Goal: Task Accomplishment & Management: Use online tool/utility

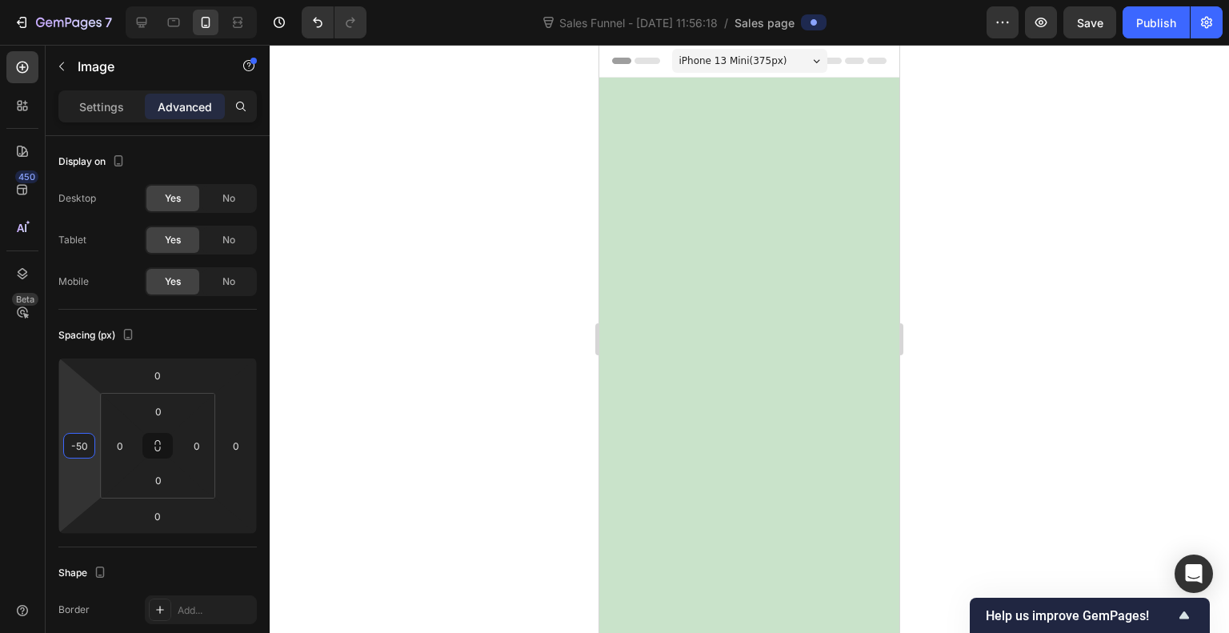
scroll to position [722, 0]
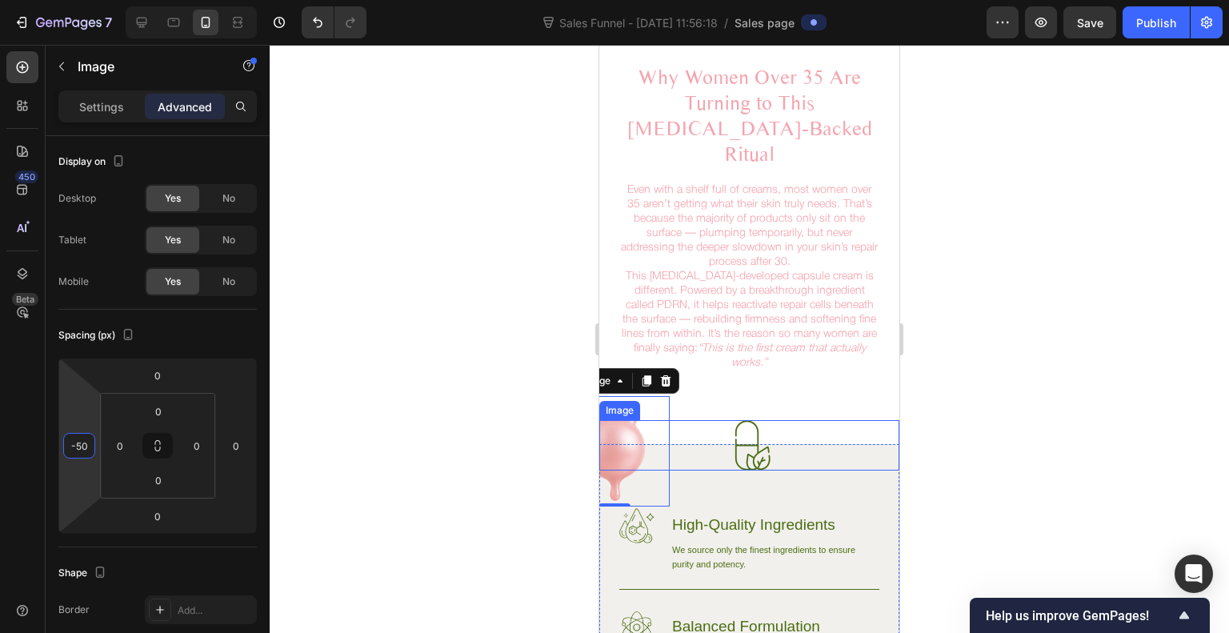
click at [634, 420] on div at bounding box center [750, 445] width 300 height 50
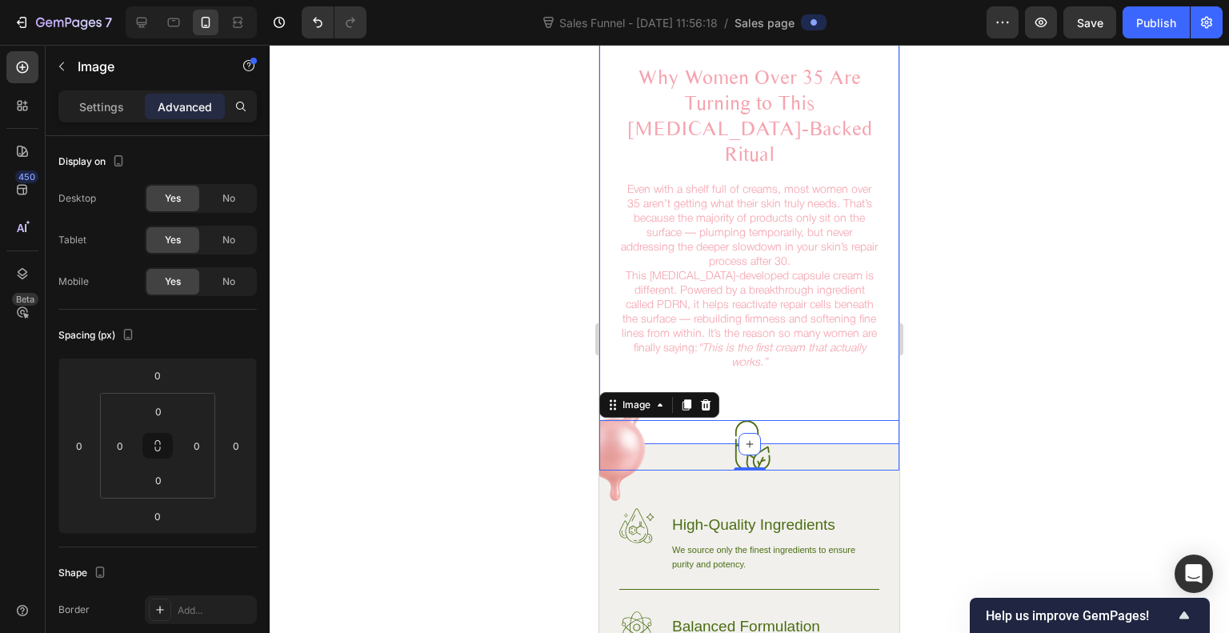
click at [780, 375] on div "Why Women Over 35 Are Turning to This [MEDICAL_DATA]-Backed Ritual Heading Even…" at bounding box center [750, 228] width 300 height 432
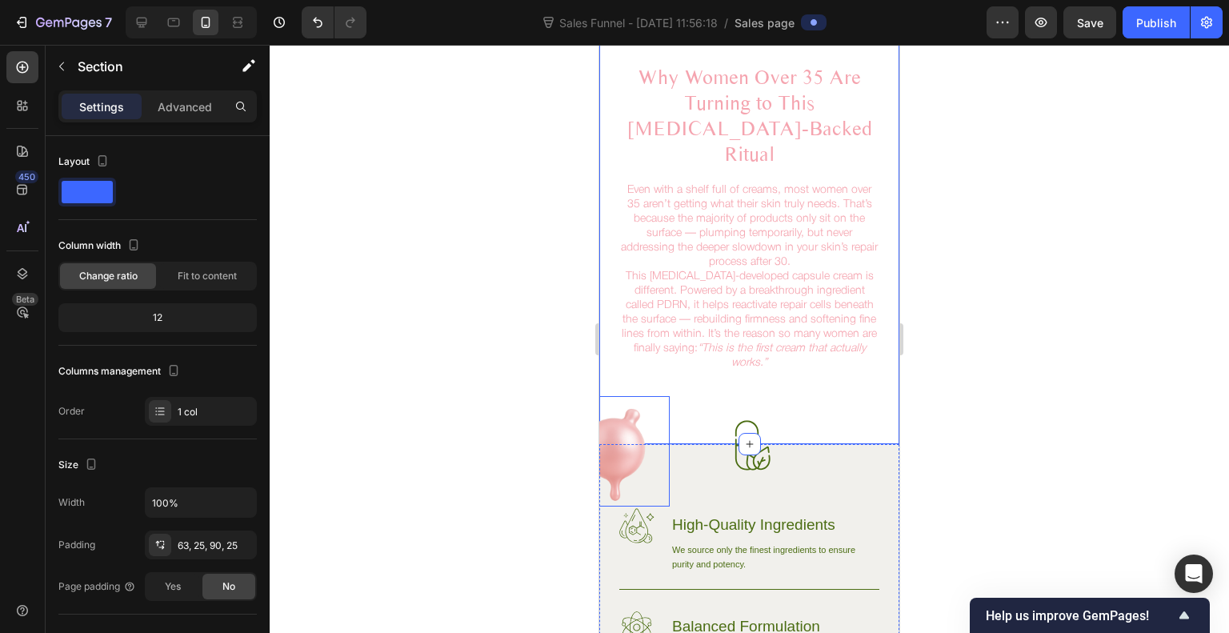
click at [620, 396] on img at bounding box center [615, 451] width 110 height 110
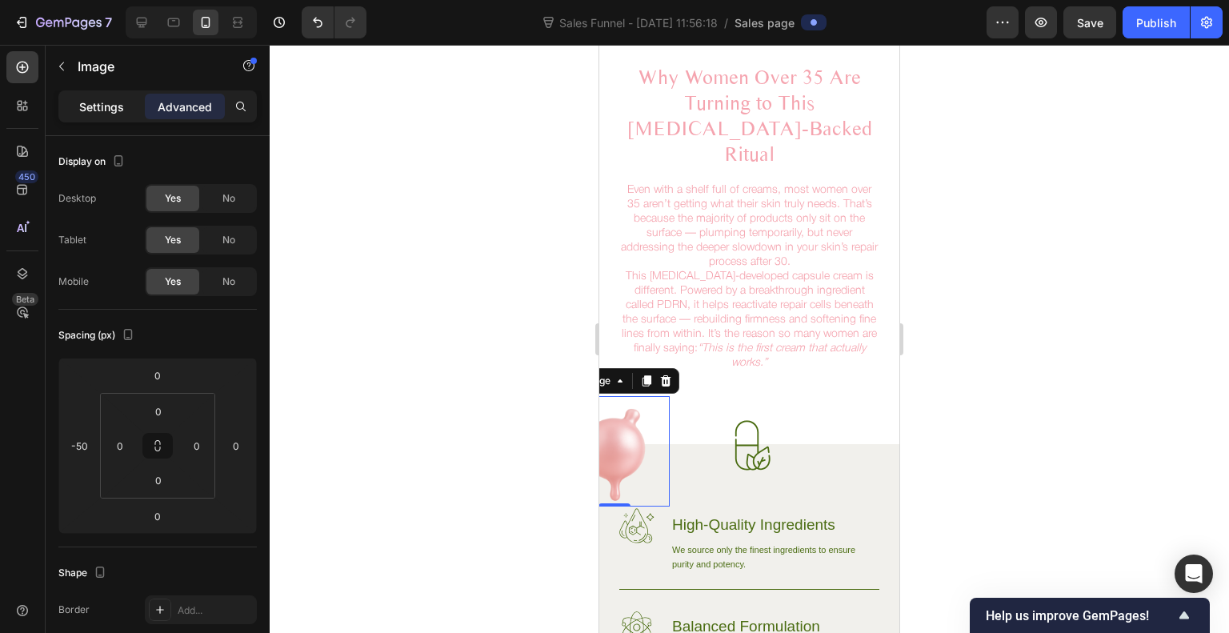
click at [95, 106] on p "Settings" at bounding box center [101, 106] width 45 height 17
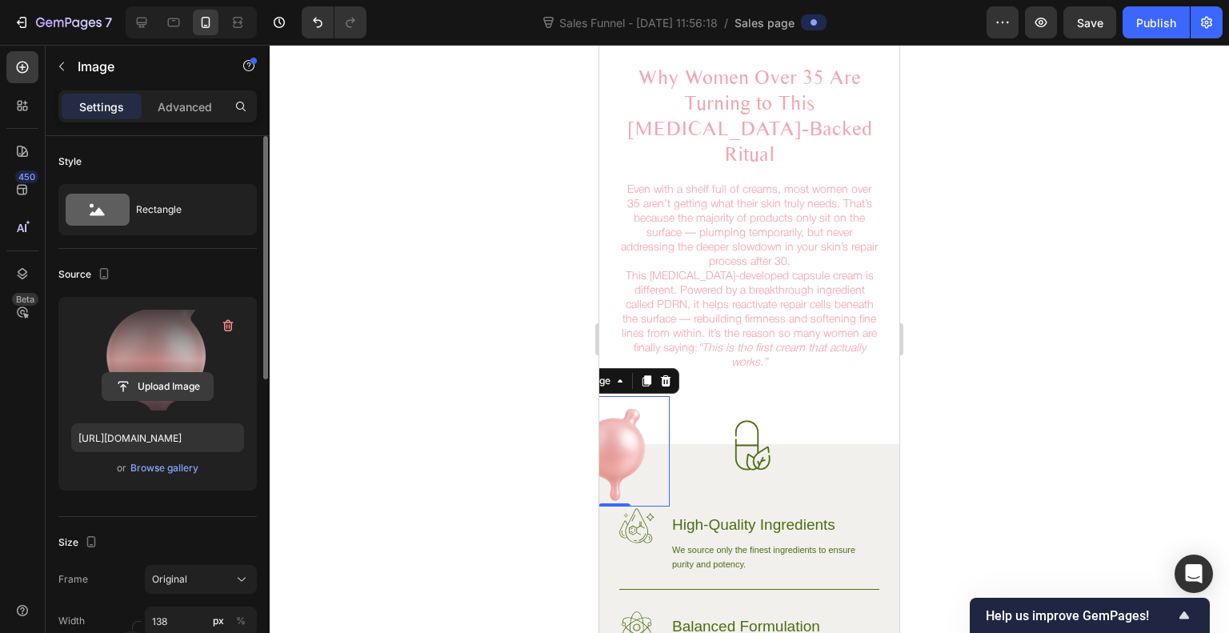
click at [180, 380] on input "file" at bounding box center [157, 386] width 110 height 27
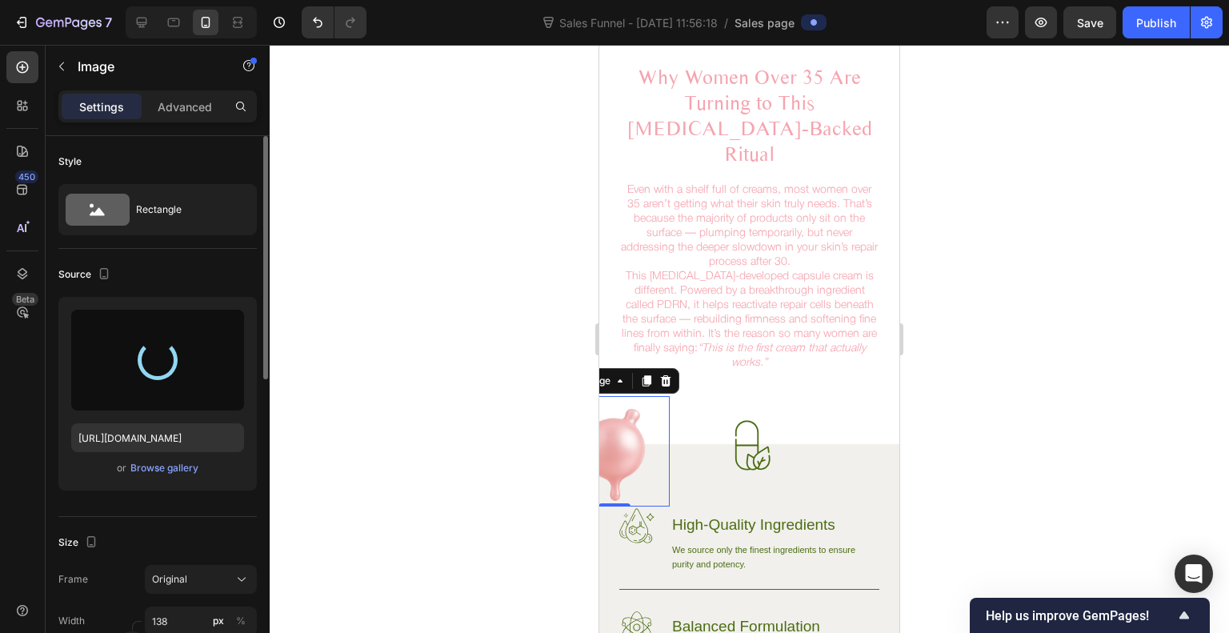
type input "[URL][DOMAIN_NAME]"
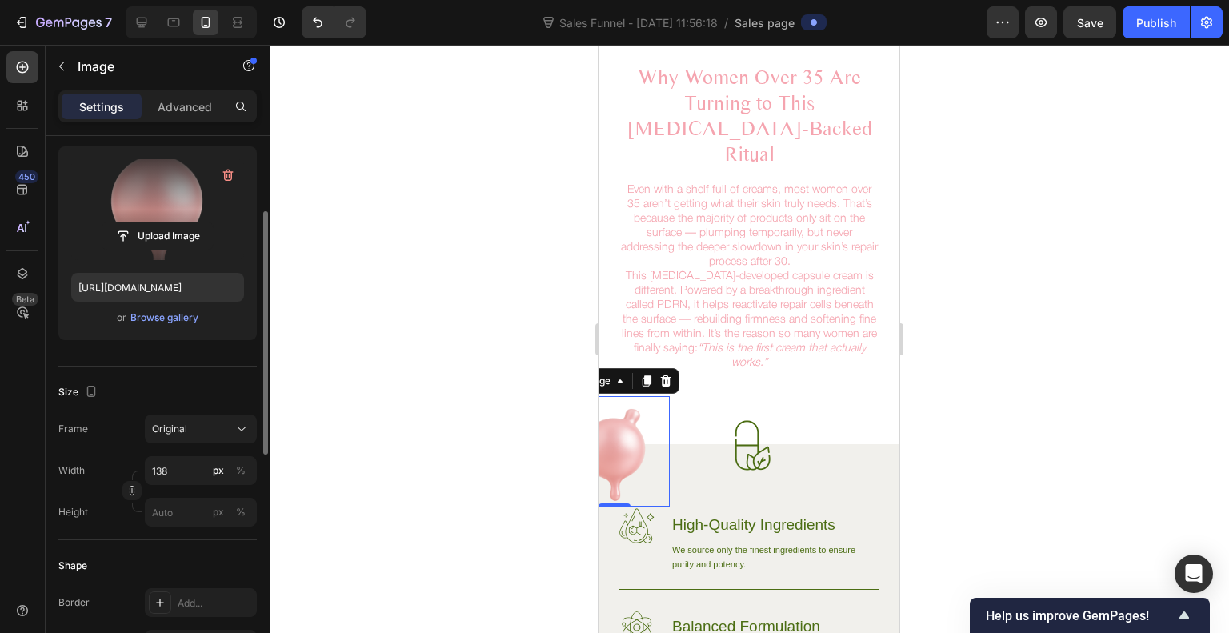
scroll to position [160, 0]
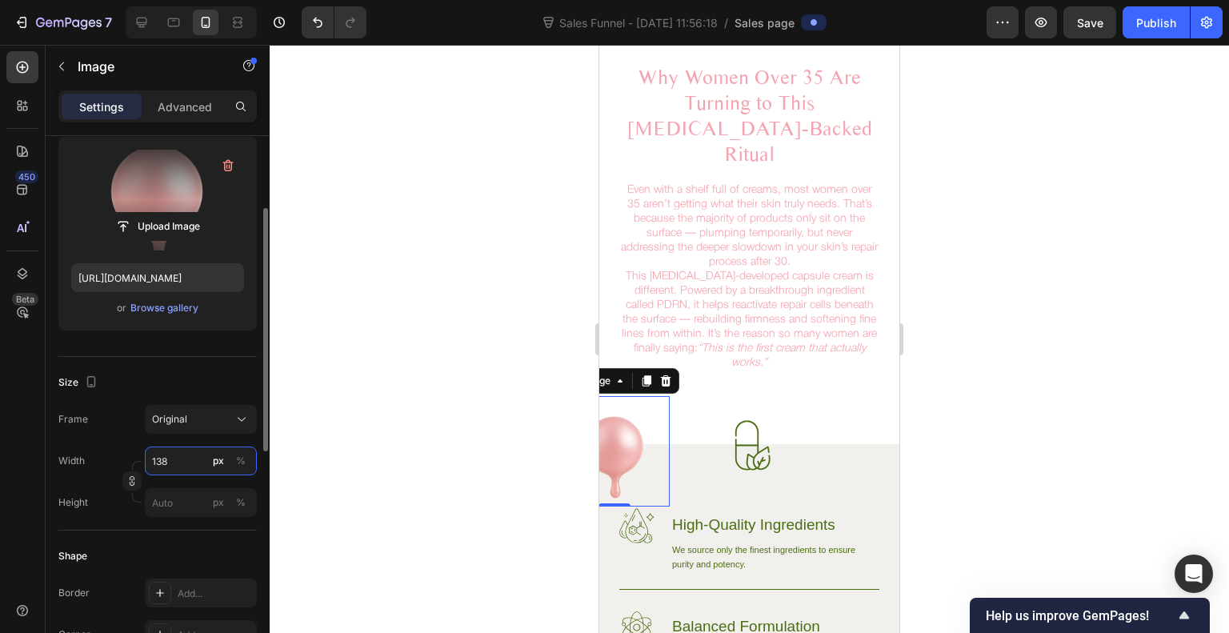
click at [189, 459] on input "138" at bounding box center [201, 461] width 112 height 29
type input "164"
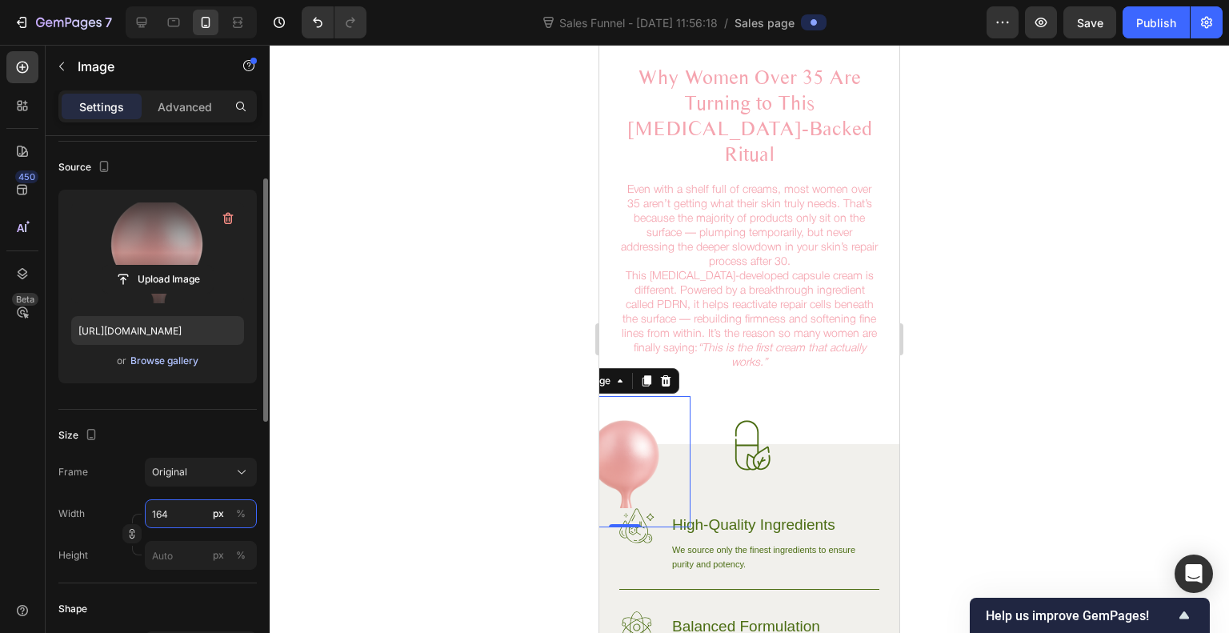
scroll to position [103, 0]
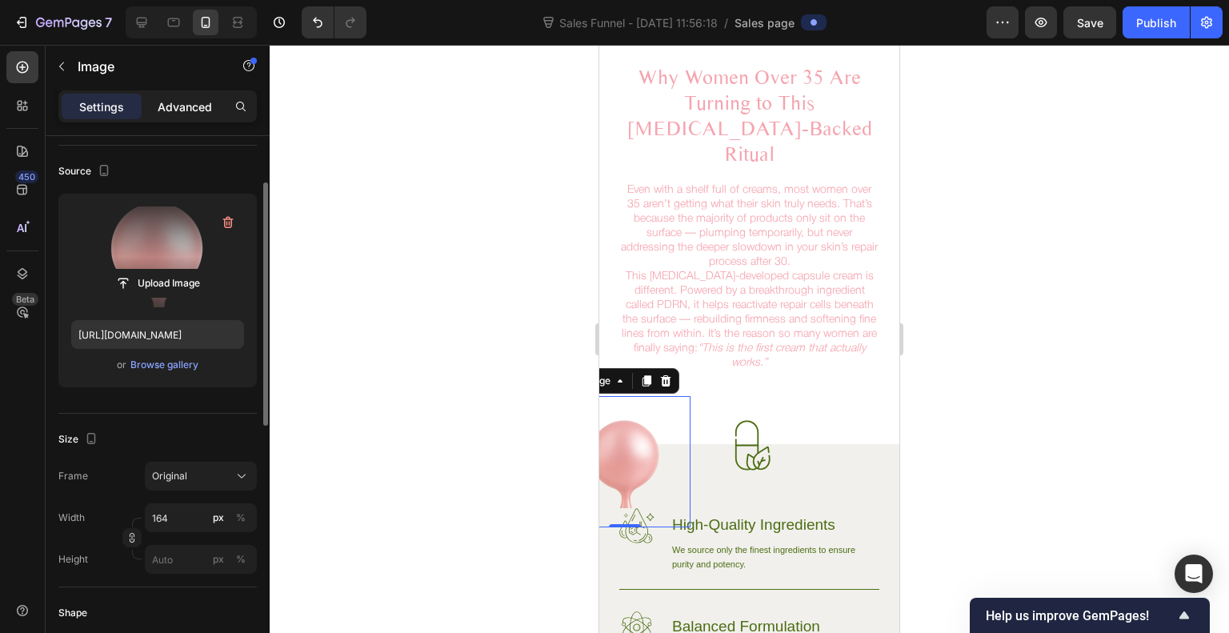
click at [174, 103] on p "Advanced" at bounding box center [185, 106] width 54 height 17
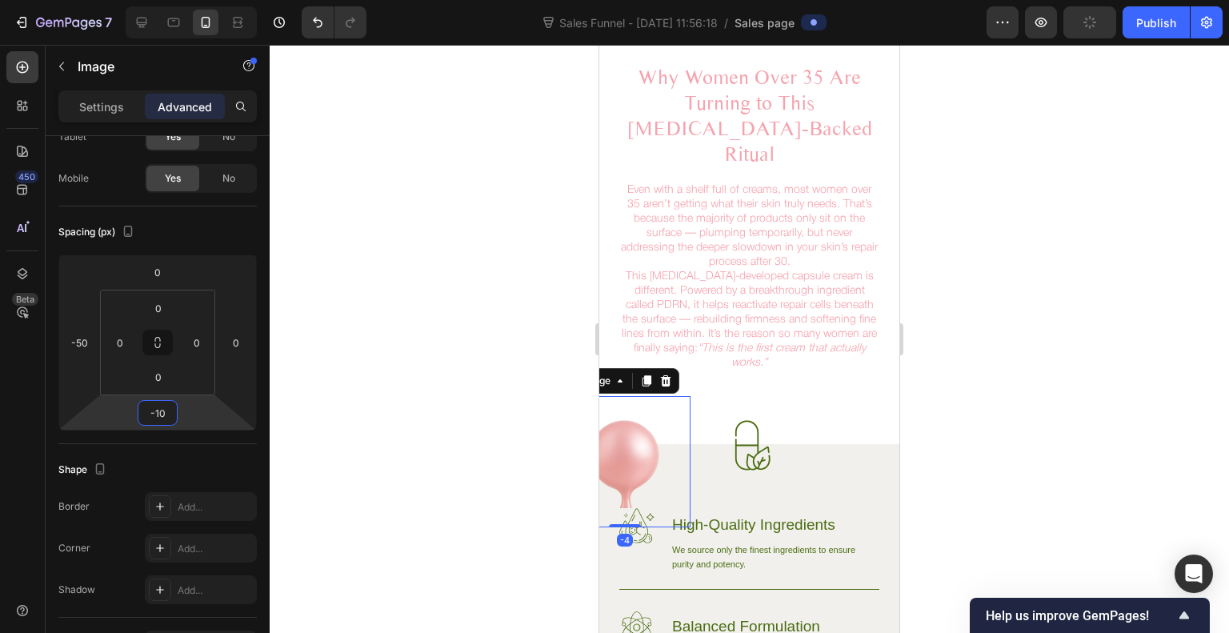
type input "-12"
click at [189, 0] on html "7 Sales Funnel - [DATE] 11:56:18 / Sales page Preview Publish 450 Beta Sections…" at bounding box center [614, 0] width 1229 height 0
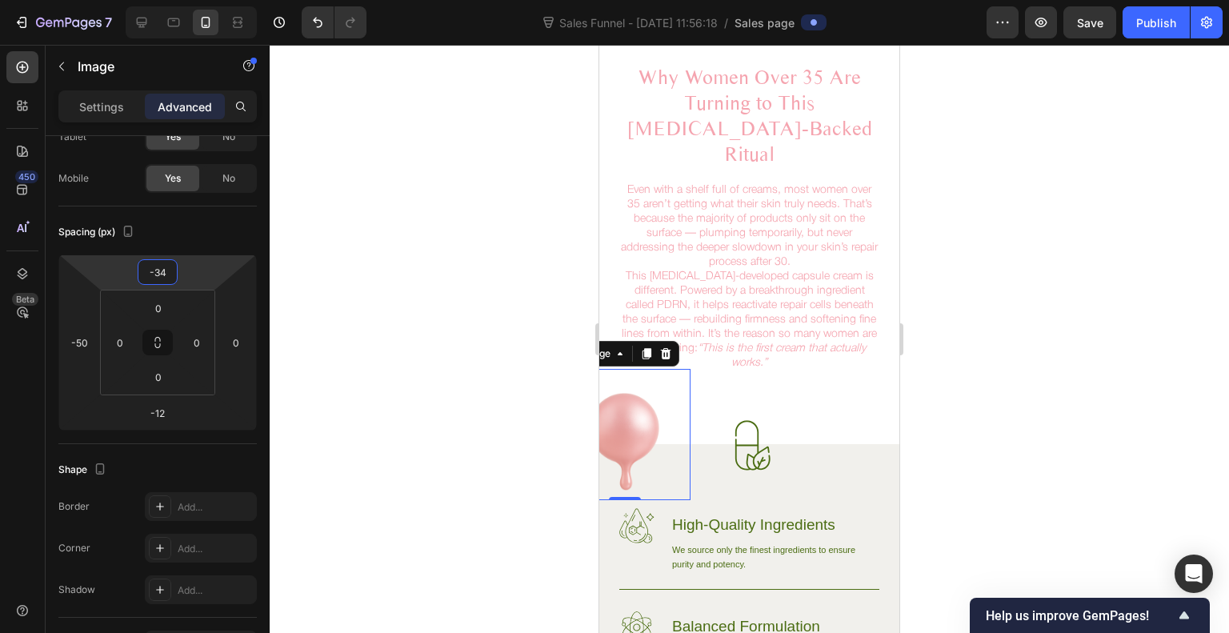
drag, startPoint x: 186, startPoint y: 271, endPoint x: 187, endPoint y: 284, distance: 13.6
click at [187, 0] on html "7 Sales Funnel - [DATE] 11:56:18 / Sales page Preview Save Publish 450 Beta Sec…" at bounding box center [614, 0] width 1229 height 0
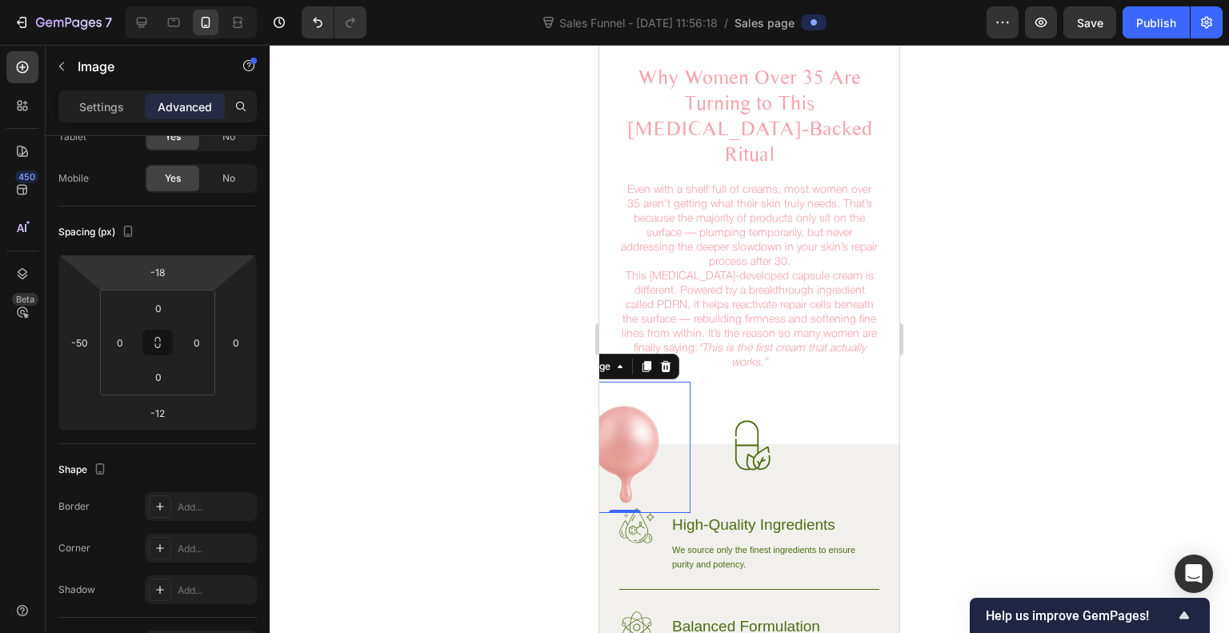
type input "-16"
click at [190, 0] on html "7 Sales Funnel - [DATE] 11:56:18 / Sales page Preview Save Publish 450 Beta Sec…" at bounding box center [614, 0] width 1229 height 0
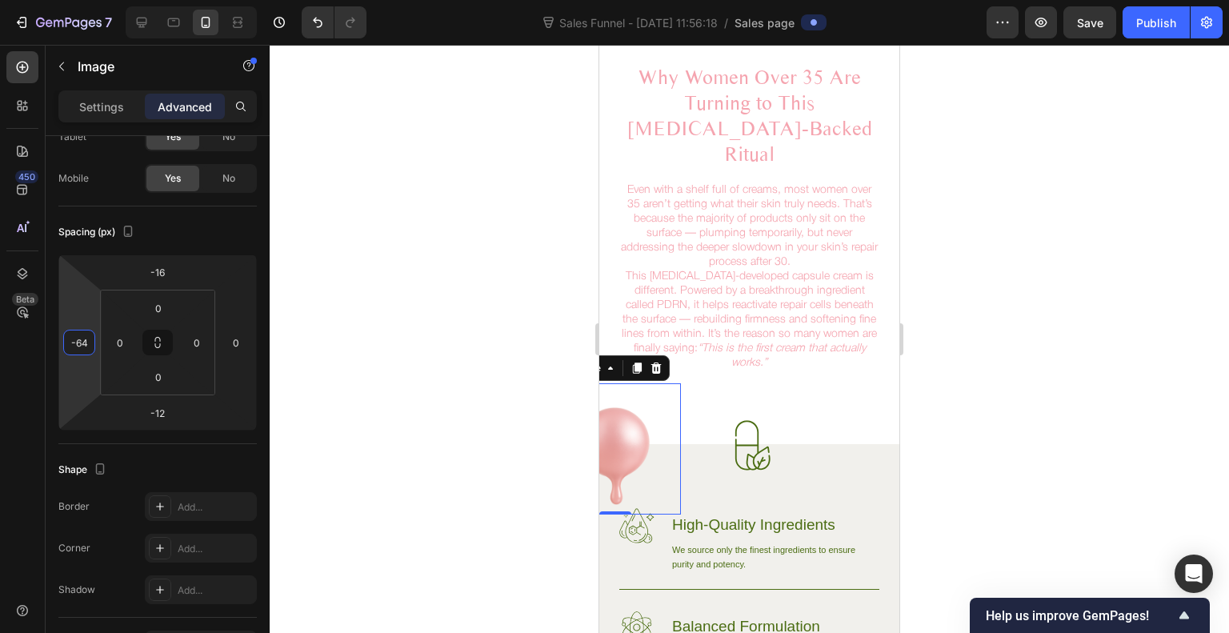
type input "-62"
click at [90, 0] on html "7 Sales Funnel - [DATE] 11:56:18 / Sales page Preview Publish 450 Beta Sections…" at bounding box center [614, 0] width 1229 height 0
click at [419, 299] on div at bounding box center [750, 339] width 960 height 588
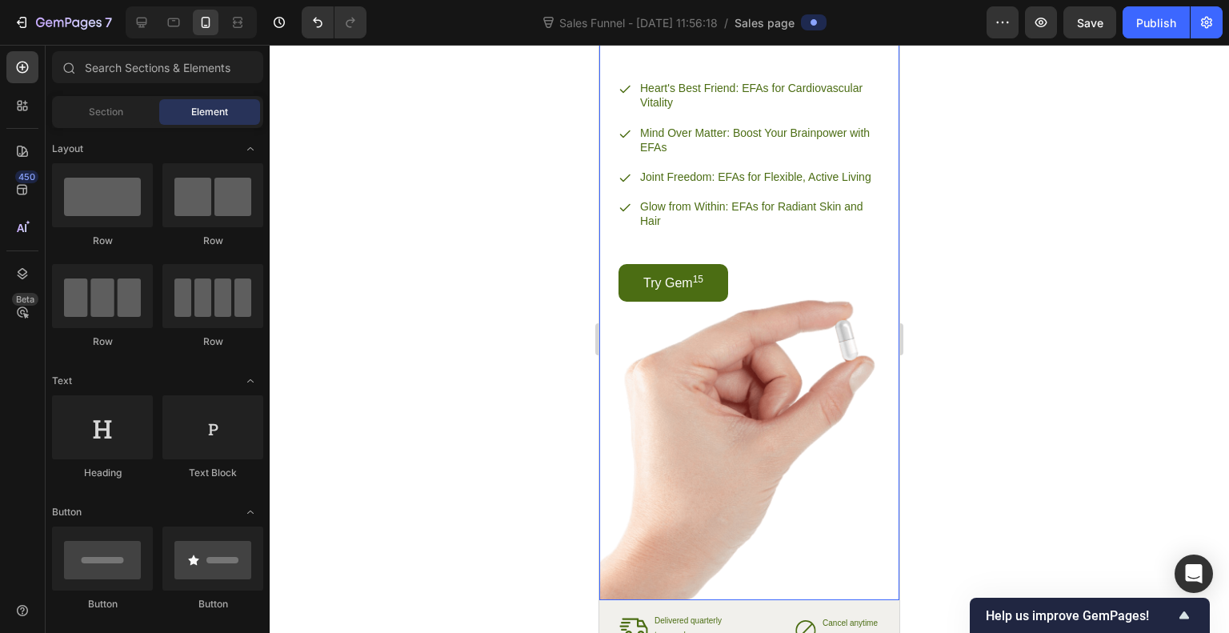
scroll to position [2122, 0]
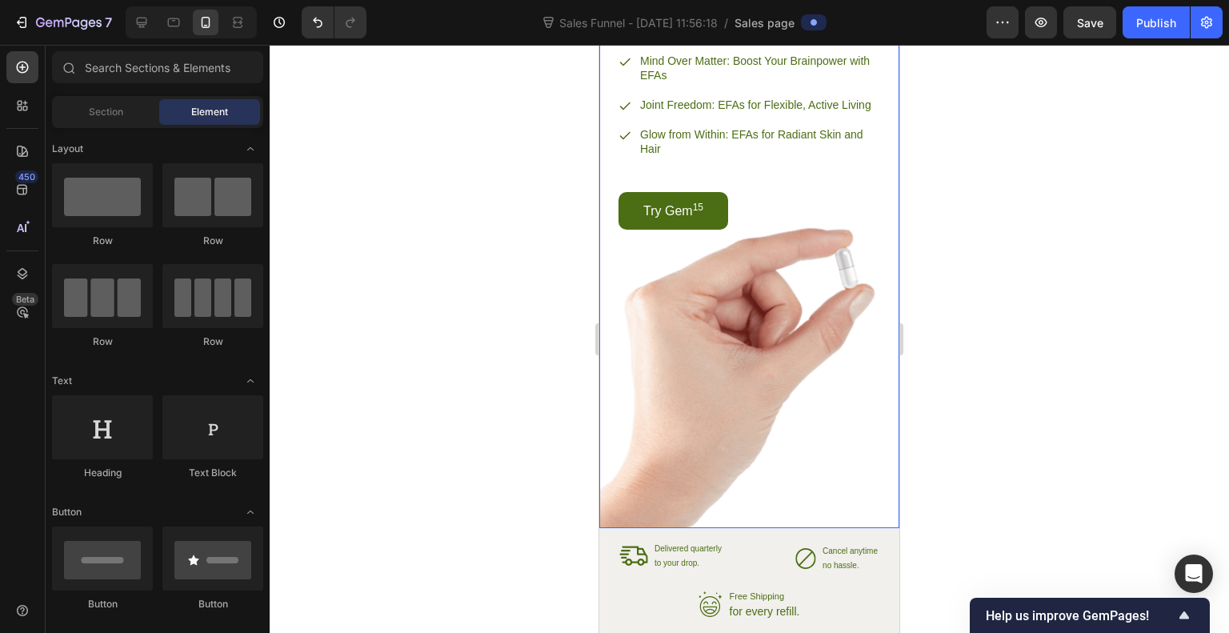
click at [765, 380] on div "Background Image" at bounding box center [750, 148] width 300 height 760
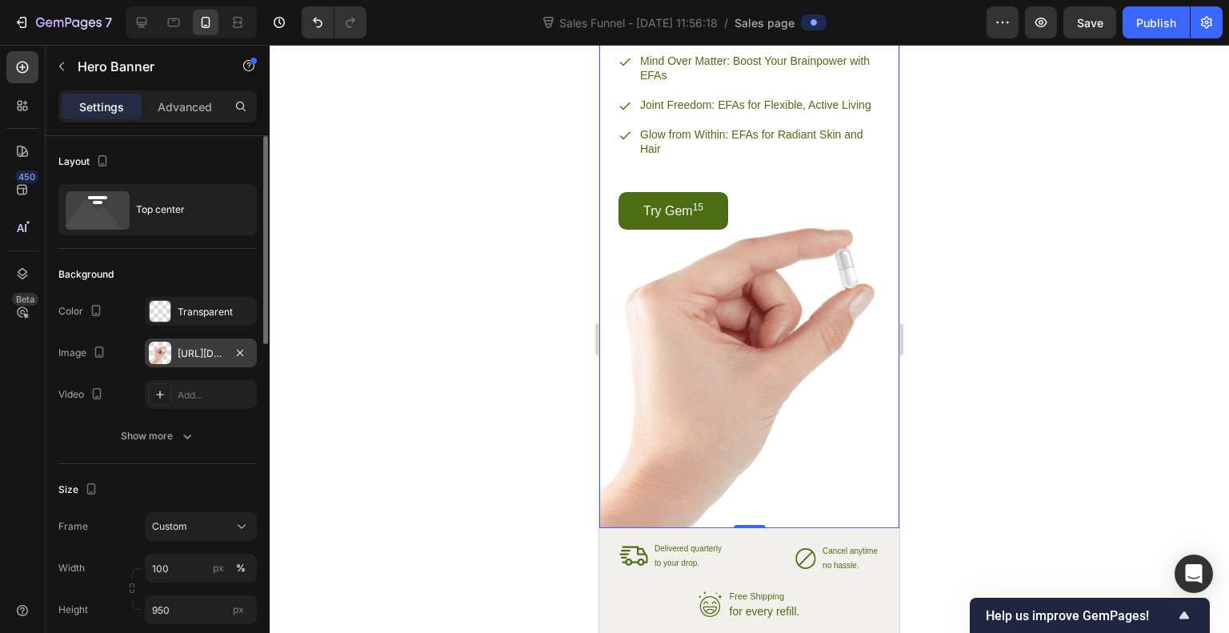
click at [163, 345] on div at bounding box center [160, 353] width 22 height 22
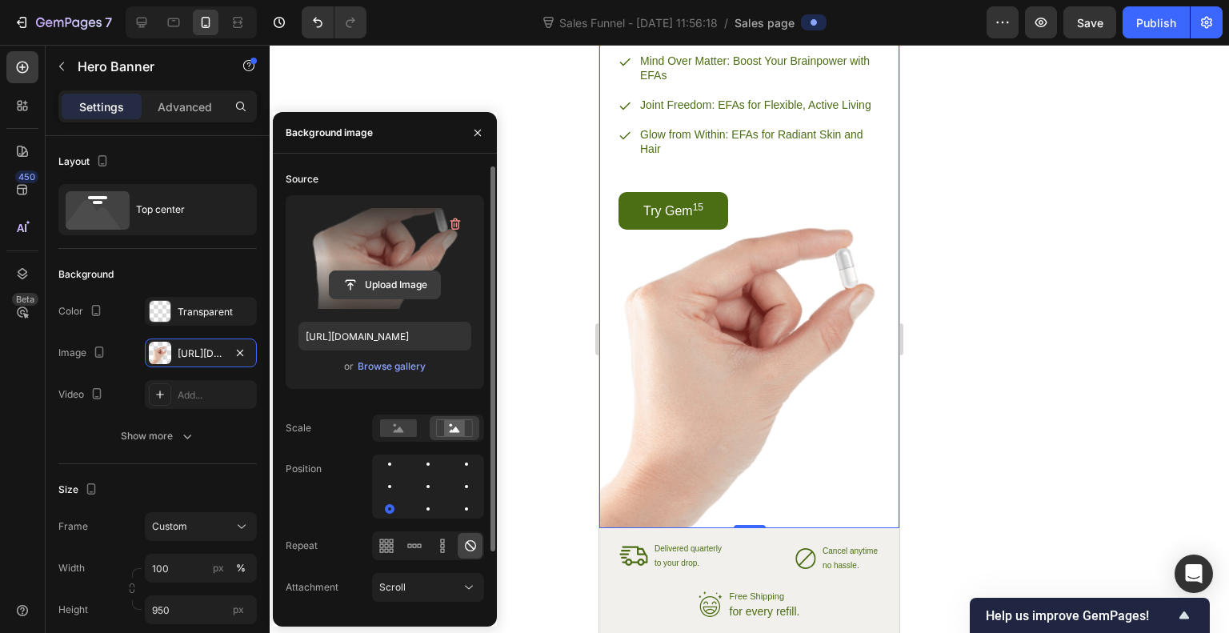
click at [409, 286] on input "file" at bounding box center [385, 284] width 110 height 27
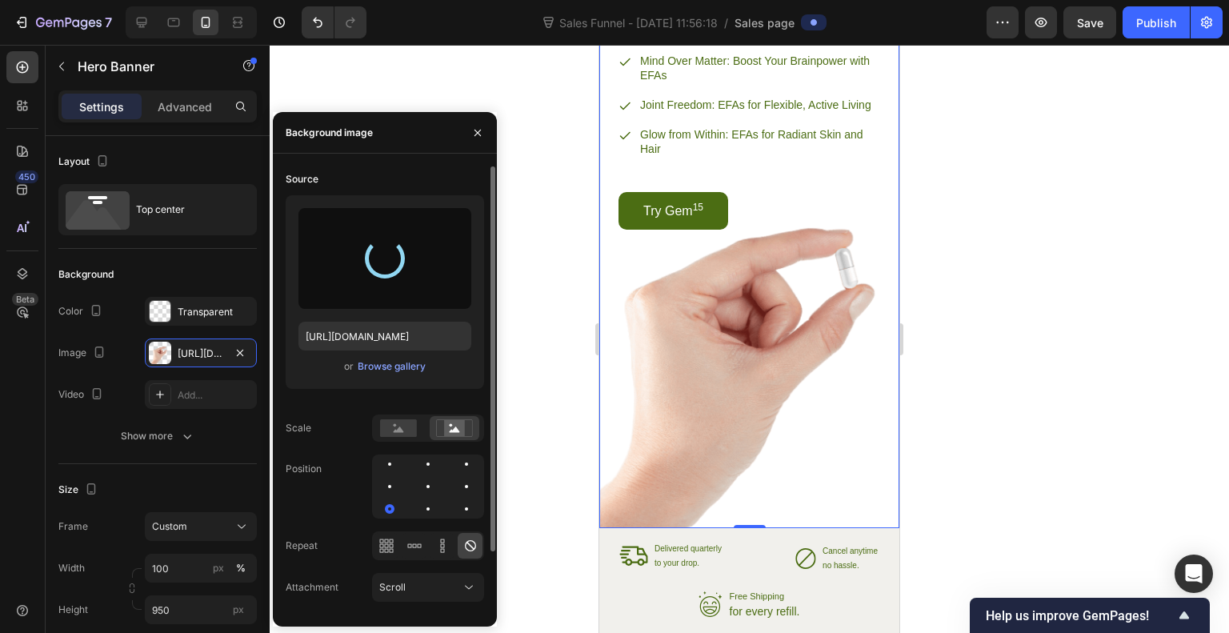
type input "[URL][DOMAIN_NAME]"
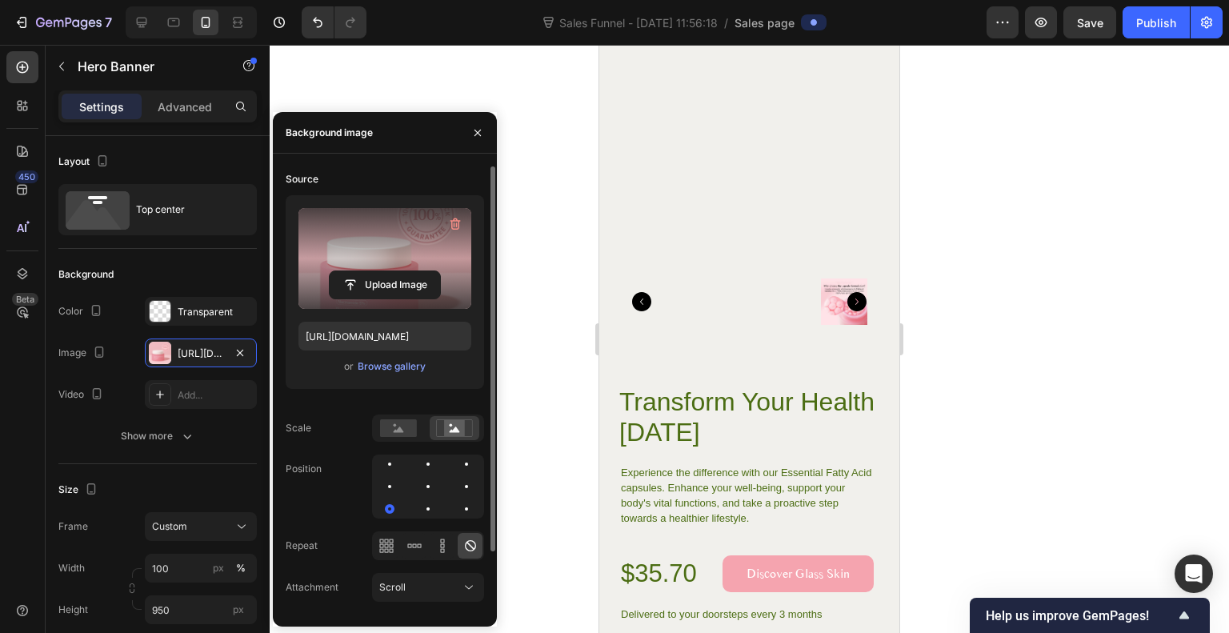
scroll to position [4443, 0]
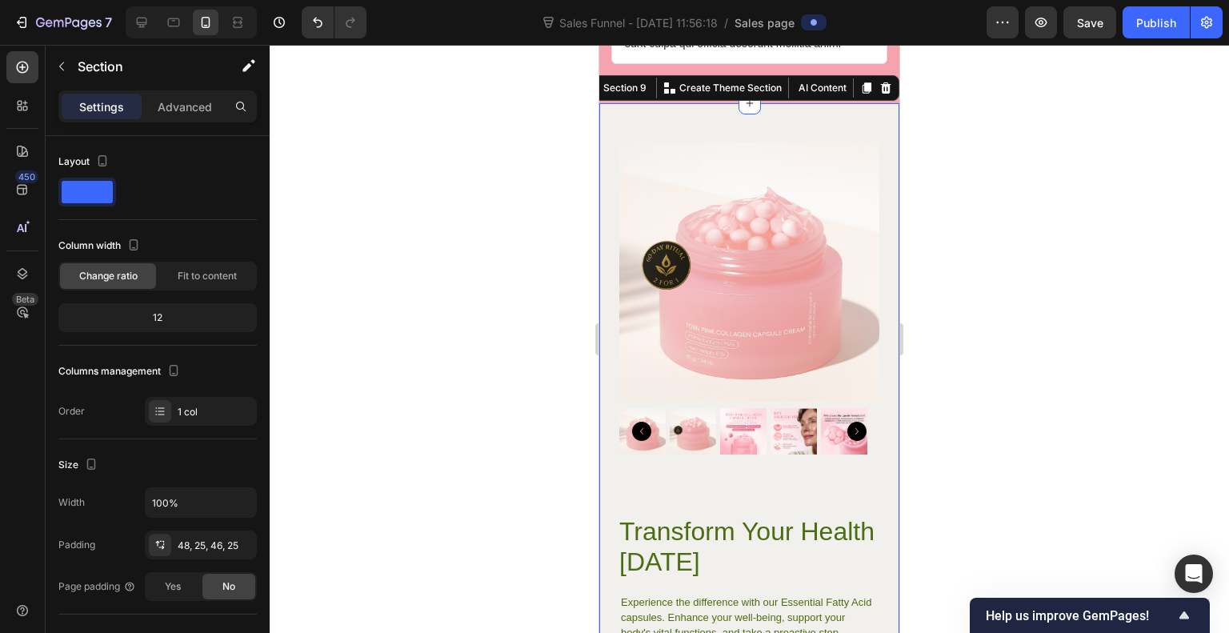
click at [860, 124] on div "Transform Your Health [DATE] Heading Experience the difference with our Essenti…" at bounding box center [750, 446] width 300 height 687
click at [880, 89] on icon at bounding box center [886, 88] width 13 height 13
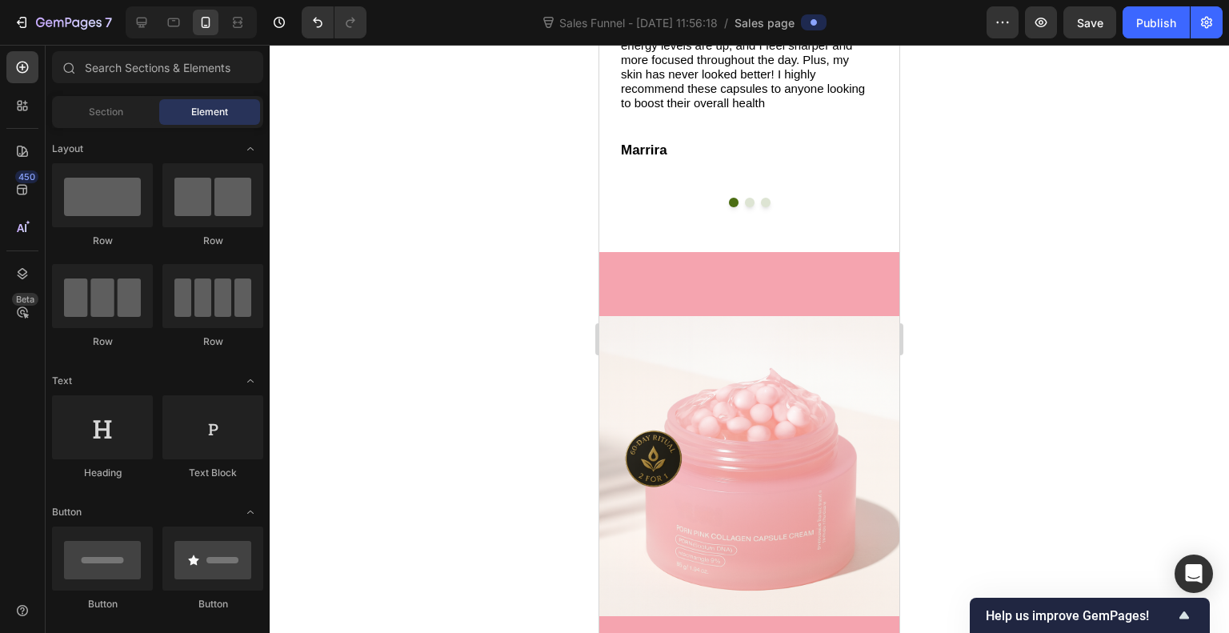
scroll to position [2866, 0]
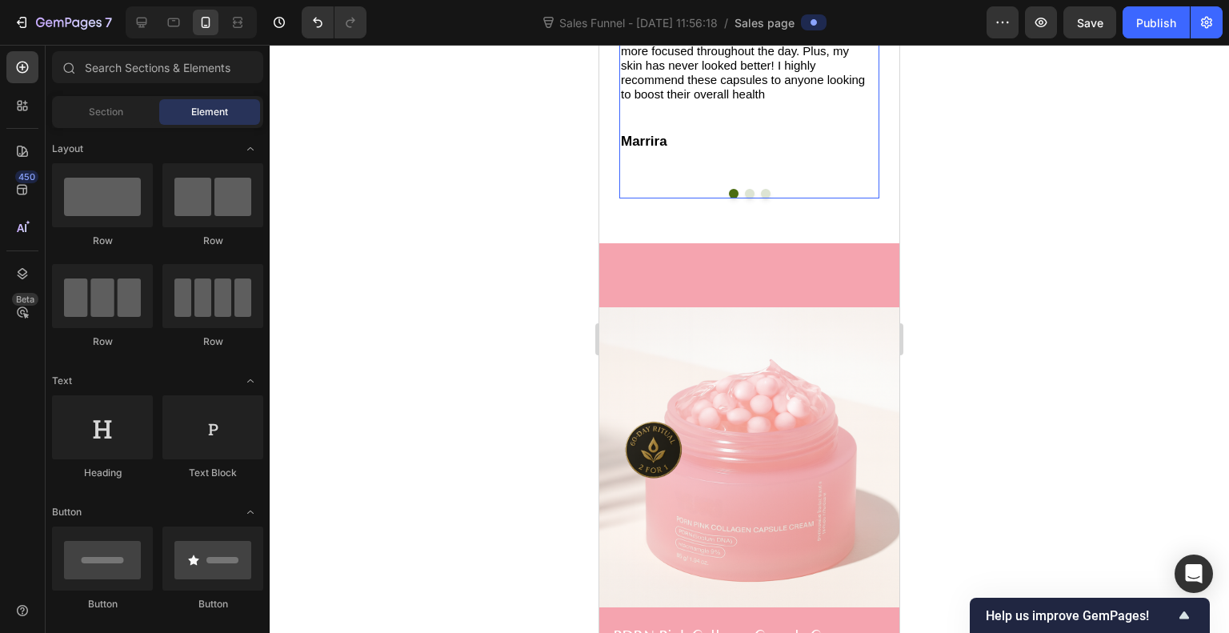
click at [745, 199] on button "Dot" at bounding box center [750, 194] width 10 height 10
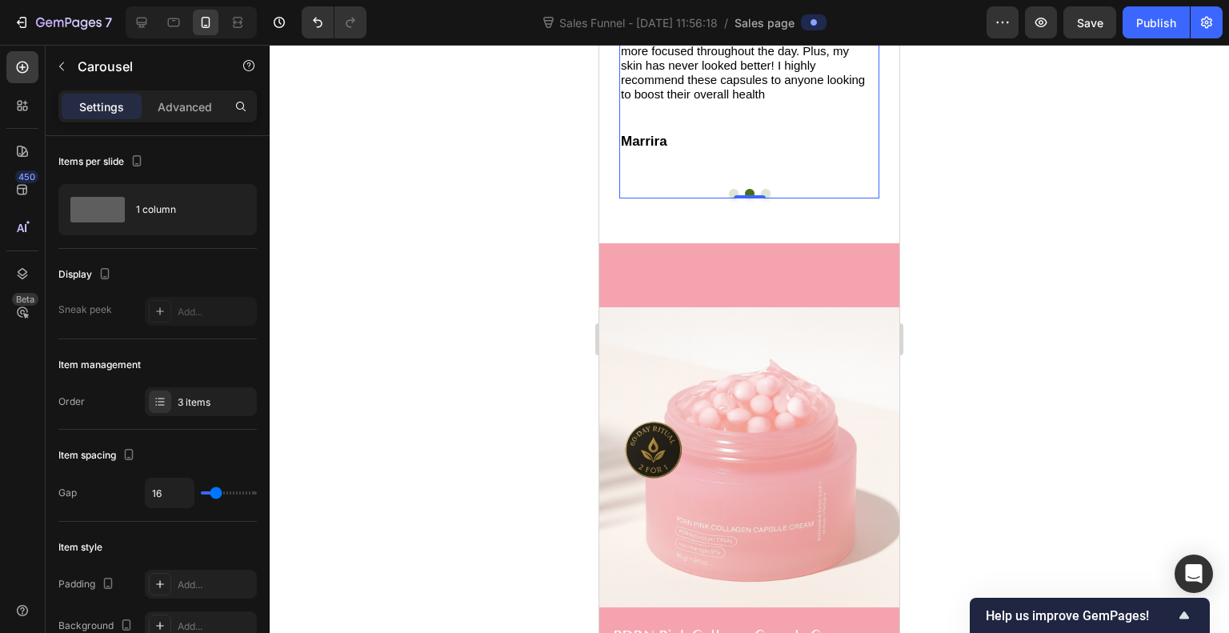
click at [729, 199] on button "Dot" at bounding box center [734, 194] width 10 height 10
click at [745, 199] on button "Dot" at bounding box center [750, 194] width 10 height 10
click at [710, 102] on p "I've been using these Essential Fatty Acid capsules for a few months now, and I…" at bounding box center [743, 43] width 245 height 115
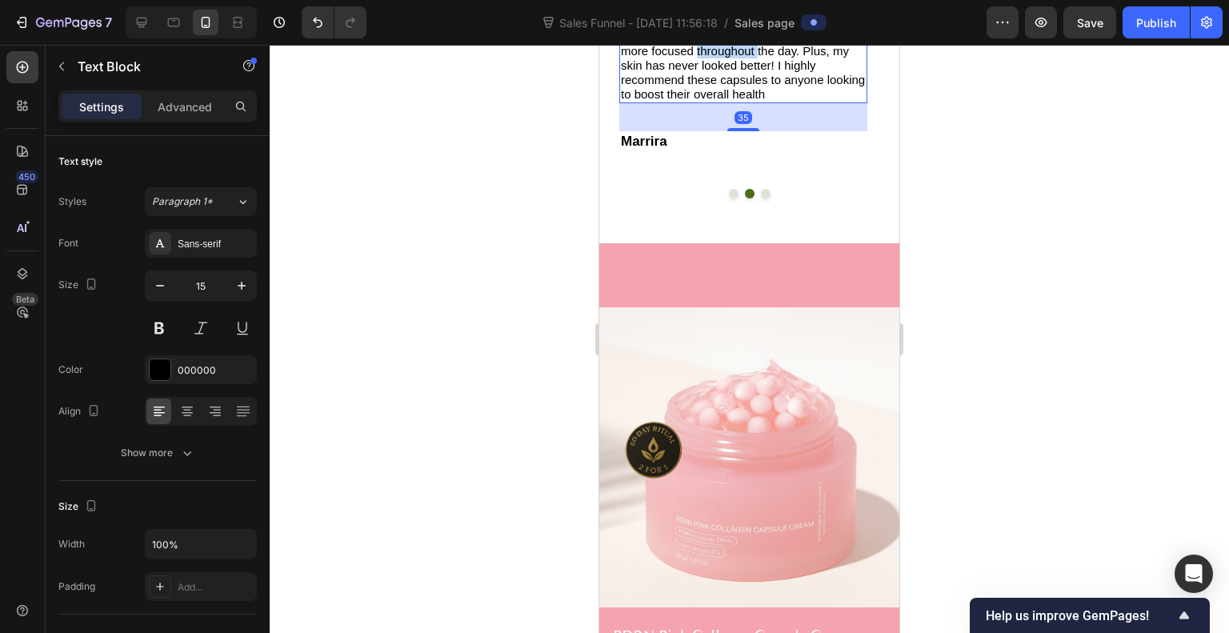
click at [710, 102] on p "I've been using these Essential Fatty Acid capsules for a few months now, and I…" at bounding box center [743, 43] width 245 height 115
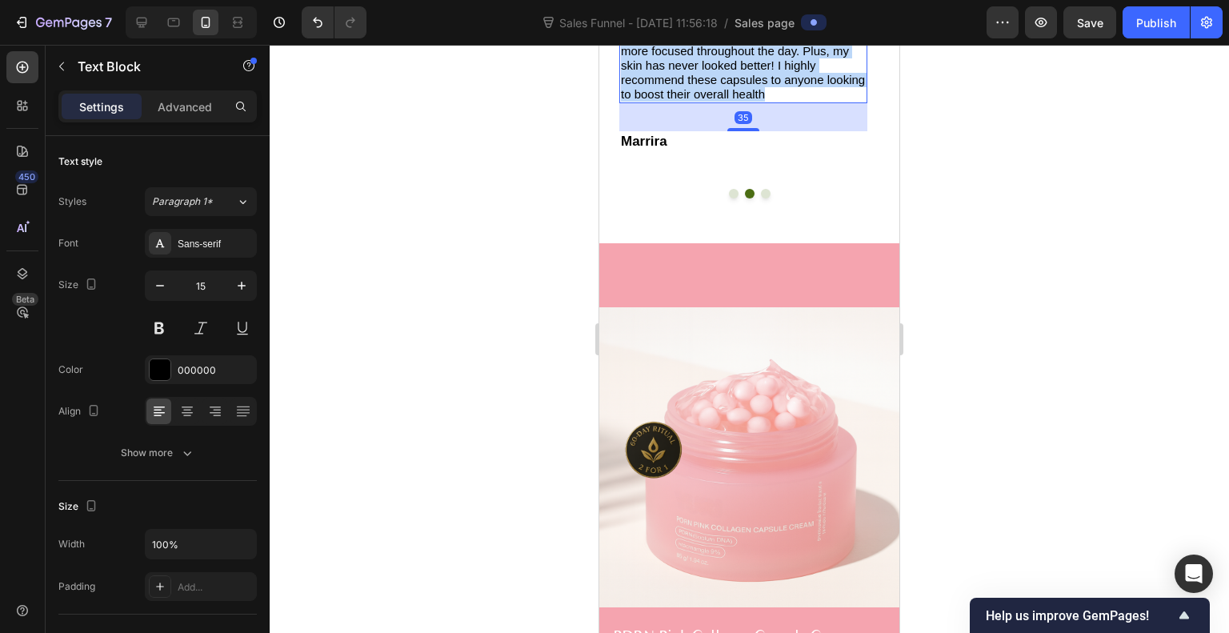
click at [710, 102] on p "I've been using these Essential Fatty Acid capsules for a few months now, and I…" at bounding box center [743, 43] width 245 height 115
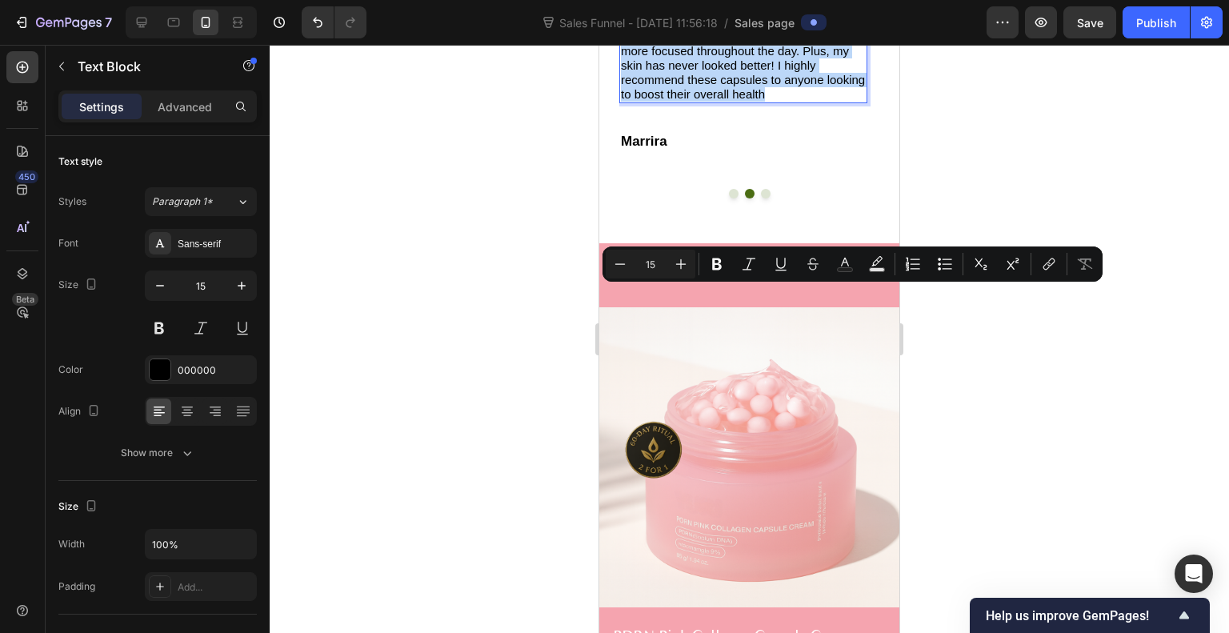
click at [710, 102] on p "I've been using these Essential Fatty Acid capsules for a few months now, and I…" at bounding box center [743, 43] width 245 height 115
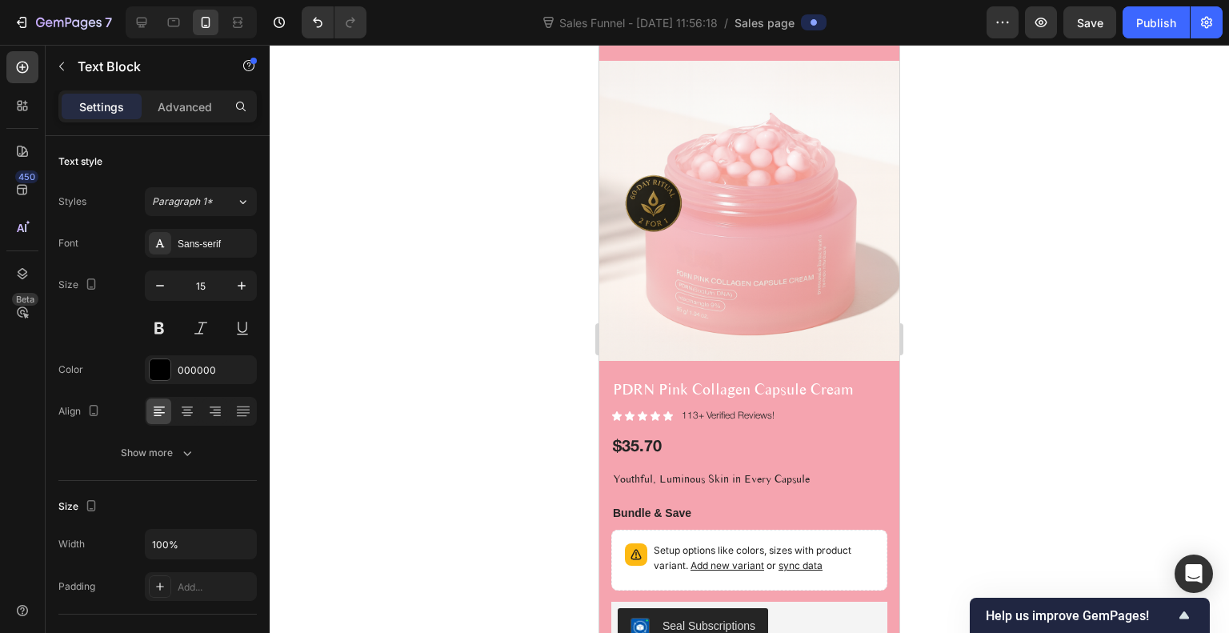
scroll to position [2911, 0]
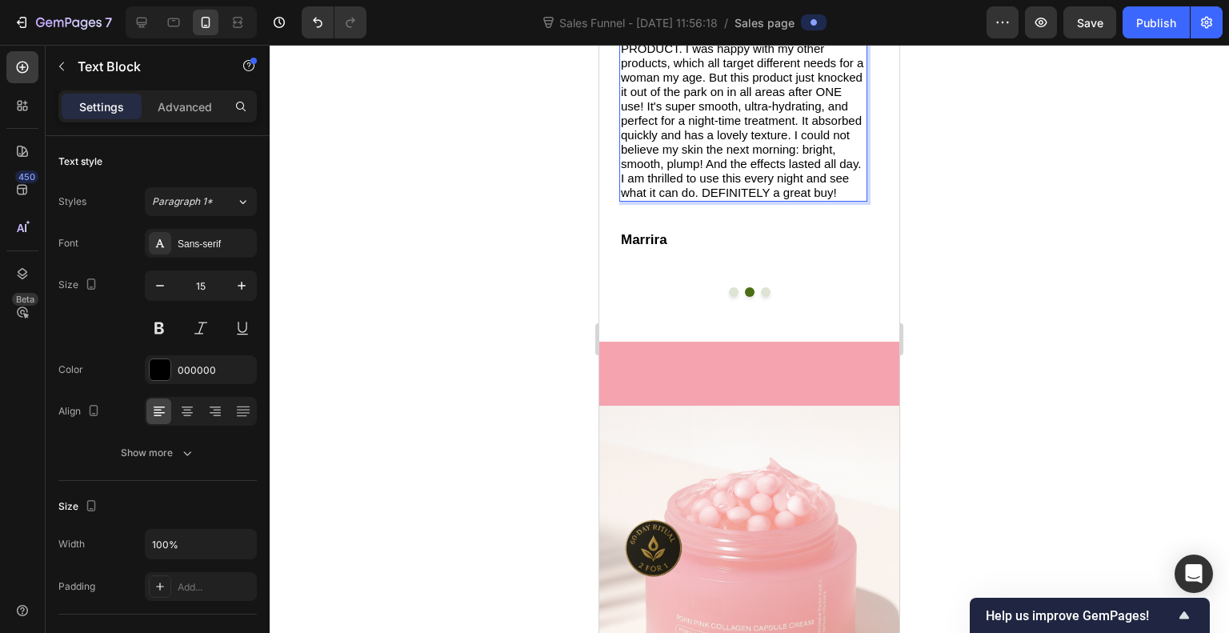
click at [800, 200] on p "Ok, so I am a [DEMOGRAPHIC_DATA] woman with a robust skincare regimen. I starte…" at bounding box center [743, 70] width 245 height 259
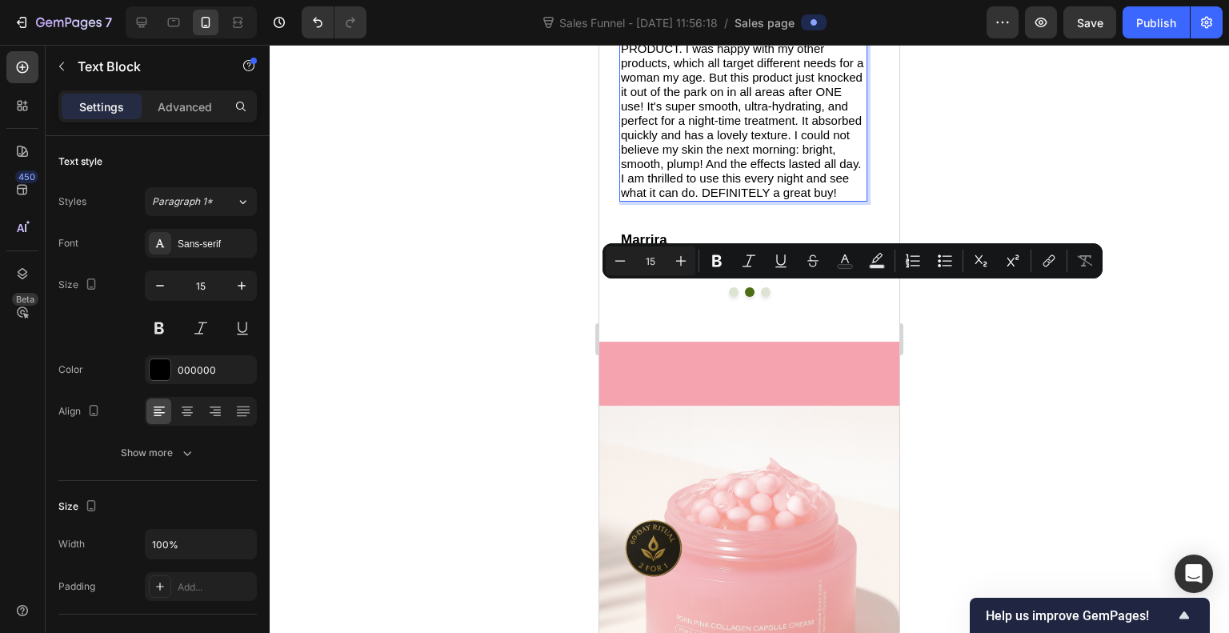
drag, startPoint x: 800, startPoint y: 291, endPoint x: 682, endPoint y: 326, distance: 123.6
click at [682, 200] on p "Ok, so I am a [DEMOGRAPHIC_DATA] woman with a robust skincare regimen. I starte…" at bounding box center [743, 70] width 245 height 259
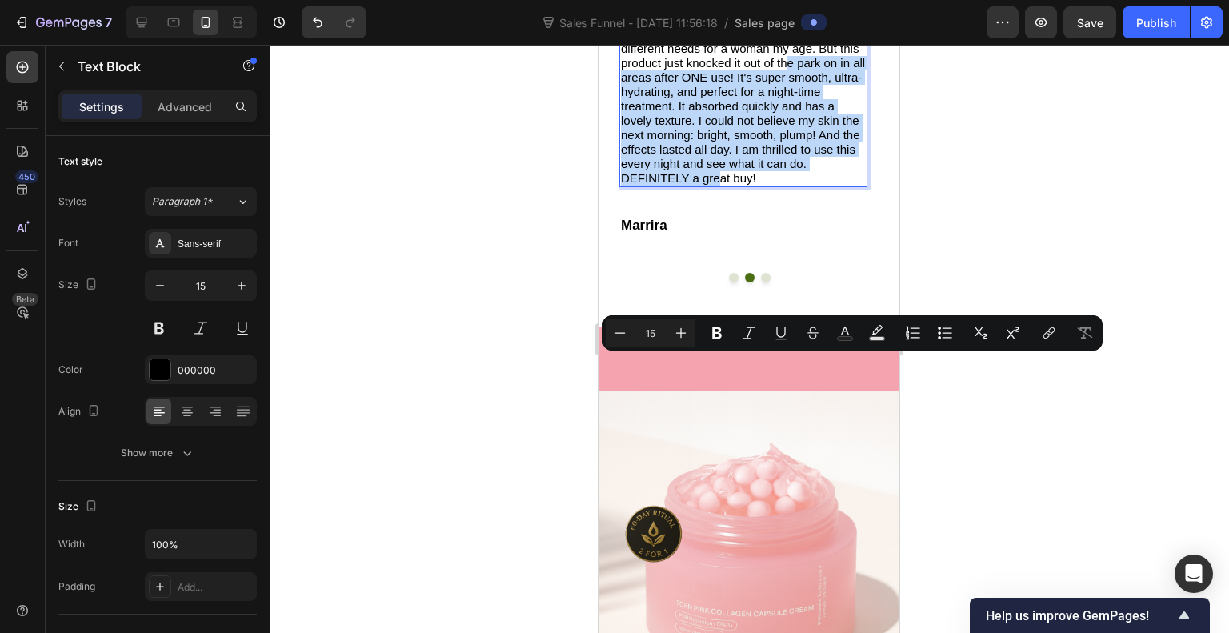
drag, startPoint x: 783, startPoint y: 361, endPoint x: 788, endPoint y: 481, distance: 120.2
click at [788, 186] on p "Ok, so I am a [DEMOGRAPHIC_DATA] woman with a robust skincare regimen. I starte…" at bounding box center [743, 63] width 245 height 245
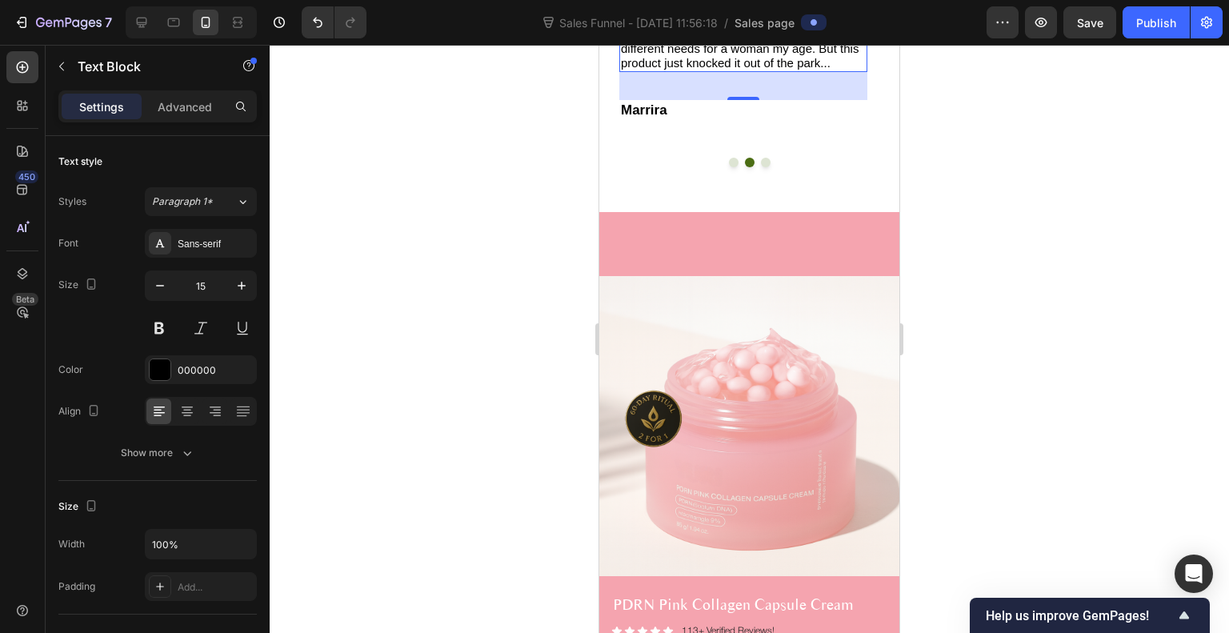
click at [1026, 340] on div at bounding box center [750, 339] width 960 height 588
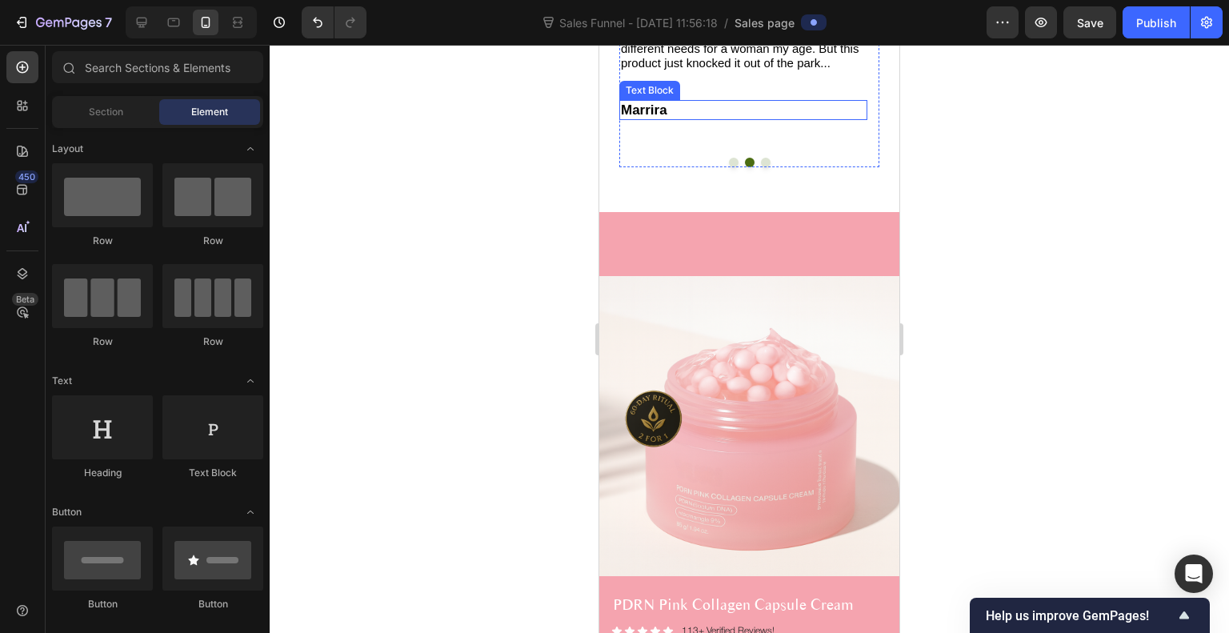
click at [647, 118] on p "Marrira" at bounding box center [743, 110] width 245 height 17
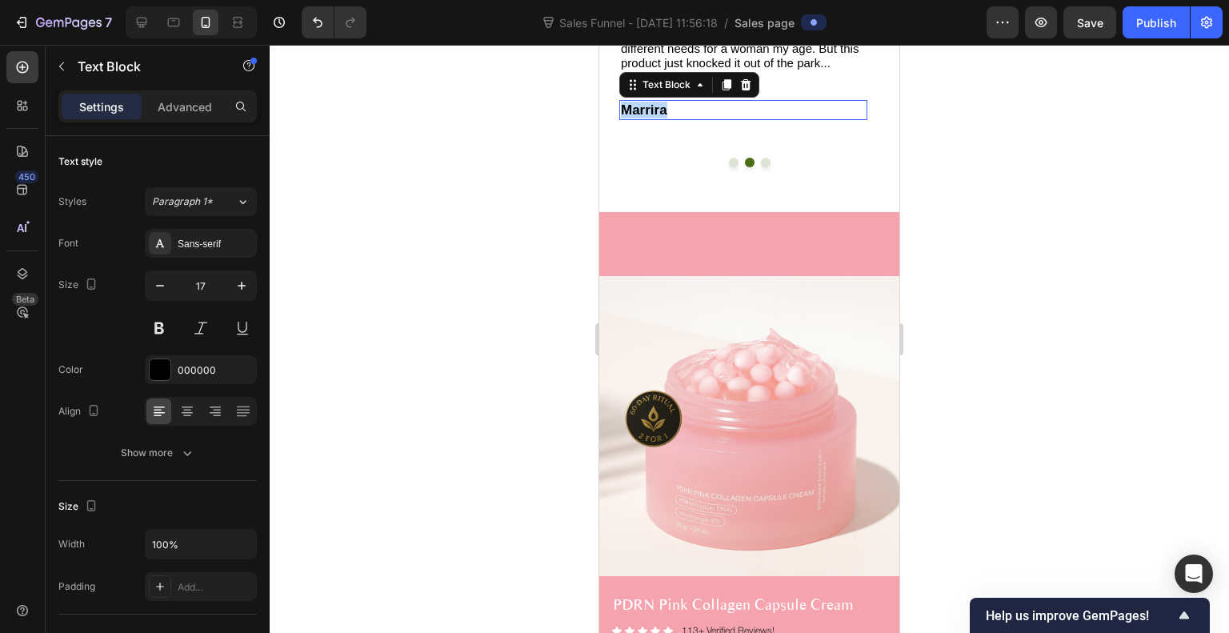
click at [647, 118] on p "Marrira" at bounding box center [743, 110] width 245 height 17
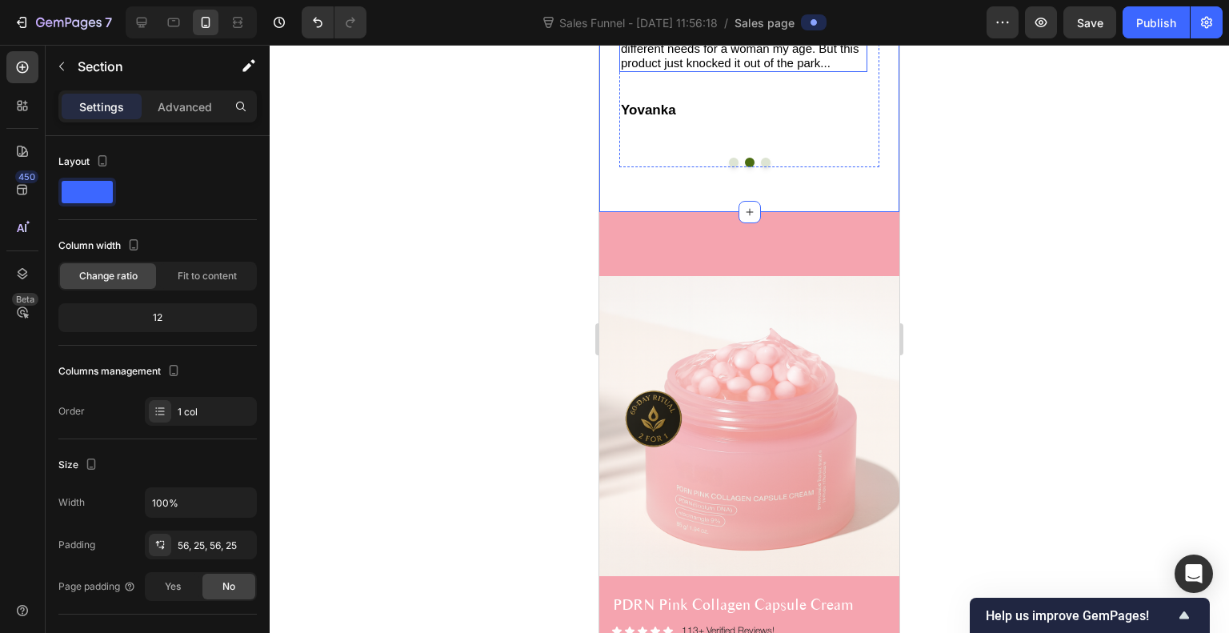
click at [720, 70] on p "Ok, so I am a [DEMOGRAPHIC_DATA] woman with a robust skincare regimen. I starte…" at bounding box center [743, 6] width 245 height 130
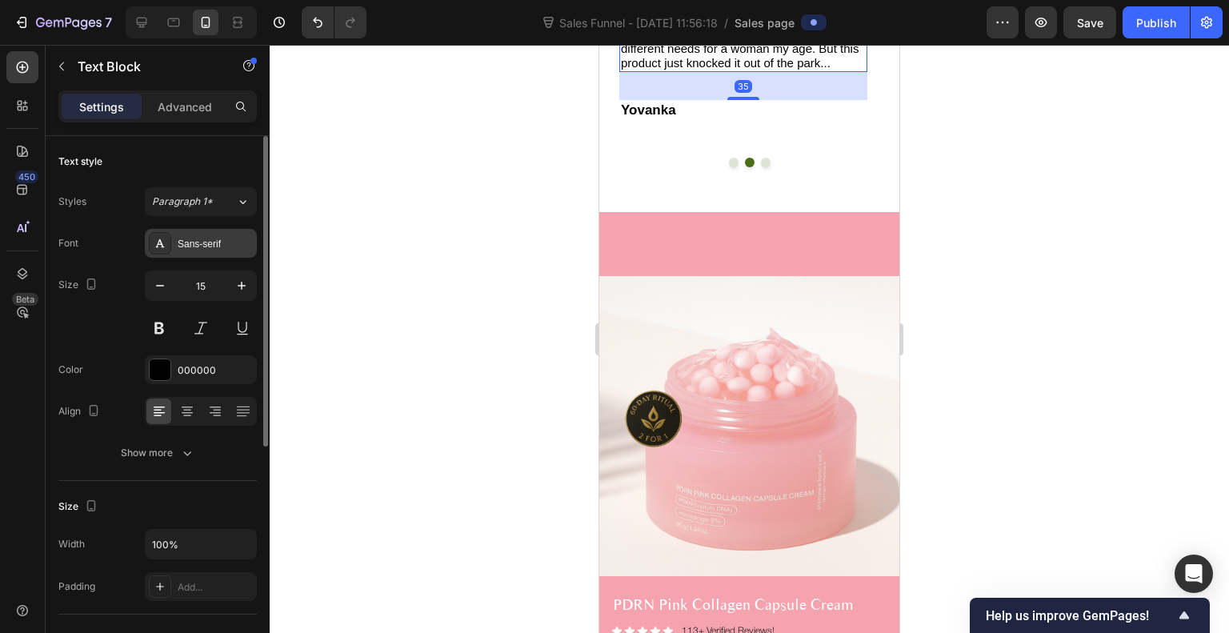
click at [179, 237] on div "Sans-serif" at bounding box center [215, 244] width 75 height 14
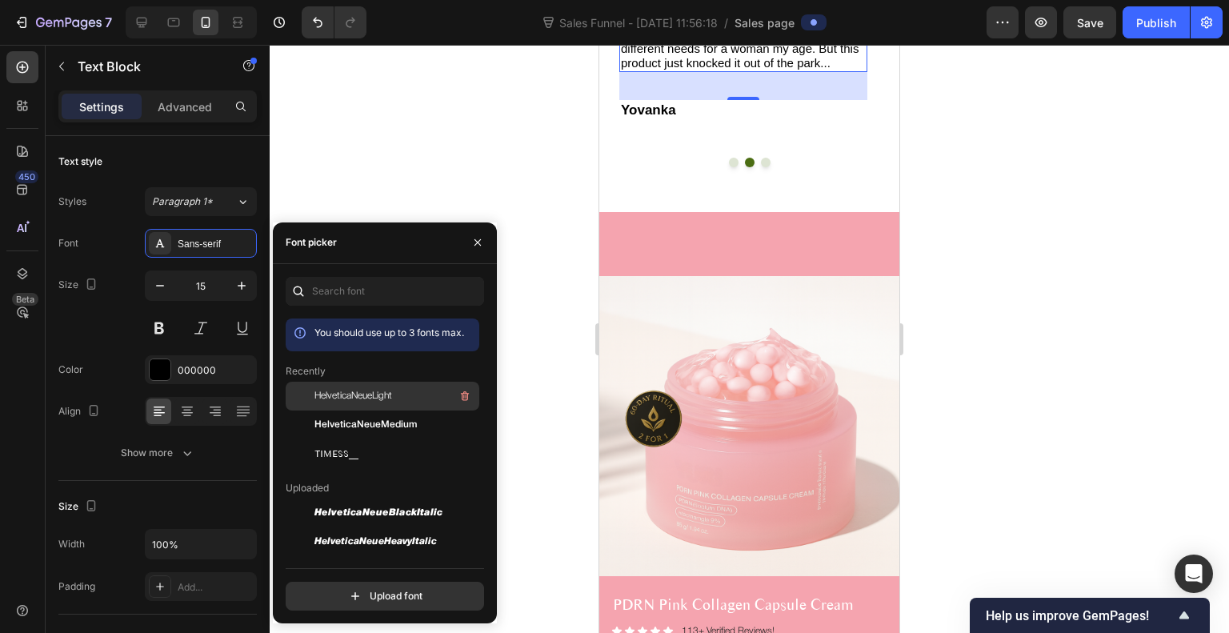
click at [354, 391] on span "HelveticaNeueLight" at bounding box center [354, 396] width 78 height 14
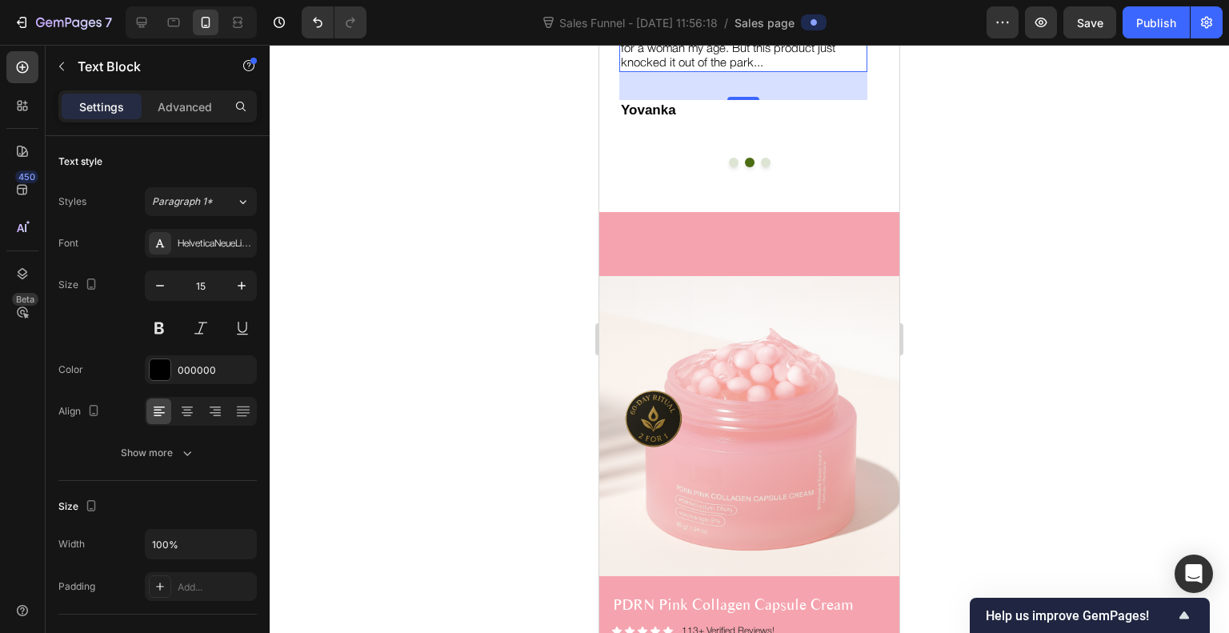
click at [937, 299] on div at bounding box center [750, 339] width 960 height 588
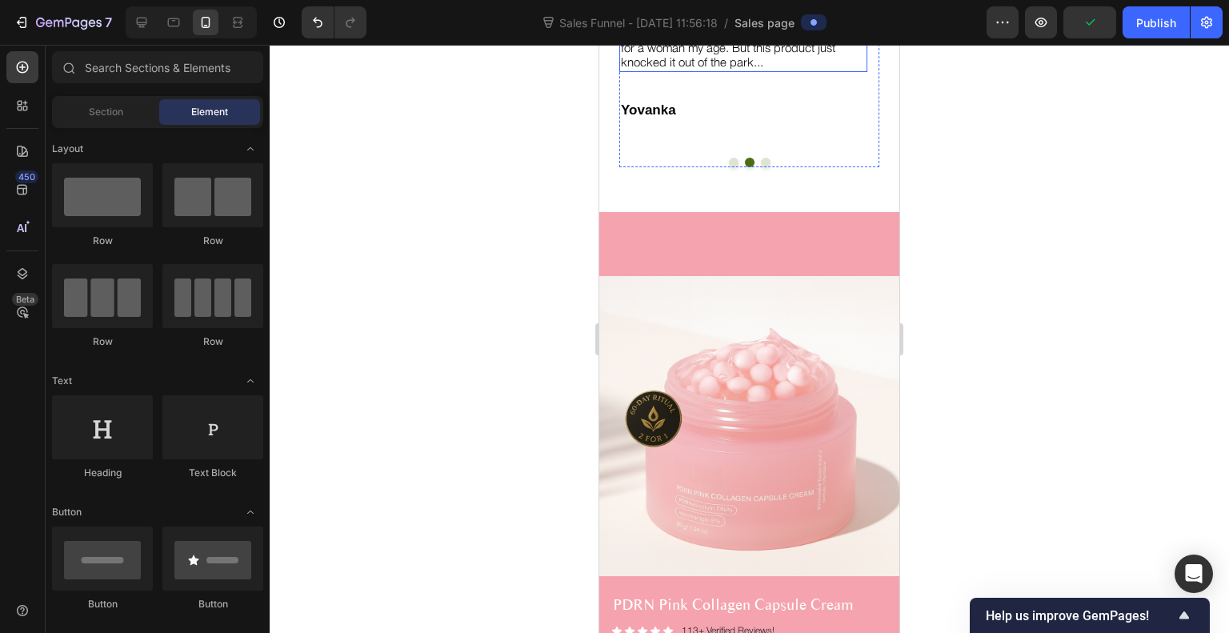
click at [780, 70] on p "Ok, so I am a [DEMOGRAPHIC_DATA] woman with a robust skincare regimen. I starte…" at bounding box center [743, 6] width 245 height 130
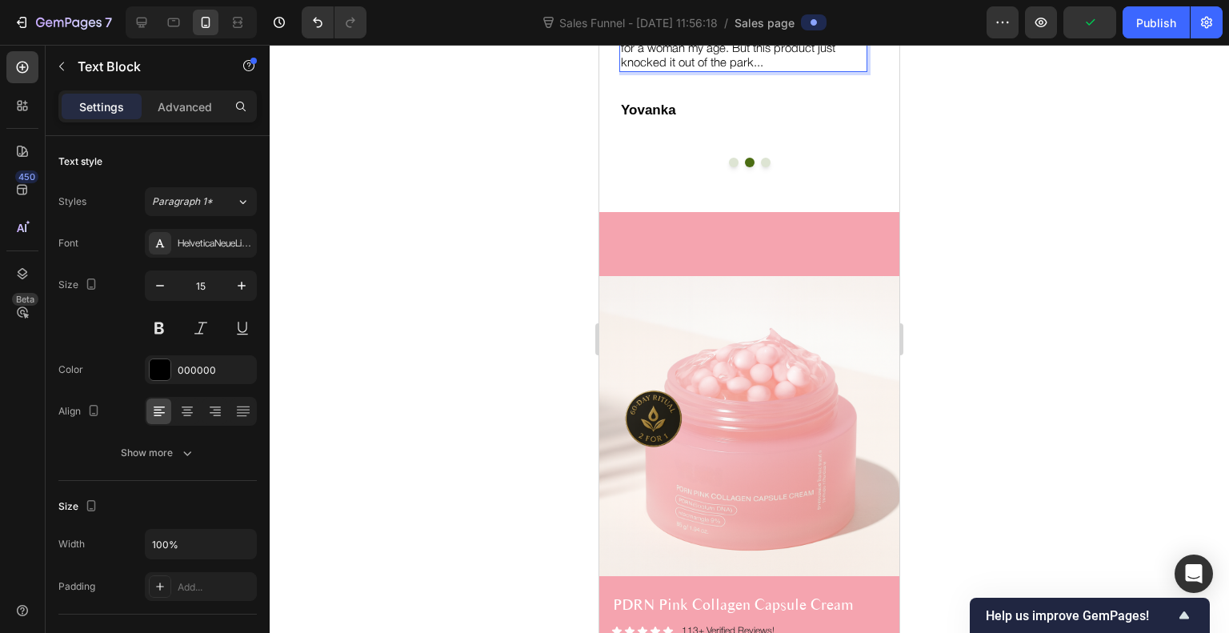
click at [780, 70] on p "Ok, so I am a [DEMOGRAPHIC_DATA] woman with a robust skincare regimen. I starte…" at bounding box center [743, 6] width 245 height 130
click at [777, 70] on p "Ok, so I am a [DEMOGRAPHIC_DATA] woman with a robust skincare regimen. I starte…" at bounding box center [743, 6] width 245 height 130
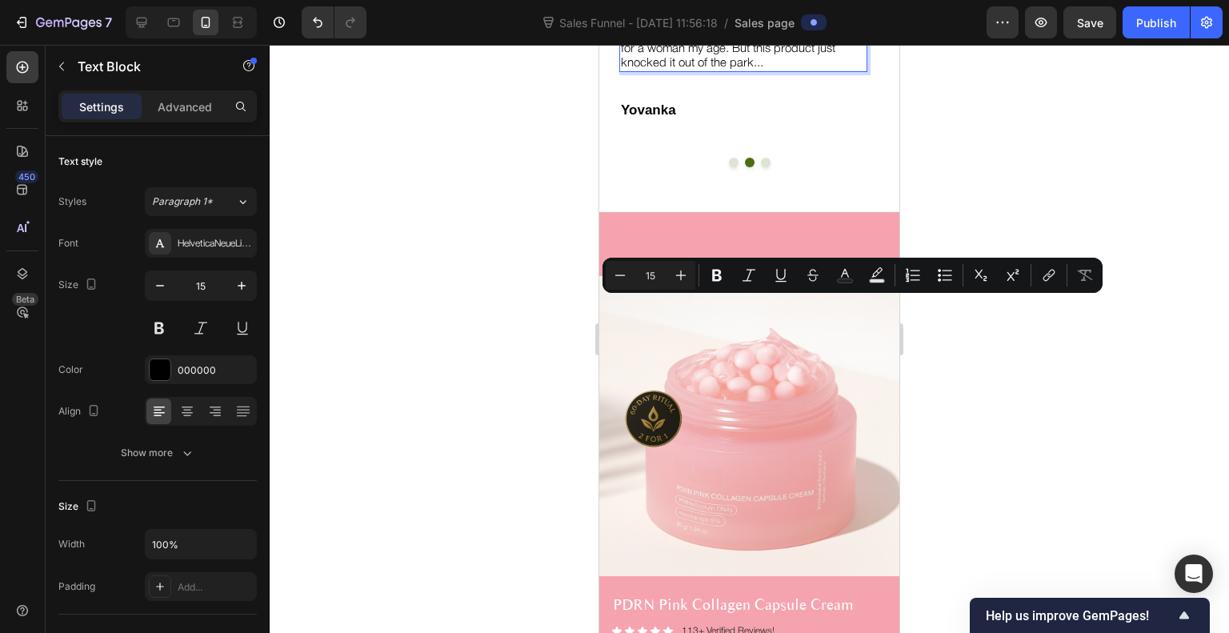
click at [777, 70] on p "Ok, so I am a [DEMOGRAPHIC_DATA] woman with a robust skincare regimen. I starte…" at bounding box center [743, 6] width 245 height 130
drag, startPoint x: 773, startPoint y: 307, endPoint x: 678, endPoint y: 325, distance: 97.0
click at [678, 70] on p "Ok, so I am a [DEMOGRAPHIC_DATA] woman with a robust skincare regimen. I starte…" at bounding box center [743, 6] width 245 height 130
click at [717, 273] on icon "Editor contextual toolbar" at bounding box center [717, 275] width 16 height 16
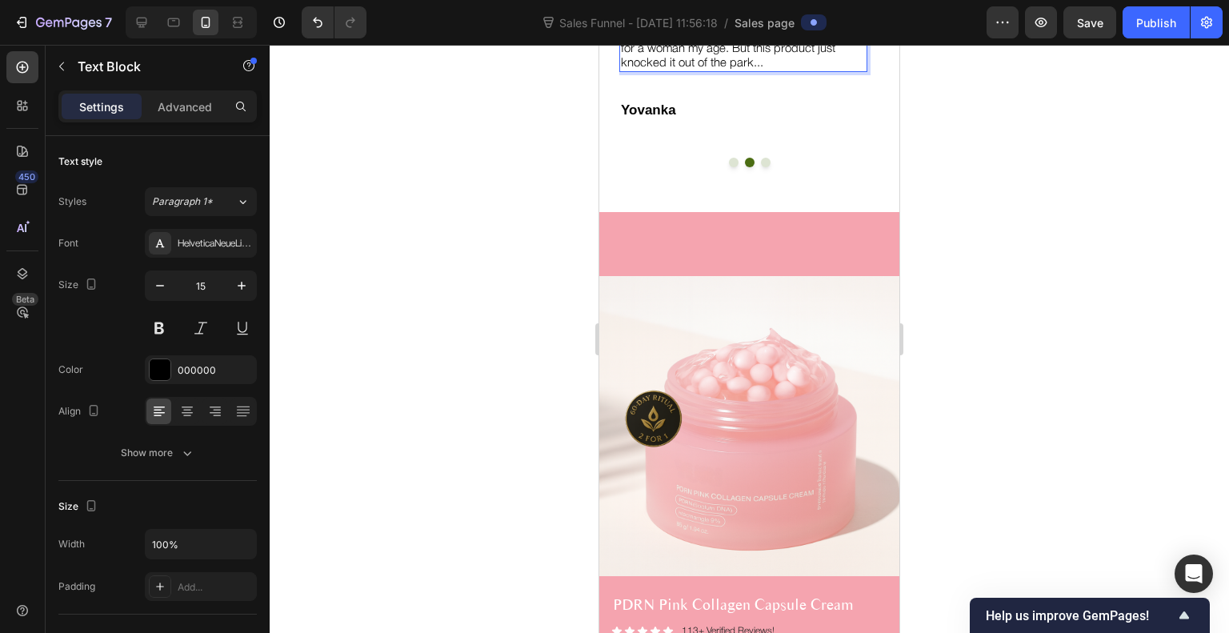
click at [696, 70] on p "Ok, so I am a [DEMOGRAPHIC_DATA] woman with a robust skincare regimen. I starte…" at bounding box center [743, 6] width 245 height 130
click at [953, 354] on div at bounding box center [750, 339] width 960 height 588
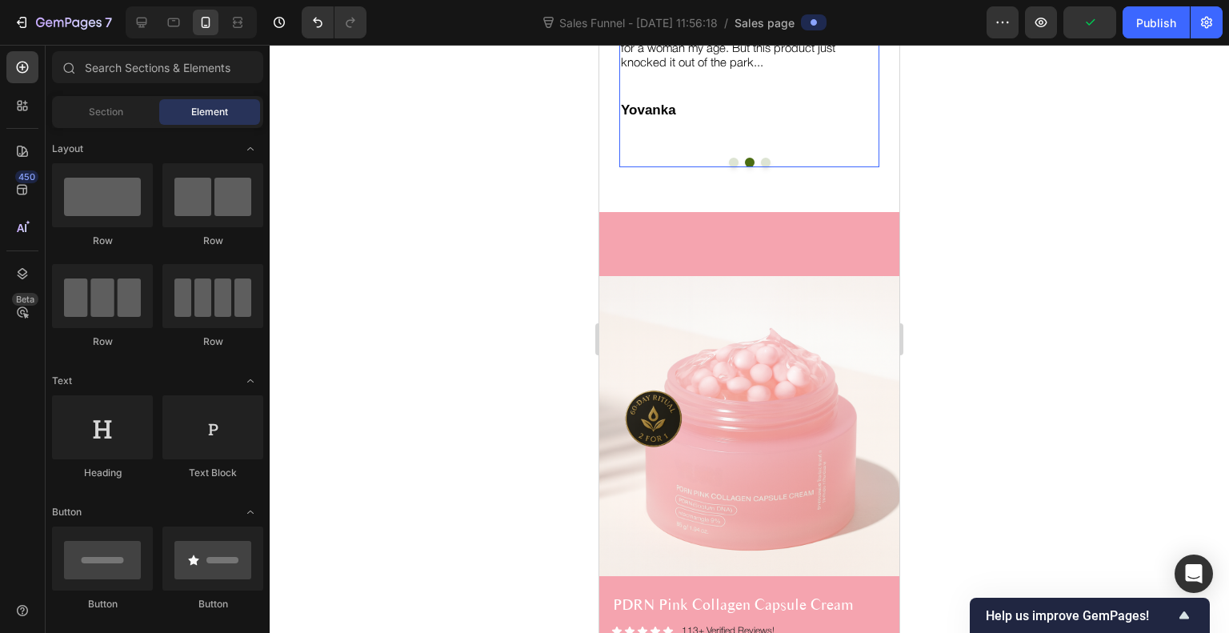
click at [729, 167] on button "Dot" at bounding box center [734, 163] width 10 height 10
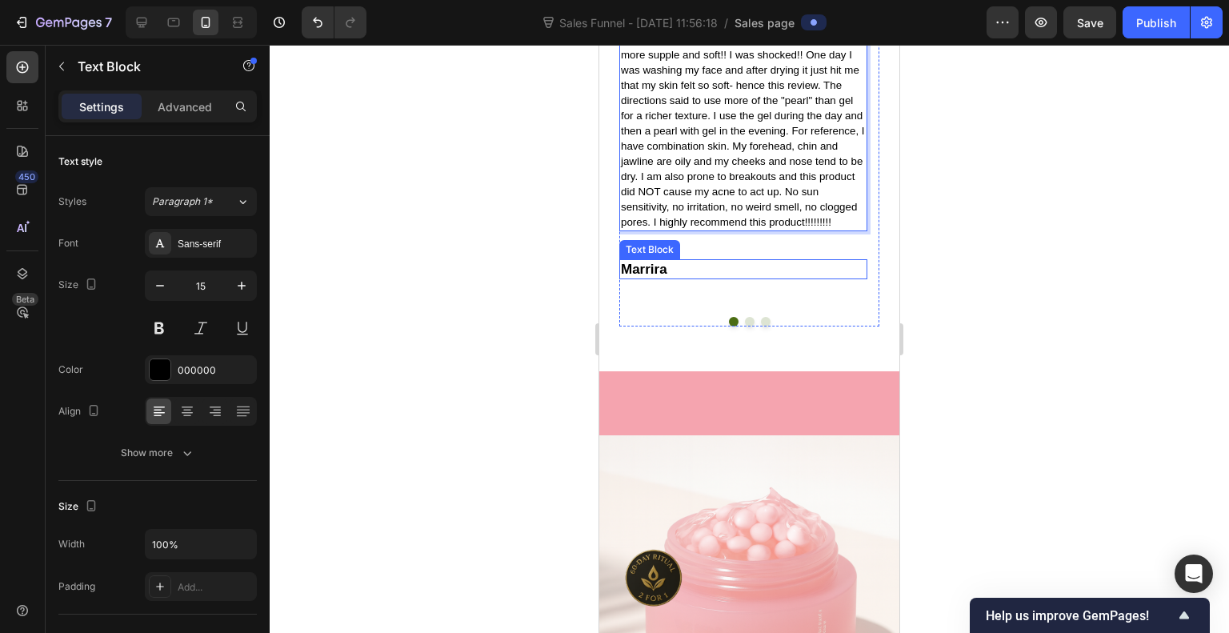
click at [649, 278] on p "Marrira" at bounding box center [743, 269] width 245 height 17
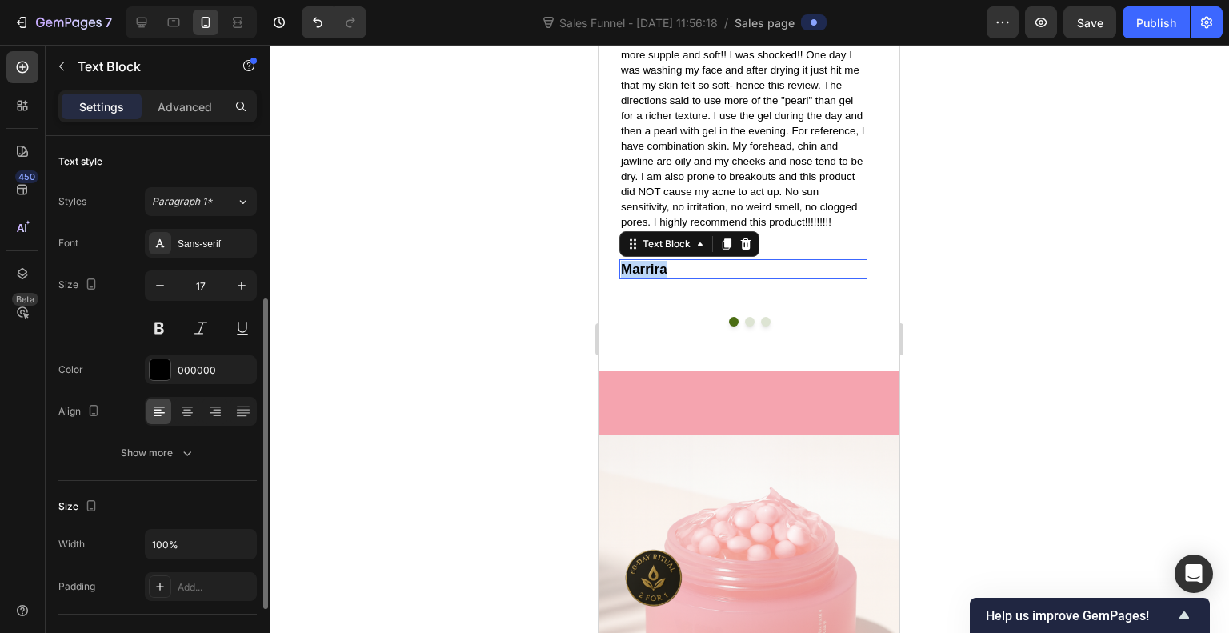
click at [649, 278] on p "Marrira" at bounding box center [743, 269] width 245 height 17
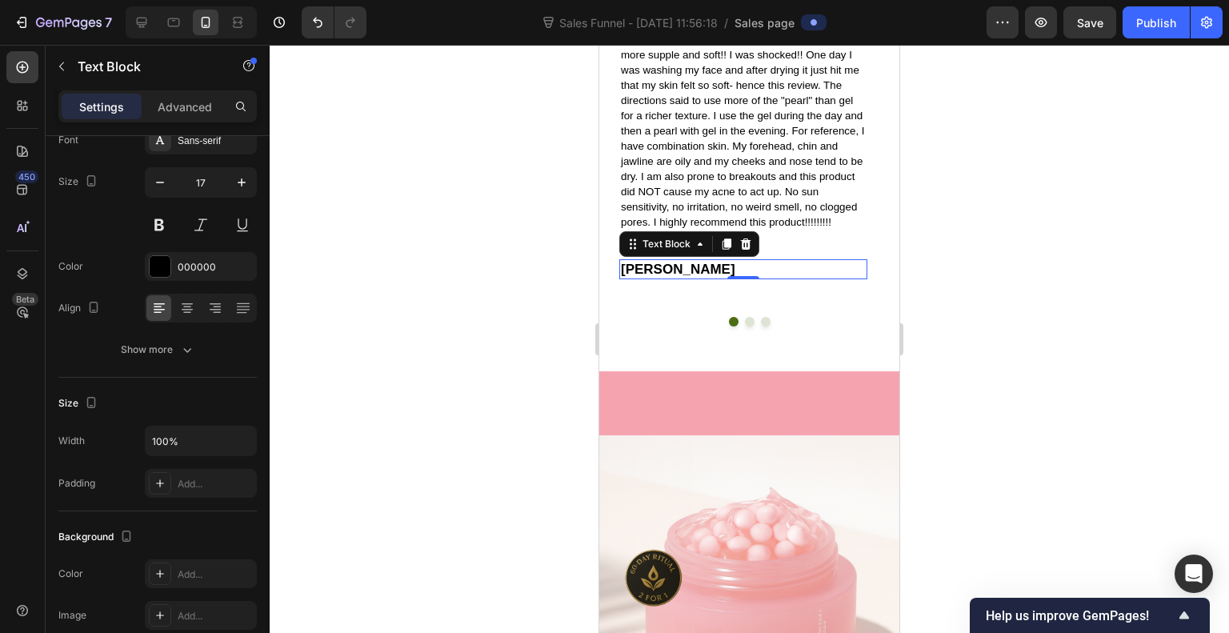
click at [937, 524] on div at bounding box center [750, 339] width 960 height 588
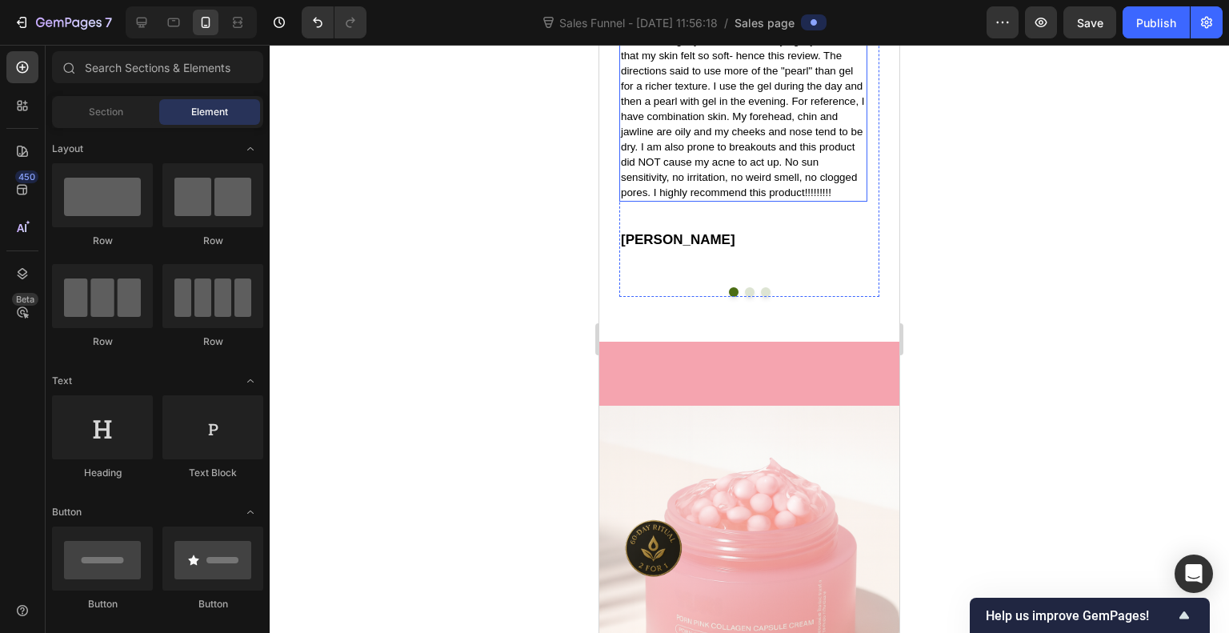
scroll to position [2960, 0]
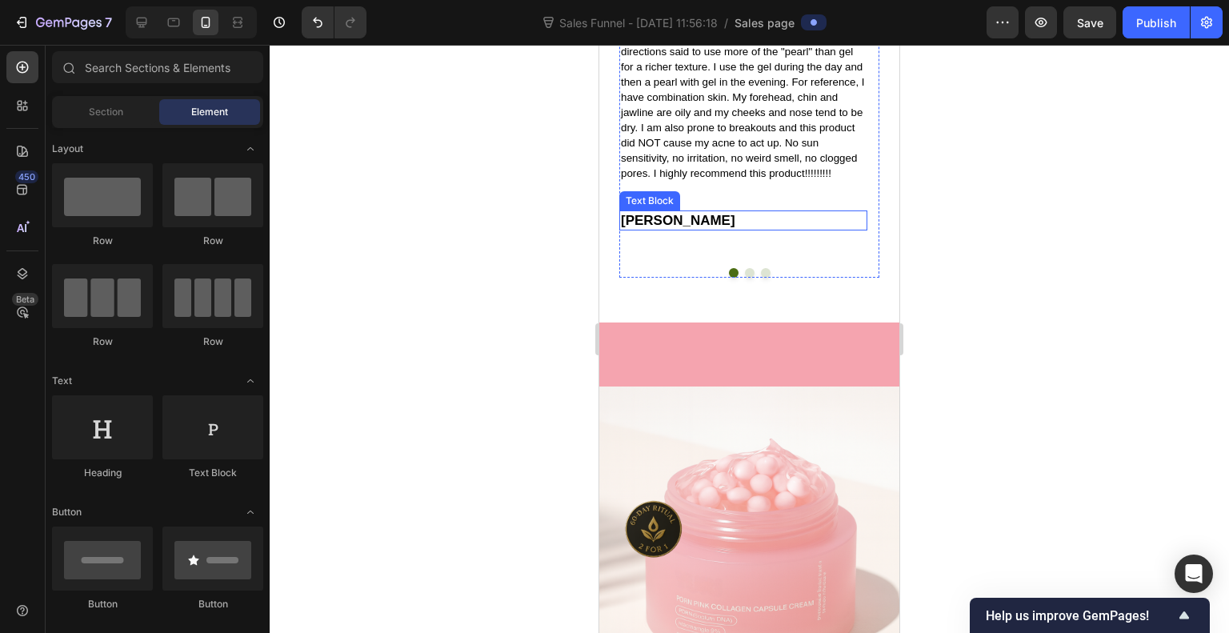
click at [650, 229] on p "[PERSON_NAME]" at bounding box center [743, 220] width 245 height 17
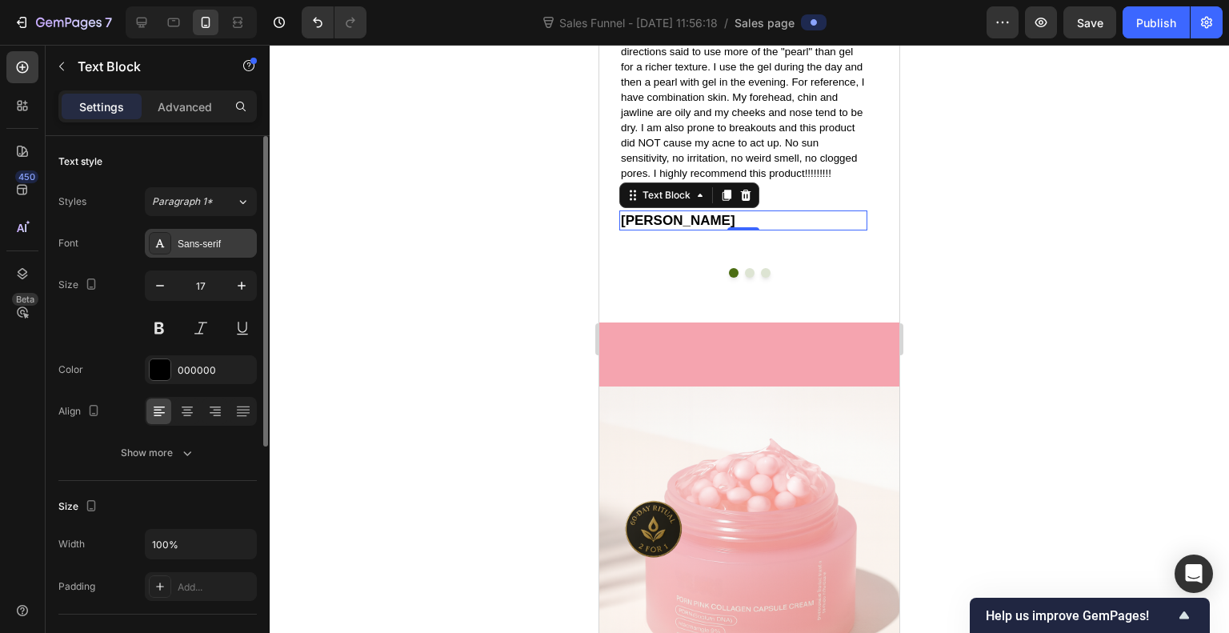
click at [210, 250] on div "Sans-serif" at bounding box center [215, 244] width 75 height 14
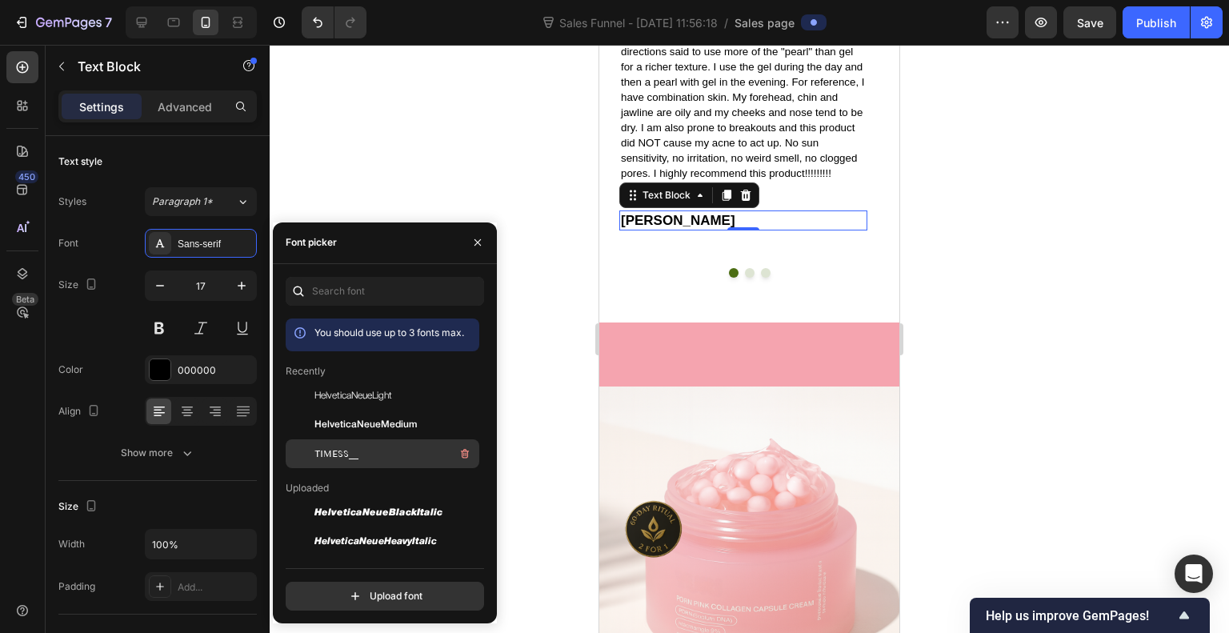
click at [340, 450] on span "TIMESS__" at bounding box center [337, 454] width 44 height 14
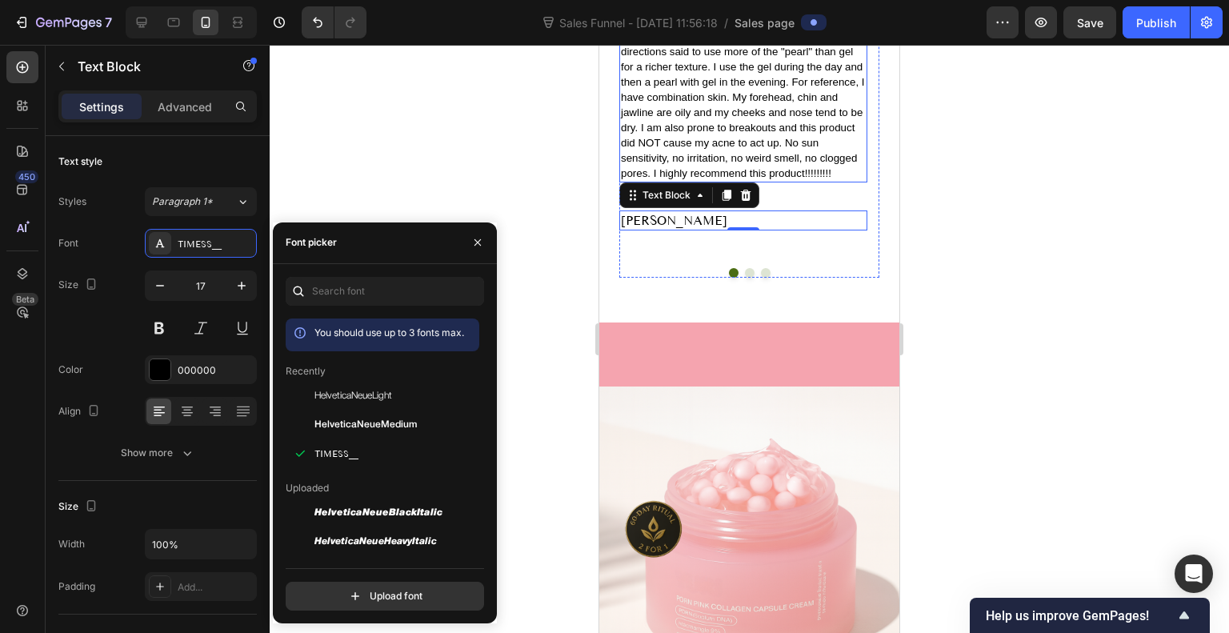
click at [811, 179] on span "I never buy into all of the hype surrounding the next "miracle skincare" produc…" at bounding box center [743, 37] width 244 height 286
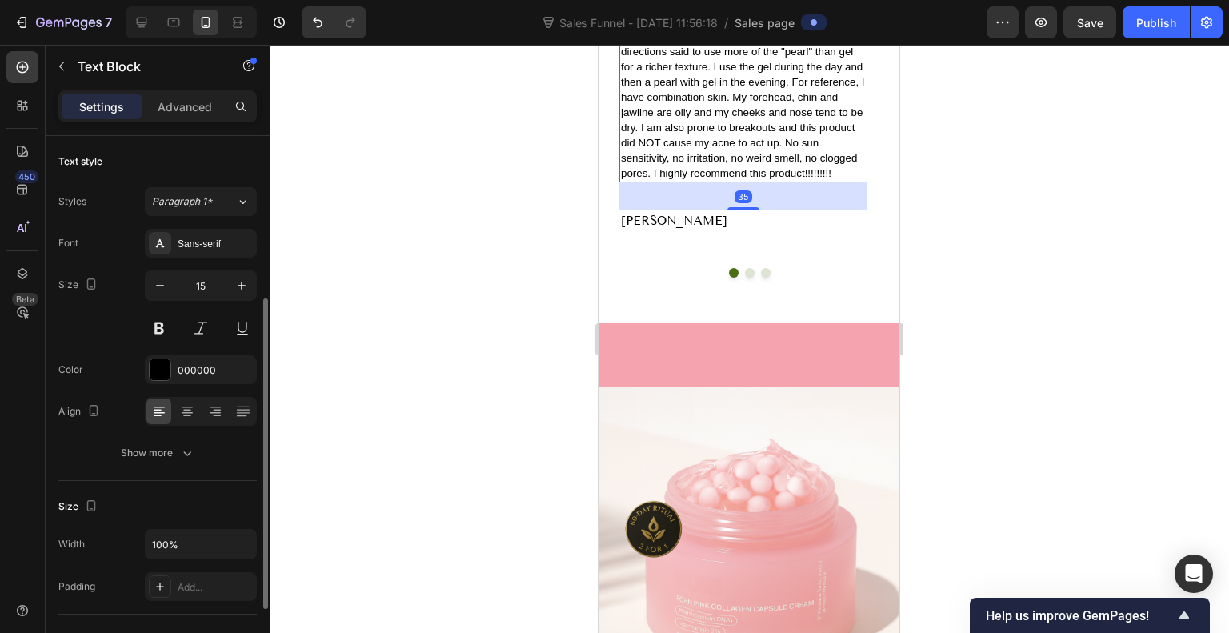
scroll to position [103, 0]
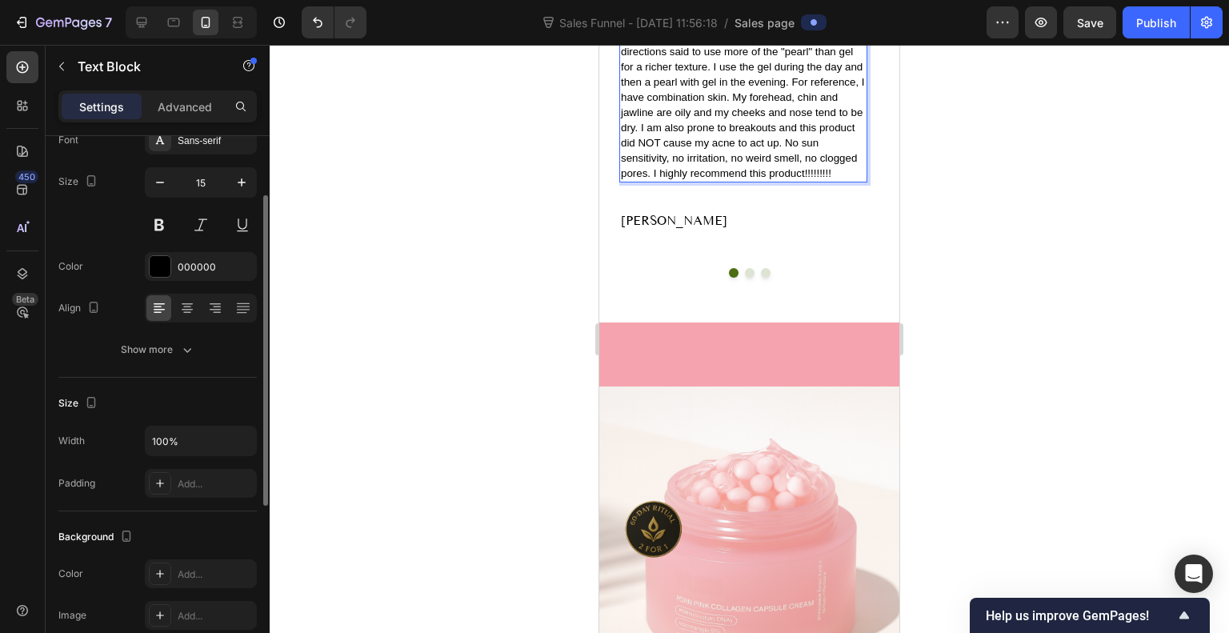
click at [811, 179] on span "I never buy into all of the hype surrounding the next "miracle skincare" produc…" at bounding box center [743, 37] width 244 height 286
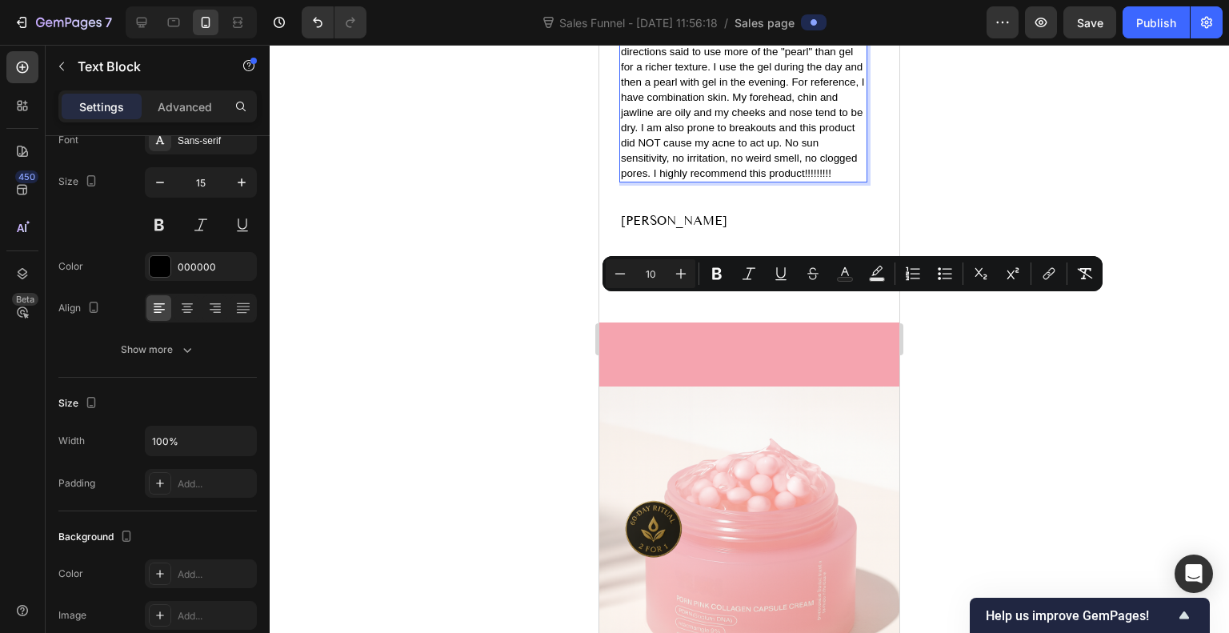
click at [805, 179] on span "I never buy into all of the hype surrounding the next "miracle skincare" produc…" at bounding box center [743, 37] width 244 height 286
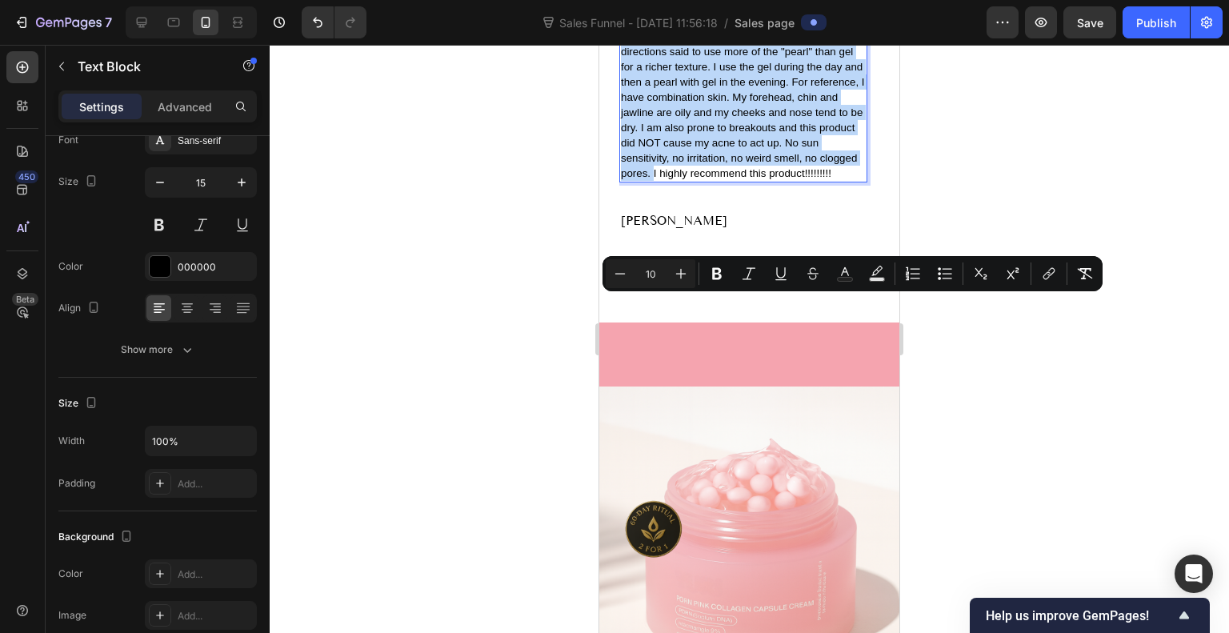
drag, startPoint x: 805, startPoint y: 303, endPoint x: 652, endPoint y: 465, distance: 223.7
click at [652, 179] on span "I never buy into all of the hype surrounding the next "miracle skincare" produc…" at bounding box center [743, 37] width 244 height 286
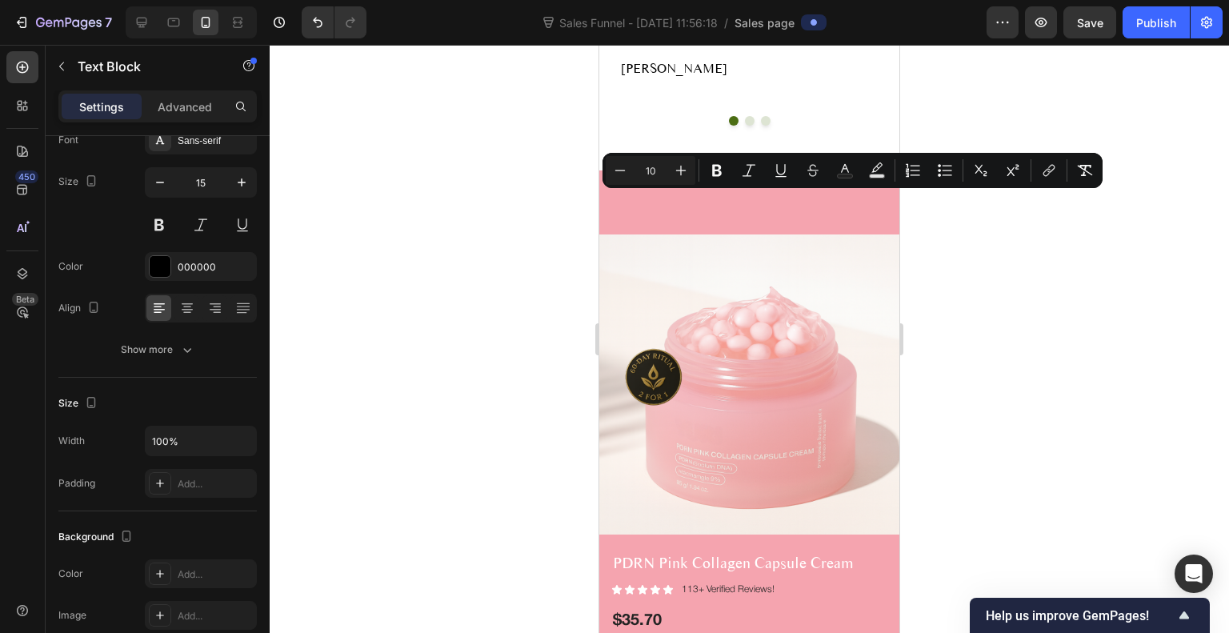
click at [215, 140] on div "Sans-serif" at bounding box center [215, 141] width 75 height 14
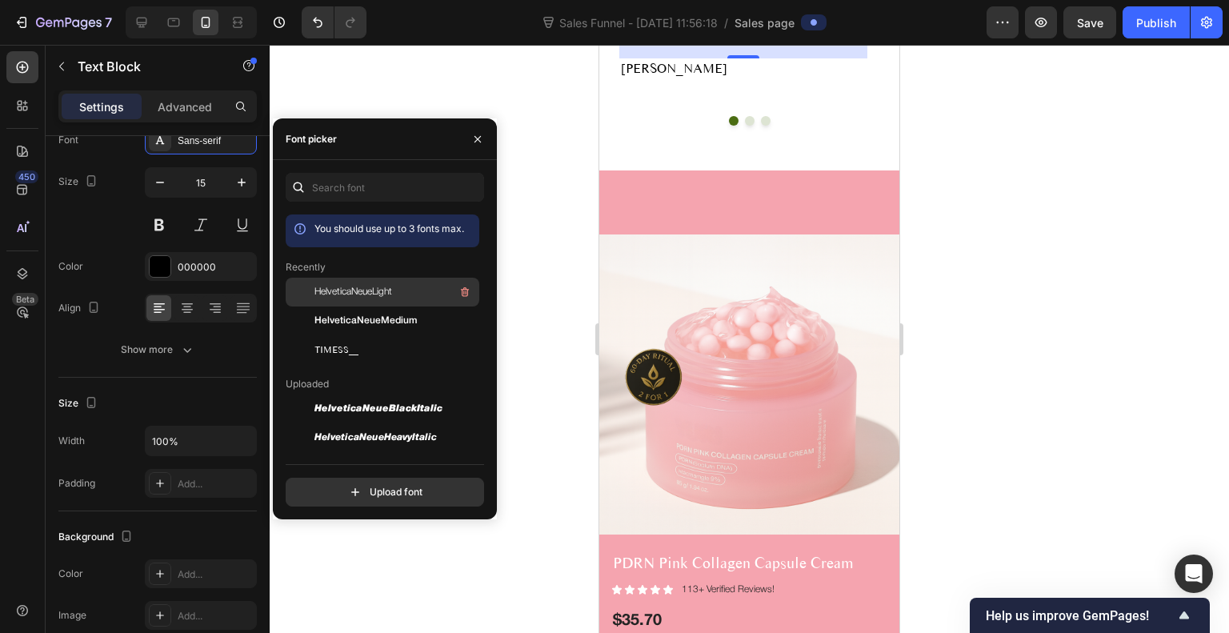
click at [371, 283] on div "HelveticaNeueLight" at bounding box center [396, 292] width 162 height 19
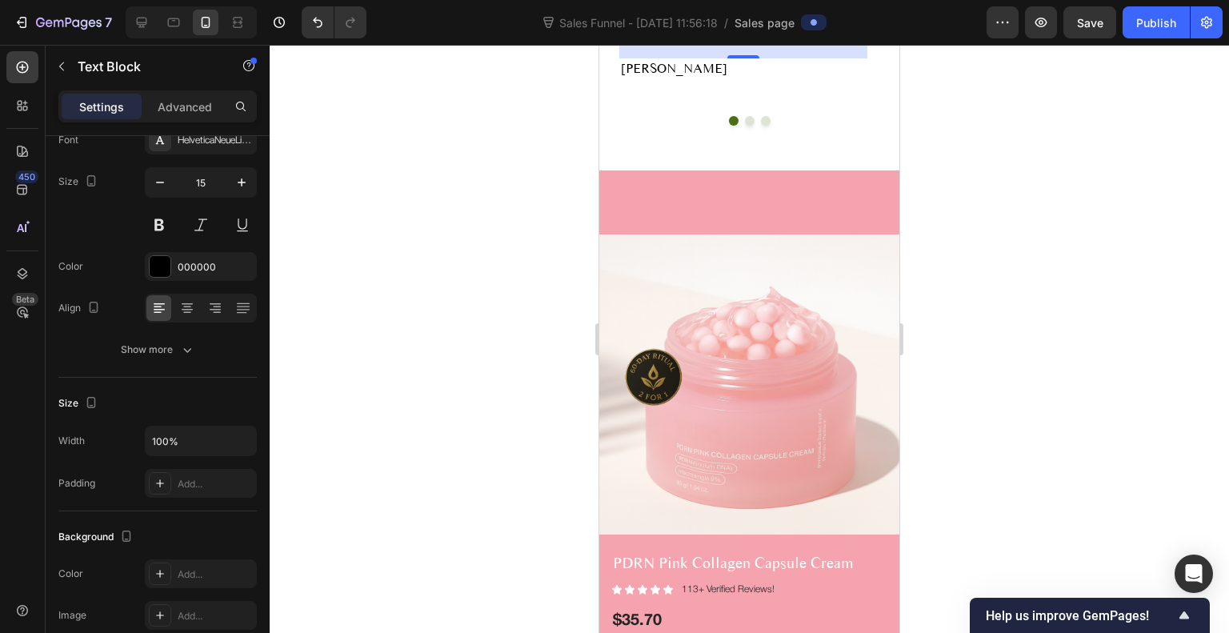
click at [969, 302] on div at bounding box center [750, 339] width 960 height 588
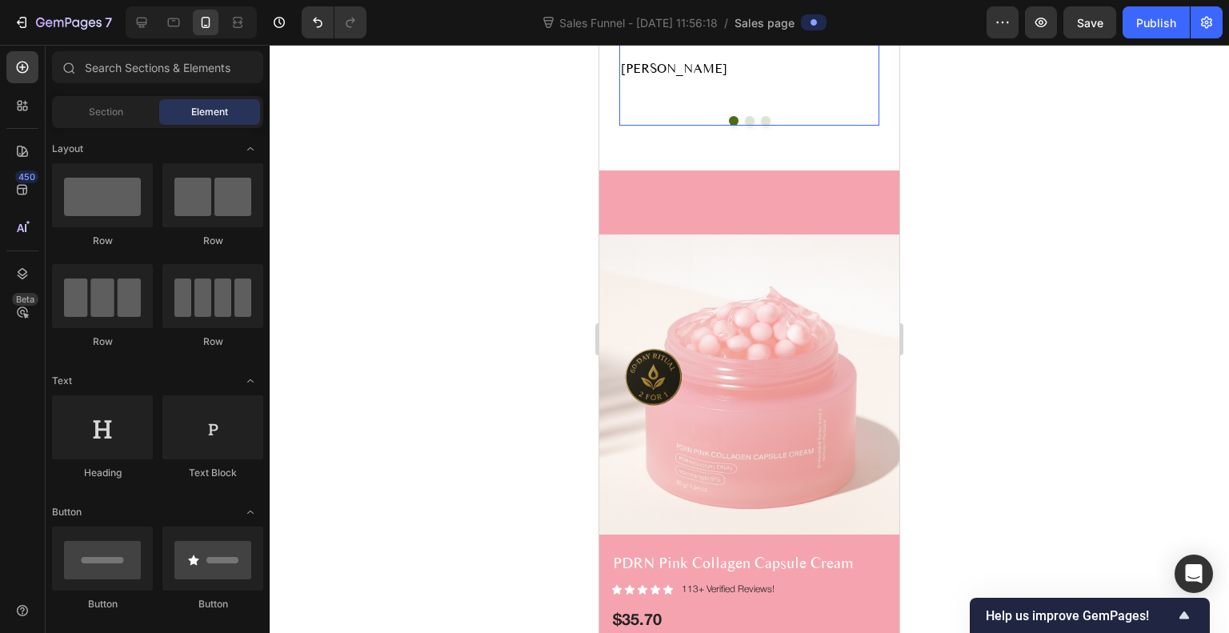
click at [761, 126] on button "Dot" at bounding box center [766, 121] width 10 height 10
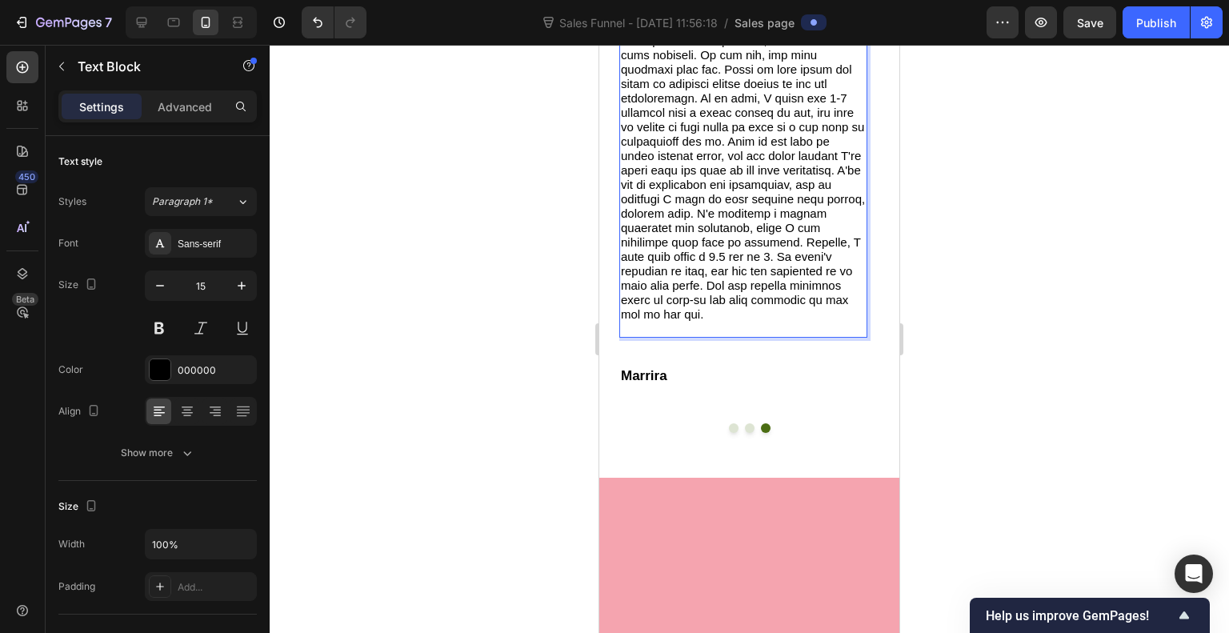
scroll to position [3055, 0]
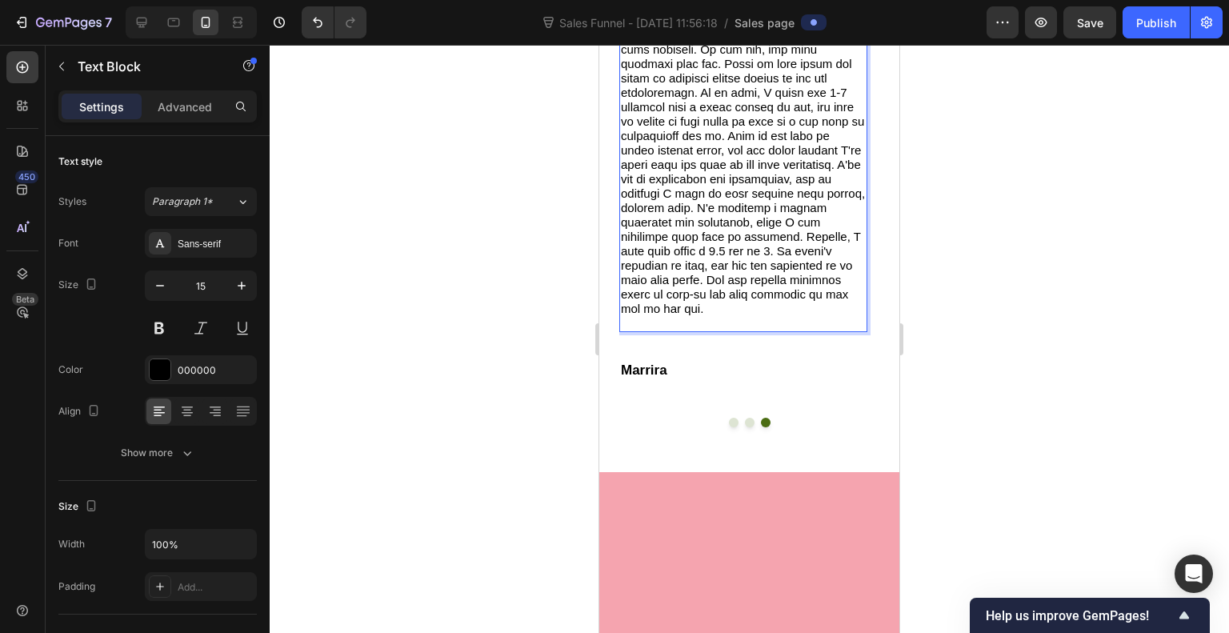
click at [622, 145] on p "Rich Text Editor. Editing area: main" at bounding box center [743, 63] width 245 height 533
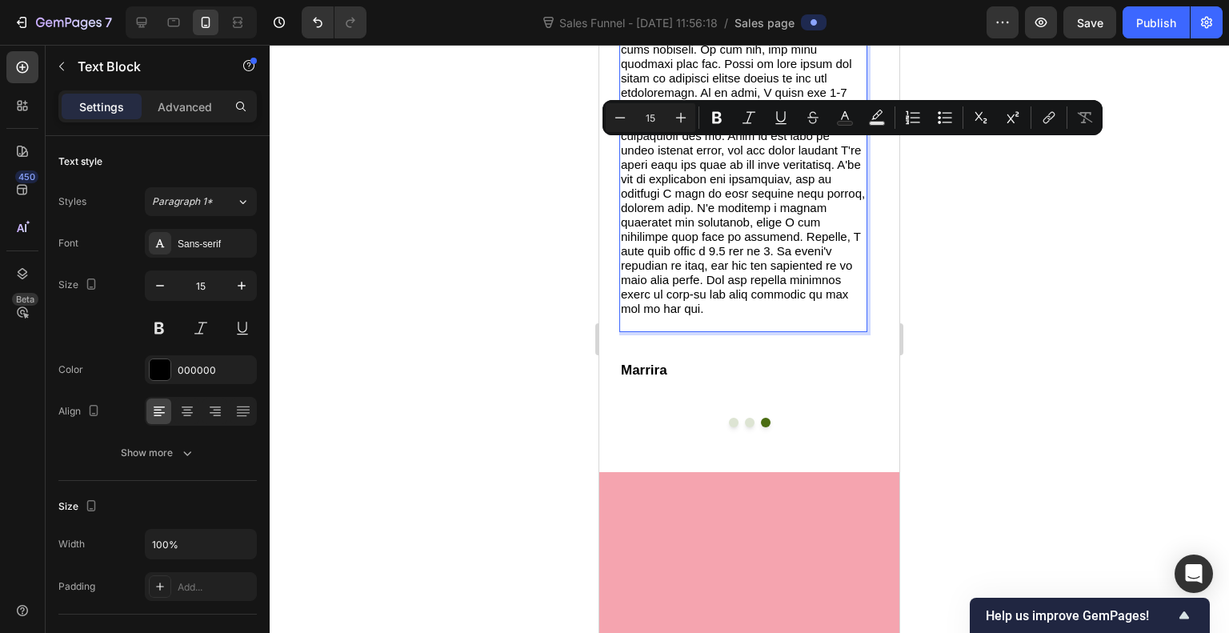
drag, startPoint x: 622, startPoint y: 145, endPoint x: 771, endPoint y: 190, distance: 155.5
click at [771, 190] on p "Rich Text Editor. Editing area: main" at bounding box center [743, 63] width 245 height 533
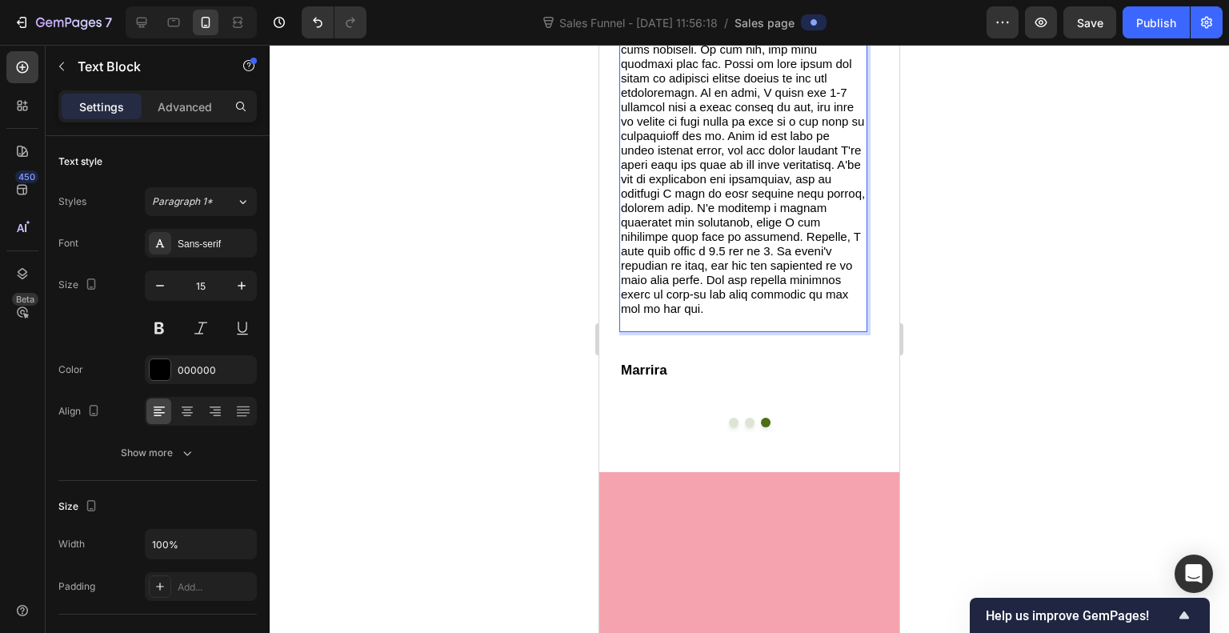
click at [726, 206] on p "Rich Text Editor. Editing area: main" at bounding box center [743, 63] width 245 height 533
drag, startPoint x: 726, startPoint y: 206, endPoint x: 620, endPoint y: 153, distance: 118.8
click at [620, 153] on div "Rich Text Editor. Editing area: main" at bounding box center [744, 64] width 248 height 536
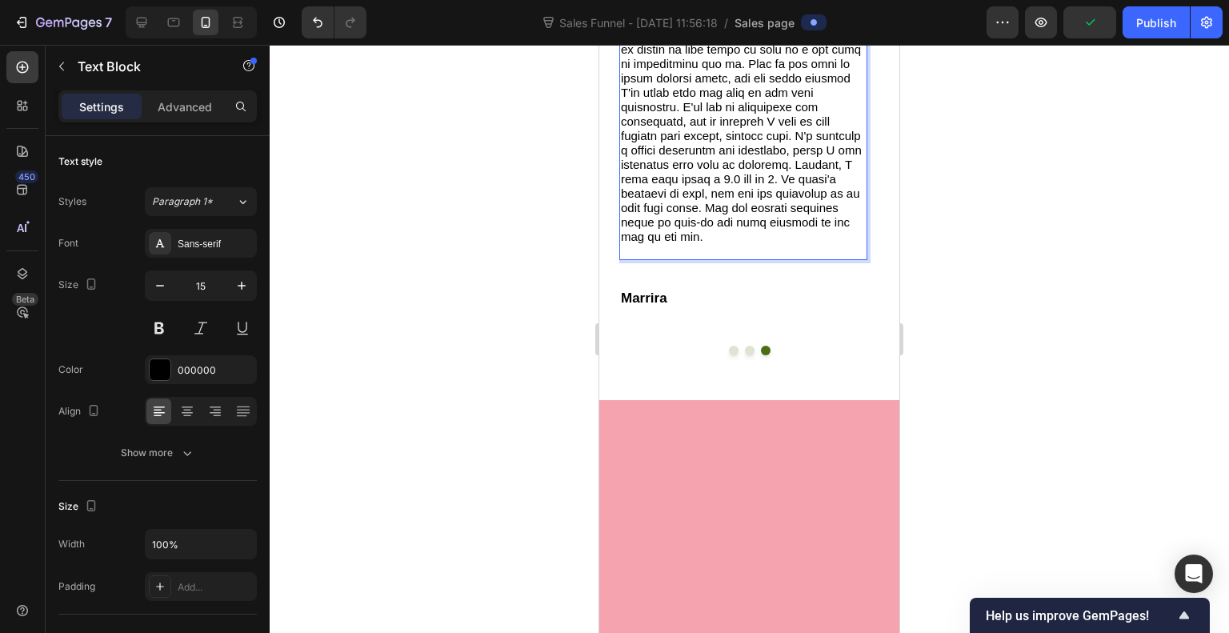
click at [849, 178] on p "Rich Text Editor. Editing area: main" at bounding box center [743, 27] width 245 height 461
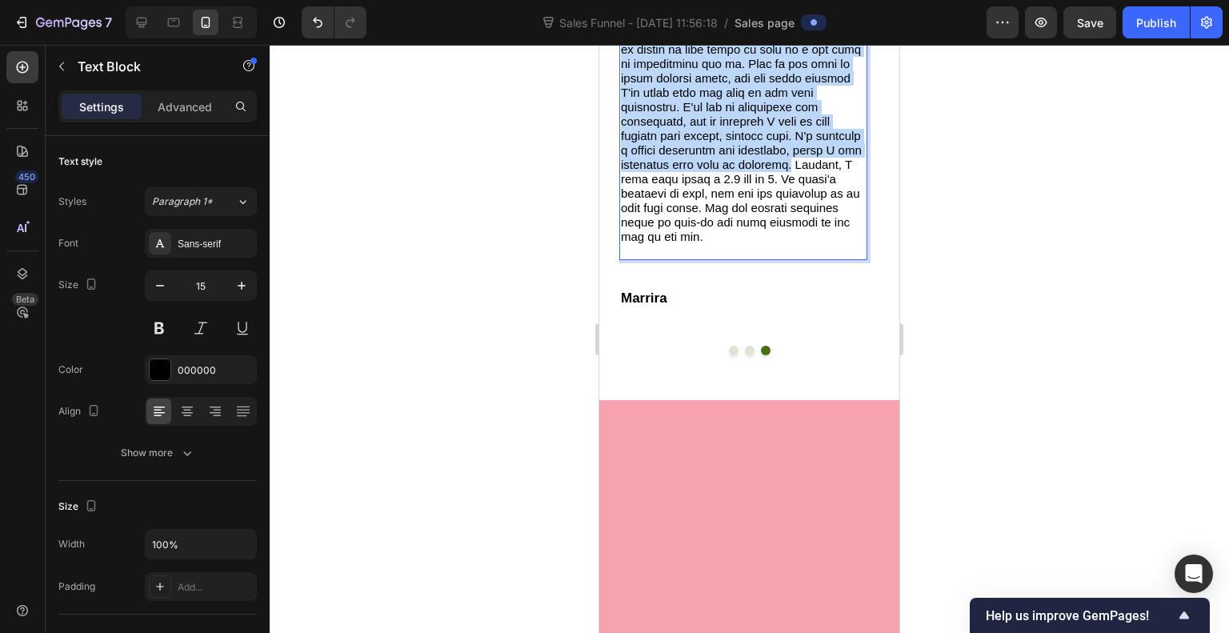
drag, startPoint x: 713, startPoint y: 218, endPoint x: 792, endPoint y: 469, distance: 263.3
click at [792, 259] on p "Rich Text Editor. Editing area: main" at bounding box center [743, 27] width 245 height 461
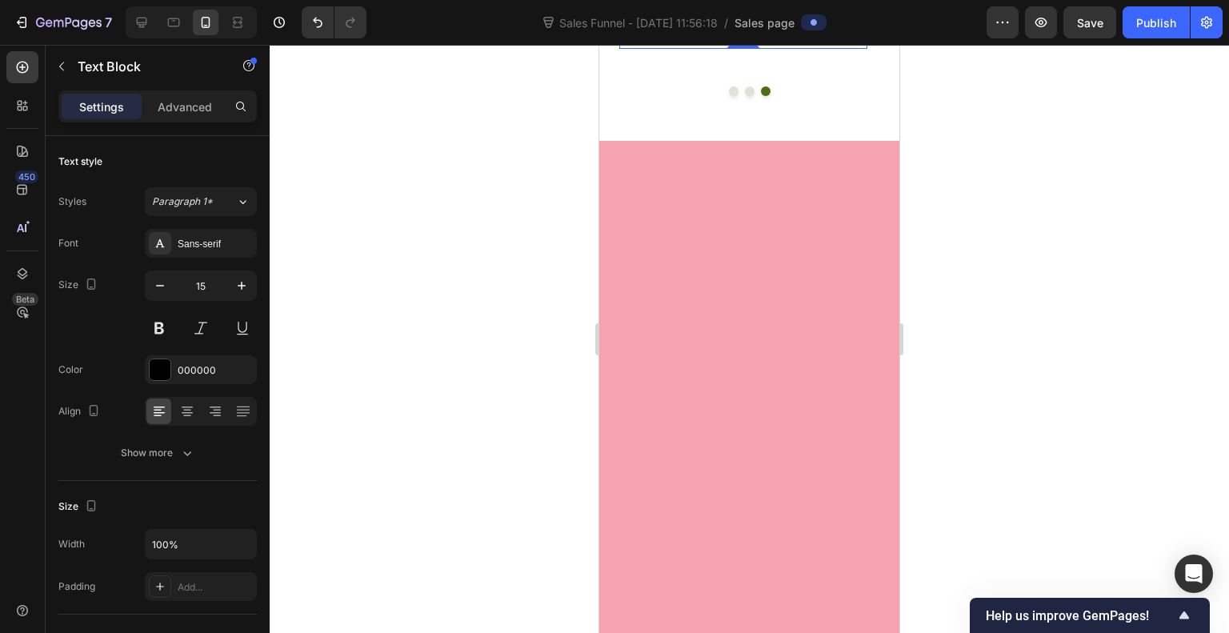
click at [640, 47] on p "Marrira" at bounding box center [743, 38] width 245 height 17
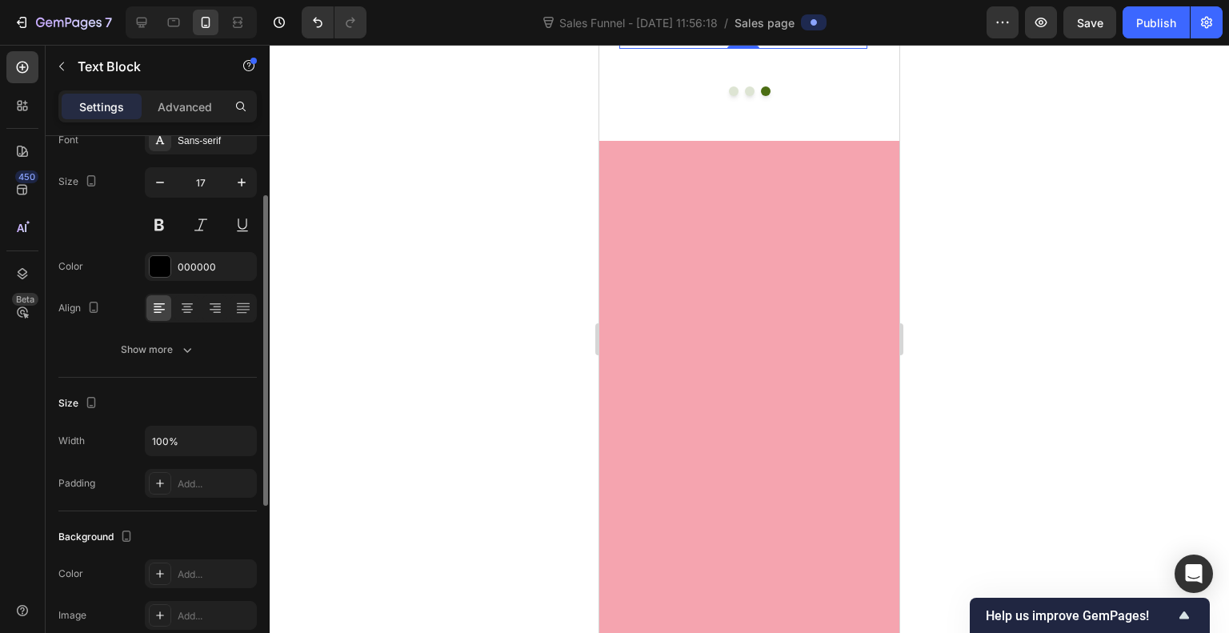
click at [640, 47] on p "Marrira" at bounding box center [743, 38] width 245 height 17
click at [212, 144] on div "Sans-serif" at bounding box center [215, 141] width 75 height 14
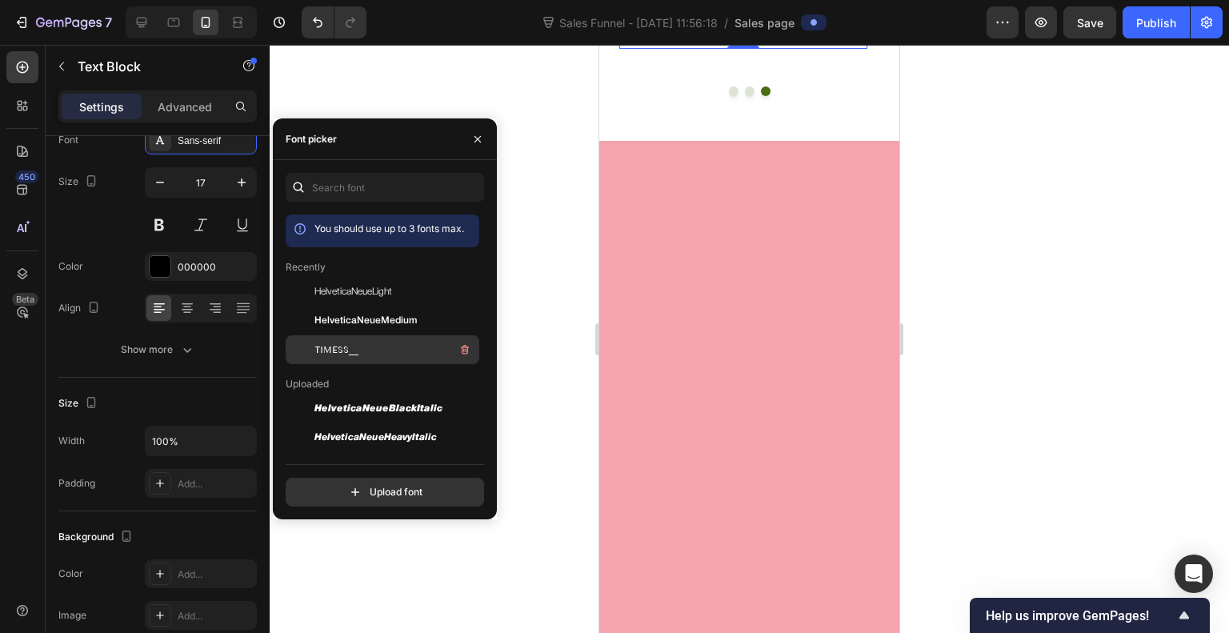
click at [332, 354] on span "TIMESS__" at bounding box center [337, 350] width 44 height 14
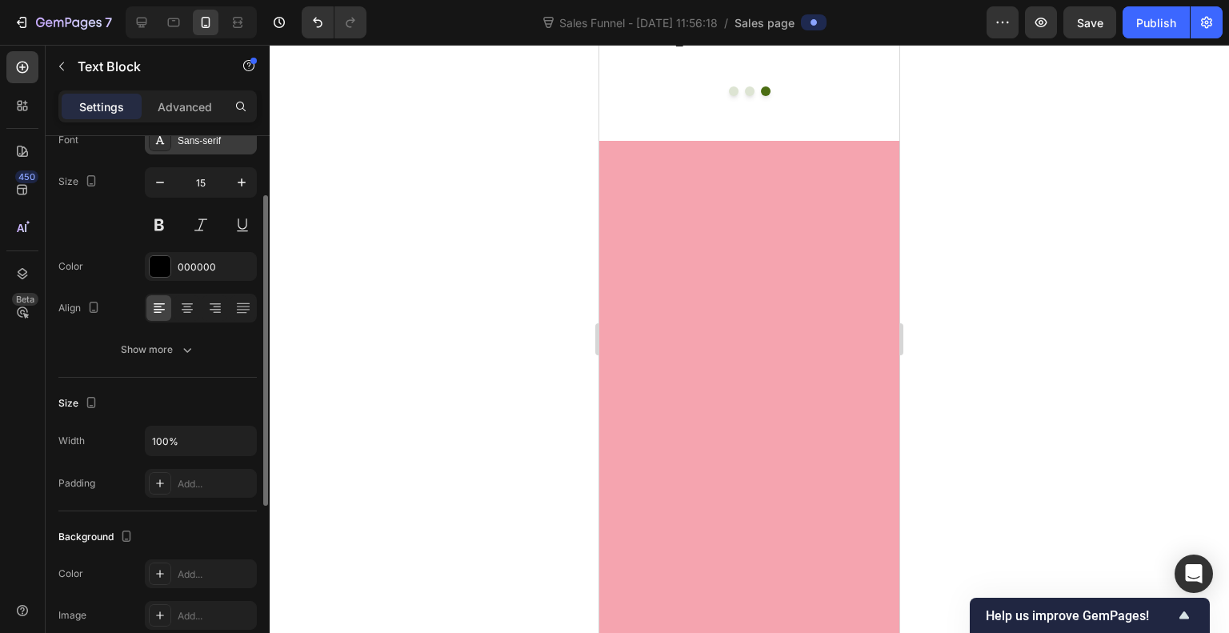
click at [200, 146] on div "Sans-serif" at bounding box center [215, 141] width 75 height 14
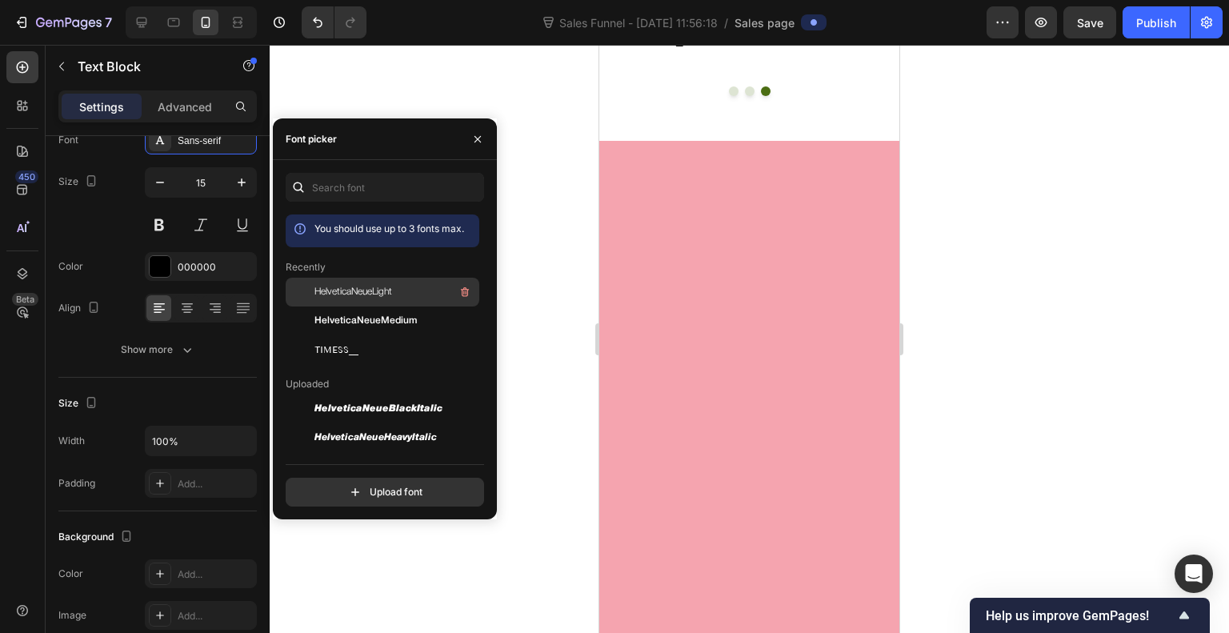
click at [368, 291] on span "HelveticaNeueLight" at bounding box center [354, 292] width 78 height 14
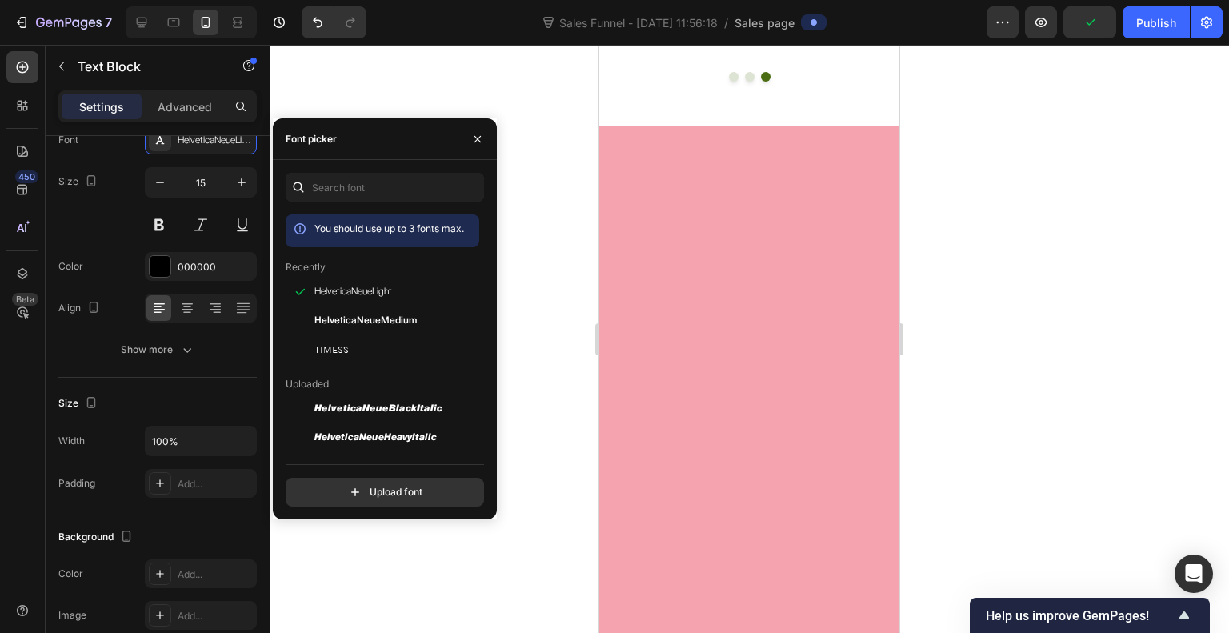
click at [1021, 252] on div at bounding box center [750, 339] width 960 height 588
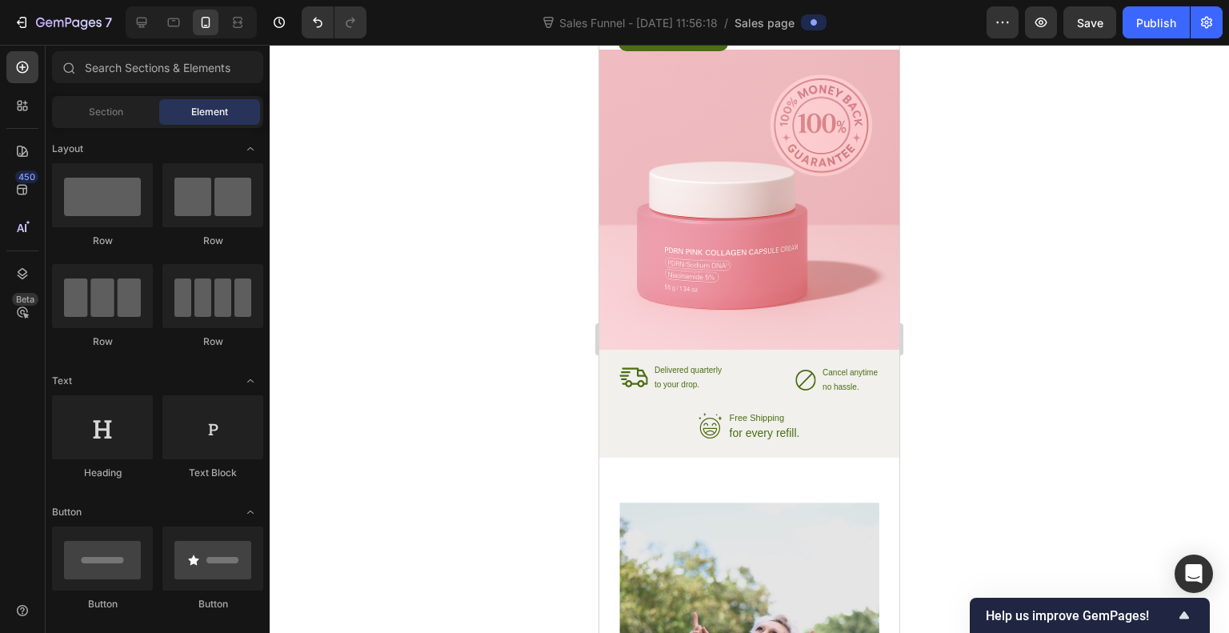
scroll to position [2312, 0]
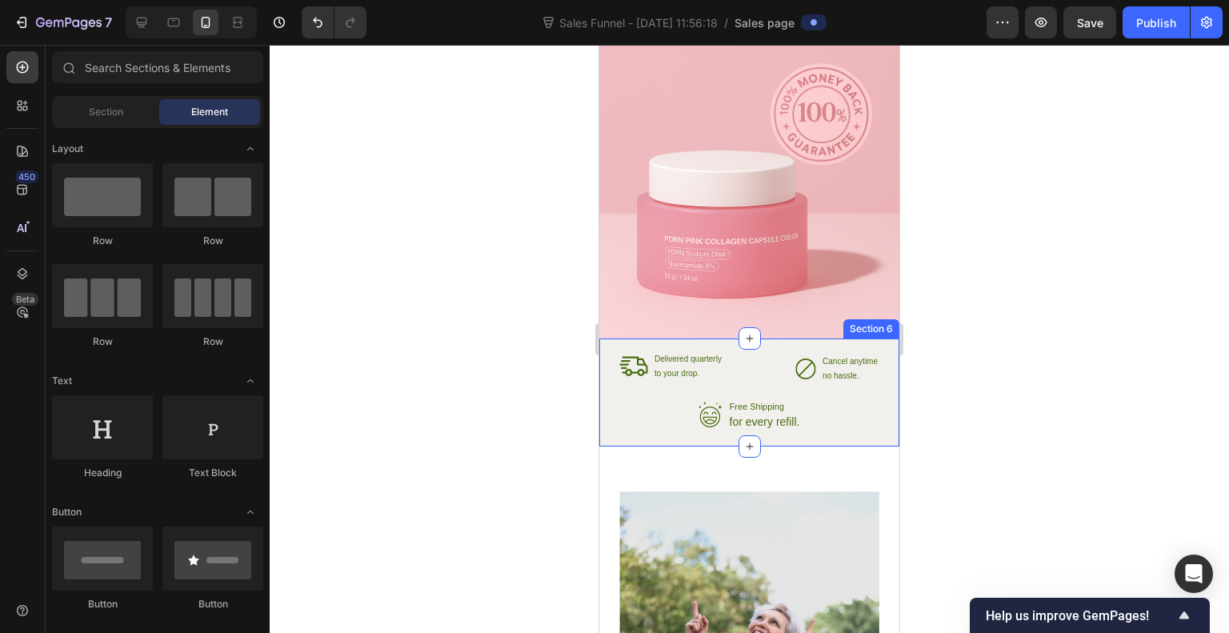
click at [611, 402] on div "Icon Delivered quarterly Text Block to your drop. Text Block Advanced List Icon…" at bounding box center [750, 393] width 300 height 108
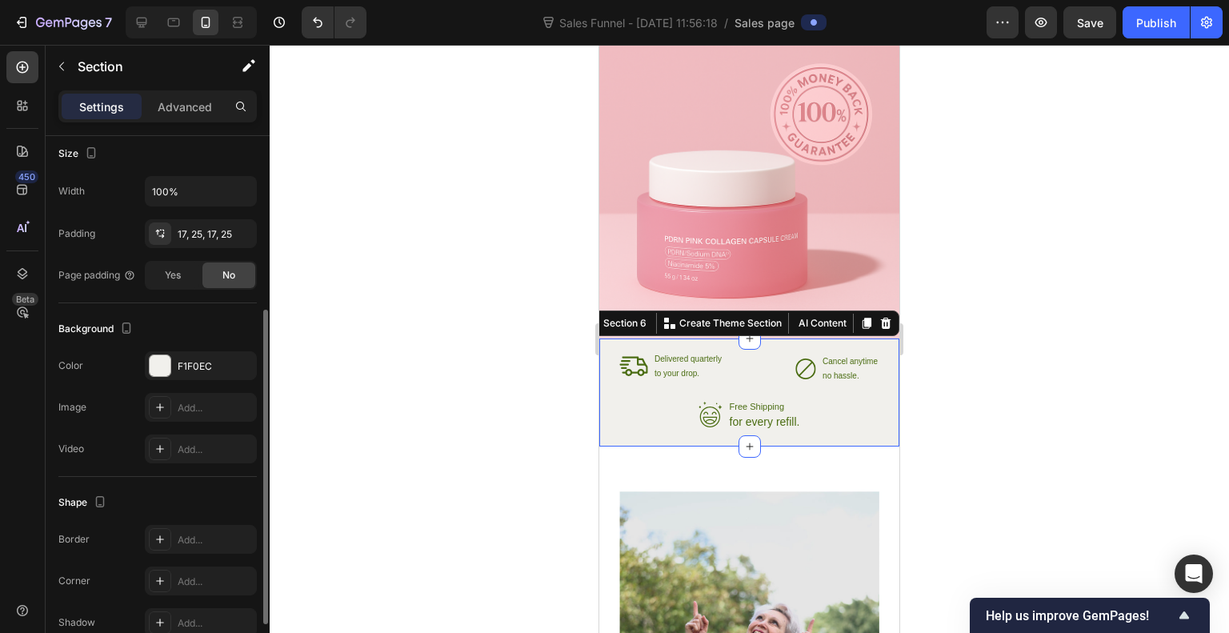
scroll to position [391, 0]
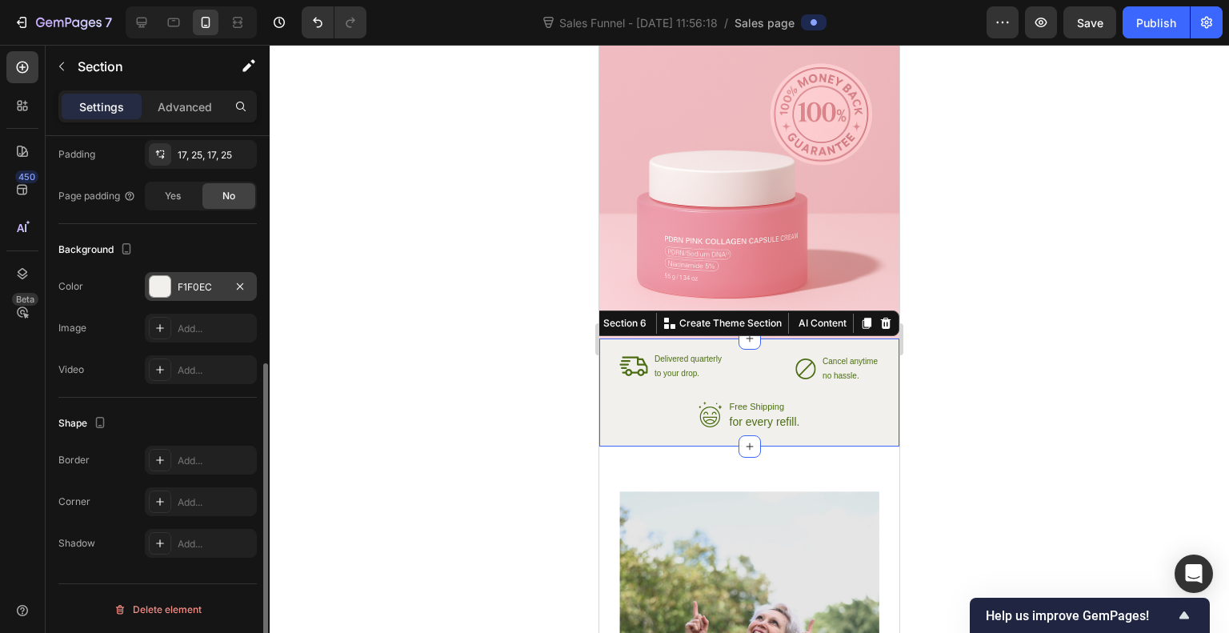
click at [164, 283] on div at bounding box center [160, 286] width 21 height 21
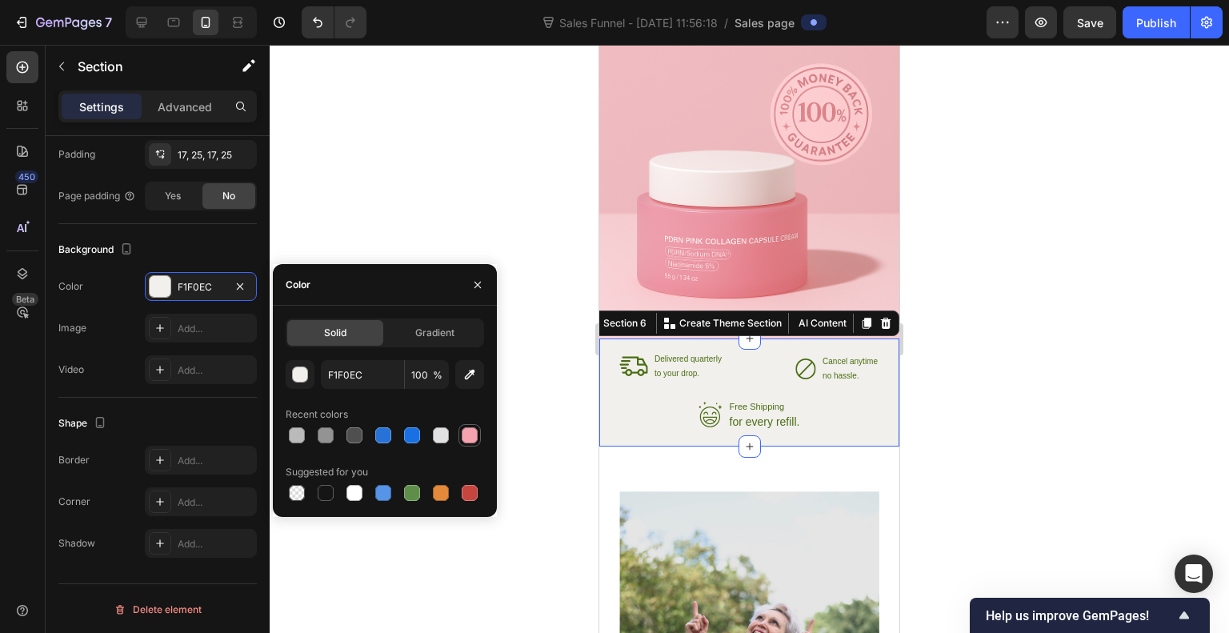
click at [470, 433] on div at bounding box center [470, 435] width 16 height 16
type input "F5A4AF"
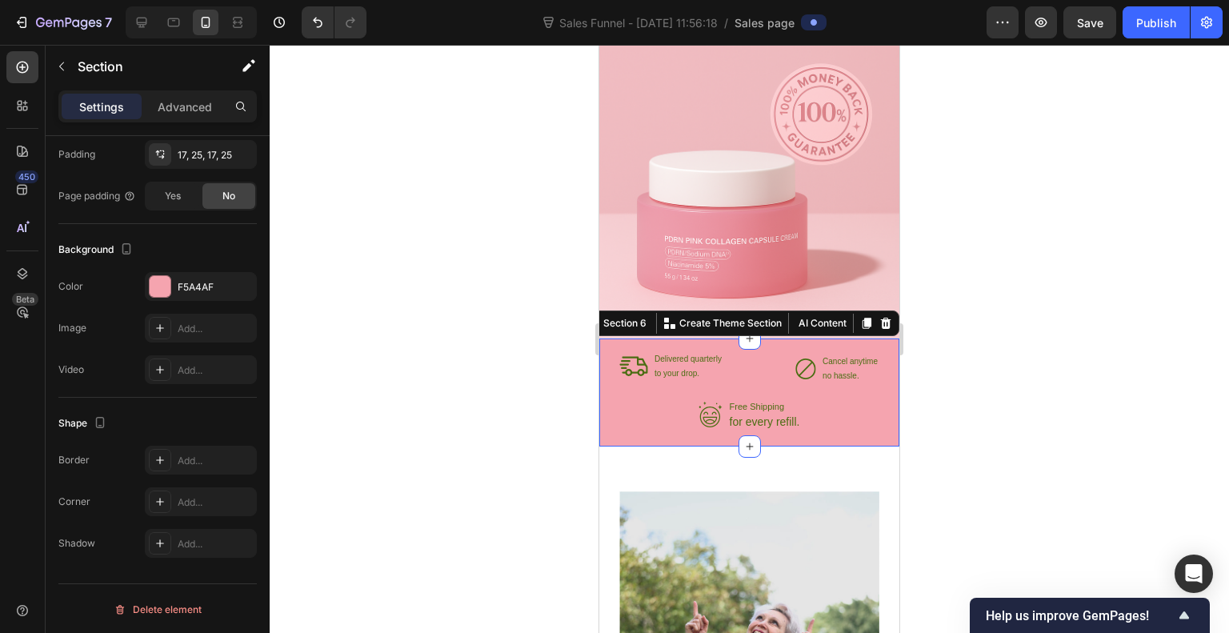
click at [541, 378] on div at bounding box center [750, 339] width 960 height 588
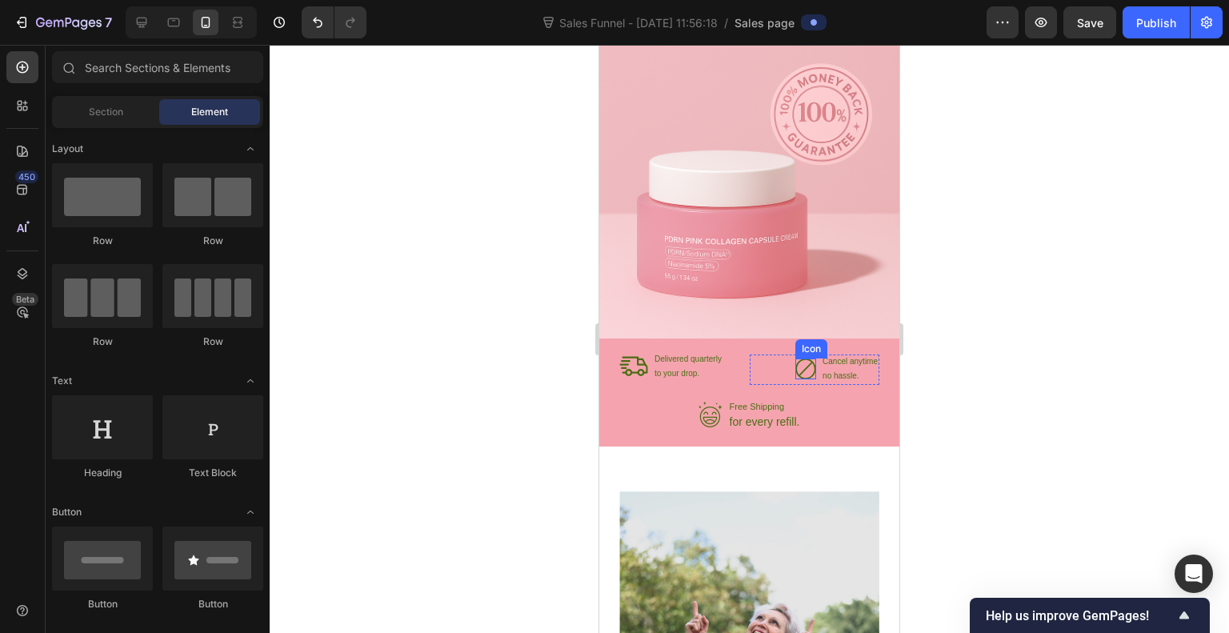
click at [796, 371] on icon at bounding box center [806, 369] width 21 height 21
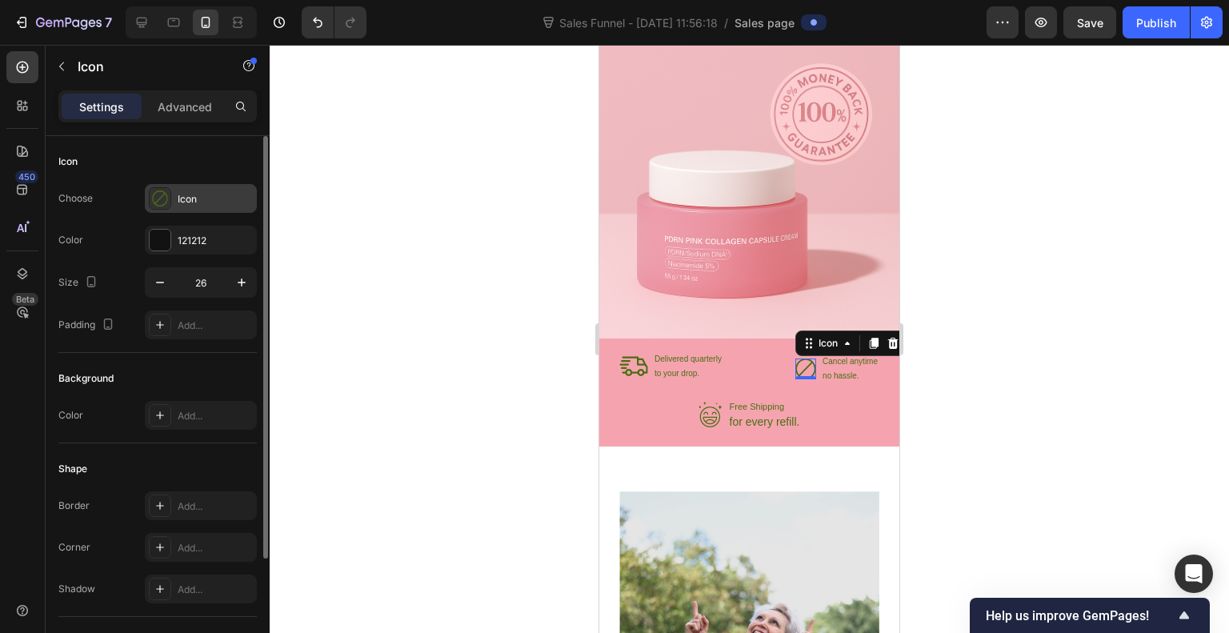
click at [160, 201] on icon at bounding box center [160, 199] width 16 height 16
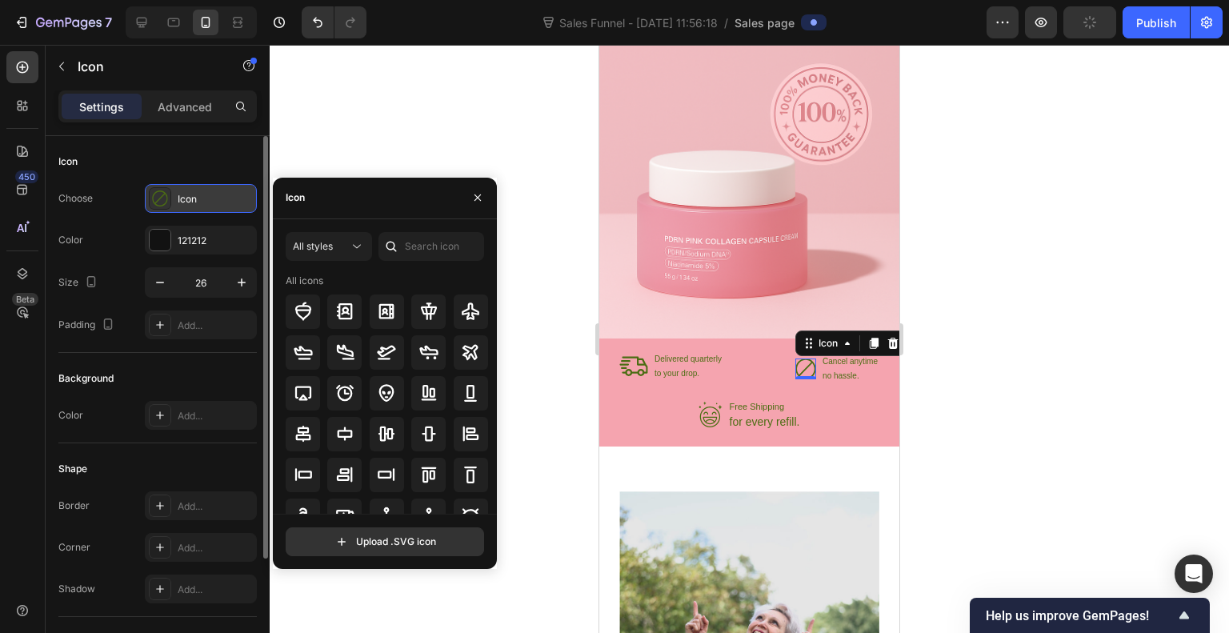
click at [171, 199] on div "Icon" at bounding box center [201, 198] width 112 height 29
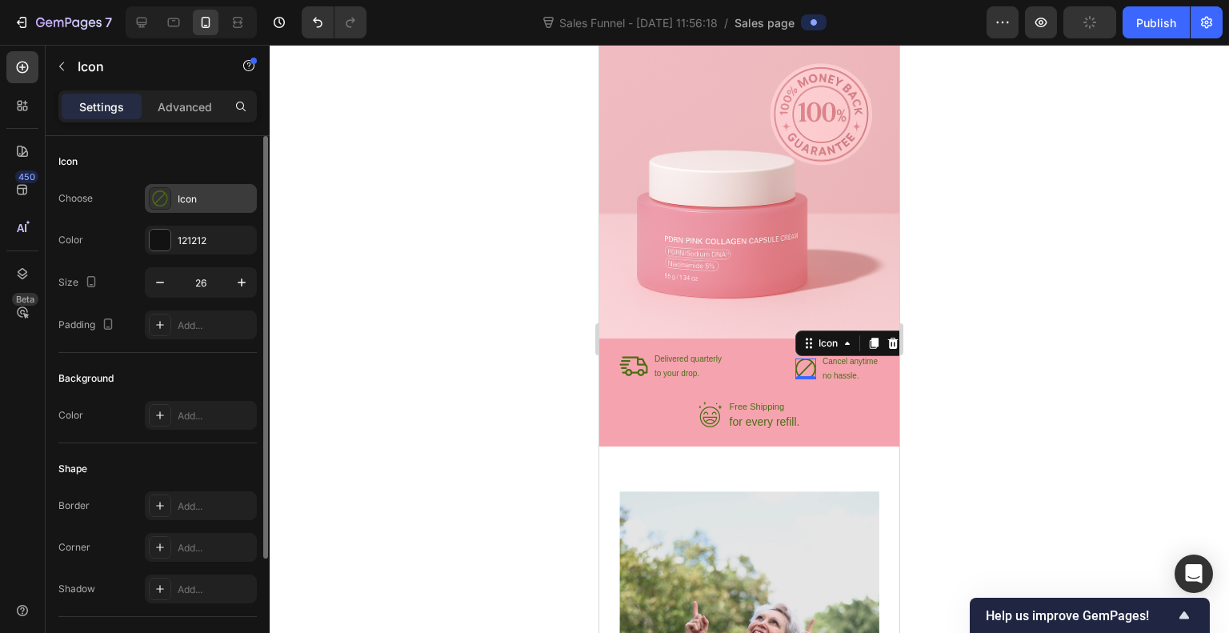
click at [171, 199] on div "Icon" at bounding box center [201, 198] width 112 height 29
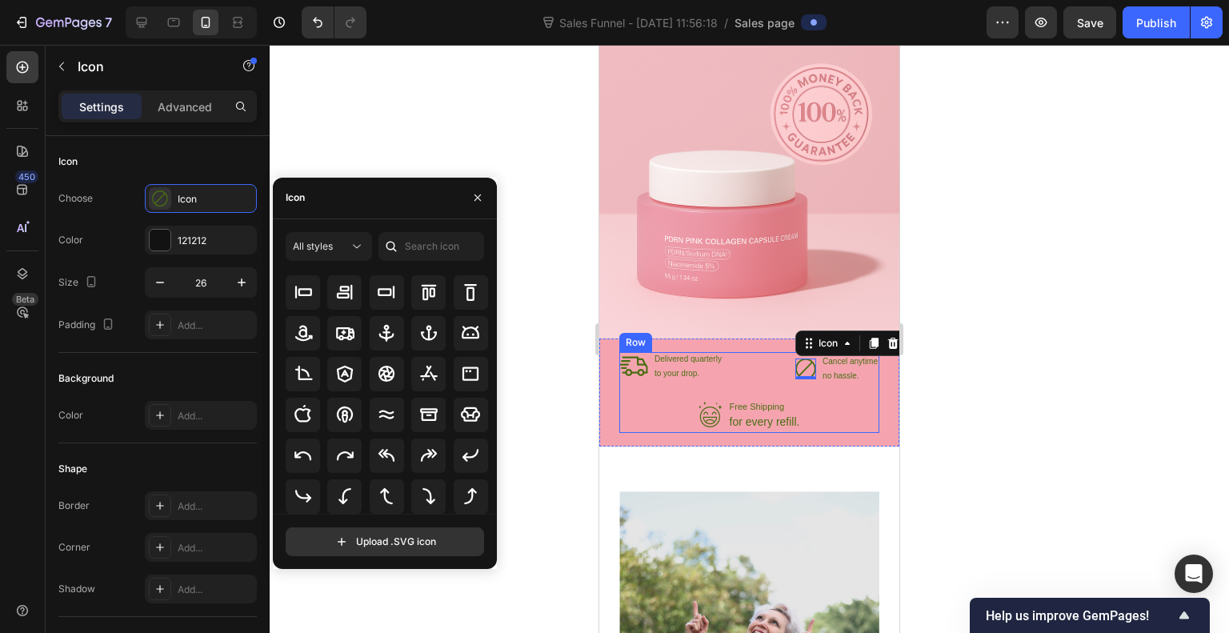
scroll to position [2284, 0]
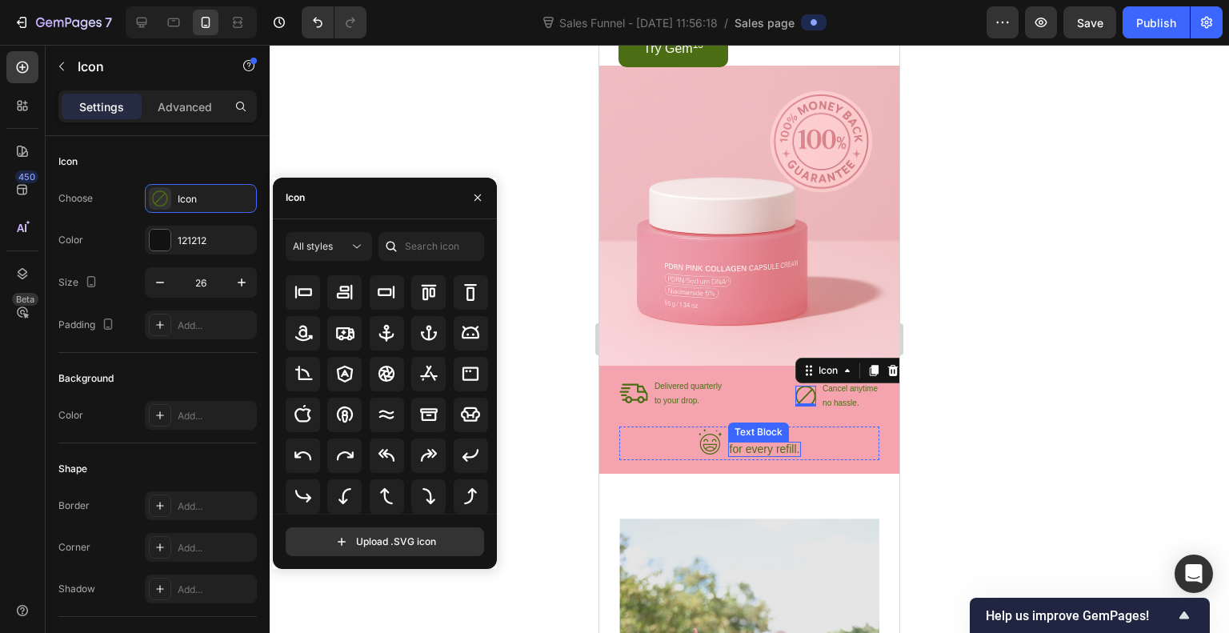
click at [775, 451] on p "for every refill." at bounding box center [765, 449] width 70 height 12
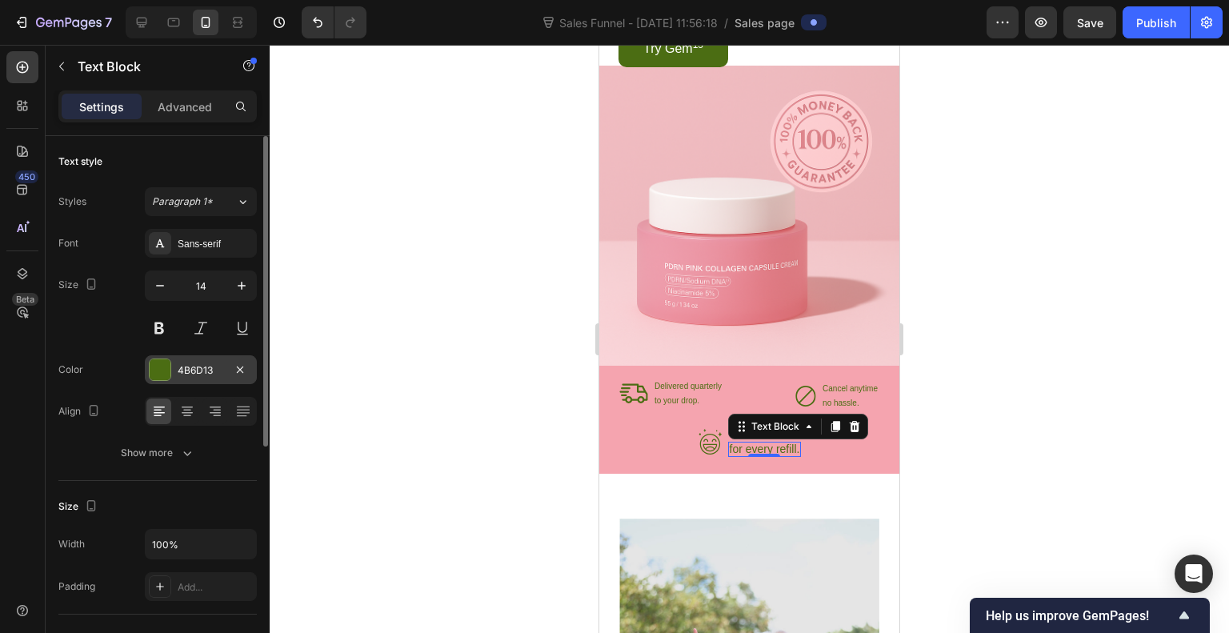
click at [167, 369] on div at bounding box center [160, 369] width 21 height 21
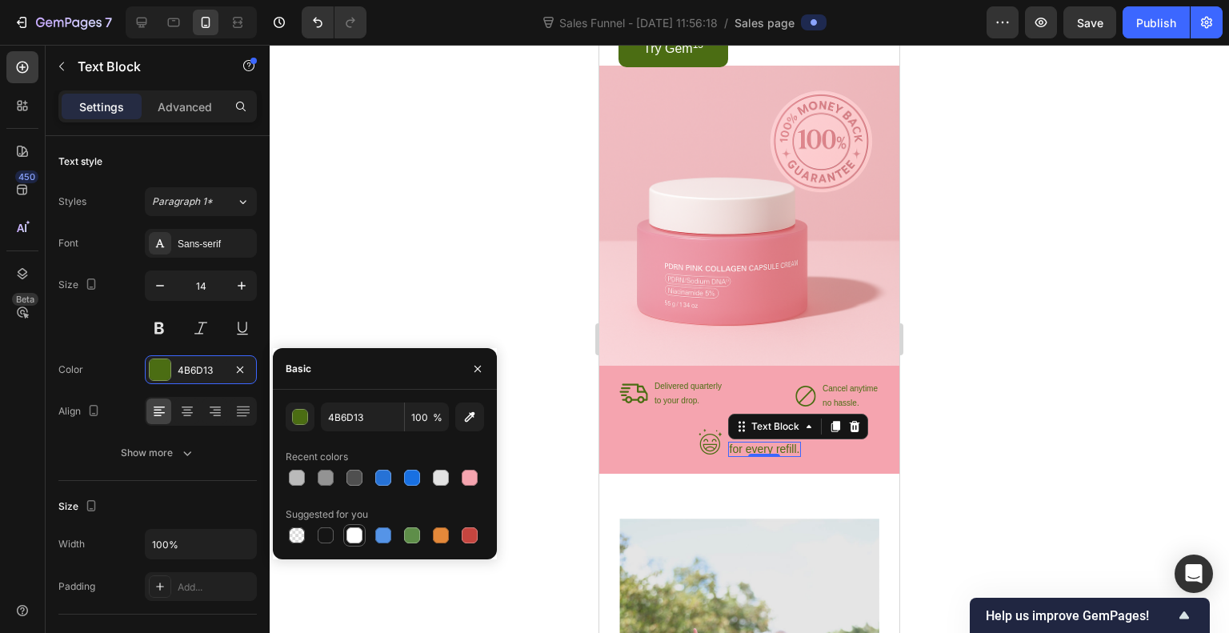
click at [355, 535] on div at bounding box center [355, 535] width 16 height 16
type input "FFFFFF"
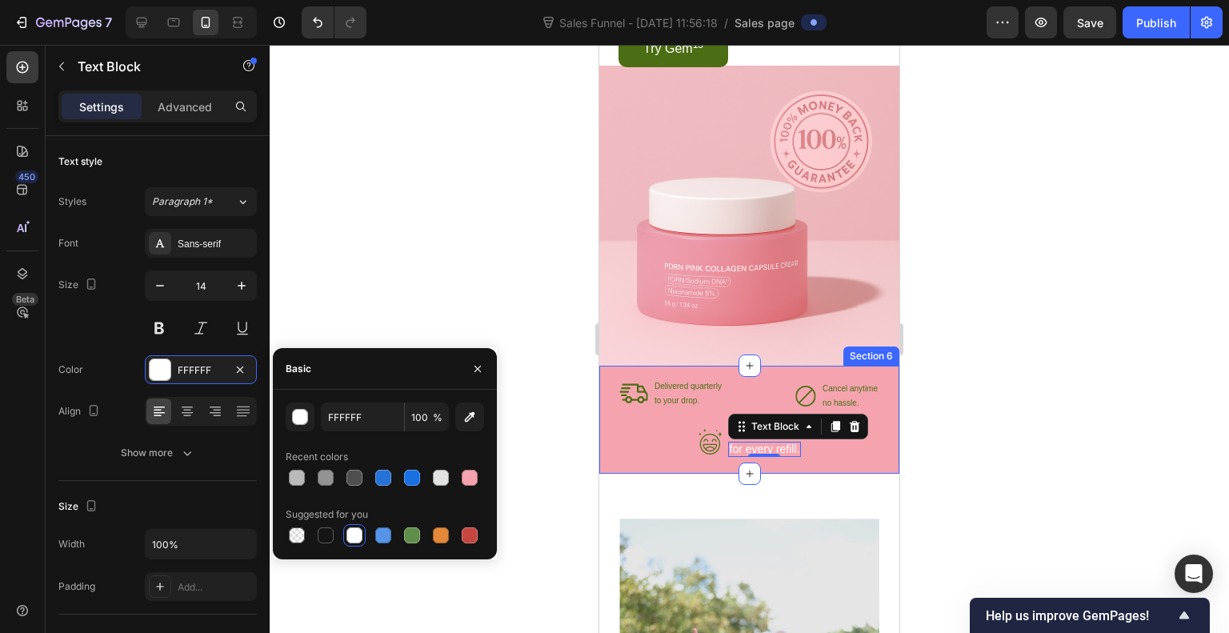
click at [681, 454] on div "Icon Free Shipping Text Block for every refill. Text Block 0" at bounding box center [750, 444] width 260 height 34
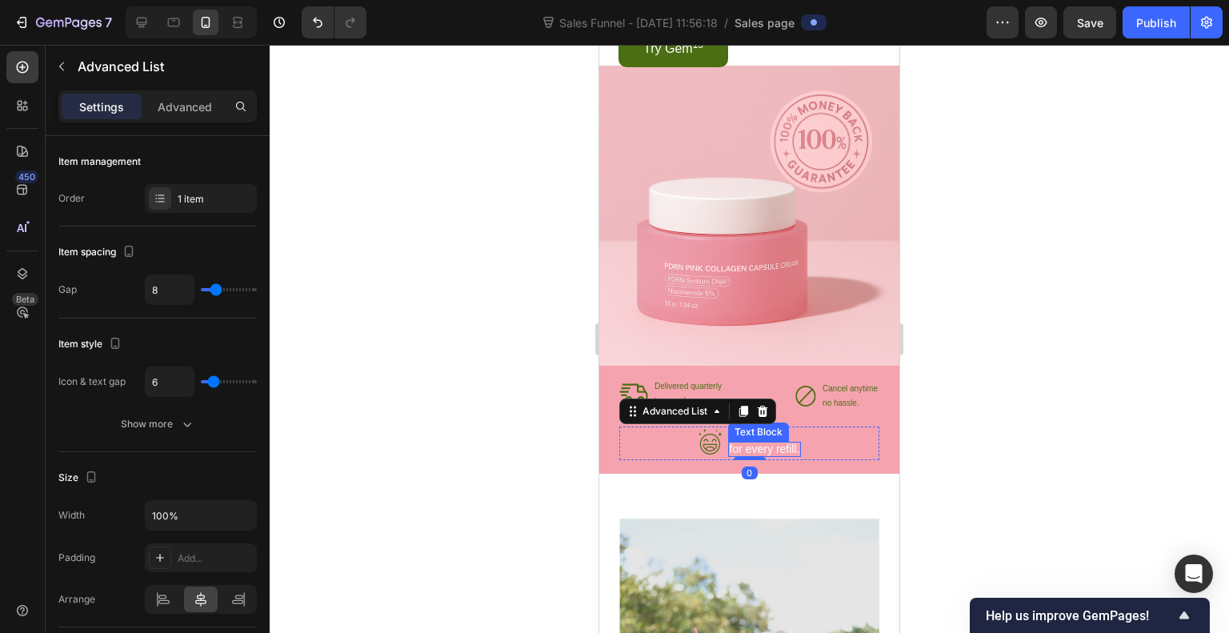
click at [752, 430] on div "Text Block" at bounding box center [759, 432] width 54 height 14
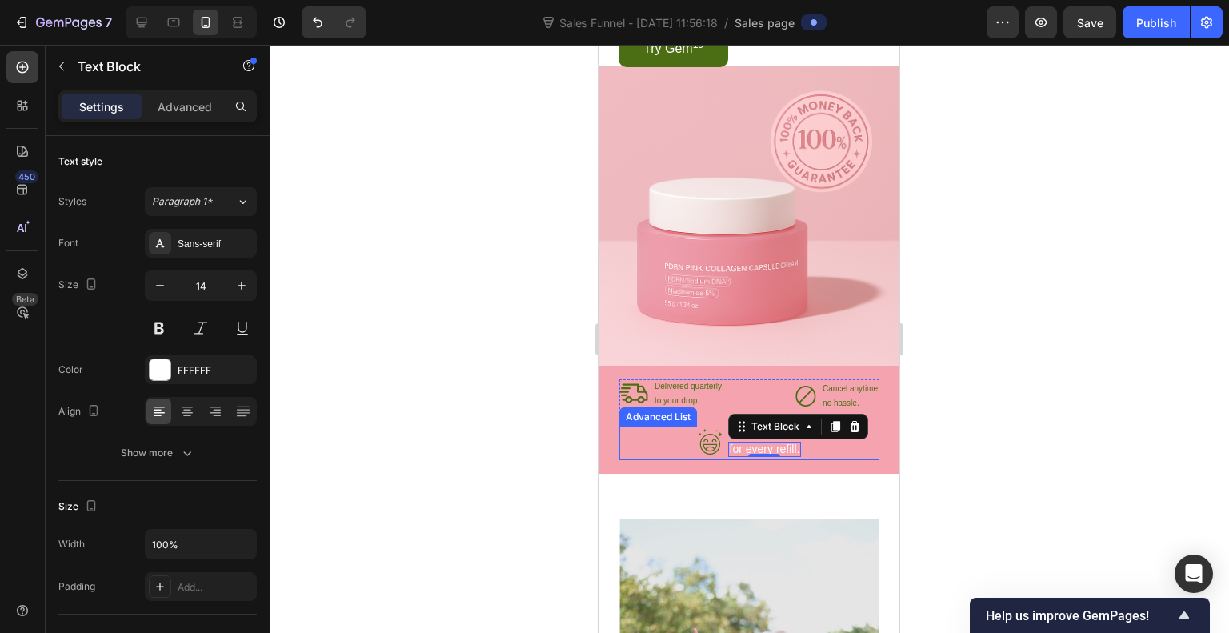
click at [866, 449] on div "Icon Free Shipping Text Block for every refill. Text Block 0" at bounding box center [750, 444] width 260 height 34
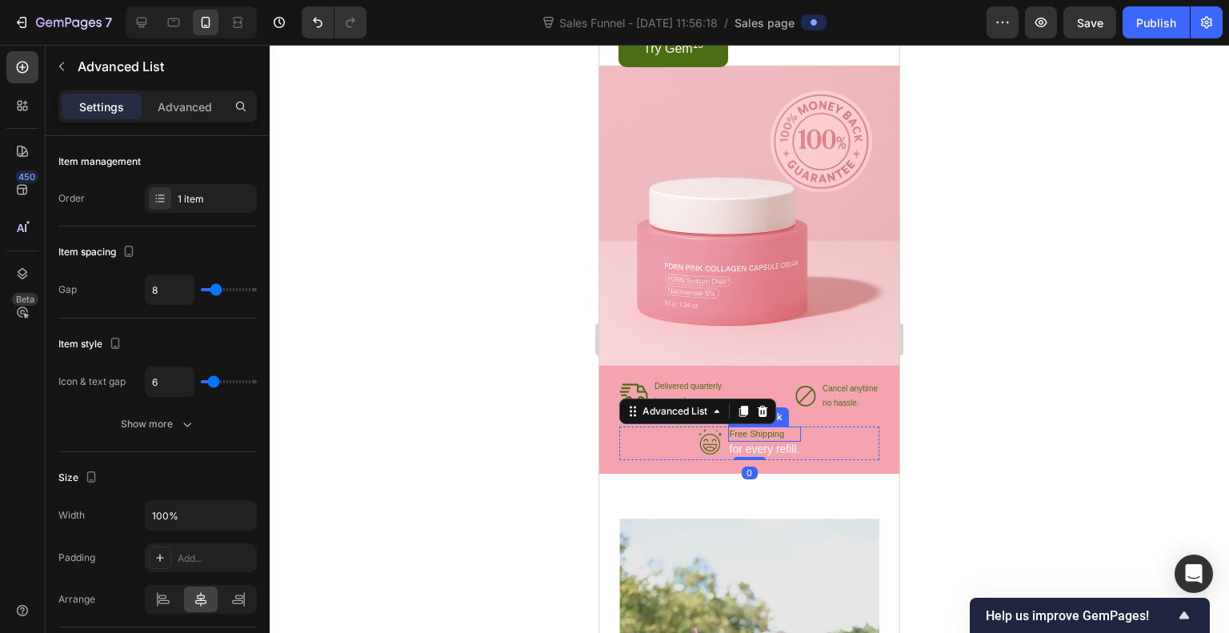
click at [752, 439] on p "Free Shipping" at bounding box center [765, 434] width 70 height 12
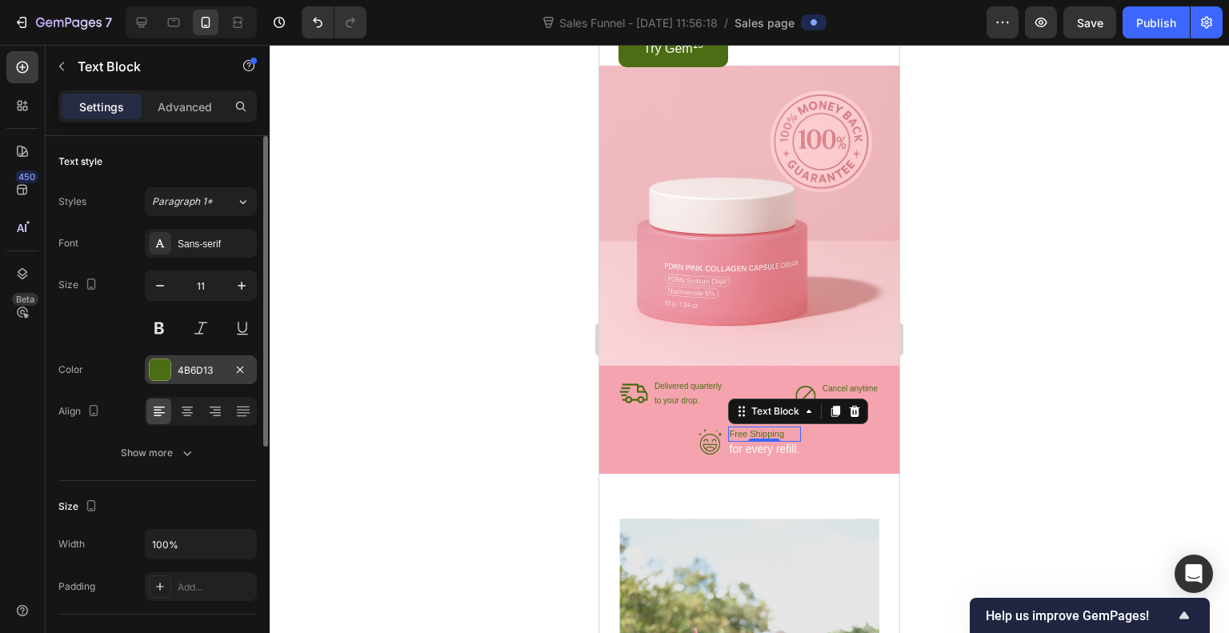
click at [161, 361] on div at bounding box center [160, 369] width 21 height 21
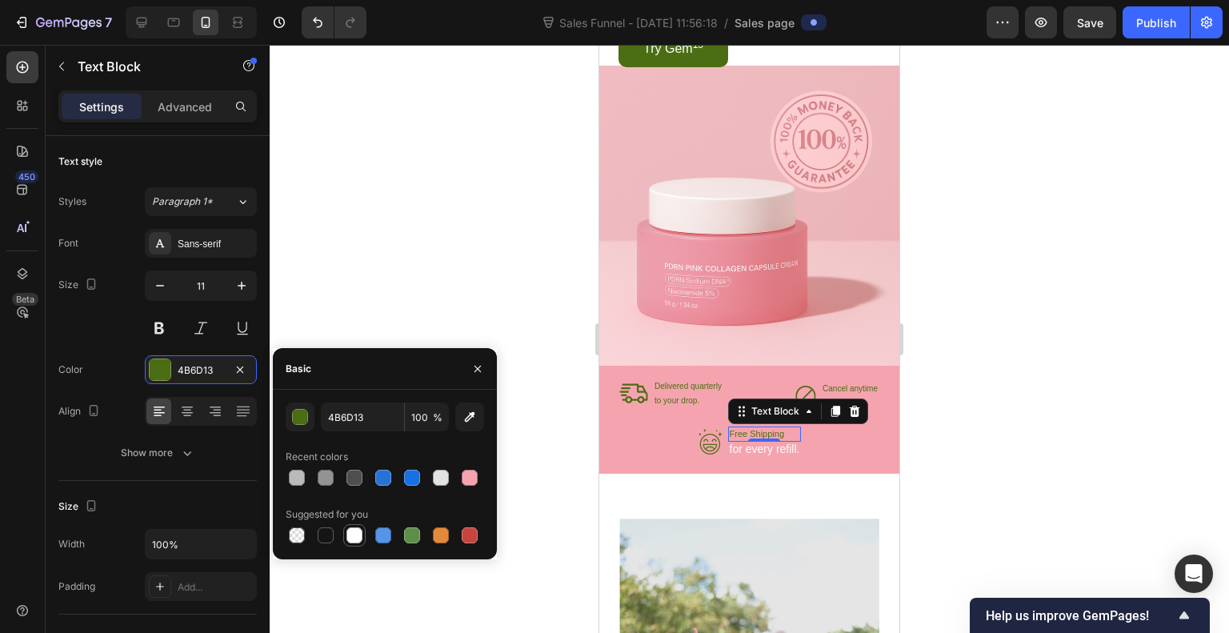
click at [354, 533] on div at bounding box center [355, 535] width 16 height 16
type input "FFFFFF"
click at [683, 404] on p "to your drop." at bounding box center [688, 400] width 67 height 11
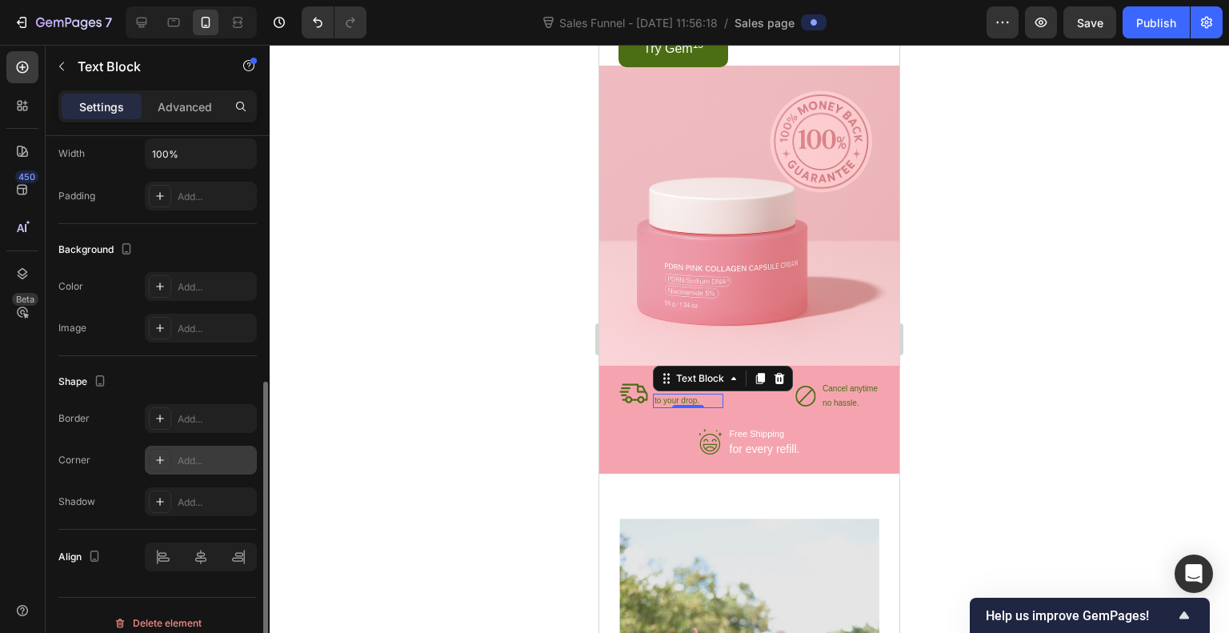
scroll to position [404, 0]
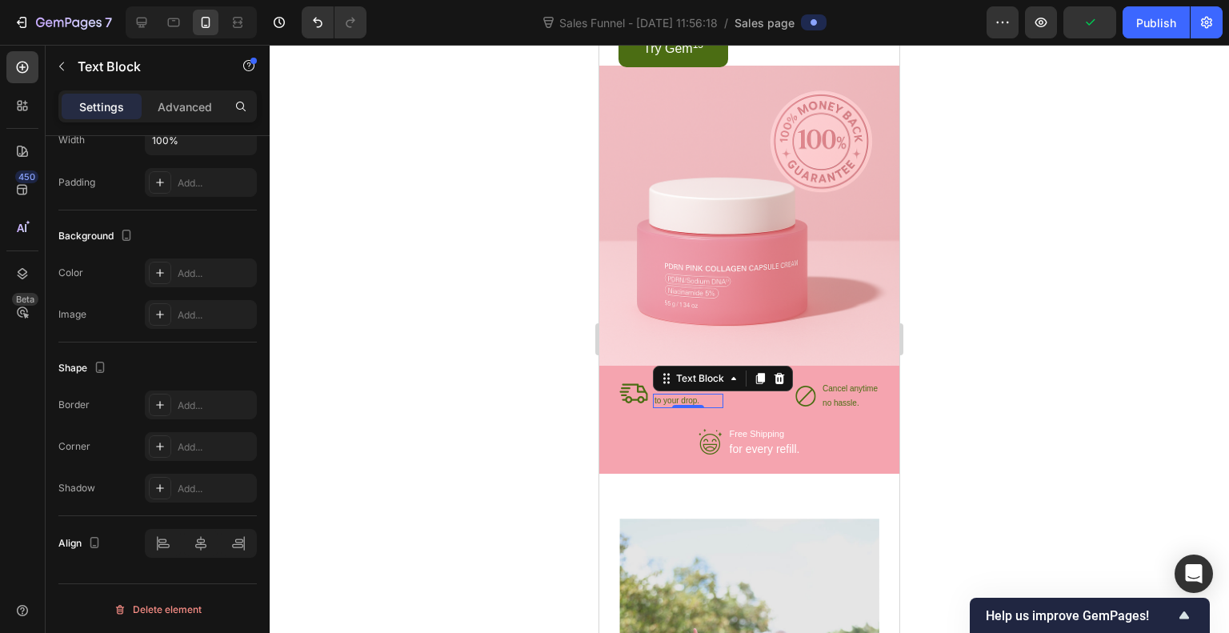
click at [675, 399] on p "to your drop." at bounding box center [688, 400] width 67 height 11
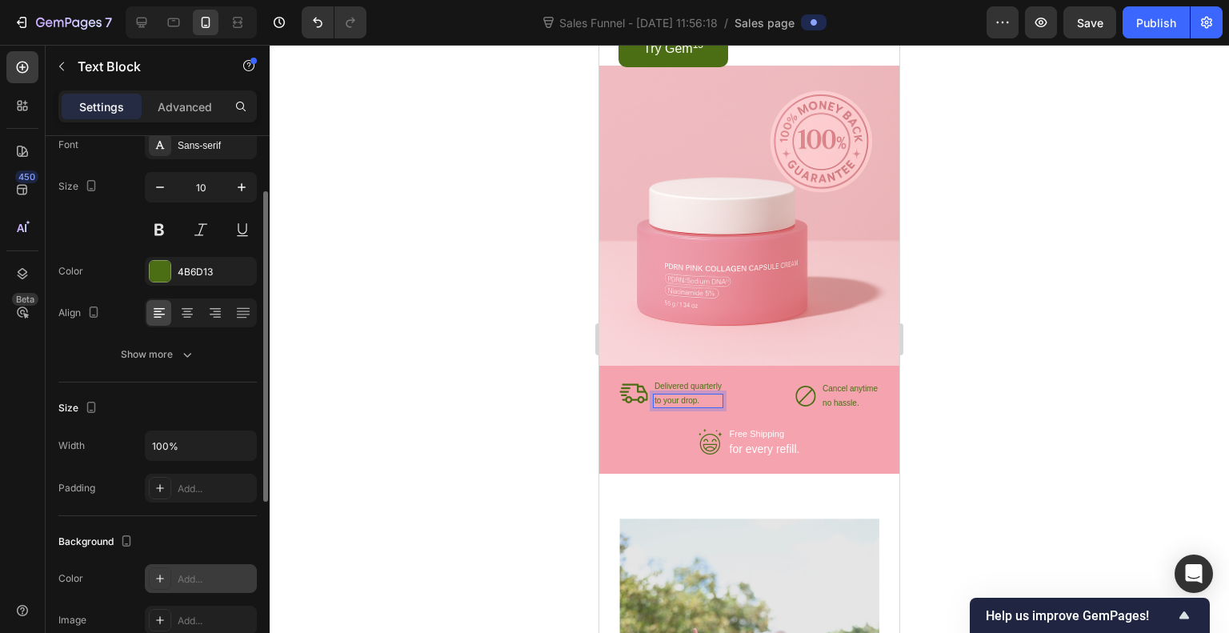
scroll to position [94, 0]
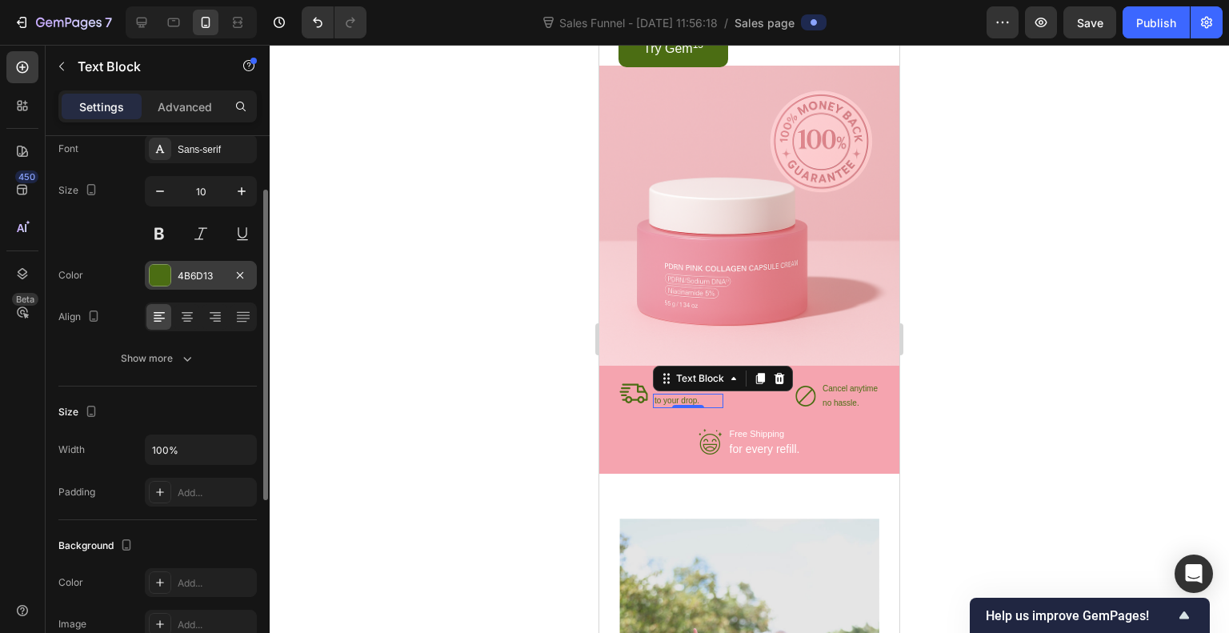
click at [171, 281] on div "4B6D13" at bounding box center [201, 275] width 112 height 29
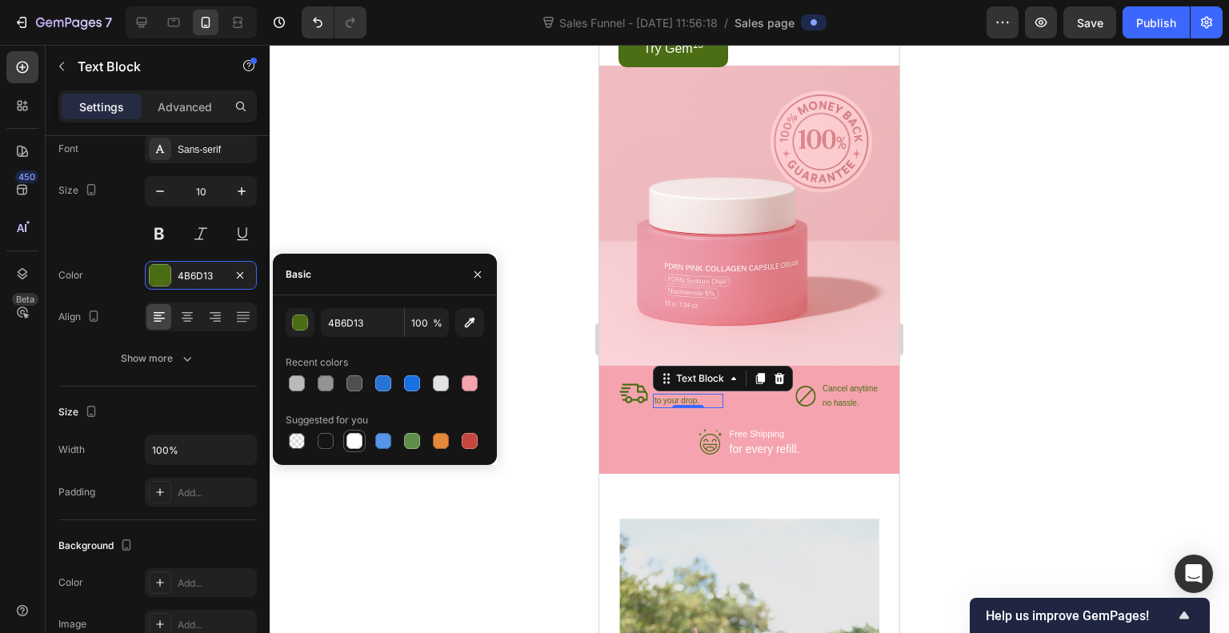
click at [361, 439] on div at bounding box center [355, 441] width 16 height 16
type input "FFFFFF"
click at [840, 399] on p "no hassle." at bounding box center [850, 403] width 55 height 11
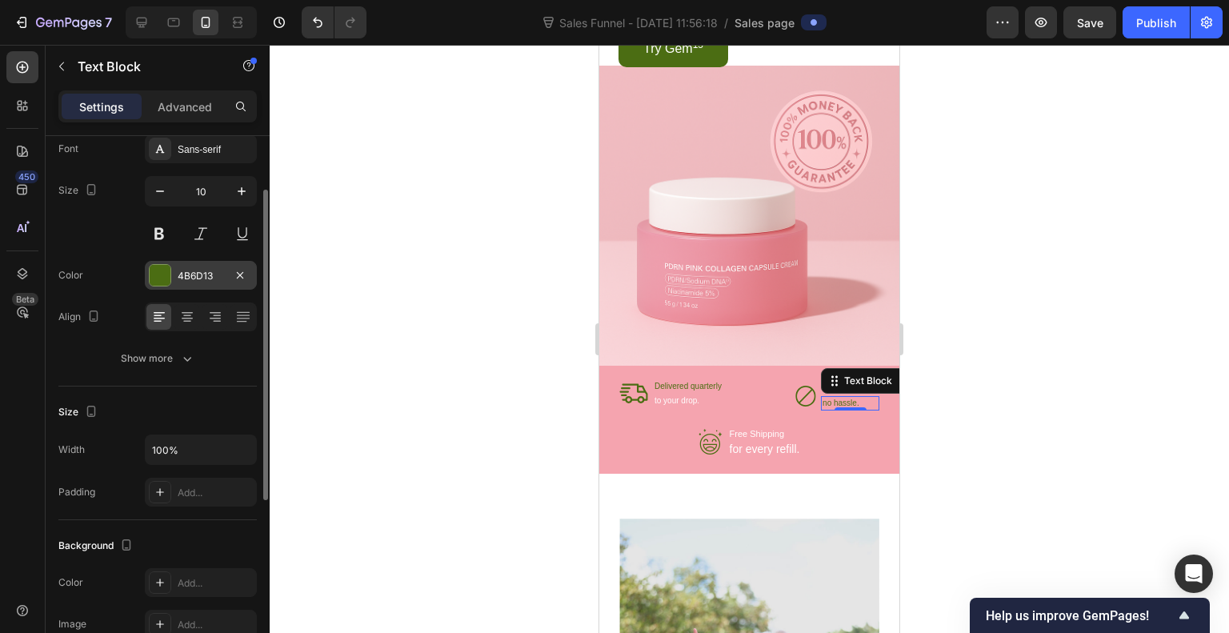
click at [152, 272] on div at bounding box center [160, 275] width 21 height 21
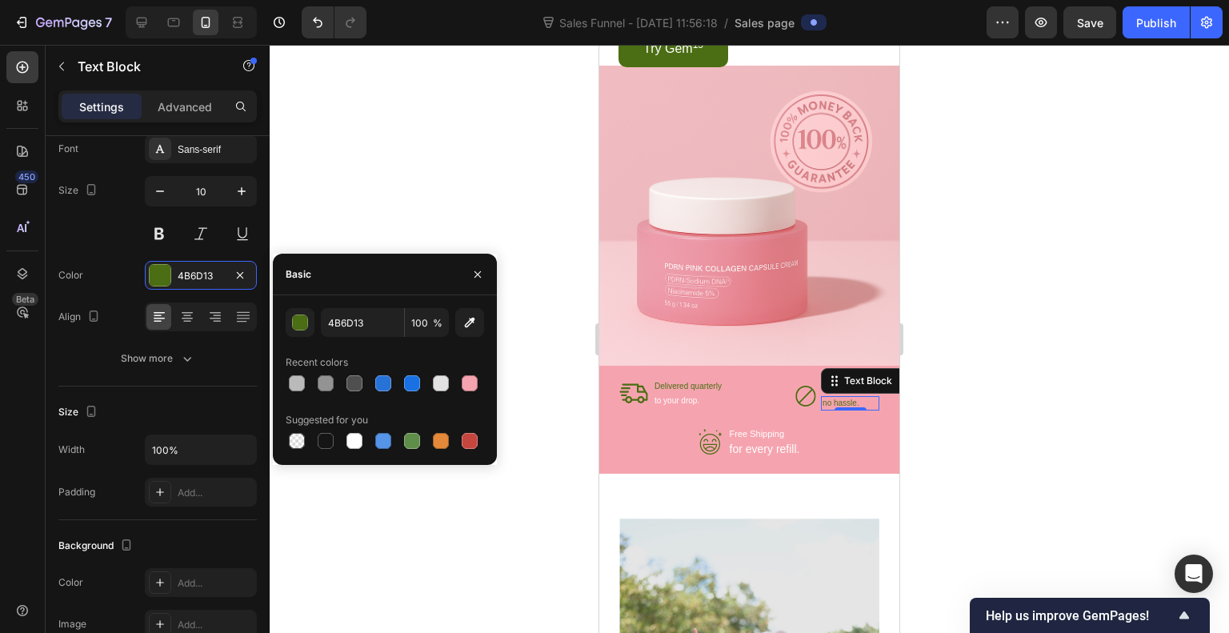
click at [367, 443] on div at bounding box center [385, 441] width 199 height 22
click at [356, 441] on div at bounding box center [355, 441] width 16 height 16
type input "FFFFFF"
click at [716, 385] on p "Delivered quarterly" at bounding box center [688, 386] width 67 height 11
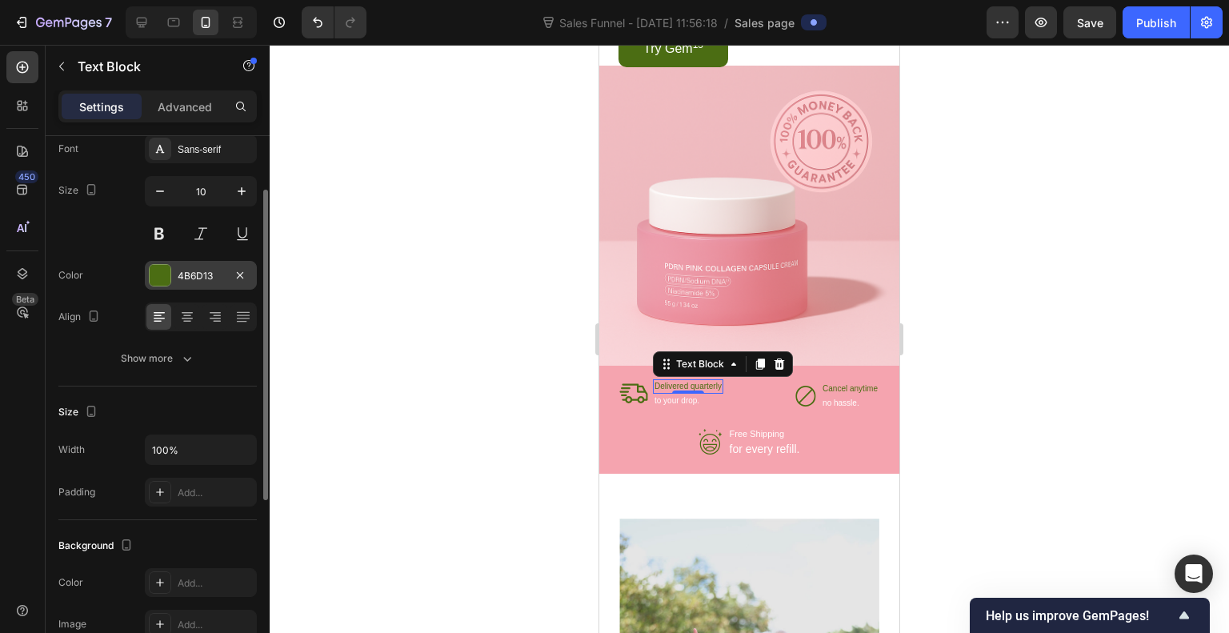
click at [158, 272] on div at bounding box center [160, 275] width 21 height 21
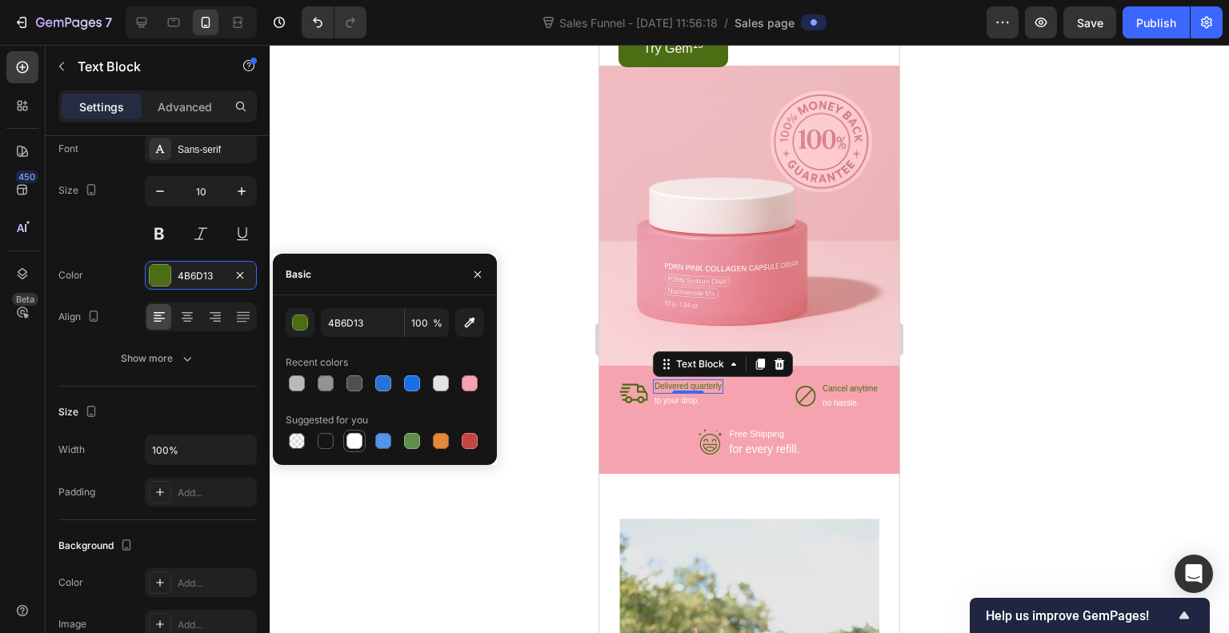
click at [357, 447] on div at bounding box center [355, 441] width 16 height 16
type input "FFFFFF"
click at [861, 389] on p "Cancel anytime" at bounding box center [850, 388] width 55 height 11
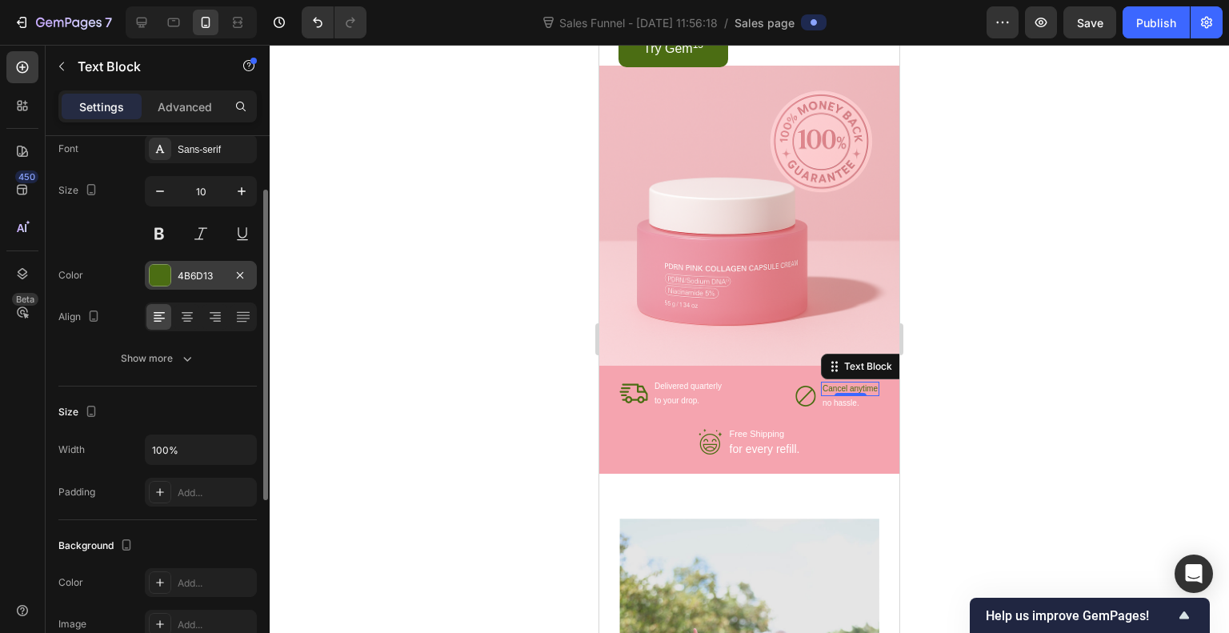
click at [160, 281] on div at bounding box center [160, 275] width 21 height 21
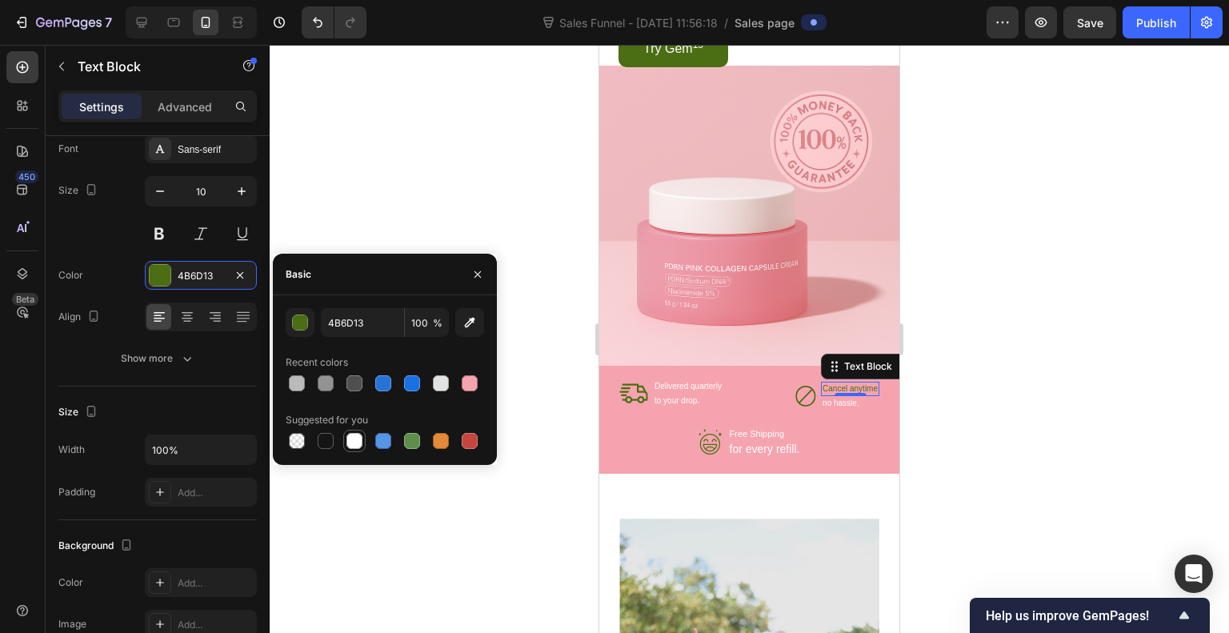
click at [355, 446] on div at bounding box center [355, 441] width 16 height 16
type input "FFFFFF"
click at [700, 445] on icon at bounding box center [711, 442] width 26 height 26
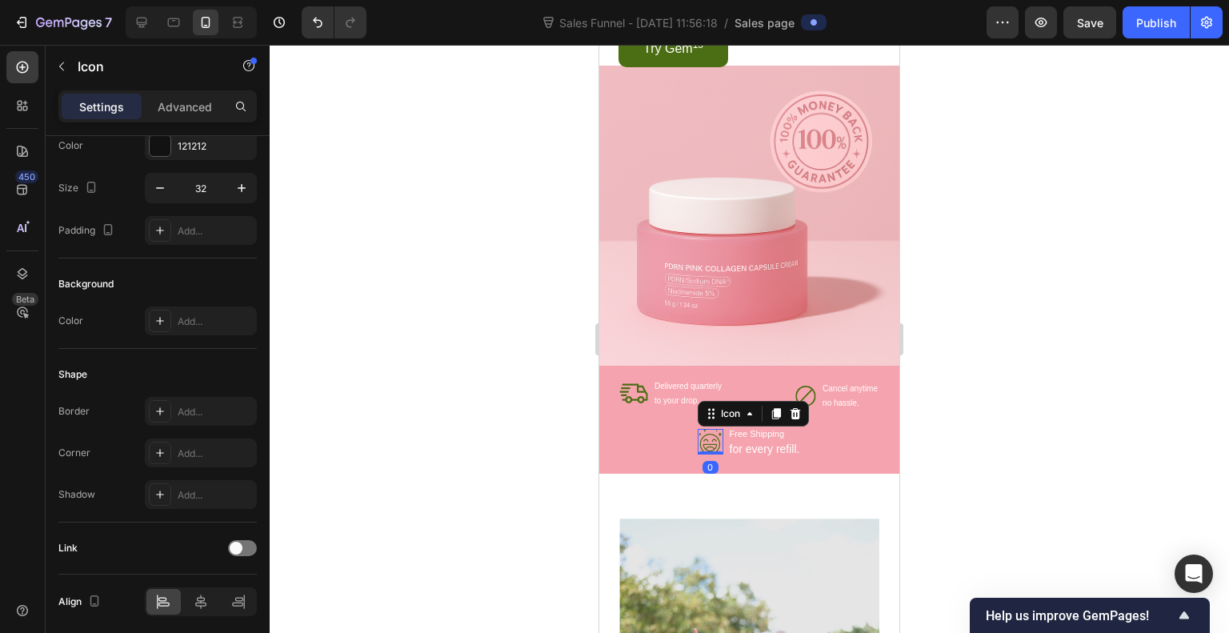
scroll to position [0, 0]
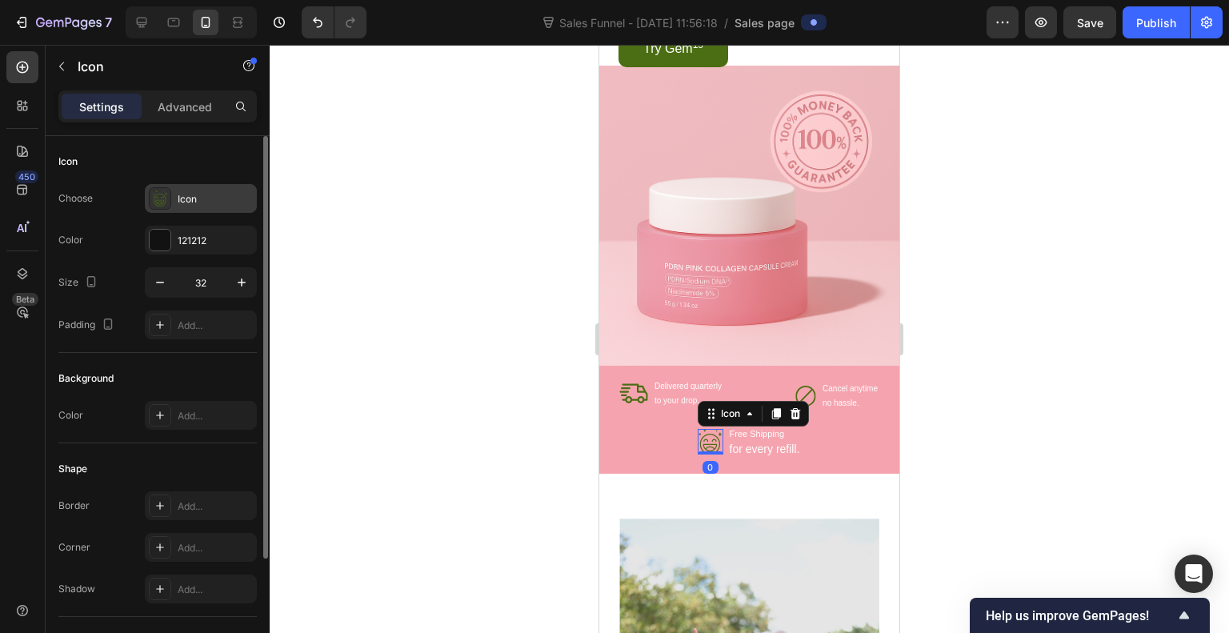
click at [155, 201] on icon at bounding box center [159, 202] width 9 height 5
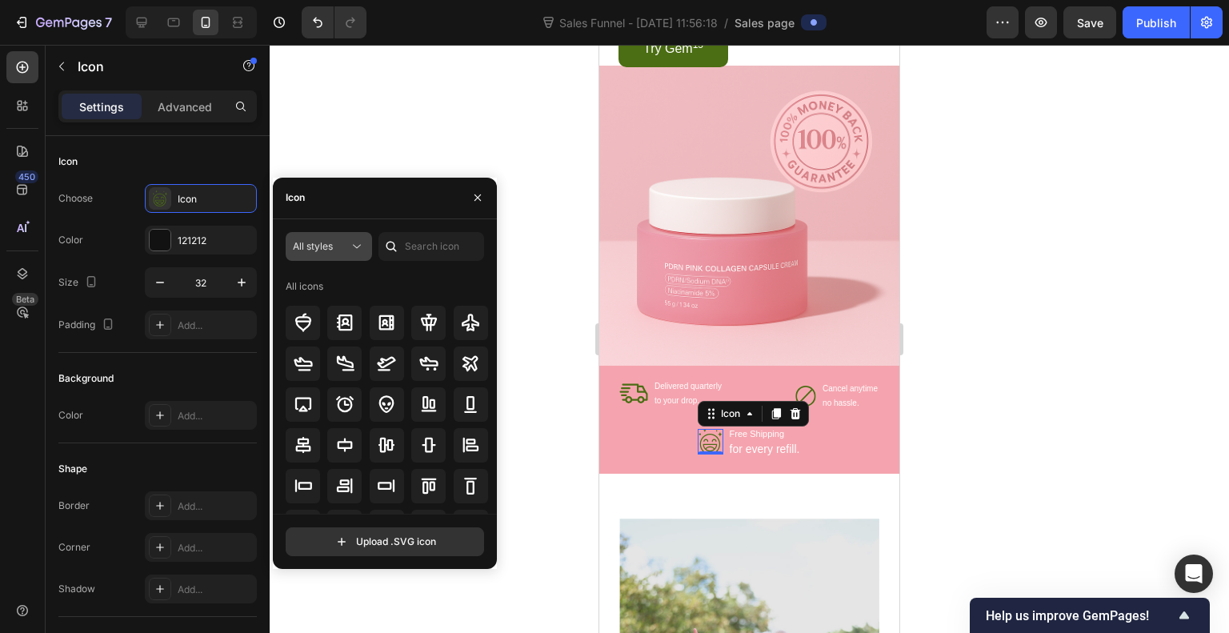
click at [346, 243] on div "All styles" at bounding box center [321, 246] width 56 height 14
click at [441, 253] on input "text" at bounding box center [432, 246] width 106 height 29
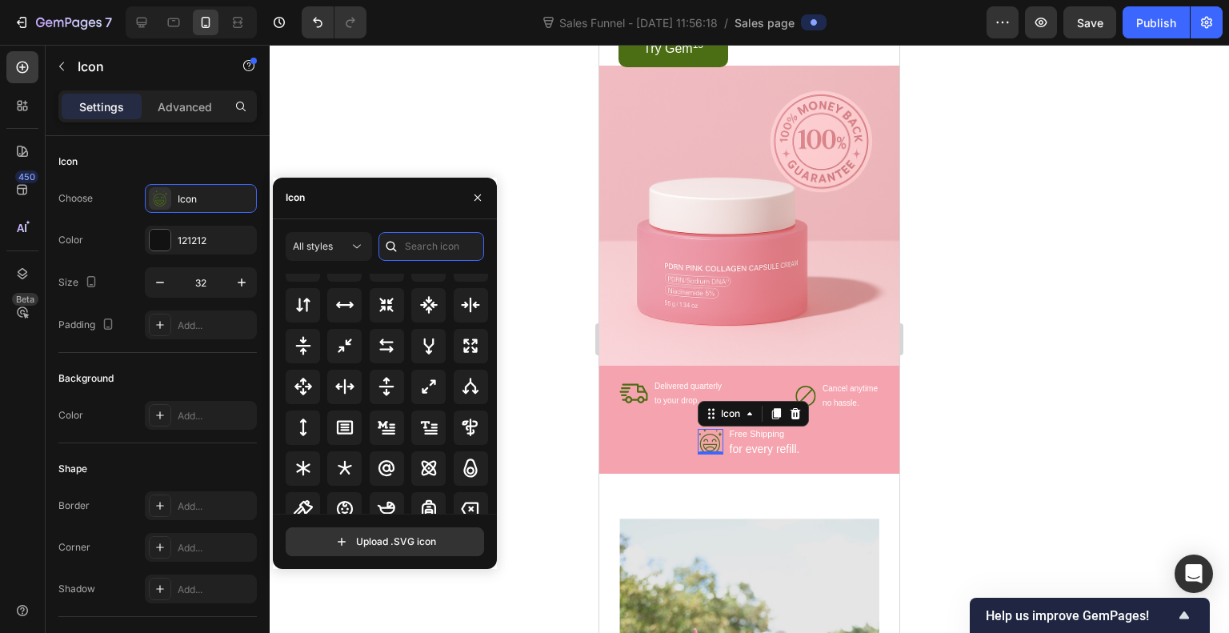
scroll to position [864, 0]
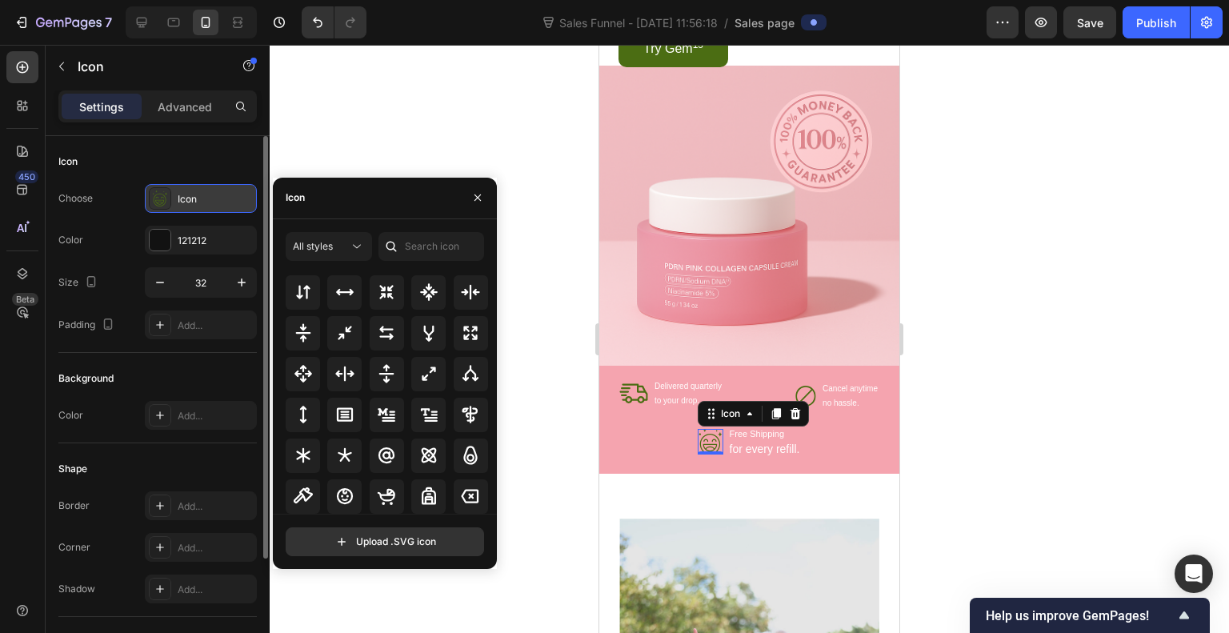
click at [158, 200] on icon at bounding box center [160, 199] width 16 height 16
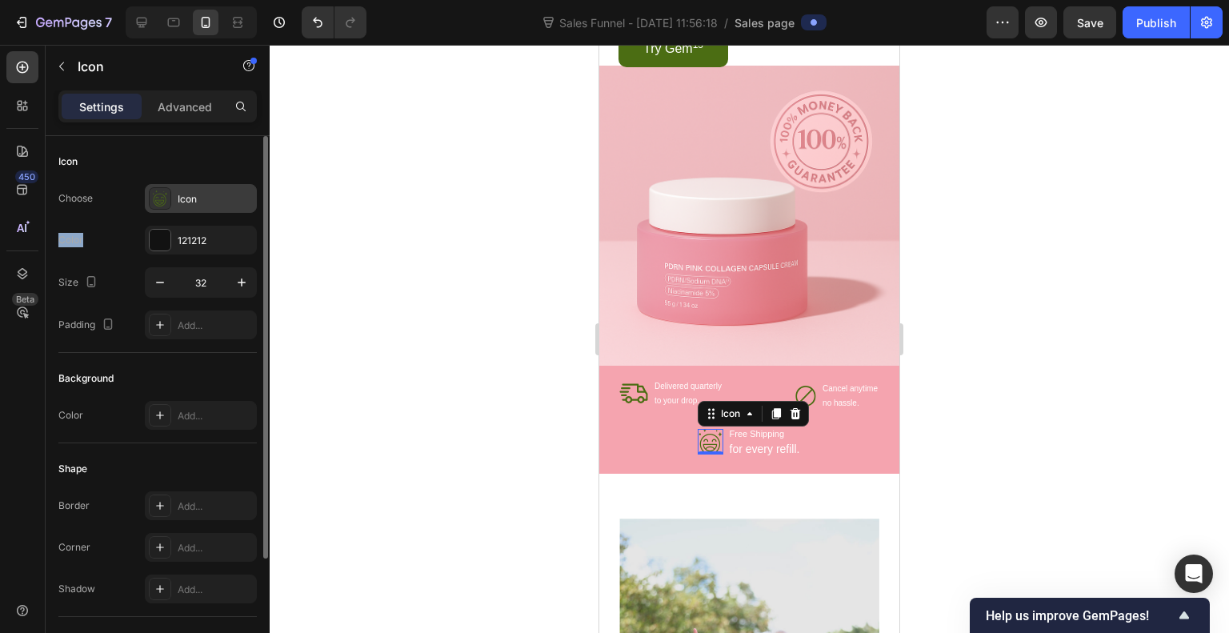
click at [158, 200] on icon at bounding box center [160, 199] width 16 height 16
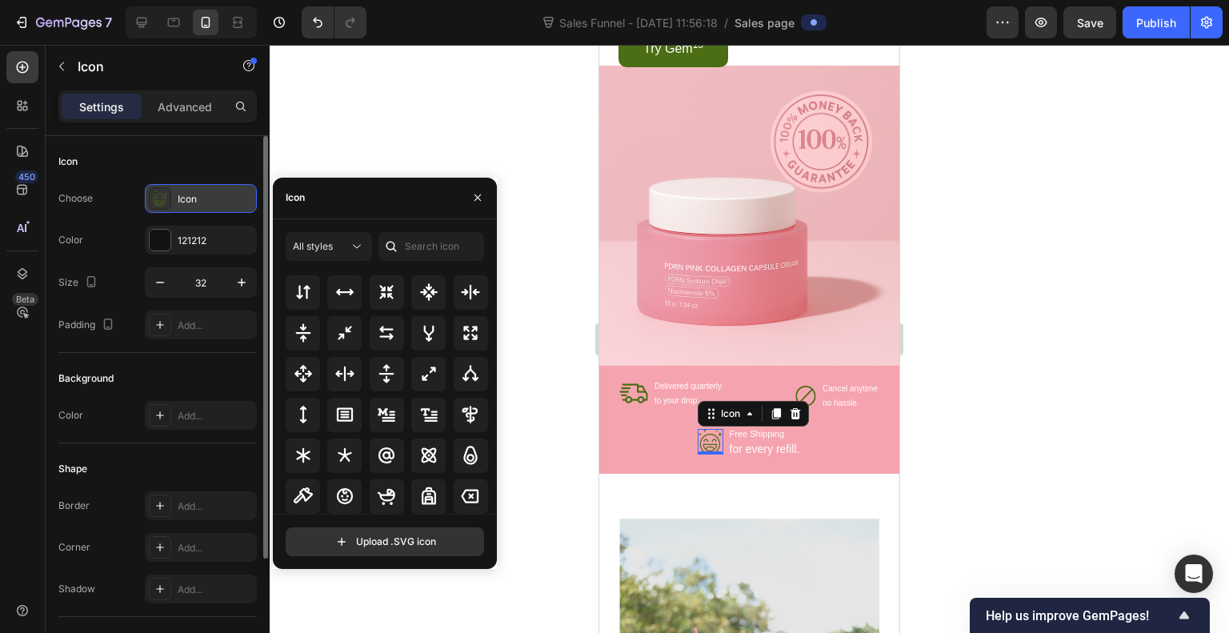
click at [158, 200] on icon at bounding box center [160, 199] width 16 height 16
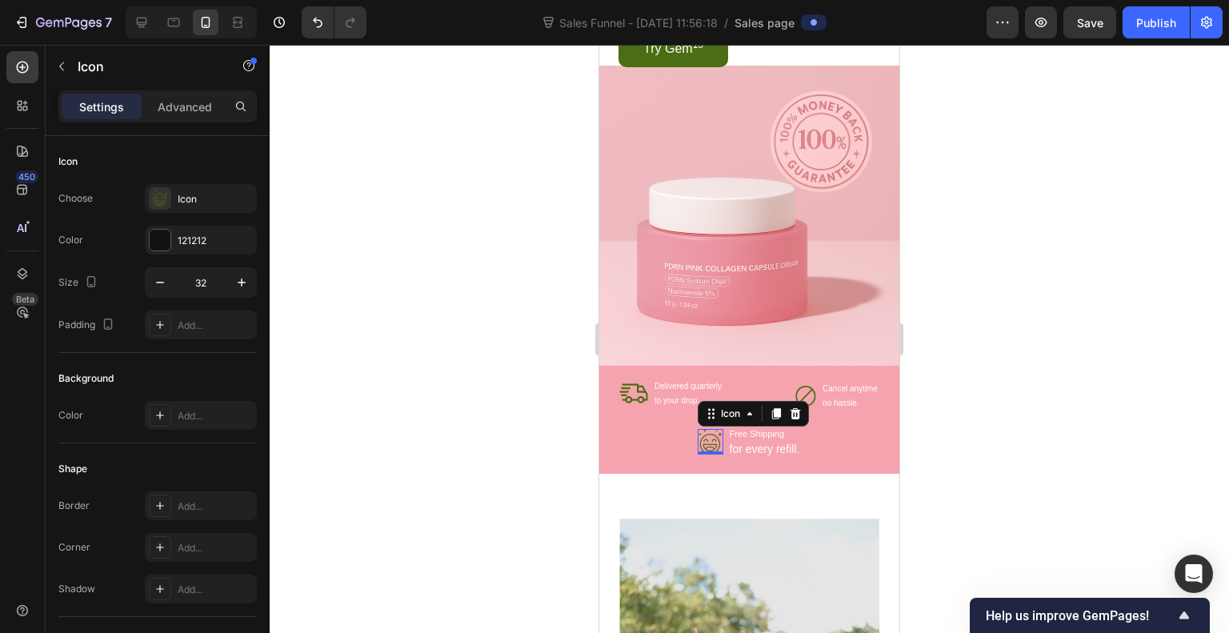
click at [509, 412] on div at bounding box center [750, 339] width 960 height 588
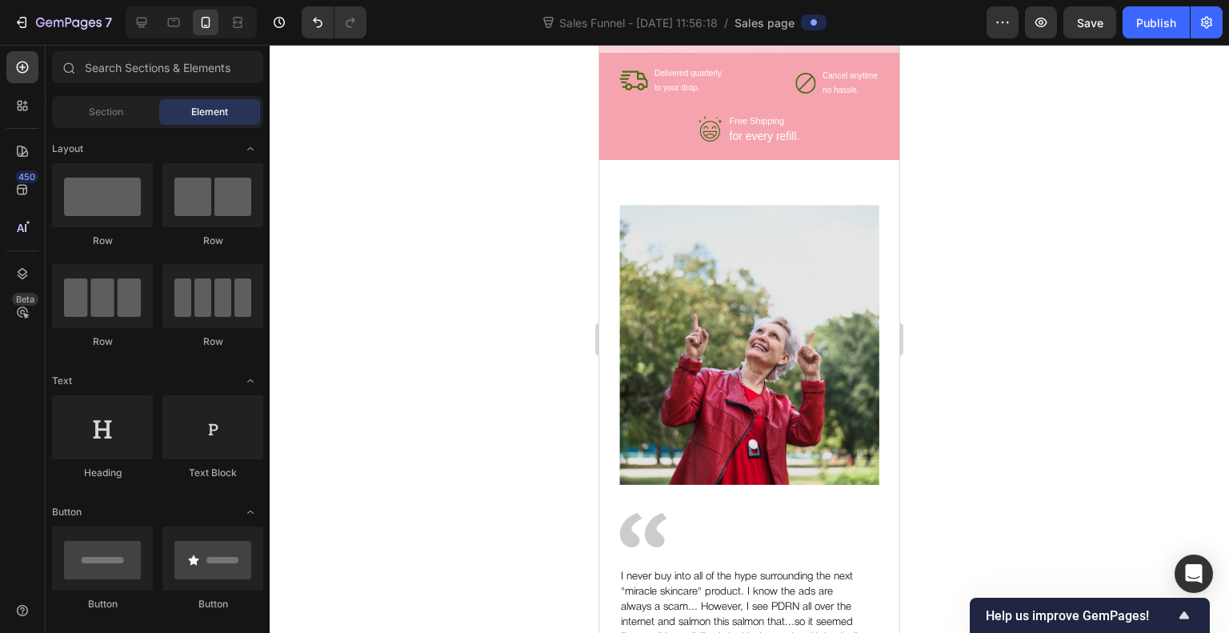
scroll to position [2584, 0]
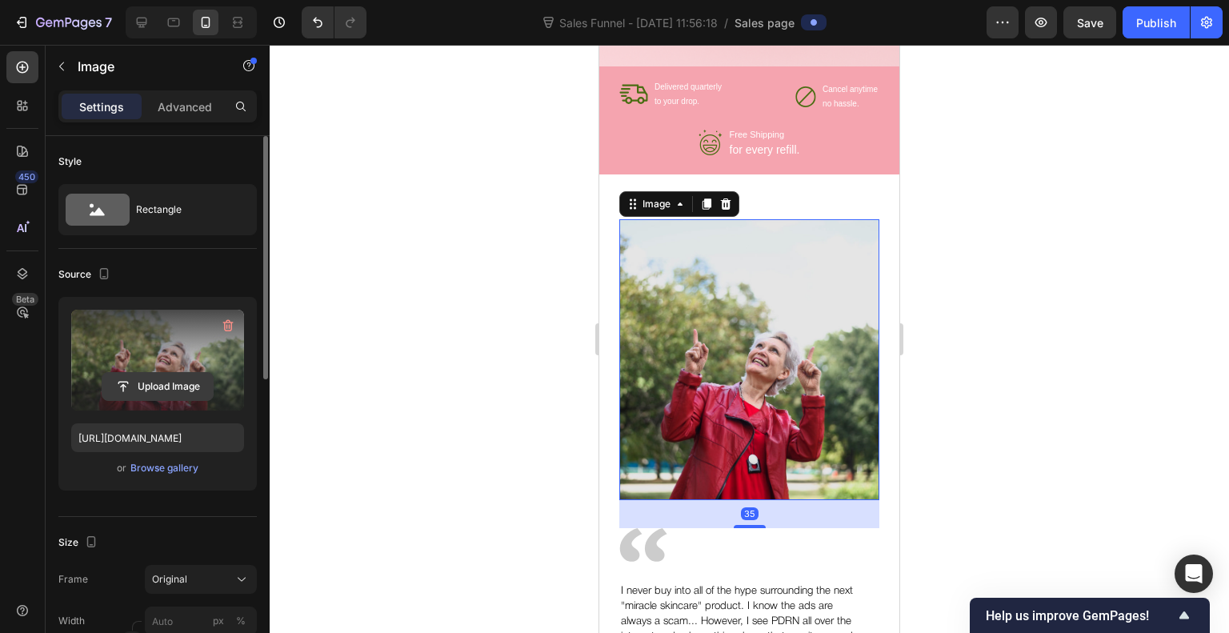
click at [181, 390] on input "file" at bounding box center [157, 386] width 110 height 27
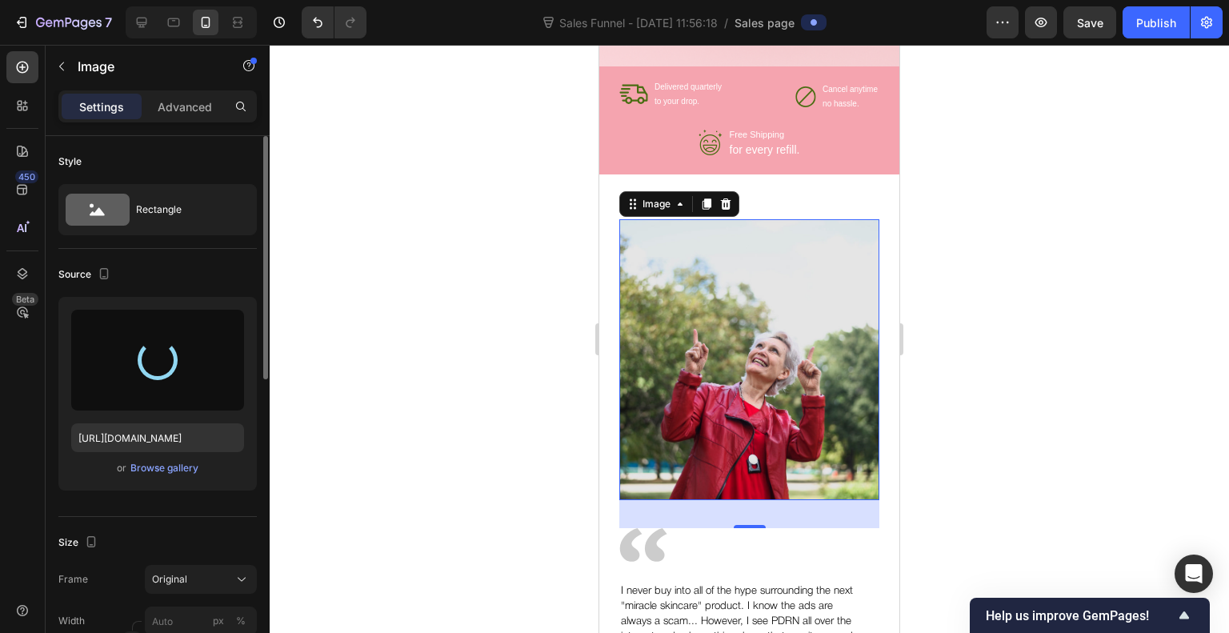
type input "[URL][DOMAIN_NAME]"
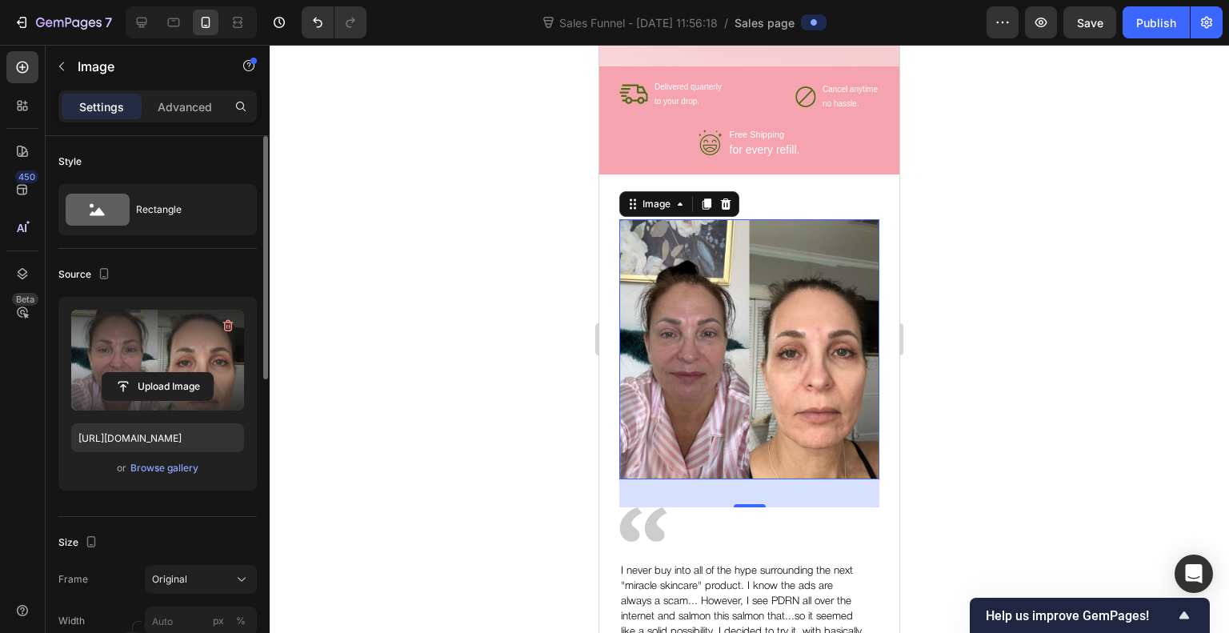
click at [429, 367] on div at bounding box center [750, 339] width 960 height 588
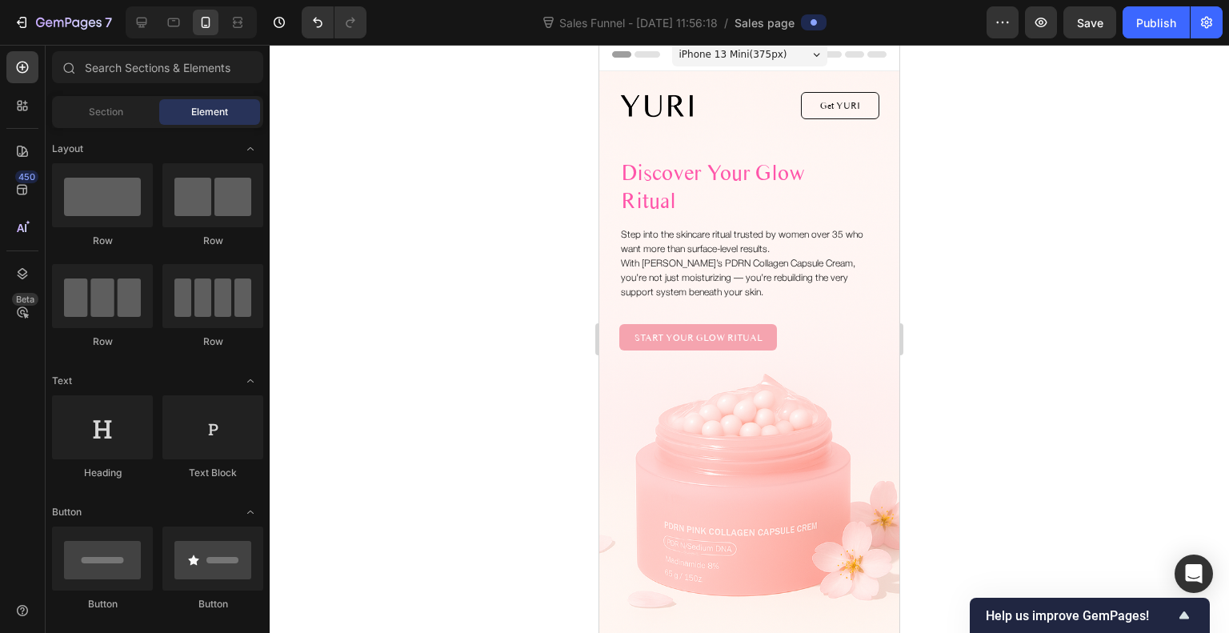
scroll to position [0, 0]
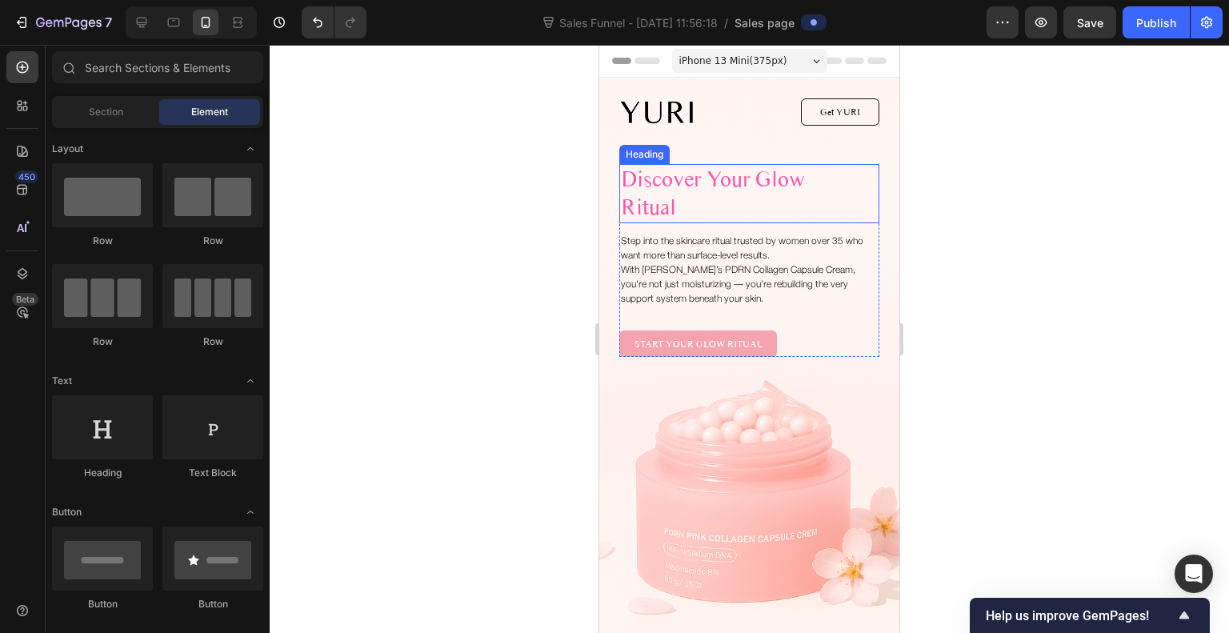
click at [716, 183] on h1 "Discover Your Glow Ritual" at bounding box center [729, 193] width 219 height 59
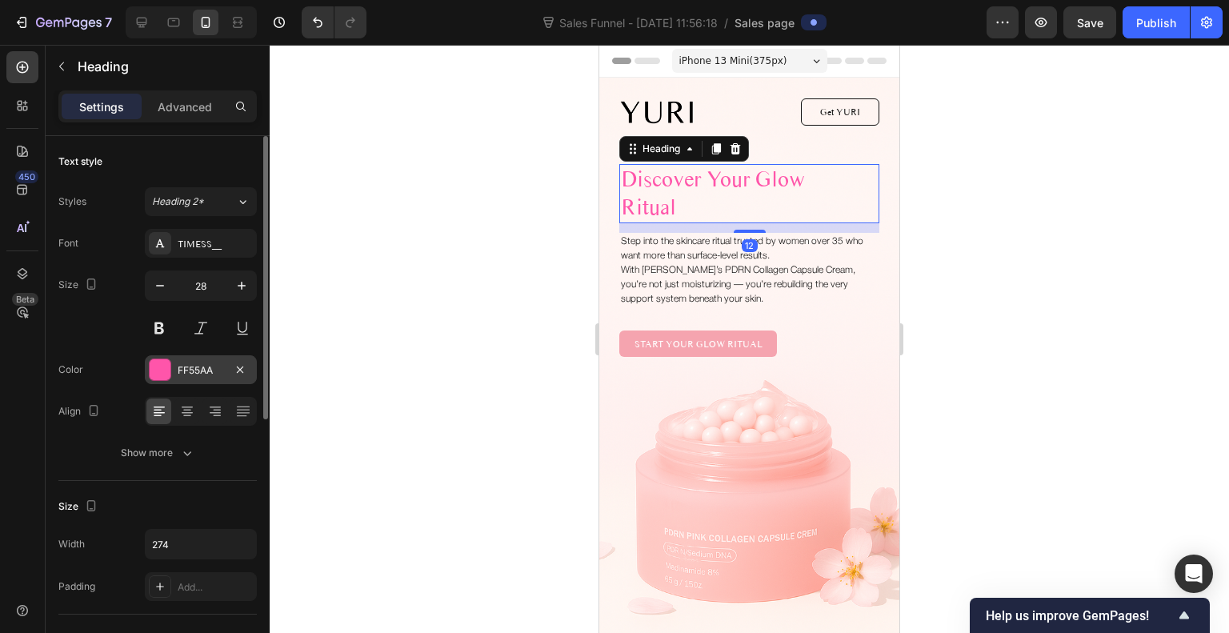
click at [162, 367] on div at bounding box center [160, 369] width 21 height 21
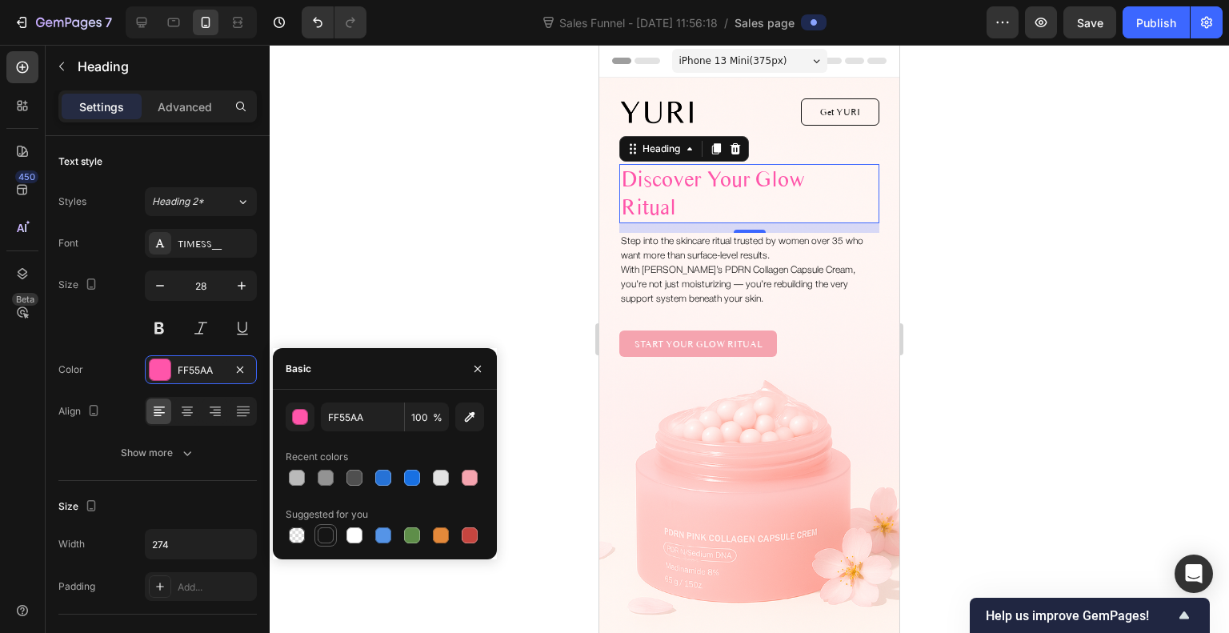
click at [323, 534] on div at bounding box center [326, 535] width 16 height 16
type input "151515"
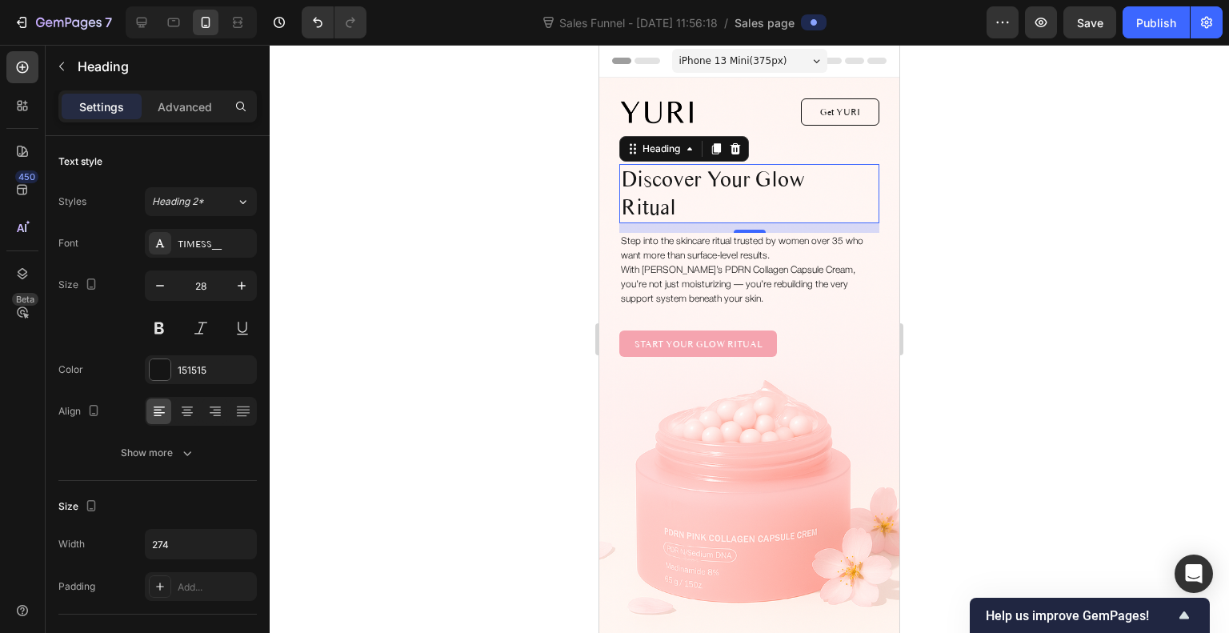
click at [488, 268] on div at bounding box center [750, 339] width 960 height 588
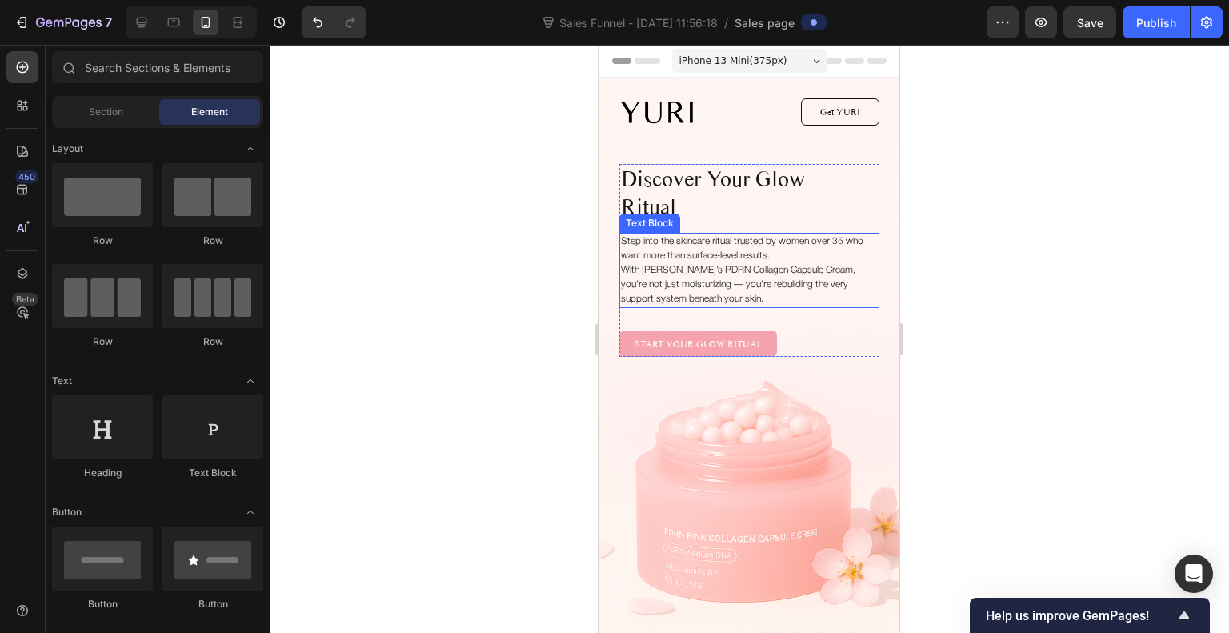
click at [720, 257] on p "Step into the skincare ritual trusted by women over 35 who want more than surfa…" at bounding box center [749, 271] width 257 height 72
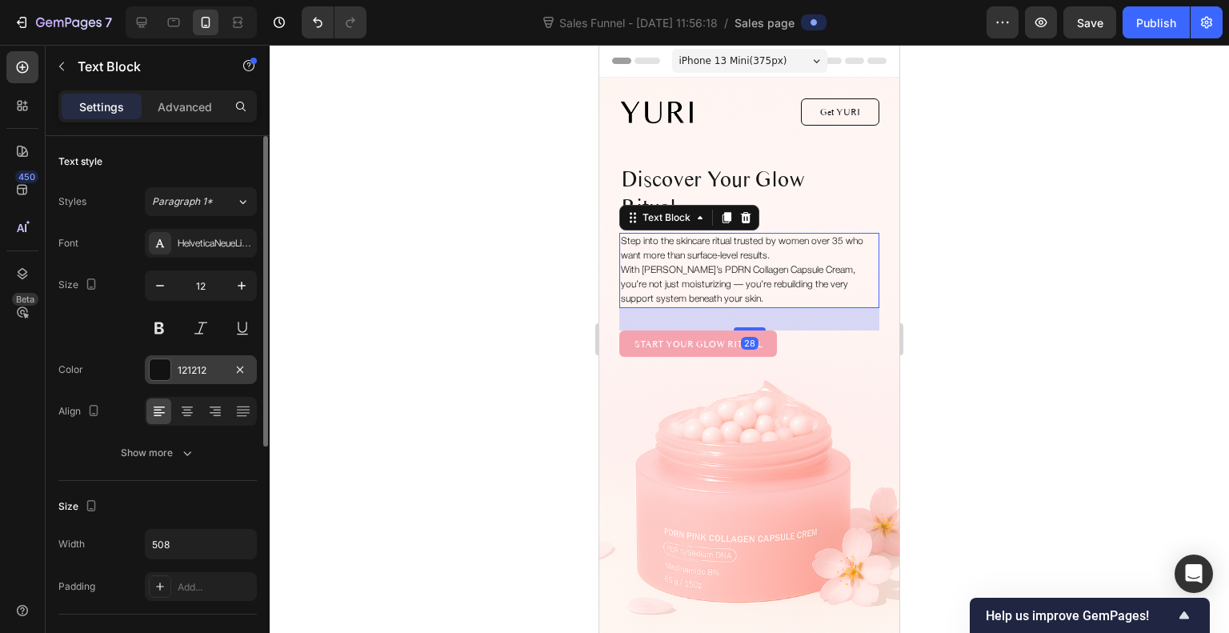
click at [161, 375] on div at bounding box center [160, 369] width 21 height 21
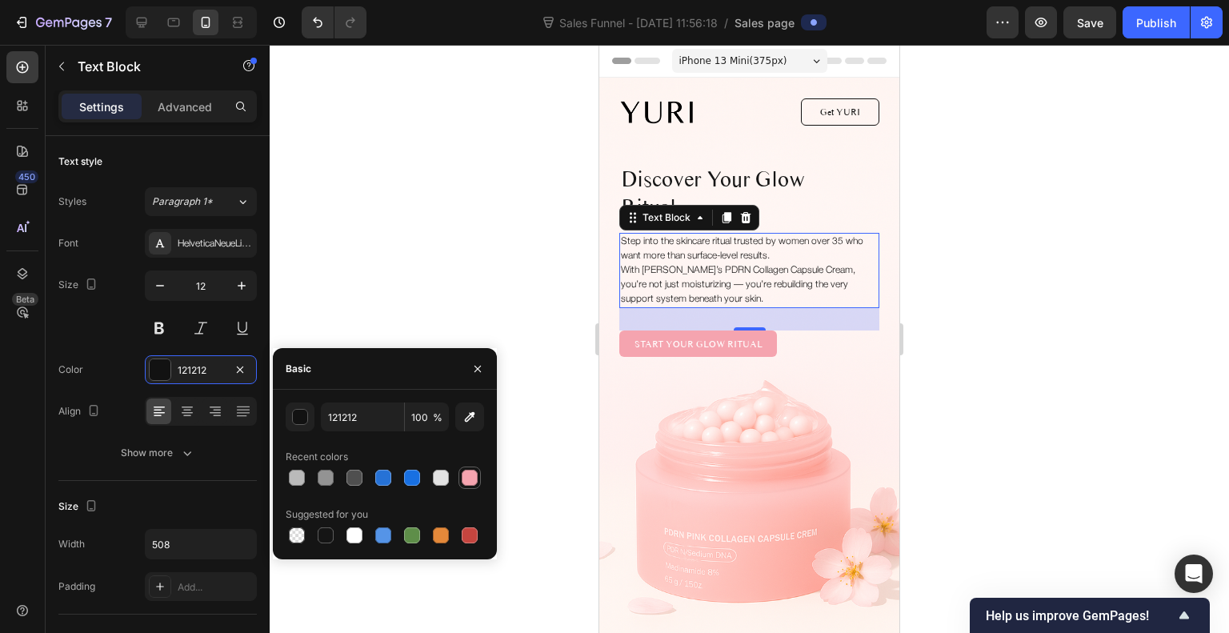
click at [467, 478] on div at bounding box center [470, 478] width 16 height 16
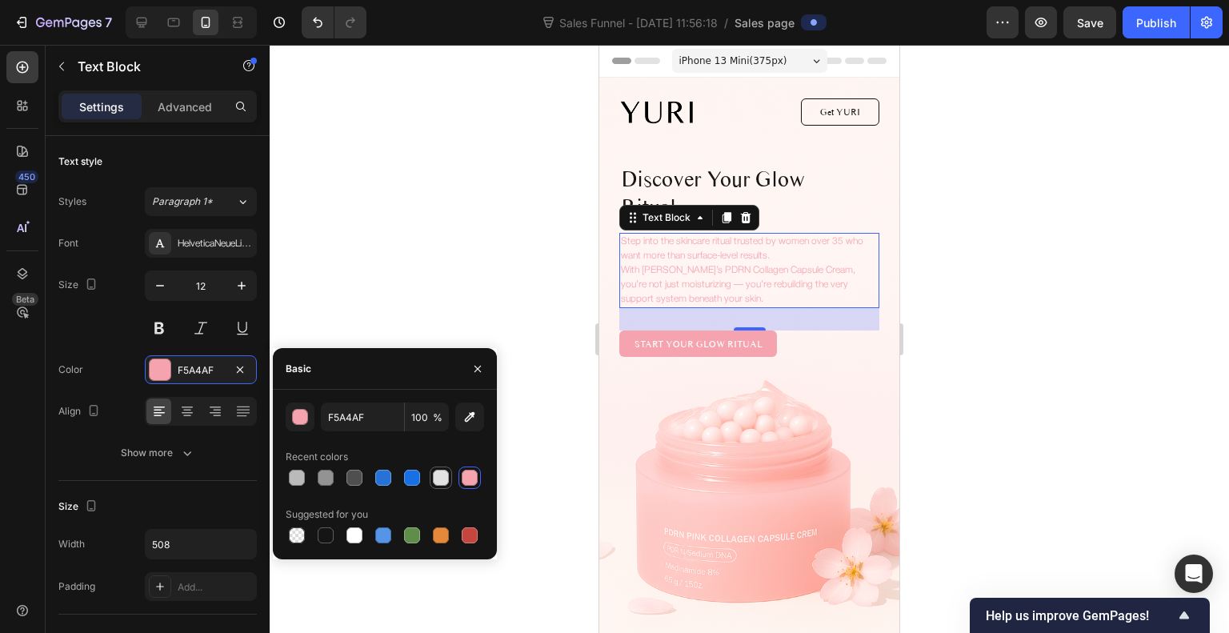
click at [448, 474] on div at bounding box center [441, 478] width 16 height 16
click at [355, 483] on div at bounding box center [355, 478] width 16 height 16
type input "4F4F4F"
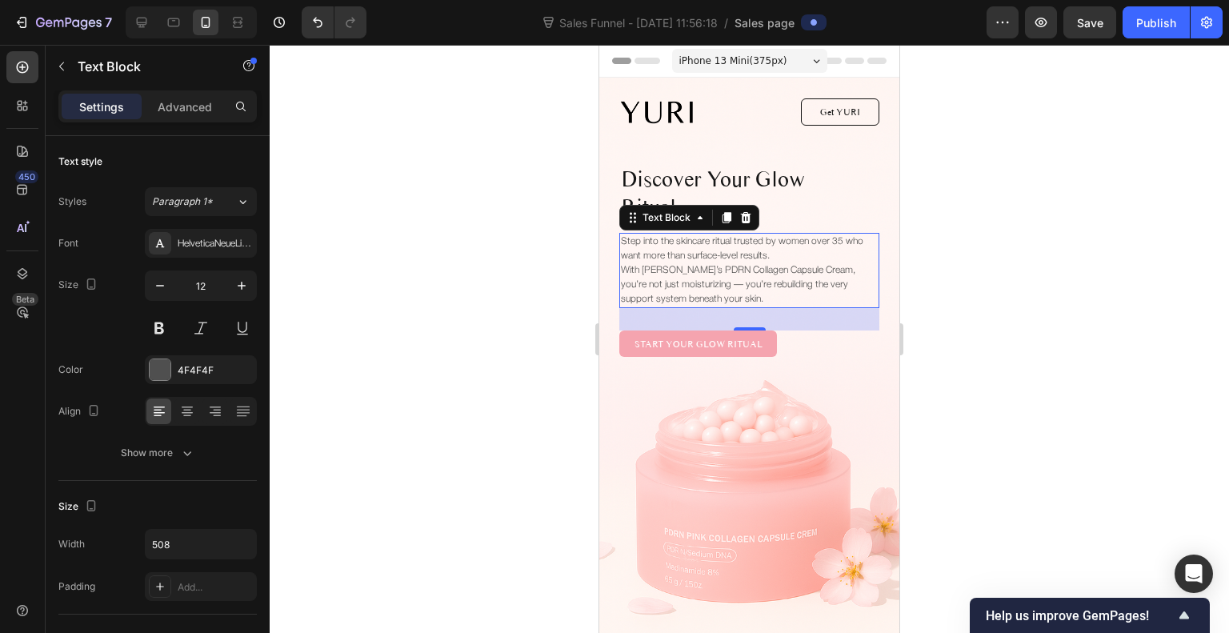
click at [471, 260] on div at bounding box center [750, 339] width 960 height 588
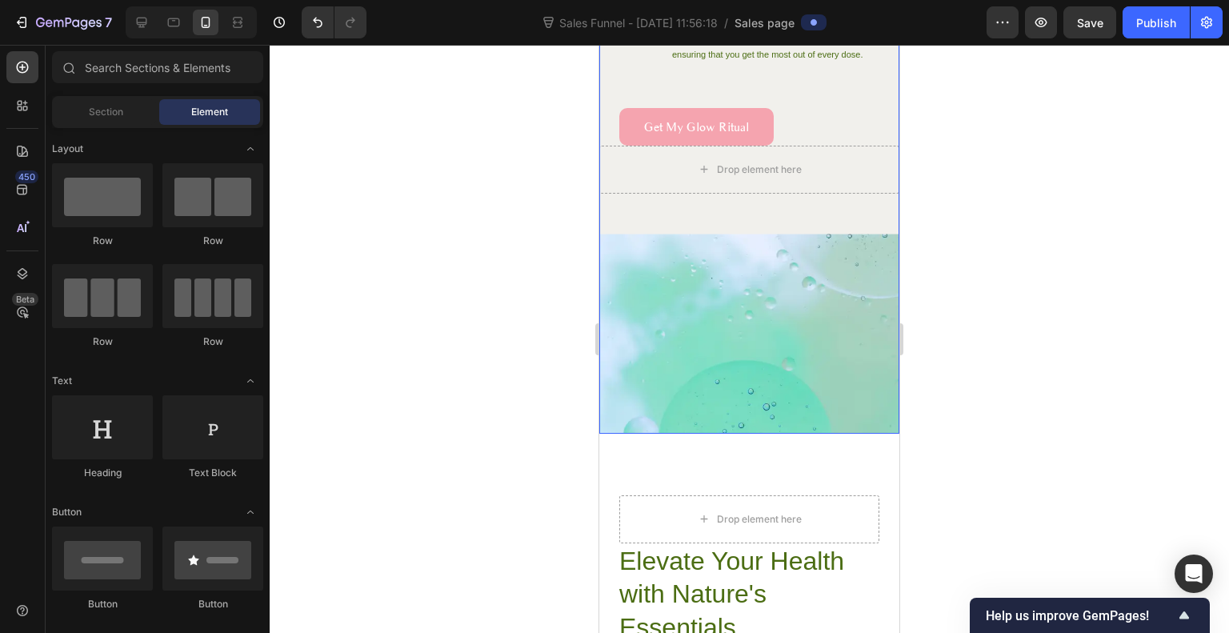
scroll to position [1427, 0]
click at [144, 20] on icon at bounding box center [142, 22] width 16 height 16
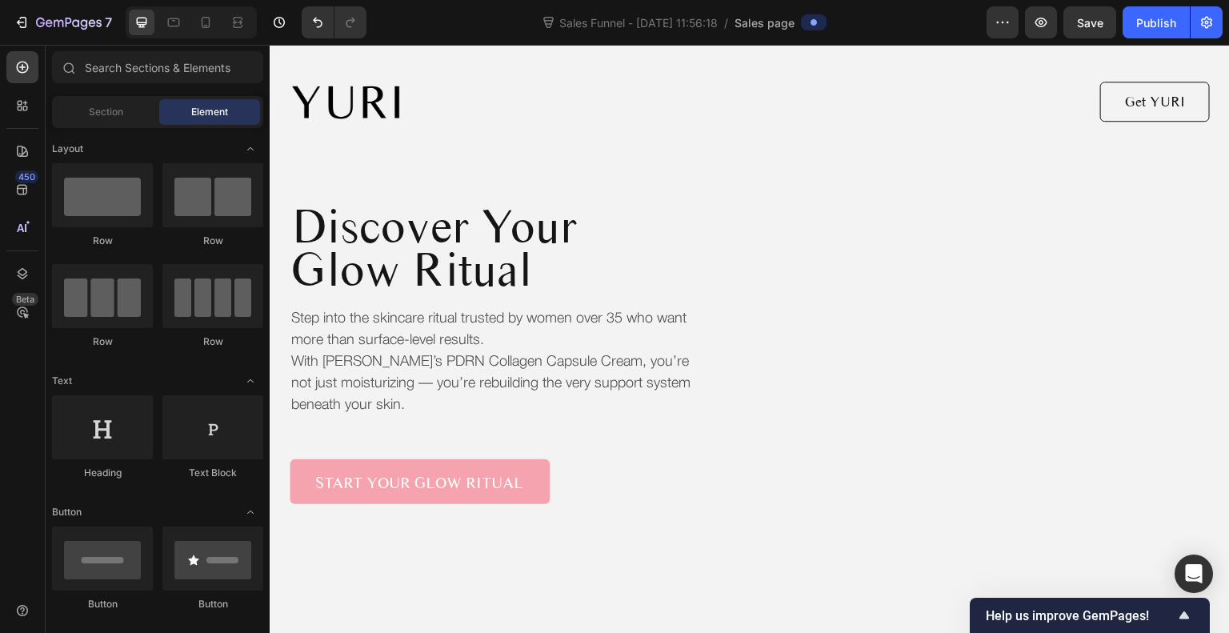
scroll to position [86, 0]
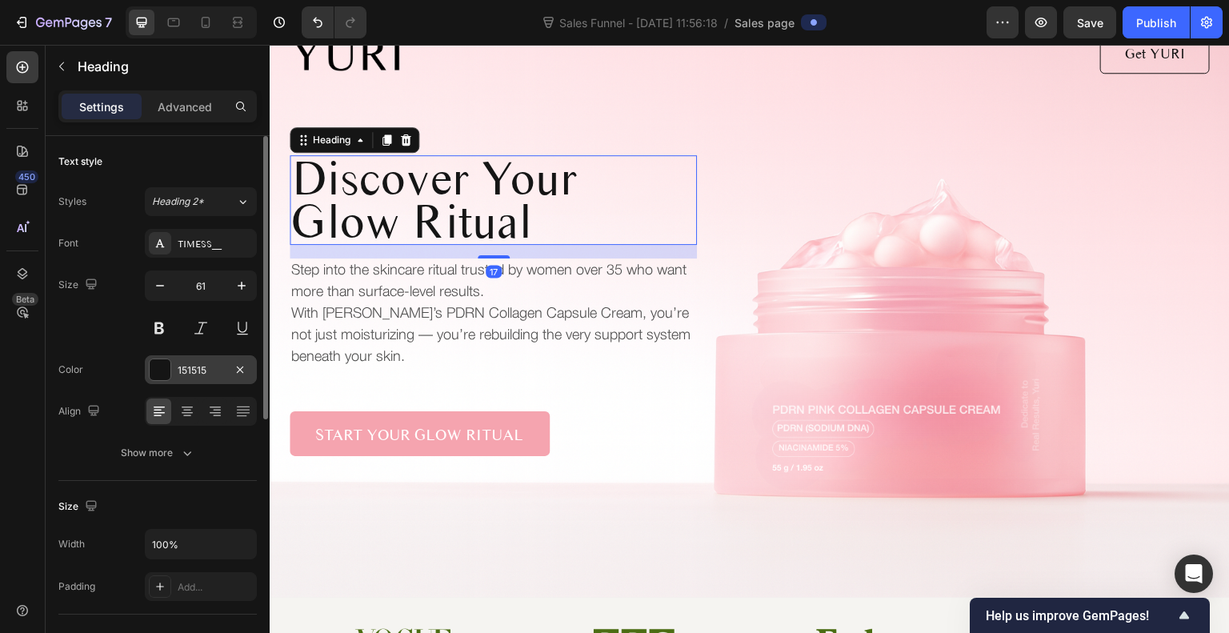
click at [193, 367] on div "151515" at bounding box center [201, 370] width 46 height 14
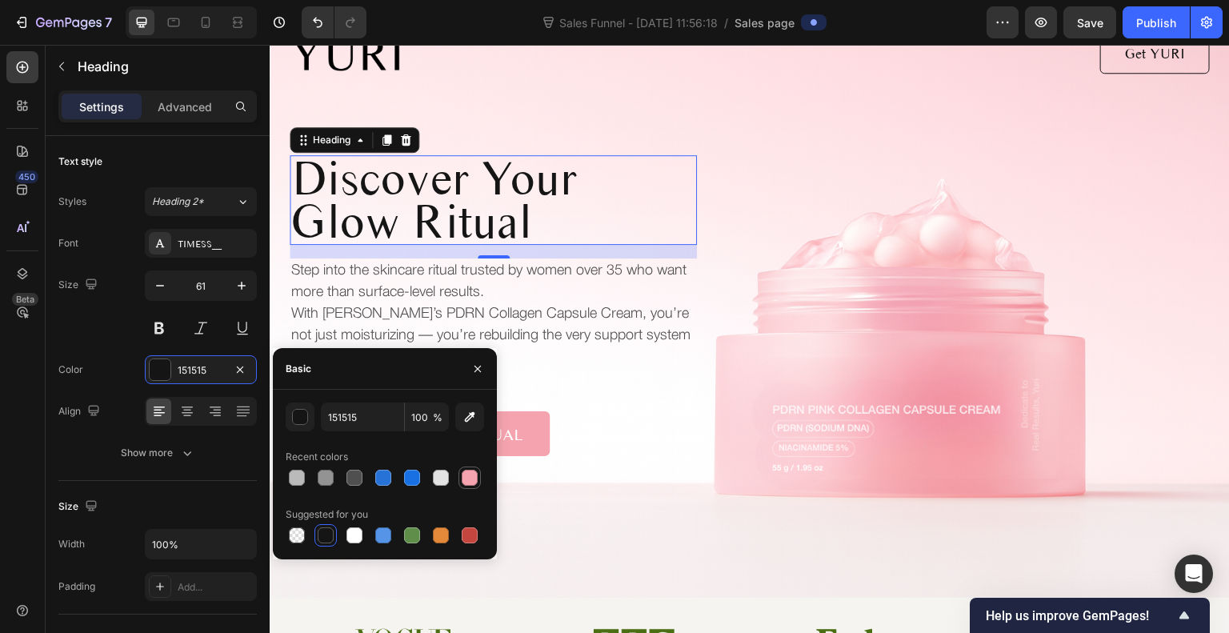
click at [467, 475] on div at bounding box center [470, 478] width 16 height 16
type input "F5A4AF"
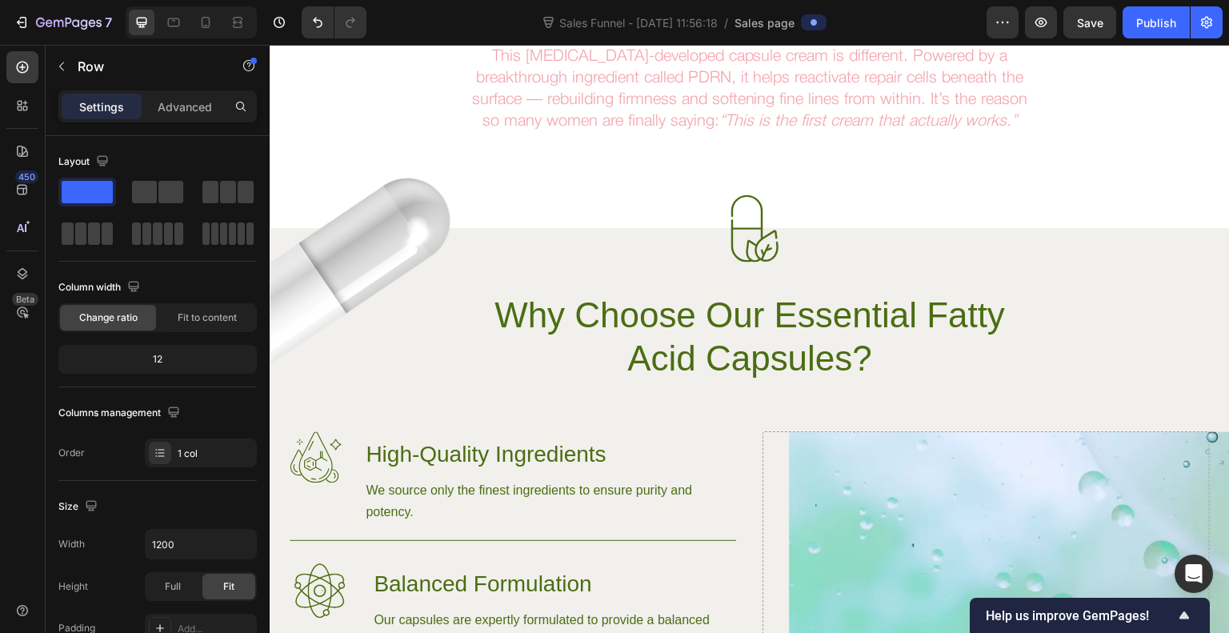
scroll to position [1077, 0]
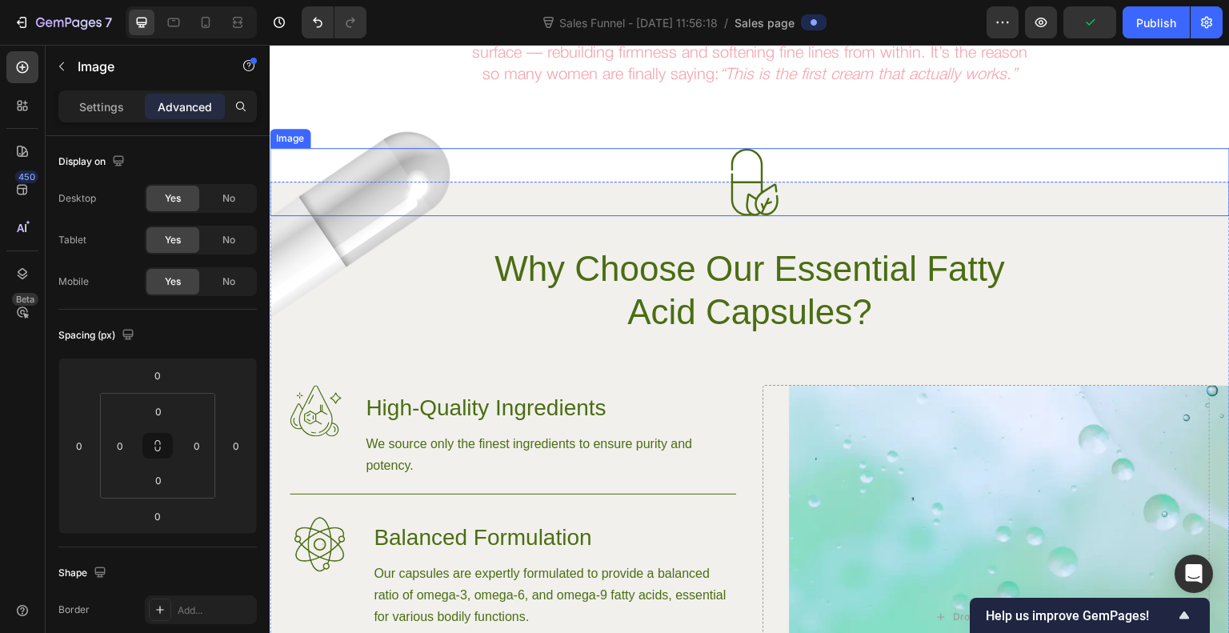
click at [387, 156] on div at bounding box center [750, 182] width 961 height 68
click at [331, 246] on div "Why Choose Our Essential Fatty Acid Capsules?" at bounding box center [750, 291] width 921 height 90
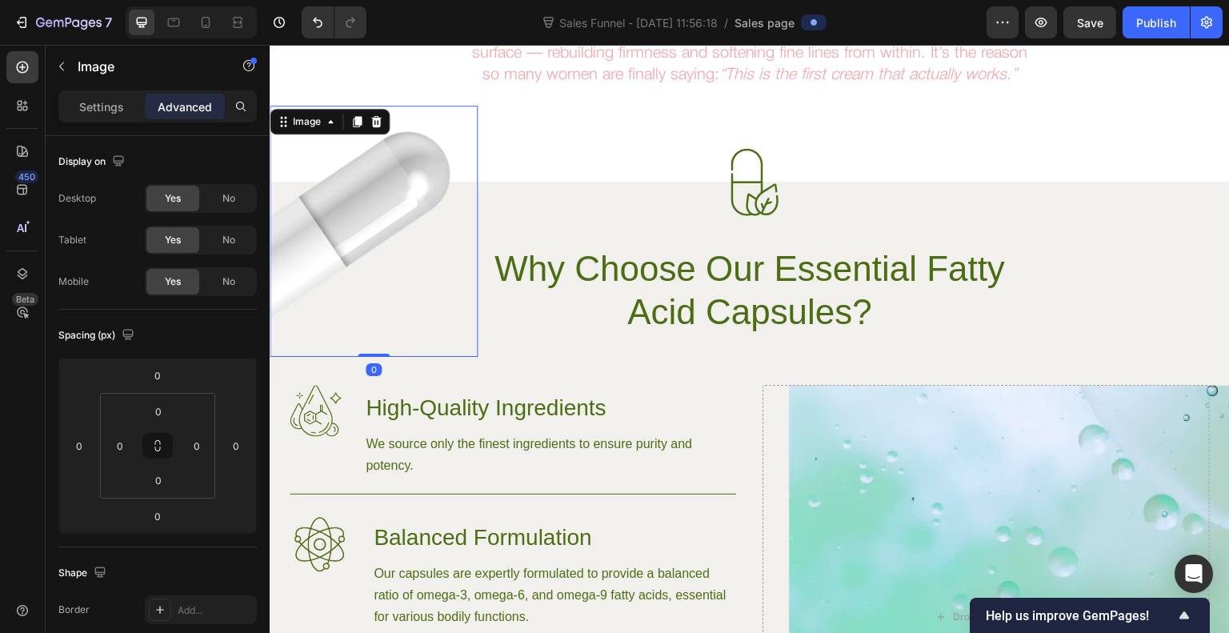
click at [284, 188] on img at bounding box center [374, 231] width 208 height 251
click at [114, 105] on p "Settings" at bounding box center [101, 106] width 45 height 17
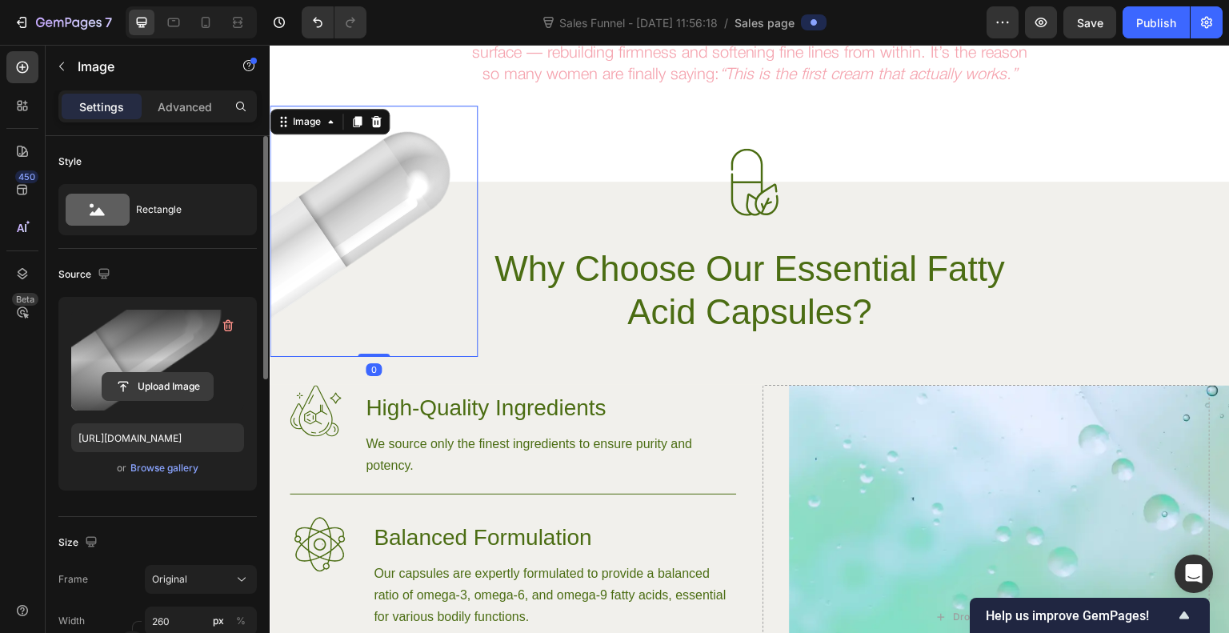
click at [178, 379] on input "file" at bounding box center [157, 386] width 110 height 27
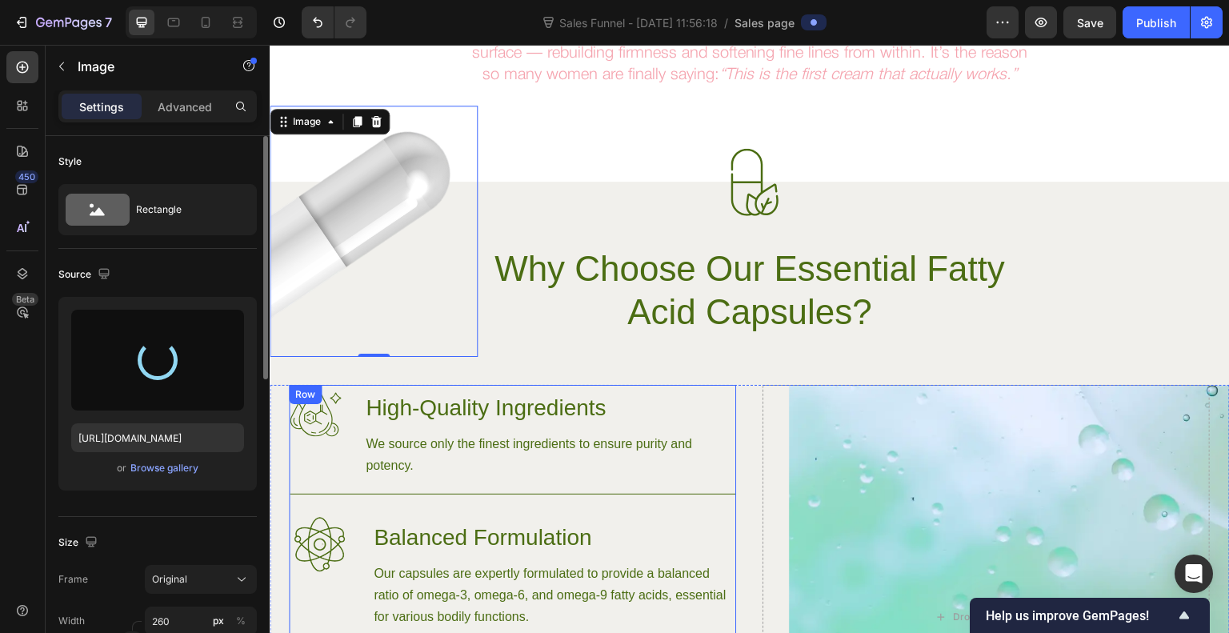
type input "[URL][DOMAIN_NAME]"
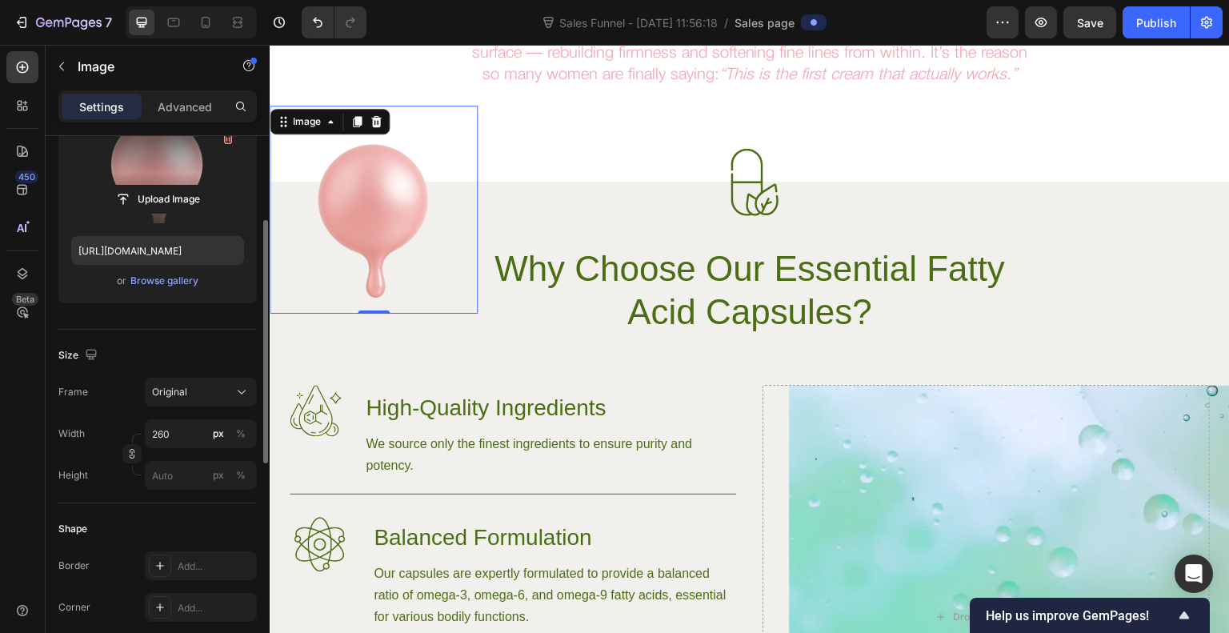
scroll to position [191, 0]
click at [198, 423] on input "260" at bounding box center [201, 429] width 112 height 29
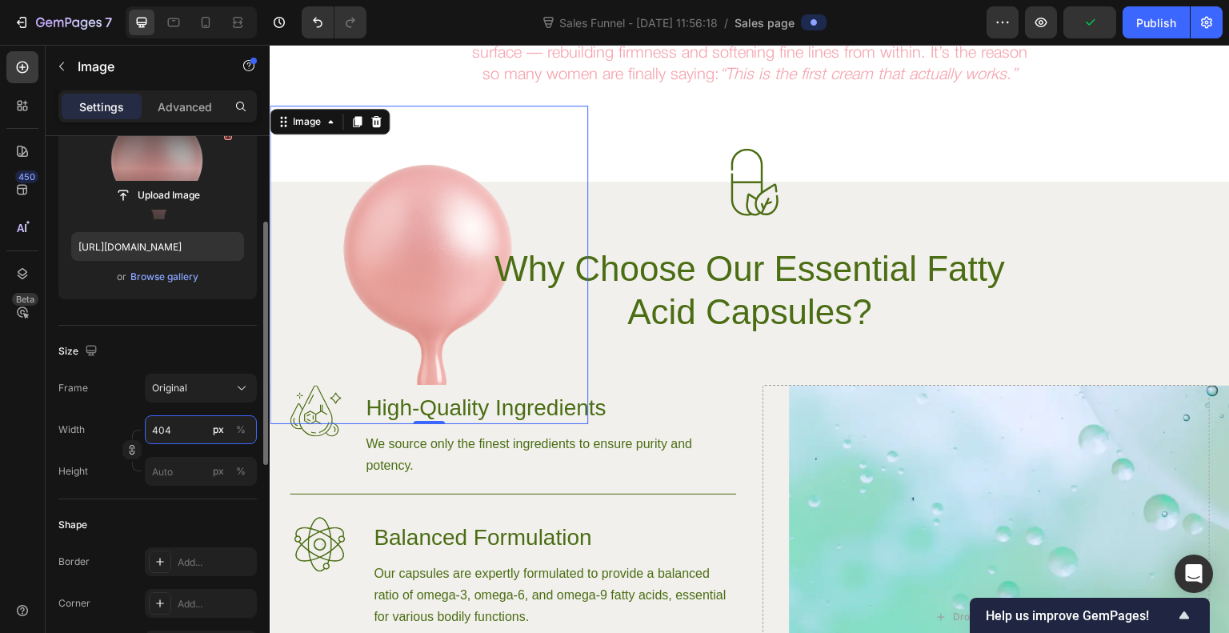
type input "405"
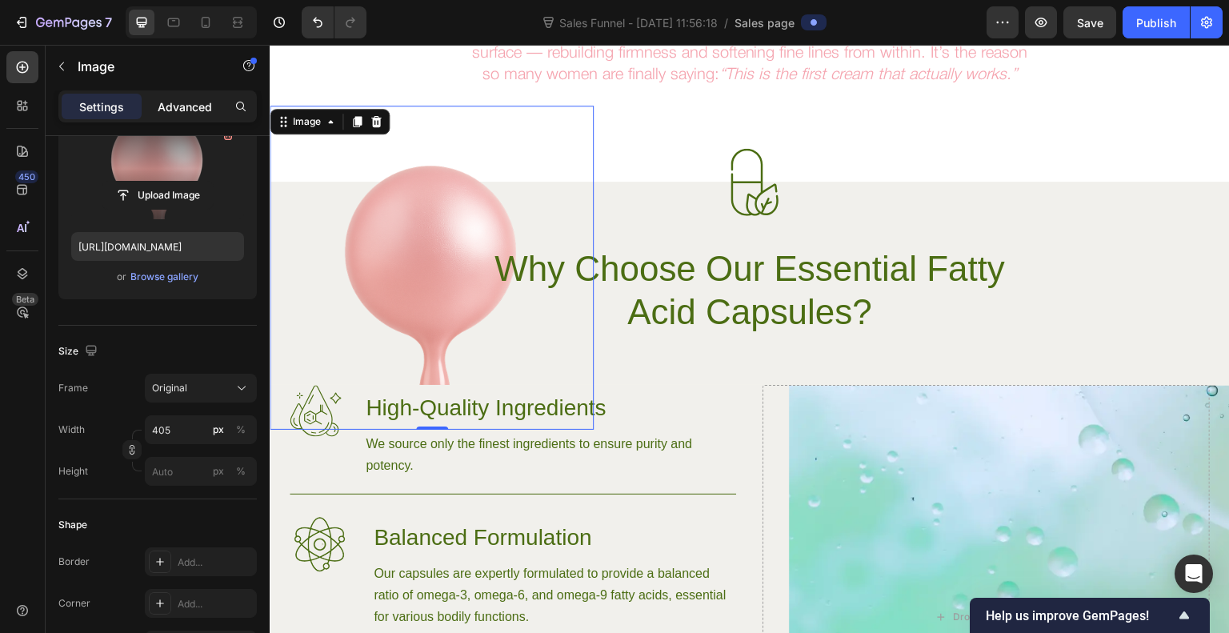
click at [191, 115] on div "Advanced" at bounding box center [185, 107] width 80 height 26
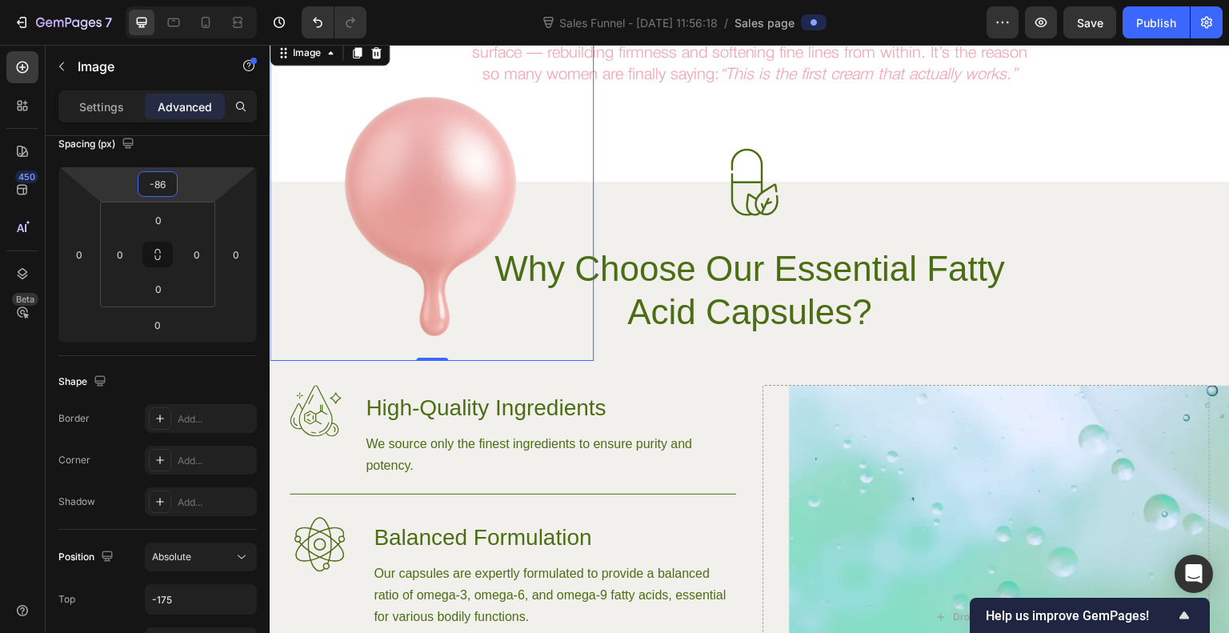
type input "-88"
drag, startPoint x: 183, startPoint y: 190, endPoint x: 174, endPoint y: 225, distance: 36.3
click at [174, 0] on html "7 Sales Funnel - [DATE] 11:56:18 / Sales page Preview Save Publish 450 Beta Sec…" at bounding box center [614, 0] width 1229 height 0
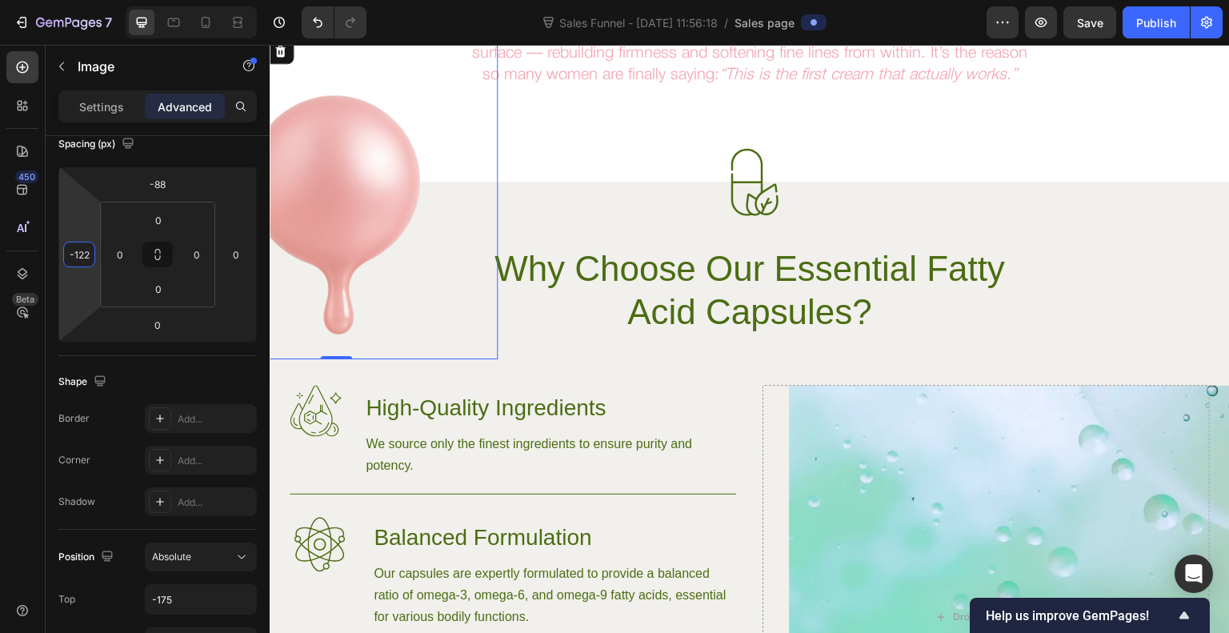
type input "-124"
drag, startPoint x: 82, startPoint y: 281, endPoint x: 70, endPoint y: 331, distance: 50.9
click at [70, 0] on html "7 Sales Funnel - [DATE] 11:56:18 / Sales page Preview Save Publish 450 Beta Sec…" at bounding box center [614, 0] width 1229 height 0
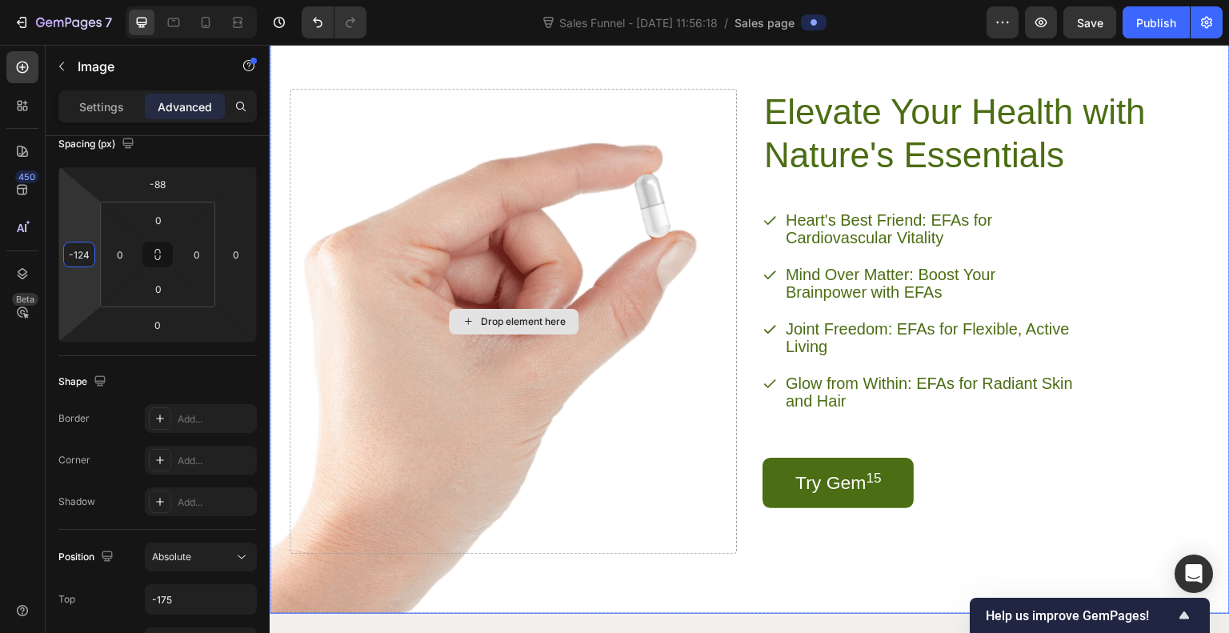
scroll to position [1927, 0]
click at [556, 261] on div "Drop element here" at bounding box center [513, 320] width 447 height 465
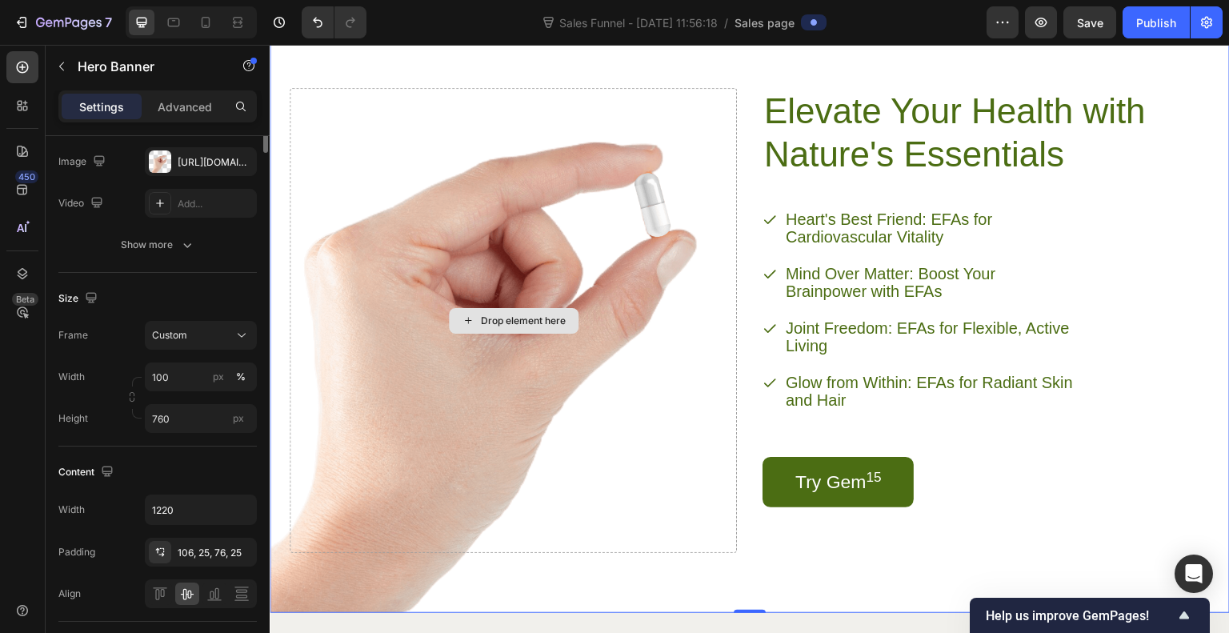
scroll to position [0, 0]
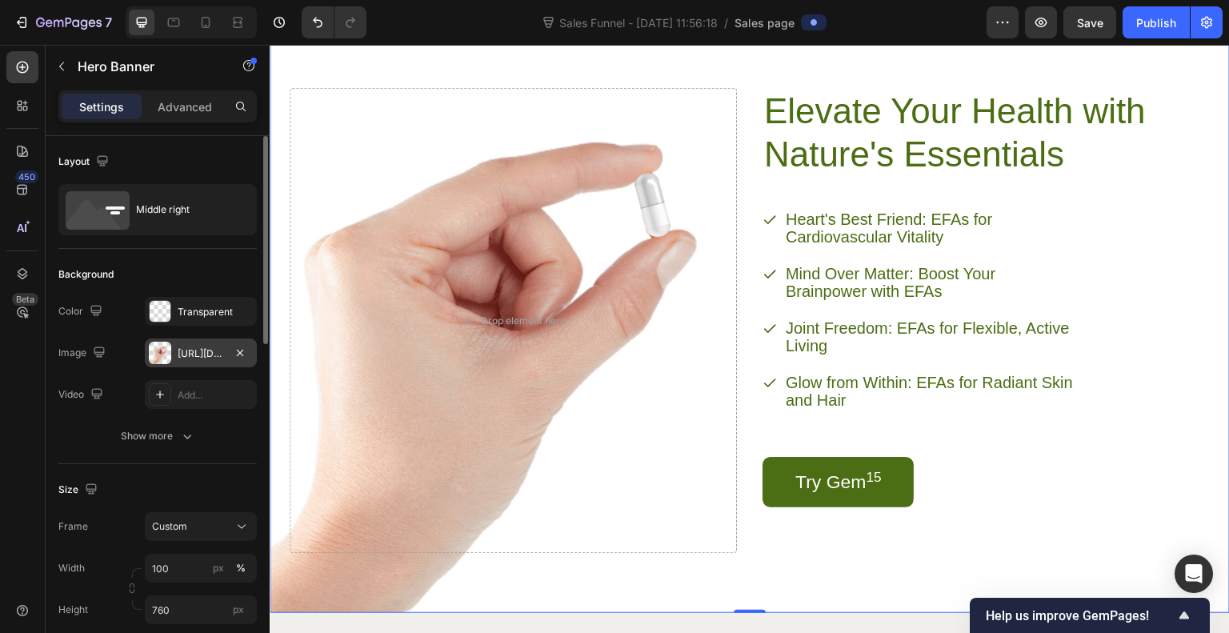
click at [165, 347] on div at bounding box center [160, 353] width 22 height 22
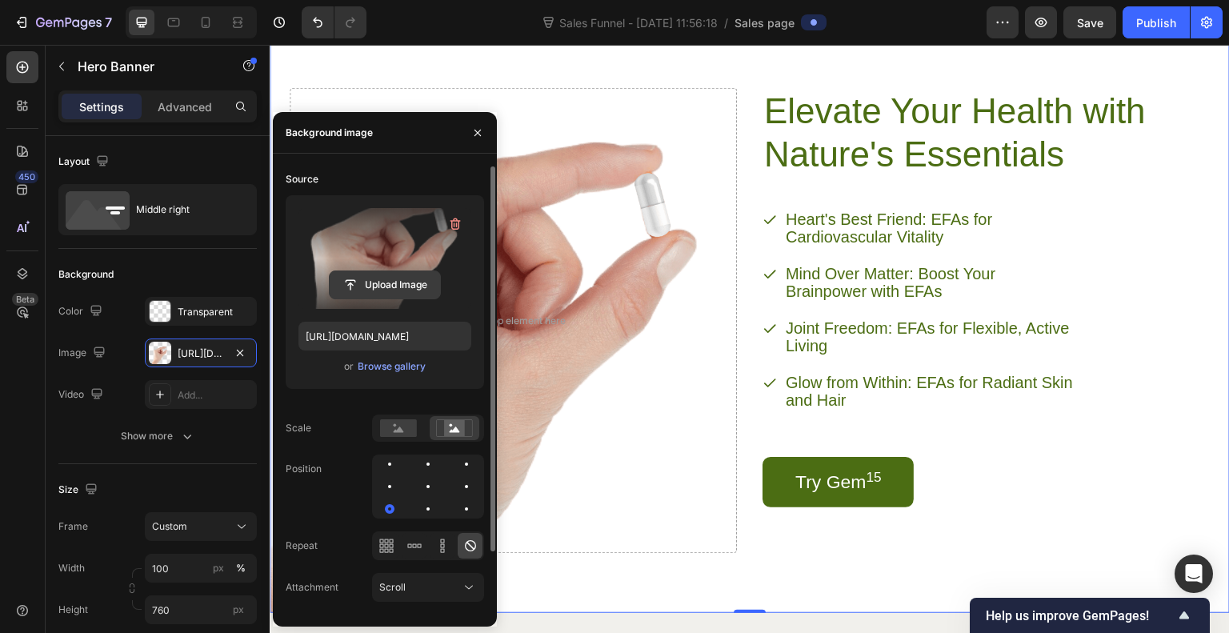
click at [398, 279] on input "file" at bounding box center [385, 284] width 110 height 27
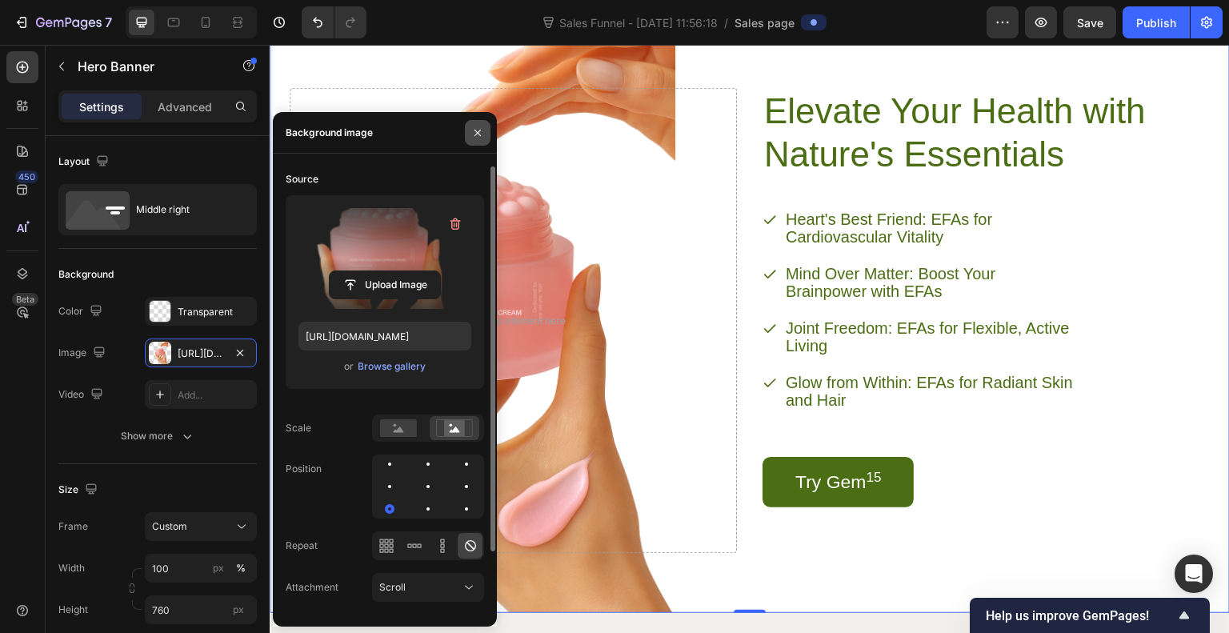
click at [480, 130] on icon "button" at bounding box center [478, 132] width 6 height 6
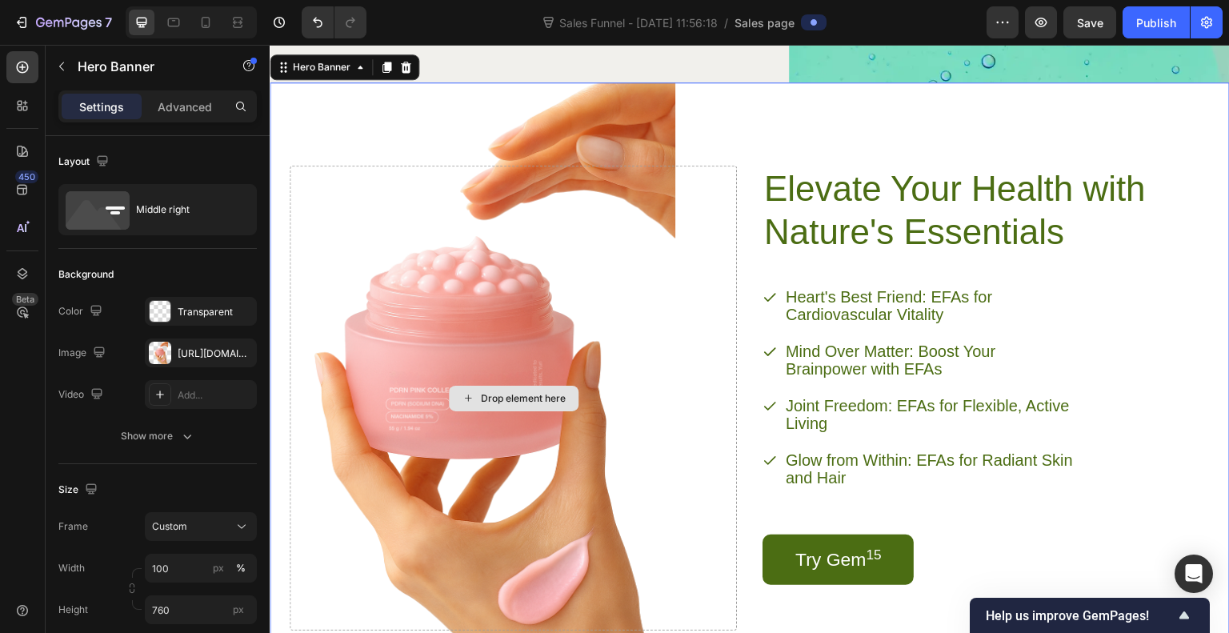
scroll to position [1848, 0]
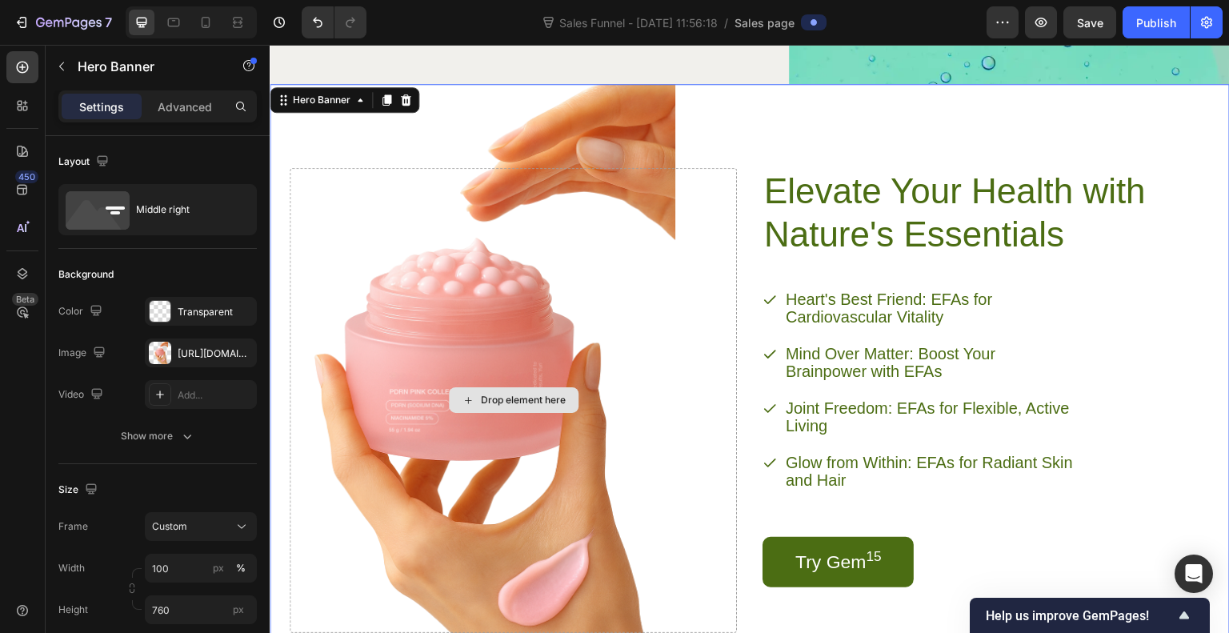
click at [523, 323] on div "Drop element here" at bounding box center [513, 400] width 447 height 465
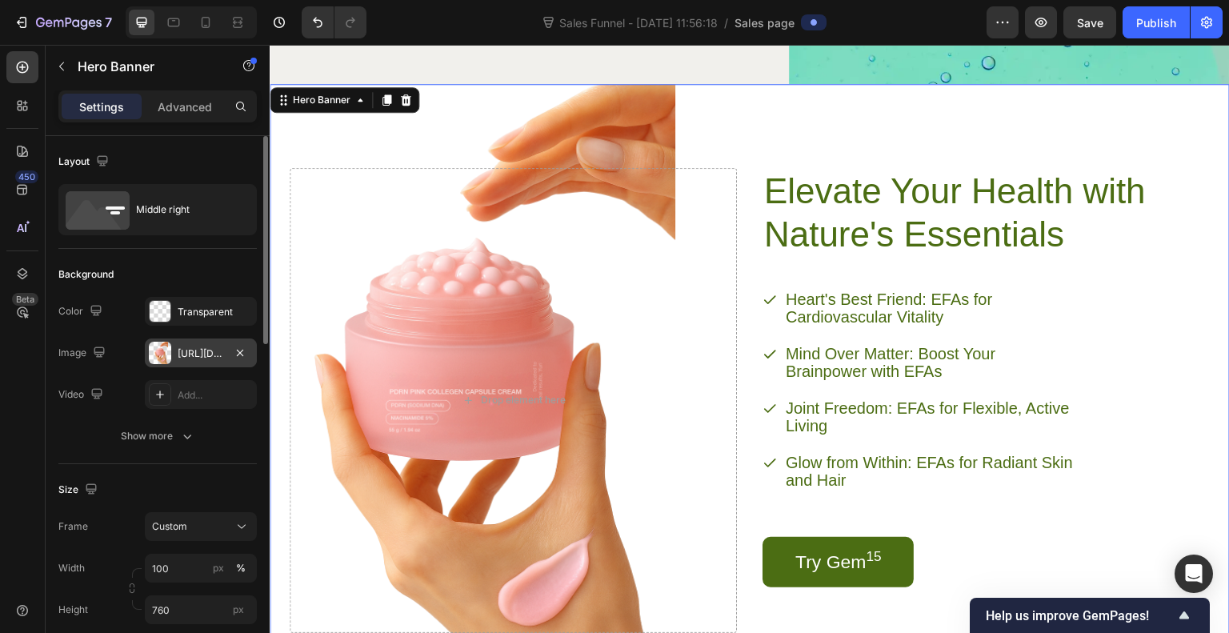
click at [219, 353] on div "[URL][DOMAIN_NAME]" at bounding box center [201, 354] width 46 height 14
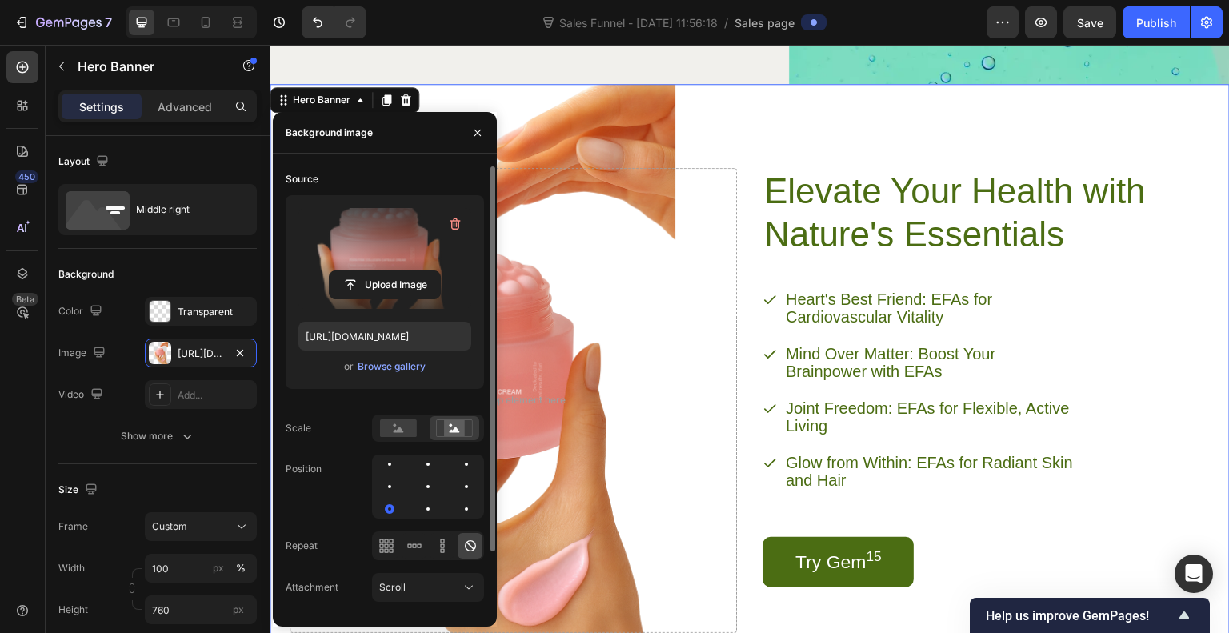
click at [423, 263] on label at bounding box center [385, 258] width 173 height 101
click at [423, 271] on input "file" at bounding box center [385, 284] width 110 height 27
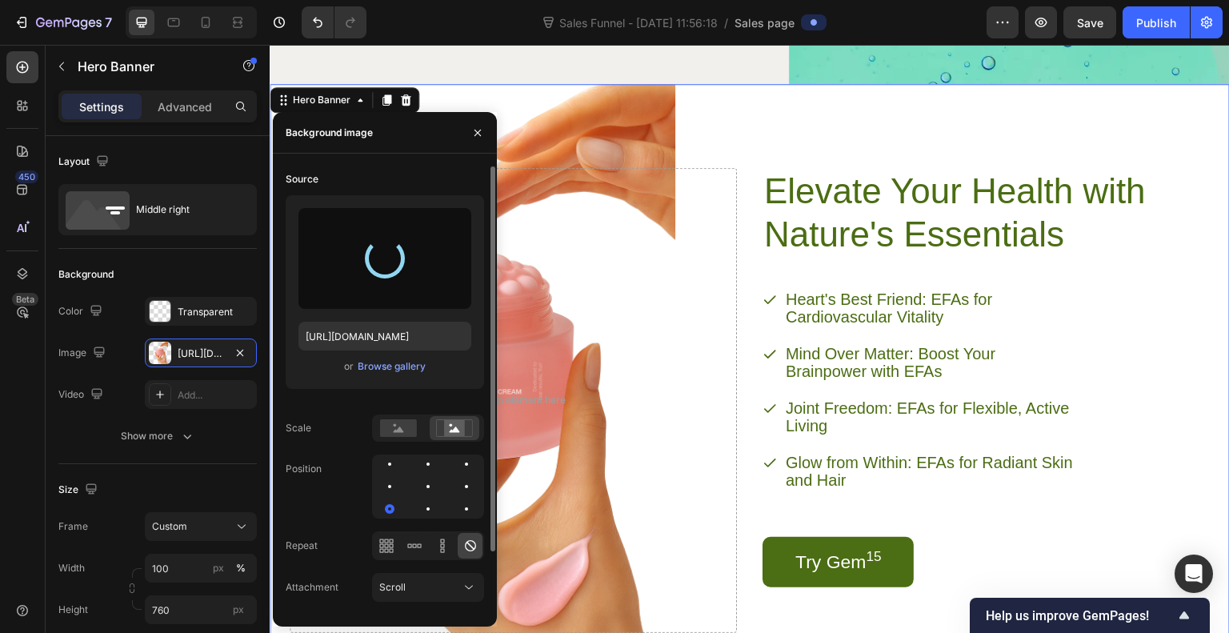
type input "[URL][DOMAIN_NAME]"
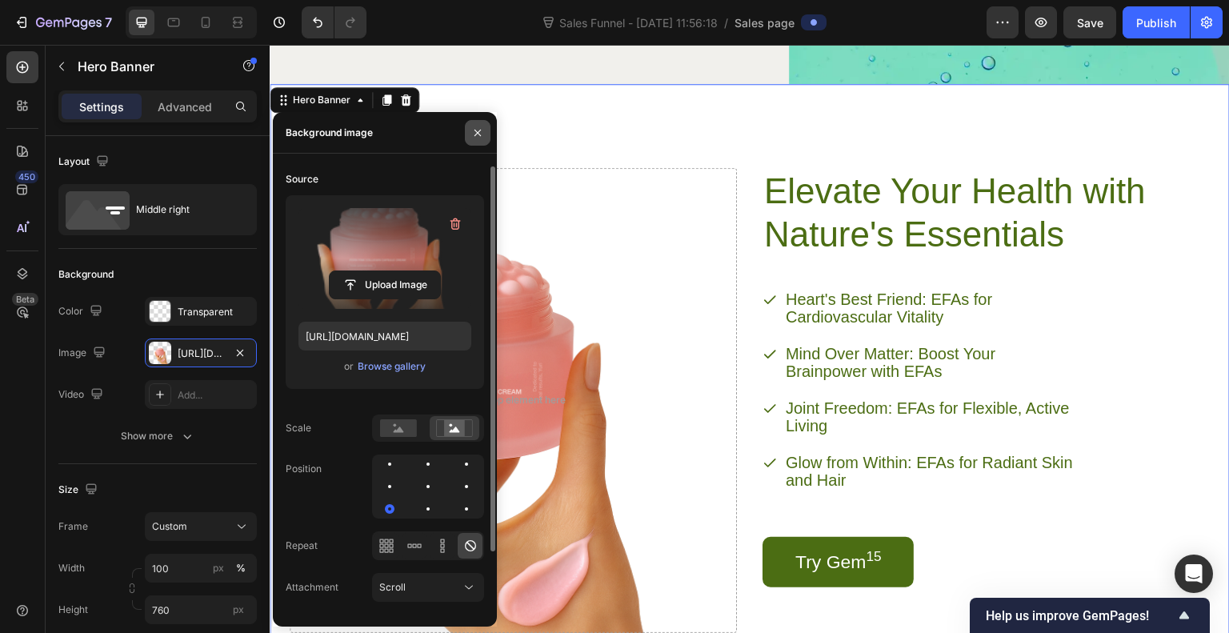
click at [481, 134] on icon "button" at bounding box center [477, 132] width 13 height 13
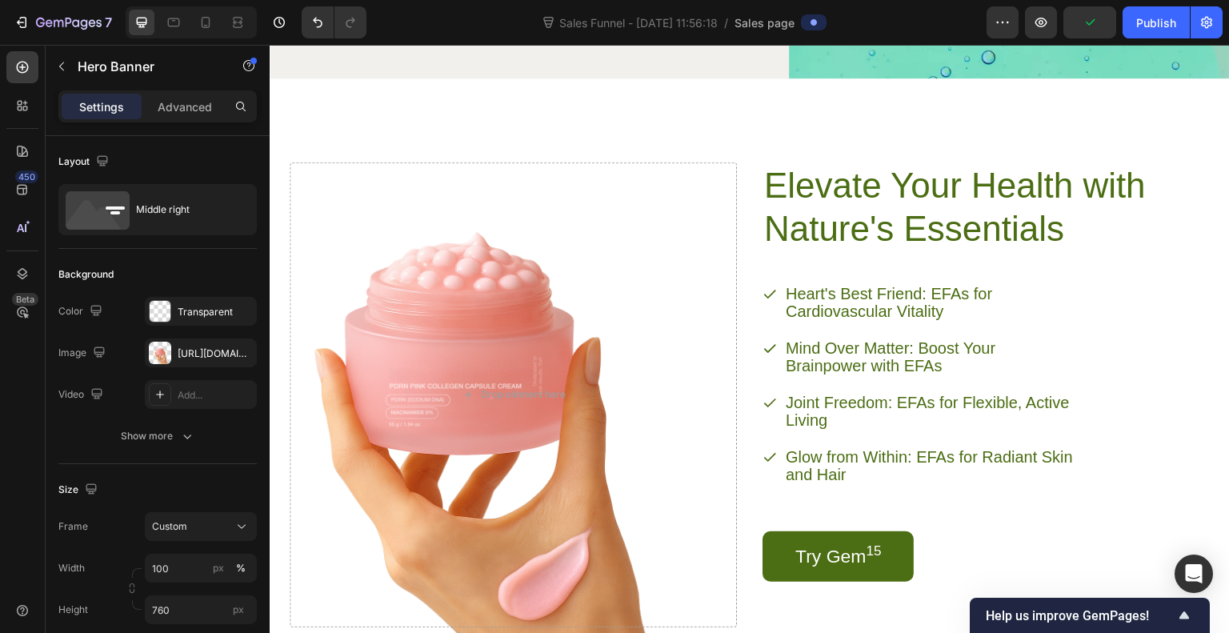
scroll to position [1855, 0]
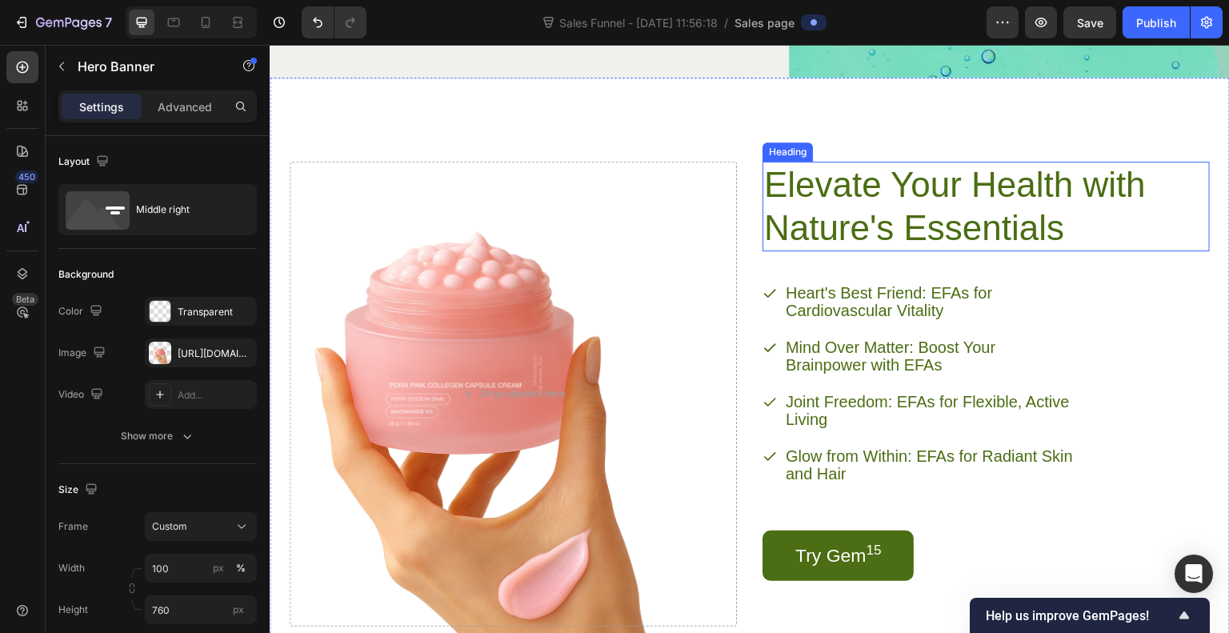
click at [993, 203] on h2 "Elevate Your Health with Nature's Essentials" at bounding box center [968, 207] width 410 height 90
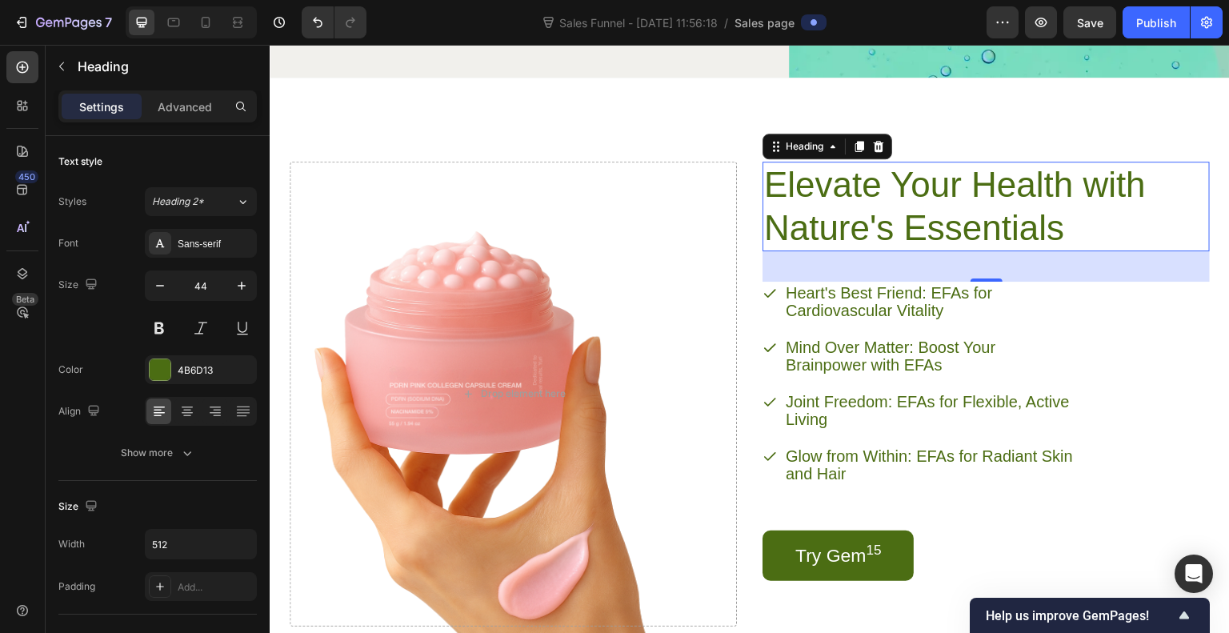
click at [888, 204] on h2 "Elevate Your Health with Nature's Essentials" at bounding box center [968, 207] width 410 height 90
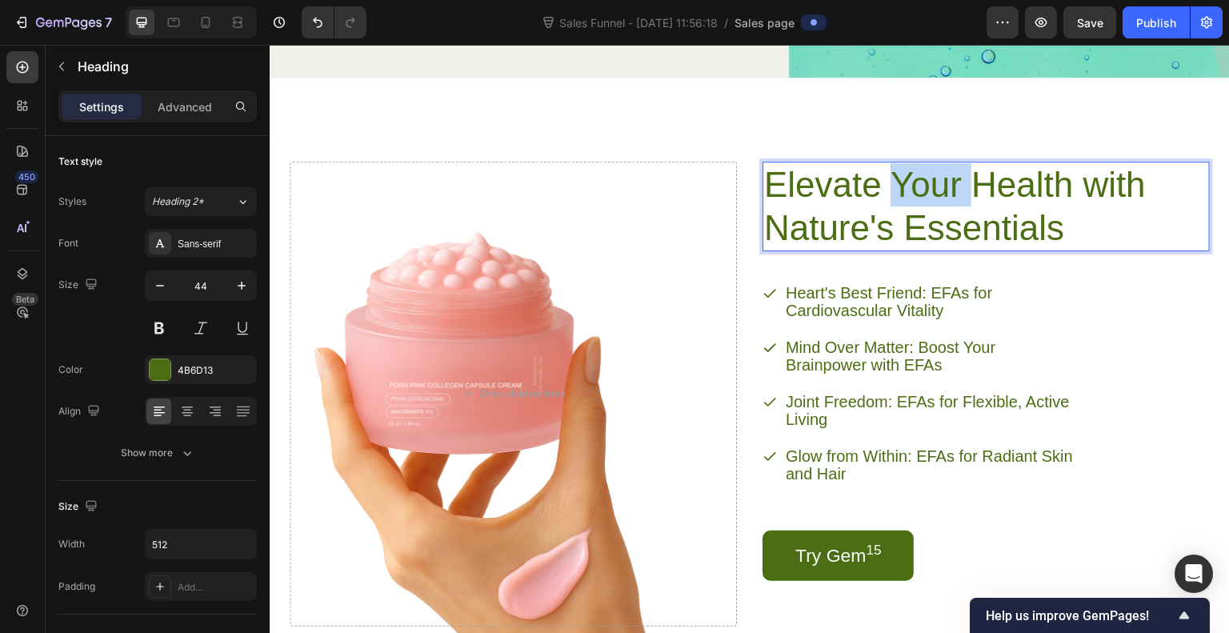
click at [888, 204] on p "Elevate Your Health with Nature's Essentials" at bounding box center [967, 206] width 407 height 86
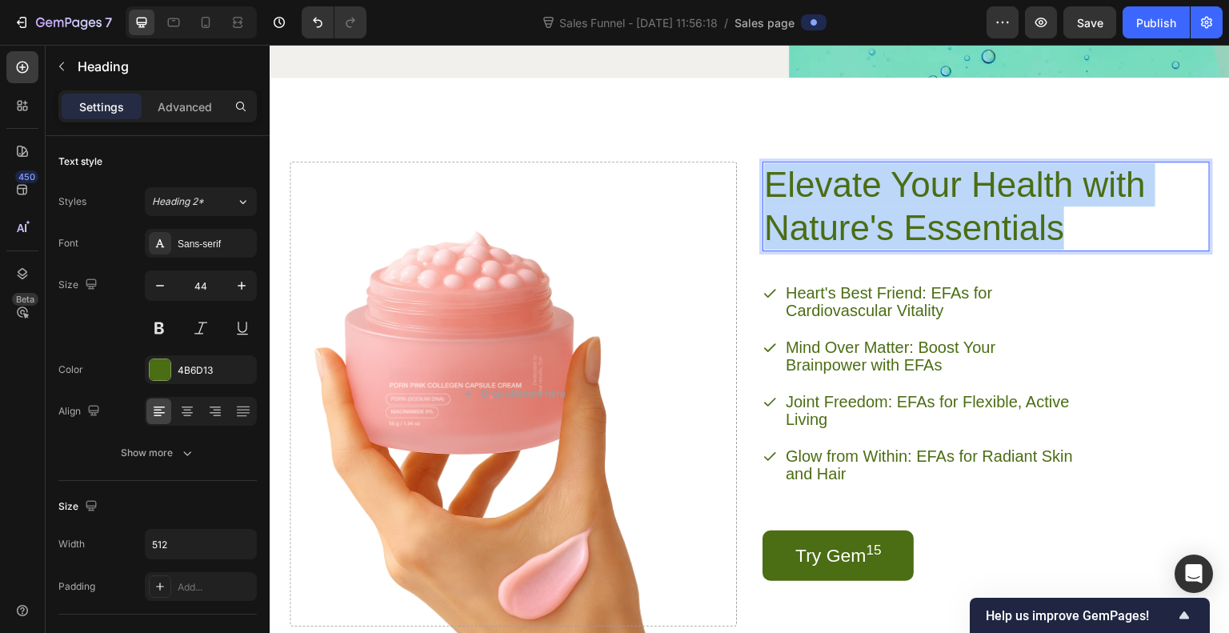
click at [888, 204] on p "Elevate Your Health with Nature's Essentials" at bounding box center [967, 206] width 407 height 86
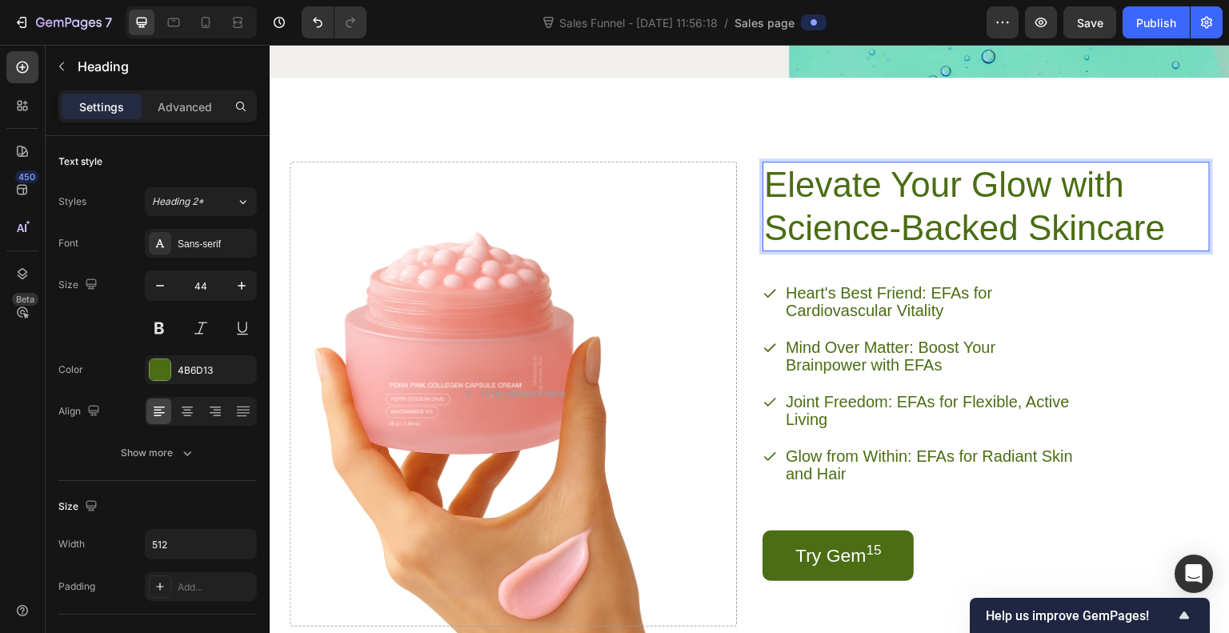
click at [880, 227] on p "Elevate Your Glow with Science-Backed Skincare" at bounding box center [967, 206] width 407 height 86
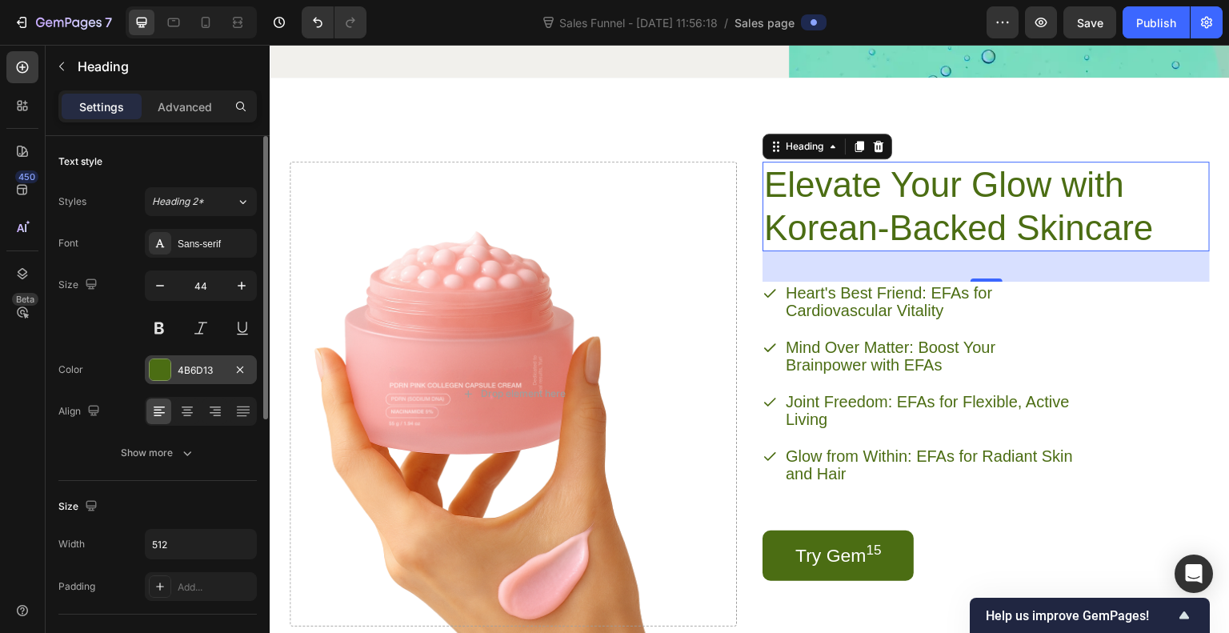
click at [170, 363] on div at bounding box center [160, 369] width 21 height 21
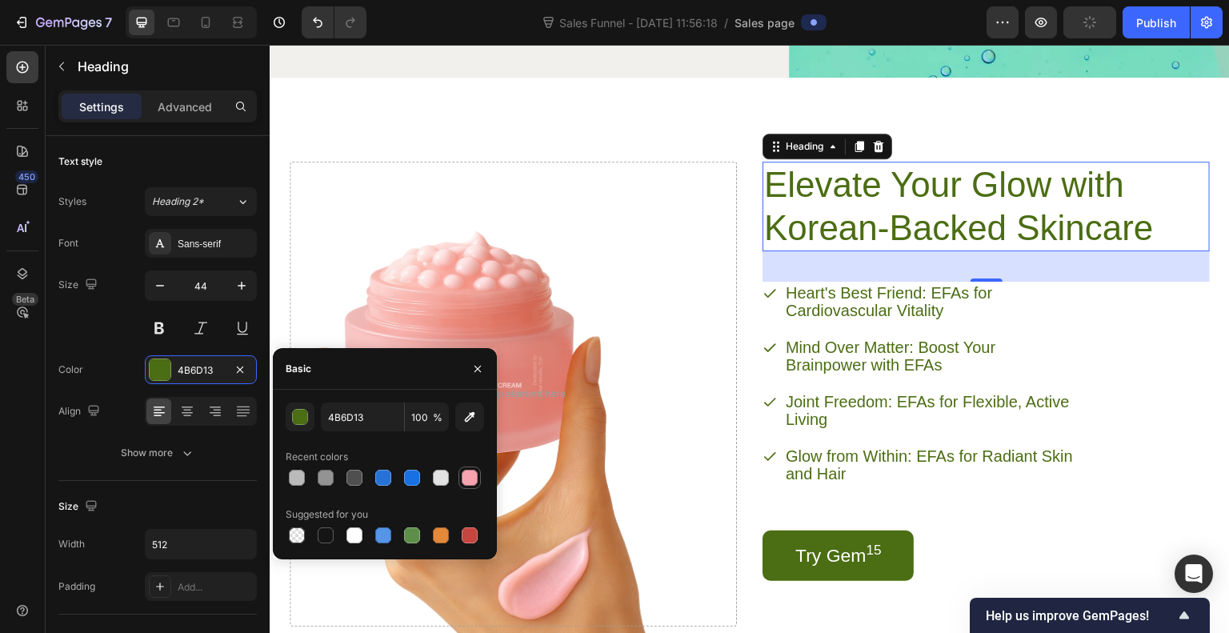
click at [469, 471] on div at bounding box center [470, 478] width 16 height 16
type input "F5A4AF"
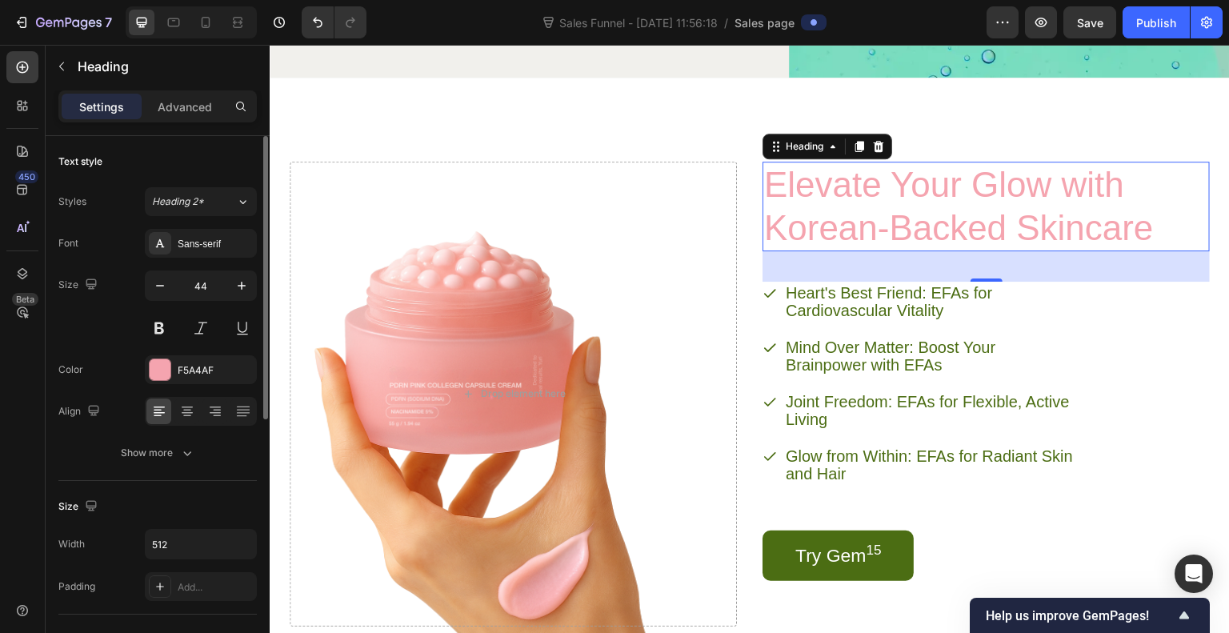
click at [200, 222] on div "Styles Heading 2* Font Sans-serif Size 44 Color F5A4AF Align Show more" at bounding box center [157, 327] width 199 height 280
click at [193, 241] on div "Sans-serif" at bounding box center [215, 244] width 75 height 14
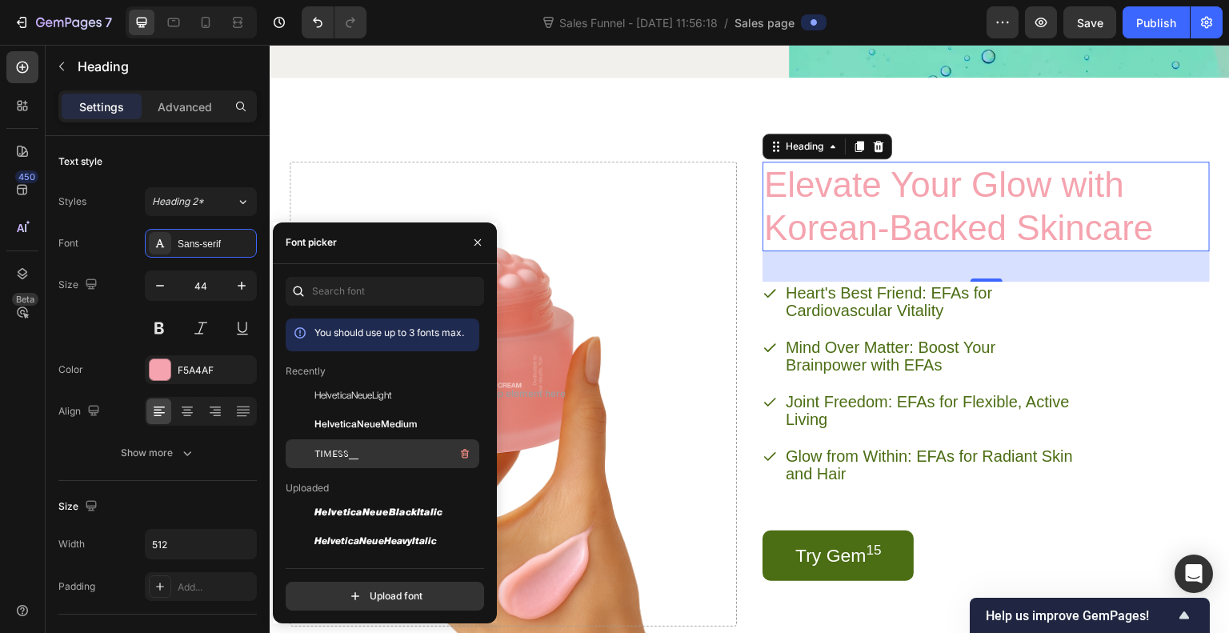
click at [337, 455] on span "TIMESS__" at bounding box center [337, 454] width 44 height 14
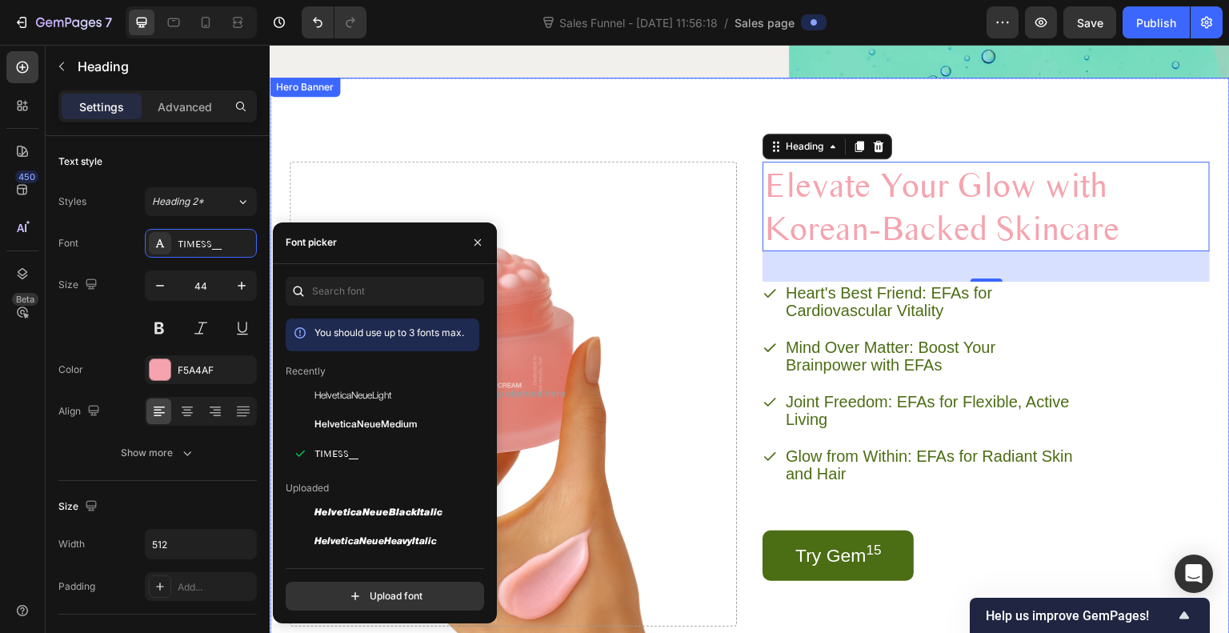
click at [681, 112] on div "Elevate Your Glow with Korean-Backed Skincare Heading 38 Heart's Best Friend: E…" at bounding box center [750, 382] width 961 height 611
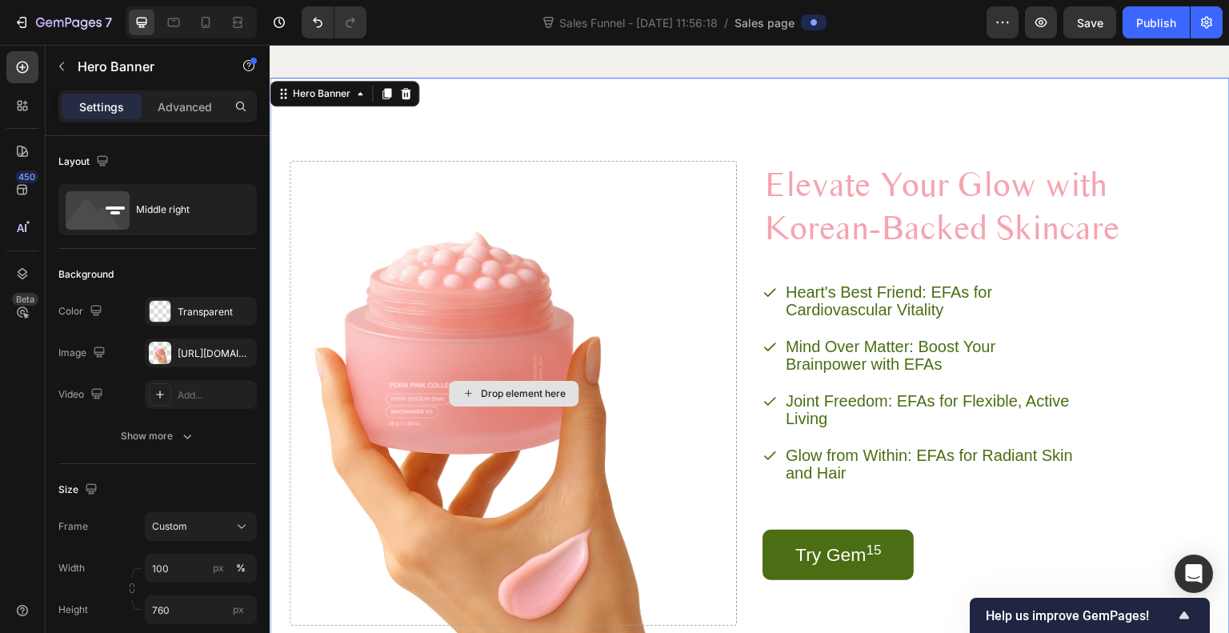
scroll to position [2044, 0]
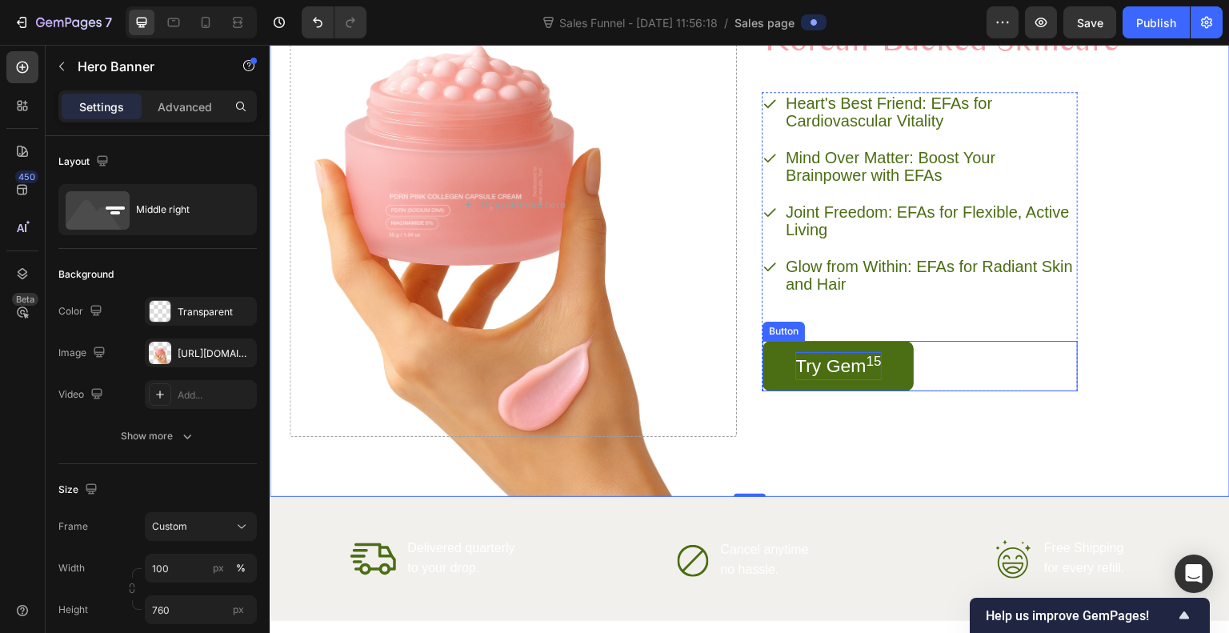
click at [845, 364] on p "Try Gem 15" at bounding box center [839, 366] width 86 height 28
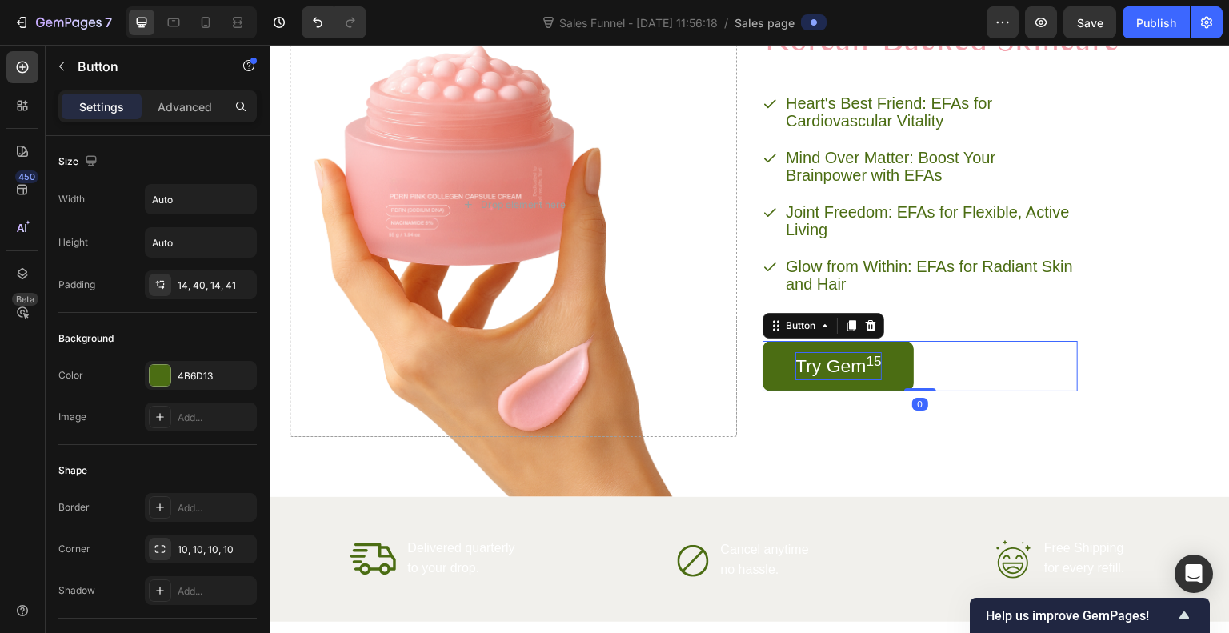
click at [845, 364] on p "Try Gem 15" at bounding box center [839, 366] width 86 height 28
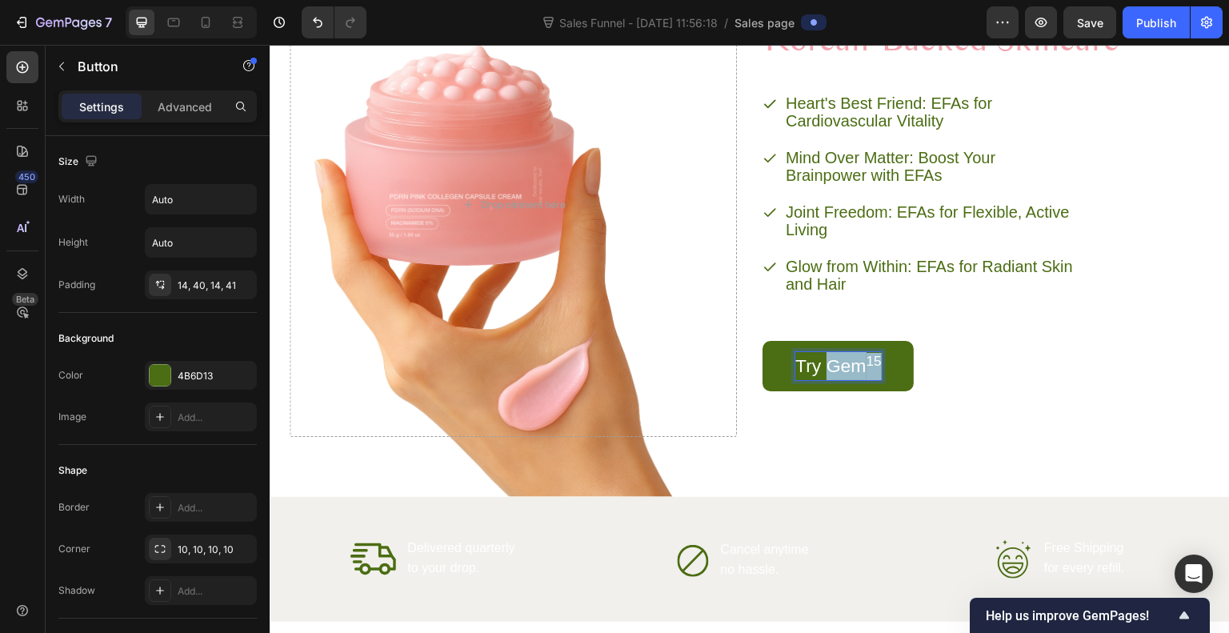
click at [845, 364] on p "Try Gem 15" at bounding box center [839, 366] width 86 height 28
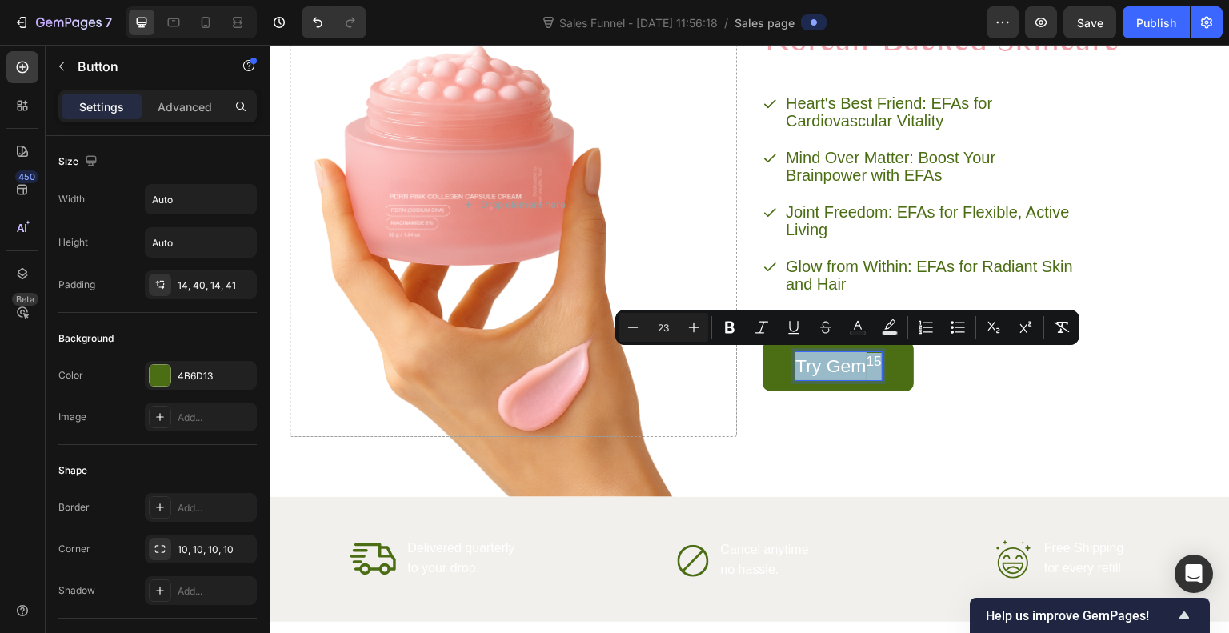
click at [845, 364] on p "Try Gem 15" at bounding box center [839, 366] width 86 height 28
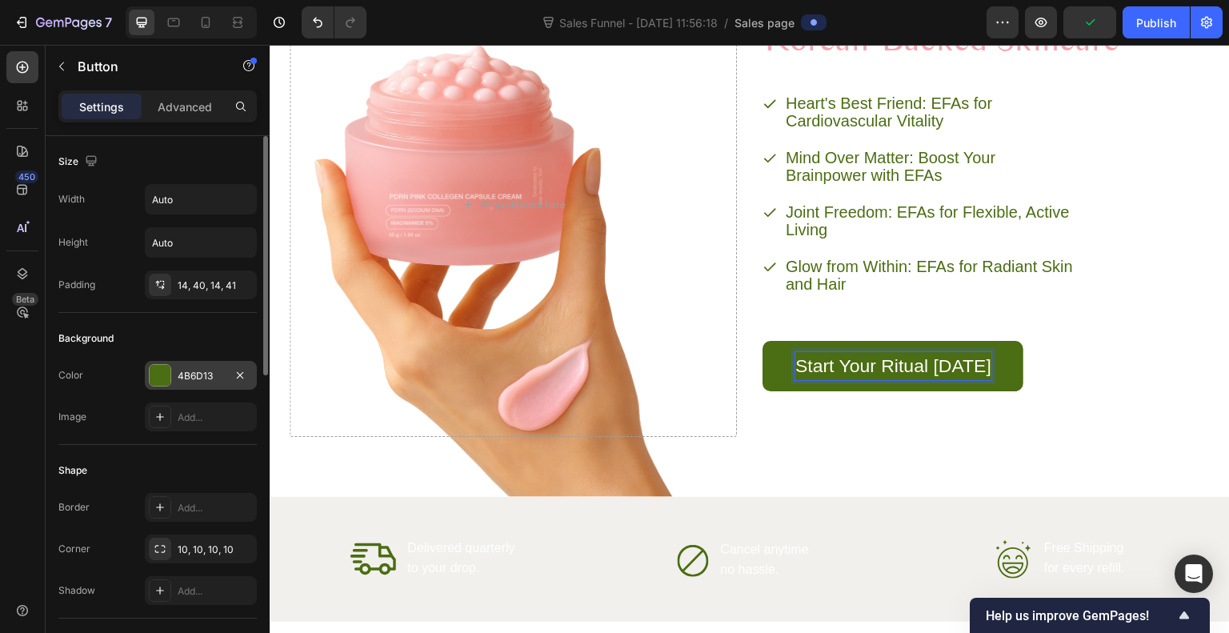
click at [161, 379] on div at bounding box center [160, 375] width 21 height 21
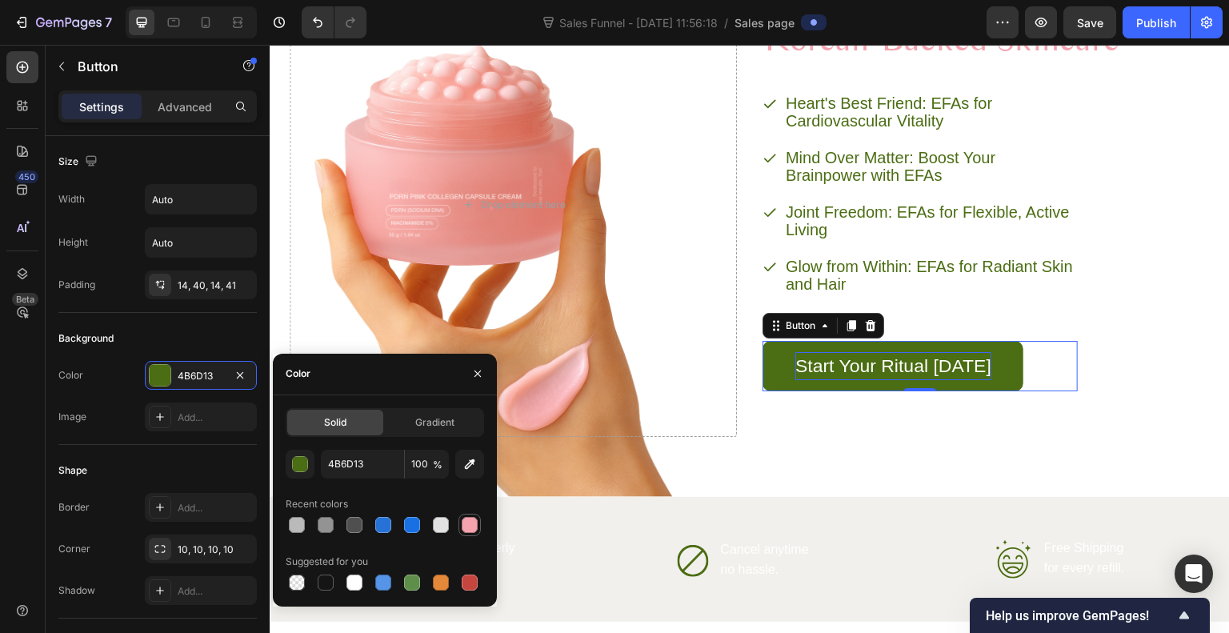
click at [469, 529] on div at bounding box center [470, 525] width 16 height 16
type input "F5A4AF"
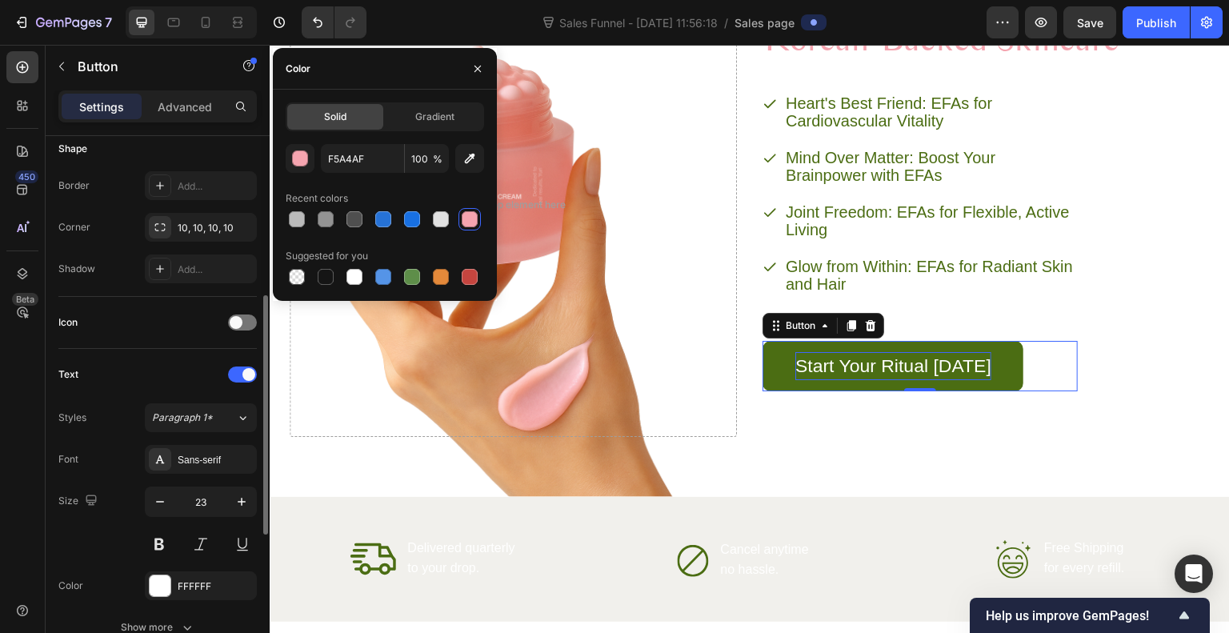
scroll to position [347, 0]
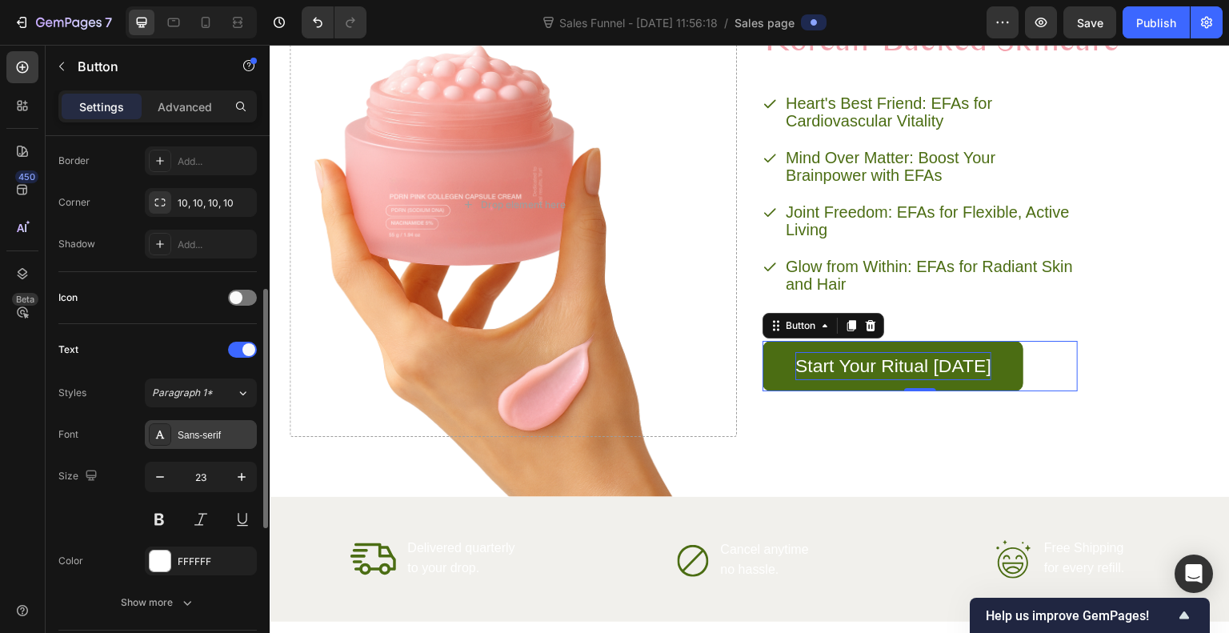
click at [210, 437] on div "Sans-serif" at bounding box center [215, 435] width 75 height 14
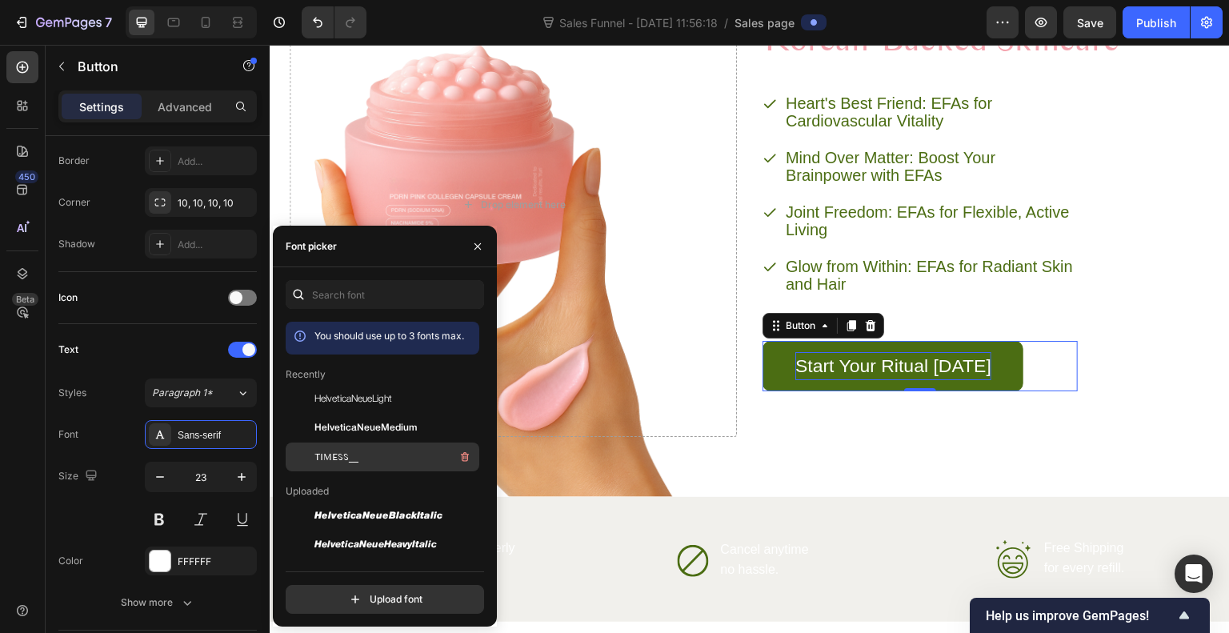
click at [327, 446] on div "TIMESS__" at bounding box center [383, 457] width 194 height 29
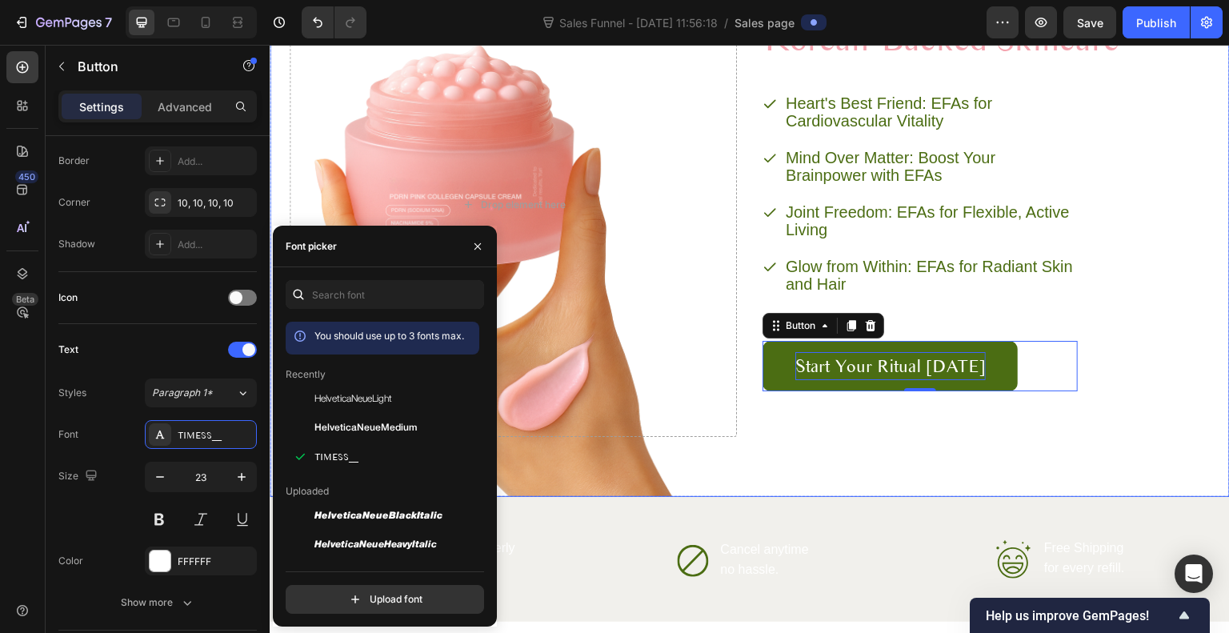
click at [883, 447] on div "Elevate Your Glow with Korean-Backed Skincare Heading Heart's Best Friend: EFAs…" at bounding box center [750, 192] width 961 height 611
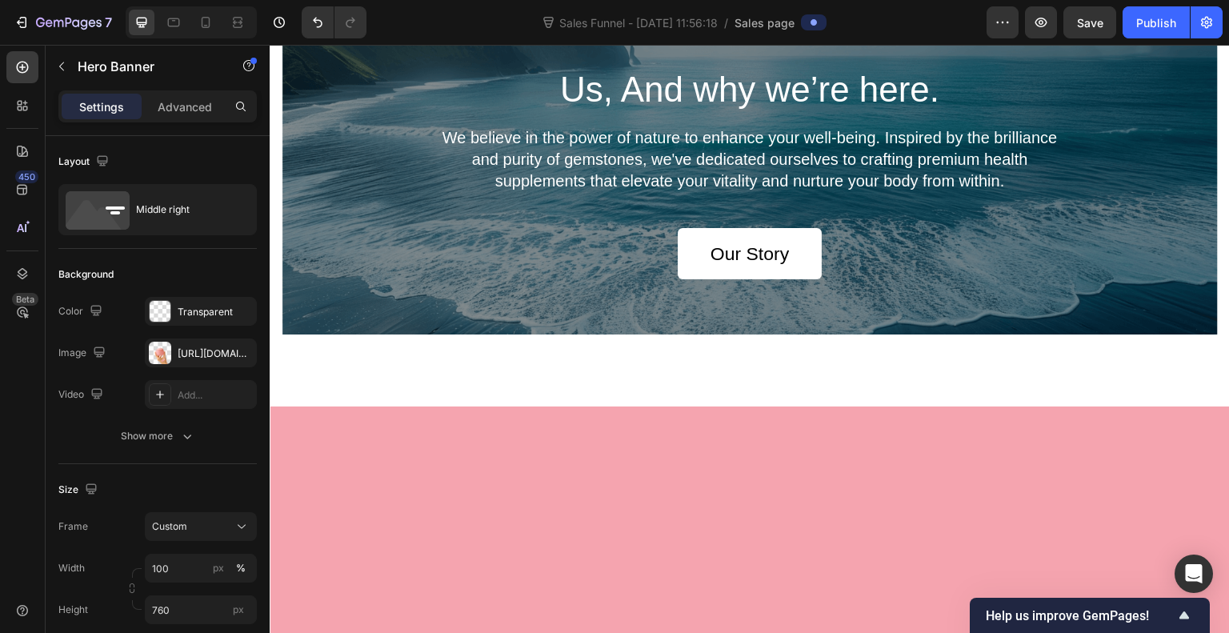
scroll to position [4342, 0]
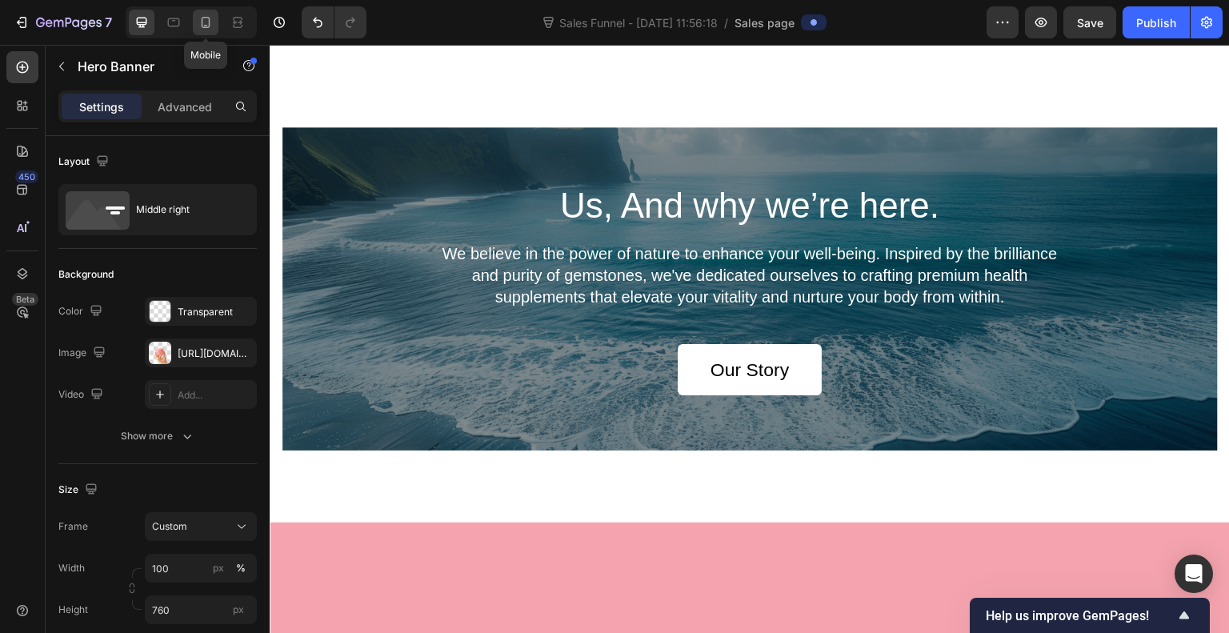
click at [201, 28] on icon at bounding box center [206, 22] width 16 height 16
type input "950"
type input "100%"
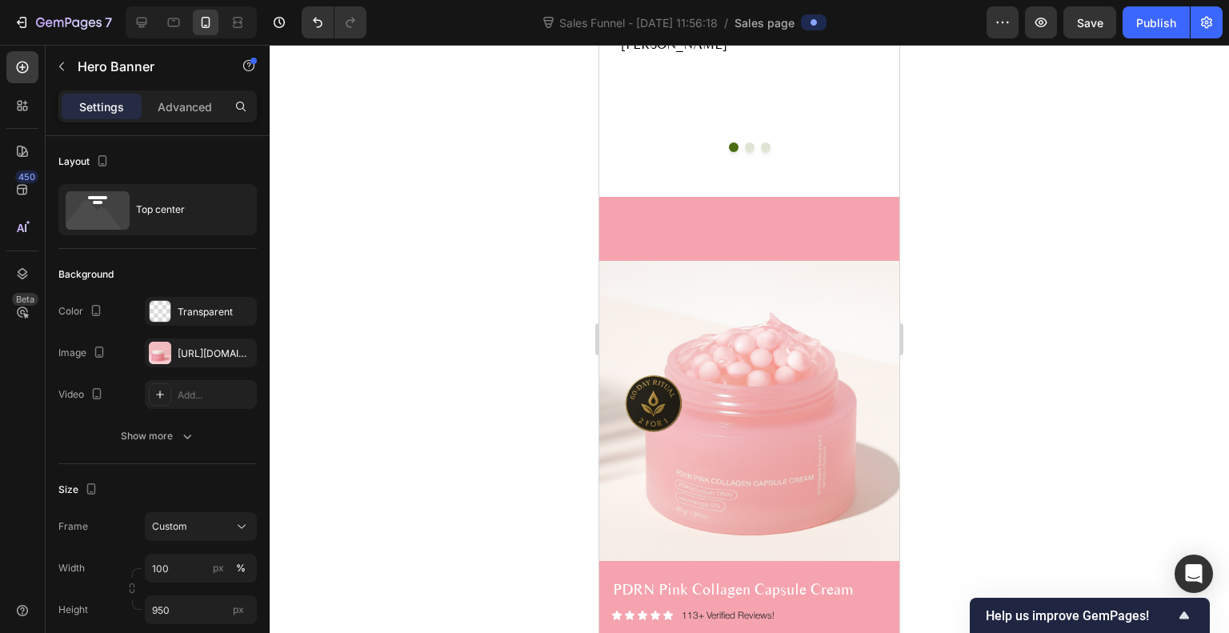
scroll to position [3187, 0]
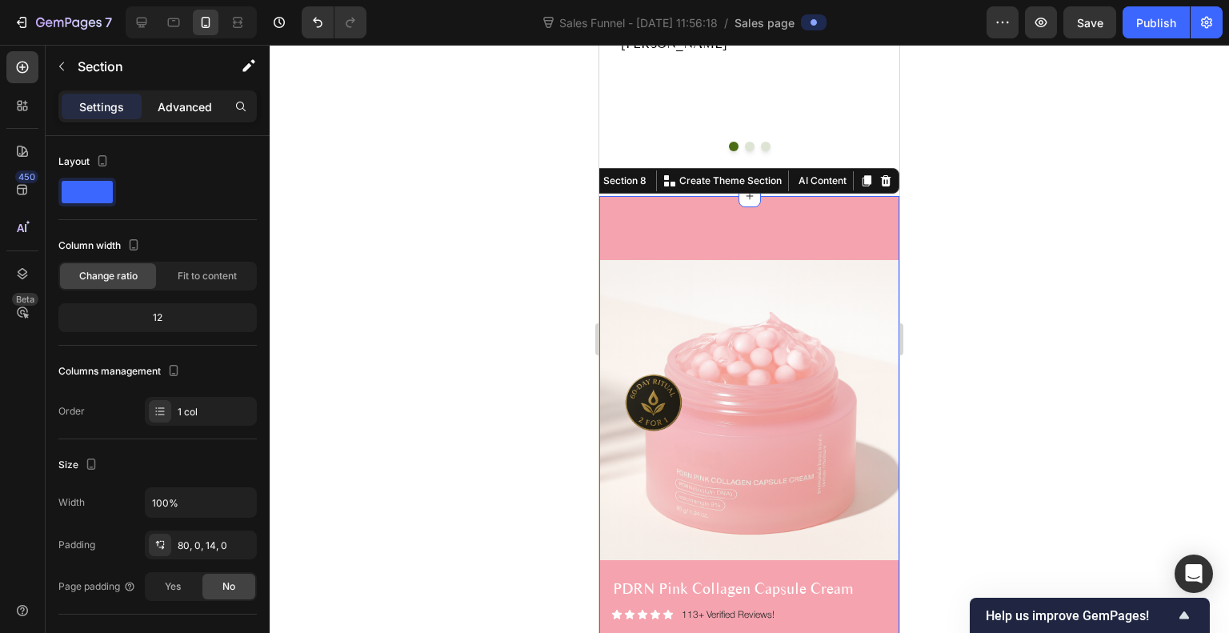
click at [184, 114] on div "Advanced" at bounding box center [185, 107] width 80 height 26
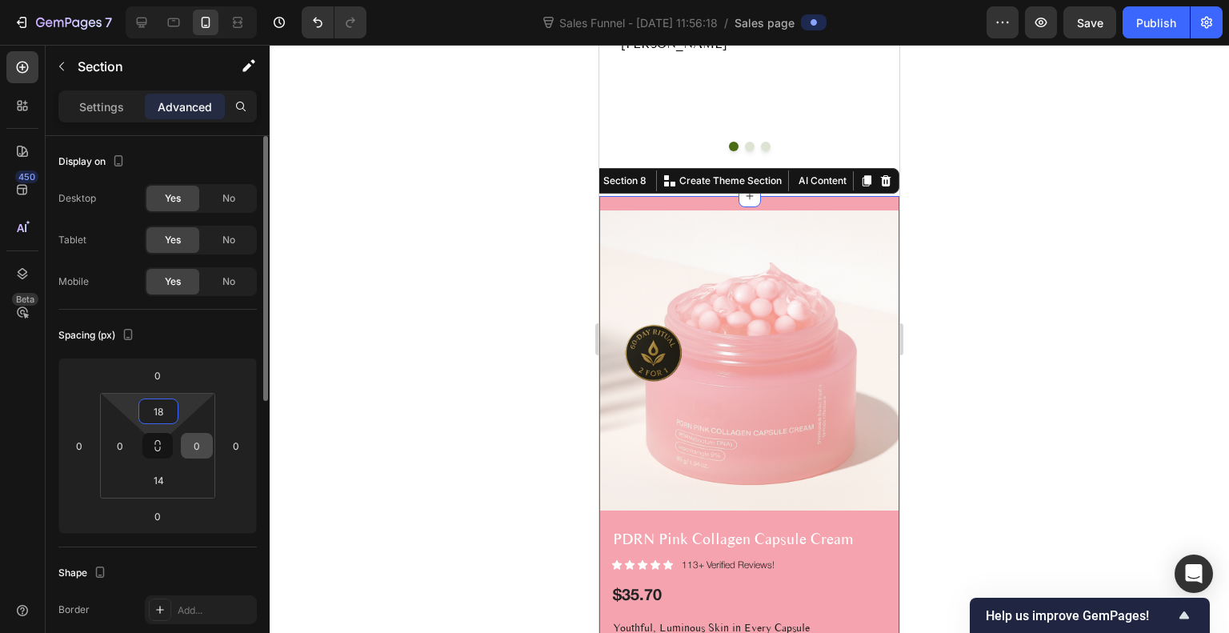
drag, startPoint x: 185, startPoint y: 412, endPoint x: 183, endPoint y: 439, distance: 26.5
click at [183, 0] on html "7 Sales Funnel - [DATE] 11:56:18 / Sales page Preview Save Publish 450 Beta Sec…" at bounding box center [614, 0] width 1229 height 0
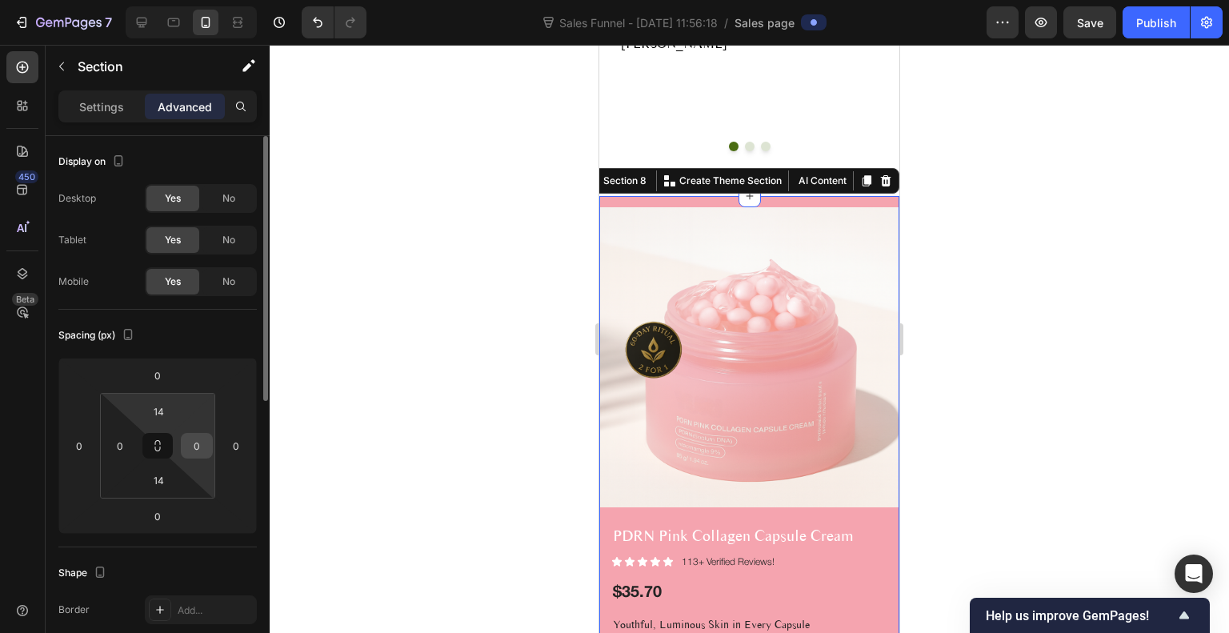
click at [183, 439] on div "0" at bounding box center [197, 446] width 32 height 26
type input "0"
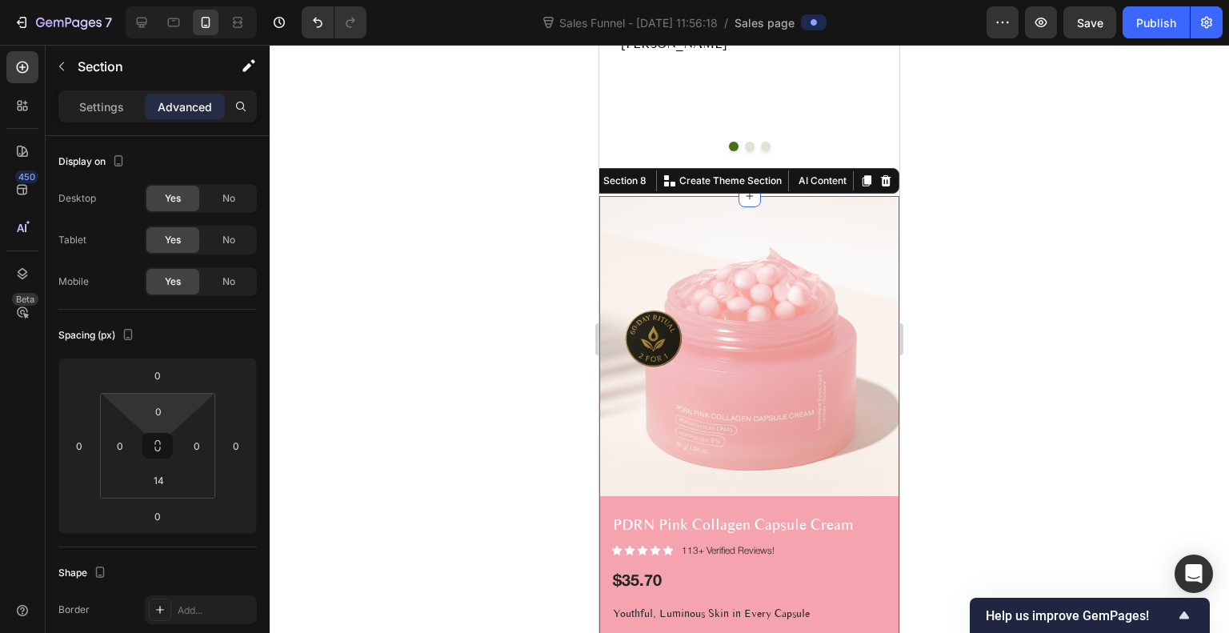
click at [179, 0] on html "7 Sales Funnel - [DATE] 11:56:18 / Sales page Preview Save Publish 450 Beta Sec…" at bounding box center [614, 0] width 1229 height 0
click at [1015, 283] on div at bounding box center [750, 339] width 960 height 588
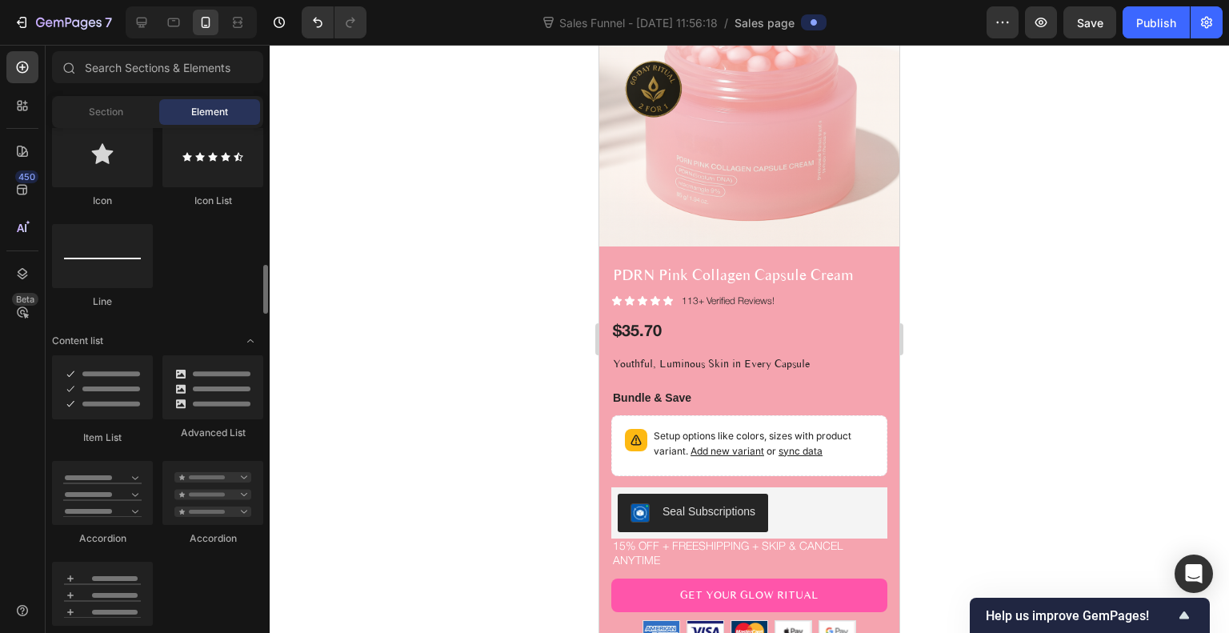
scroll to position [1099, 0]
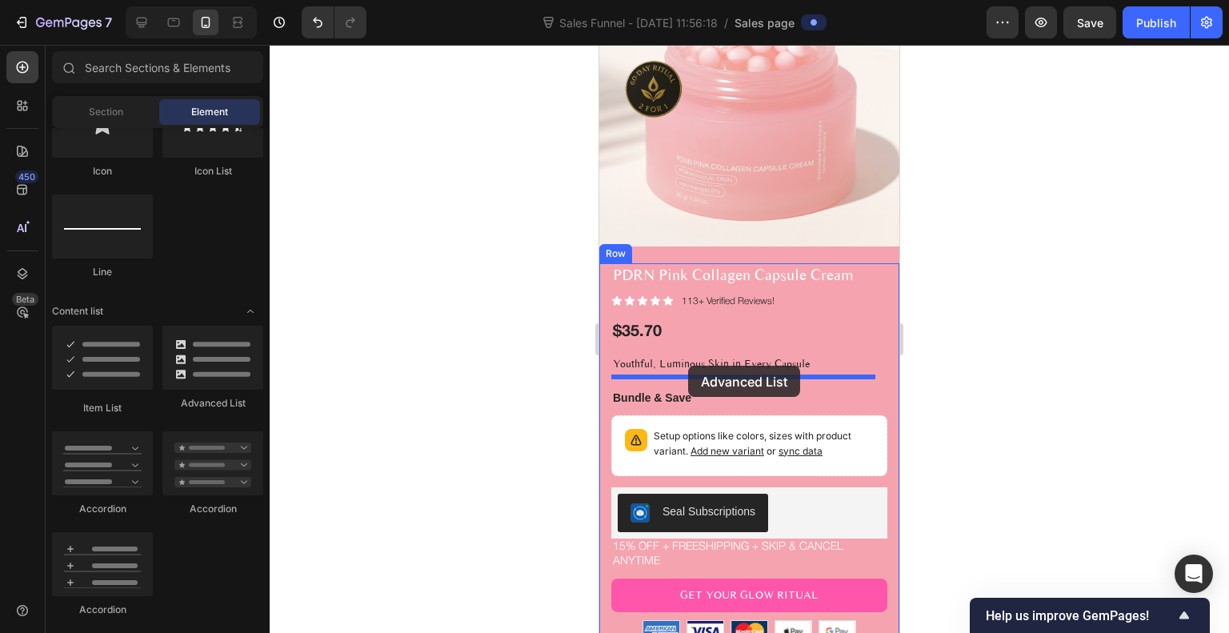
drag, startPoint x: 782, startPoint y: 413, endPoint x: 688, endPoint y: 366, distance: 104.9
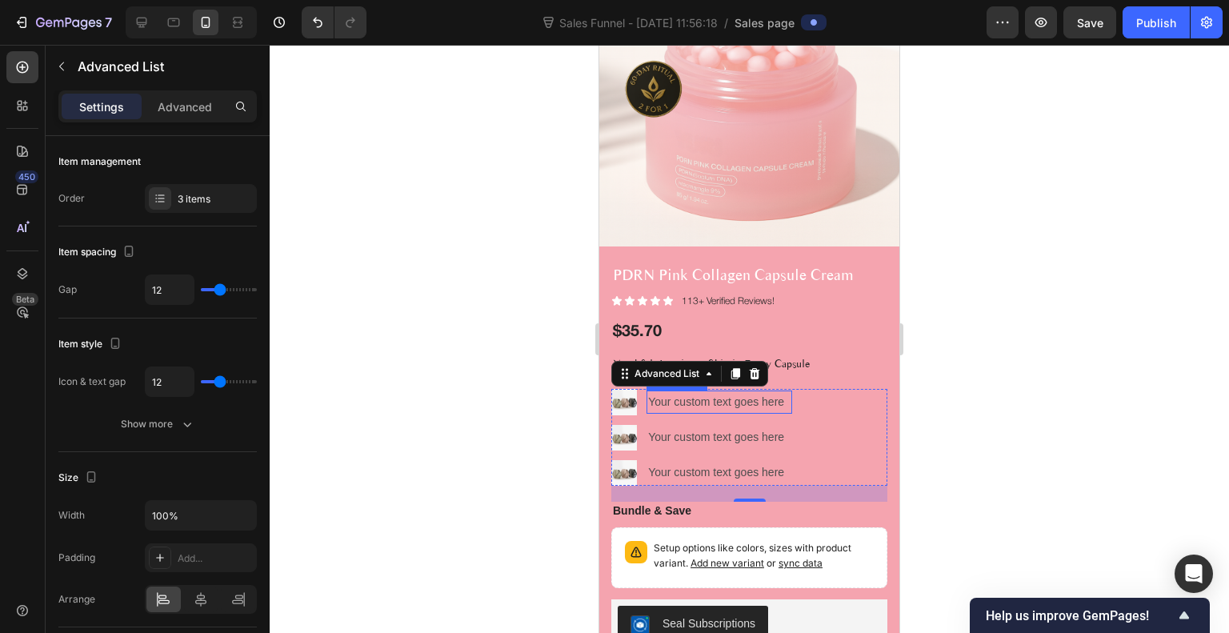
click at [759, 391] on div "Your custom text goes here" at bounding box center [720, 402] width 146 height 23
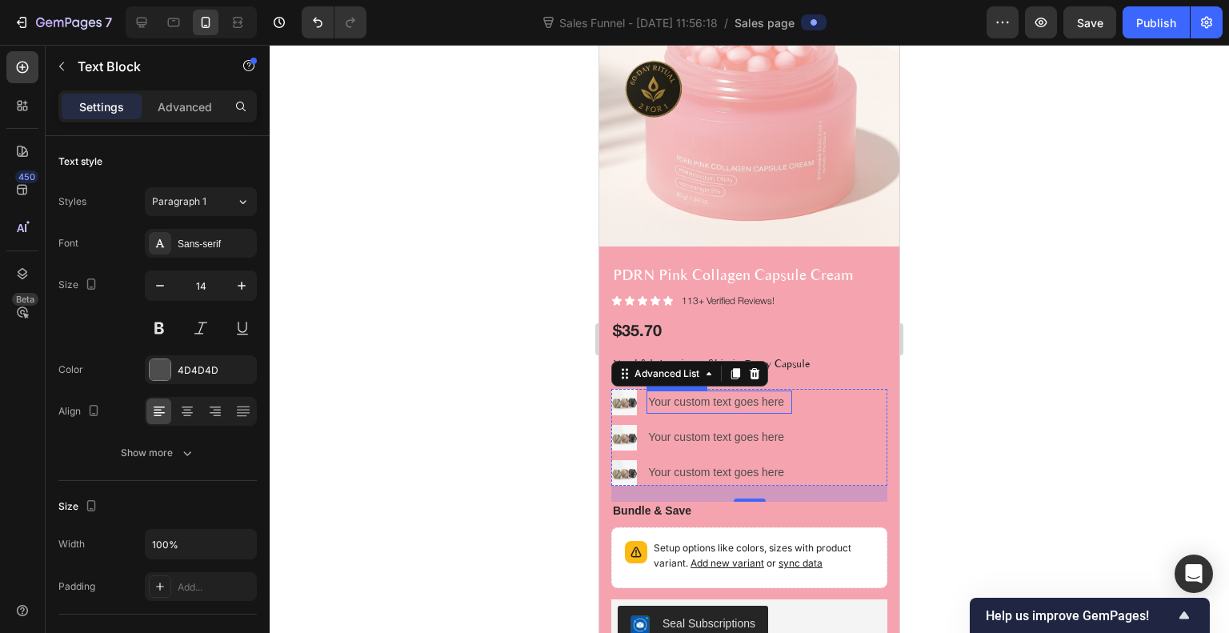
click at [759, 391] on div "Your custom text goes here" at bounding box center [720, 402] width 146 height 23
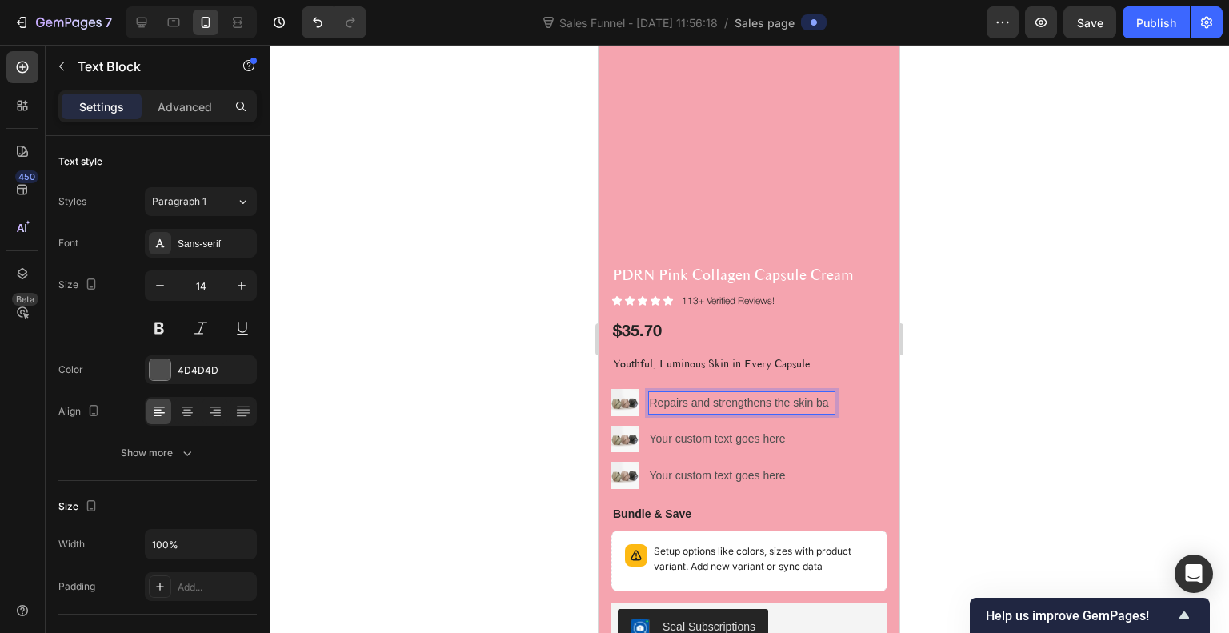
scroll to position [3424, 0]
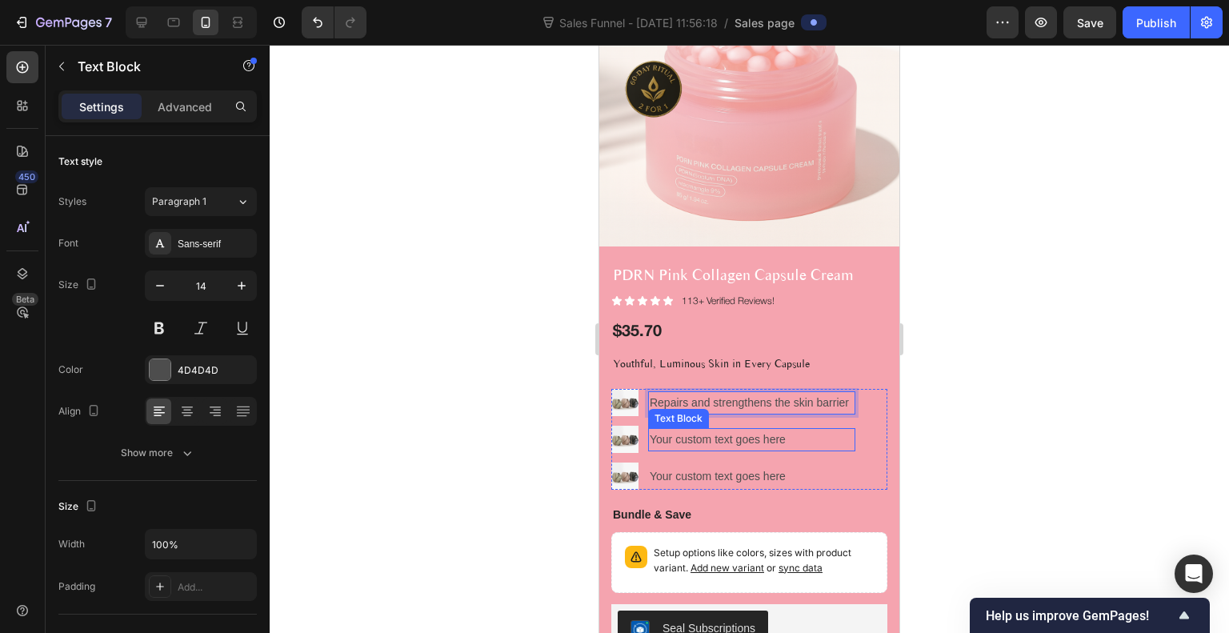
click at [692, 428] on div "Your custom text goes here" at bounding box center [751, 439] width 207 height 23
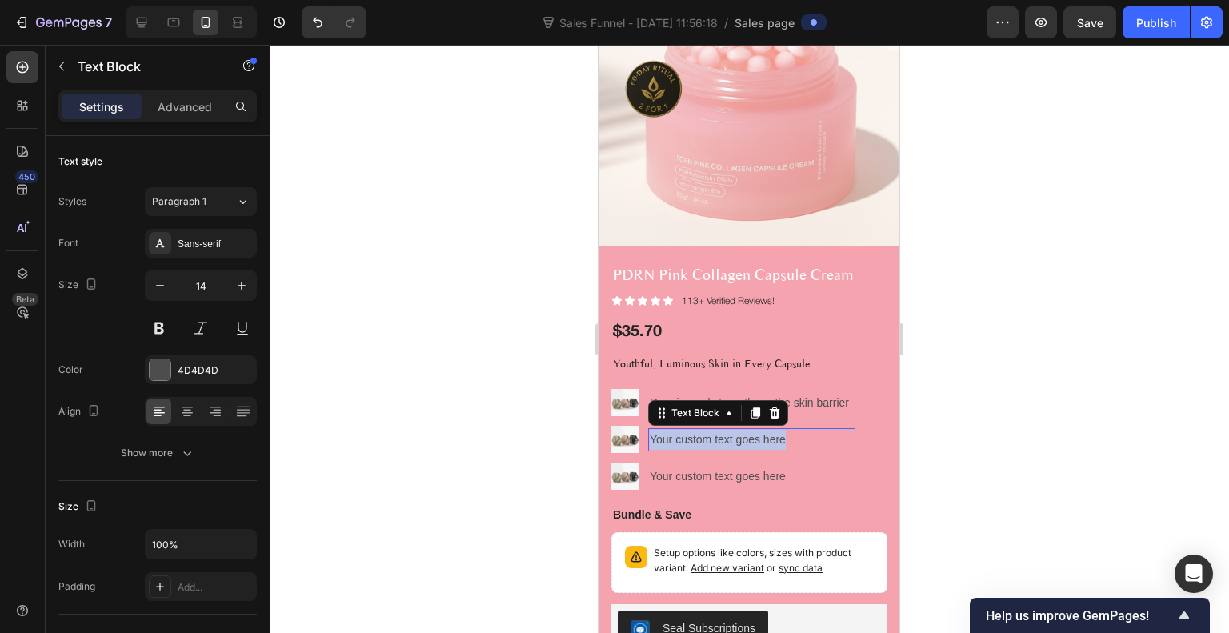
click at [692, 430] on p "Your custom text goes here" at bounding box center [752, 440] width 204 height 20
click at [816, 430] on p "Deep Hydration + Balanced Radience" at bounding box center [752, 440] width 204 height 20
click at [816, 434] on p "Deep Hydration + Balanced Radience" at bounding box center [752, 440] width 204 height 20
click at [819, 430] on p "Deep Hydration + Balanced Radience" at bounding box center [752, 440] width 204 height 20
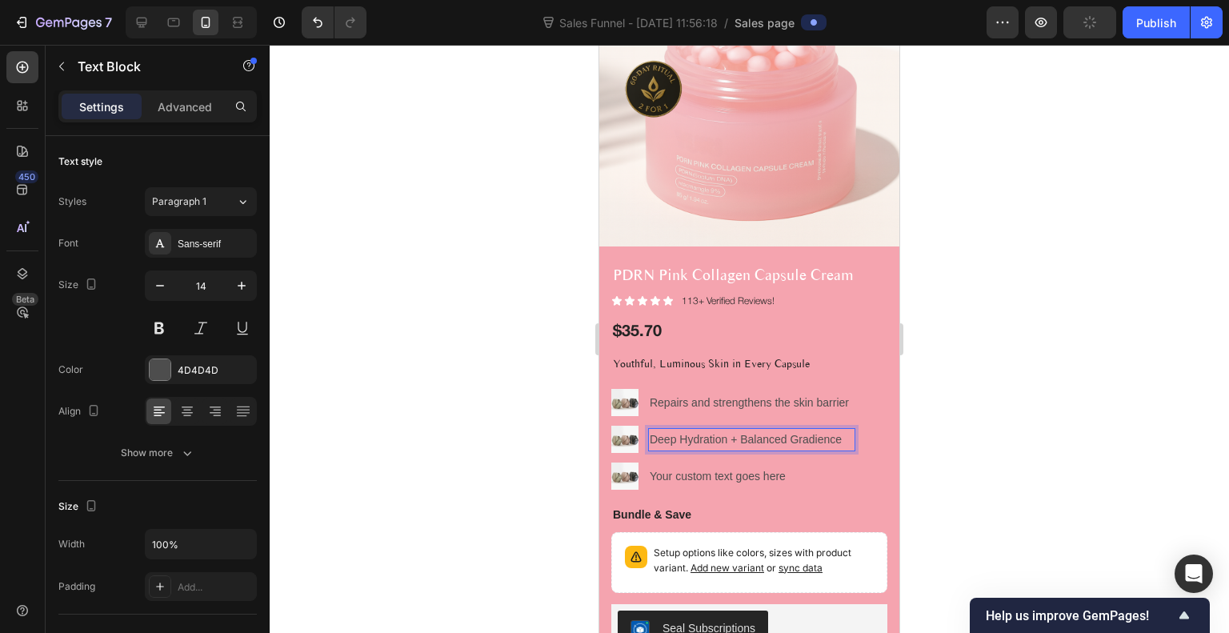
click at [797, 430] on p "Deep Hydration + Balanced Gradience" at bounding box center [752, 440] width 204 height 20
click at [733, 466] on div "Your custom text goes here" at bounding box center [751, 476] width 207 height 23
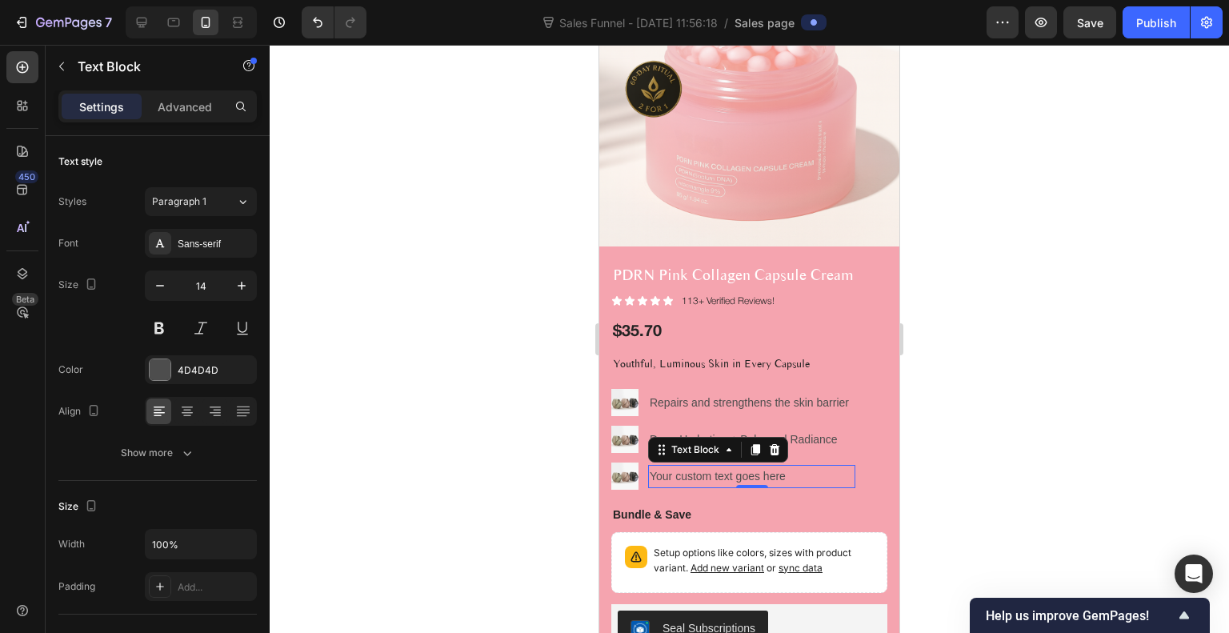
click at [733, 466] on div "Your custom text goes here" at bounding box center [751, 476] width 207 height 23
click at [733, 467] on p "Your custom text goes here" at bounding box center [752, 477] width 204 height 20
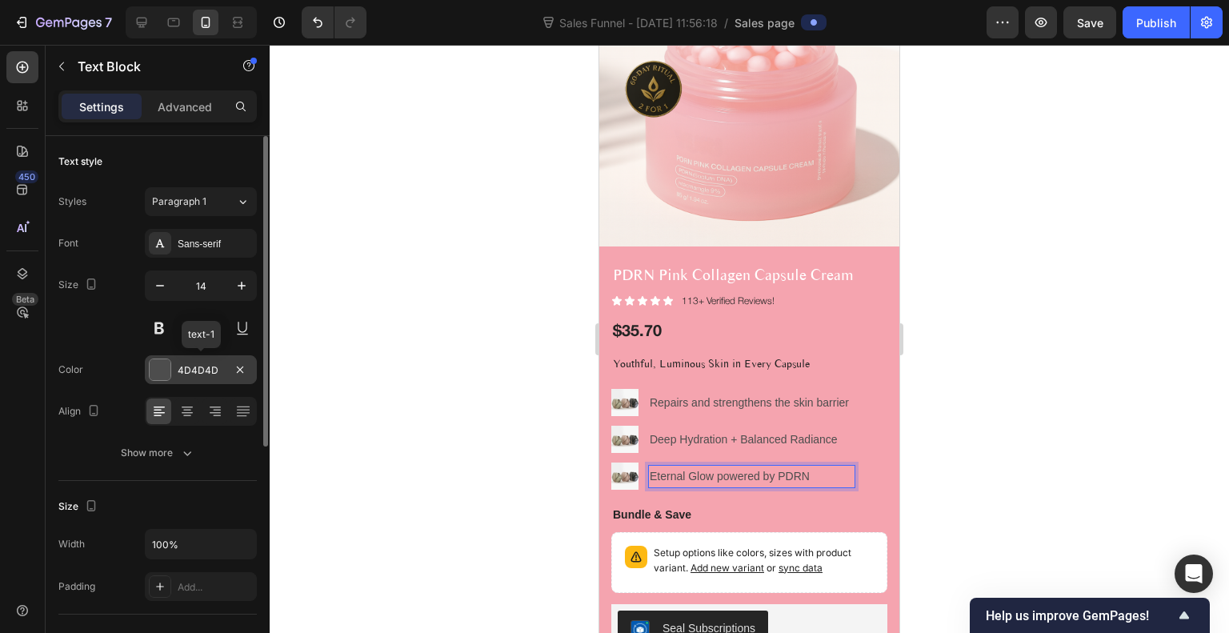
click at [166, 371] on div at bounding box center [160, 369] width 21 height 21
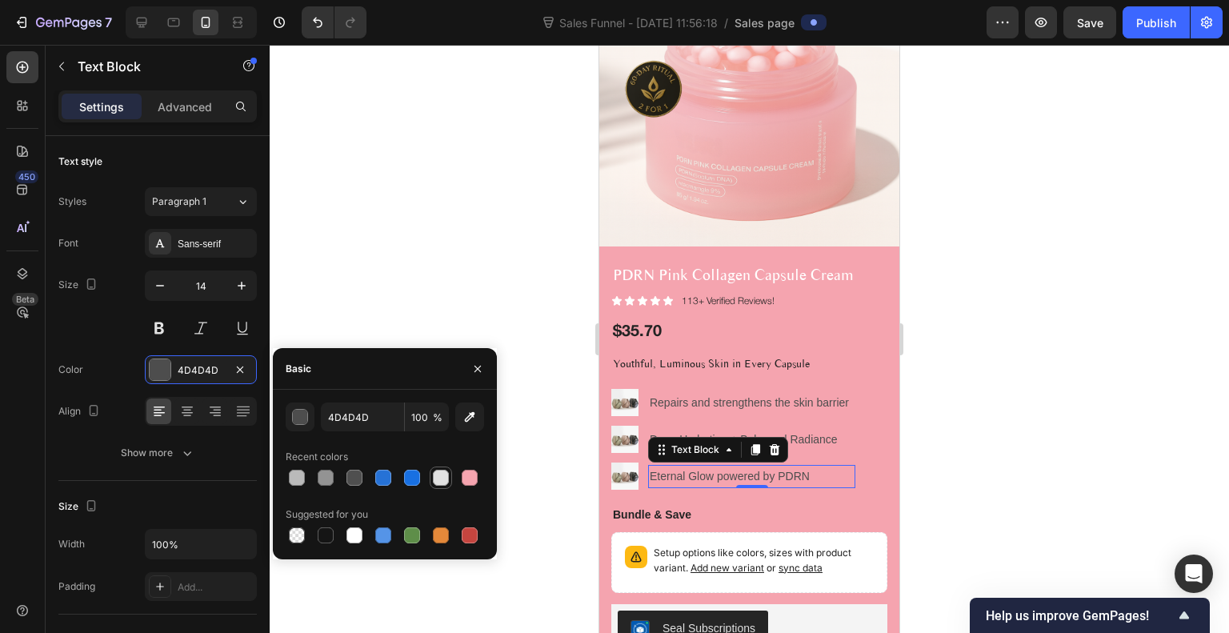
click at [436, 479] on div at bounding box center [441, 478] width 16 height 16
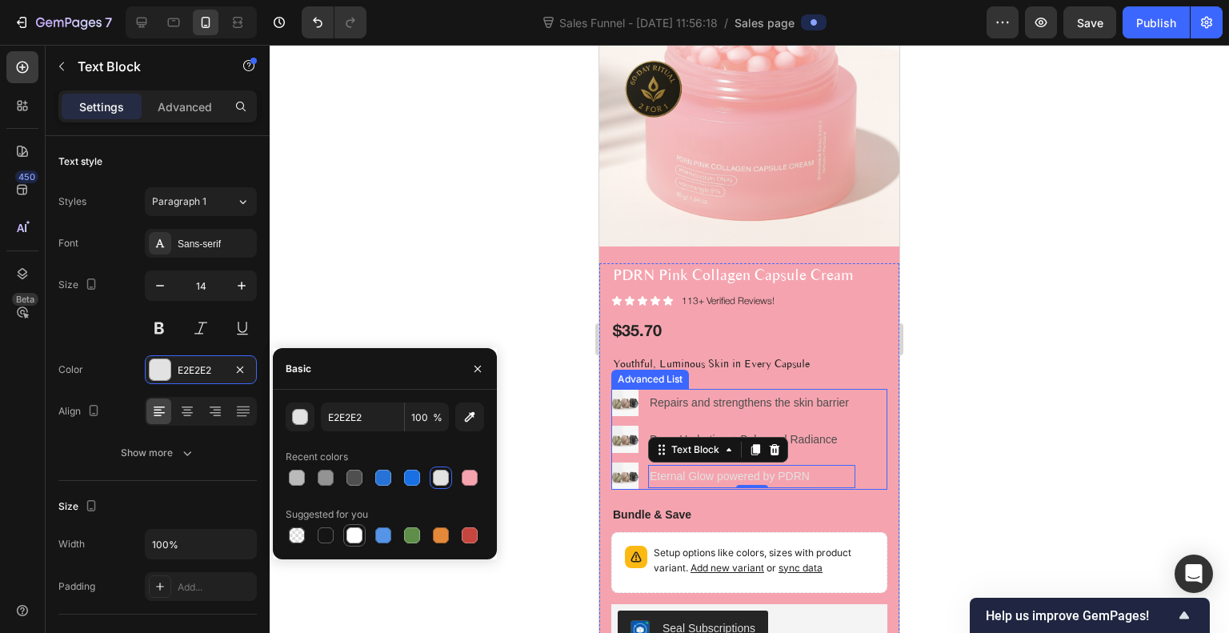
click at [355, 534] on div at bounding box center [355, 535] width 16 height 16
type input "FFFFFF"
click at [815, 430] on p "Deep Hydration + Balanced Radiance" at bounding box center [752, 440] width 204 height 20
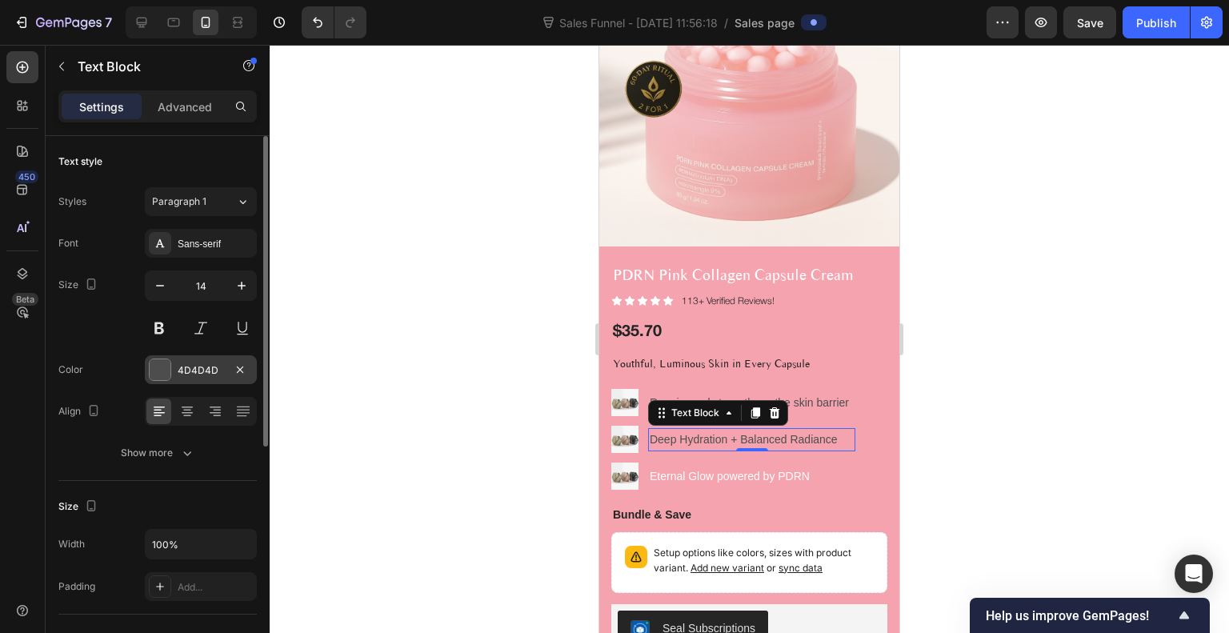
click at [161, 365] on div at bounding box center [160, 369] width 21 height 21
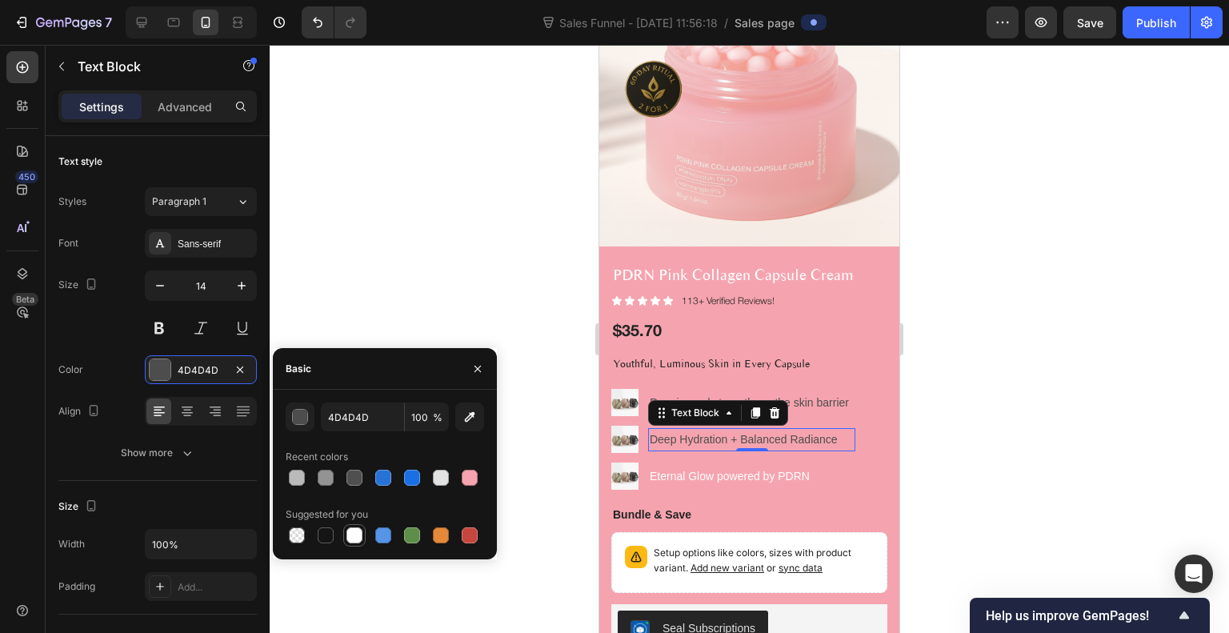
click at [348, 531] on div at bounding box center [355, 535] width 16 height 16
type input "FFFFFF"
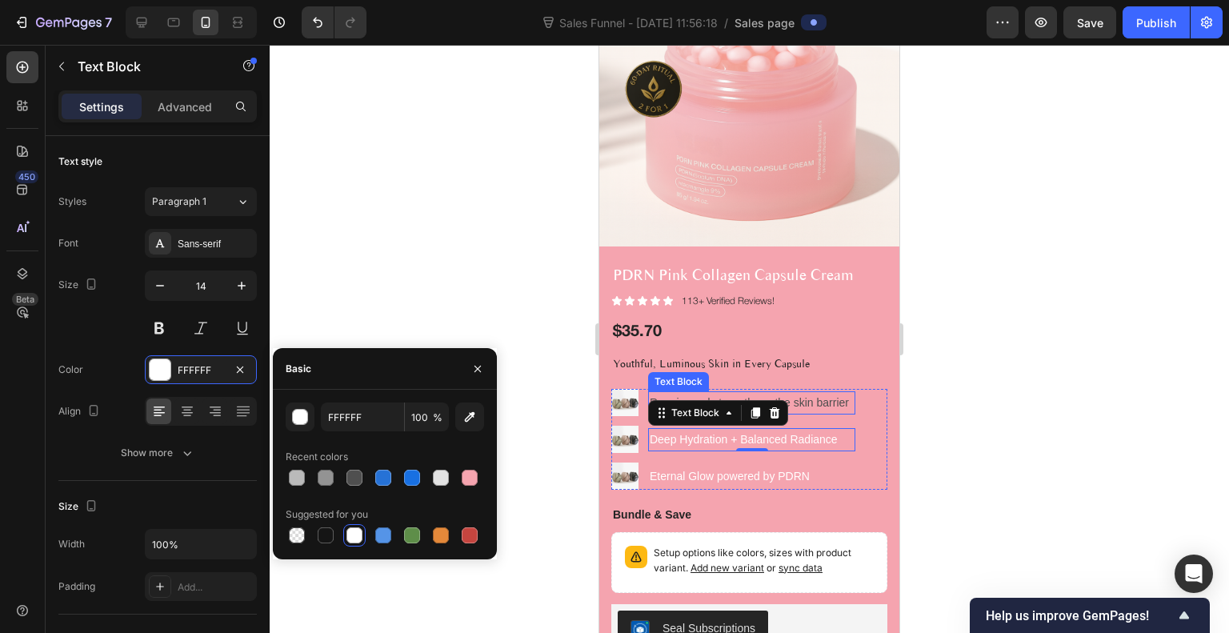
click at [817, 393] on p "Repairs and strengthens the skin barrier" at bounding box center [752, 403] width 204 height 20
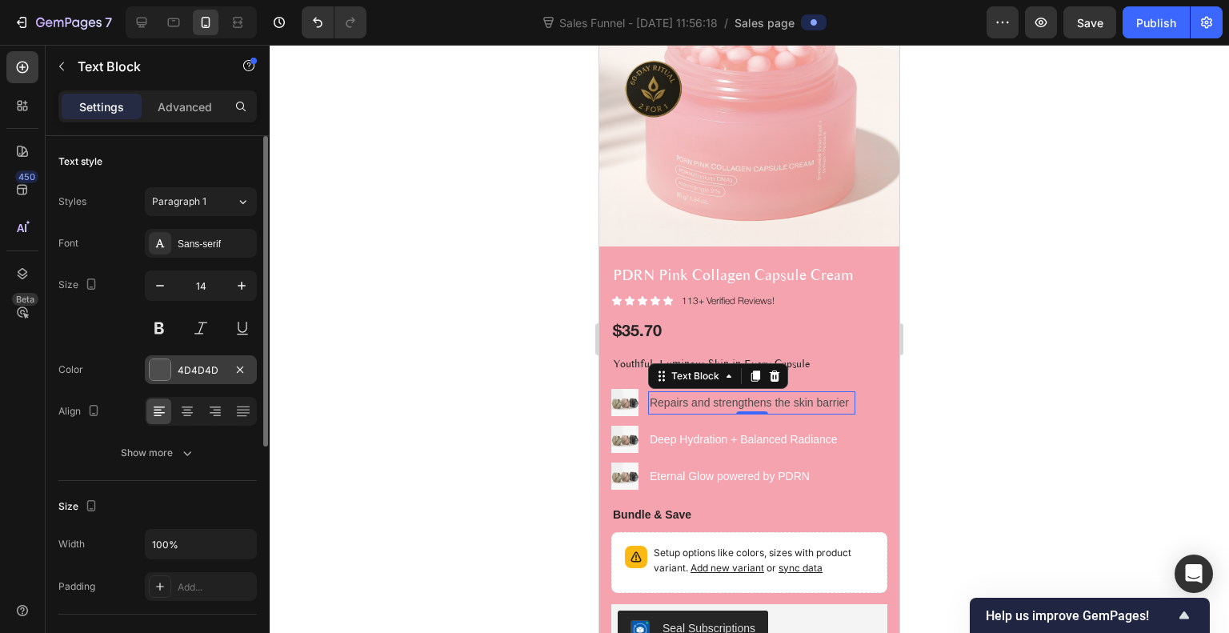
click at [151, 369] on div at bounding box center [160, 369] width 21 height 21
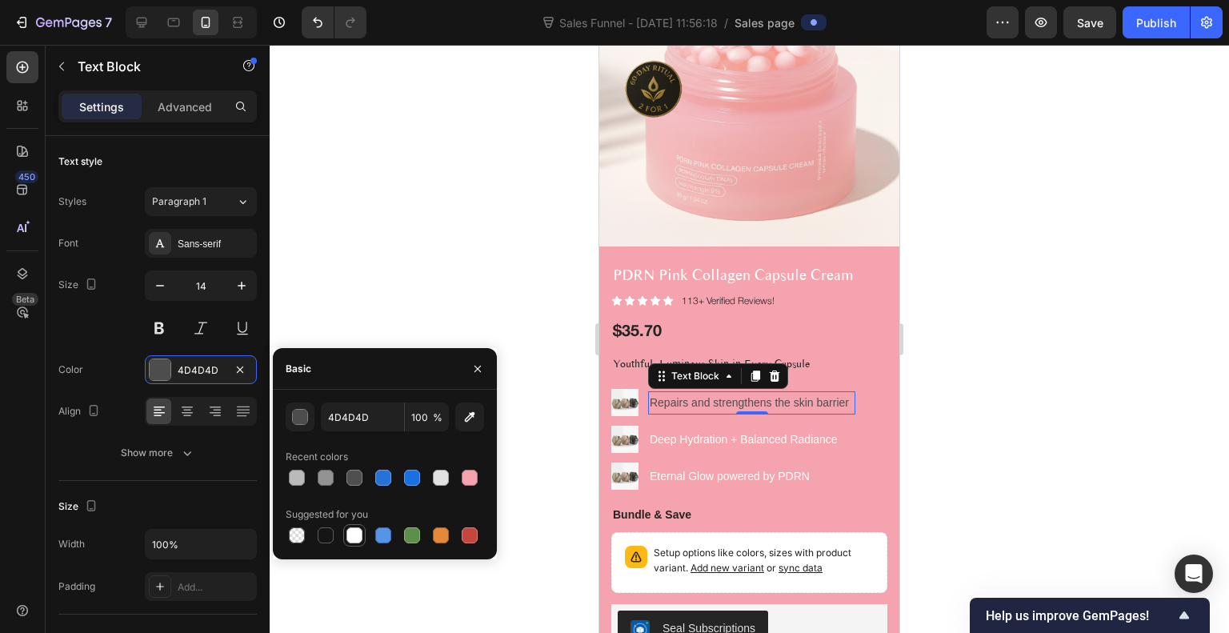
click at [354, 532] on div at bounding box center [355, 535] width 16 height 16
type input "FFFFFF"
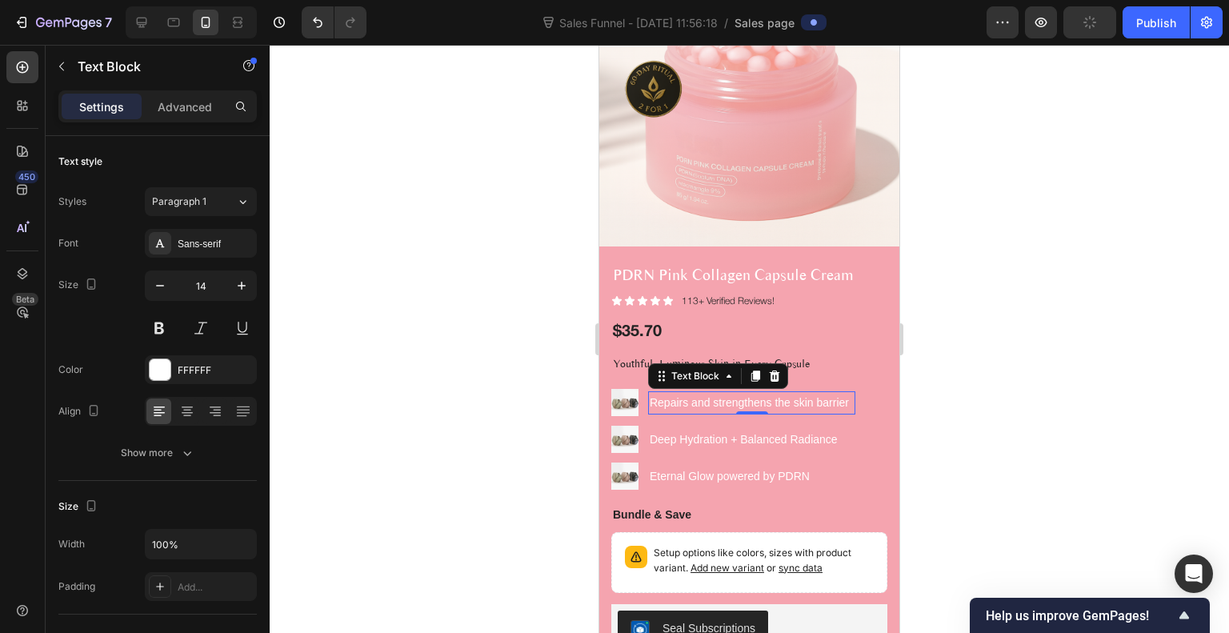
click at [1029, 413] on div at bounding box center [750, 339] width 960 height 588
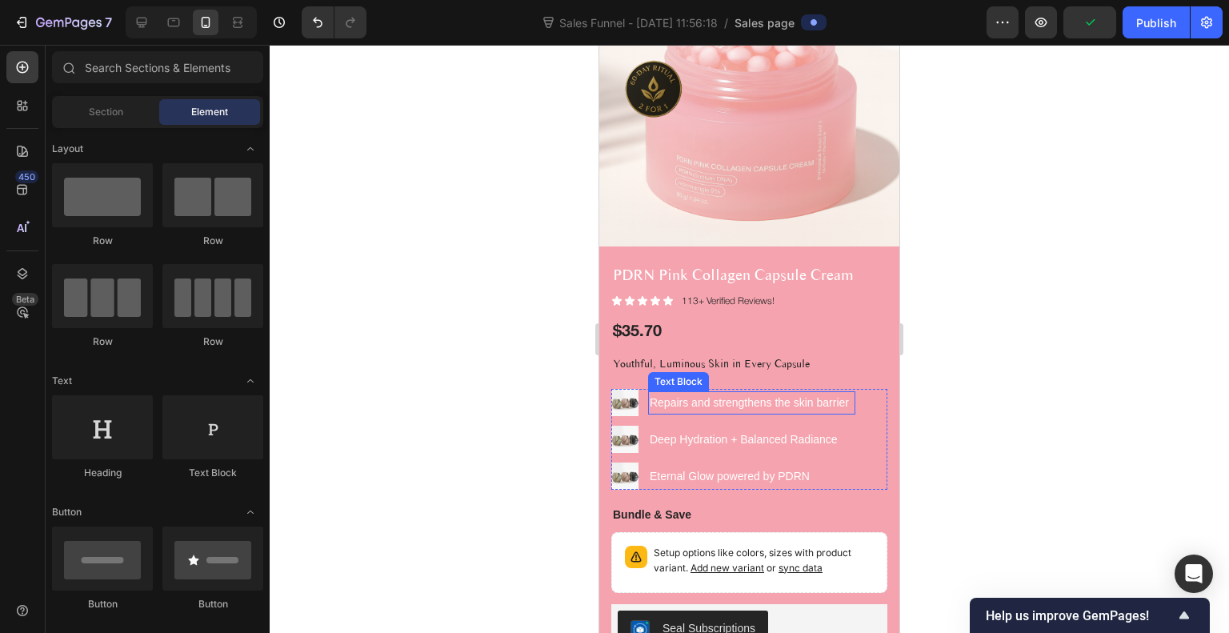
scroll to position [3514, 0]
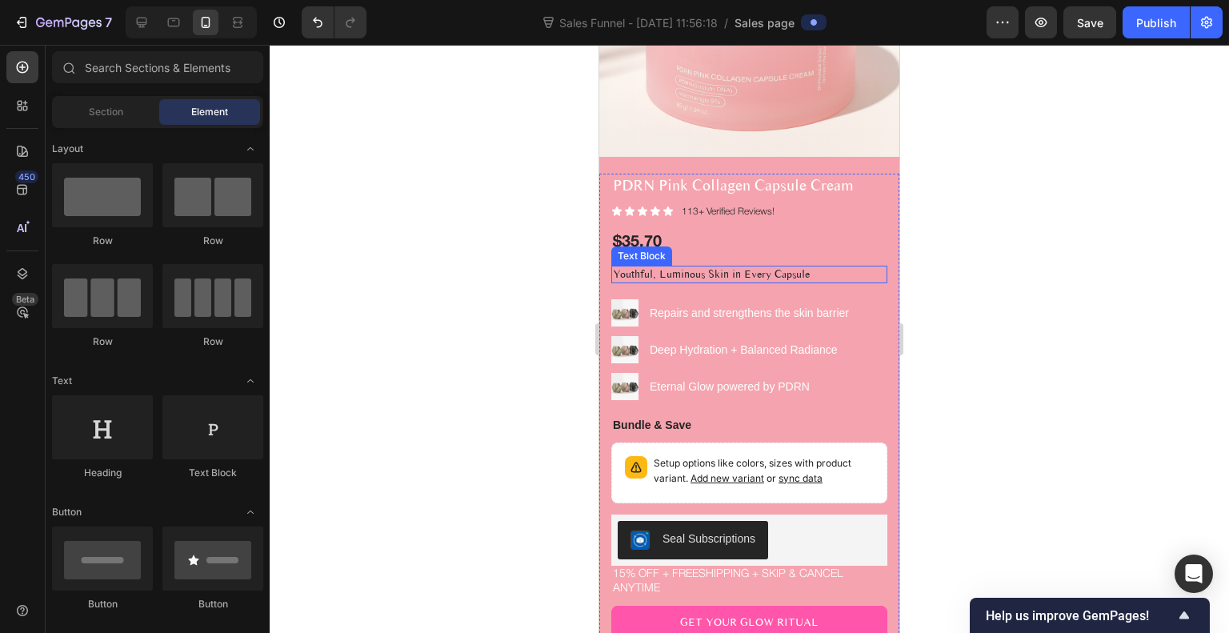
click at [765, 267] on p "Youthful, Luminous Skin in Every Capsule" at bounding box center [749, 274] width 273 height 14
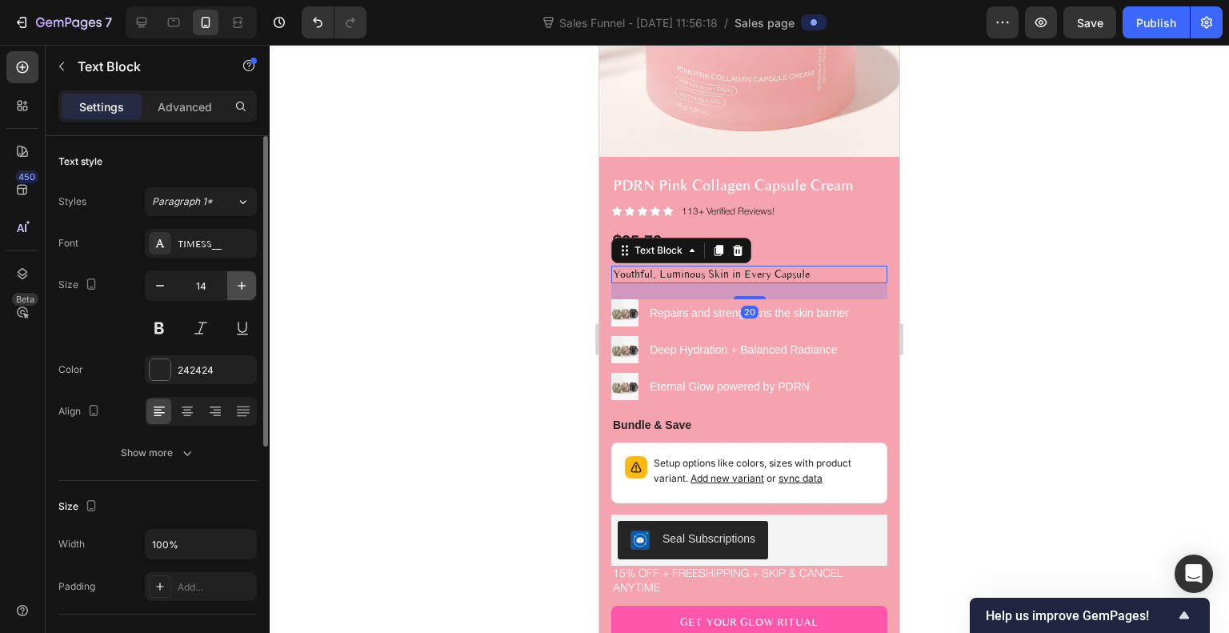
click at [238, 283] on icon "button" at bounding box center [242, 286] width 16 height 16
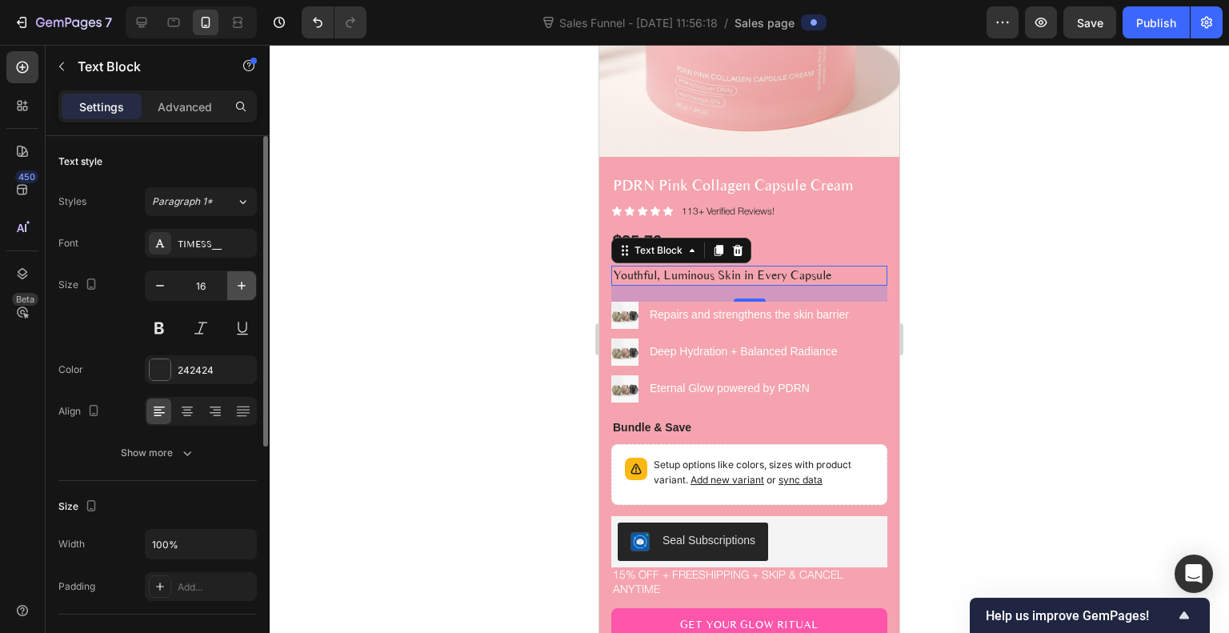
click at [238, 283] on icon "button" at bounding box center [242, 286] width 16 height 16
type input "18"
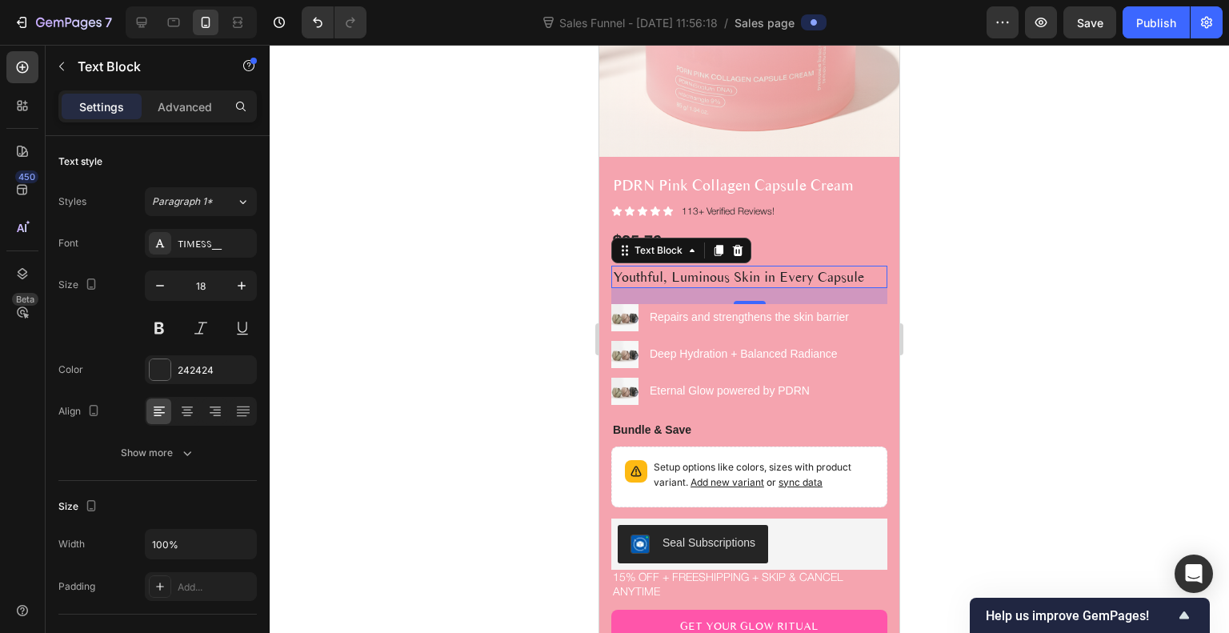
click at [1001, 257] on div at bounding box center [750, 339] width 960 height 588
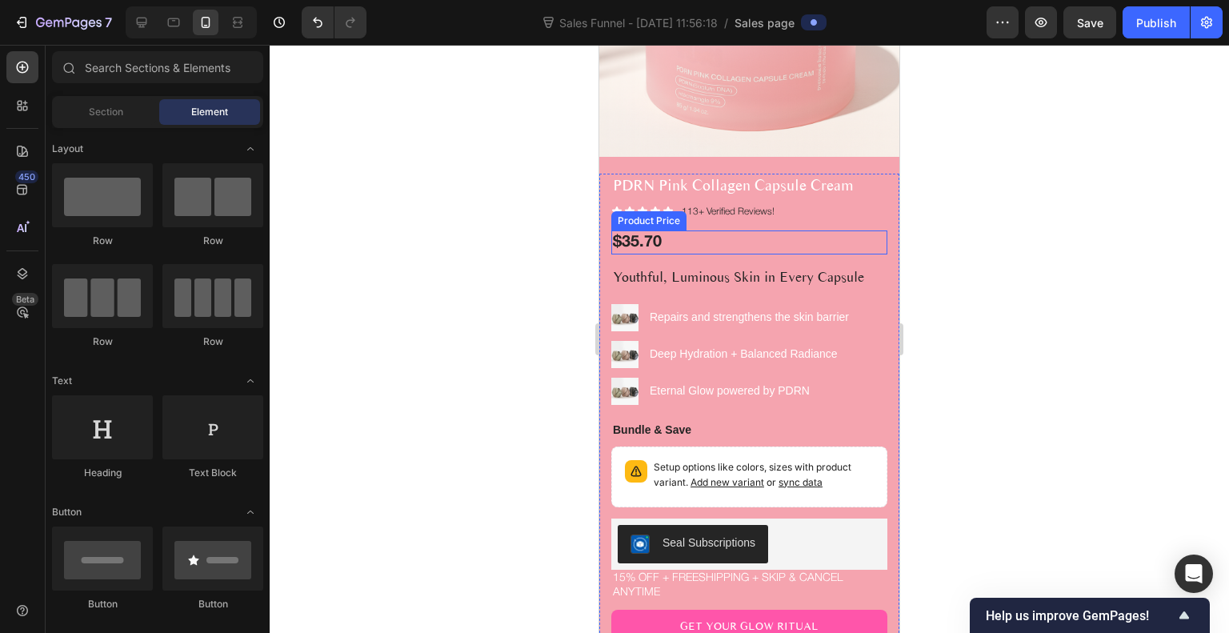
click at [636, 231] on div "$35.70" at bounding box center [750, 243] width 276 height 24
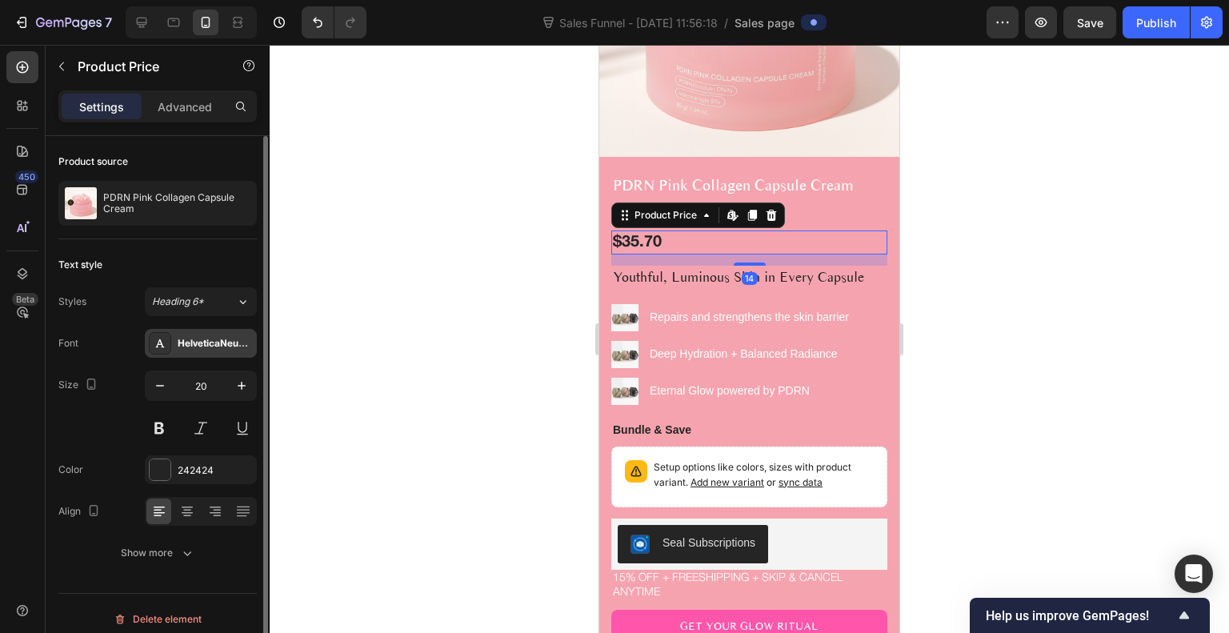
click at [191, 339] on div "HelveticaNeueBold" at bounding box center [215, 344] width 75 height 14
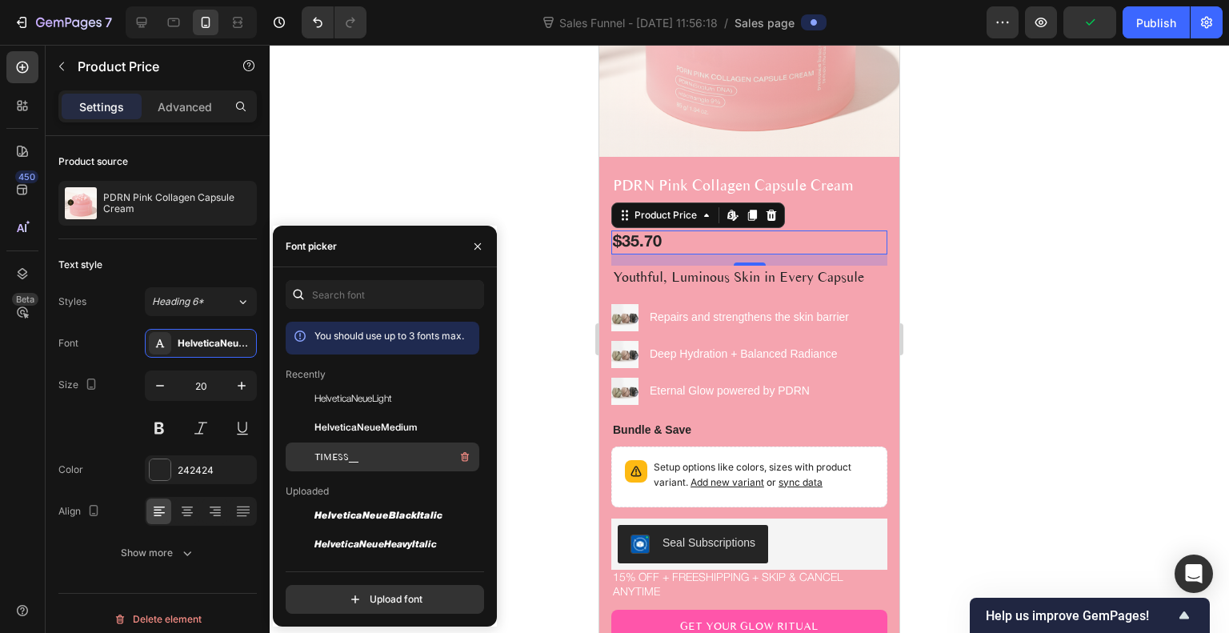
click at [341, 459] on span "TIMESS__" at bounding box center [337, 457] width 44 height 14
click at [485, 179] on div at bounding box center [750, 339] width 960 height 588
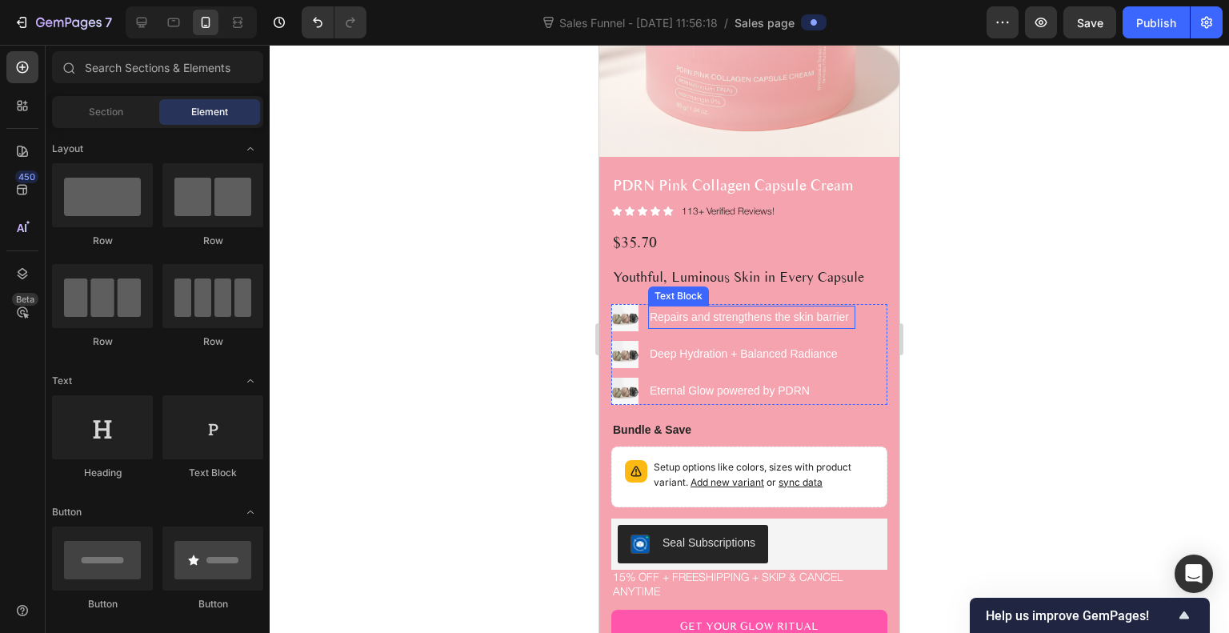
click at [724, 311] on p "Repairs and strengthens the skin barrier" at bounding box center [752, 317] width 204 height 20
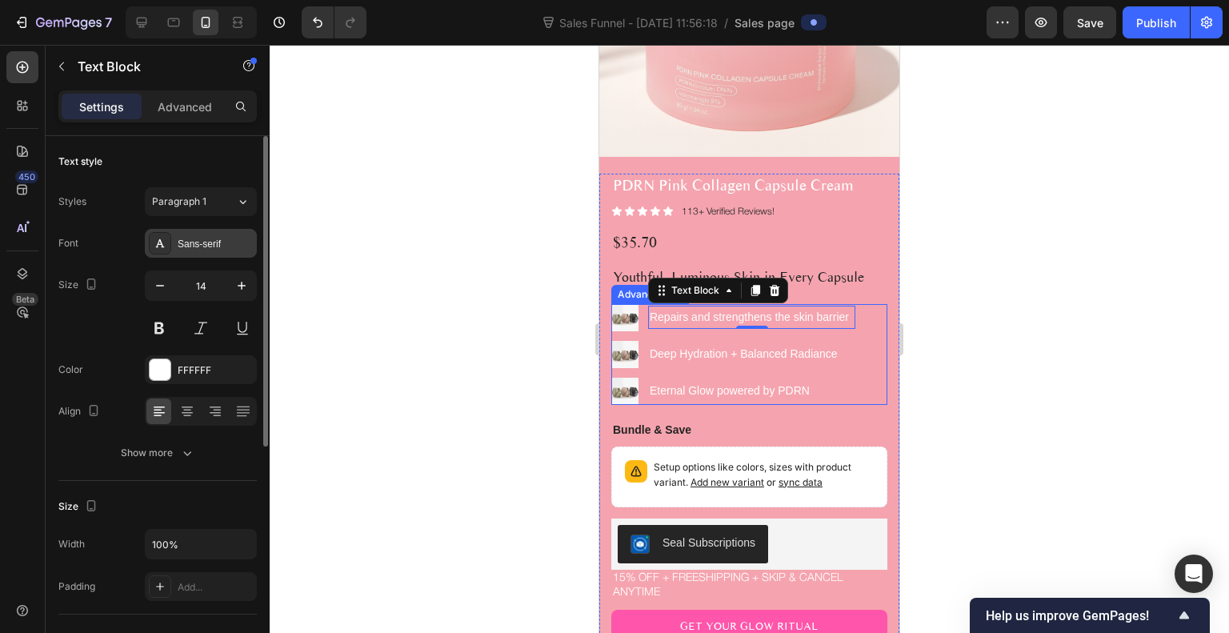
click at [198, 252] on div "Sans-serif" at bounding box center [201, 243] width 112 height 29
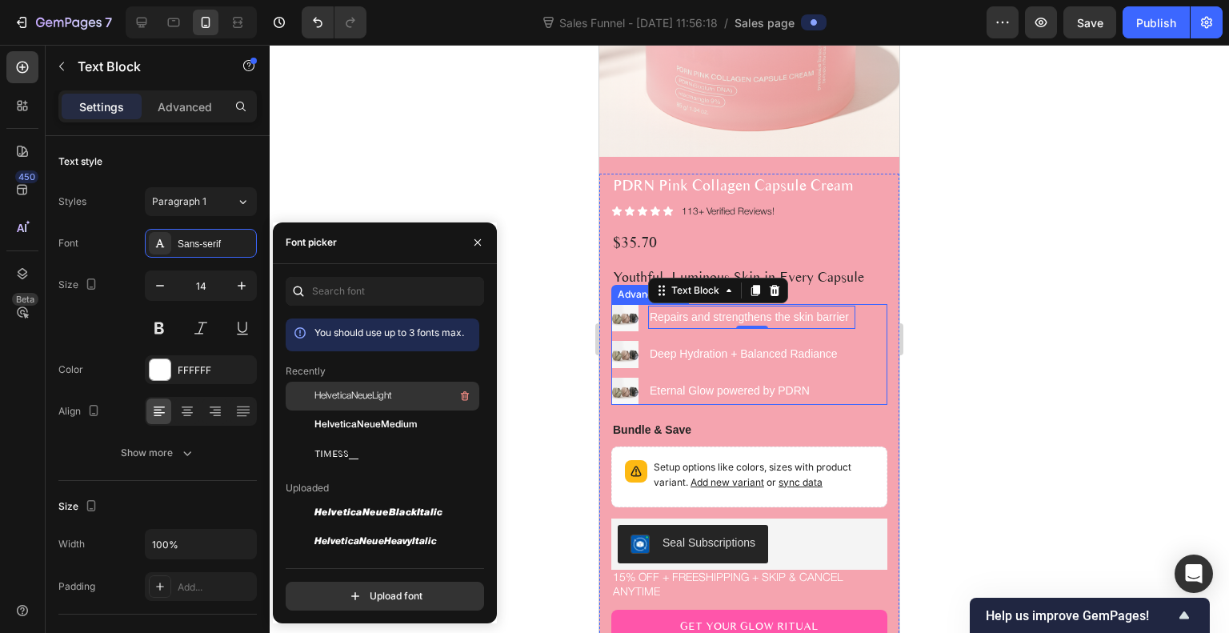
click at [384, 395] on span "HelveticaNeueLight" at bounding box center [354, 396] width 78 height 14
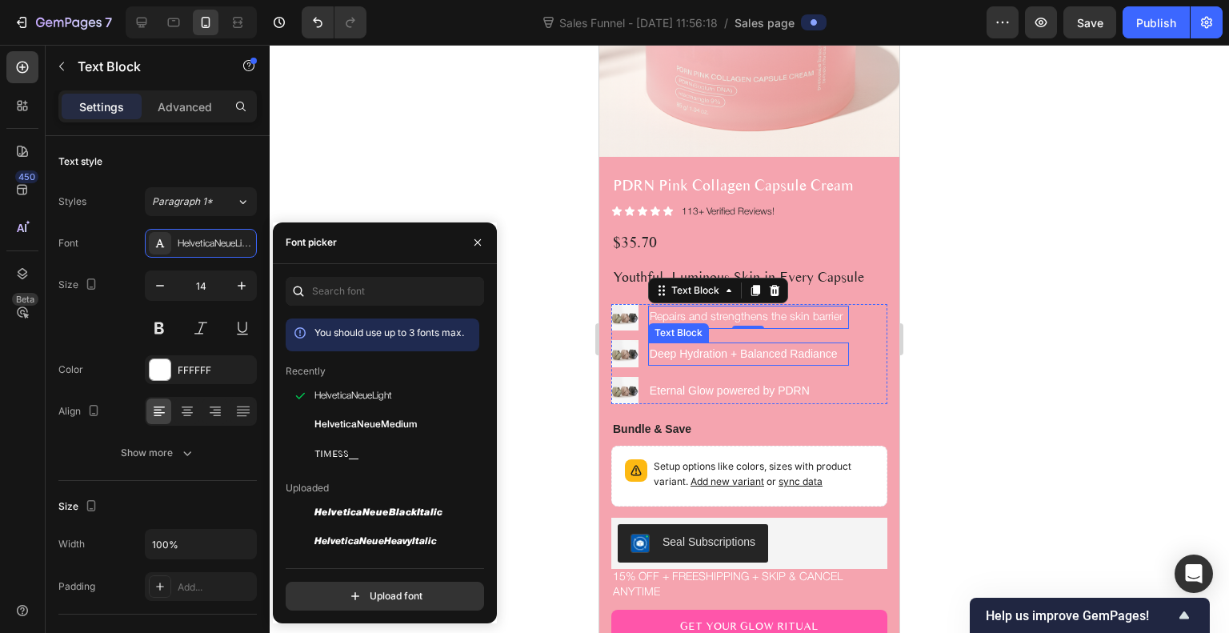
click at [708, 344] on p "Deep Hydration + Balanced Radiance" at bounding box center [749, 354] width 198 height 20
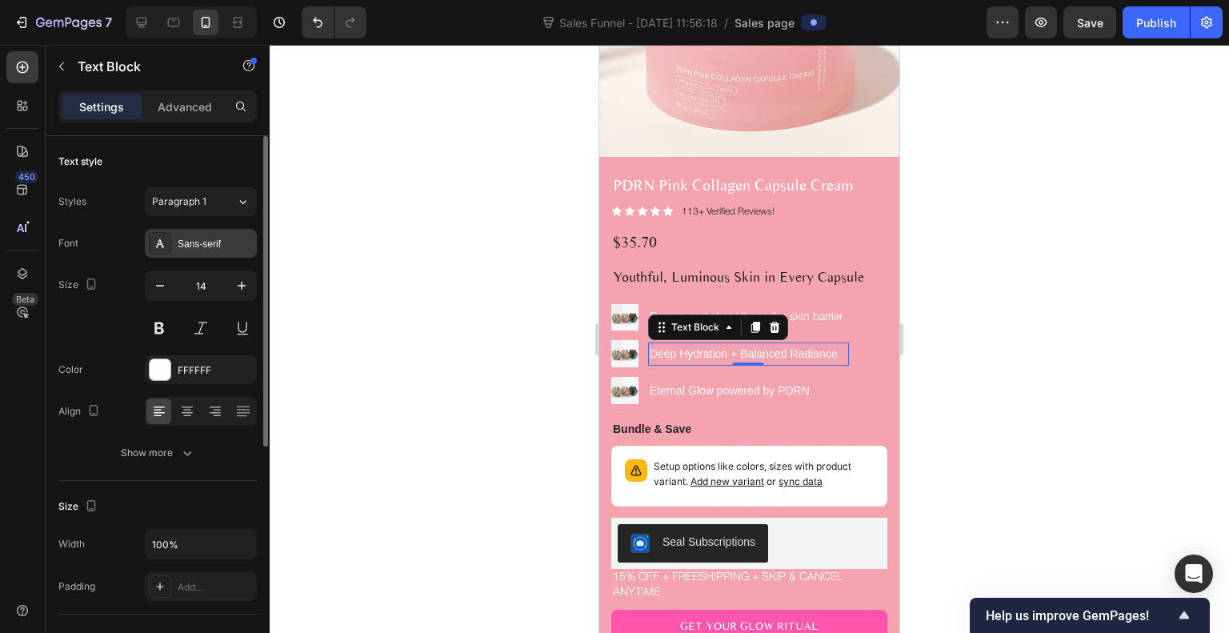
click at [195, 247] on div "Sans-serif" at bounding box center [215, 244] width 75 height 14
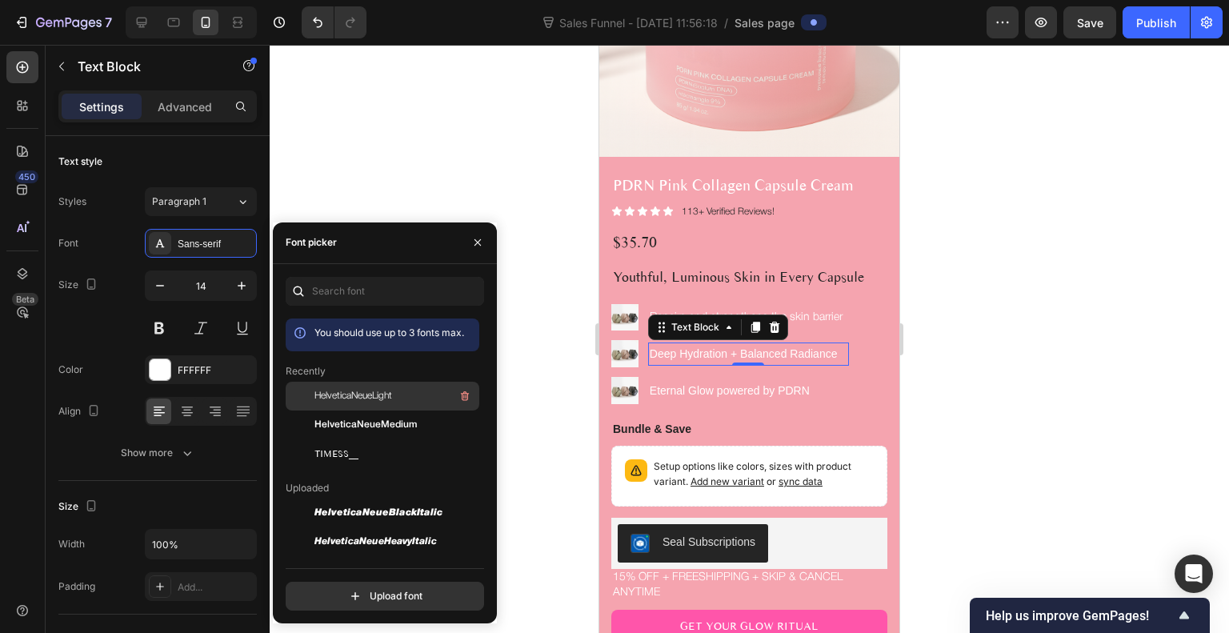
click at [359, 394] on span "HelveticaNeueLight" at bounding box center [354, 396] width 78 height 14
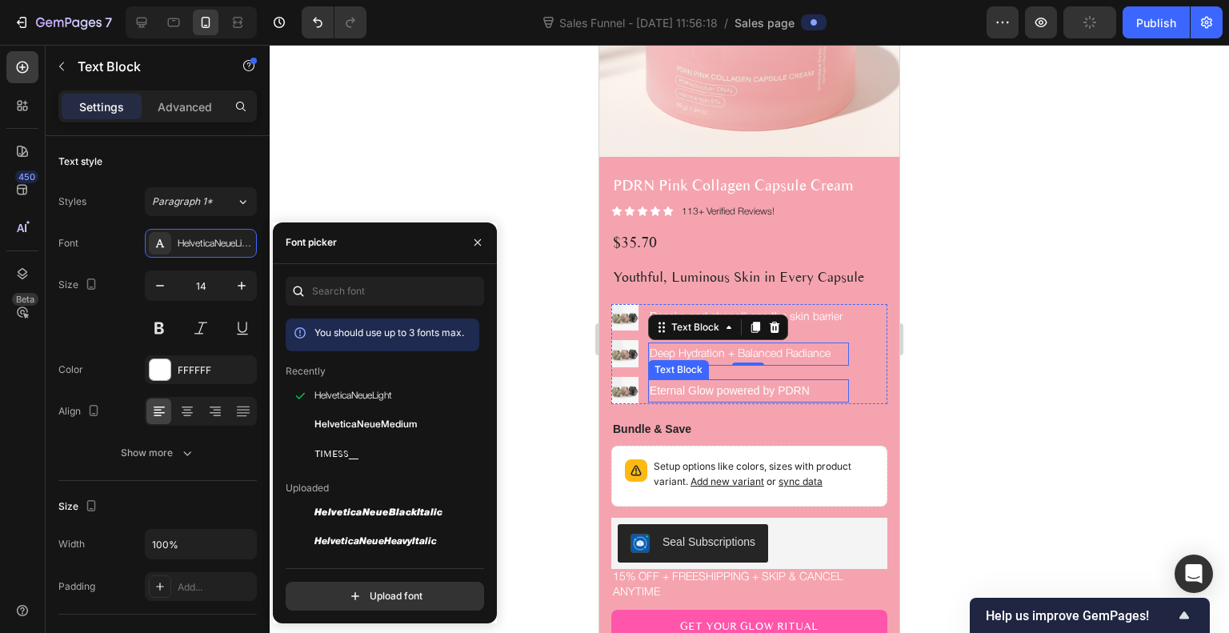
click at [702, 383] on p "Eternal Glow powered by PDRN" at bounding box center [749, 391] width 198 height 20
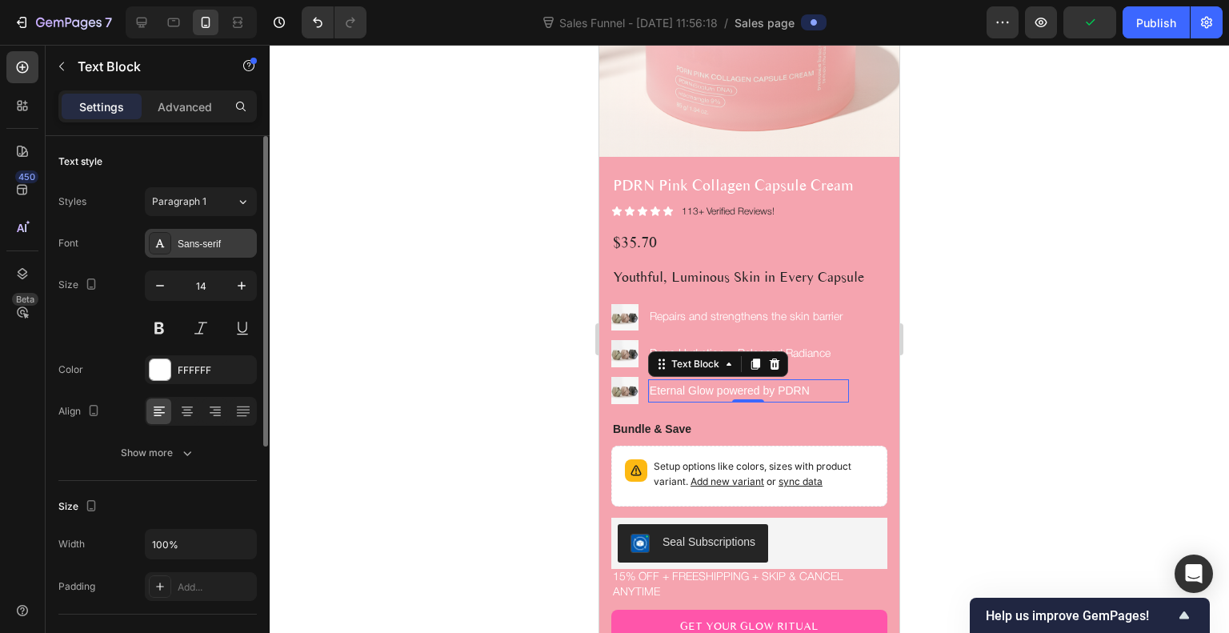
click at [184, 231] on div "Sans-serif" at bounding box center [201, 243] width 112 height 29
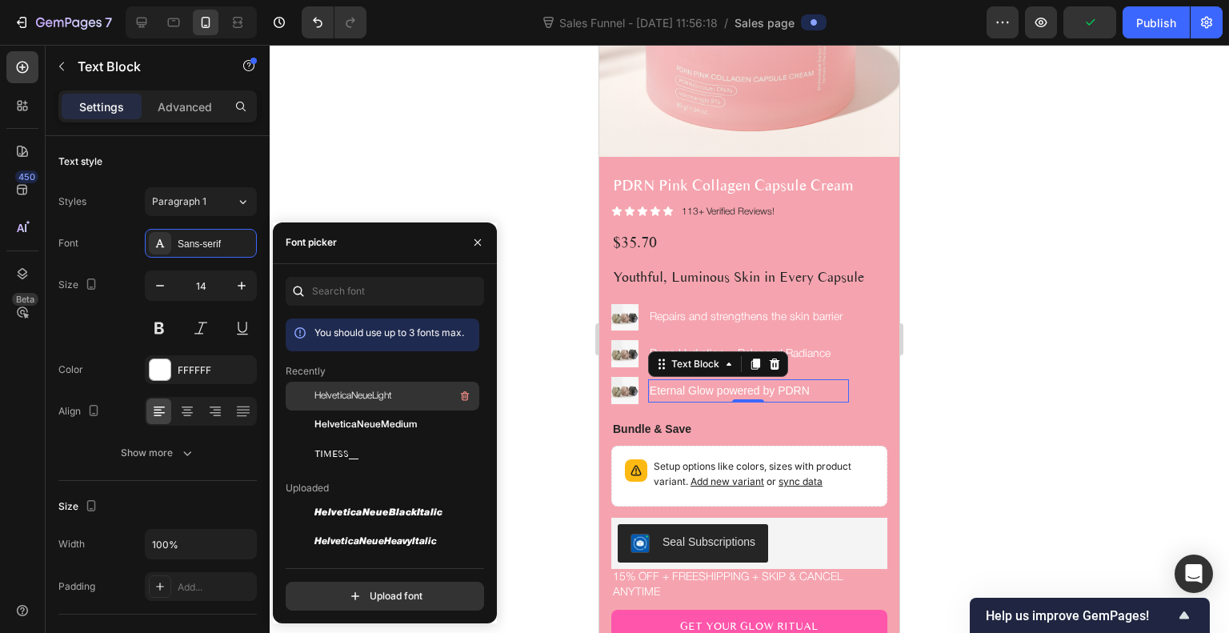
click at [348, 392] on span "HelveticaNeueLight" at bounding box center [354, 396] width 78 height 14
click at [963, 393] on div at bounding box center [750, 339] width 960 height 588
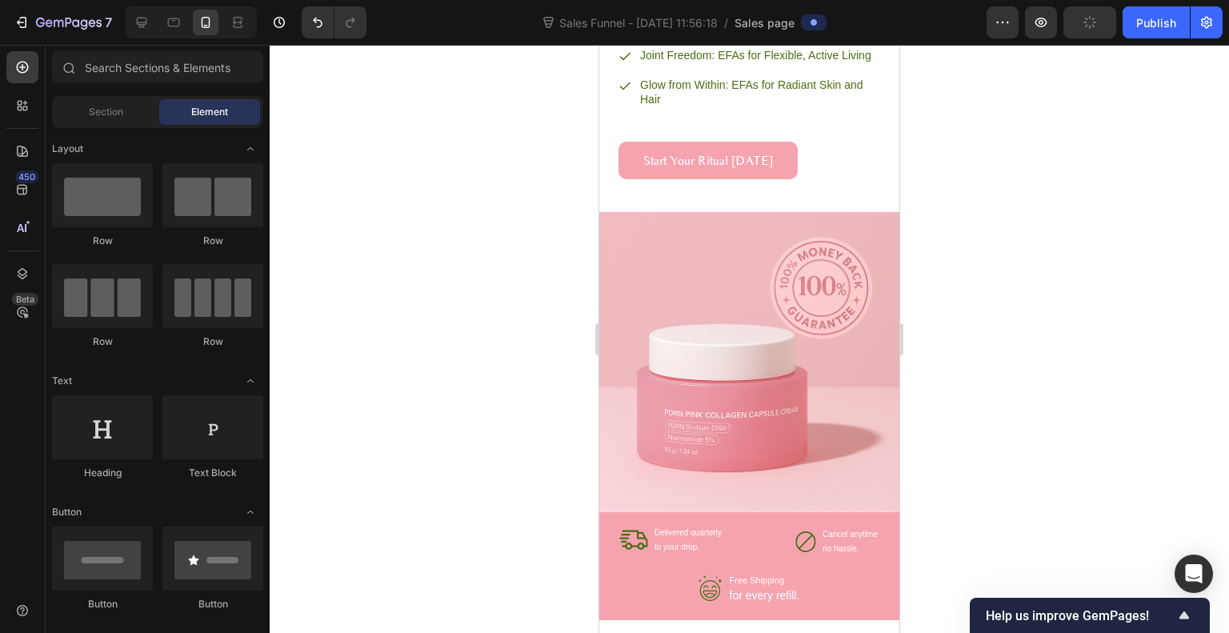
scroll to position [2131, 0]
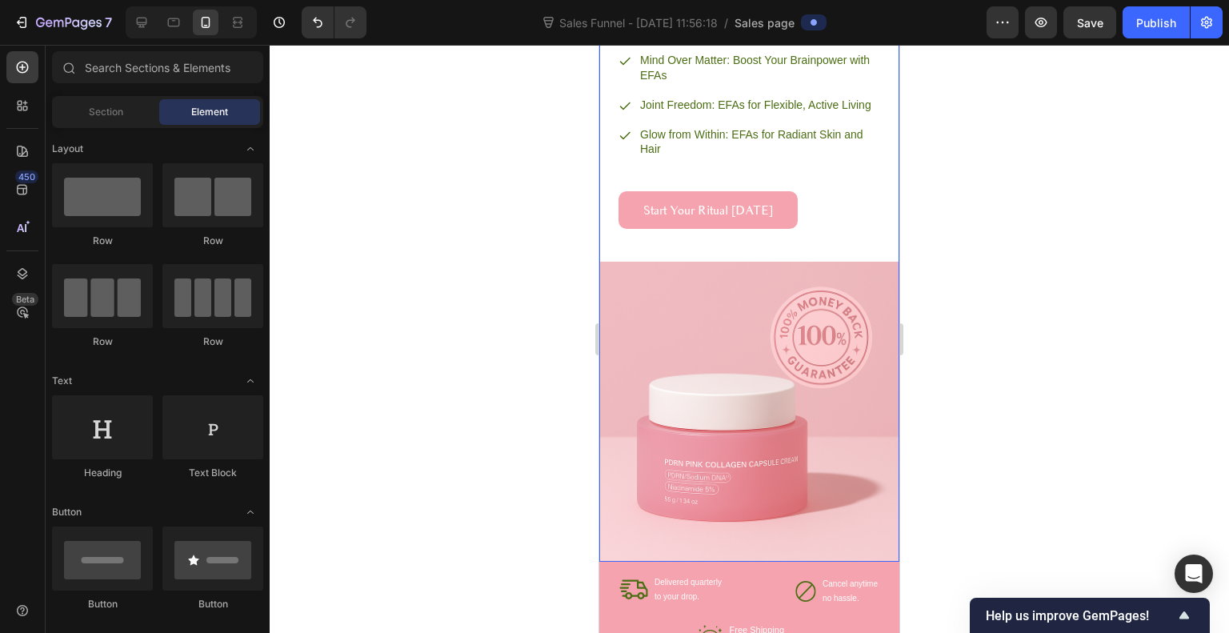
click at [628, 250] on div "Elevate Your Glow with Korean-Backed Skincare Heading Heart's Best Friend: EFAs…" at bounding box center [750, 25] width 300 height 448
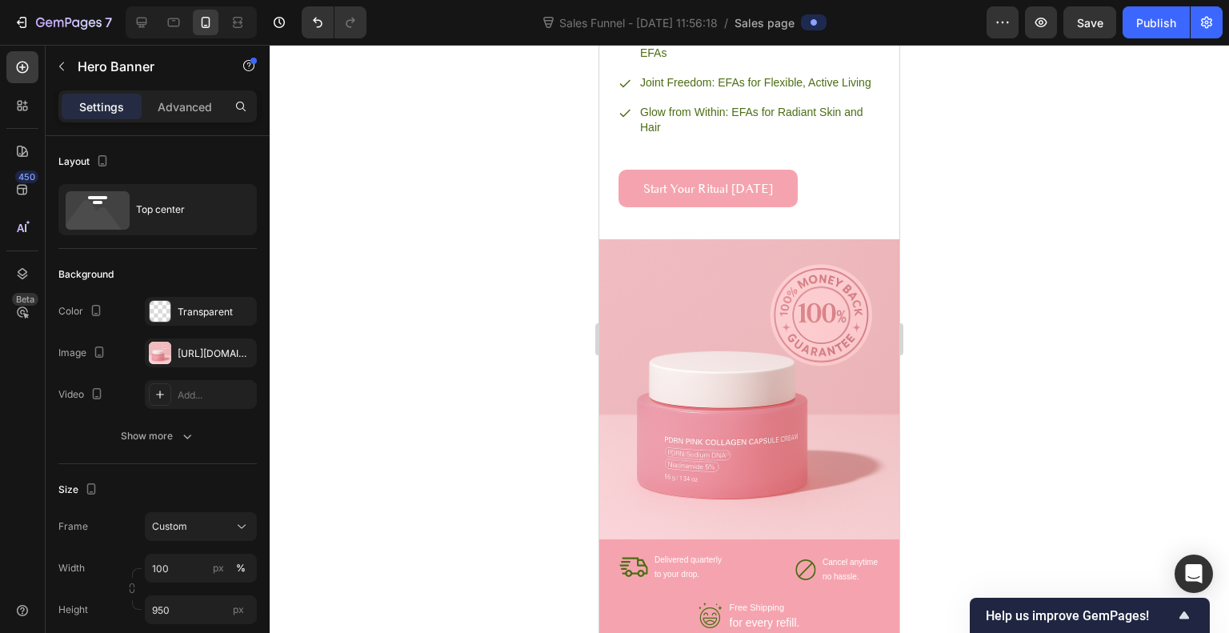
scroll to position [2149, 0]
click at [813, 207] on div "Start Your Ritual Today Button" at bounding box center [749, 188] width 260 height 38
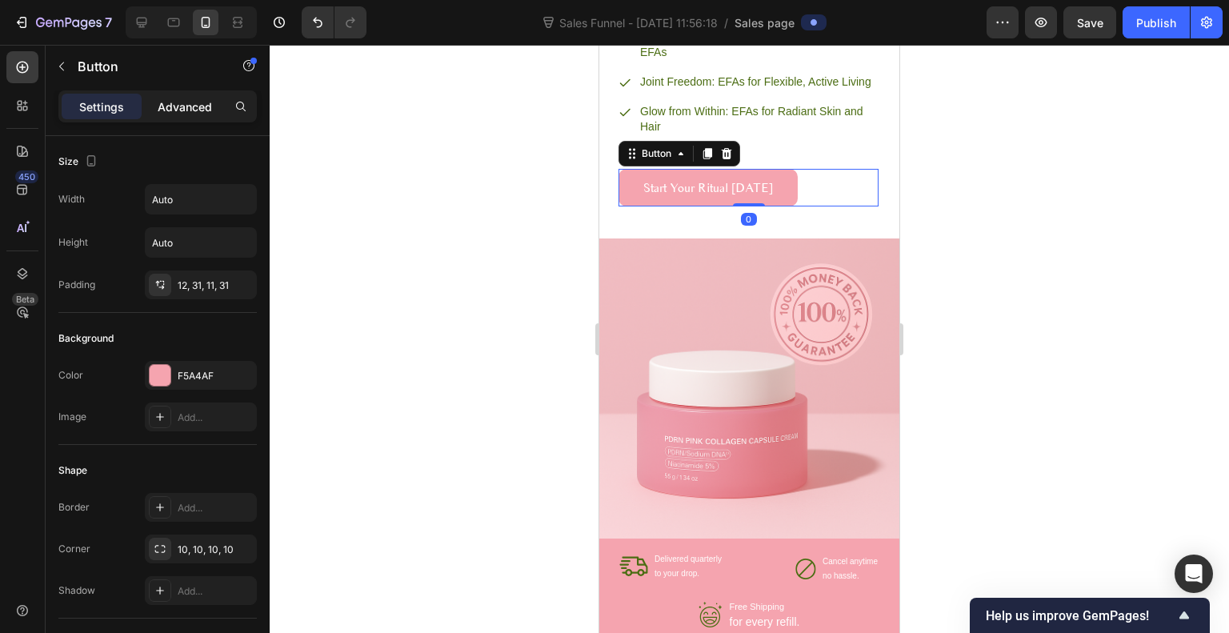
click at [183, 106] on p "Advanced" at bounding box center [185, 106] width 54 height 17
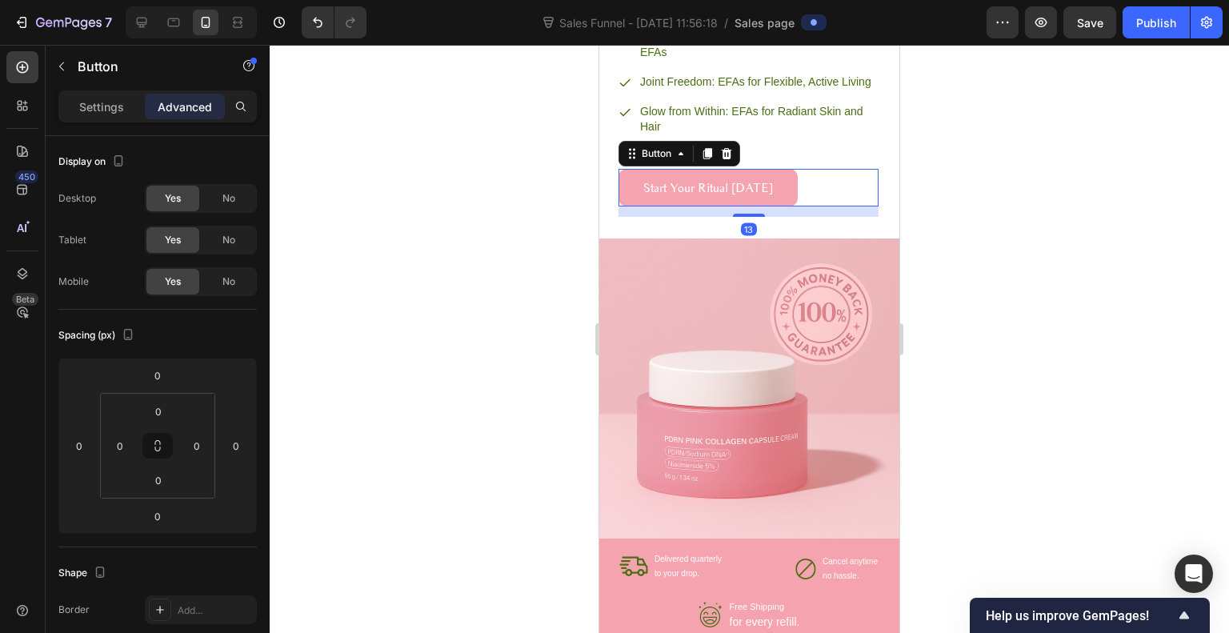
drag, startPoint x: 746, startPoint y: 252, endPoint x: 740, endPoint y: 262, distance: 11.5
click at [740, 237] on div "Elevate Your Glow with Korean-Backed Skincare Heading Heart's Best Friend: EFAs…" at bounding box center [750, 7] width 300 height 459
type input "12"
click at [983, 243] on div at bounding box center [750, 339] width 960 height 588
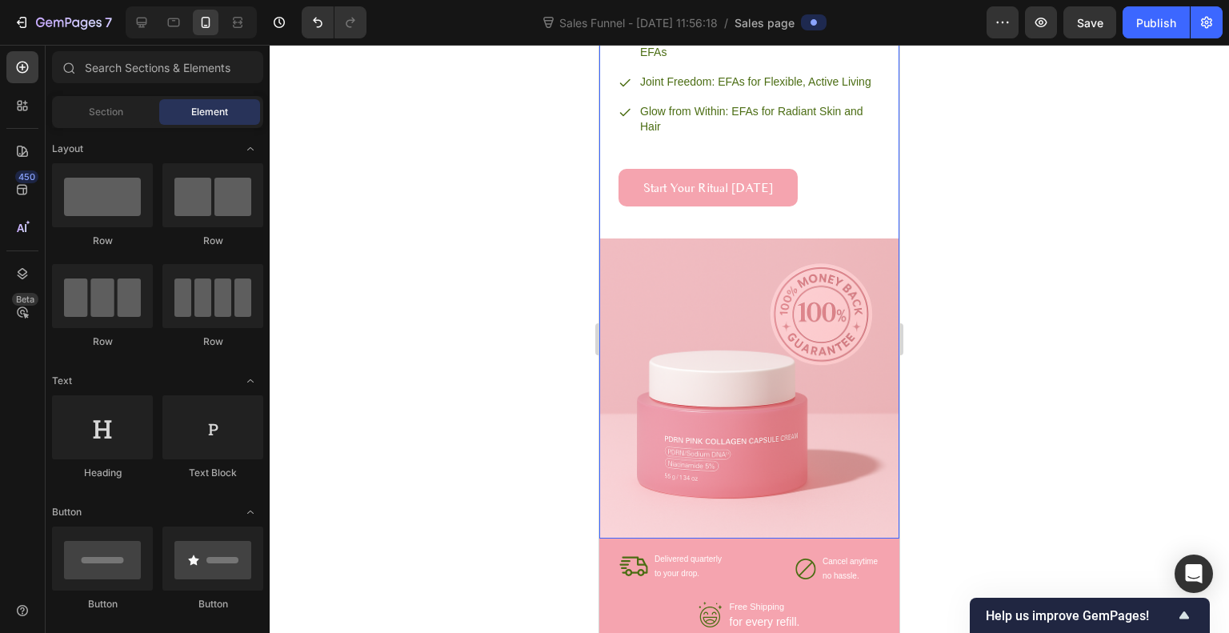
click at [658, 302] on div "Background Image" at bounding box center [750, 158] width 300 height 760
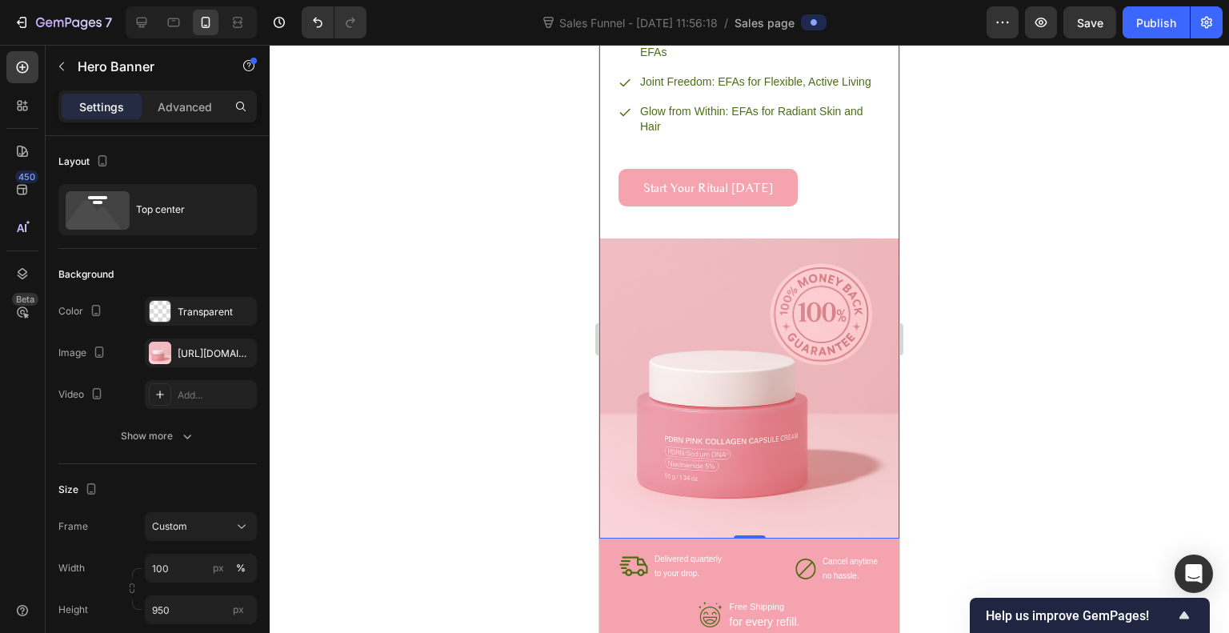
click at [658, 302] on div "Background Image" at bounding box center [750, 158] width 300 height 760
click at [786, 236] on div "Elevate Your Glow with Korean-Backed Skincare Heading Heart's Best Friend: EFAs…" at bounding box center [750, 7] width 300 height 458
click at [174, 102] on p "Advanced" at bounding box center [185, 106] width 54 height 17
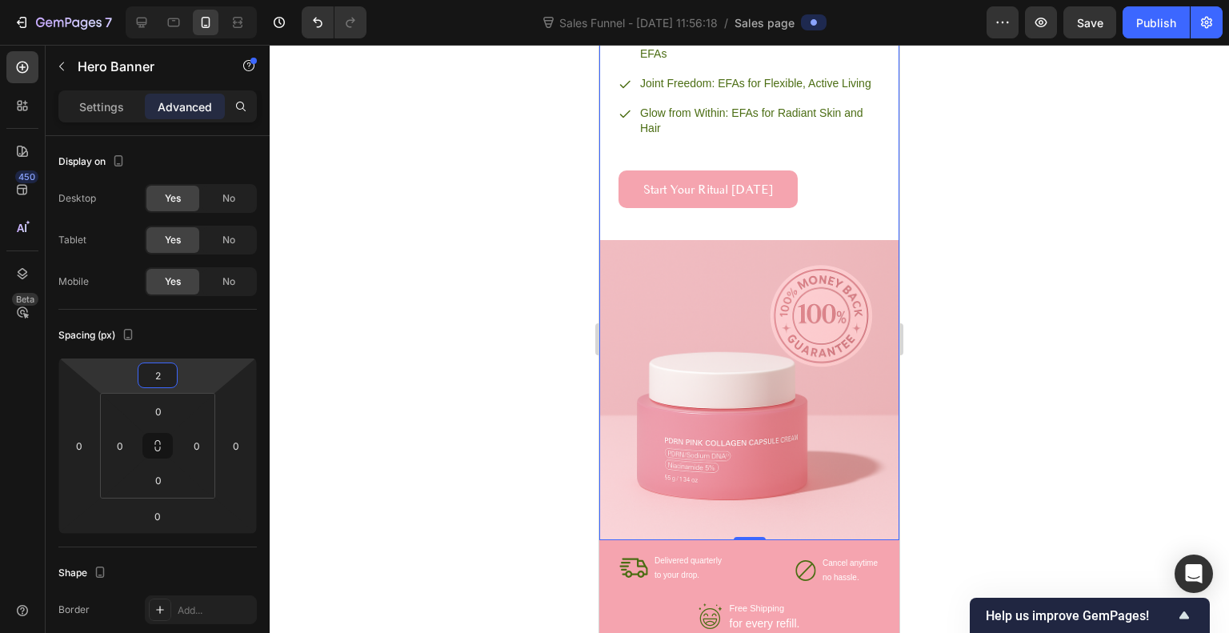
type input "0"
click at [191, 0] on html "7 Sales Funnel - [DATE] 11:56:18 / Sales page Preview Save Publish 450 Beta Sec…" at bounding box center [614, 0] width 1229 height 0
click at [178, 414] on div "0" at bounding box center [158, 412] width 40 height 26
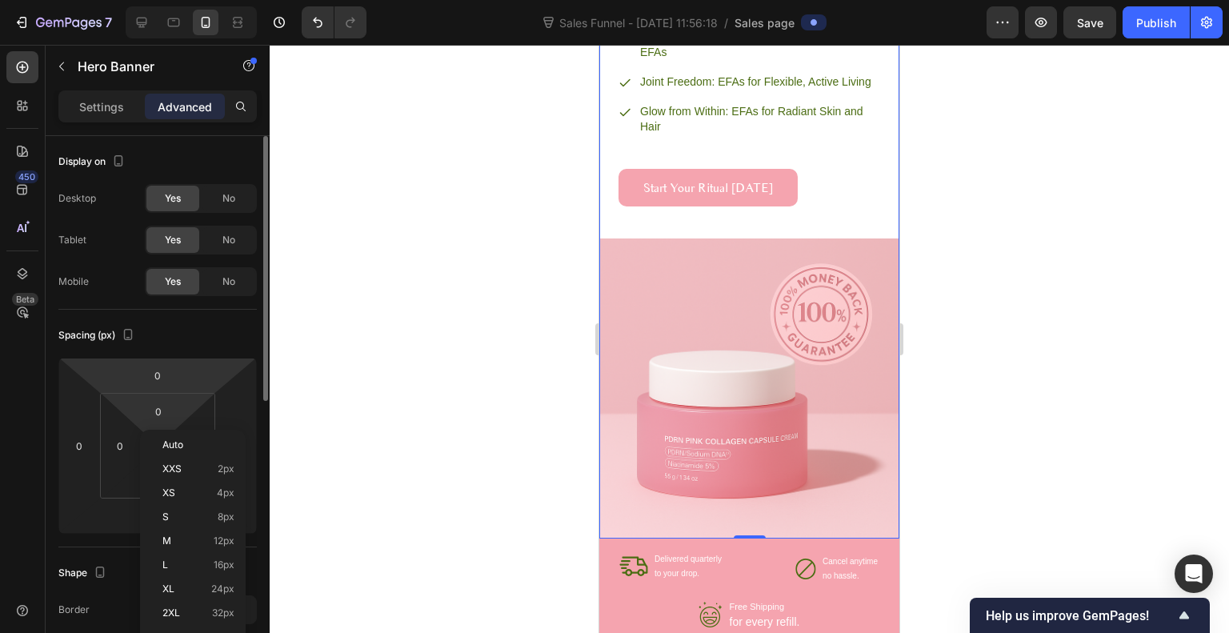
click at [195, 0] on html "7 Sales Funnel - [DATE] 11:56:18 / Sales page Preview Save Publish 450 Beta Sec…" at bounding box center [614, 0] width 1229 height 0
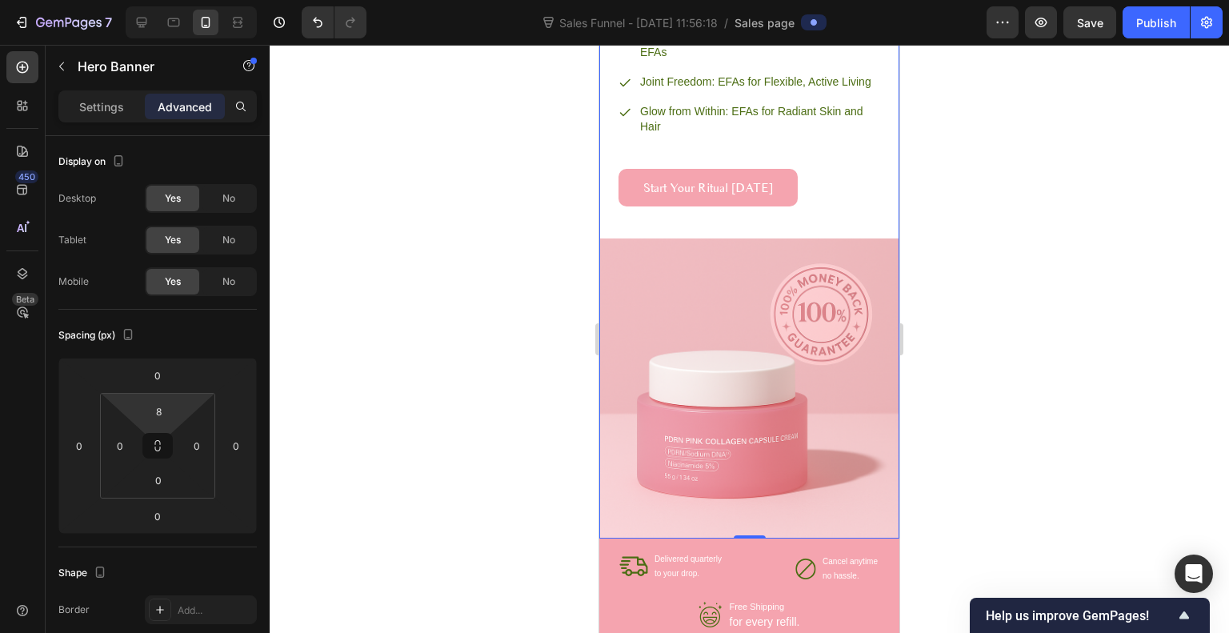
type input "0"
drag, startPoint x: 195, startPoint y: 408, endPoint x: 191, endPoint y: 423, distance: 15.9
click at [191, 0] on html "7 Sales Funnel - [DATE] 11:56:18 / Sales page Preview Save Publish 450 Beta Sec…" at bounding box center [614, 0] width 1229 height 0
type input "0"
click at [189, 0] on html "7 Sales Funnel - [DATE] 11:56:18 / Sales page Preview Save Publish 450 Beta Sec…" at bounding box center [614, 0] width 1229 height 0
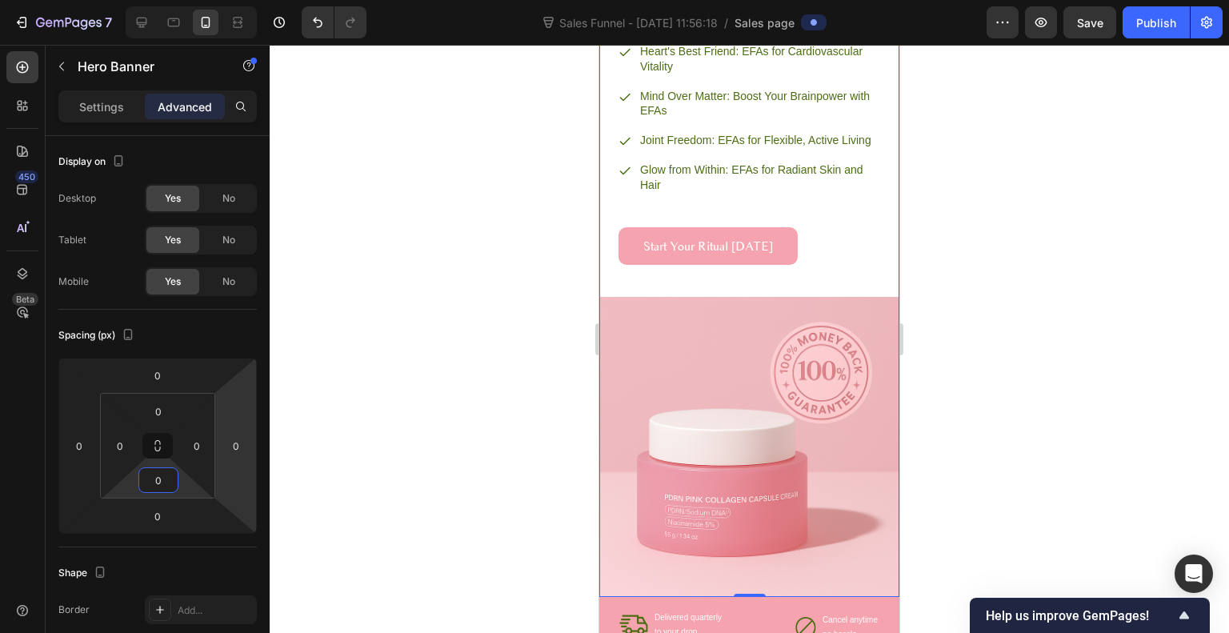
scroll to position [2081, 0]
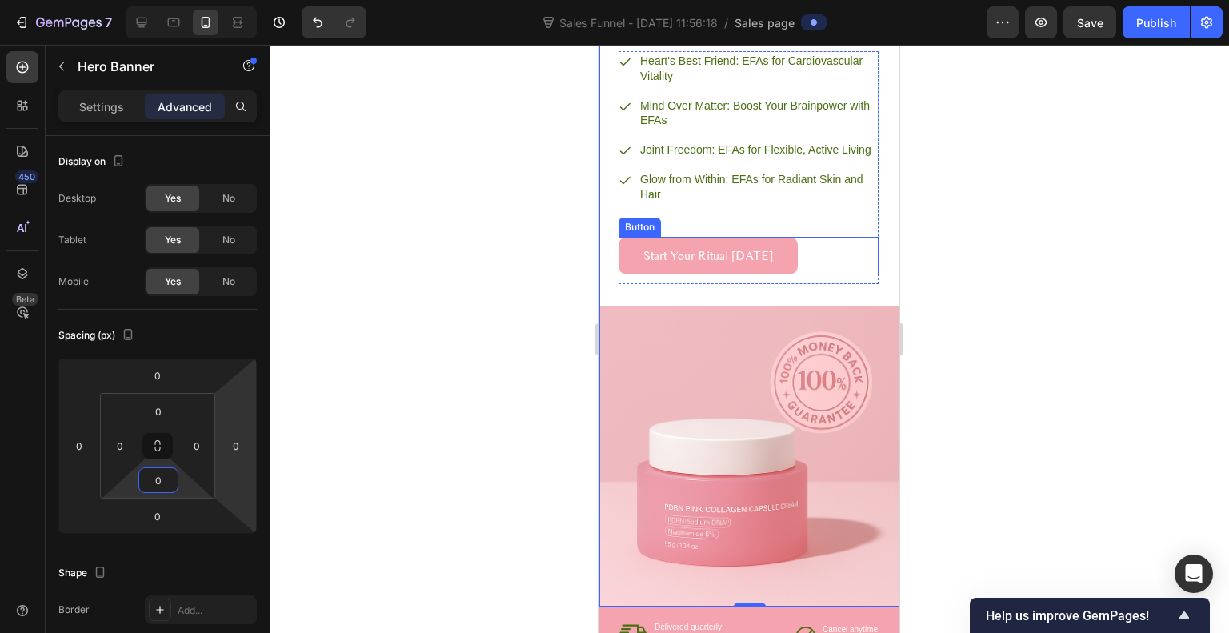
click at [819, 275] on div "Start Your Ritual Today Button" at bounding box center [749, 256] width 260 height 38
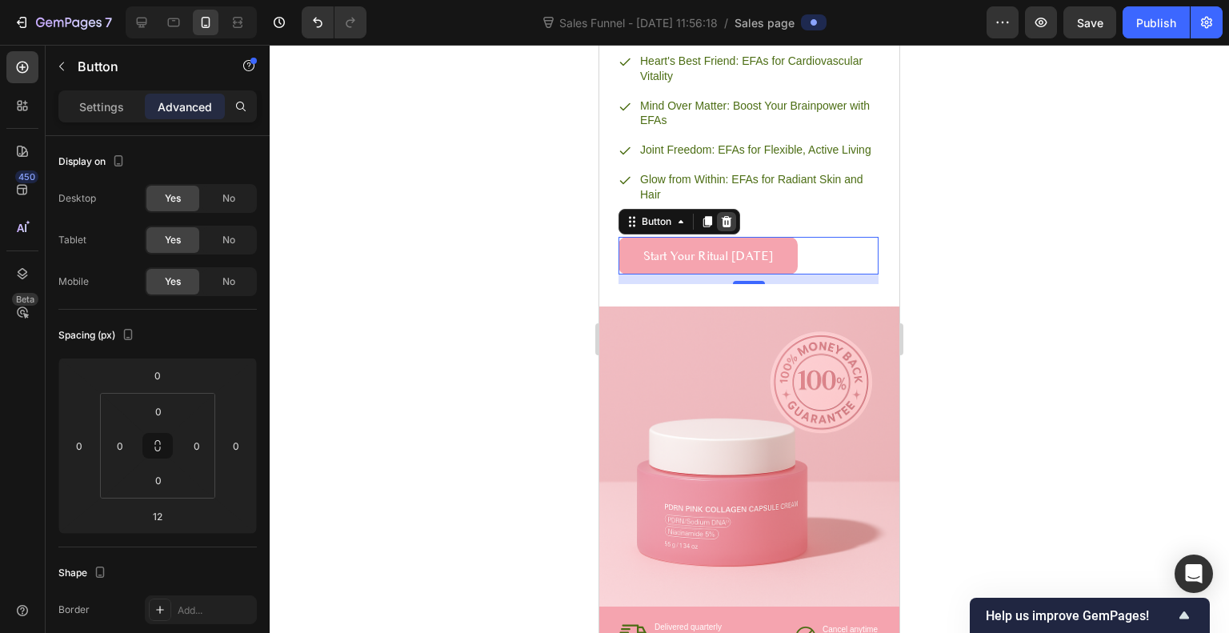
click at [728, 228] on icon at bounding box center [726, 221] width 13 height 13
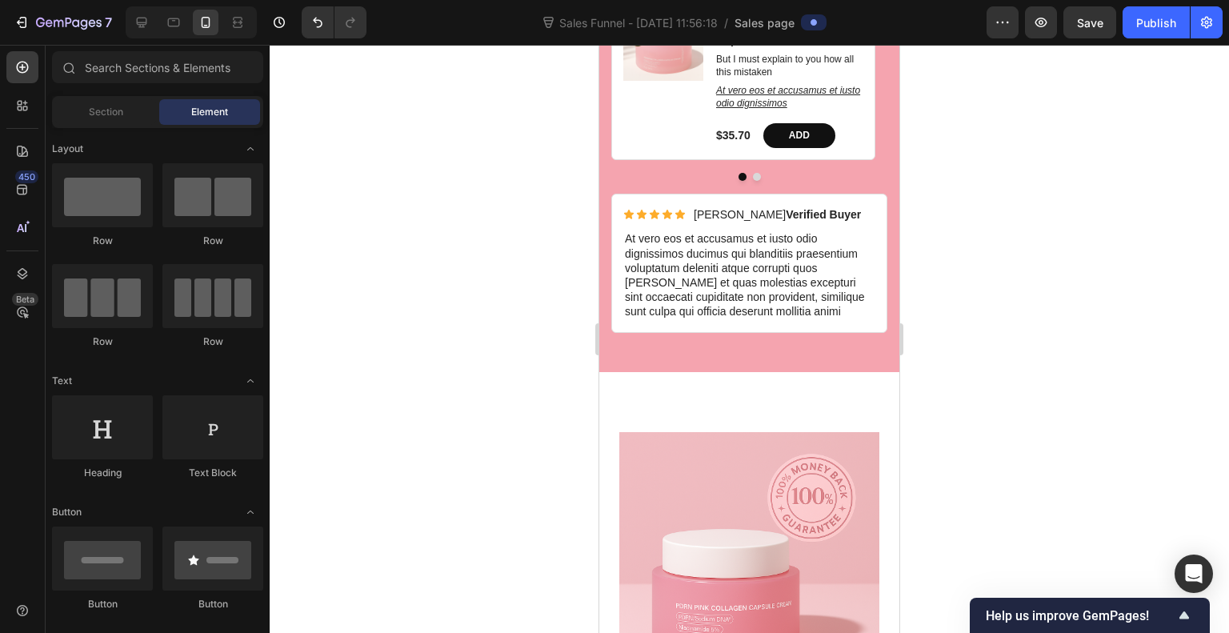
scroll to position [4330, 0]
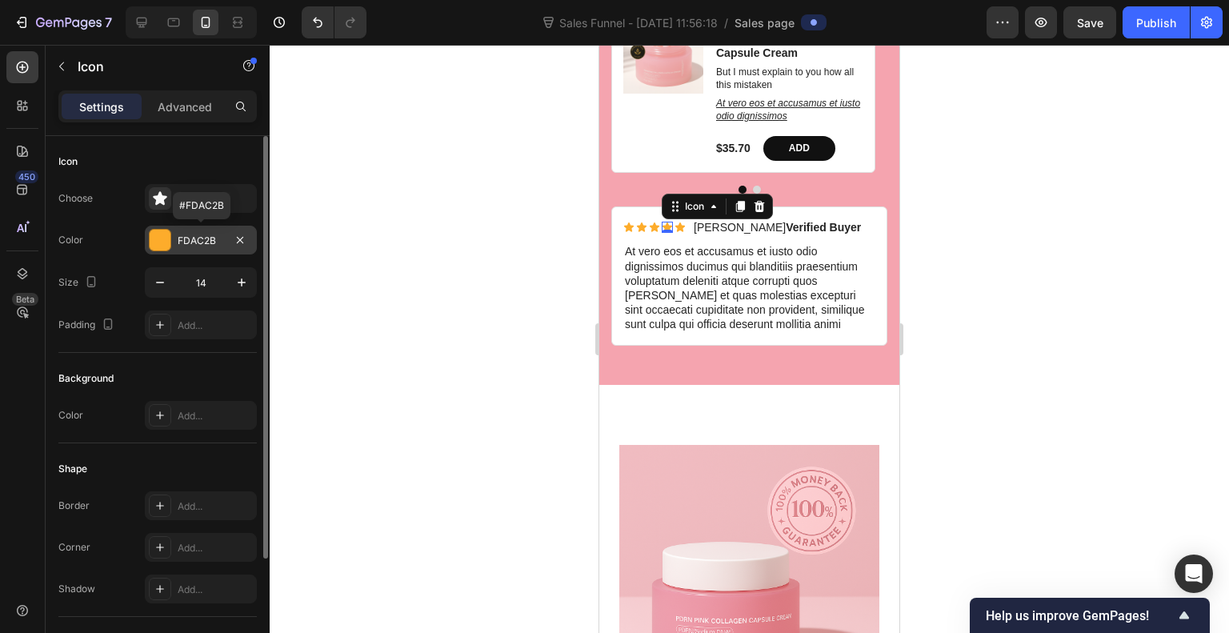
click at [158, 241] on div at bounding box center [160, 240] width 21 height 21
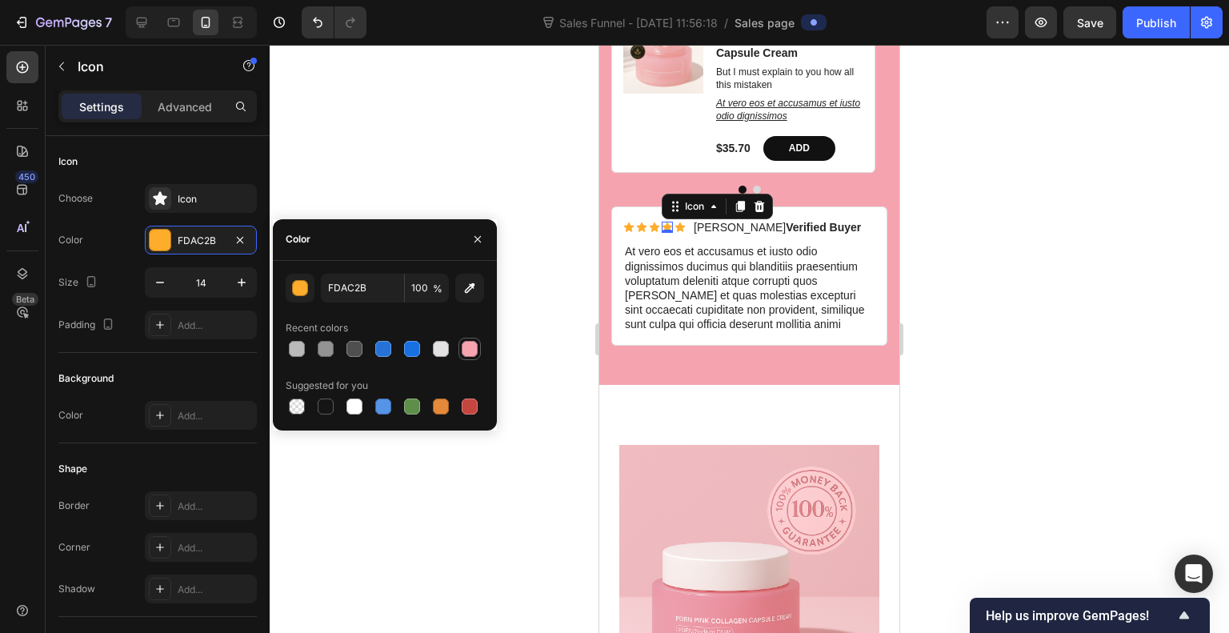
click at [472, 347] on div at bounding box center [470, 349] width 16 height 16
type input "F5A4AF"
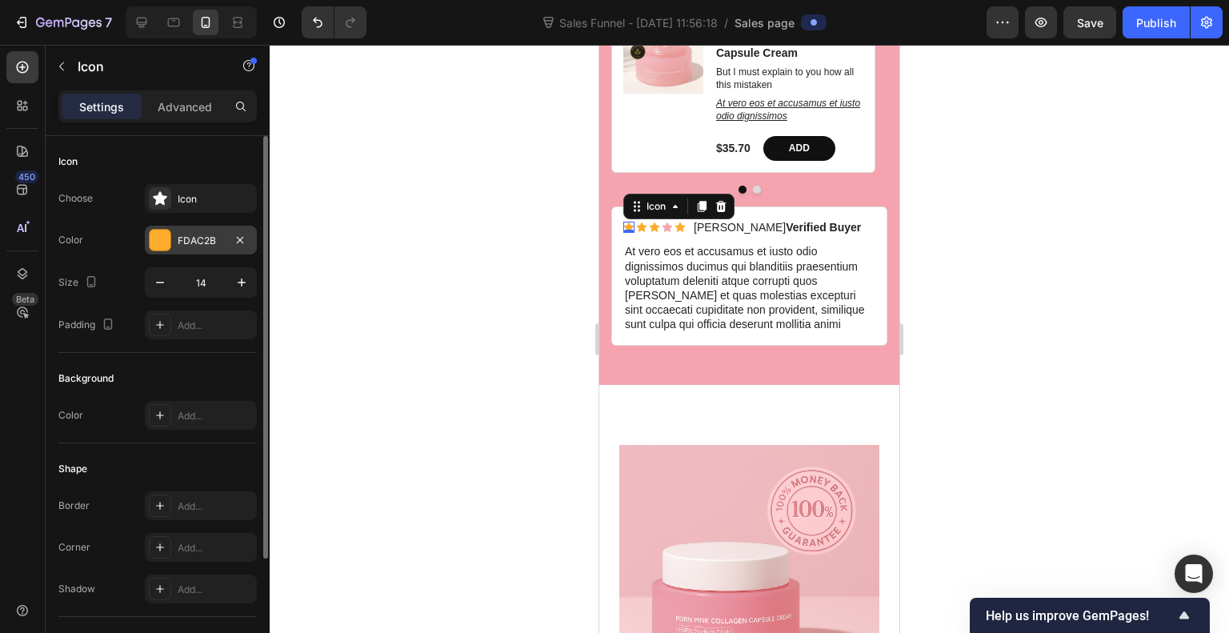
click at [155, 241] on div at bounding box center [160, 240] width 21 height 21
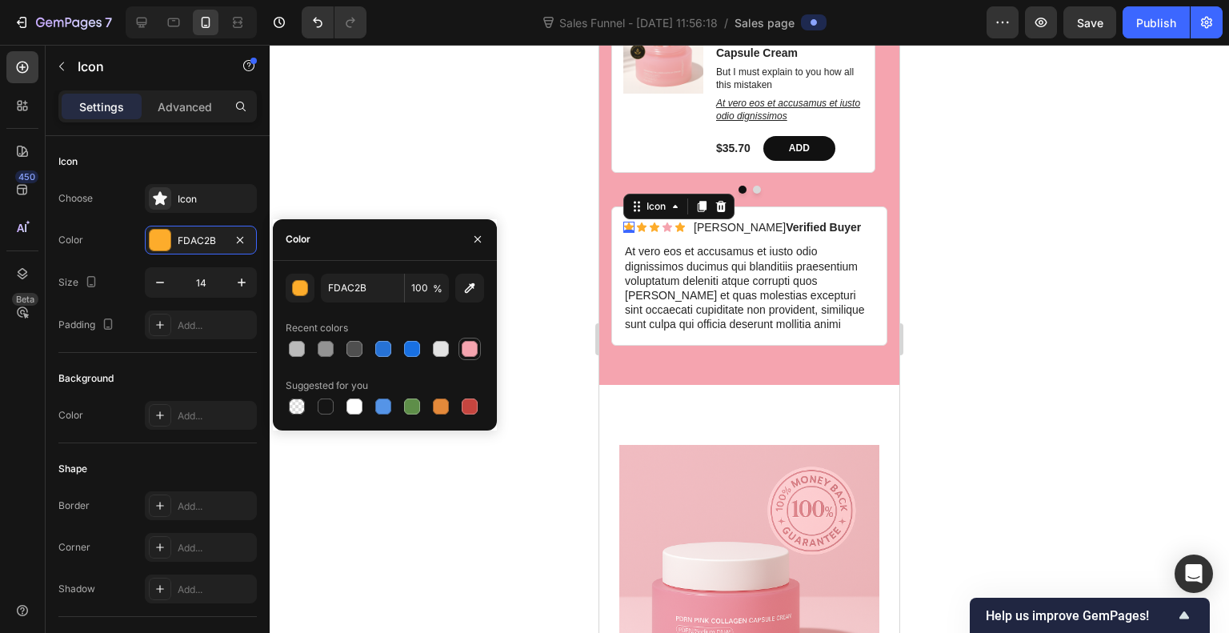
click at [468, 342] on div at bounding box center [470, 349] width 16 height 16
type input "F5A4AF"
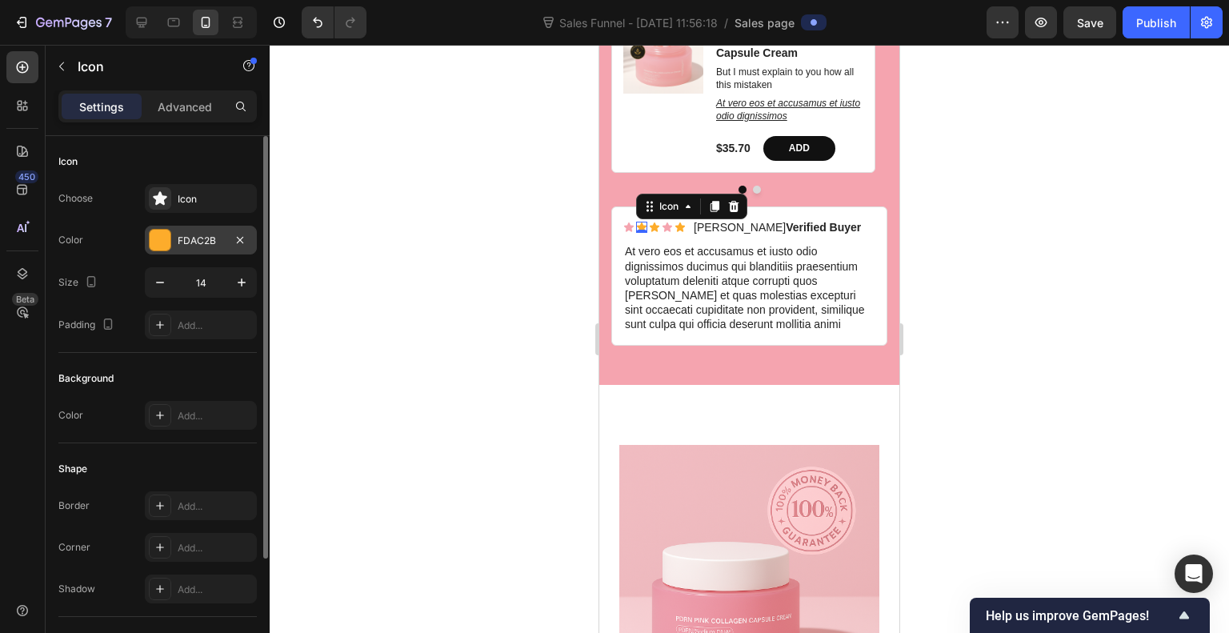
click at [154, 231] on div at bounding box center [160, 240] width 21 height 21
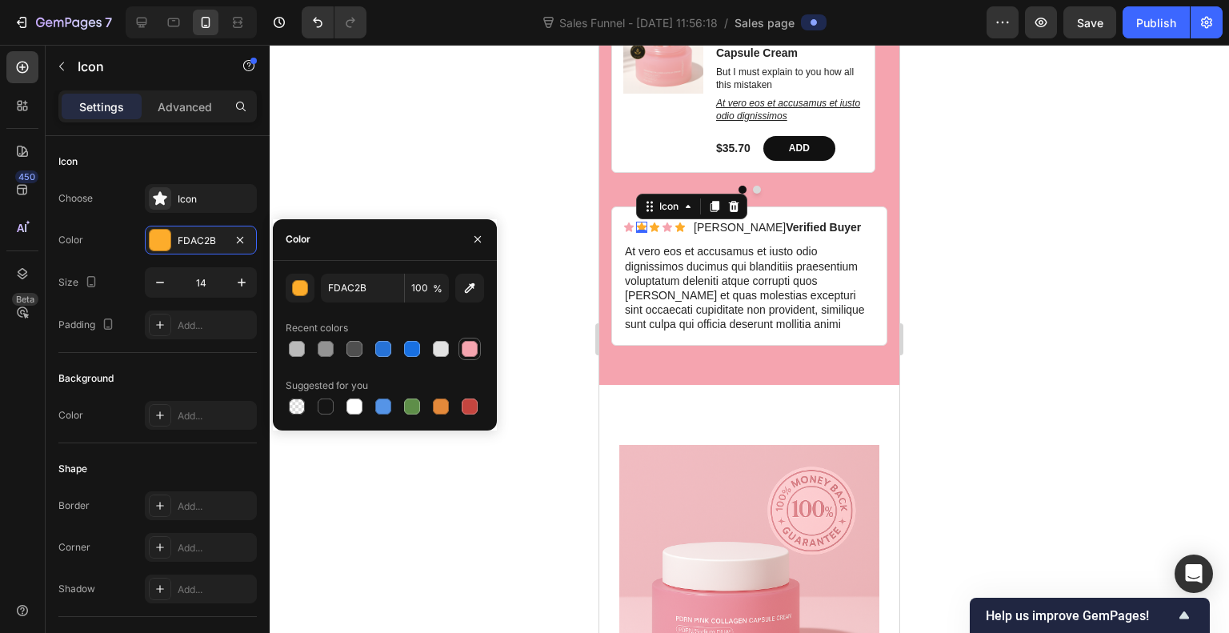
click at [469, 346] on div at bounding box center [470, 349] width 16 height 16
type input "F5A4AF"
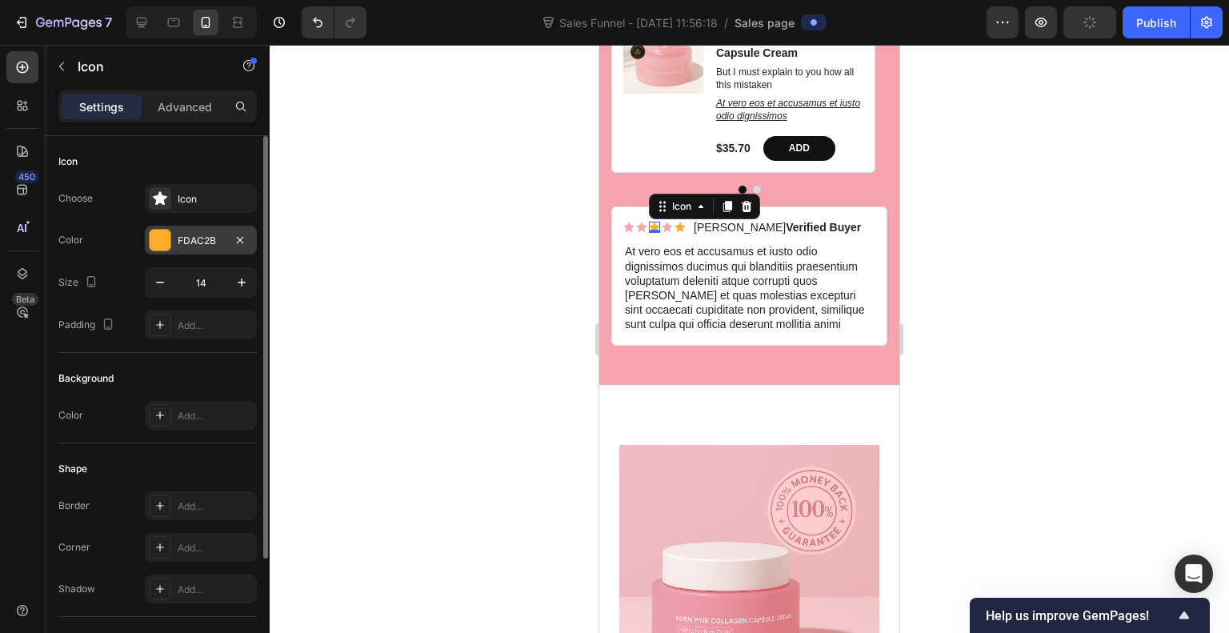
click at [170, 244] on div at bounding box center [160, 240] width 21 height 21
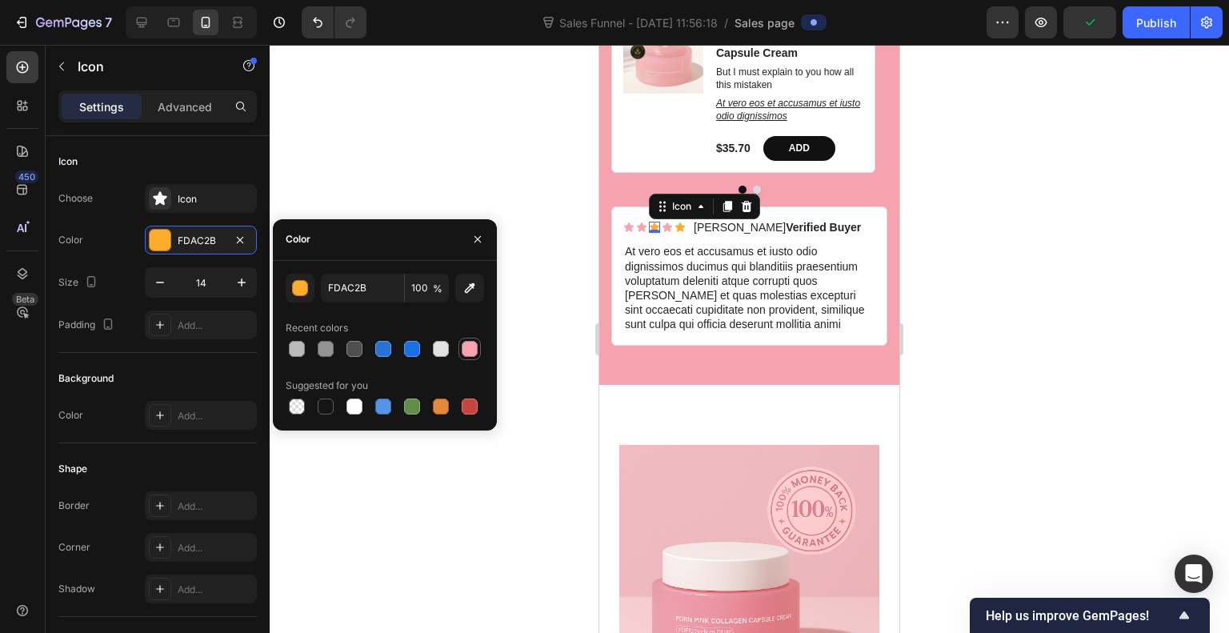
click at [473, 351] on div at bounding box center [470, 349] width 16 height 16
type input "F5A4AF"
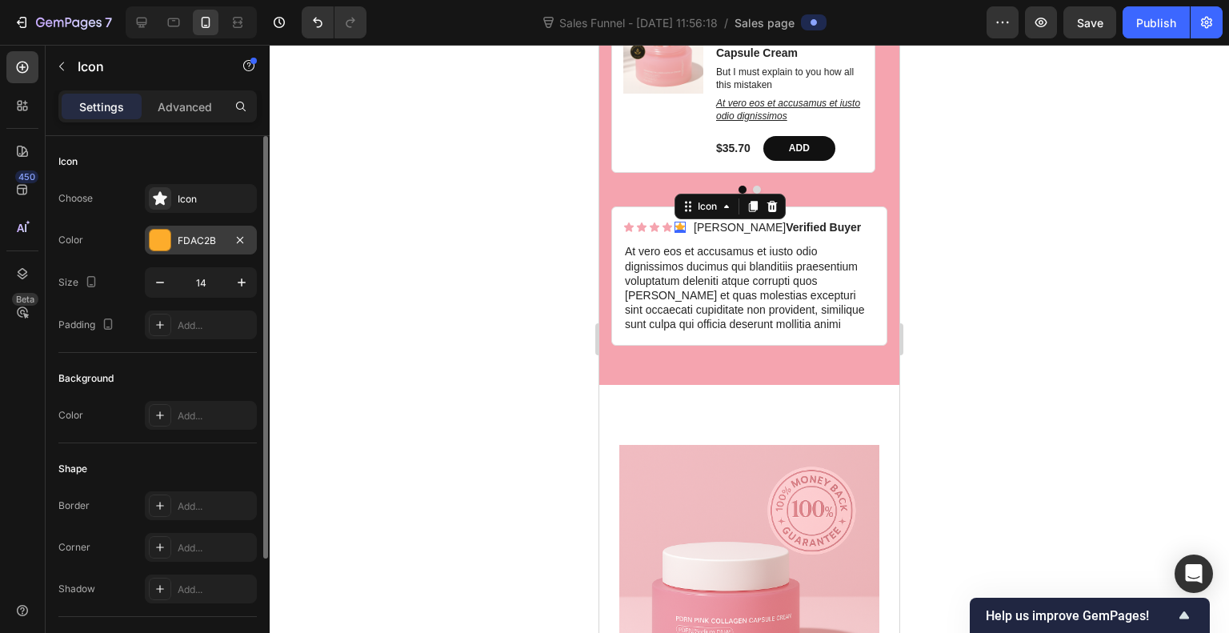
click at [161, 250] on div at bounding box center [160, 240] width 21 height 21
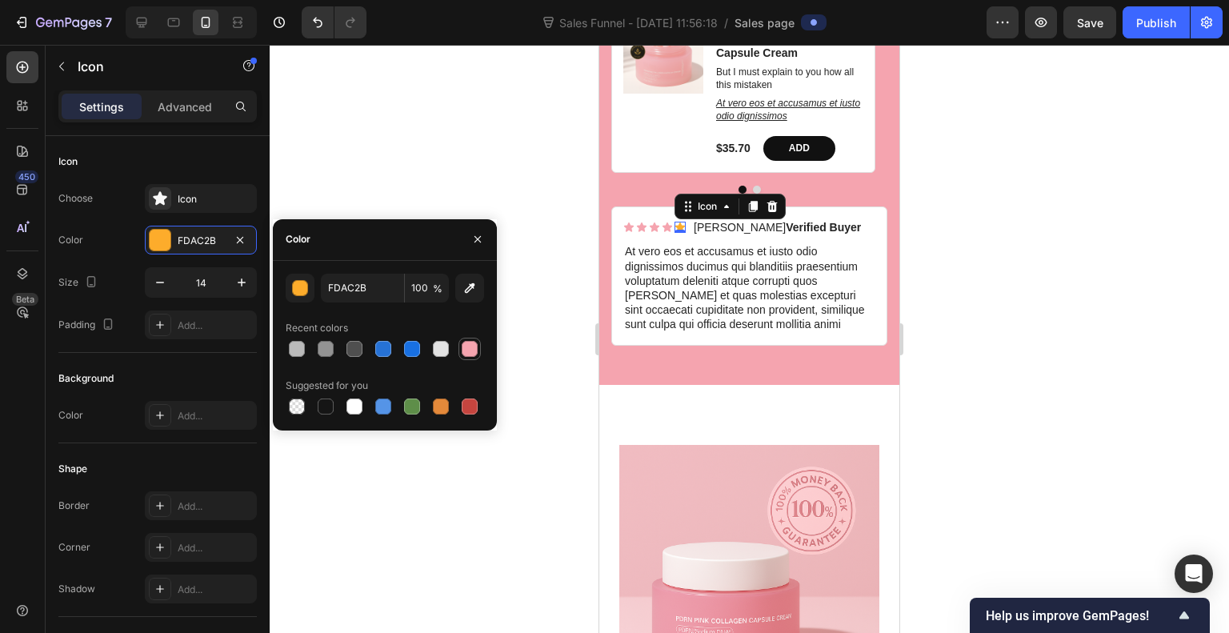
click at [473, 344] on div at bounding box center [470, 349] width 16 height 16
type input "F5A4AF"
click at [814, 221] on strong "Verified Buyer" at bounding box center [823, 227] width 75 height 13
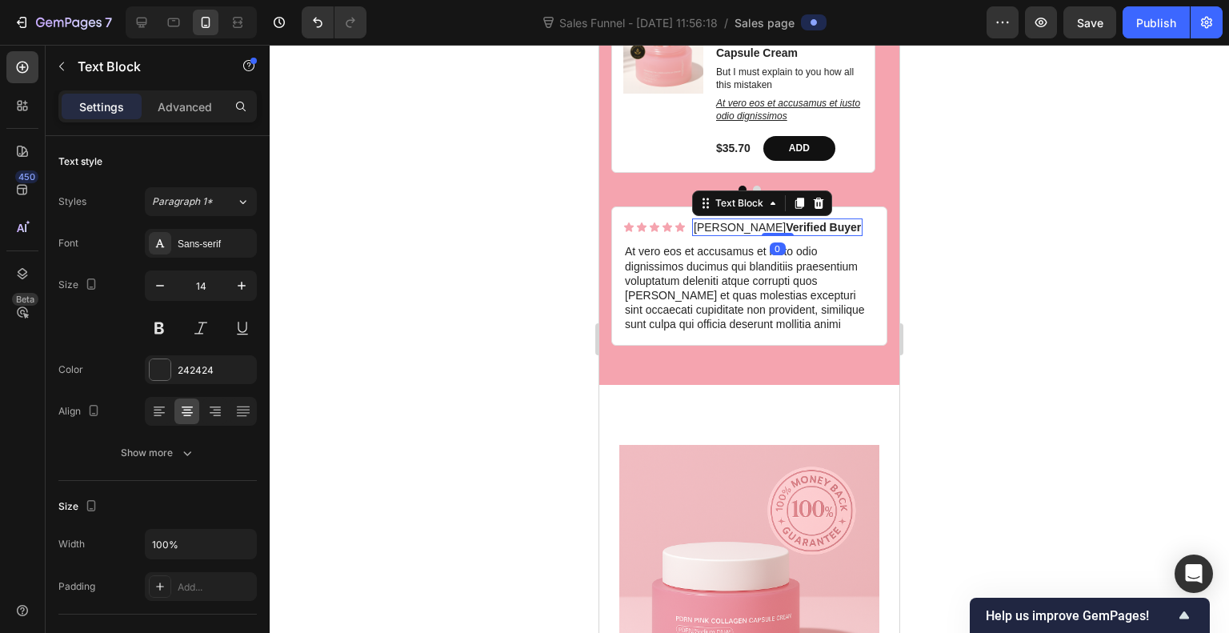
click at [814, 221] on strong "Verified Buyer" at bounding box center [823, 227] width 75 height 13
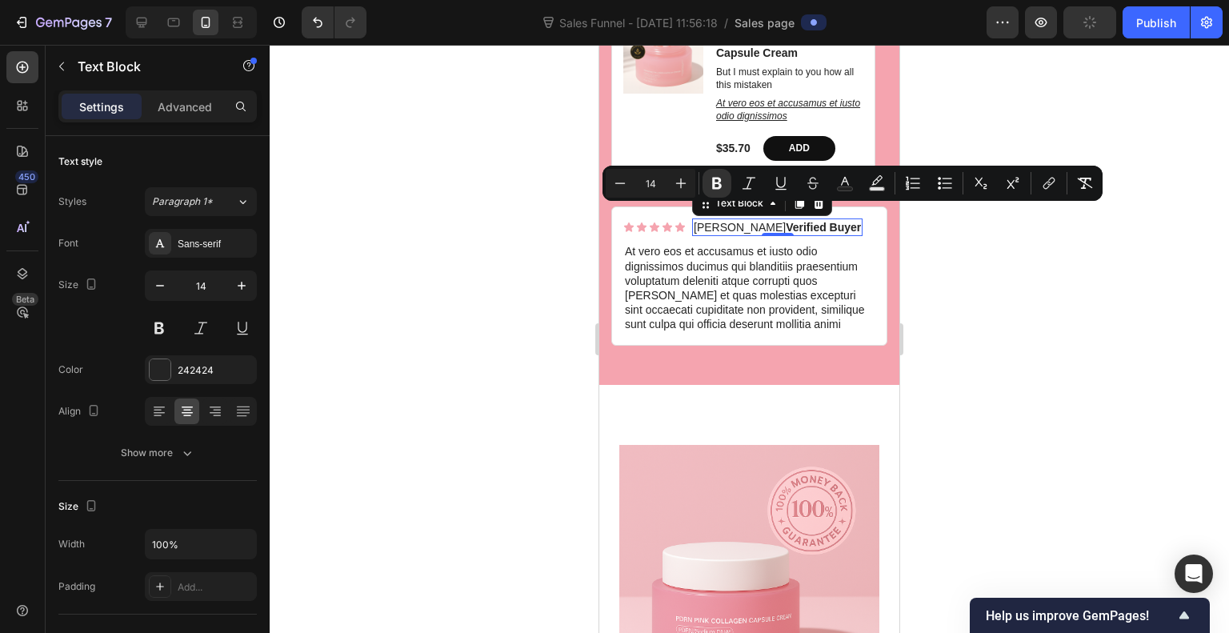
click at [786, 221] on strong "Verified Buyer" at bounding box center [823, 227] width 75 height 13
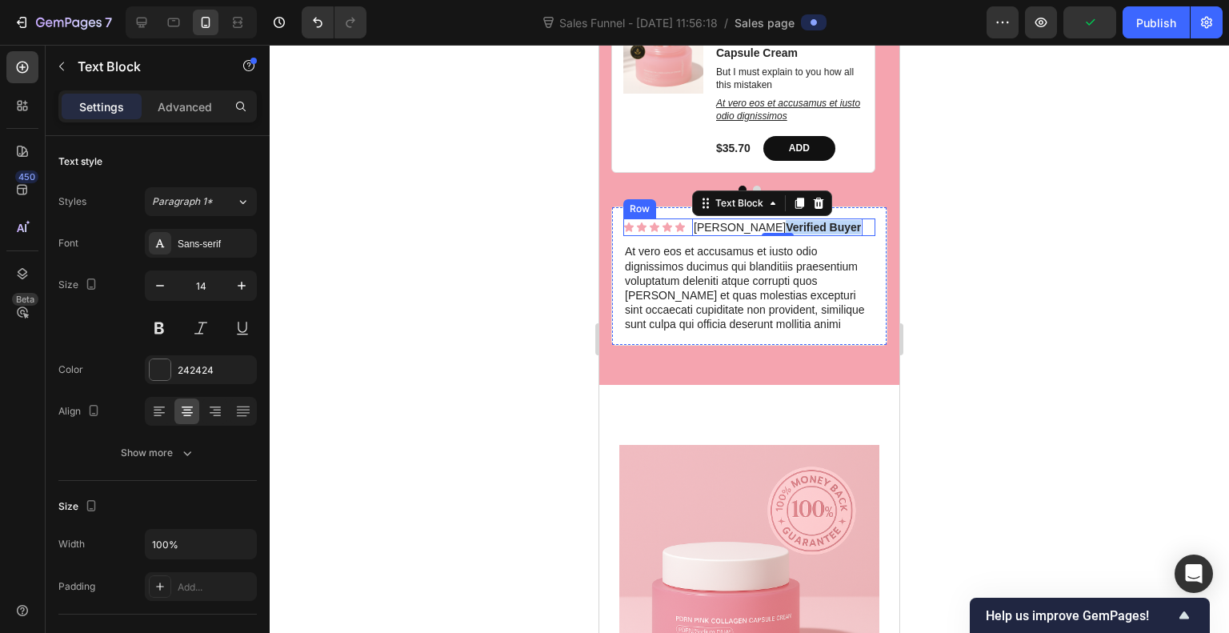
drag, startPoint x: 744, startPoint y: 214, endPoint x: 822, endPoint y: 215, distance: 77.7
click at [822, 219] on div "Icon Icon Icon Icon Icon Icon List Briana M. Verified Buyer Text Block 0 Row" at bounding box center [750, 228] width 252 height 18
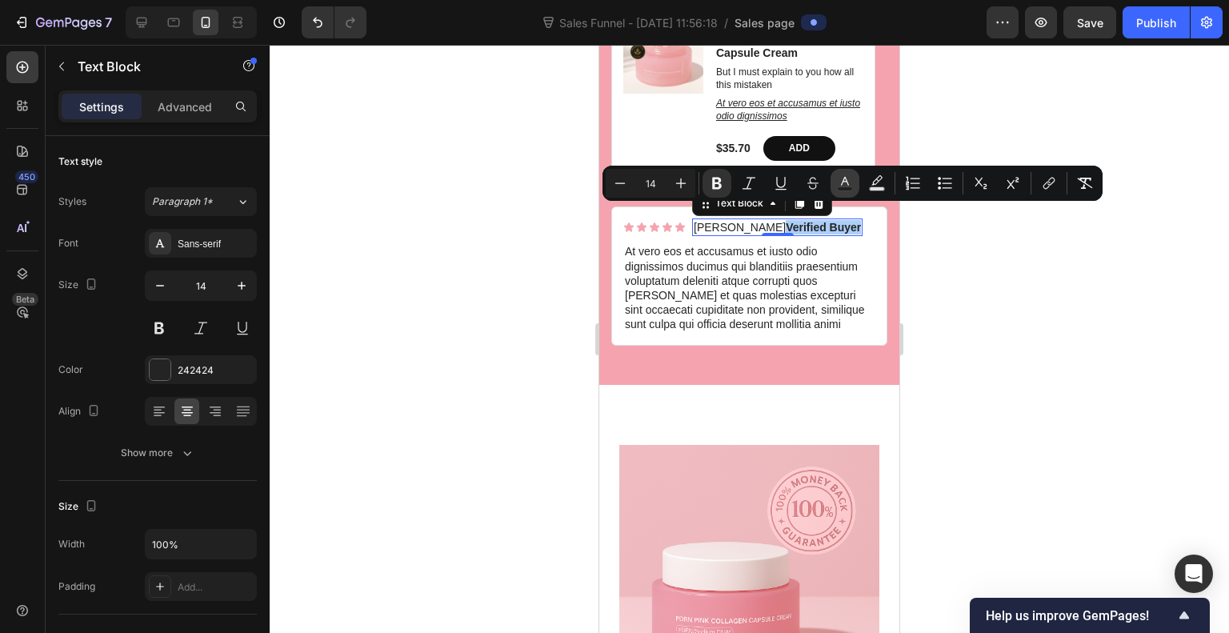
click at [845, 174] on button "Text Color" at bounding box center [845, 183] width 29 height 29
type input "242424"
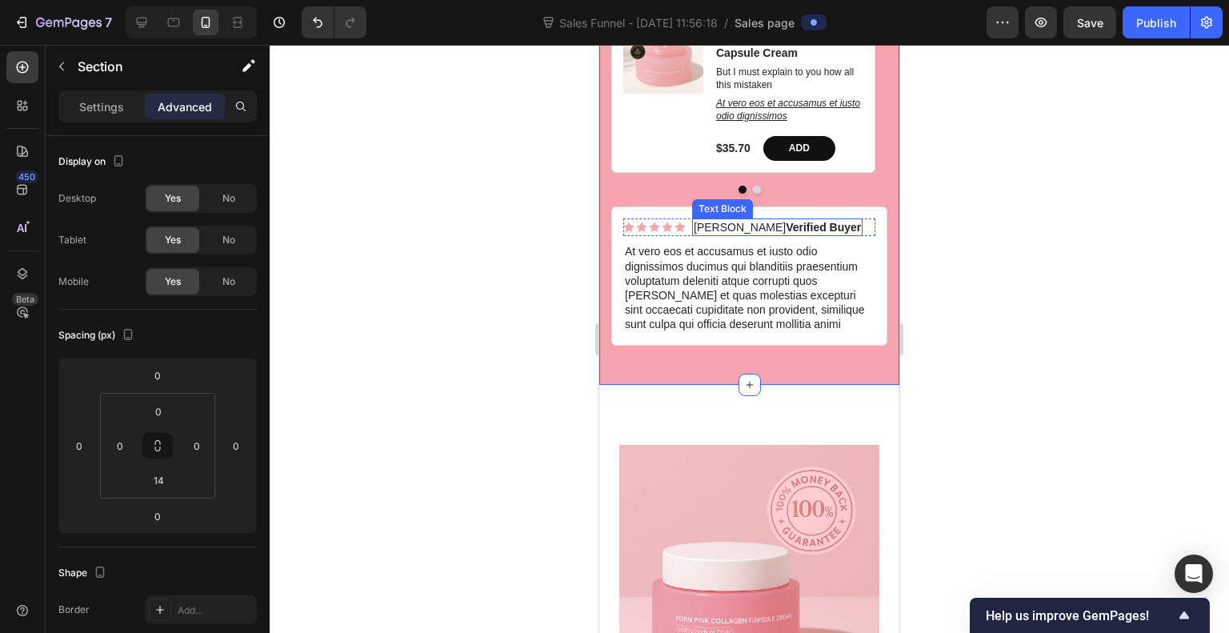
click at [786, 221] on strong "Verified Buyer" at bounding box center [823, 227] width 75 height 13
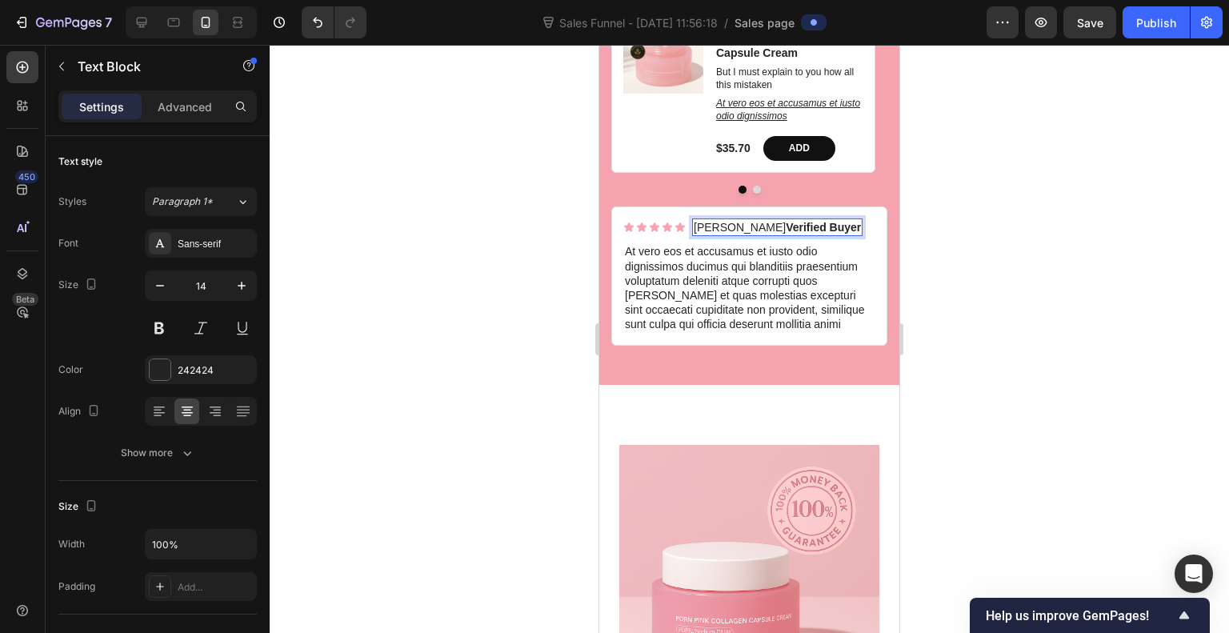
click at [786, 221] on strong "Verified Buyer" at bounding box center [823, 227] width 75 height 13
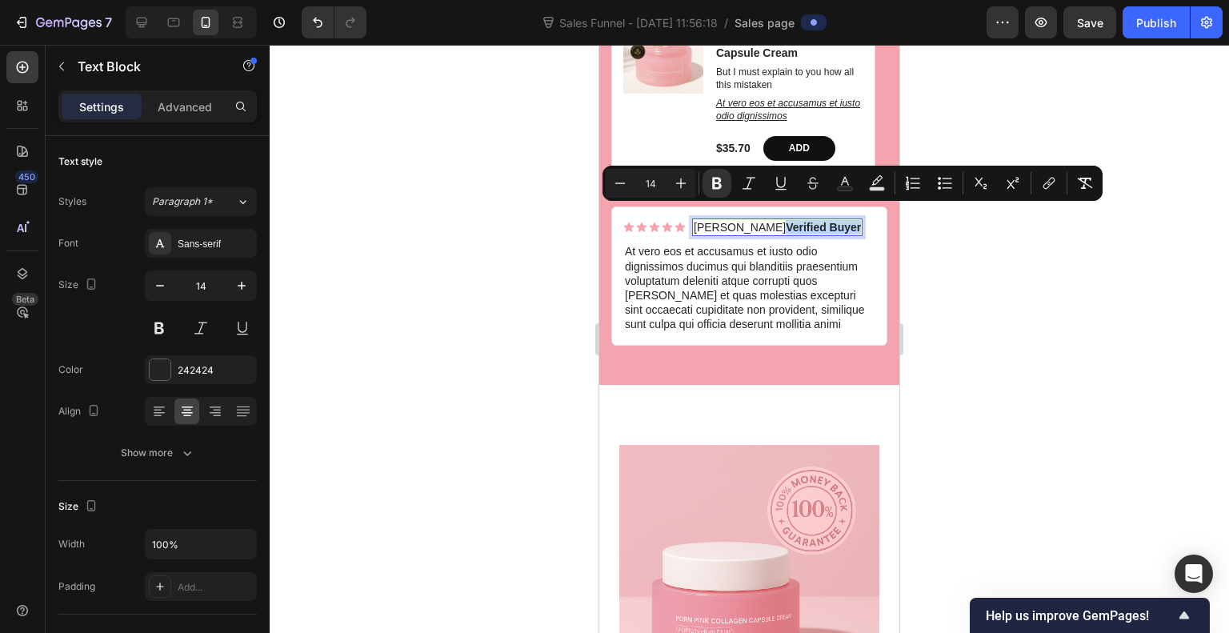
drag, startPoint x: 746, startPoint y: 212, endPoint x: 823, endPoint y: 220, distance: 77.3
click at [823, 220] on div "Icon Icon Icon Icon Icon Icon List Briana M. Verified Buyer Text Block 0 Row" at bounding box center [750, 228] width 252 height 18
click at [852, 182] on icon "Editor contextual toolbar" at bounding box center [845, 183] width 16 height 16
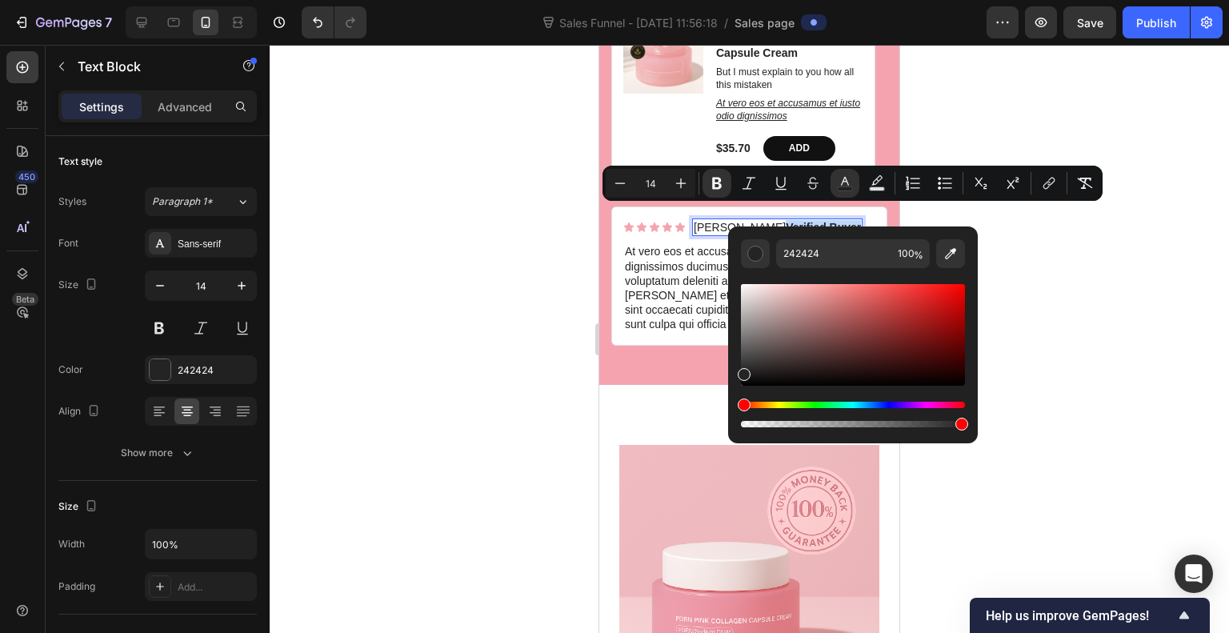
click at [817, 403] on div "Hue" at bounding box center [853, 405] width 224 height 6
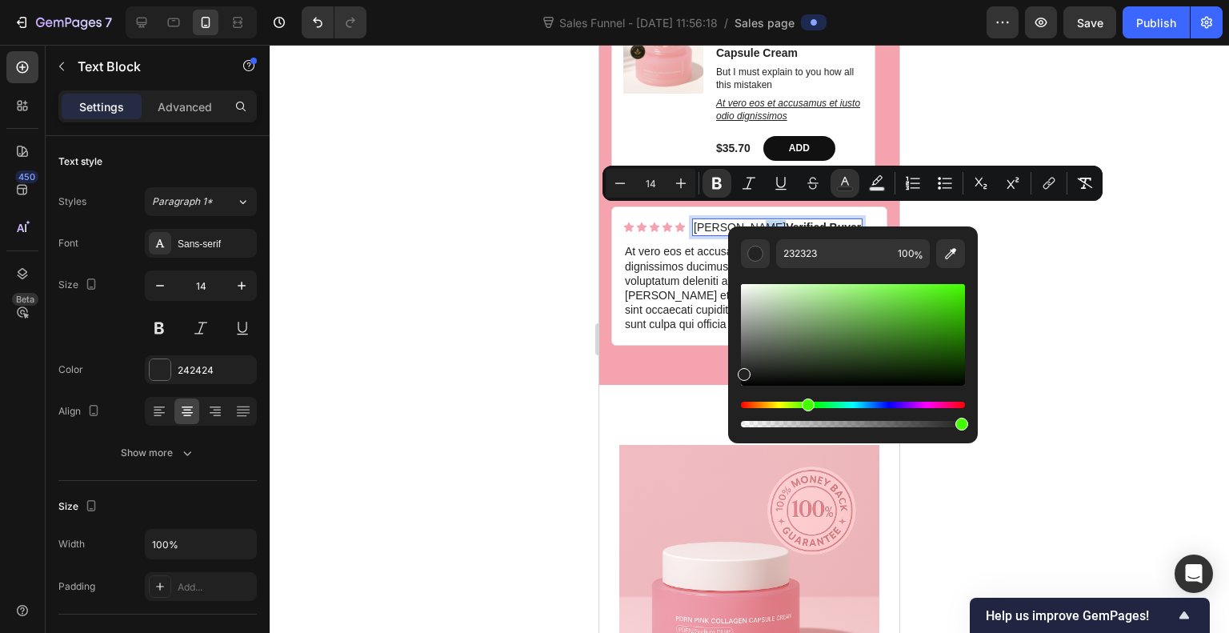
click at [806, 405] on div "Hue" at bounding box center [853, 405] width 224 height 6
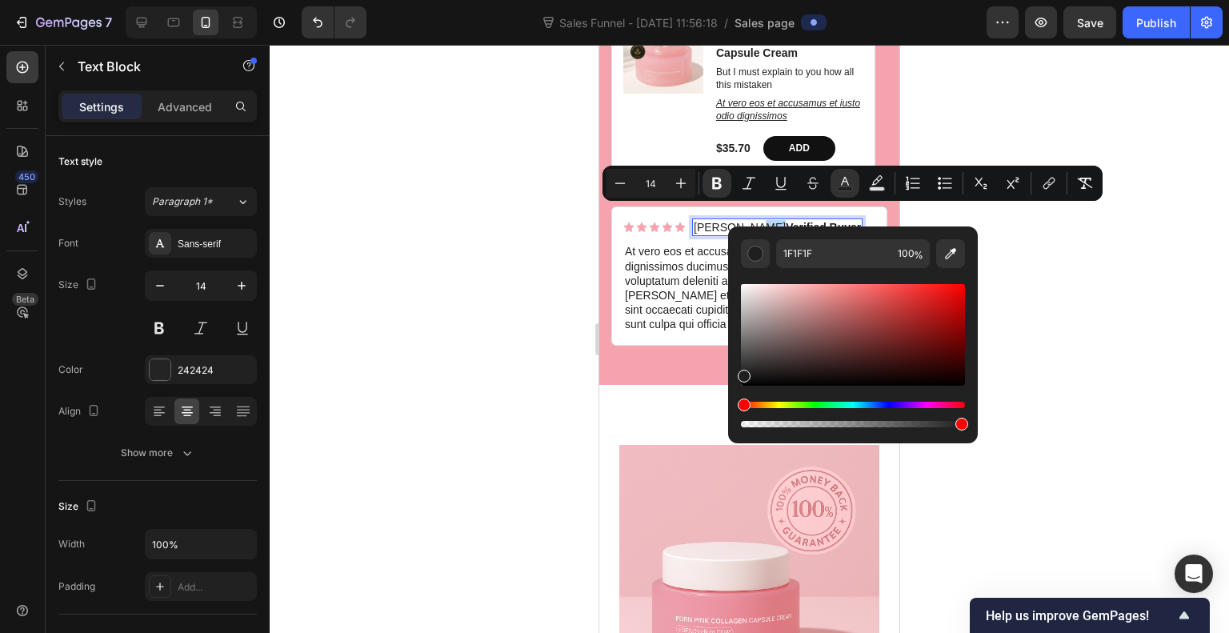
drag, startPoint x: 802, startPoint y: 402, endPoint x: 807, endPoint y: 387, distance: 15.2
click at [807, 387] on div "Editor contextual toolbar" at bounding box center [853, 356] width 224 height 150
click at [945, 254] on icon "Editor contextual toolbar" at bounding box center [951, 254] width 16 height 16
type input "E3A8B0"
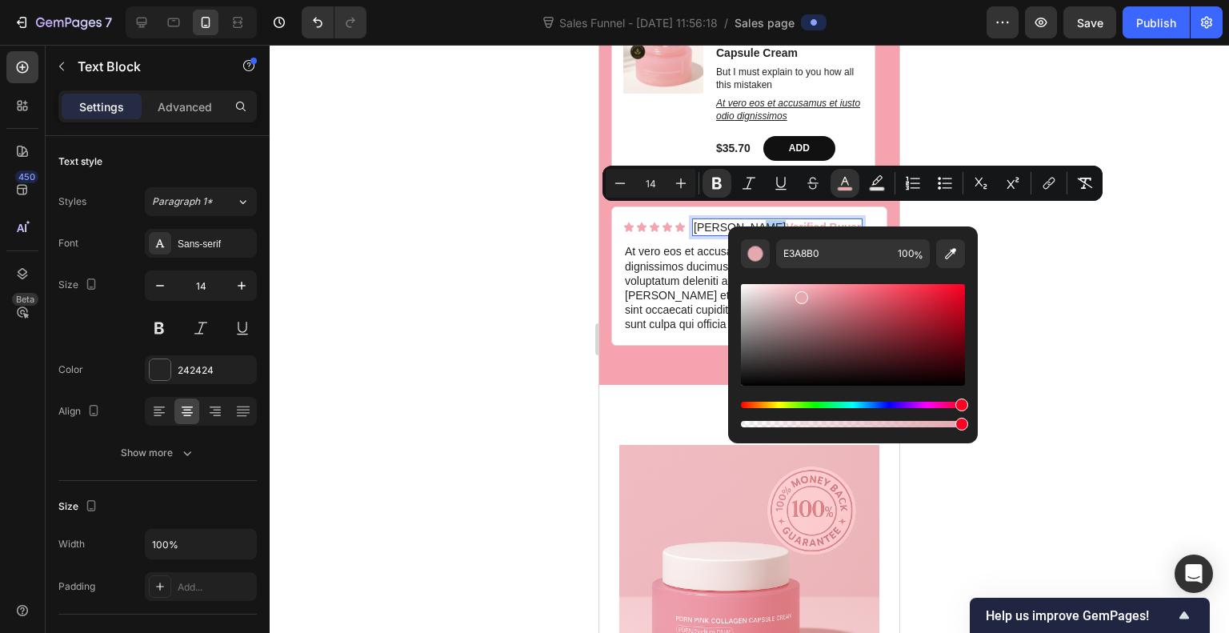
click at [1037, 243] on div at bounding box center [750, 339] width 960 height 588
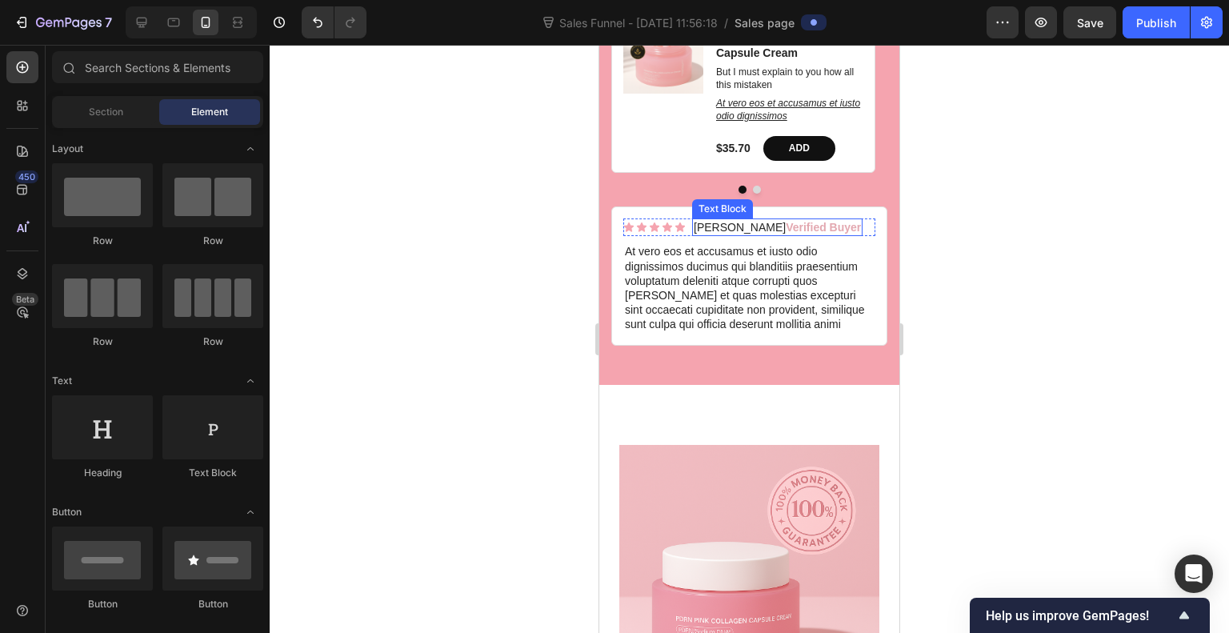
click at [787, 221] on strong "Verified Buyer" at bounding box center [823, 227] width 75 height 13
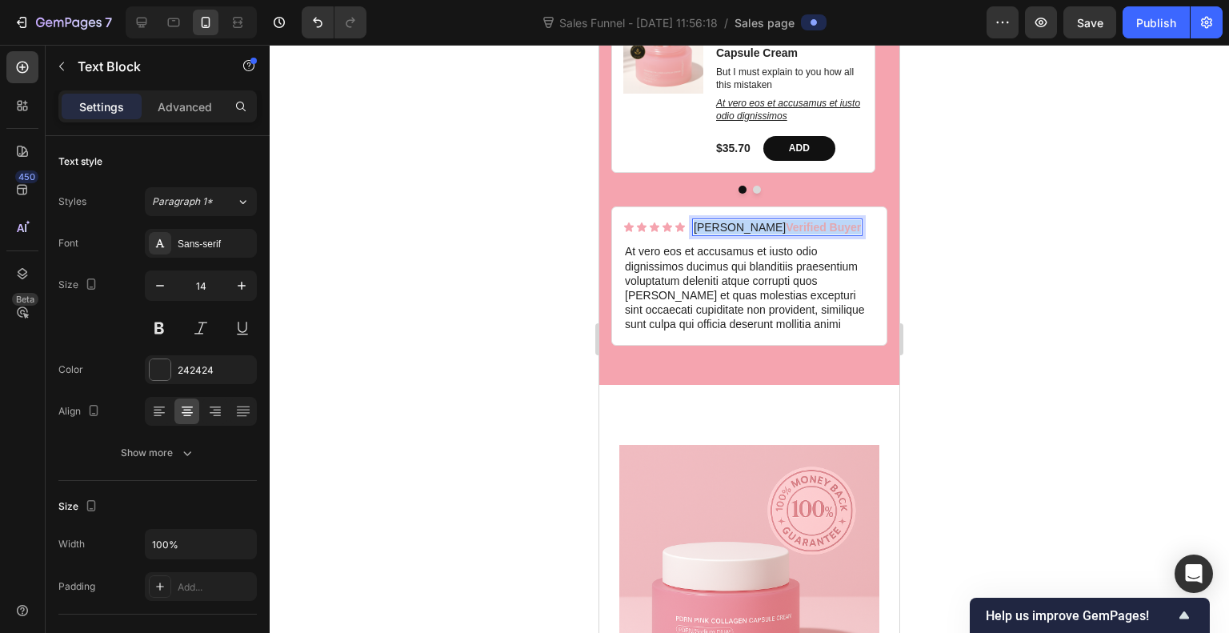
click at [787, 221] on strong "Verified Buyer" at bounding box center [823, 227] width 75 height 13
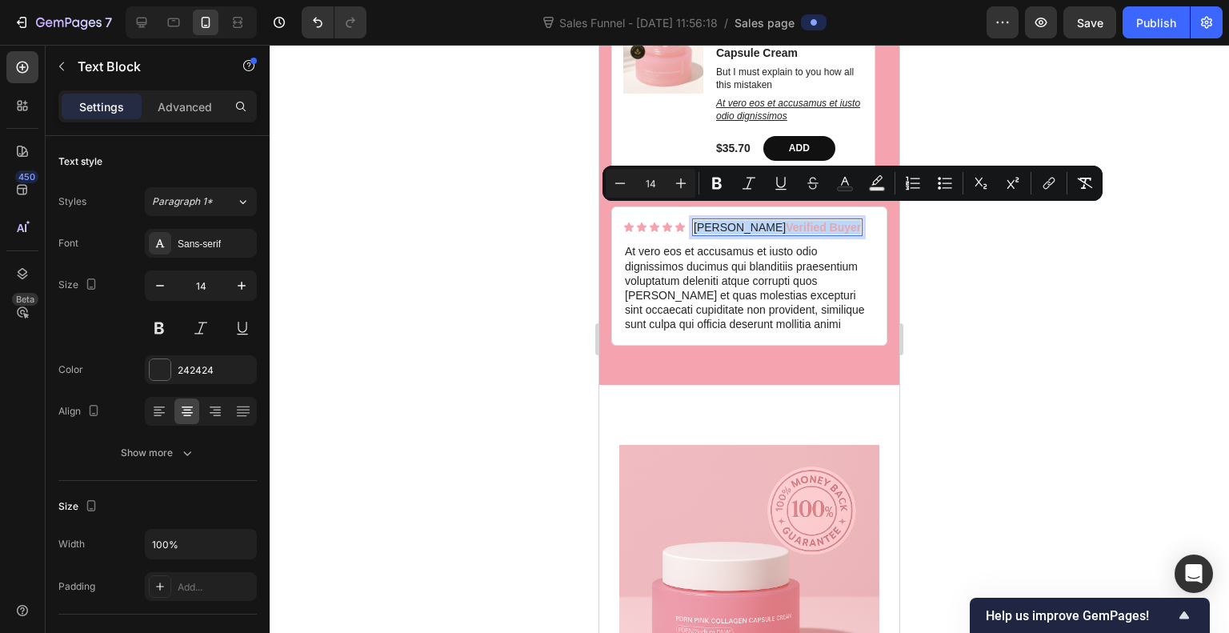
click at [787, 221] on strong "Verified Buyer" at bounding box center [823, 227] width 75 height 13
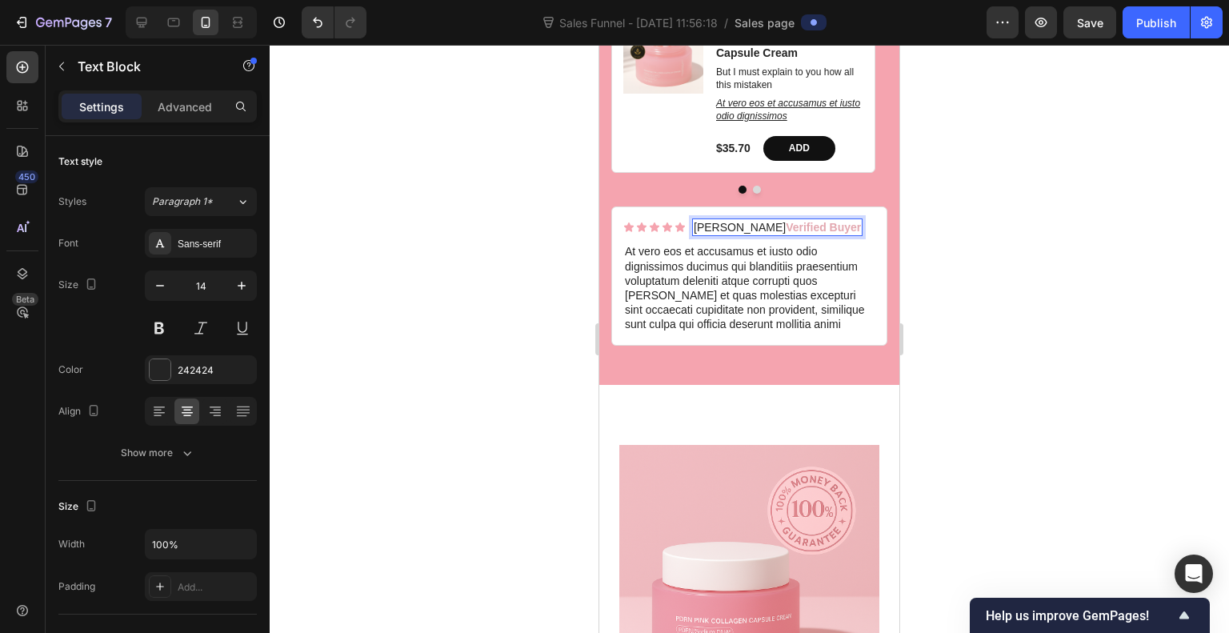
click at [787, 221] on strong "Verified Buyer" at bounding box center [823, 227] width 75 height 13
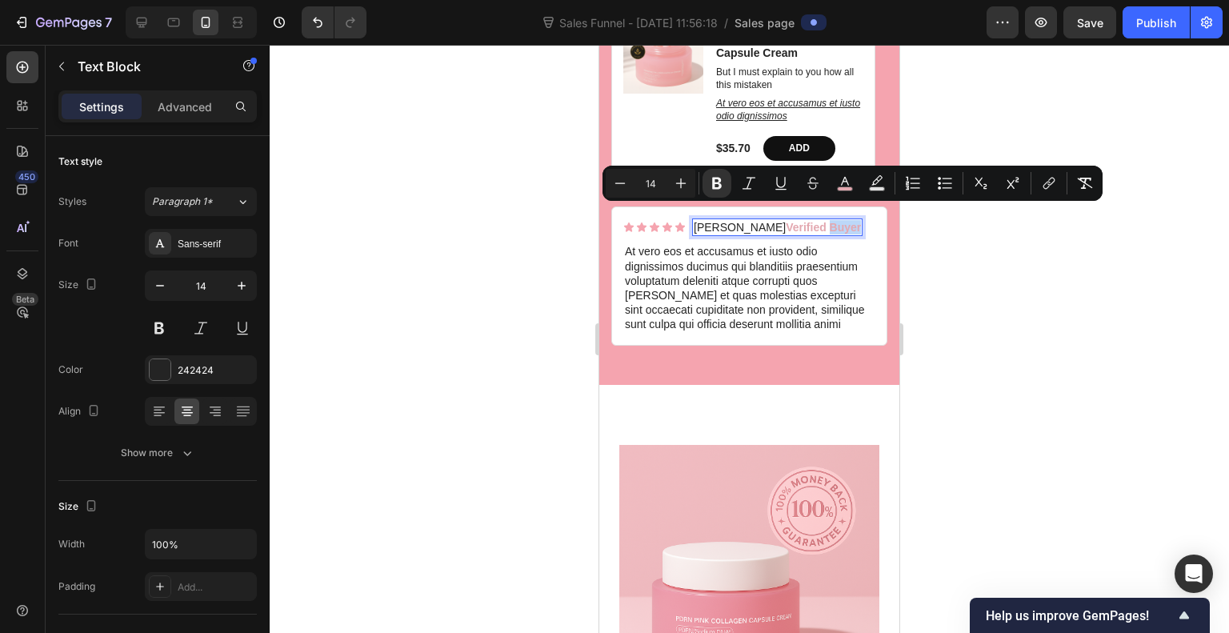
click at [786, 221] on strong "Verified Buyer" at bounding box center [823, 227] width 75 height 13
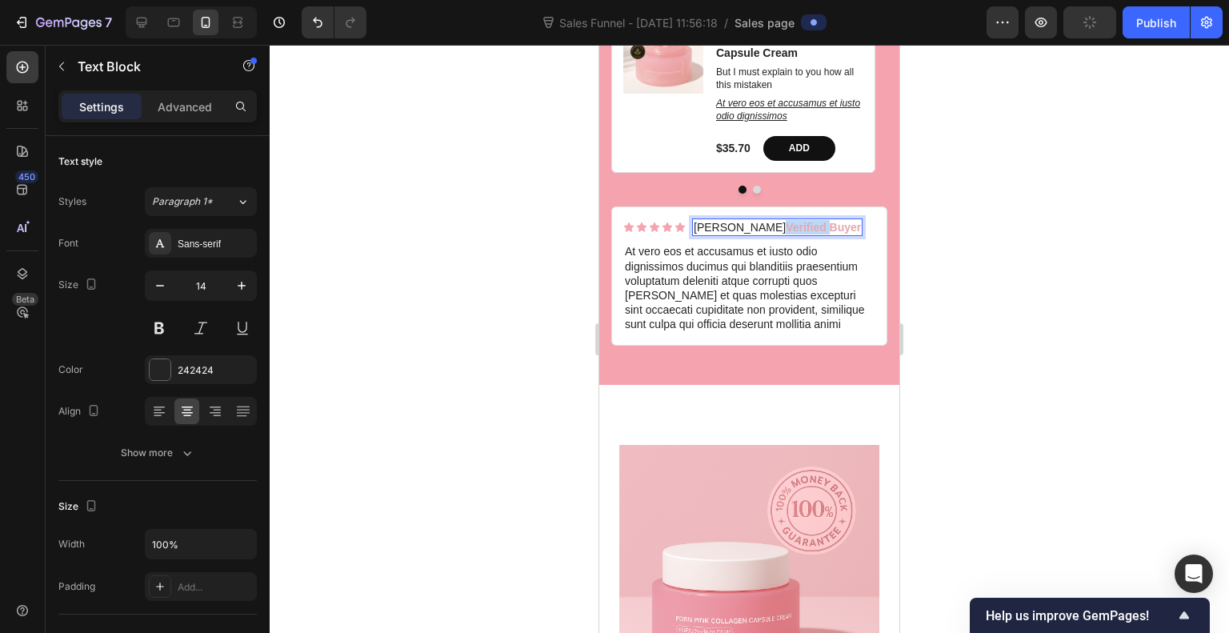
click at [786, 221] on strong "Verified Buyer" at bounding box center [823, 227] width 75 height 13
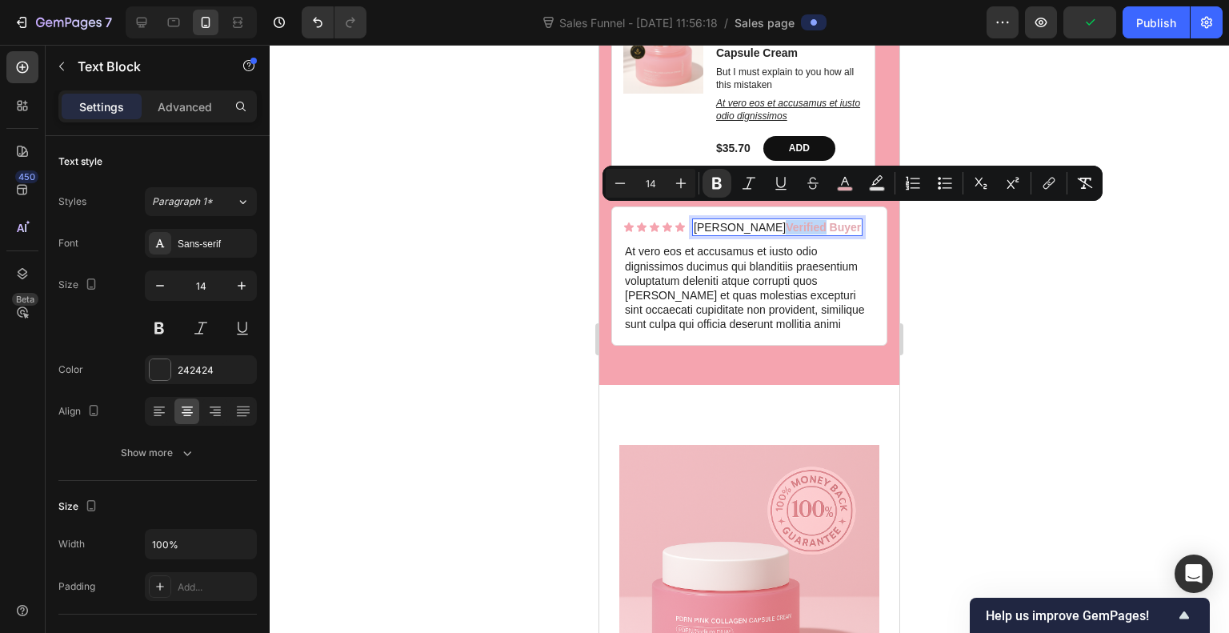
drag, startPoint x: 761, startPoint y: 216, endPoint x: 749, endPoint y: 217, distance: 12.0
click at [786, 221] on strong "Verified Buyer" at bounding box center [823, 227] width 75 height 13
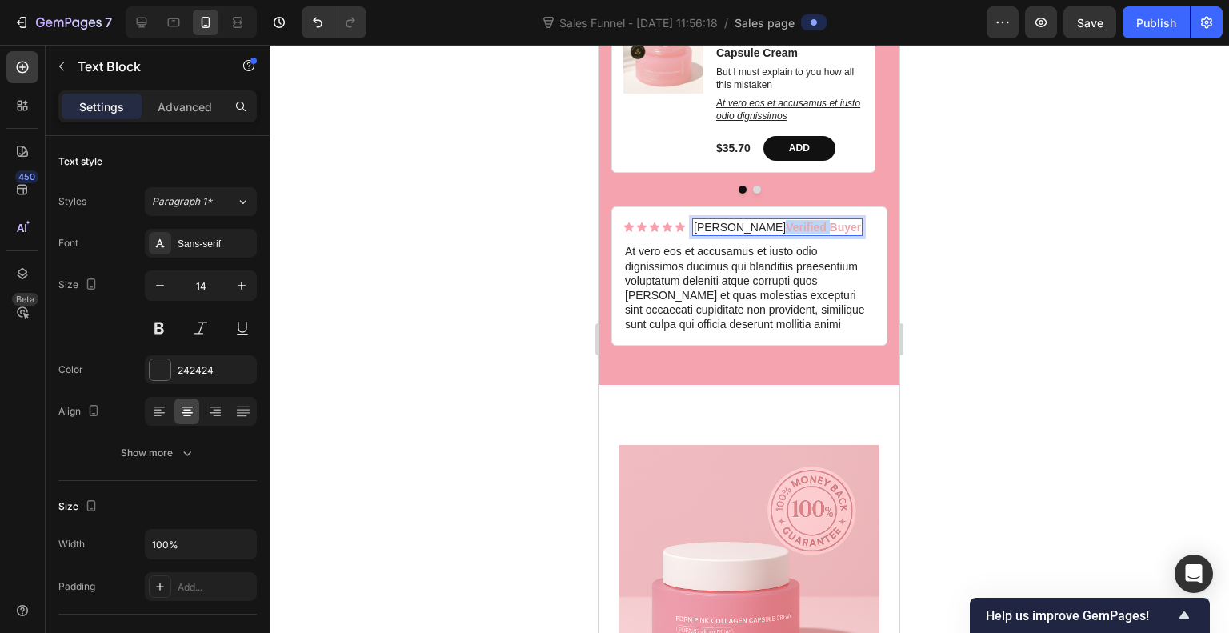
click at [786, 221] on strong "Verified Buyer" at bounding box center [823, 227] width 75 height 13
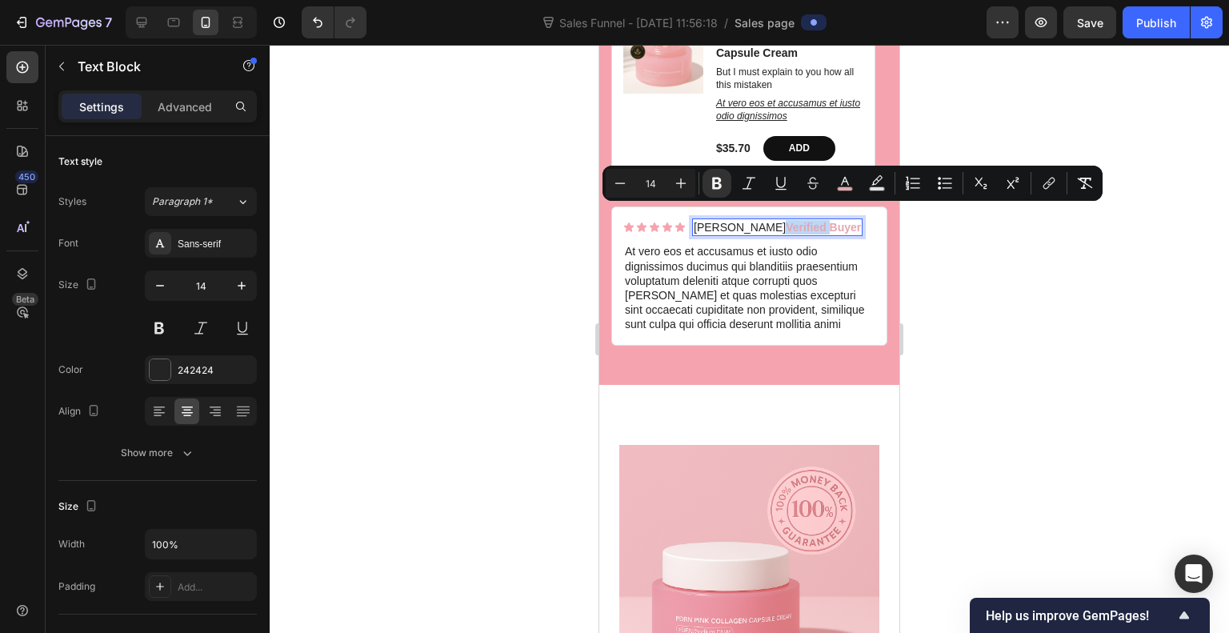
click at [743, 220] on p "Briana M. Verified Buyer" at bounding box center [777, 227] width 167 height 14
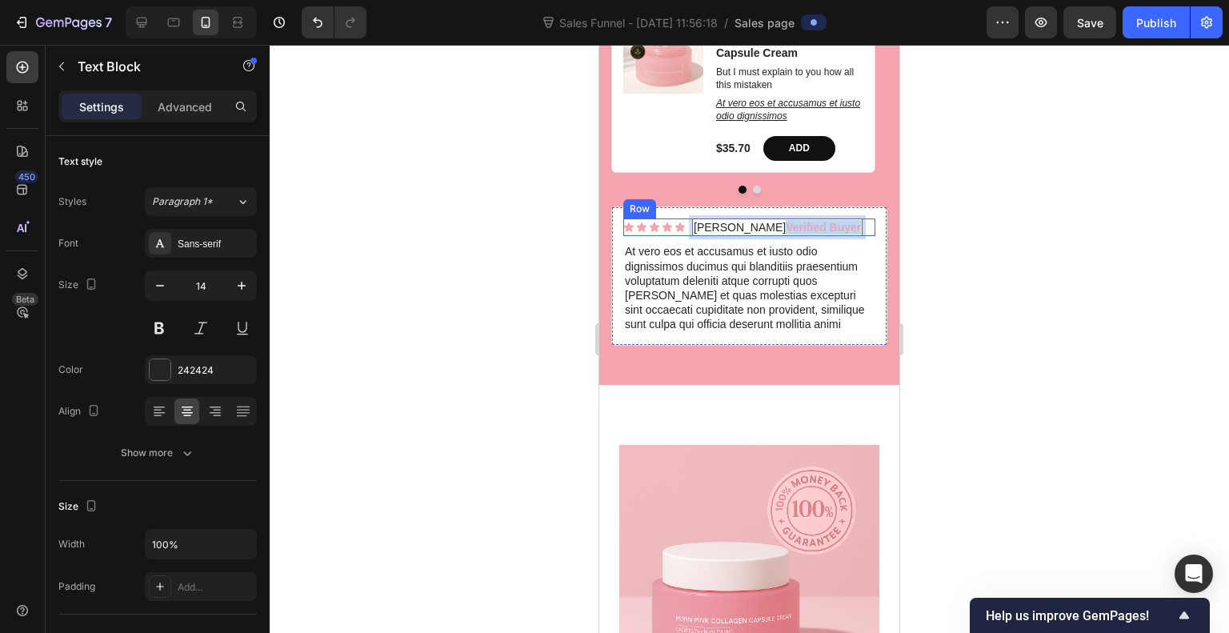
drag, startPoint x: 744, startPoint y: 211, endPoint x: 828, endPoint y: 206, distance: 84.2
click at [828, 219] on div "Icon Icon Icon Icon Icon Icon List Briana M. Verified Buyer Text Block 0 Row" at bounding box center [750, 228] width 252 height 18
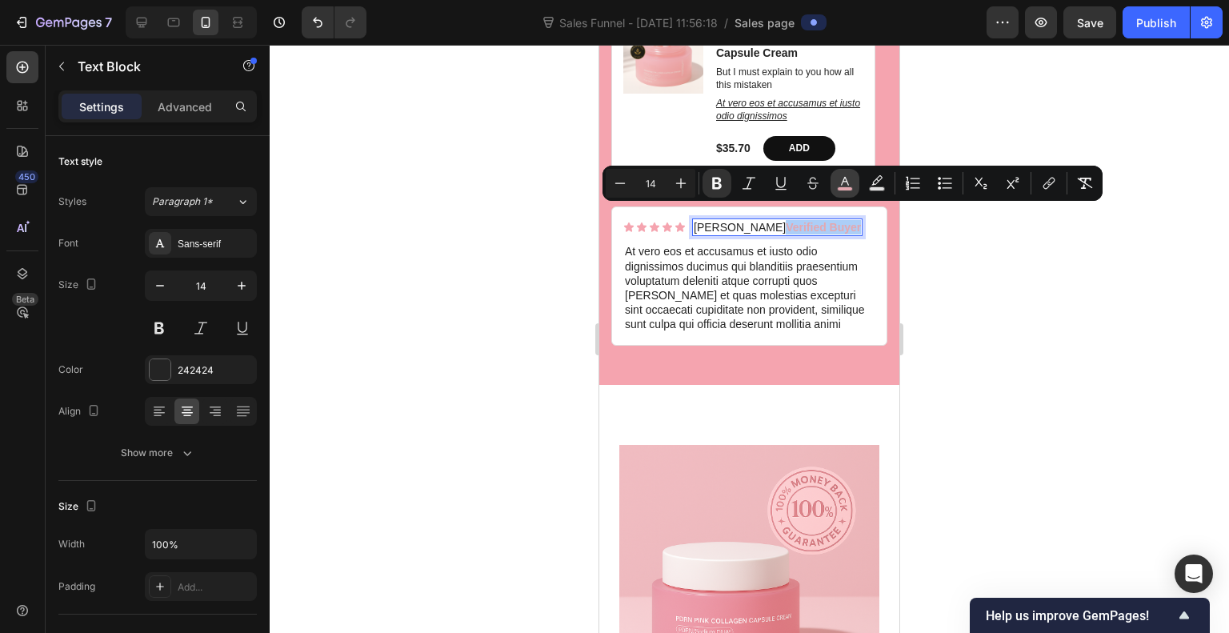
click at [839, 173] on button "color" at bounding box center [845, 183] width 29 height 29
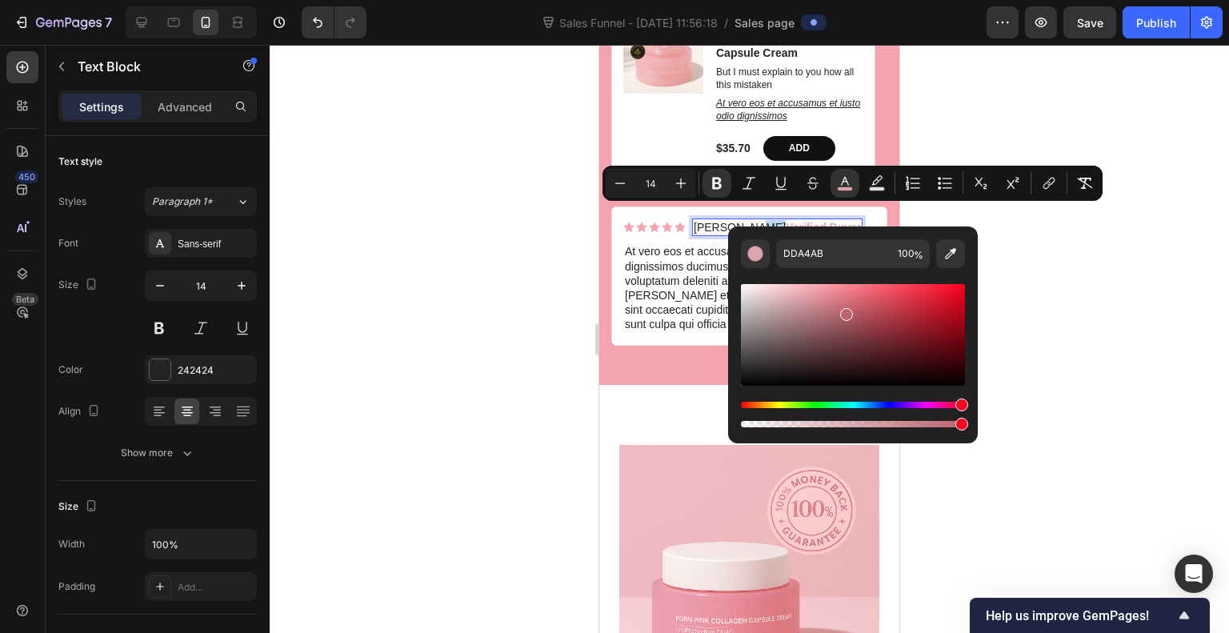
drag, startPoint x: 801, startPoint y: 297, endPoint x: 845, endPoint y: 306, distance: 44.9
click at [845, 308] on div "Editor contextual toolbar" at bounding box center [846, 314] width 13 height 13
click at [845, 306] on div "Editor contextual toolbar" at bounding box center [846, 309] width 13 height 13
click at [855, 292] on div "Editor contextual toolbar" at bounding box center [853, 335] width 224 height 102
click at [837, 287] on div "Editor contextual toolbar" at bounding box center [853, 335] width 224 height 102
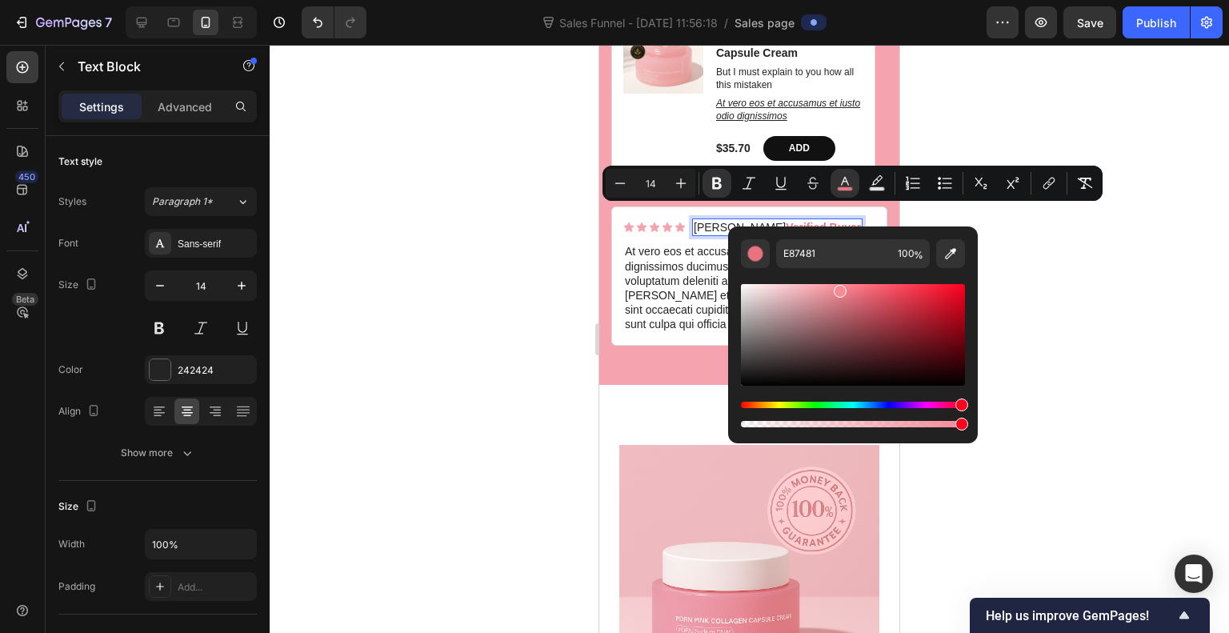
type input "F48B97"
click at [1005, 256] on div at bounding box center [750, 339] width 960 height 588
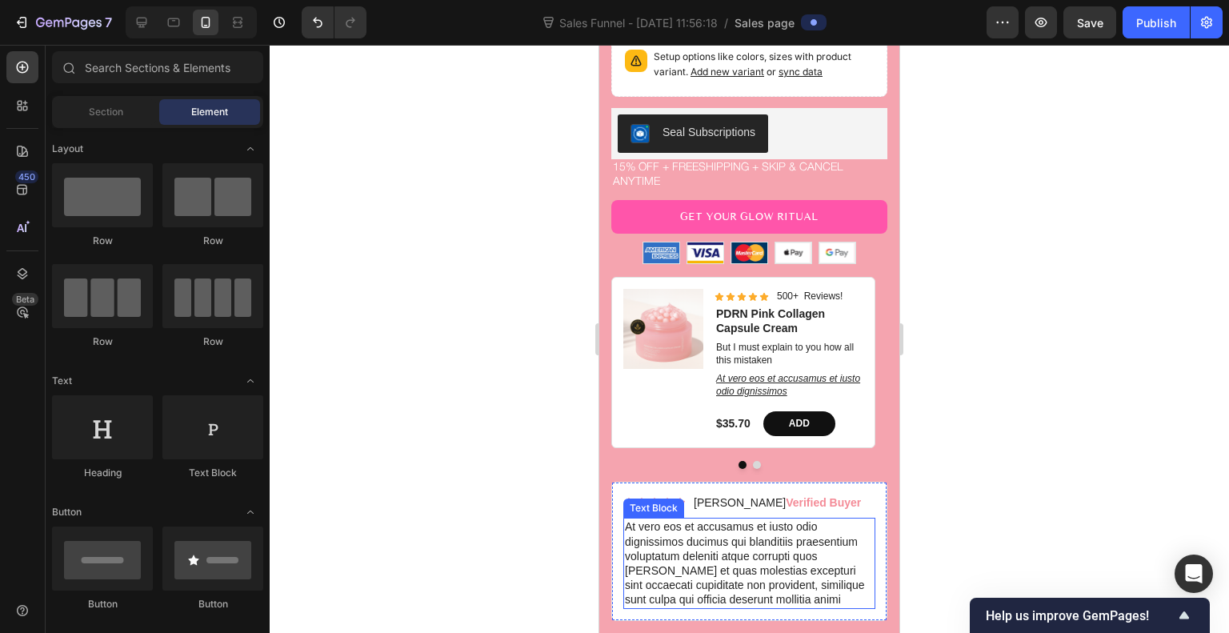
scroll to position [4045, 0]
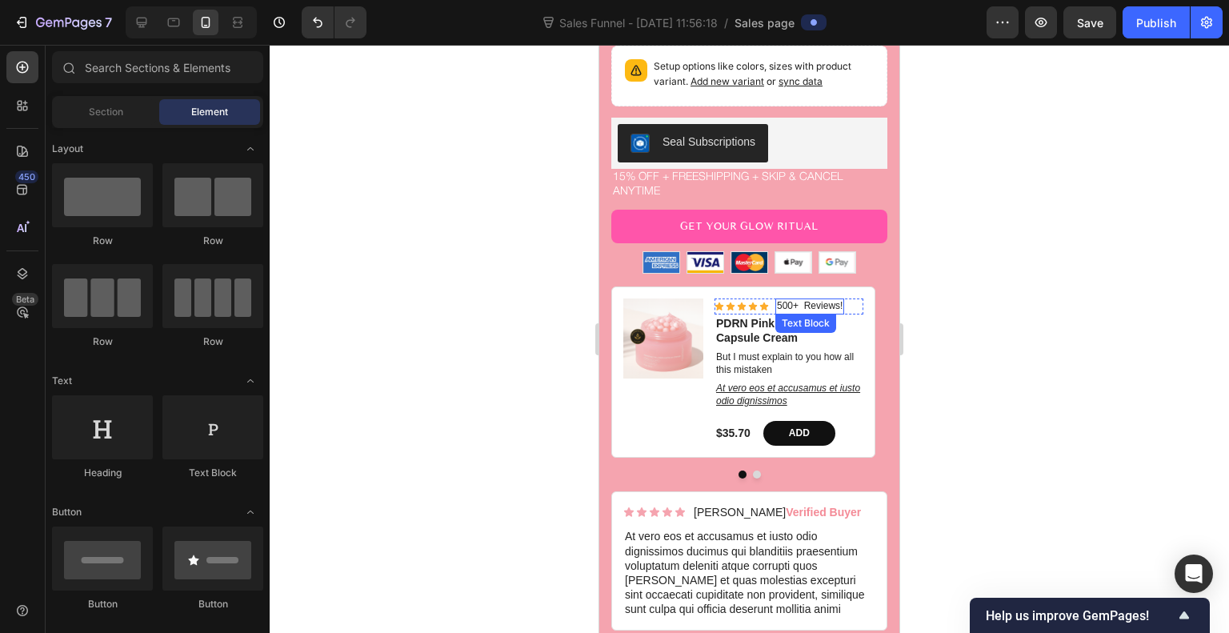
click at [791, 300] on p "500+ Reviews!" at bounding box center [810, 306] width 66 height 13
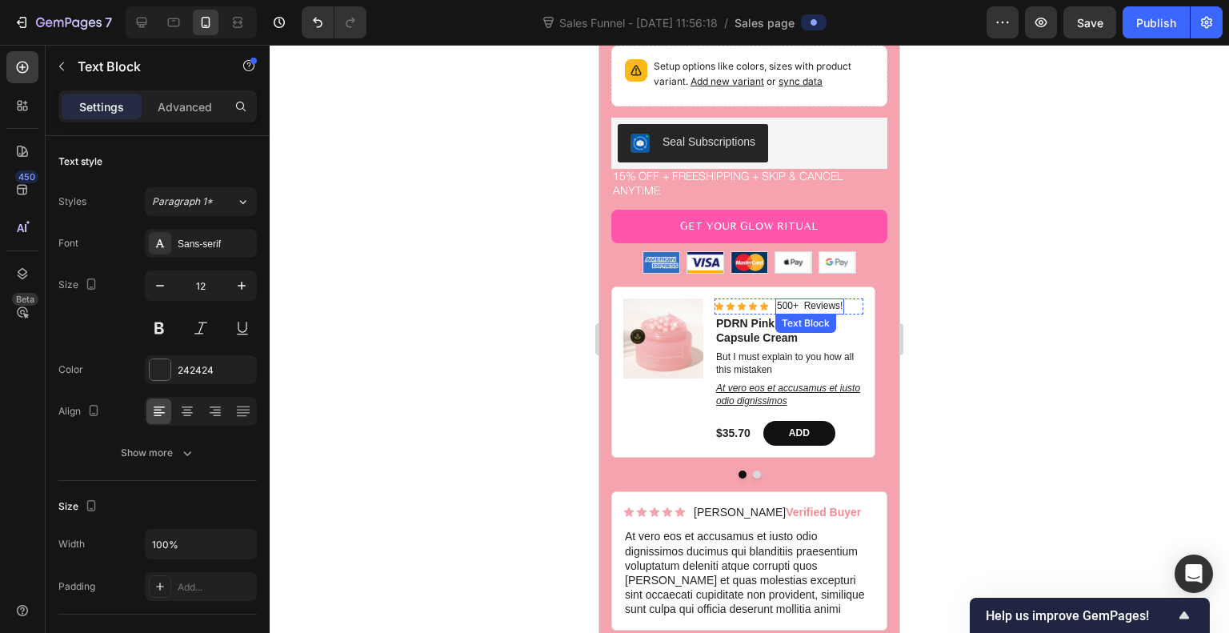
click at [791, 300] on p "500+ Reviews!" at bounding box center [810, 306] width 66 height 13
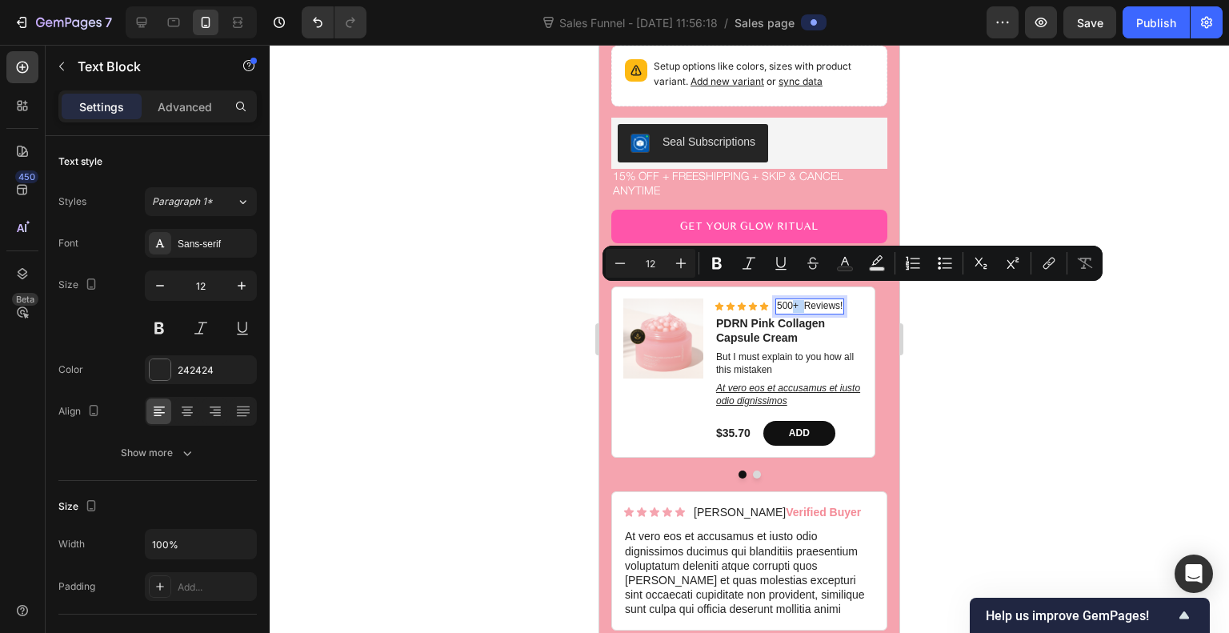
click at [791, 300] on p "500+ Reviews!" at bounding box center [810, 306] width 66 height 13
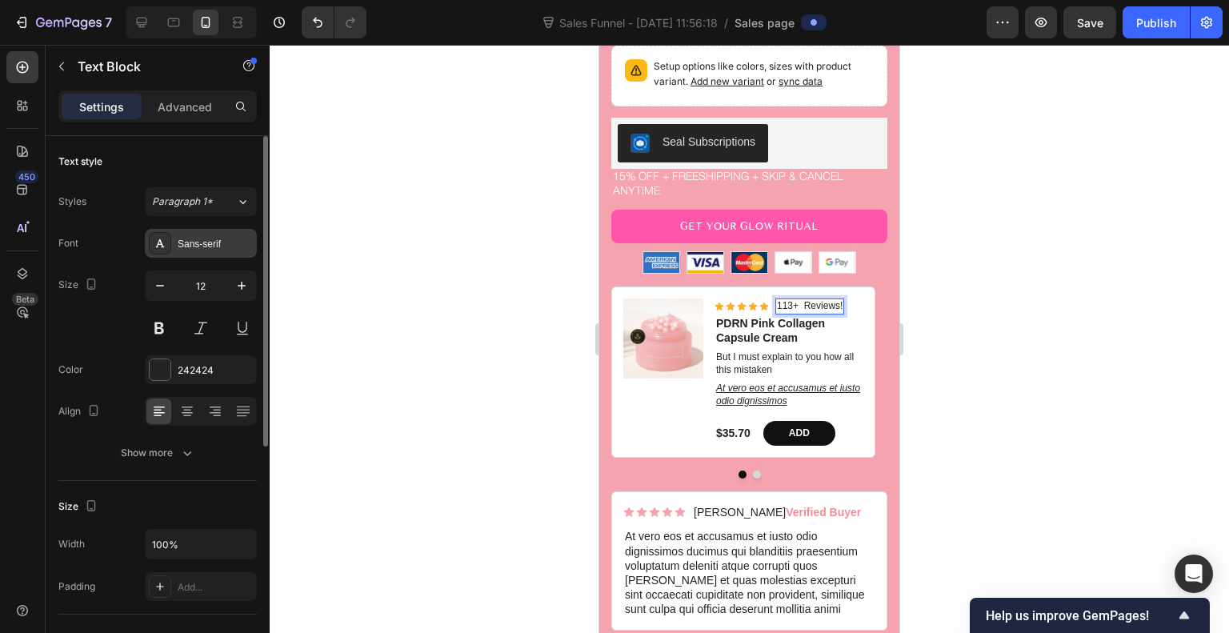
click at [197, 241] on div "Sans-serif" at bounding box center [215, 244] width 75 height 14
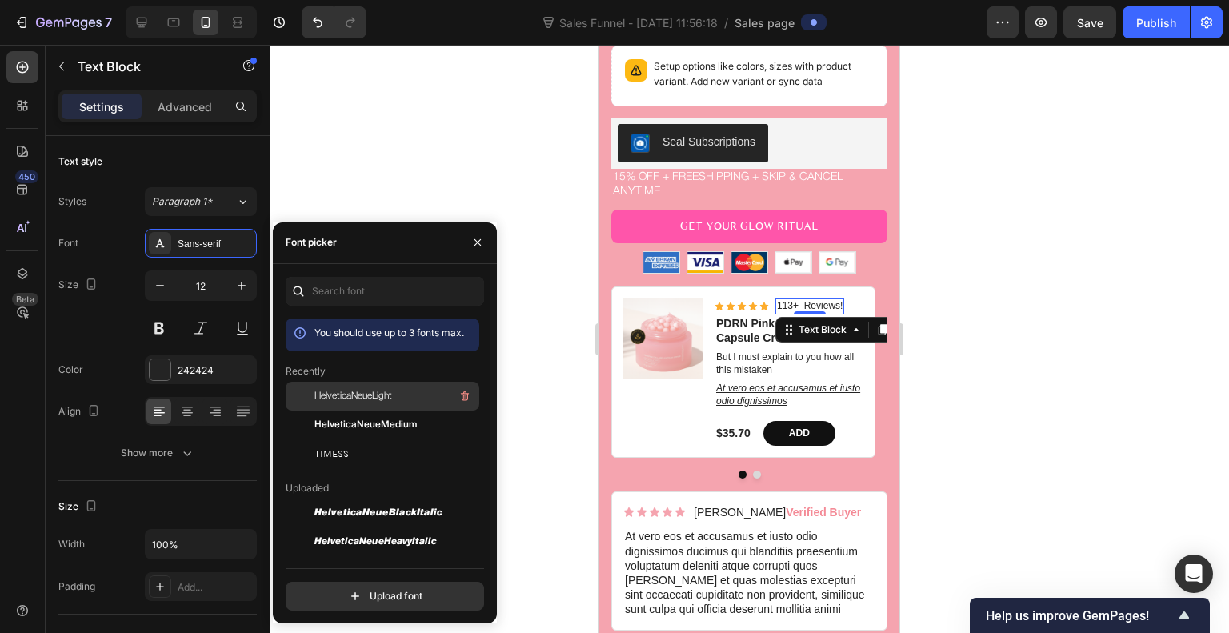
click at [376, 407] on div "HelveticaNeueLight" at bounding box center [383, 396] width 194 height 29
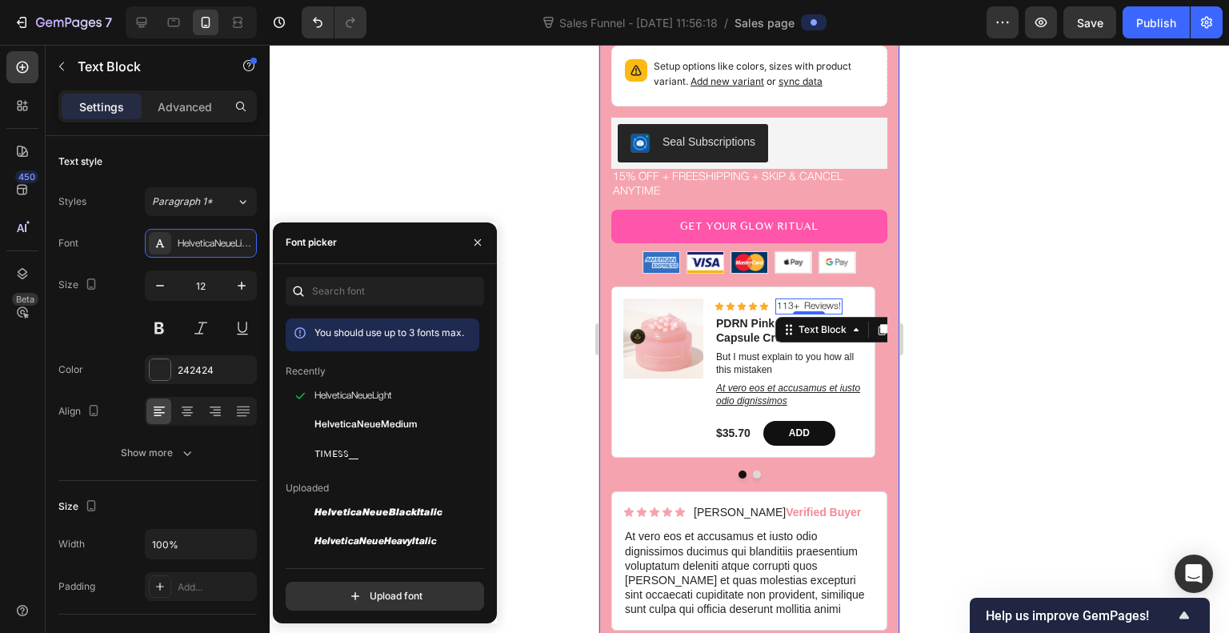
click at [884, 263] on div "Product Images LIMITED OFFER Text Block PDRN Pink Collagen Capsule Cream Produc…" at bounding box center [750, 57] width 300 height 1202
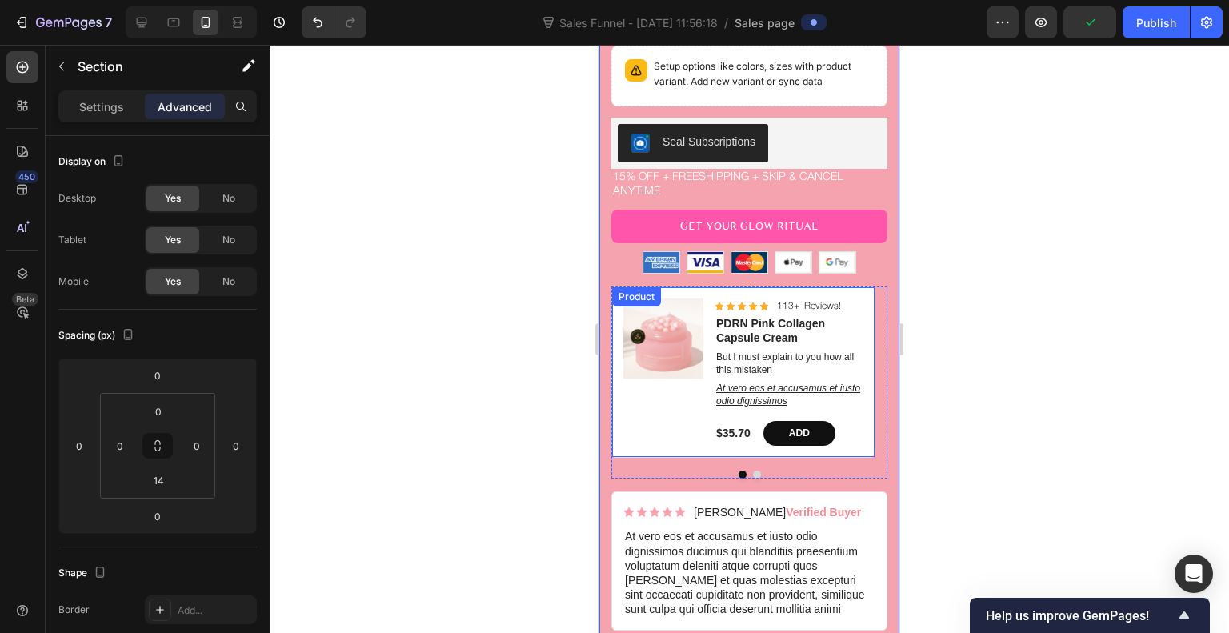
click at [868, 287] on div "Product Images Icon Icon Icon Icon Icon Icon List 113+ Reviews! Text Block Row …" at bounding box center [743, 372] width 263 height 170
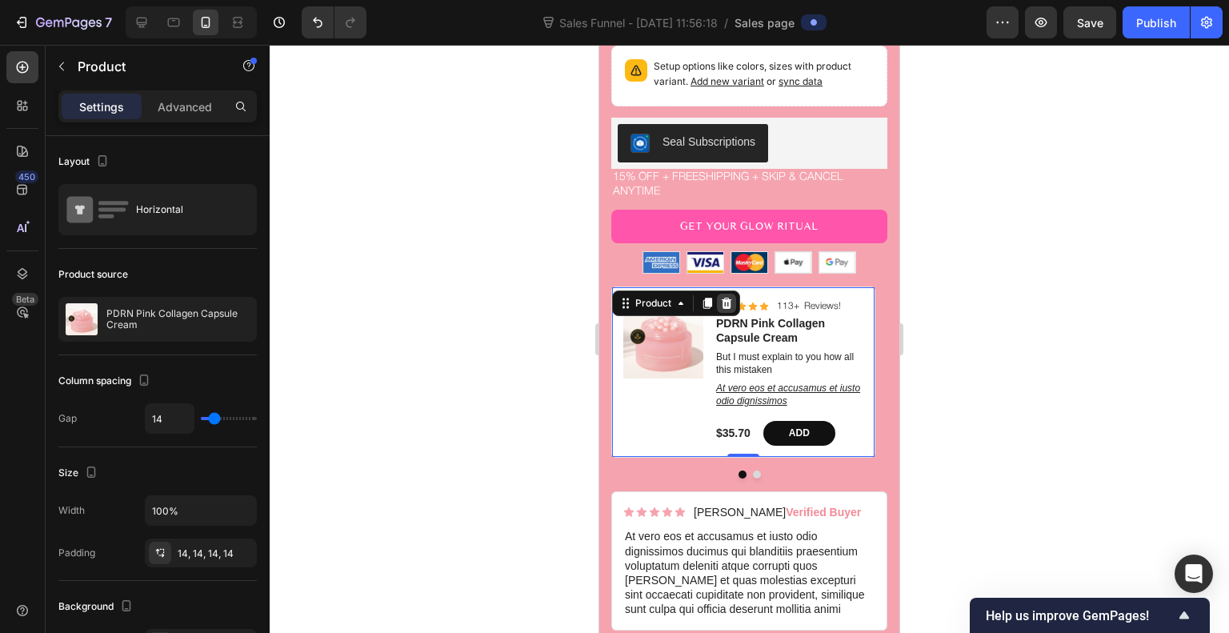
click at [725, 298] on icon at bounding box center [727, 303] width 10 height 11
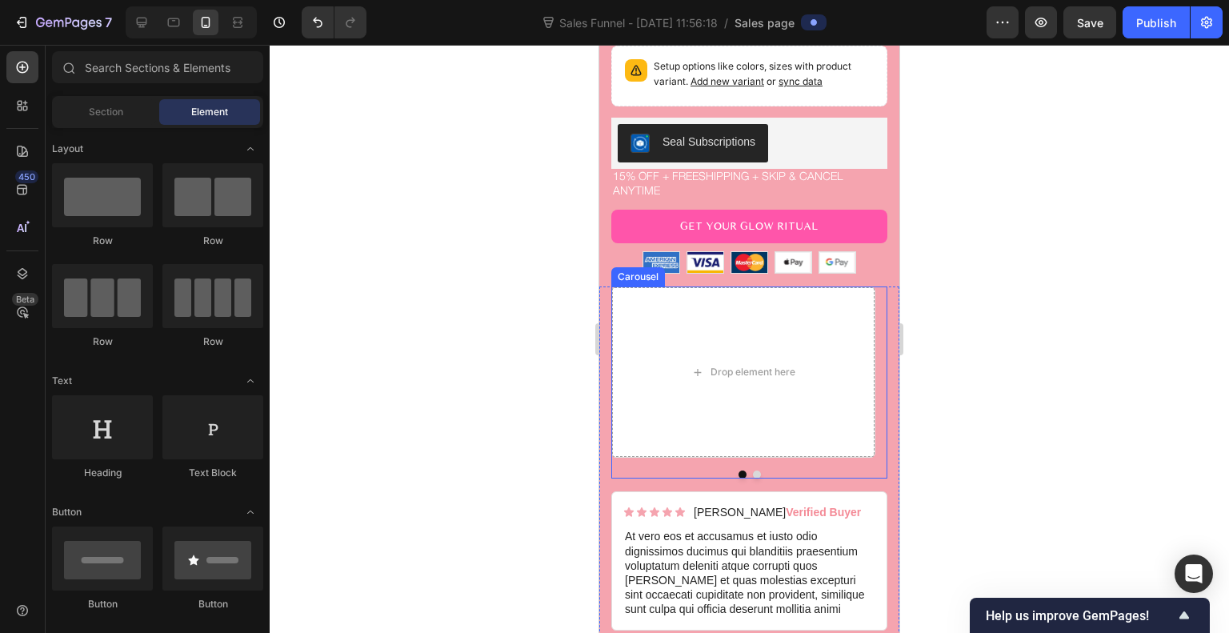
click at [864, 449] on div "Drop element here Product Images Icon Icon Icon Icon Icon Icon List 500+ Review…" at bounding box center [750, 383] width 276 height 192
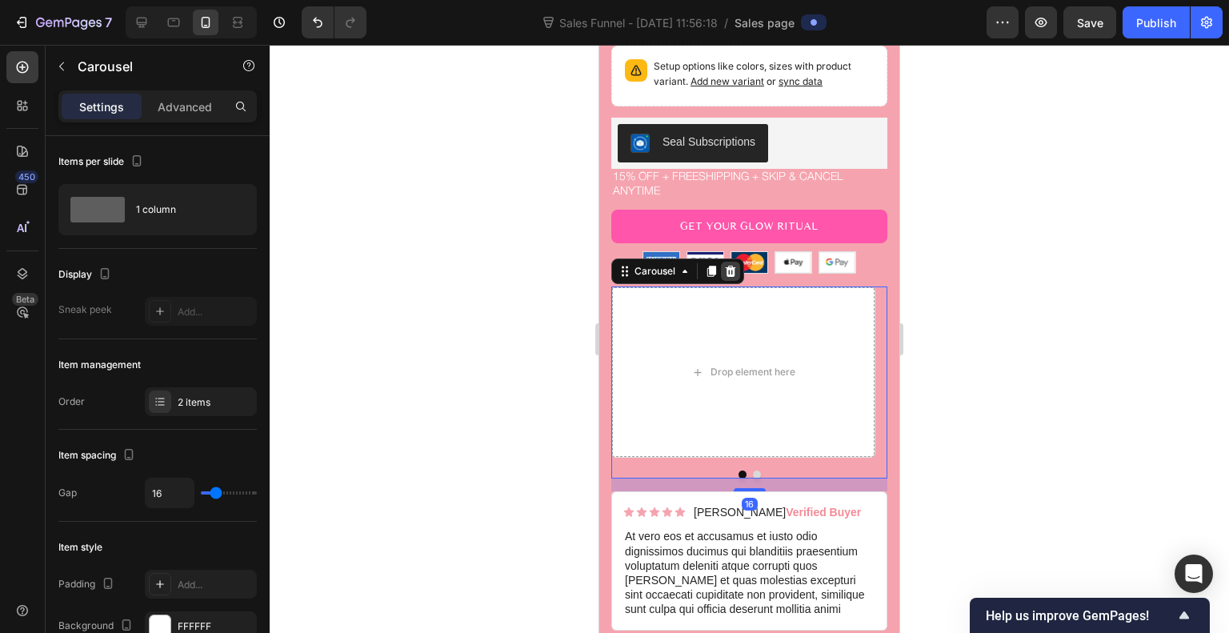
click at [728, 266] on icon at bounding box center [731, 271] width 10 height 11
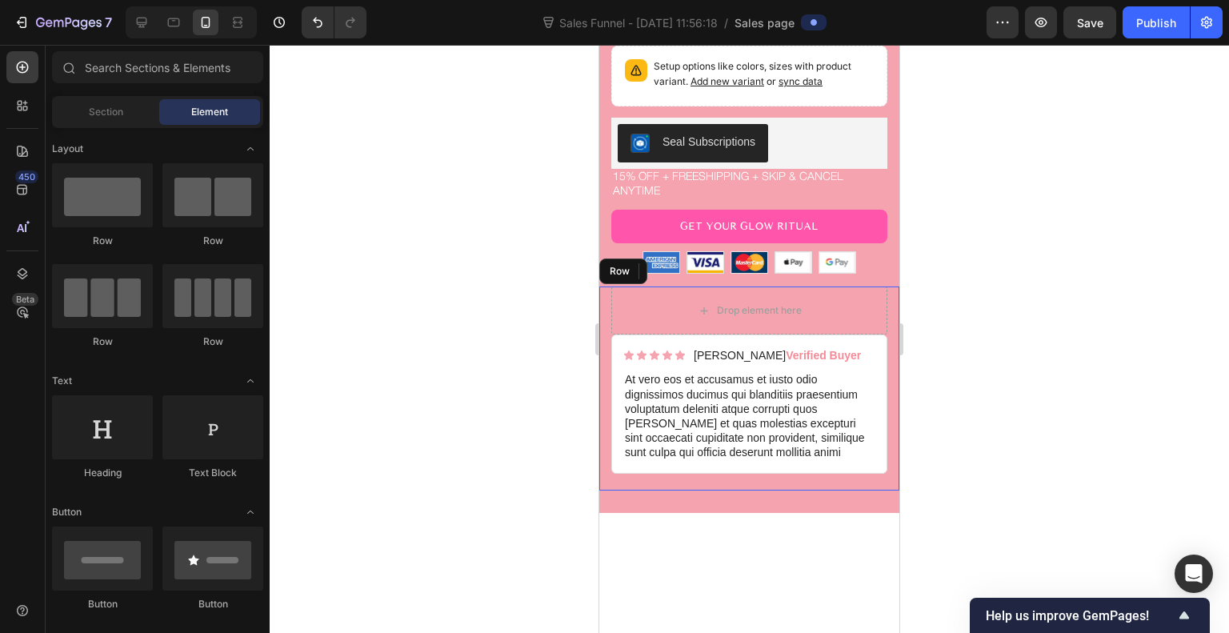
click at [605, 308] on div "Drop element here Icon Icon Icon Icon Icon Icon List Briana M. Verified Buyer T…" at bounding box center [750, 388] width 300 height 203
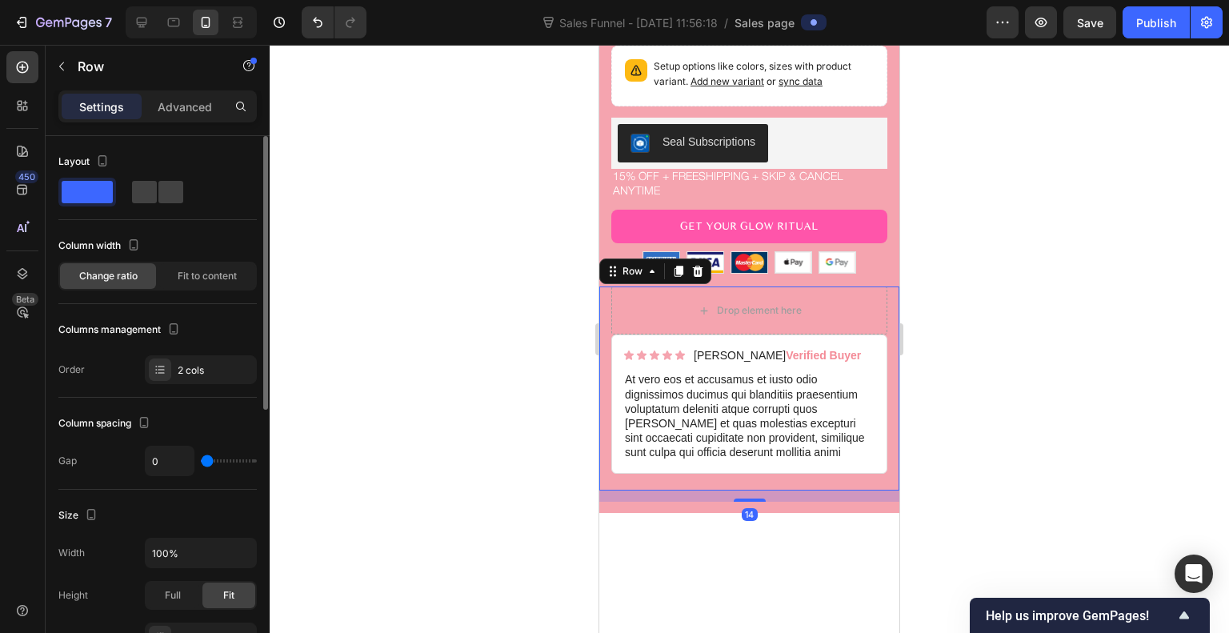
click at [85, 198] on span at bounding box center [87, 192] width 51 height 22
click at [157, 195] on div at bounding box center [157, 192] width 51 height 22
type input "30"
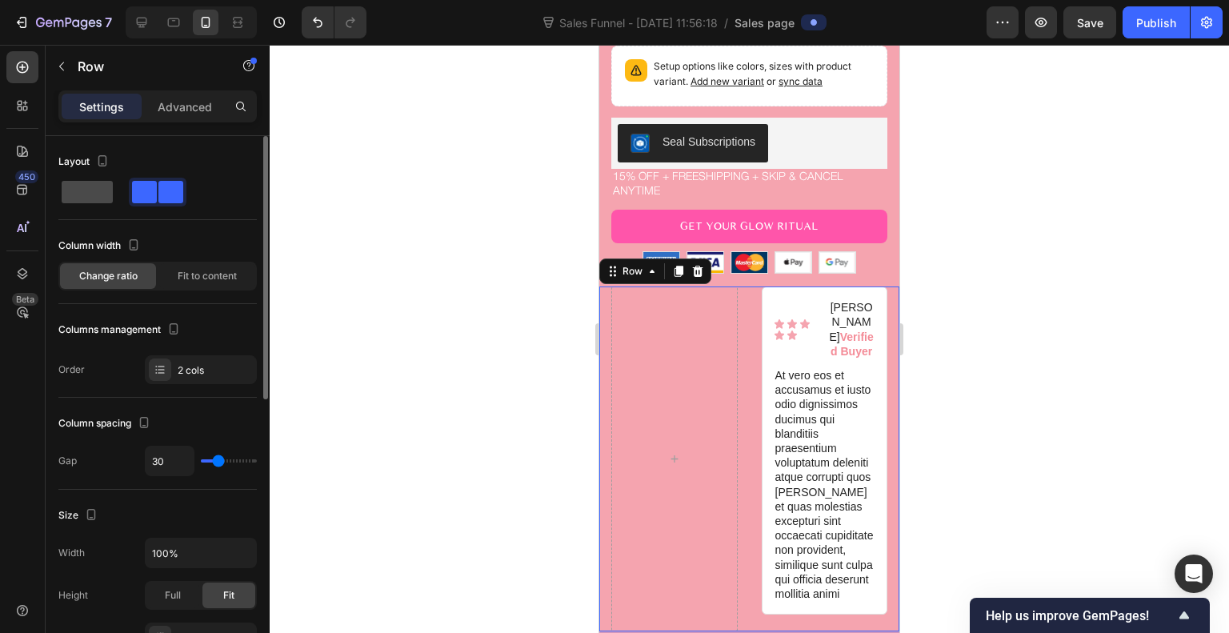
click at [79, 193] on span at bounding box center [87, 192] width 51 height 22
type input "0"
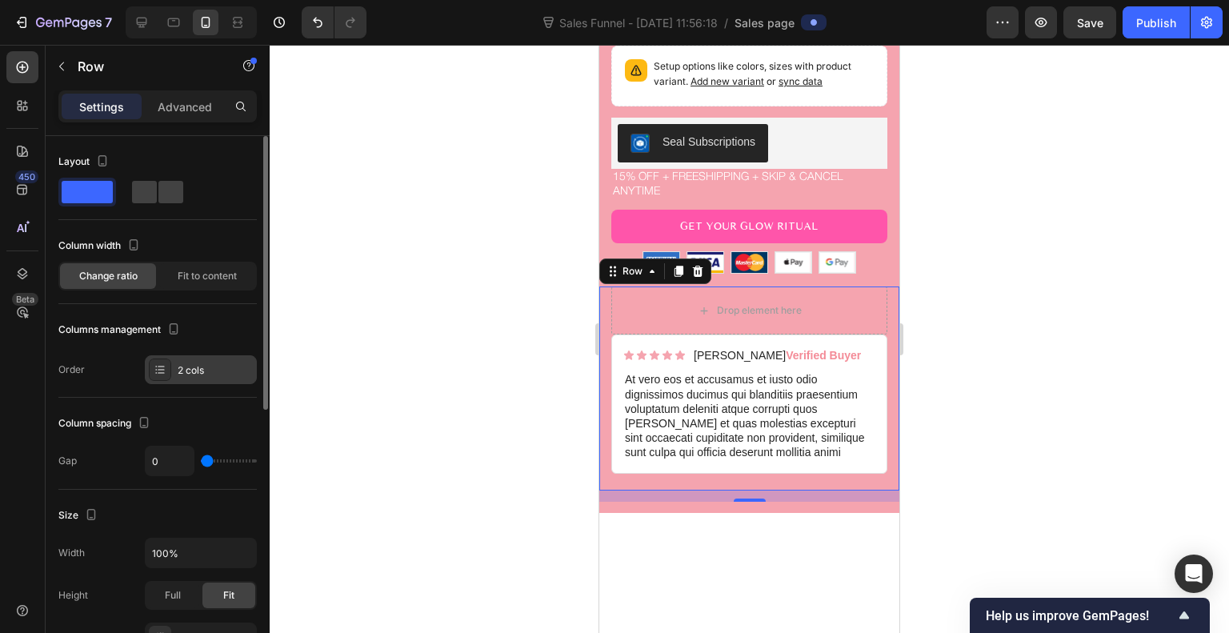
click at [207, 381] on div "2 cols" at bounding box center [201, 369] width 112 height 29
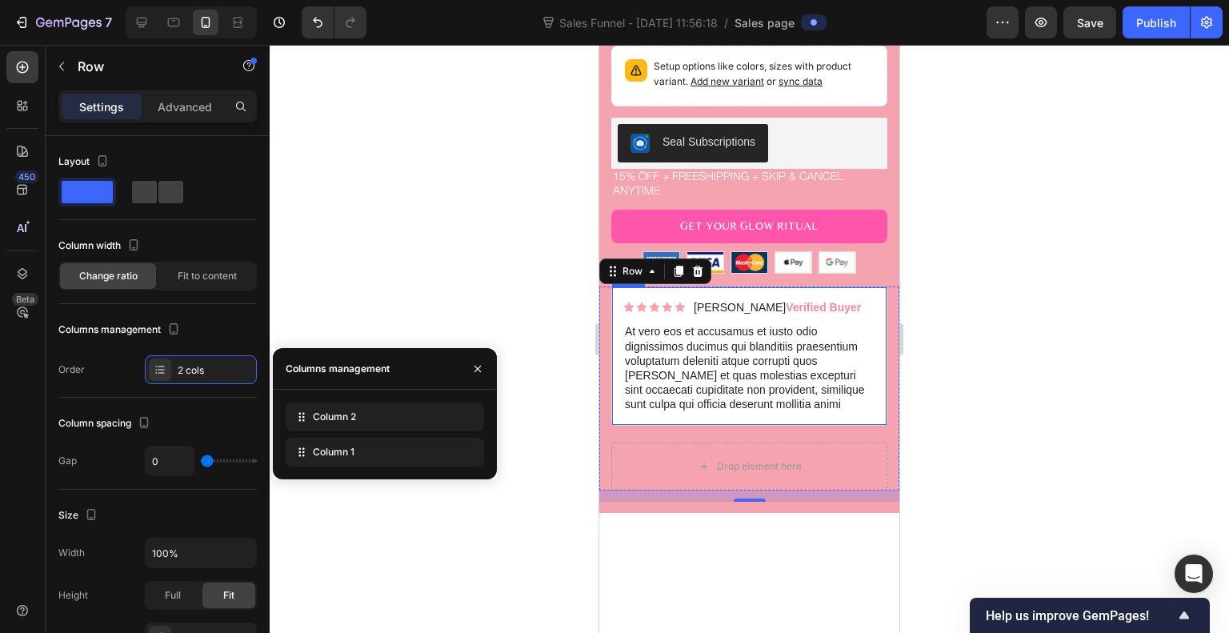
click at [1013, 373] on div at bounding box center [750, 339] width 960 height 588
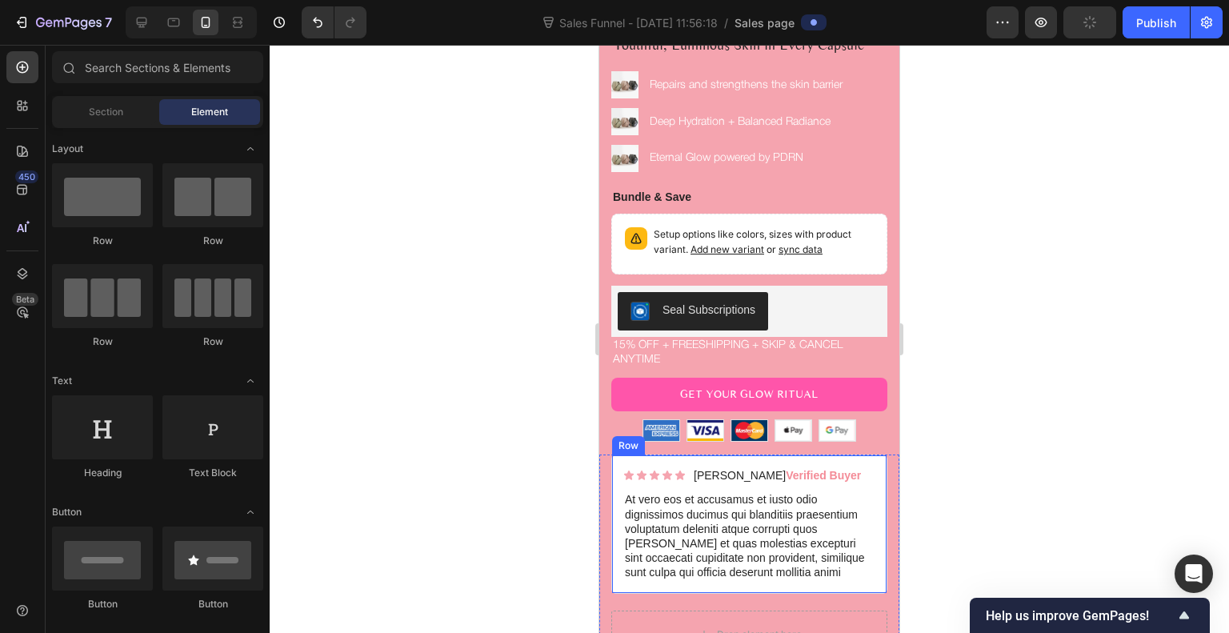
scroll to position [3871, 0]
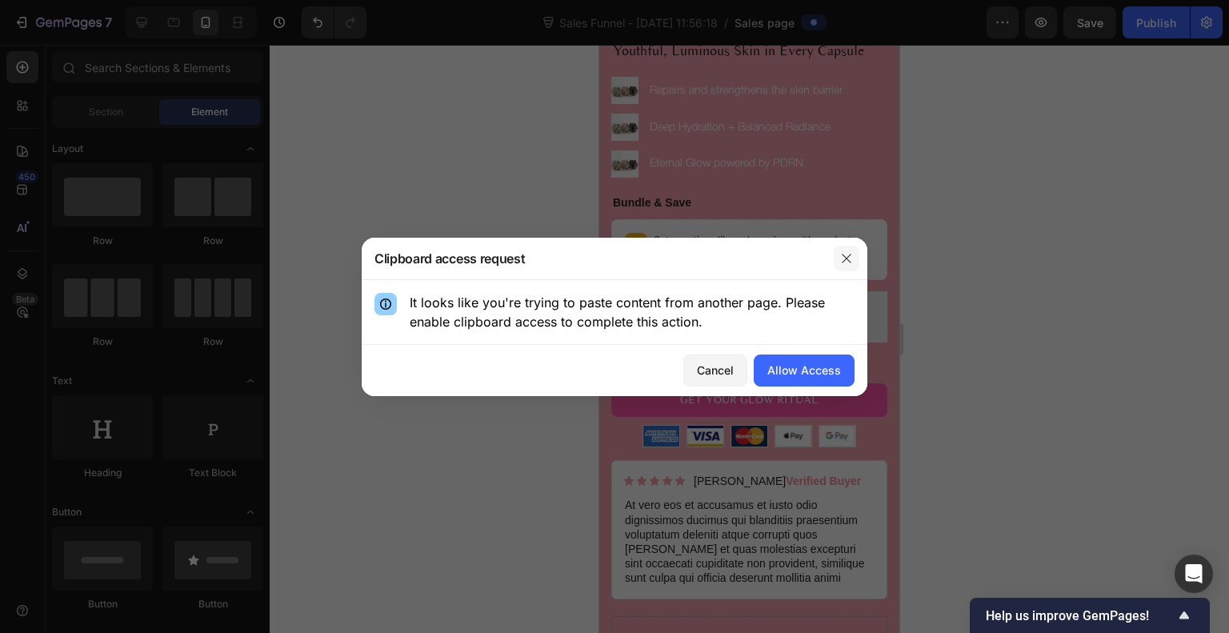
click at [851, 261] on icon "button" at bounding box center [846, 258] width 13 height 13
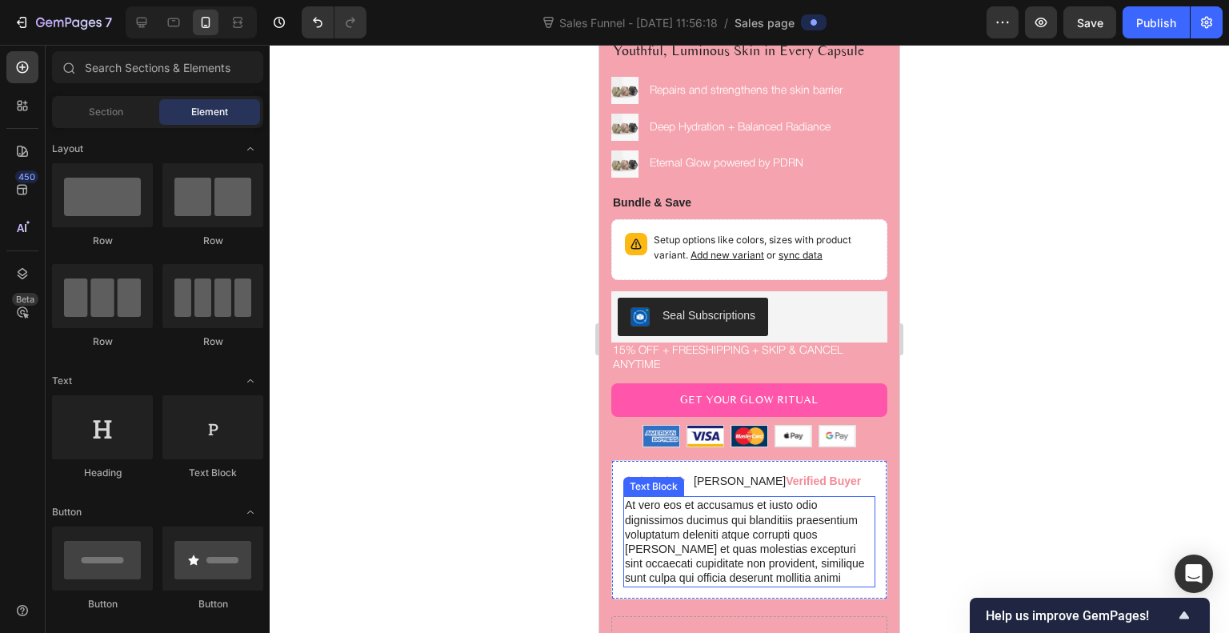
click at [743, 519] on p "At vero eos et accusamus et iusto odio dignissimos ducimus qui blanditiis praes…" at bounding box center [749, 541] width 249 height 87
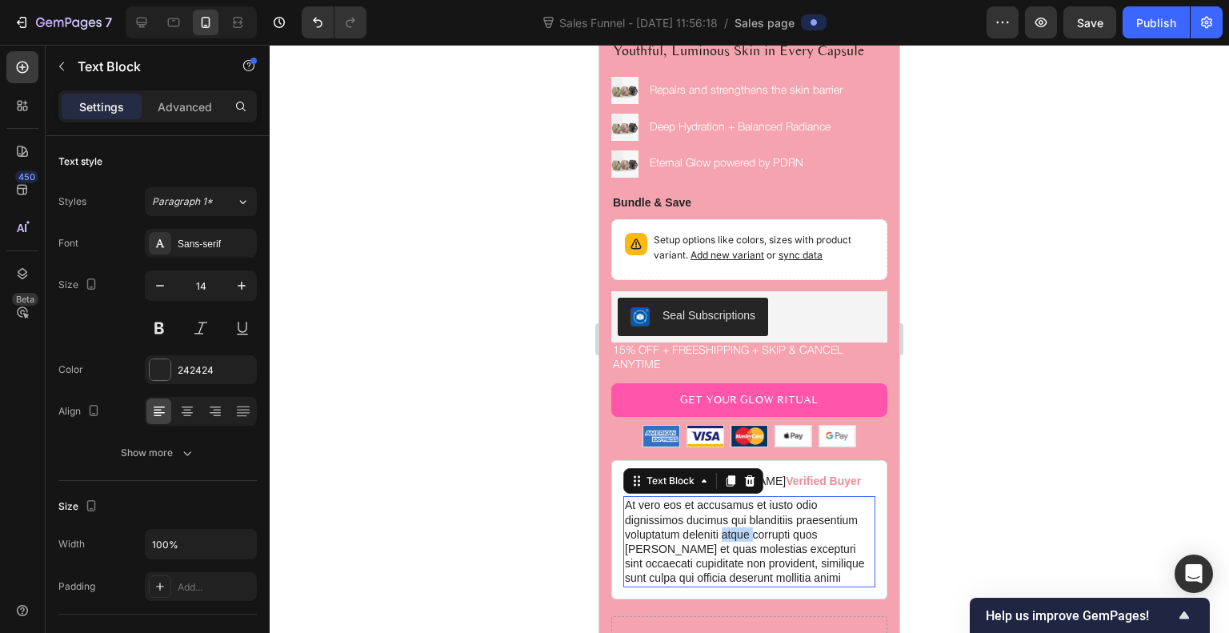
click at [743, 519] on p "At vero eos et accusamus et iusto odio dignissimos ducimus qui blanditiis praes…" at bounding box center [749, 541] width 249 height 87
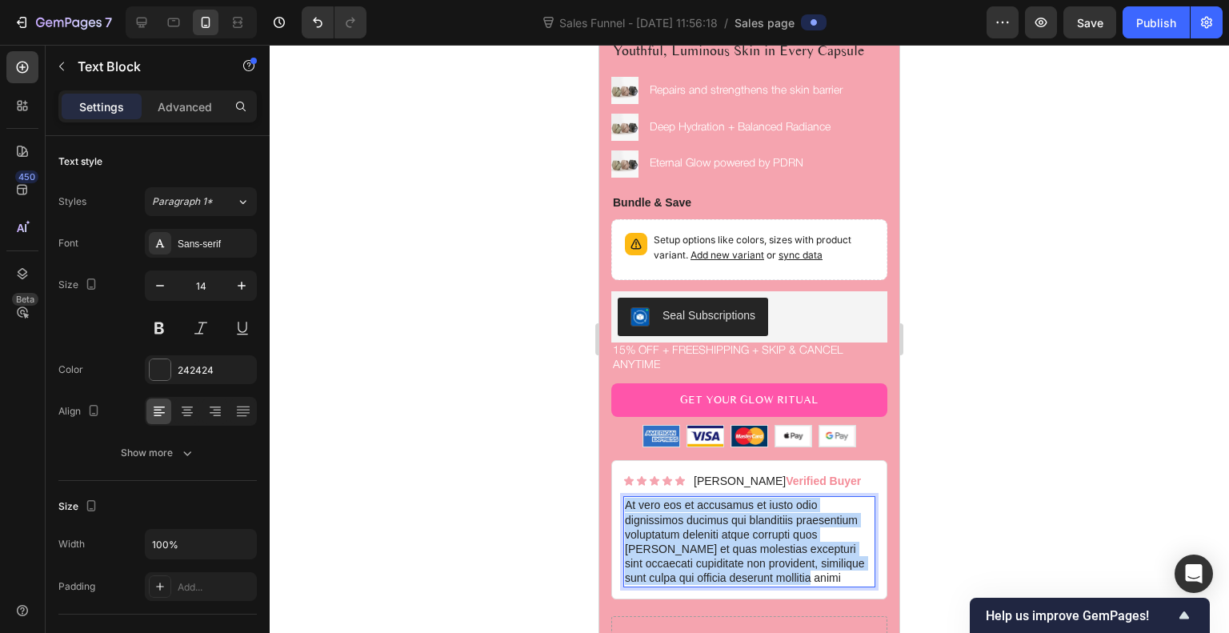
click at [743, 519] on p "At vero eos et accusamus et iusto odio dignissimos ducimus qui blanditiis praes…" at bounding box center [749, 541] width 249 height 87
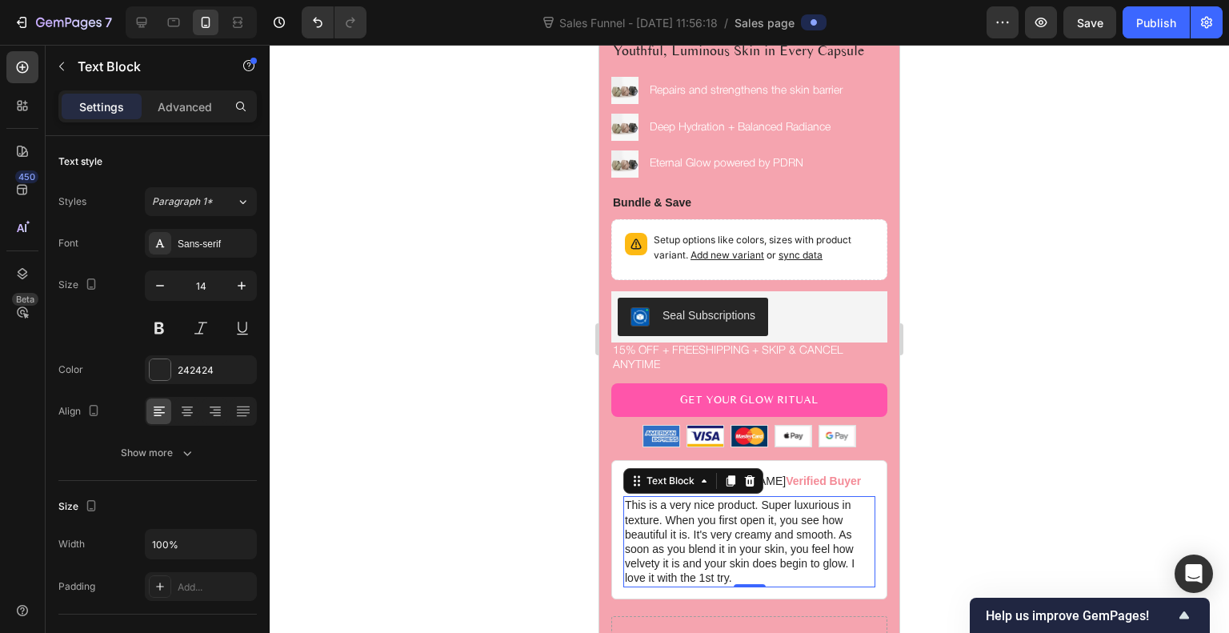
click at [961, 486] on div at bounding box center [750, 339] width 960 height 588
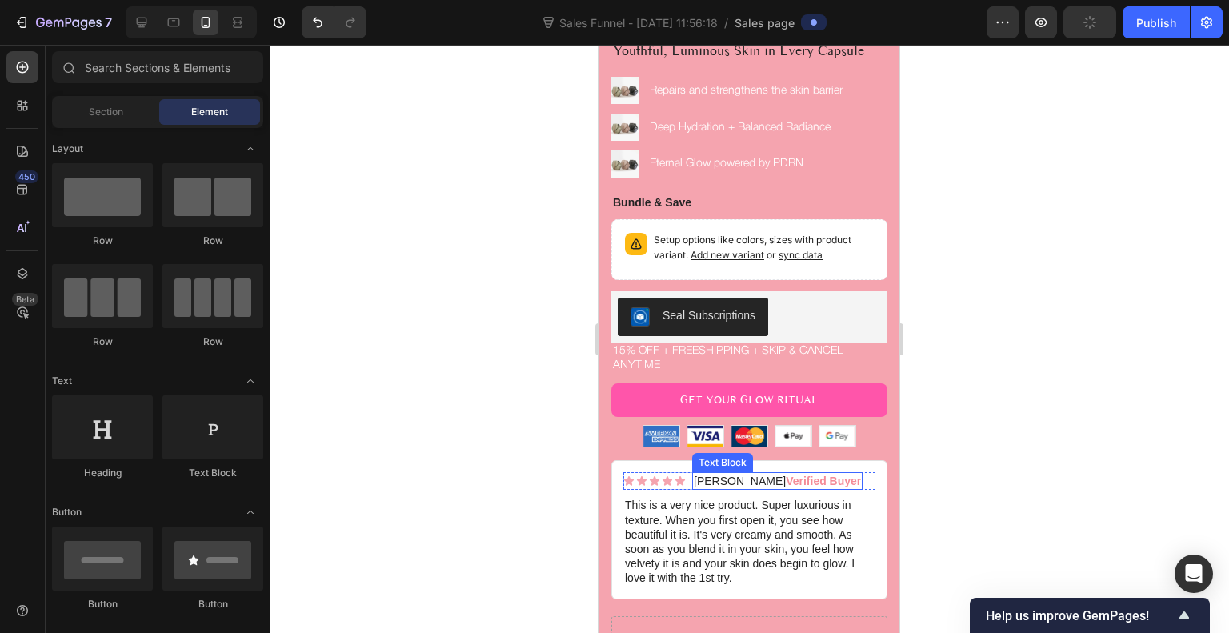
click at [720, 474] on p "Briana M. Verified Buyer" at bounding box center [777, 481] width 167 height 14
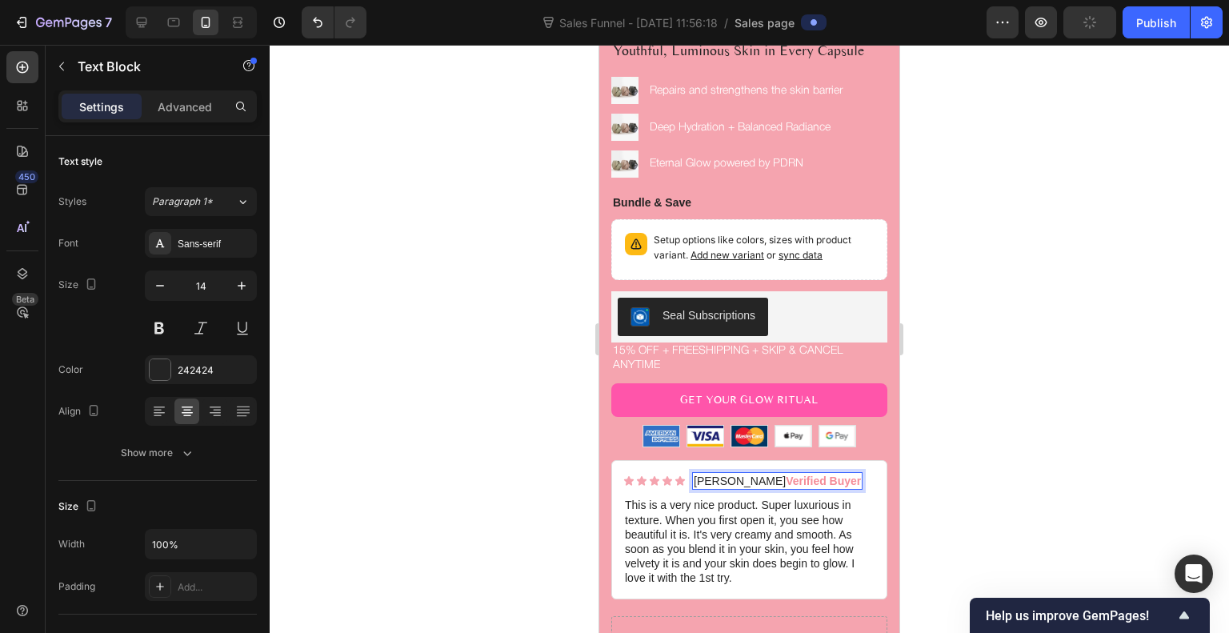
click at [720, 474] on p "Briana M. Verified Buyer" at bounding box center [777, 481] width 167 height 14
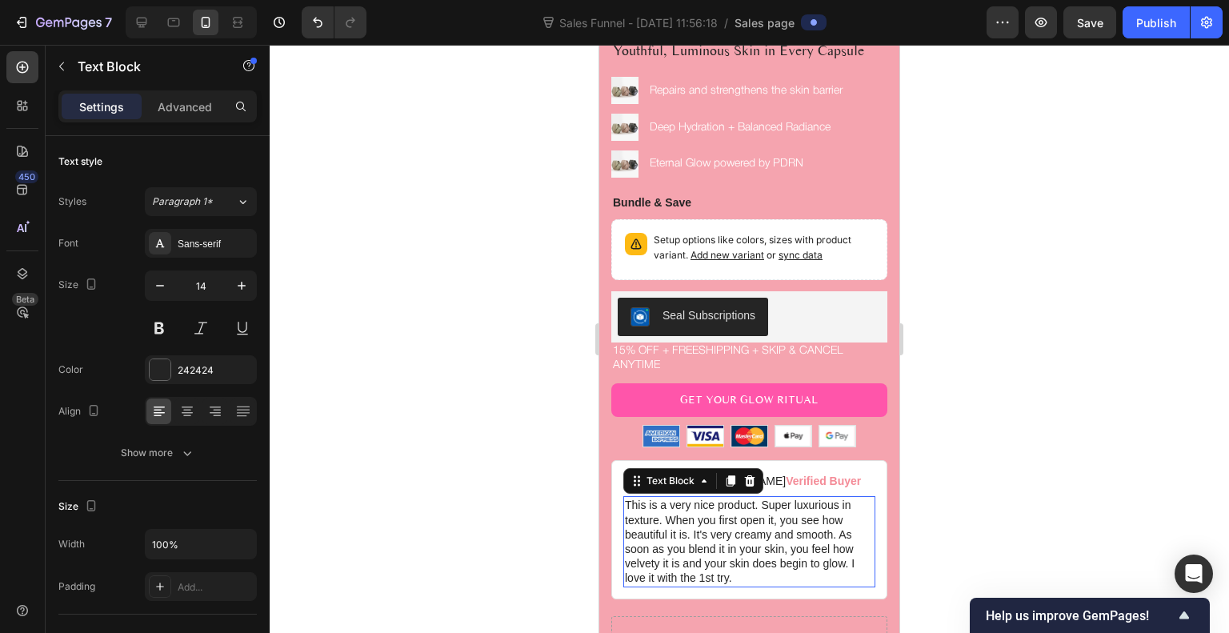
click at [752, 518] on p "This is a very nice product. Super luxurious in texture. When you first open it…" at bounding box center [749, 541] width 249 height 87
click at [226, 246] on div "Sans-serif" at bounding box center [215, 244] width 75 height 14
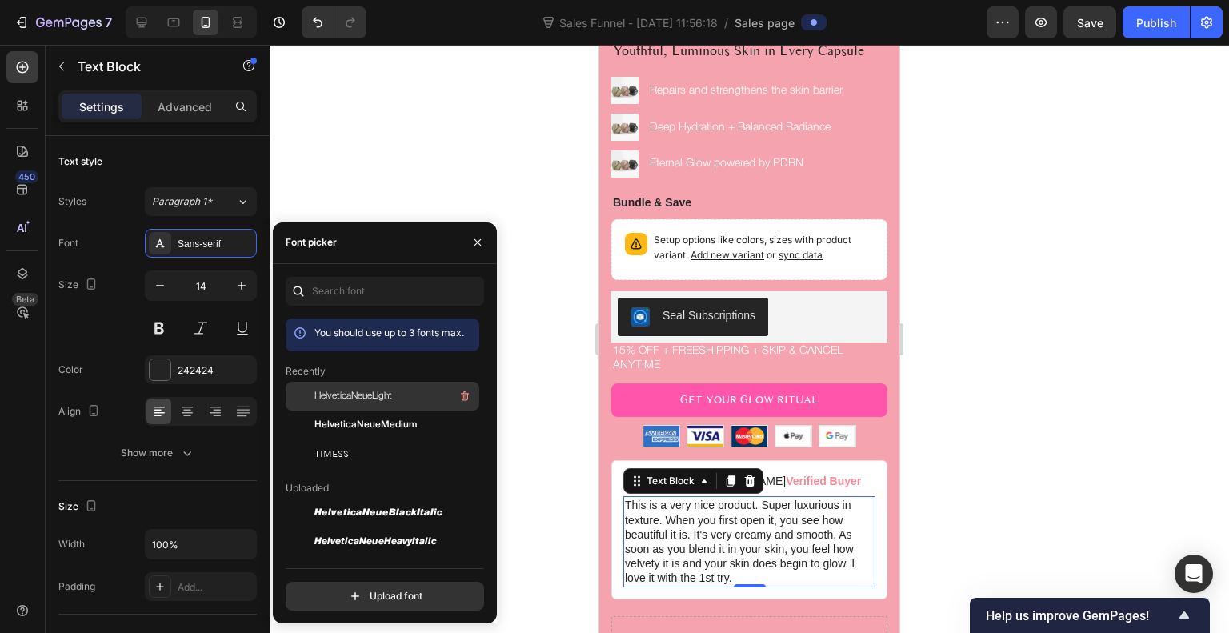
click at [359, 397] on span "HelveticaNeueLight" at bounding box center [354, 396] width 78 height 14
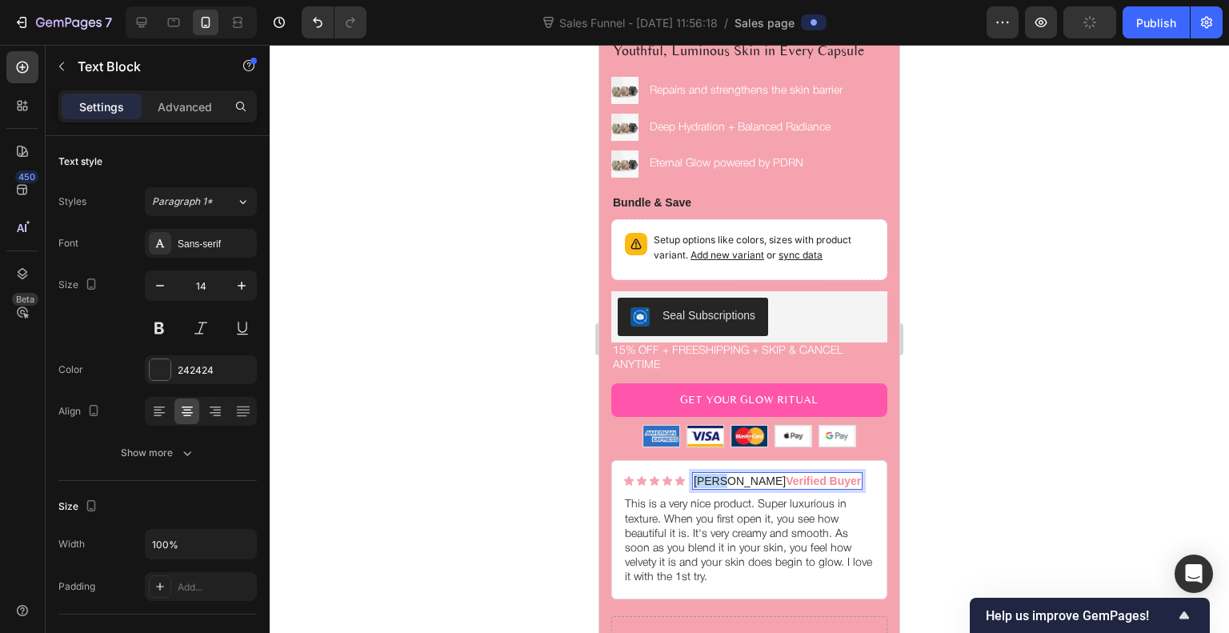
click at [705, 474] on p "Joan M. Verified Buyer" at bounding box center [777, 481] width 167 height 14
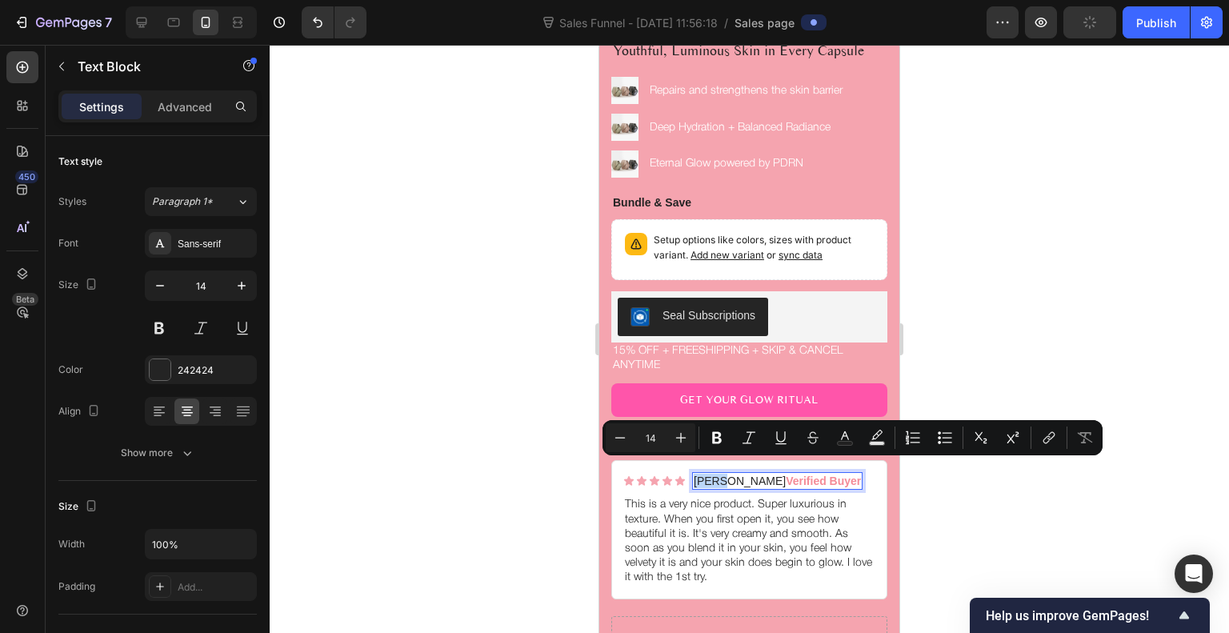
click at [705, 474] on p "Joan M. Verified Buyer" at bounding box center [777, 481] width 167 height 14
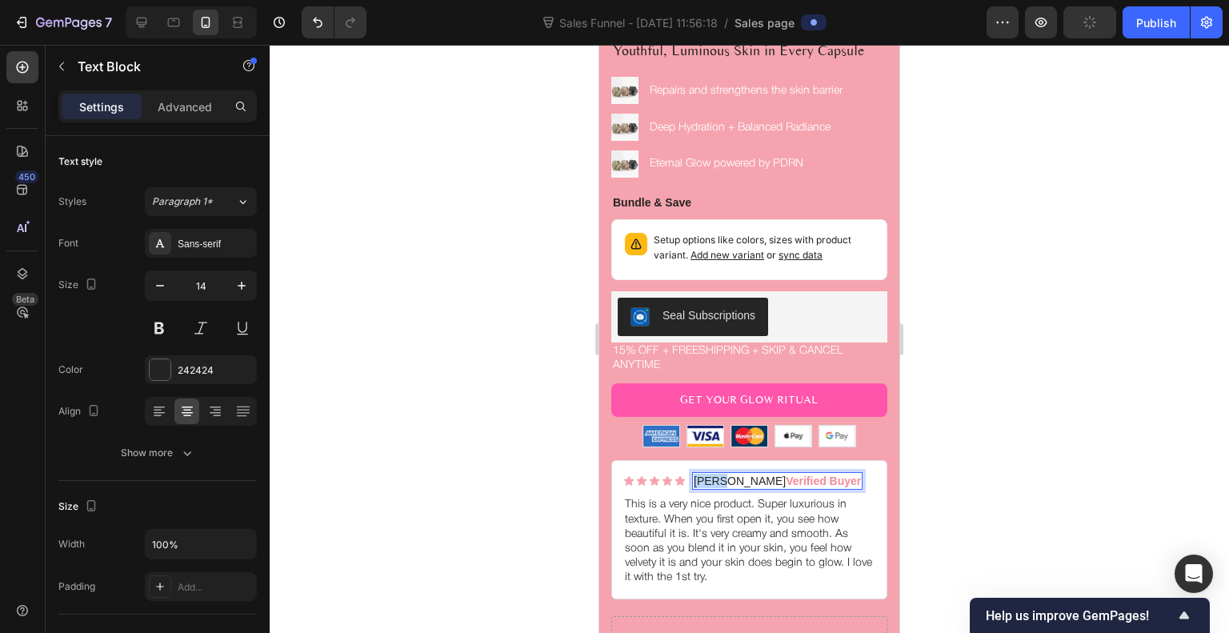
click at [705, 474] on p "Joan M. Verified Buyer" at bounding box center [777, 481] width 167 height 14
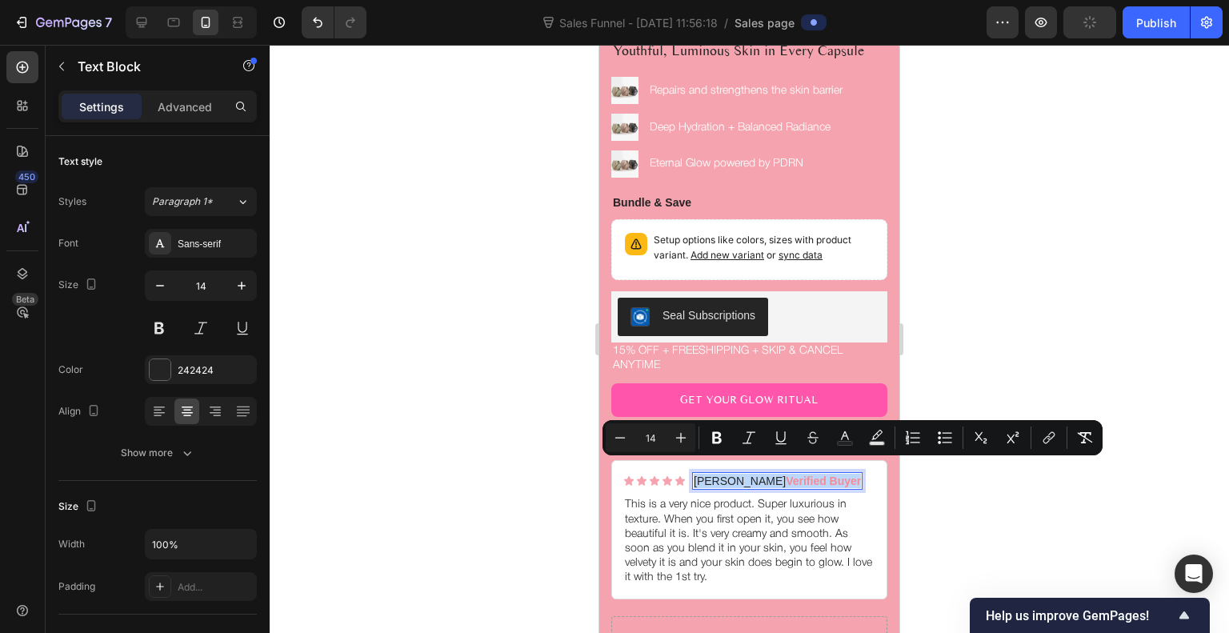
click at [705, 474] on p "Joan M. Verified Buyer" at bounding box center [777, 481] width 167 height 14
drag, startPoint x: 705, startPoint y: 468, endPoint x: 728, endPoint y: 468, distance: 23.2
click at [728, 474] on p "Joan M. Verified Buyer" at bounding box center [777, 481] width 167 height 14
click at [1013, 518] on div at bounding box center [750, 339] width 960 height 588
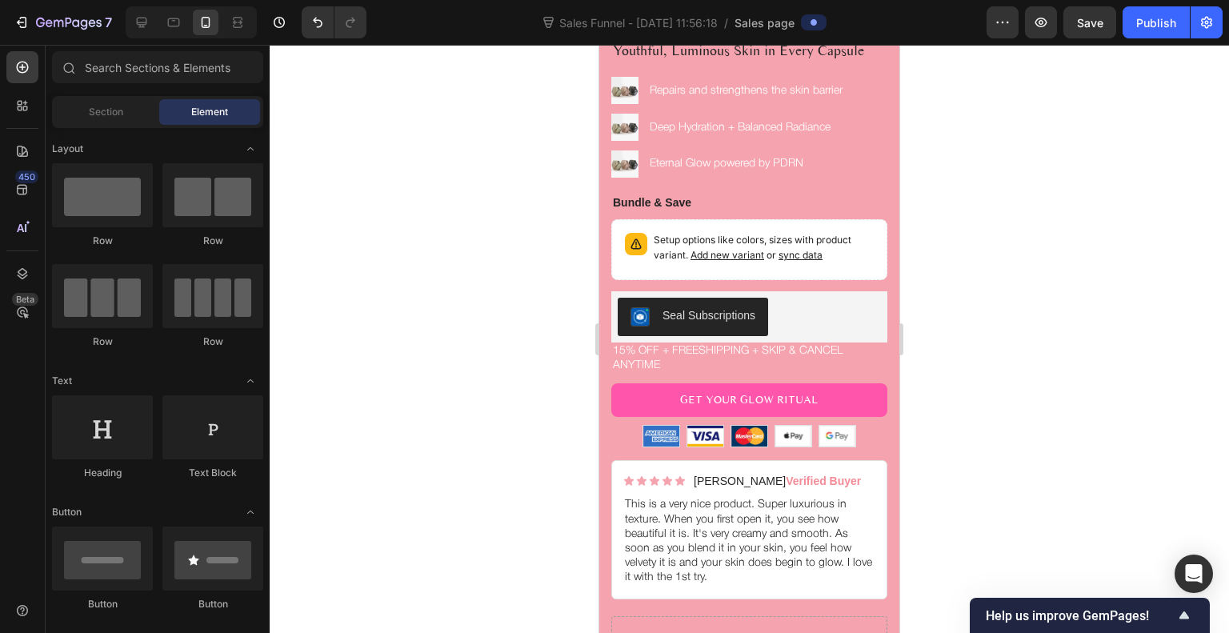
click at [990, 475] on div at bounding box center [750, 339] width 960 height 588
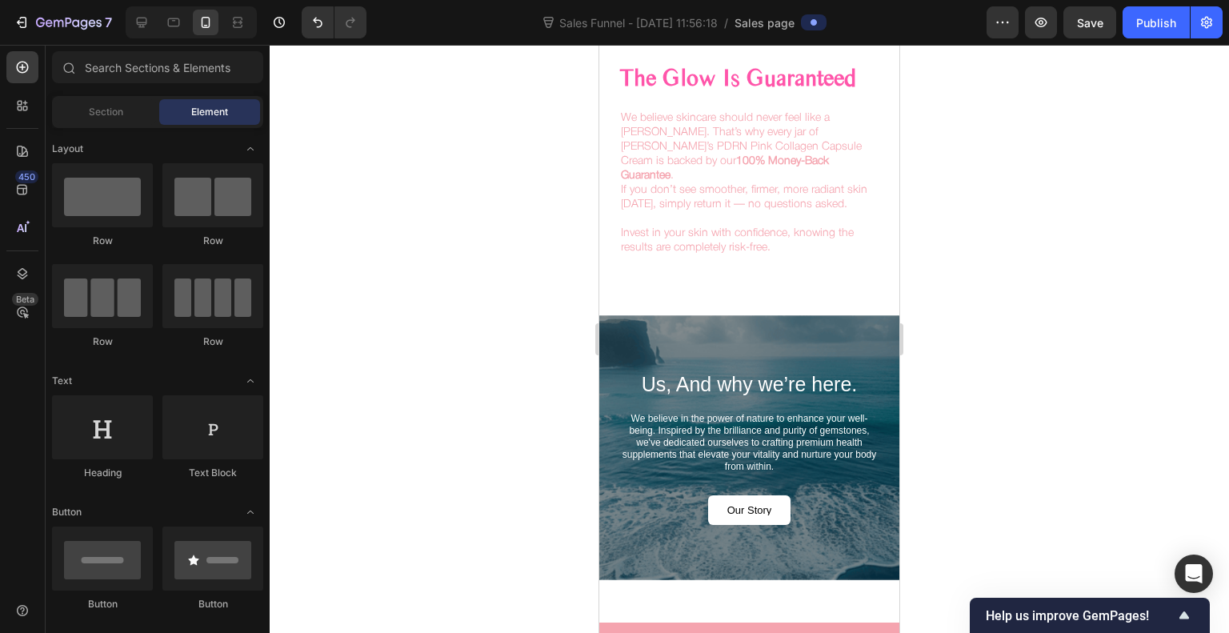
scroll to position [4827, 0]
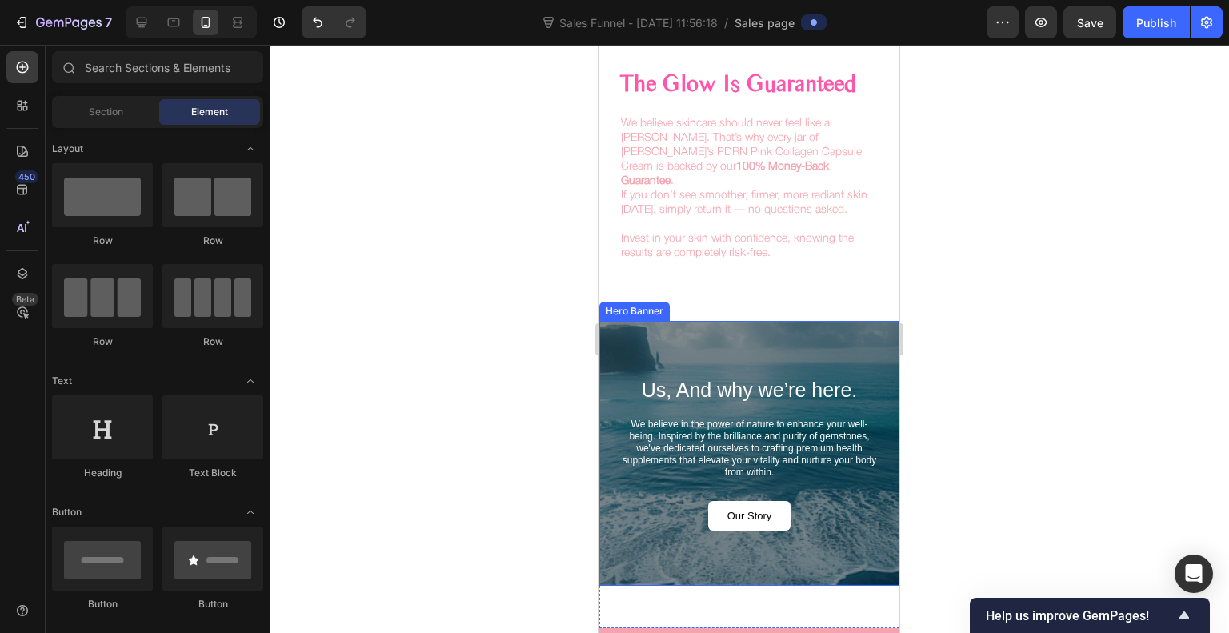
click at [845, 326] on div "Us, And why we’re here. Heading We believe in the power of nature to enhance yo…" at bounding box center [750, 453] width 300 height 265
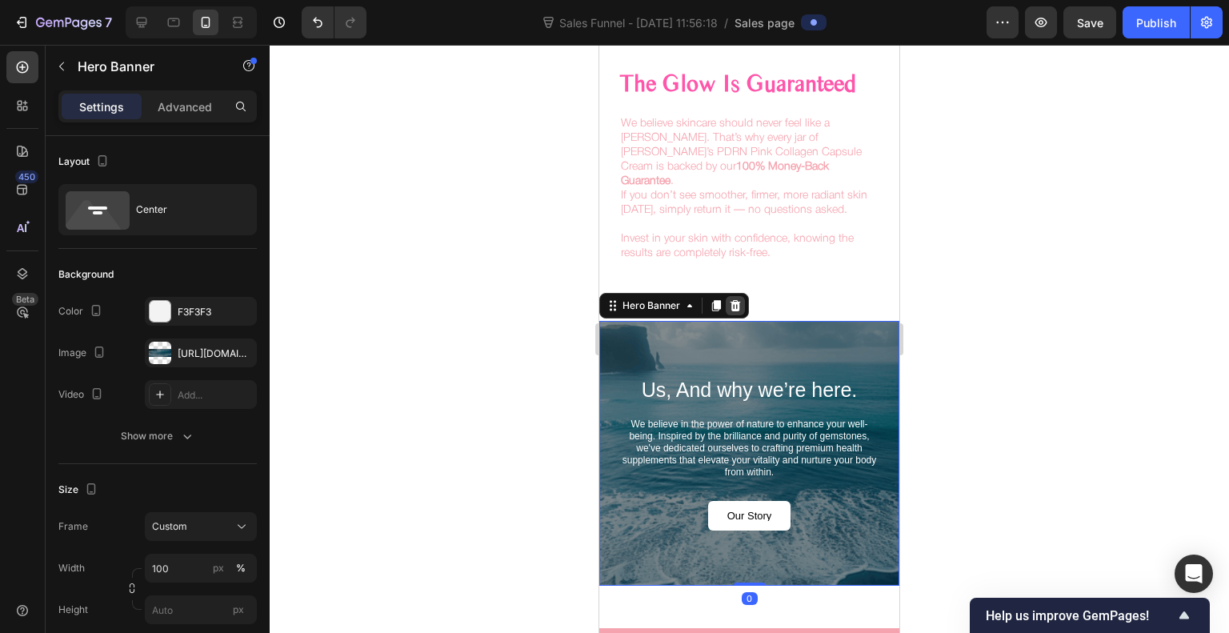
click at [729, 299] on icon at bounding box center [735, 305] width 13 height 13
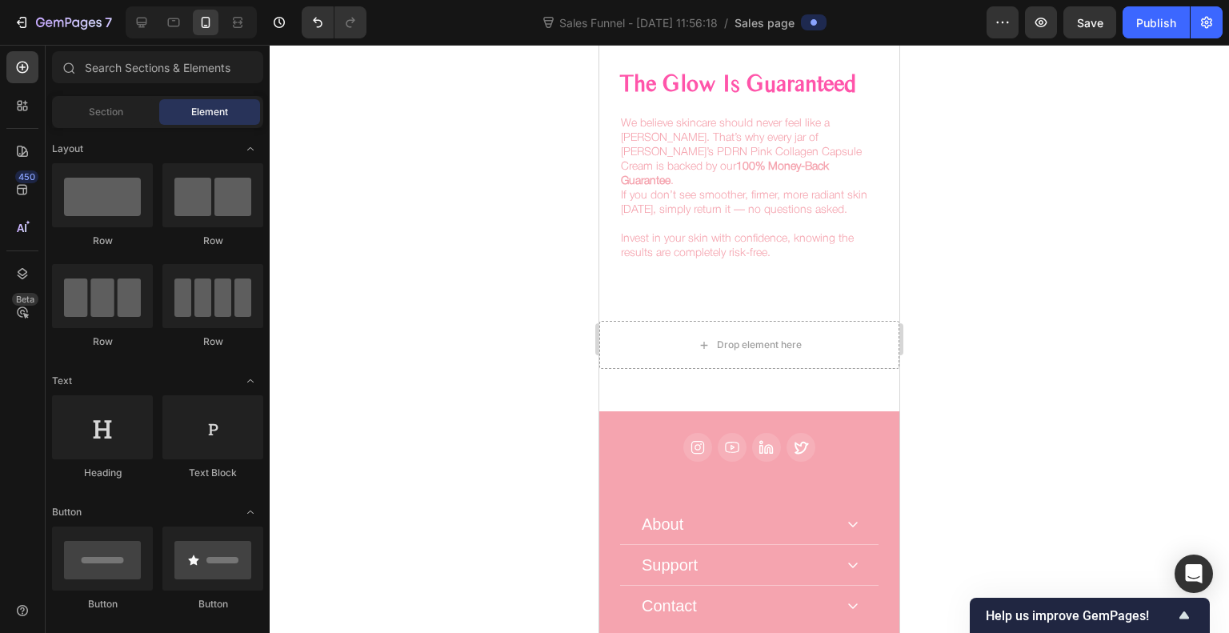
click at [1022, 323] on div at bounding box center [750, 339] width 960 height 588
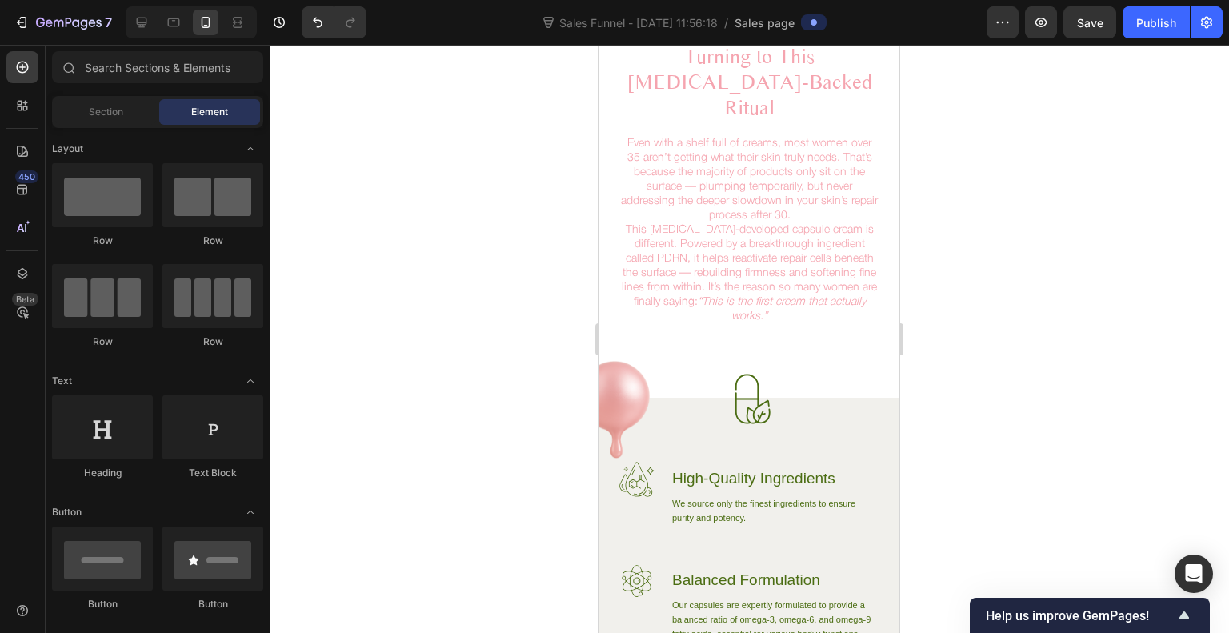
scroll to position [803, 0]
click at [148, 27] on icon at bounding box center [142, 22] width 16 height 16
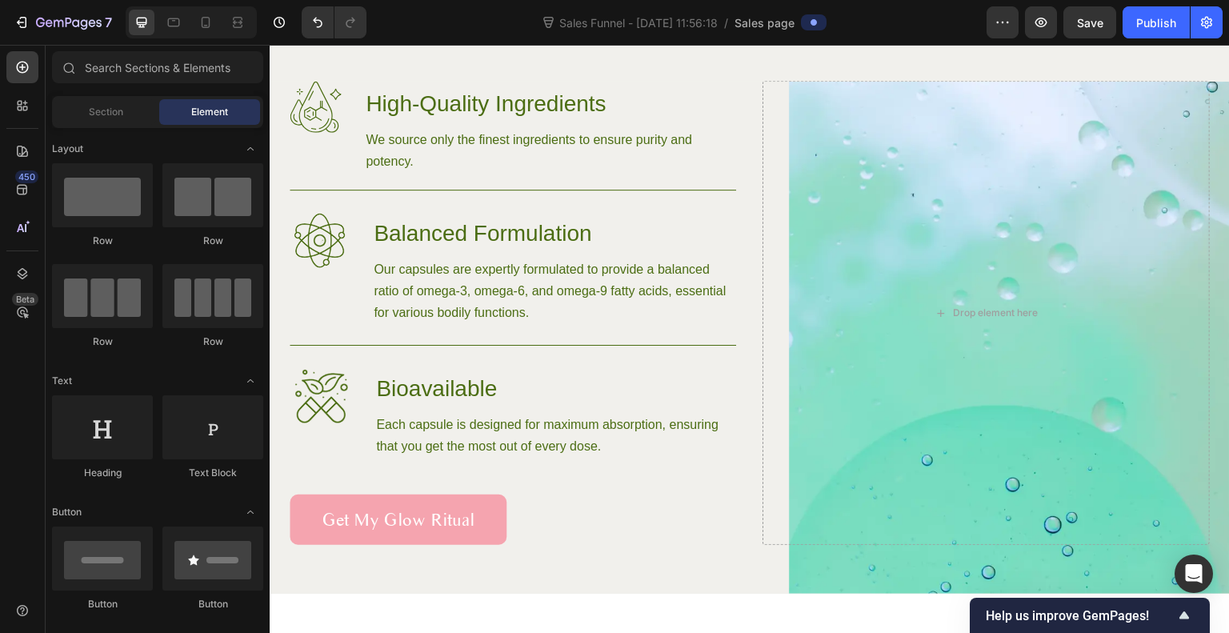
scroll to position [1331, 0]
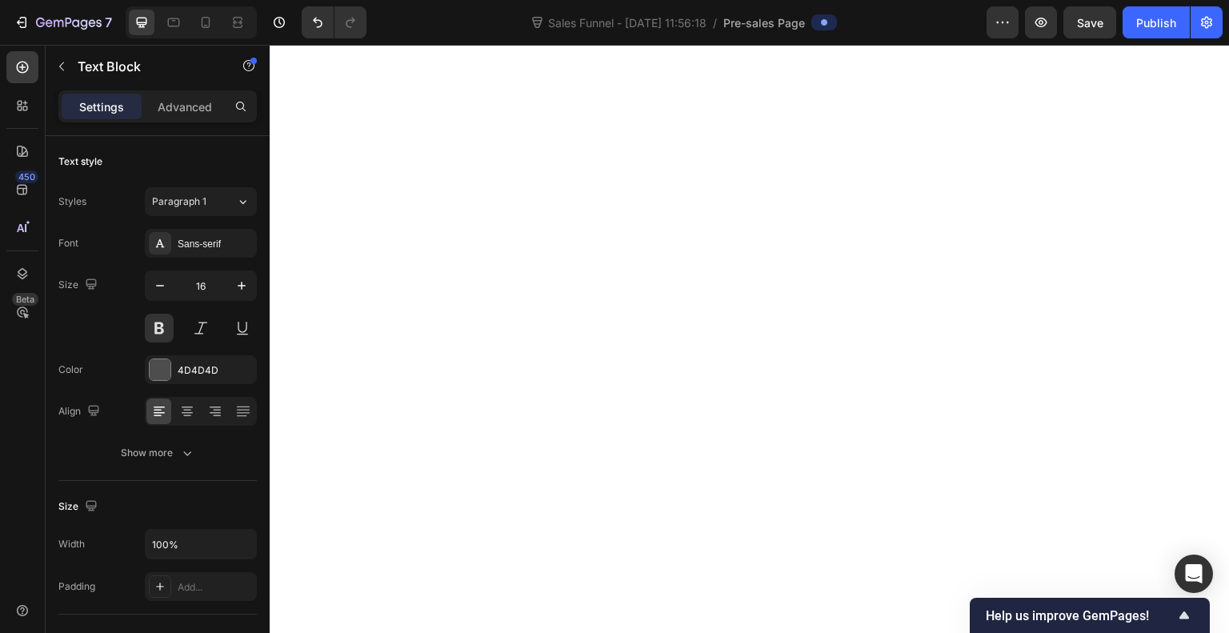
scroll to position [7581, 0]
click at [62, 60] on icon "button" at bounding box center [61, 66] width 13 height 13
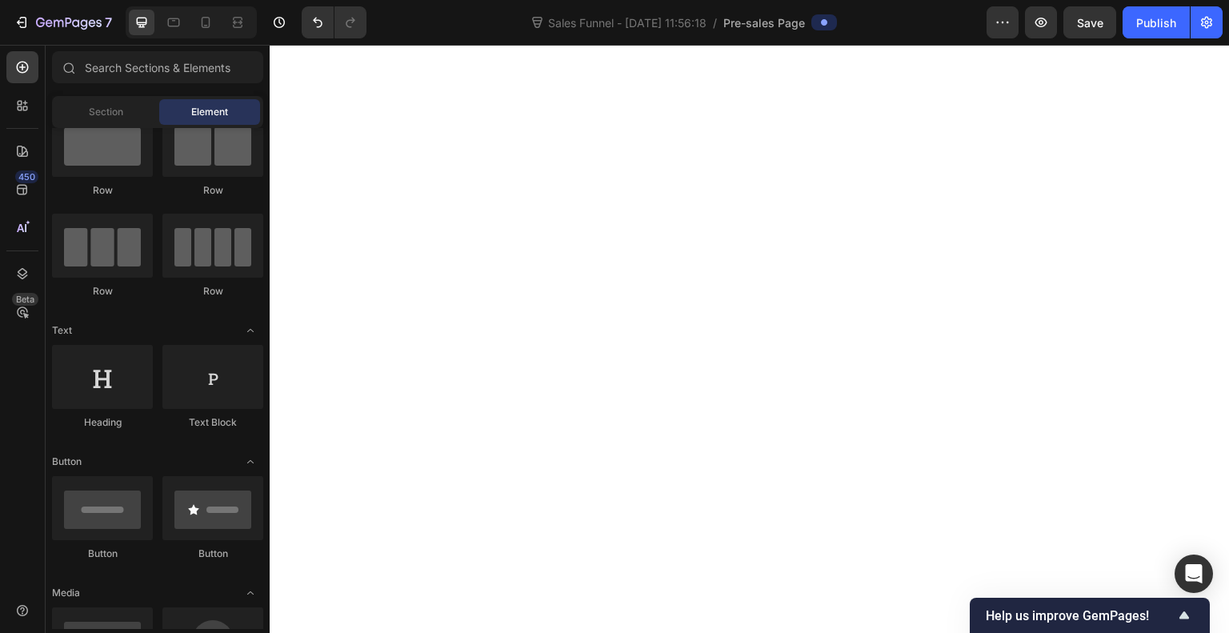
scroll to position [0, 0]
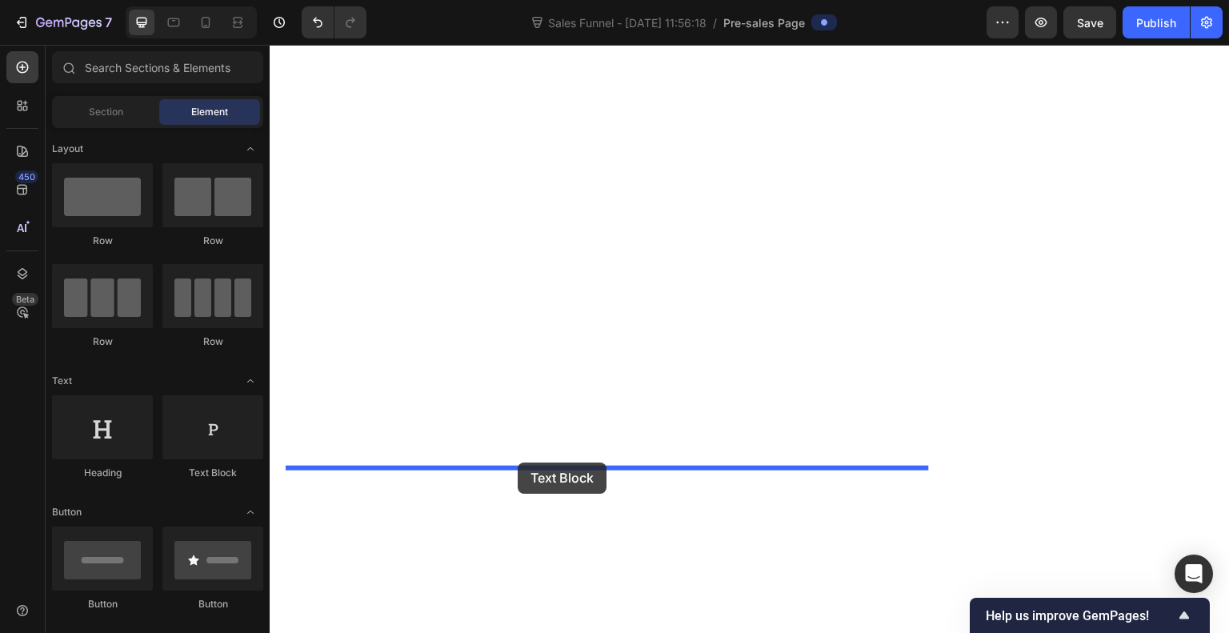
drag, startPoint x: 465, startPoint y: 461, endPoint x: 518, endPoint y: 463, distance: 52.9
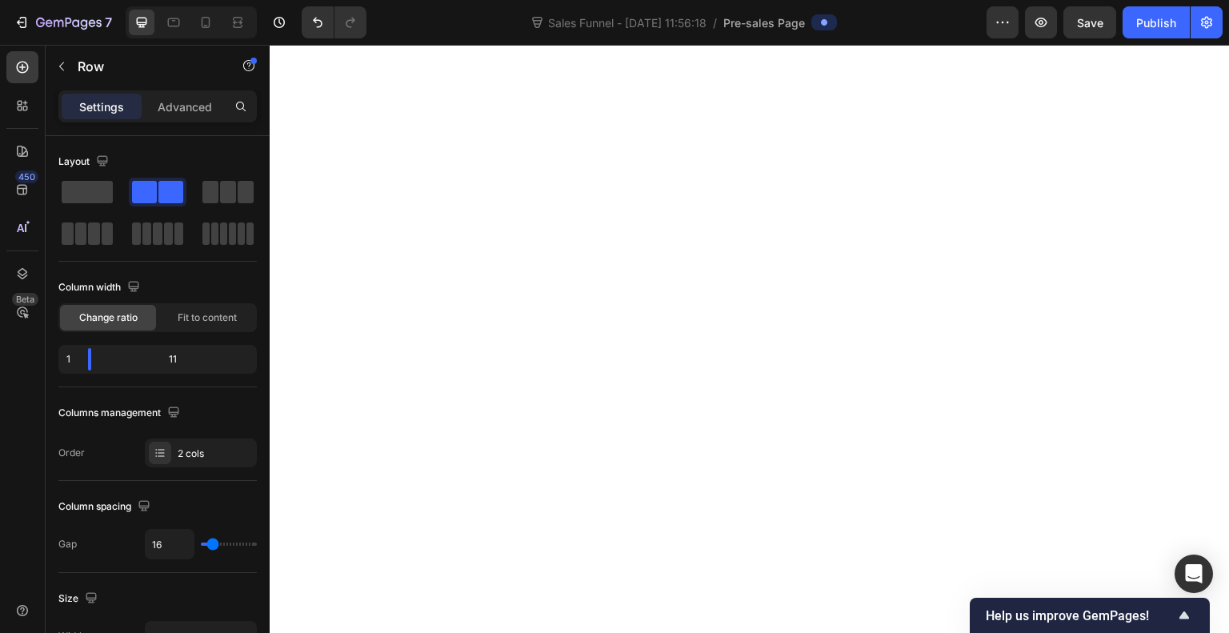
drag, startPoint x: 608, startPoint y: 466, endPoint x: 607, endPoint y: 483, distance: 17.7
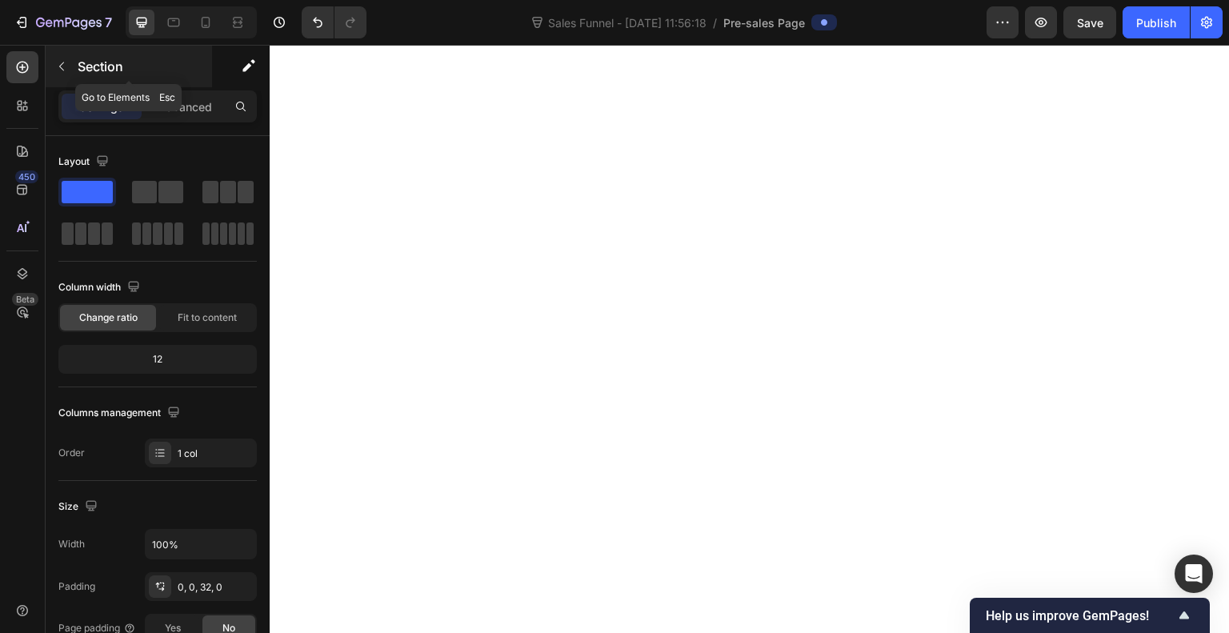
click at [64, 70] on icon "button" at bounding box center [61, 66] width 13 height 13
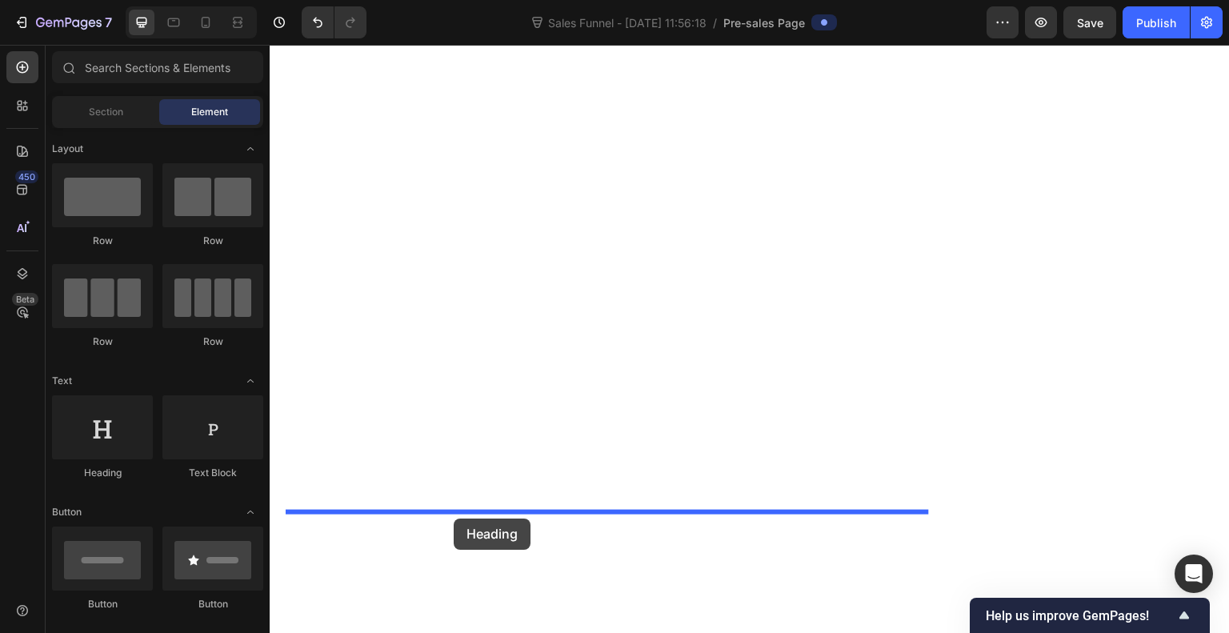
drag, startPoint x: 378, startPoint y: 461, endPoint x: 454, endPoint y: 519, distance: 95.4
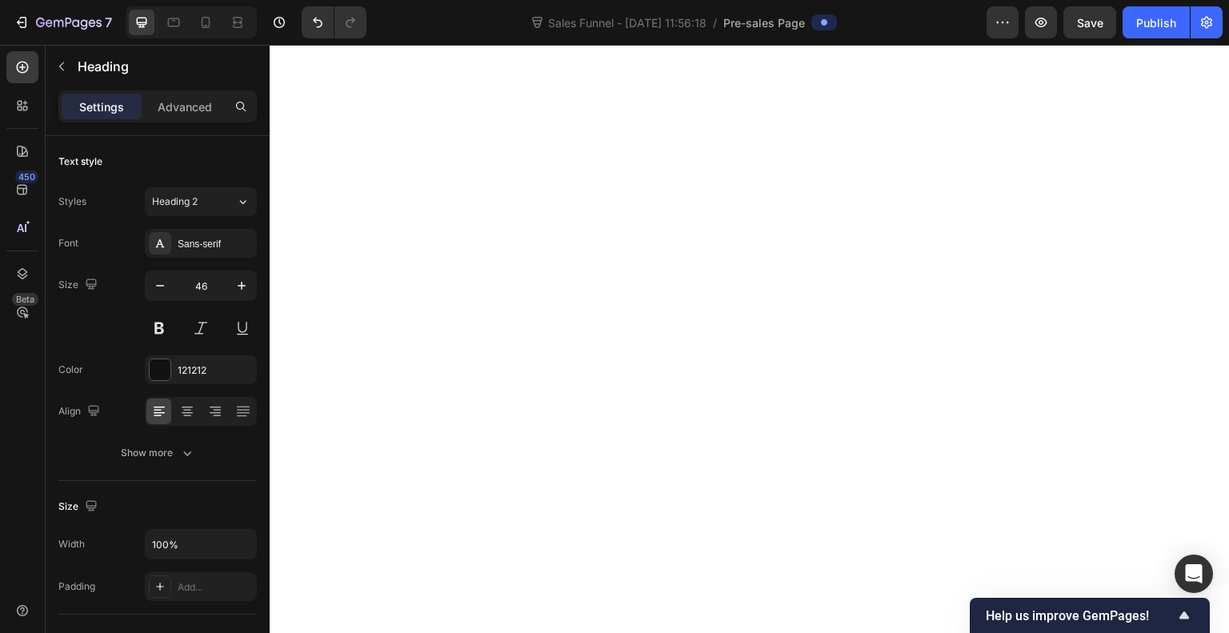
click at [211, 244] on div "Sans-serif" at bounding box center [215, 244] width 75 height 14
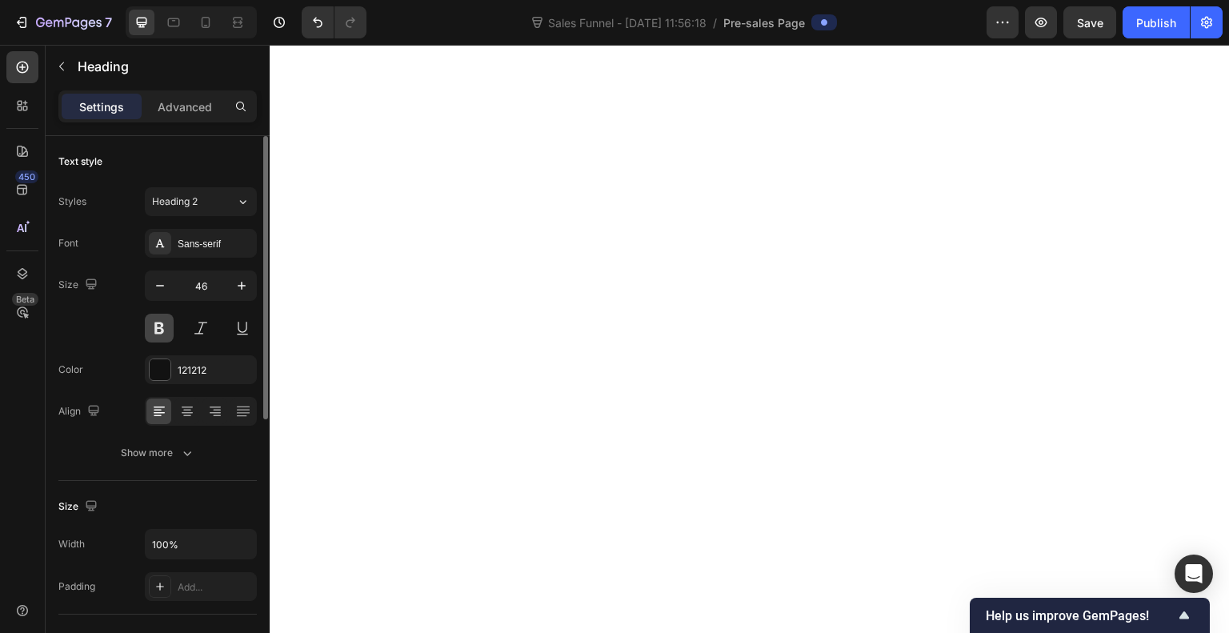
click at [160, 332] on button at bounding box center [159, 328] width 29 height 29
click at [162, 288] on icon "button" at bounding box center [160, 286] width 16 height 16
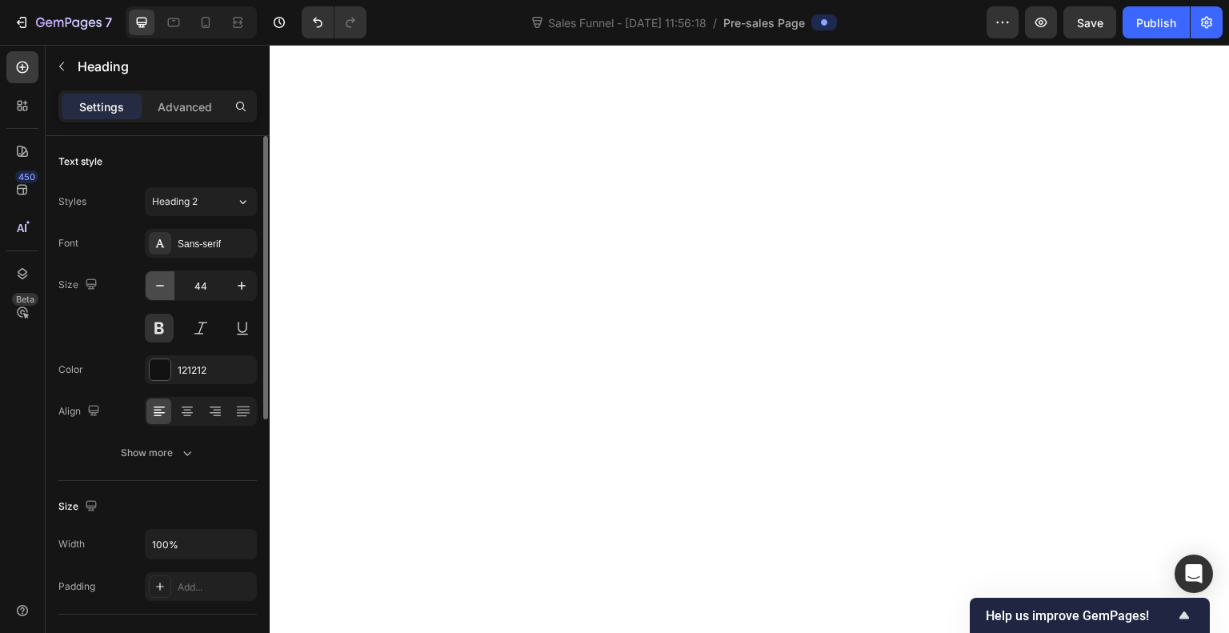
click at [162, 288] on icon "button" at bounding box center [160, 286] width 16 height 16
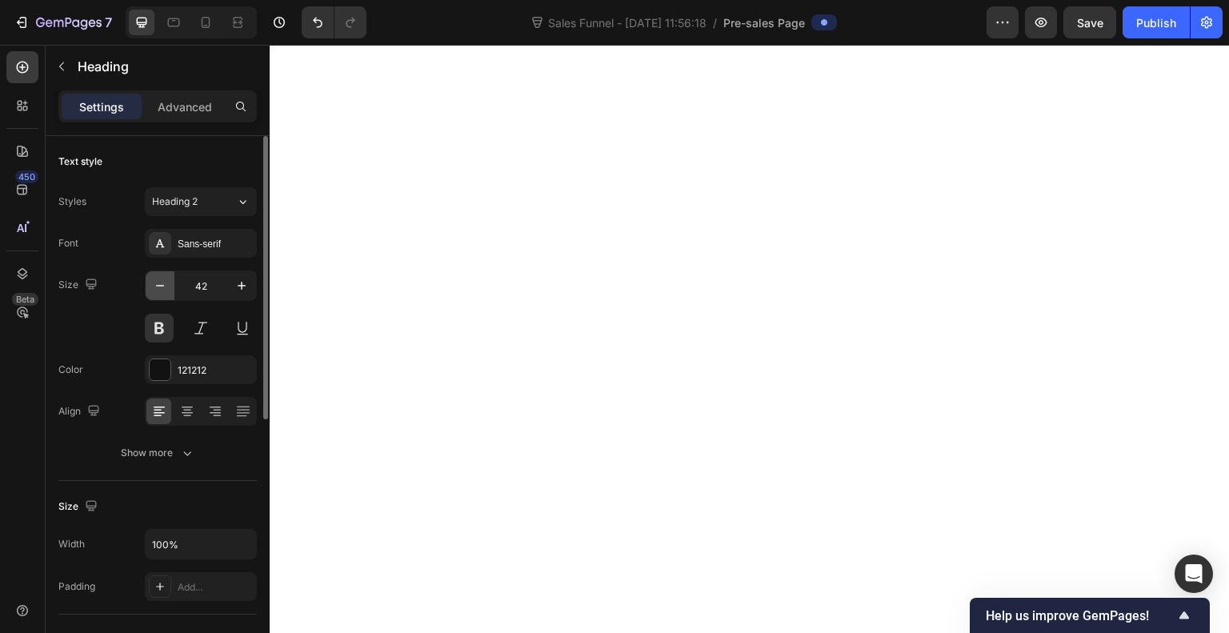
click at [162, 288] on icon "button" at bounding box center [160, 286] width 16 height 16
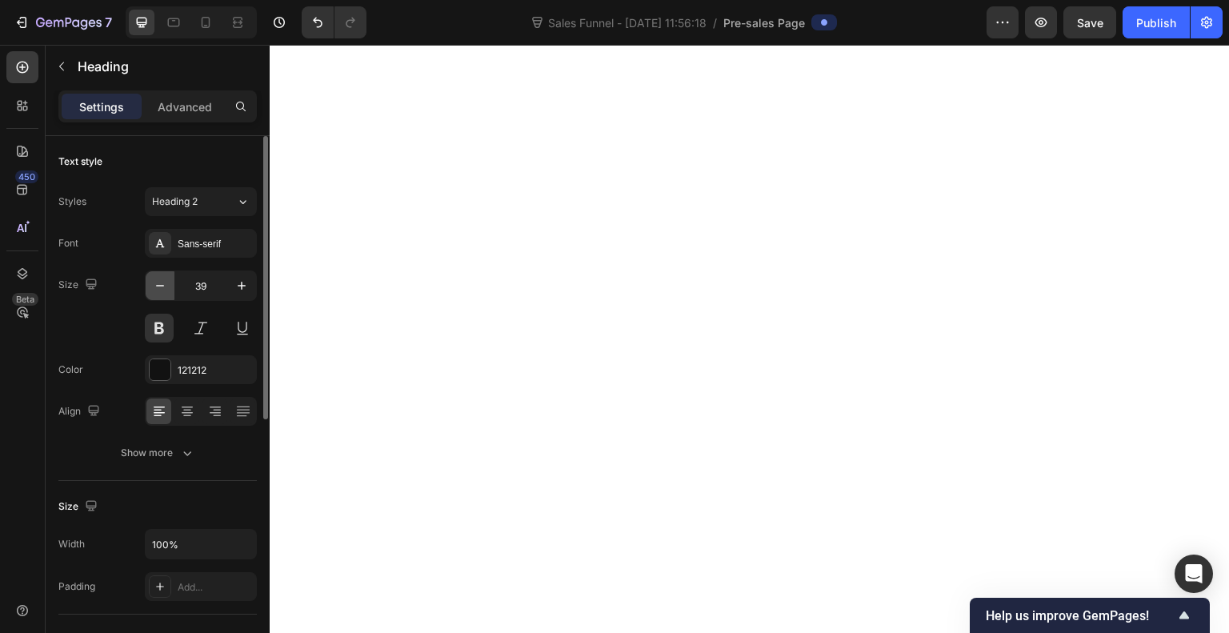
click at [162, 288] on icon "button" at bounding box center [160, 286] width 16 height 16
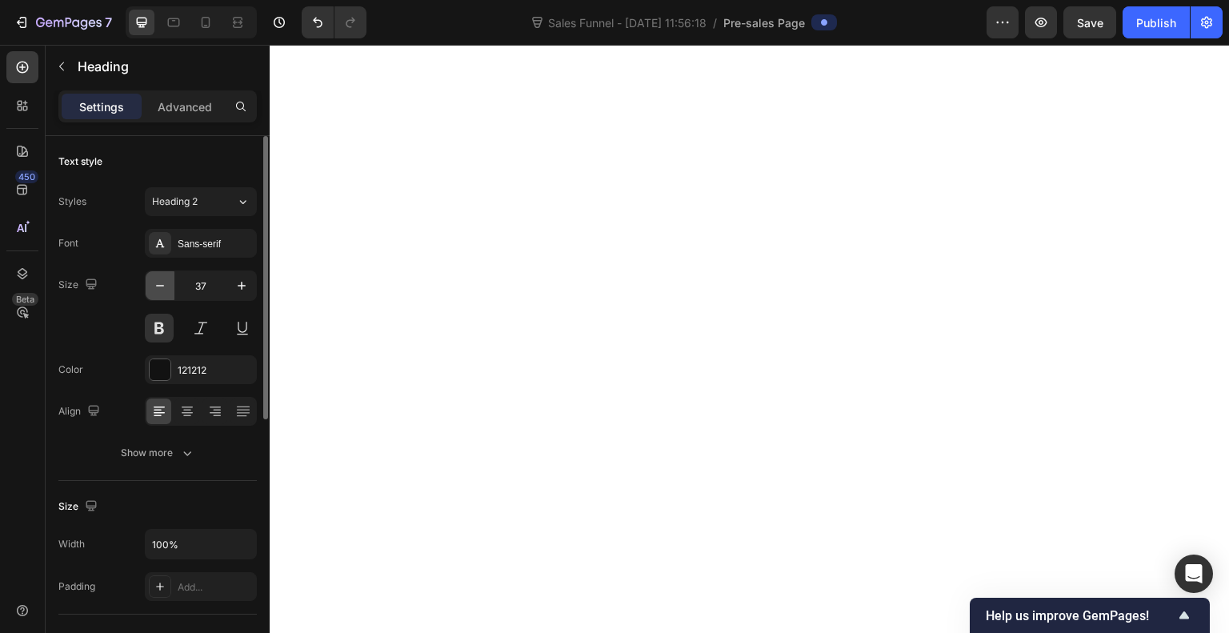
click at [162, 288] on icon "button" at bounding box center [160, 286] width 16 height 16
click at [247, 287] on icon "button" at bounding box center [242, 286] width 16 height 16
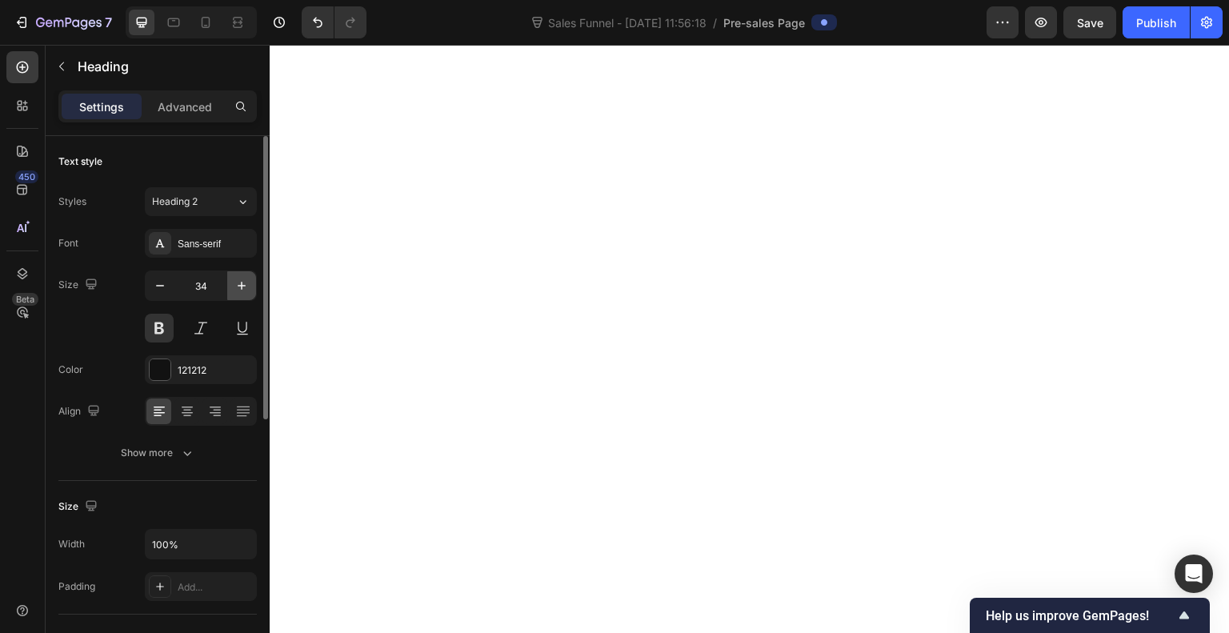
click at [247, 287] on icon "button" at bounding box center [242, 286] width 16 height 16
type input "35"
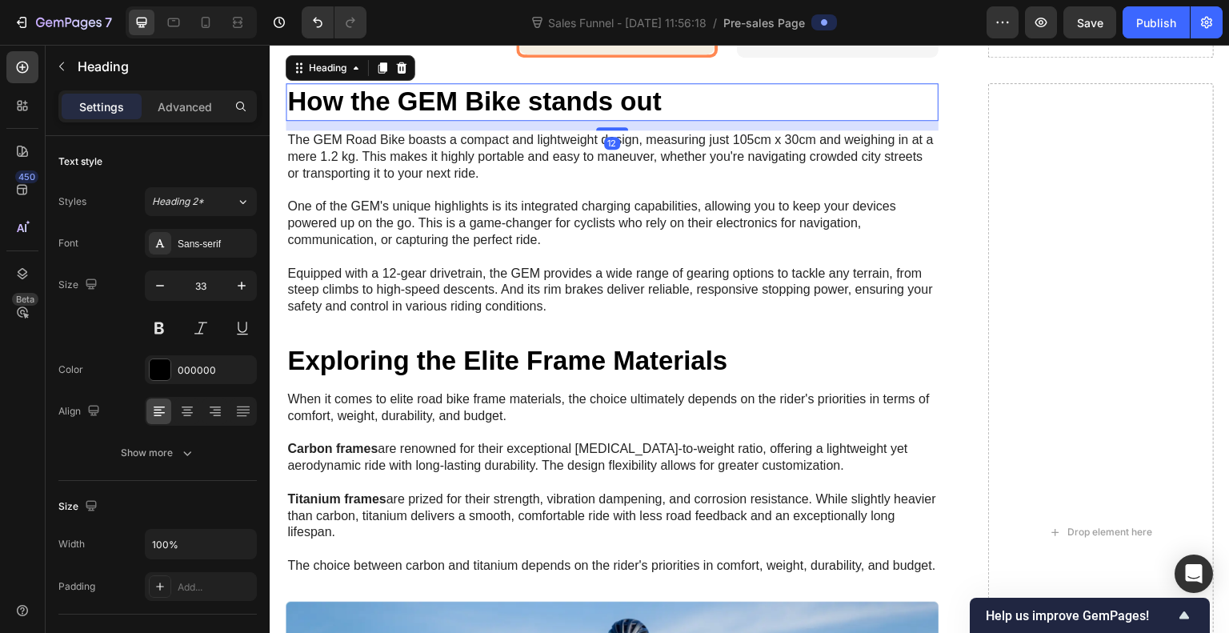
scroll to position [475, 0]
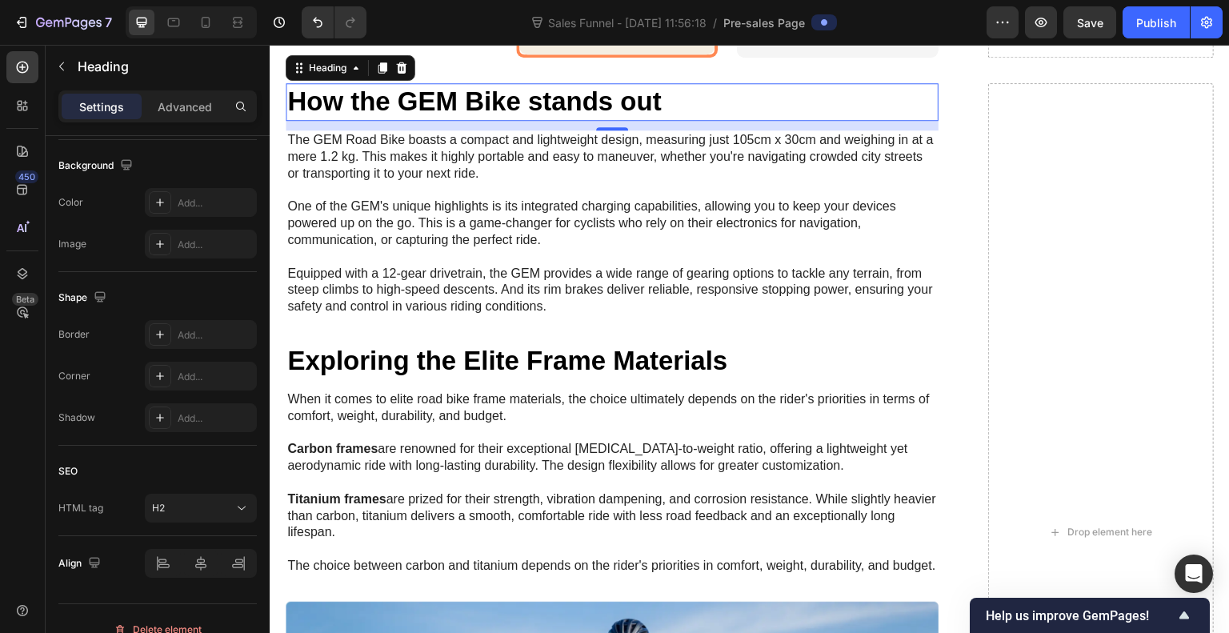
click at [407, 121] on h2 "How the GEM Bike stands out" at bounding box center [612, 102] width 653 height 38
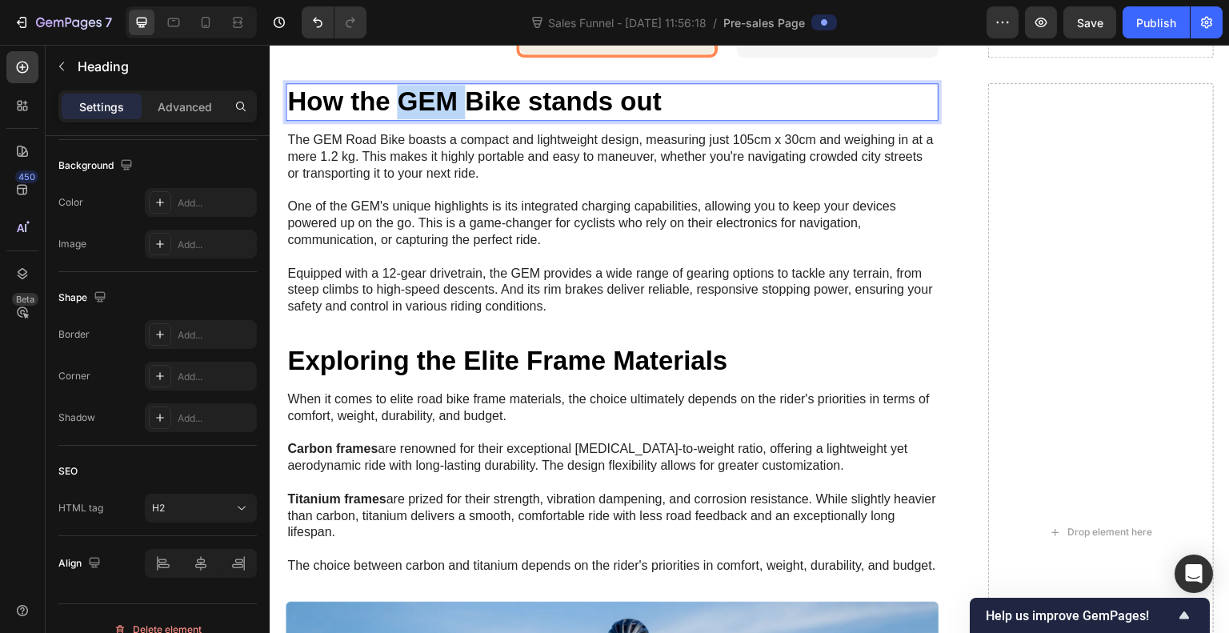
click at [407, 119] on p "How the GEM Bike stands out" at bounding box center [612, 102] width 650 height 34
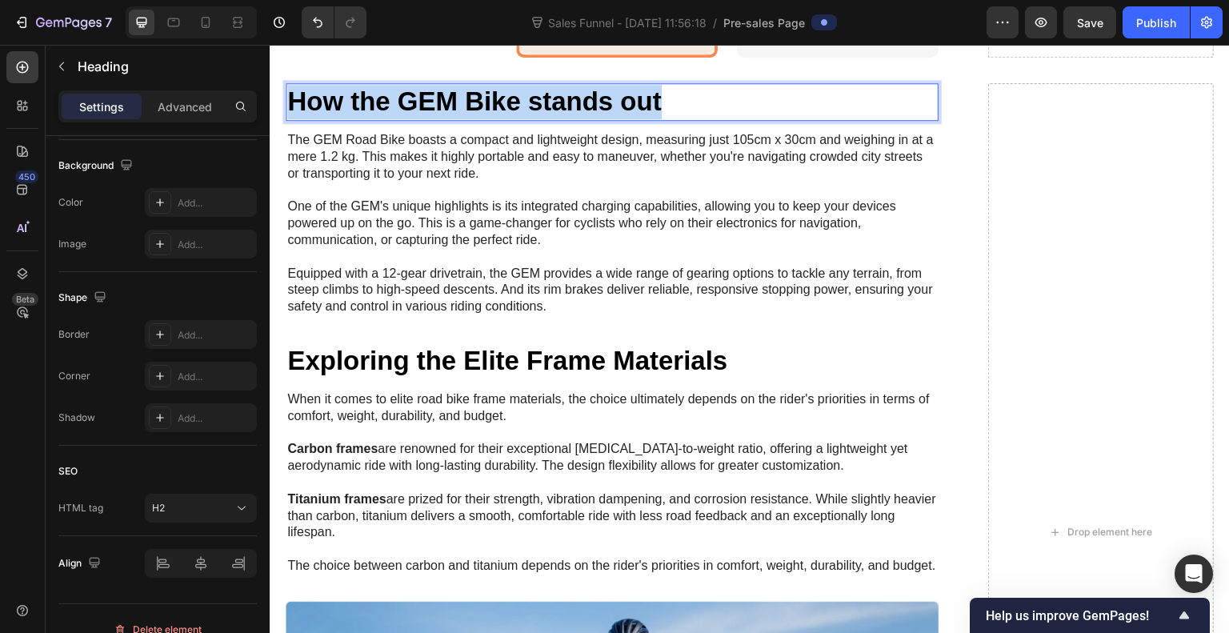
click at [407, 119] on p "How the GEM Bike stands out" at bounding box center [612, 102] width 650 height 34
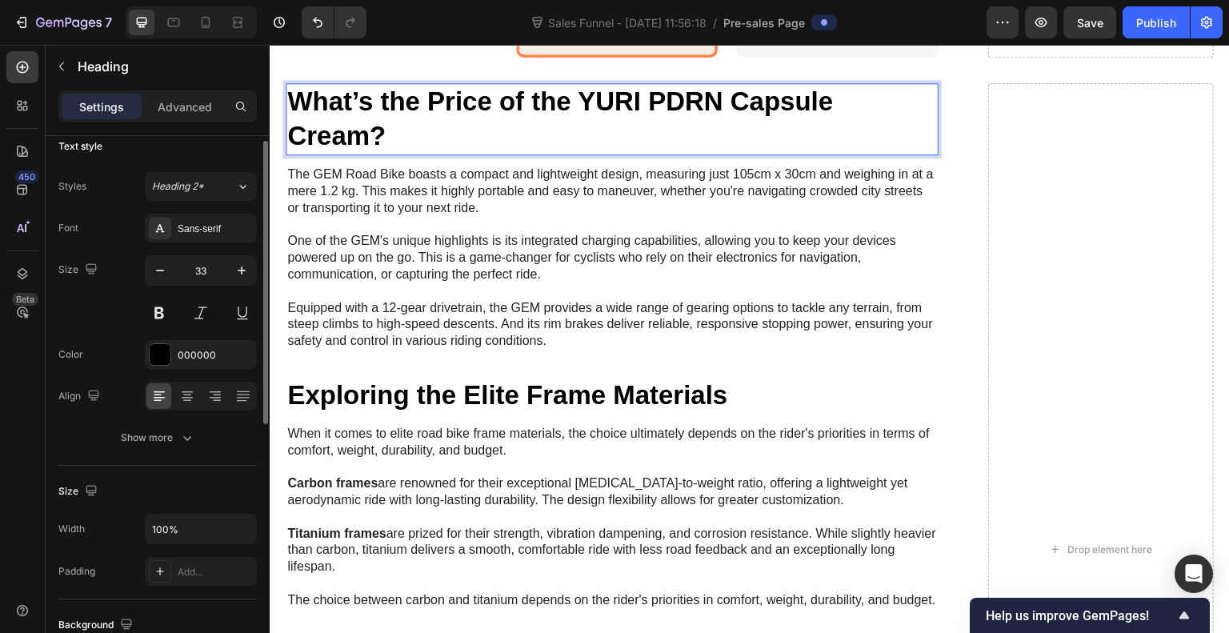
scroll to position [11, 0]
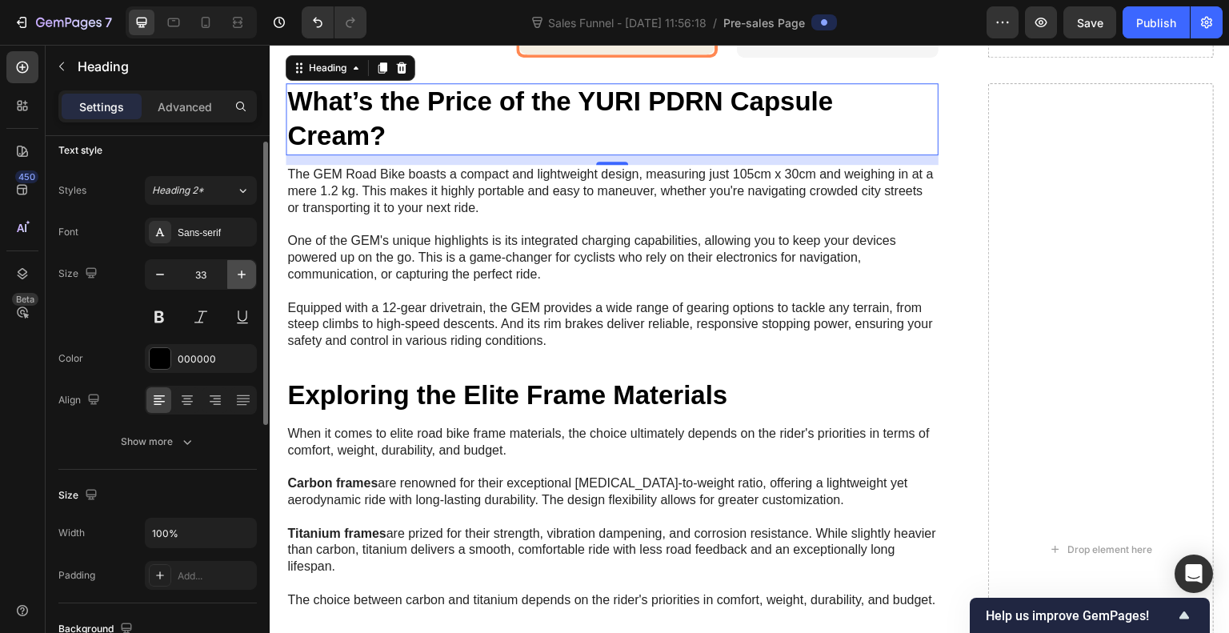
click at [238, 271] on icon "button" at bounding box center [242, 275] width 16 height 16
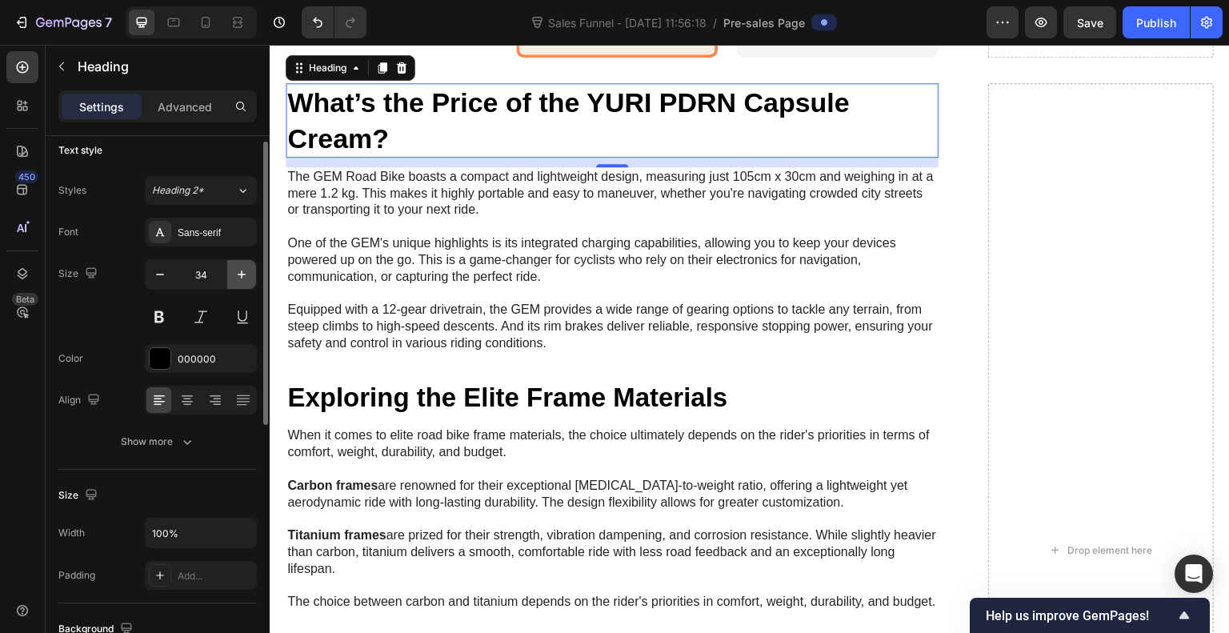
click at [238, 271] on icon "button" at bounding box center [242, 275] width 16 height 16
type input "35"
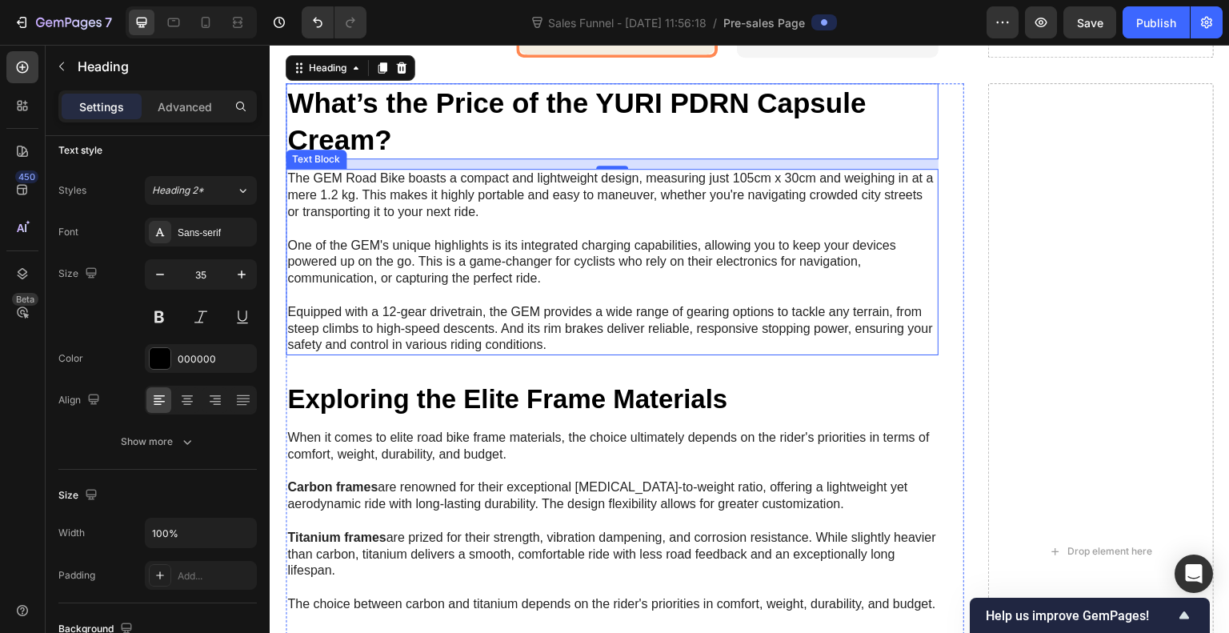
click at [347, 335] on p "The GEM Road Bike boasts a compact and lightweight design, measuring just 105cm…" at bounding box center [612, 261] width 650 height 183
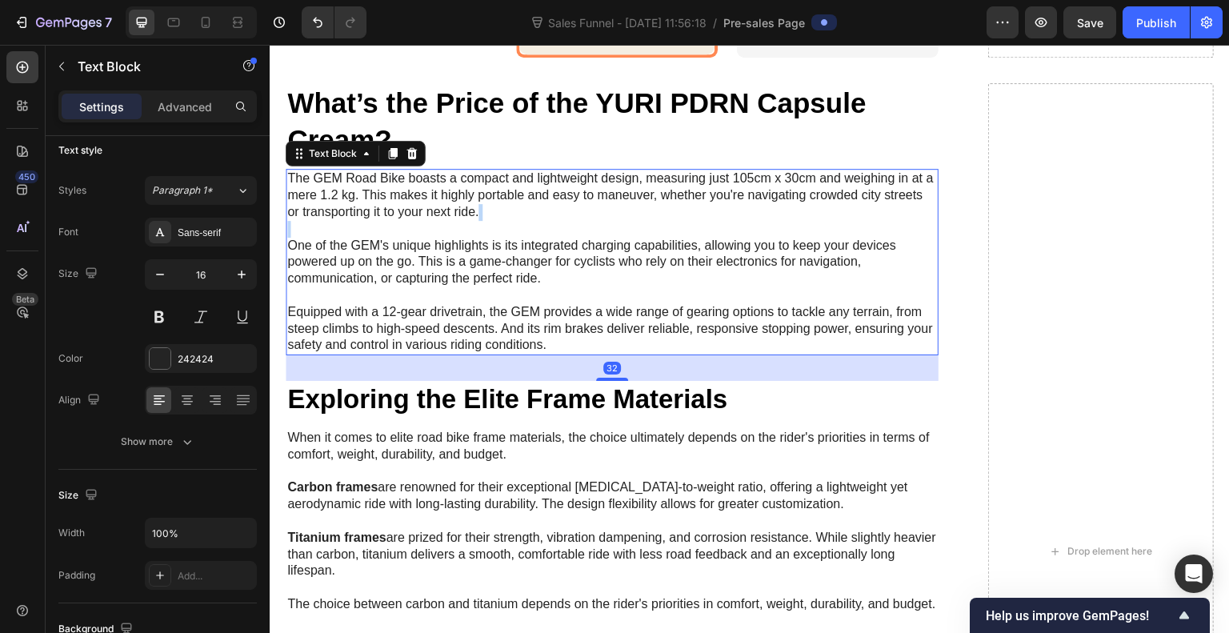
scroll to position [0, 0]
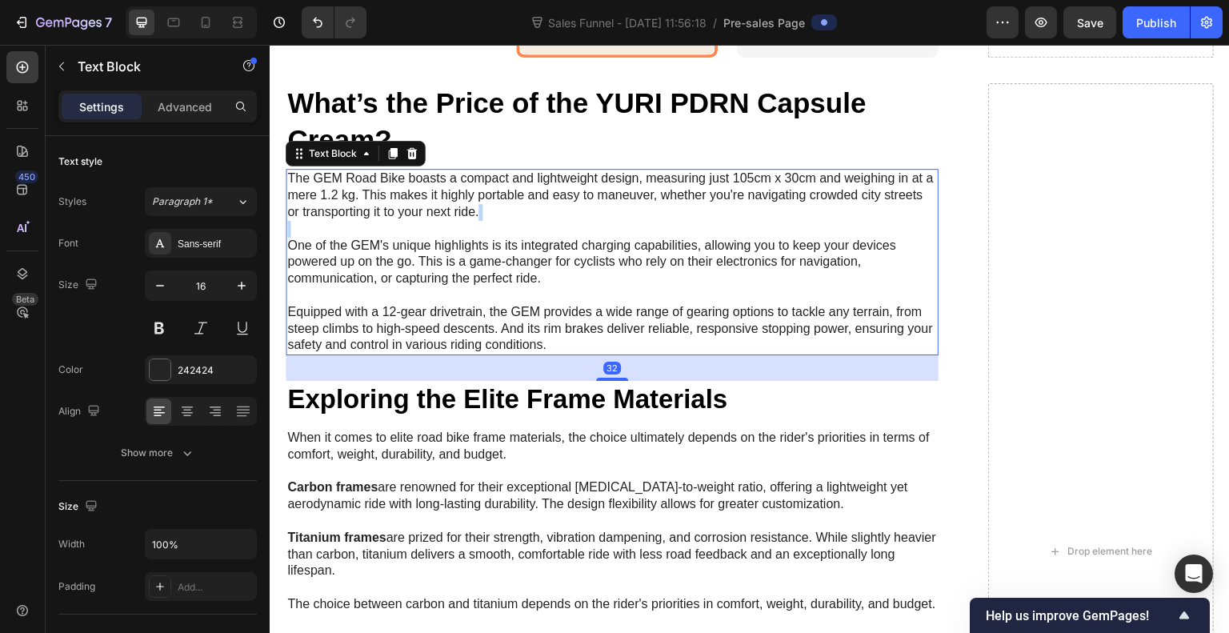
click at [347, 335] on p "The GEM Road Bike boasts a compact and lightweight design, measuring just 105cm…" at bounding box center [612, 261] width 650 height 183
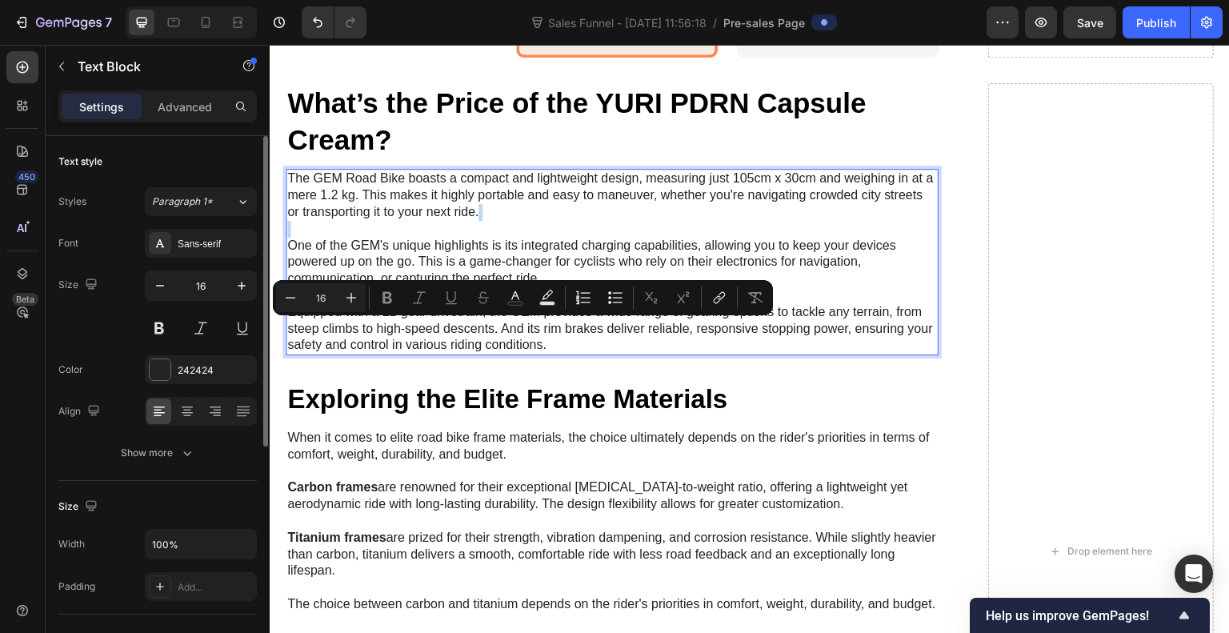
click at [347, 335] on p "The GEM Road Bike boasts a compact and lightweight design, measuring just 105cm…" at bounding box center [612, 261] width 650 height 183
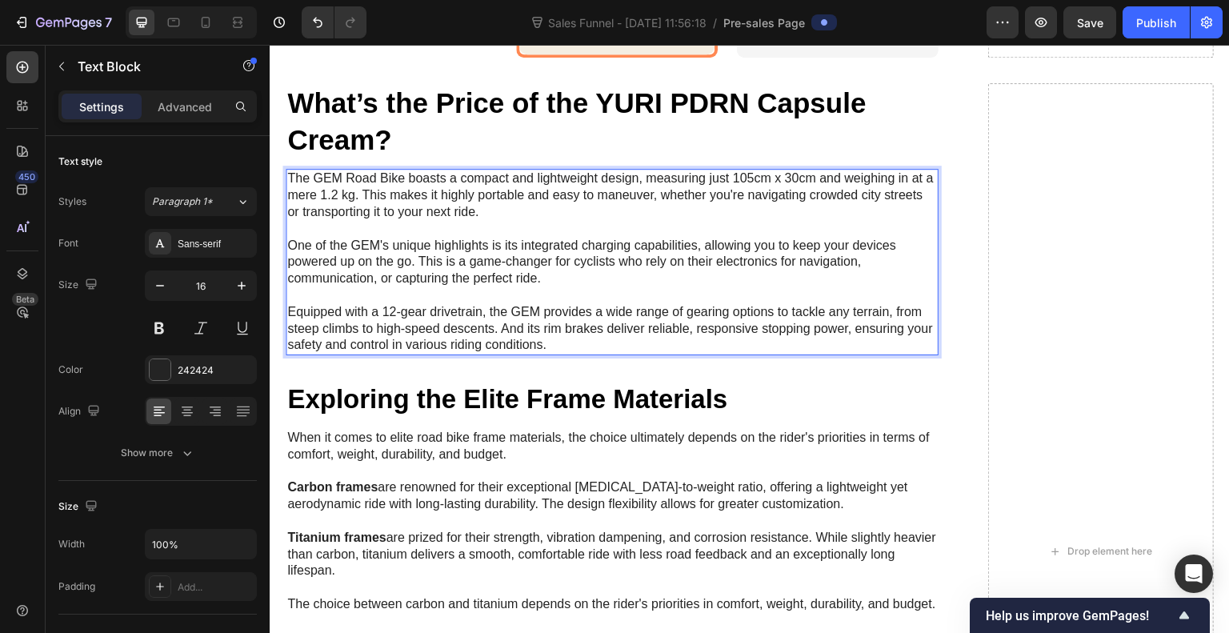
click at [399, 354] on p "The GEM Road Bike boasts a compact and lightweight design, measuring just 105cm…" at bounding box center [612, 261] width 650 height 183
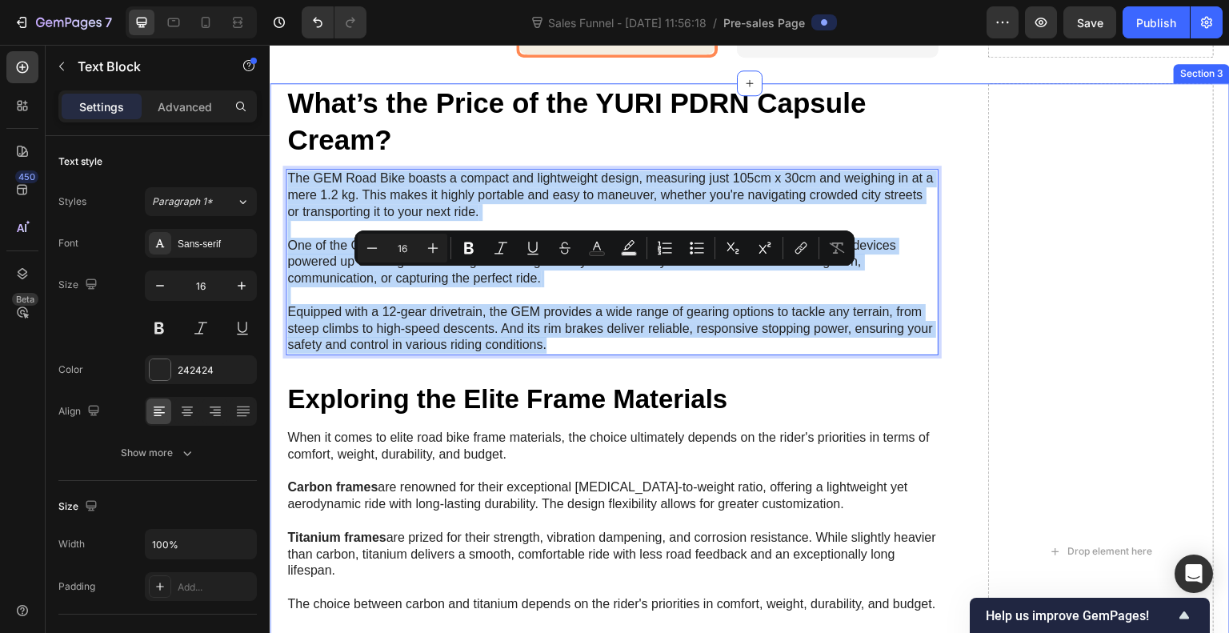
drag, startPoint x: 584, startPoint y: 442, endPoint x: 277, endPoint y: 267, distance: 353.8
click at [277, 267] on div "What’s the Price of the YURI PDRN Capsule Cream? Heading The GEM Road Bike boas…" at bounding box center [750, 563] width 961 height 961
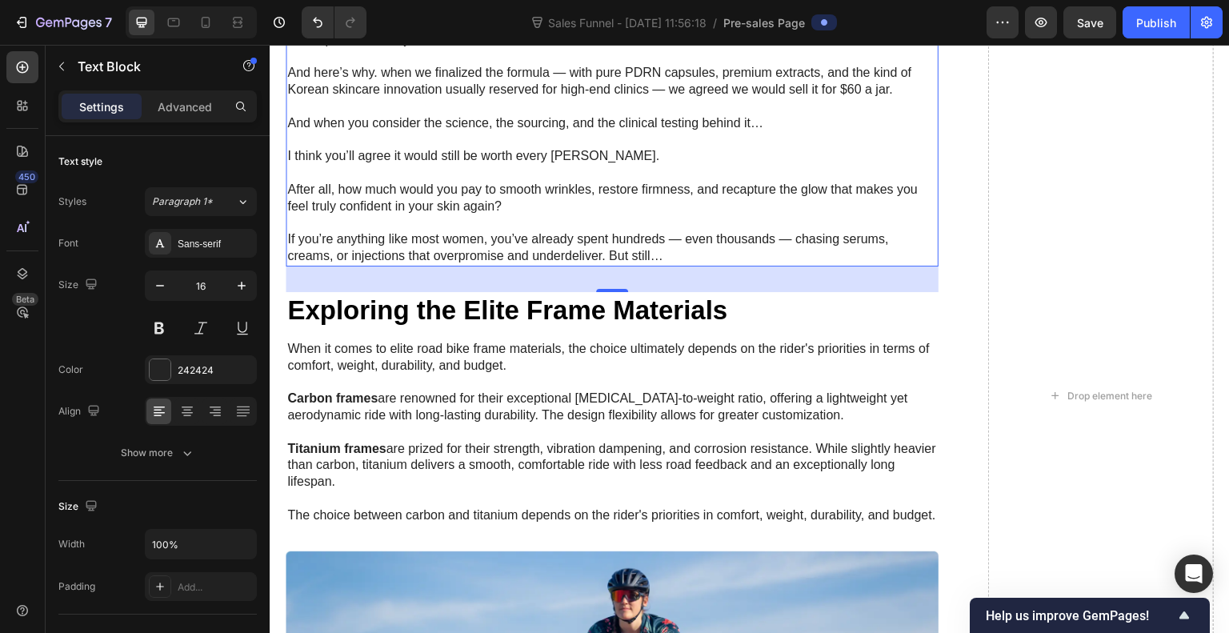
scroll to position [8986, 0]
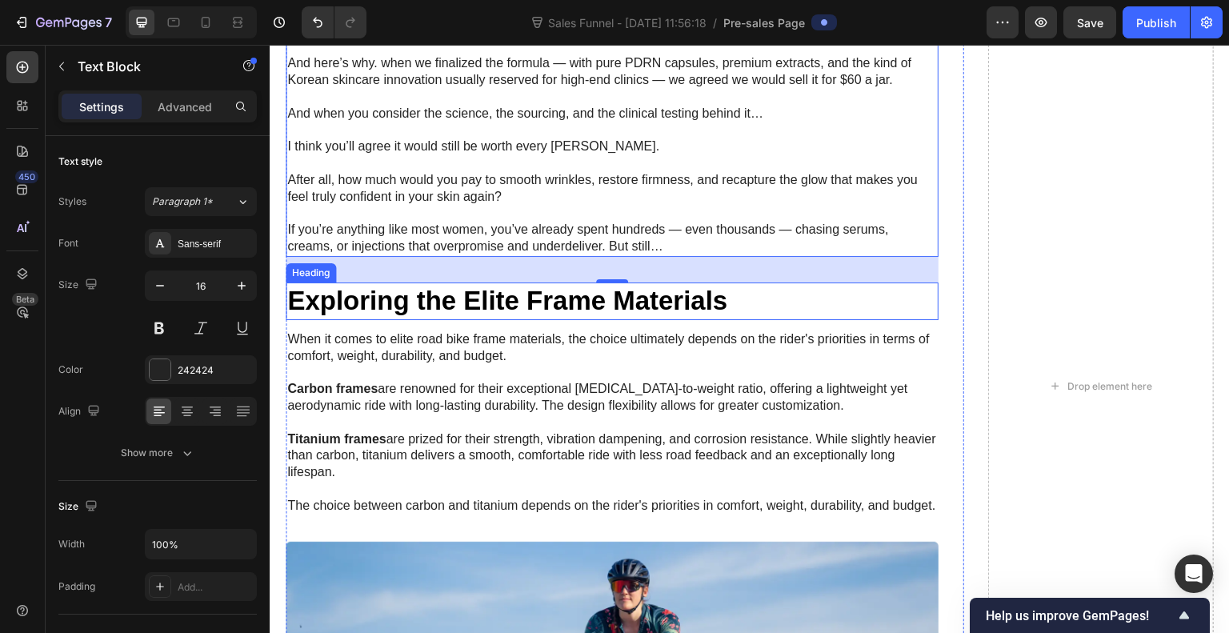
click at [347, 309] on h2 "Exploring the Elite Frame Materials" at bounding box center [612, 302] width 653 height 38
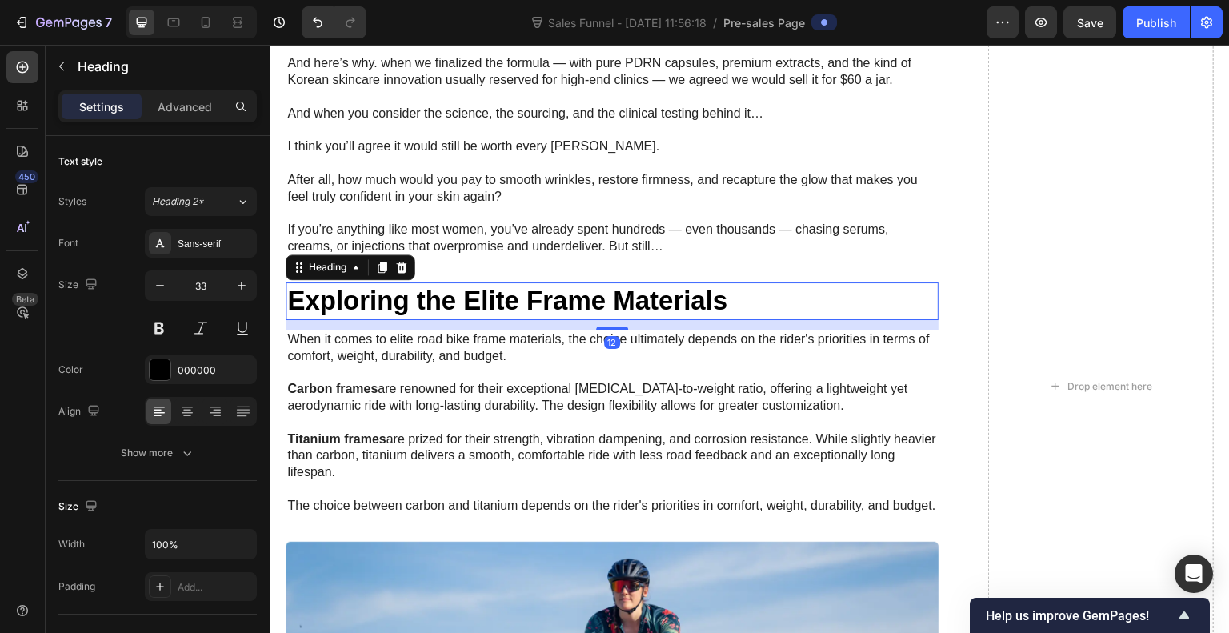
click at [347, 309] on h2 "Exploring the Elite Frame Materials" at bounding box center [612, 302] width 653 height 38
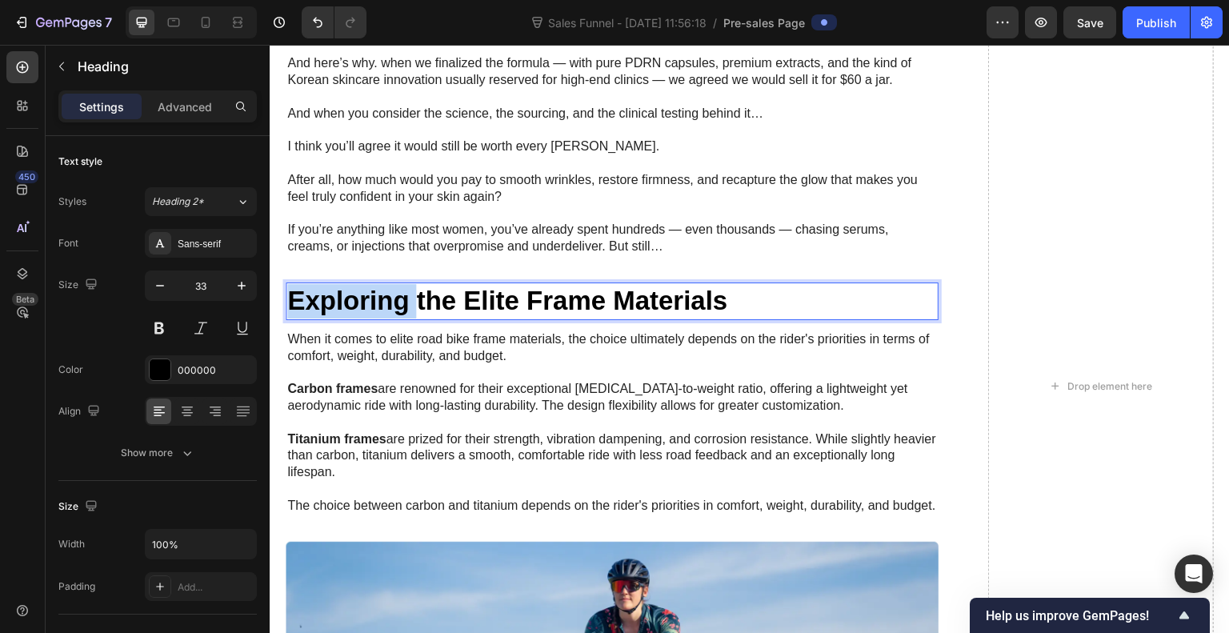
click at [347, 309] on p "Exploring the Elite Frame Materials" at bounding box center [612, 301] width 650 height 34
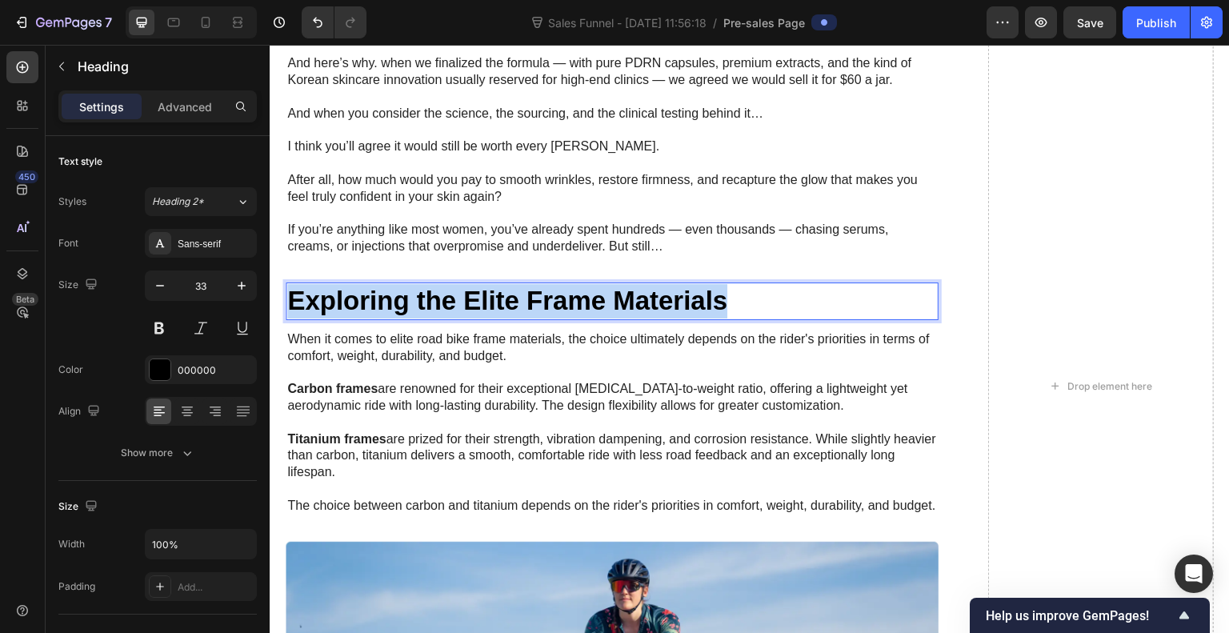
click at [347, 309] on p "Exploring the Elite Frame Materials" at bounding box center [612, 301] width 650 height 34
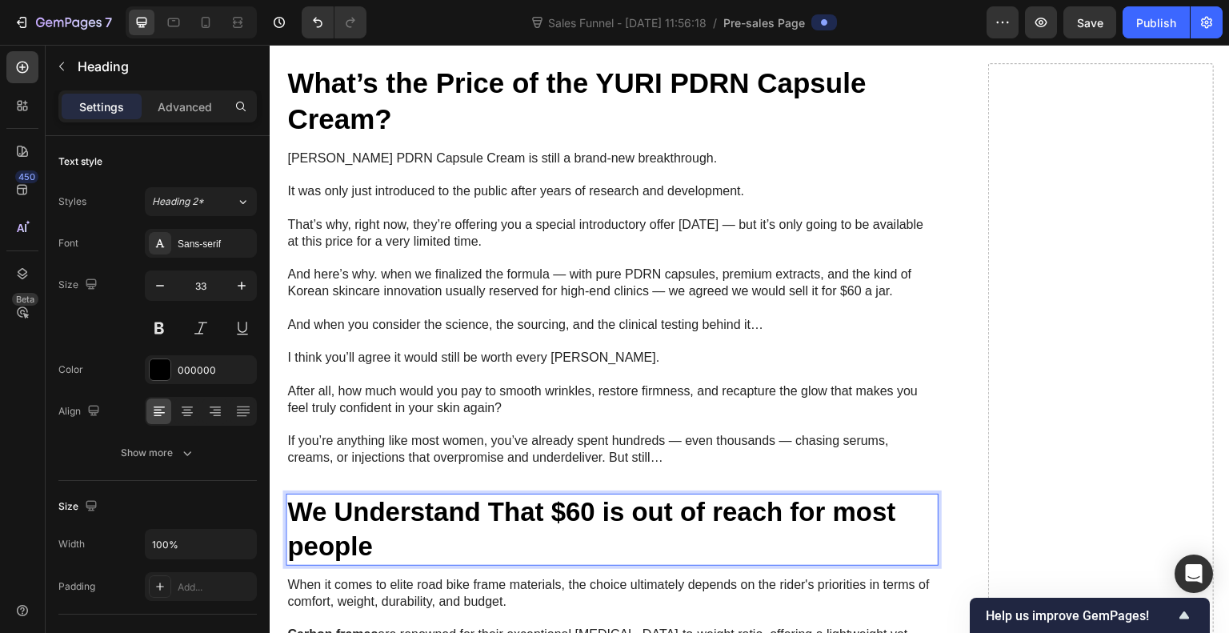
scroll to position [8693, 0]
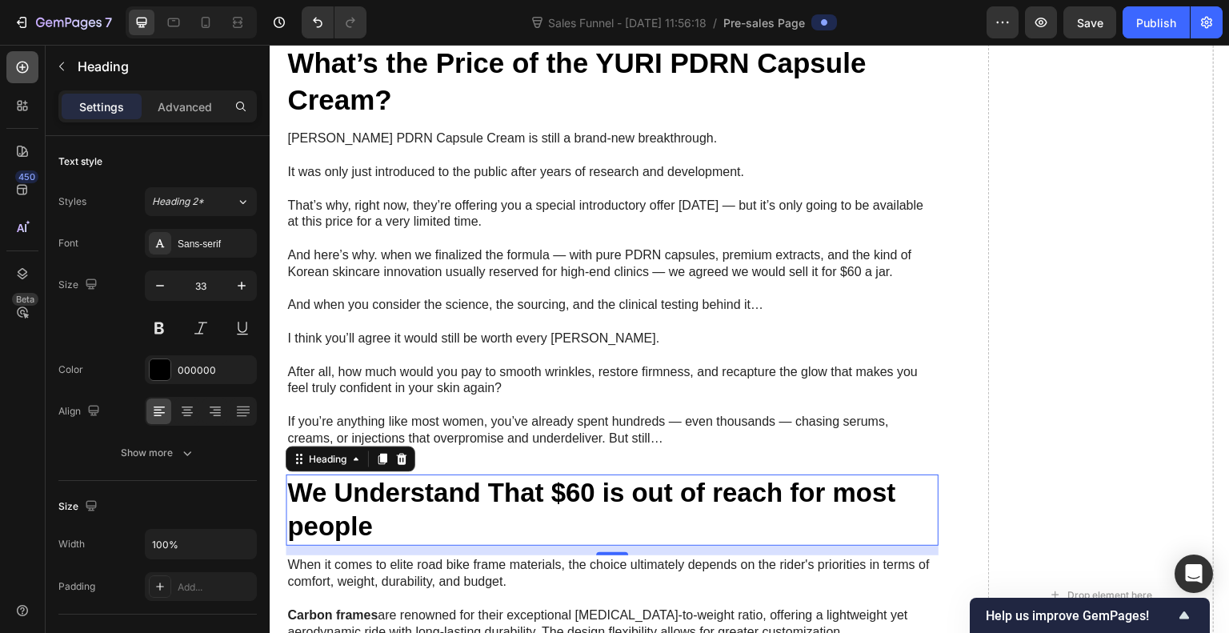
click at [21, 62] on icon at bounding box center [23, 68] width 12 height 12
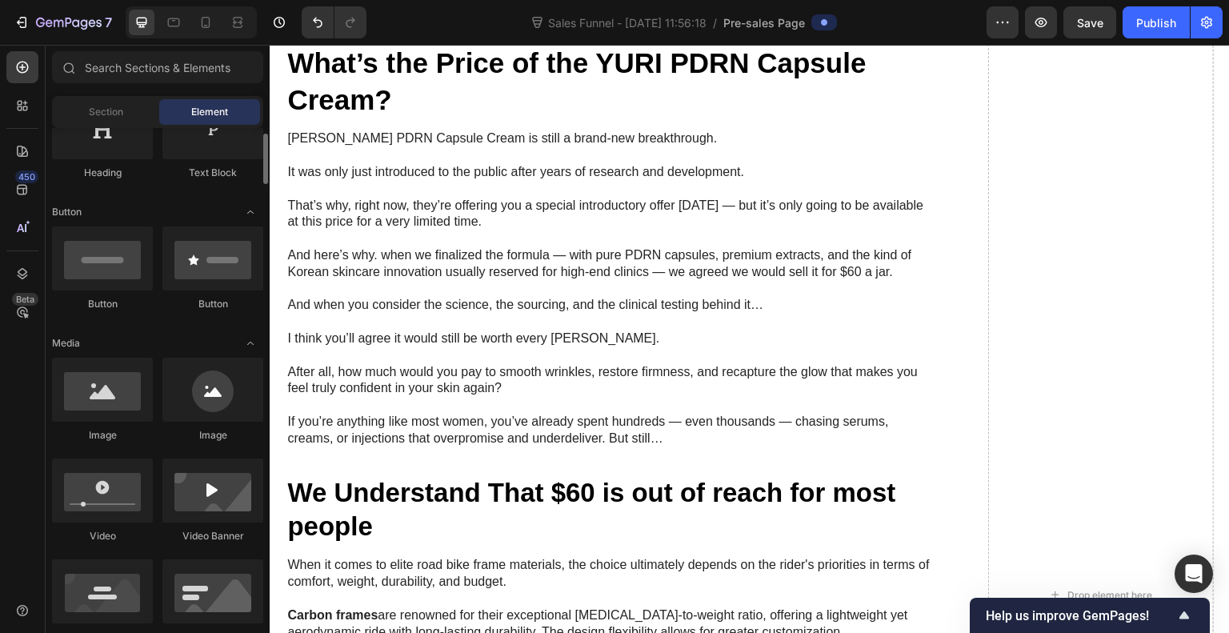
scroll to position [317, 0]
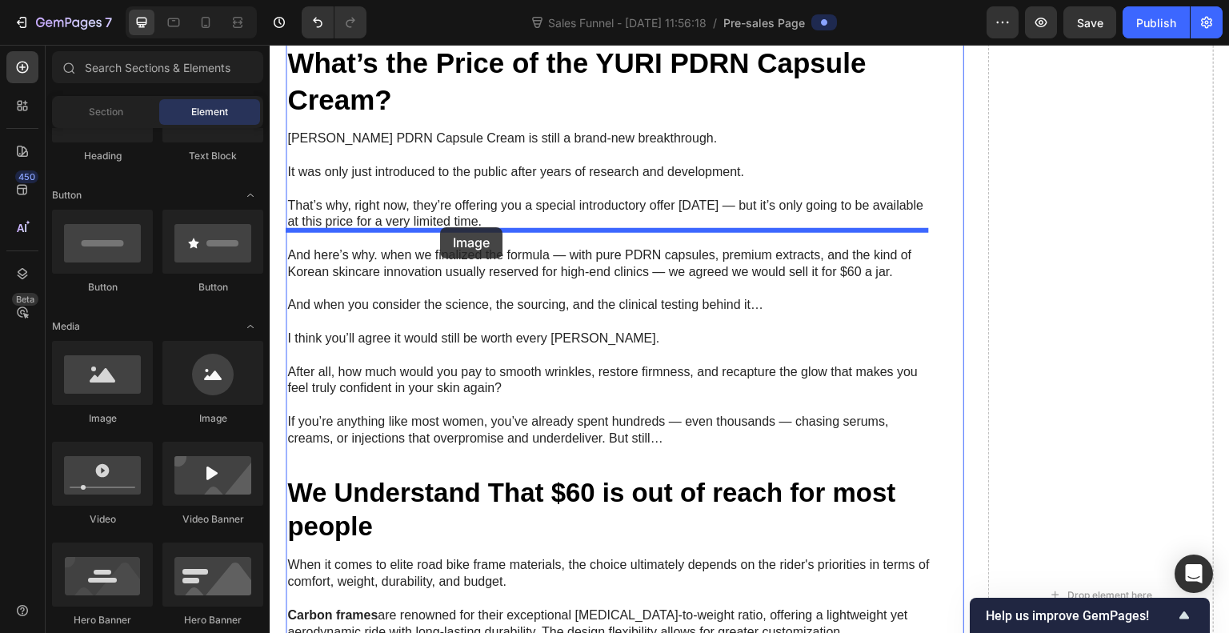
drag, startPoint x: 383, startPoint y: 438, endPoint x: 440, endPoint y: 227, distance: 218.1
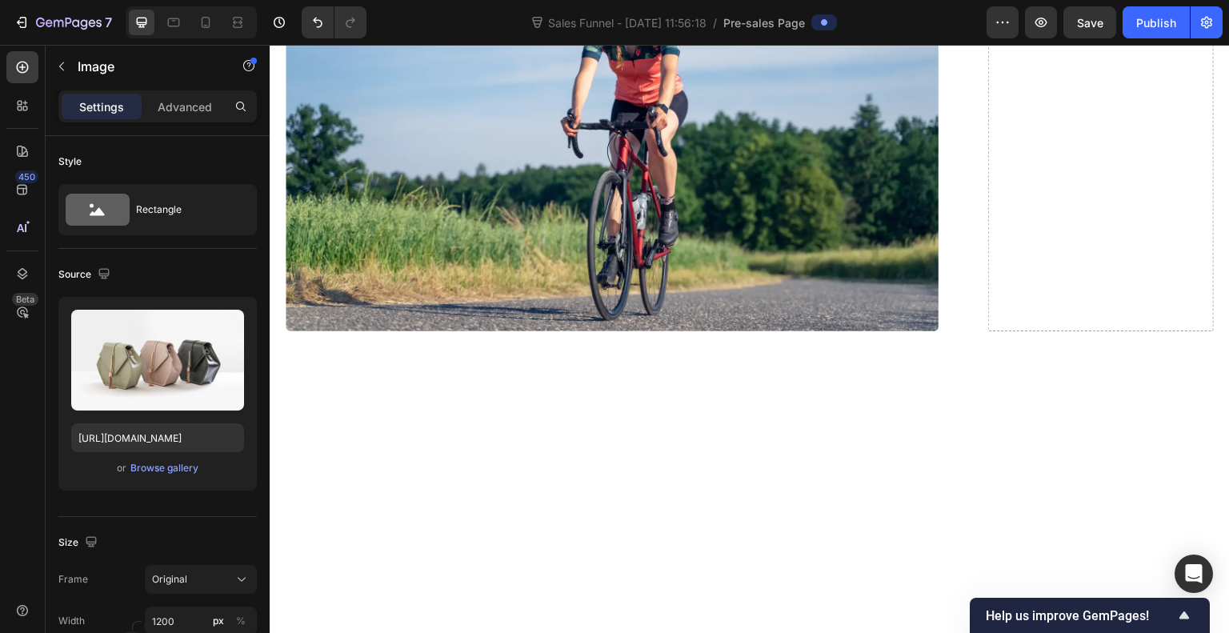
scroll to position [9623, 0]
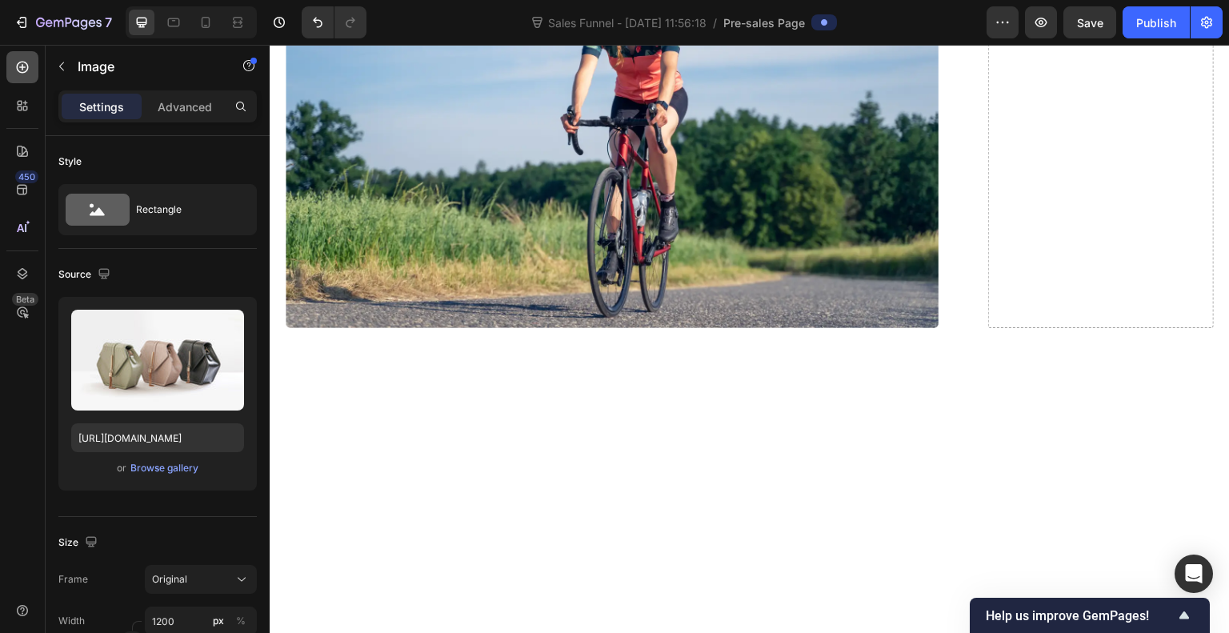
click at [24, 73] on icon at bounding box center [22, 67] width 16 height 16
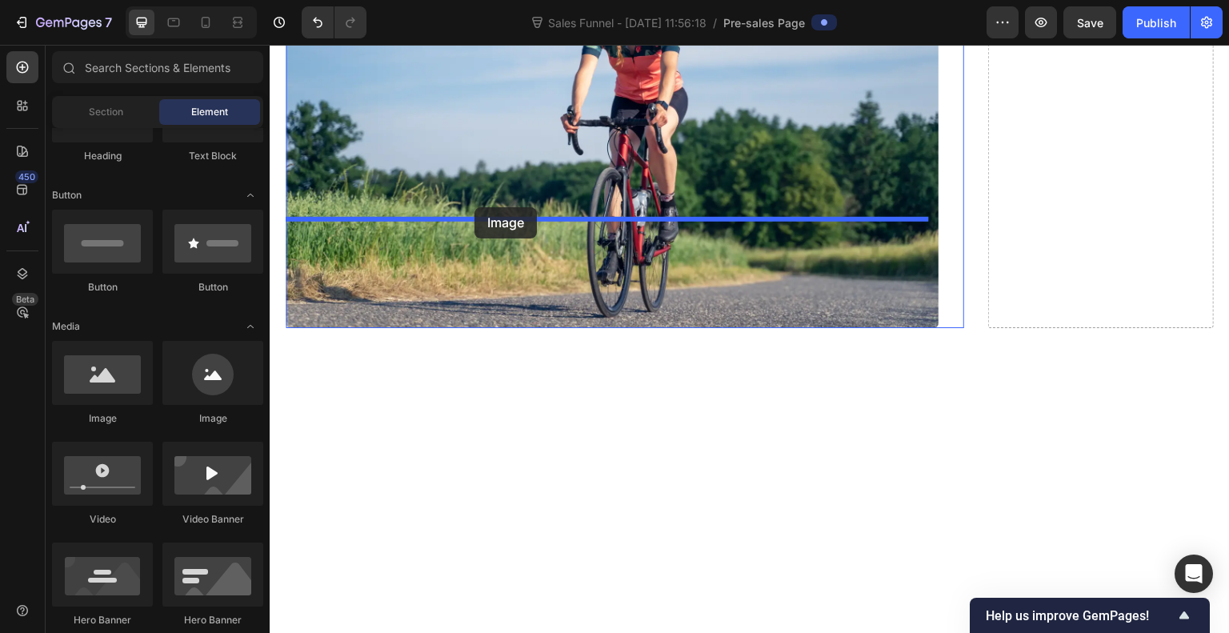
drag, startPoint x: 379, startPoint y: 427, endPoint x: 475, endPoint y: 207, distance: 239.4
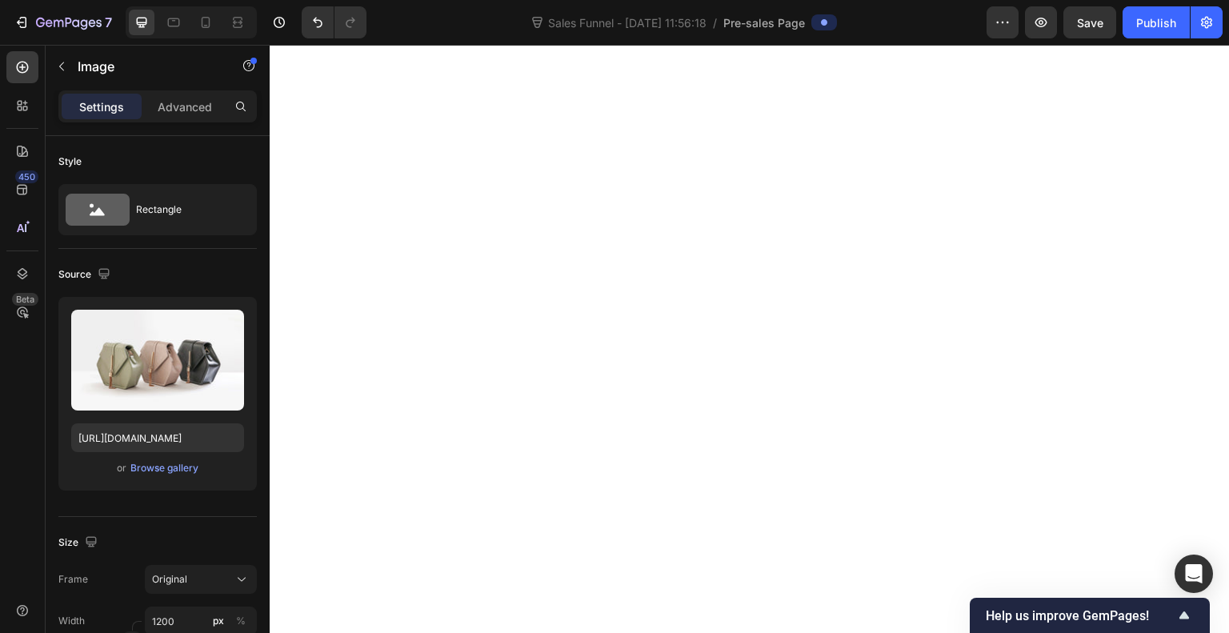
scroll to position [10195, 0]
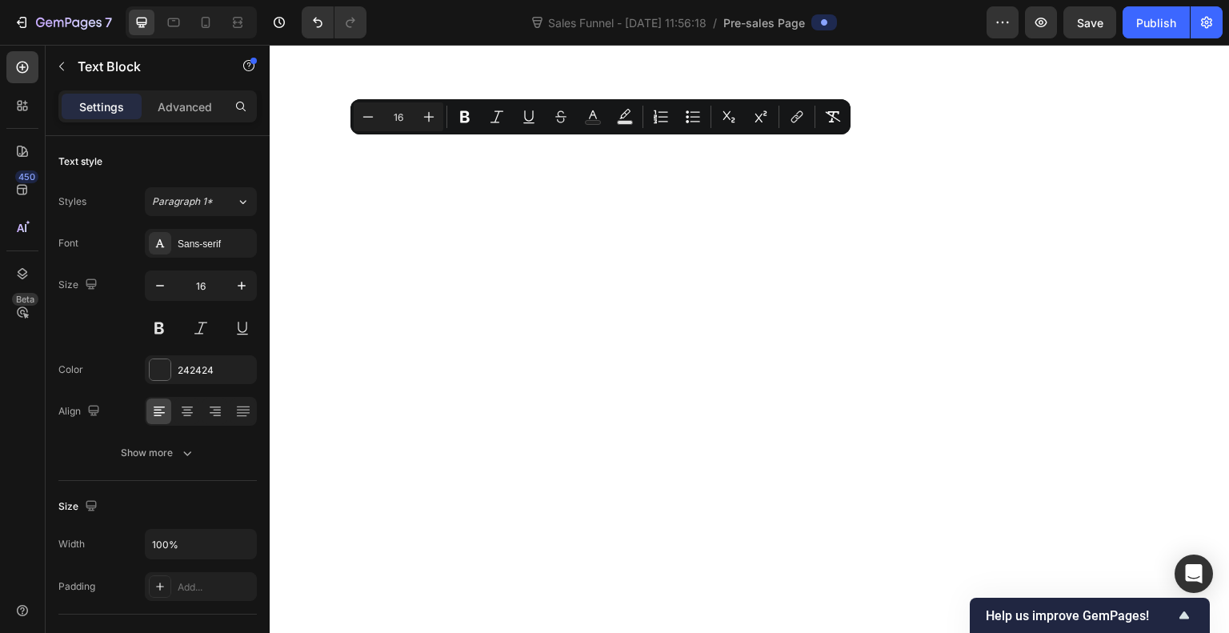
drag, startPoint x: 384, startPoint y: 328, endPoint x: 286, endPoint y: 149, distance: 204.6
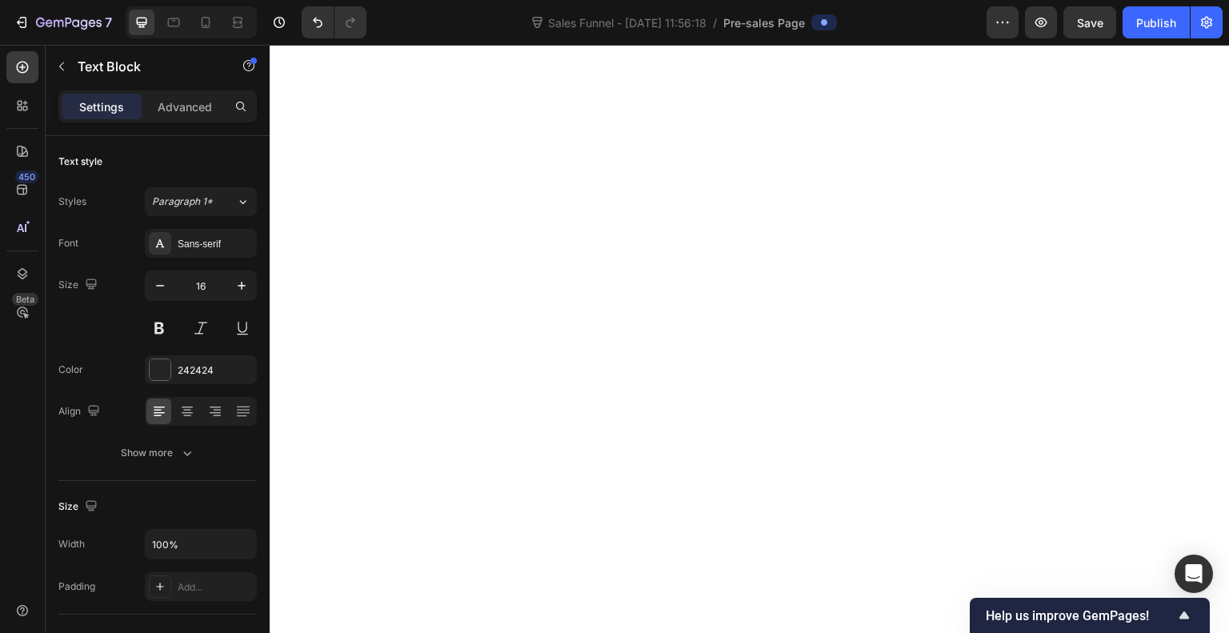
scroll to position [10145, 0]
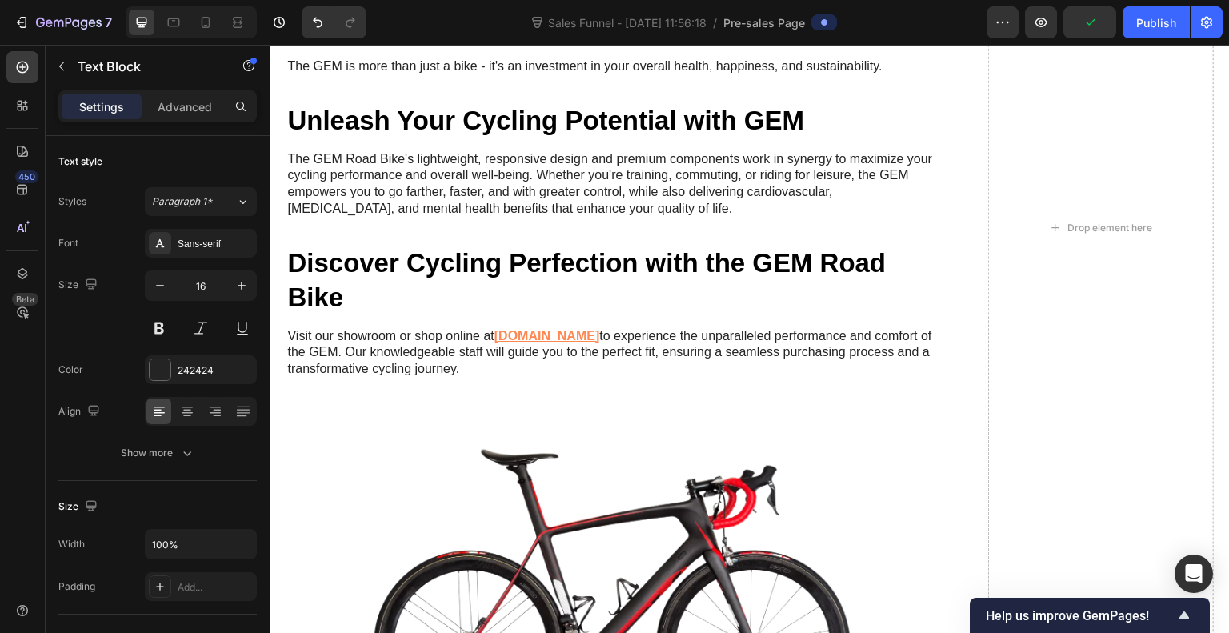
scroll to position [10431, 0]
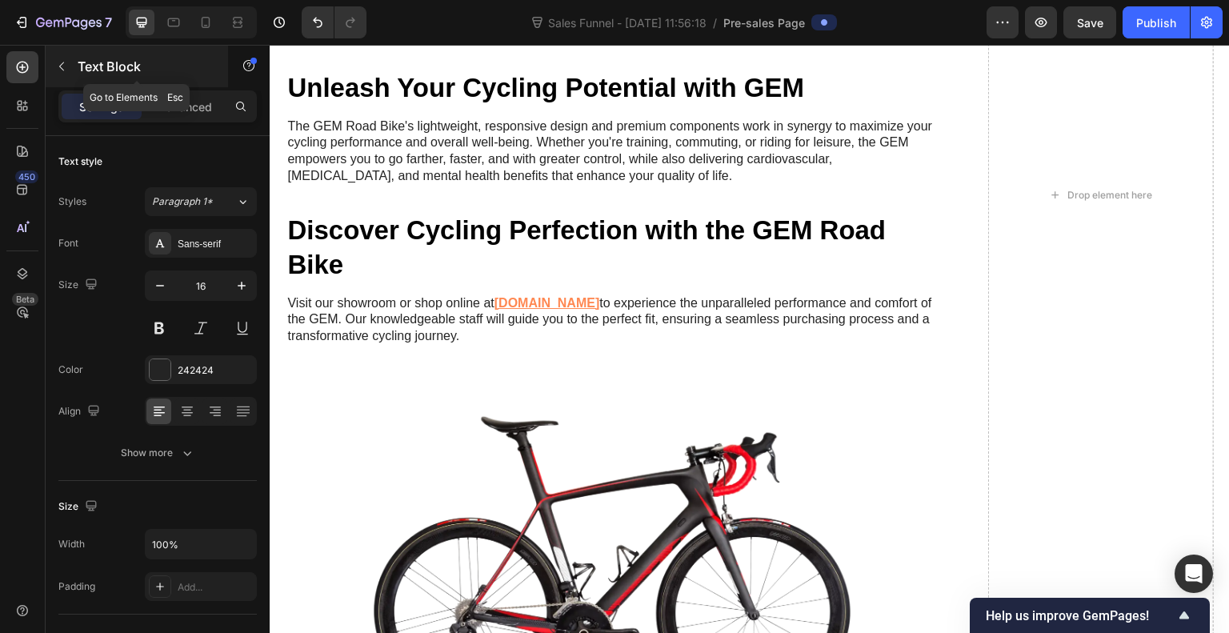
click at [60, 70] on icon "button" at bounding box center [61, 66] width 13 height 13
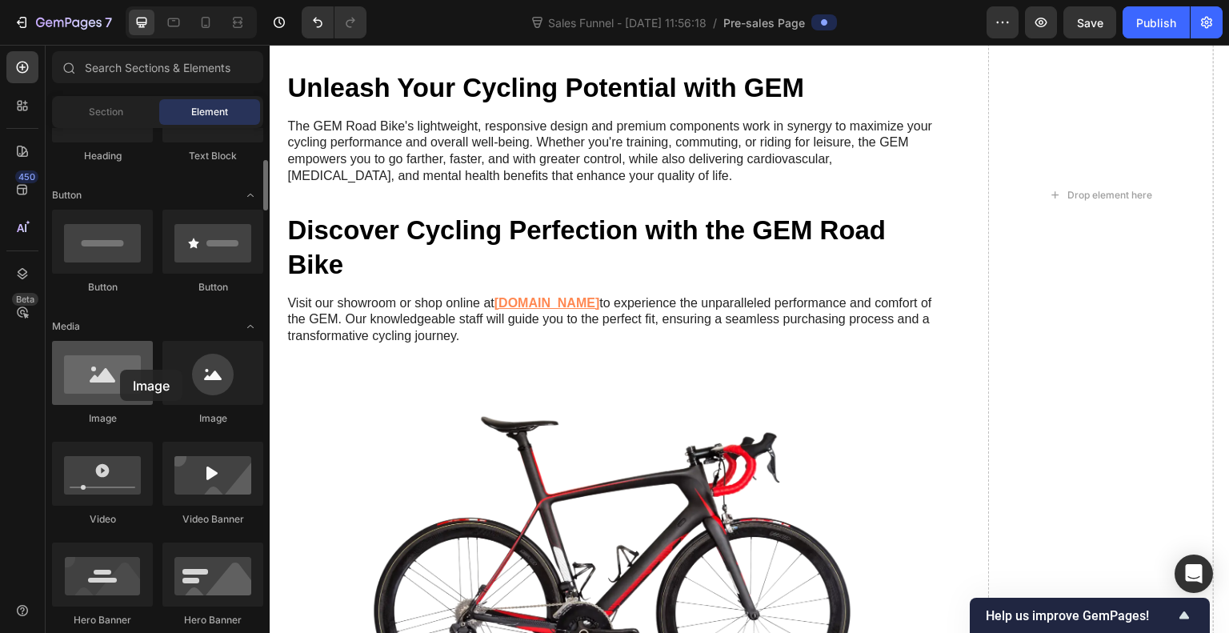
click at [120, 370] on div at bounding box center [102, 373] width 101 height 64
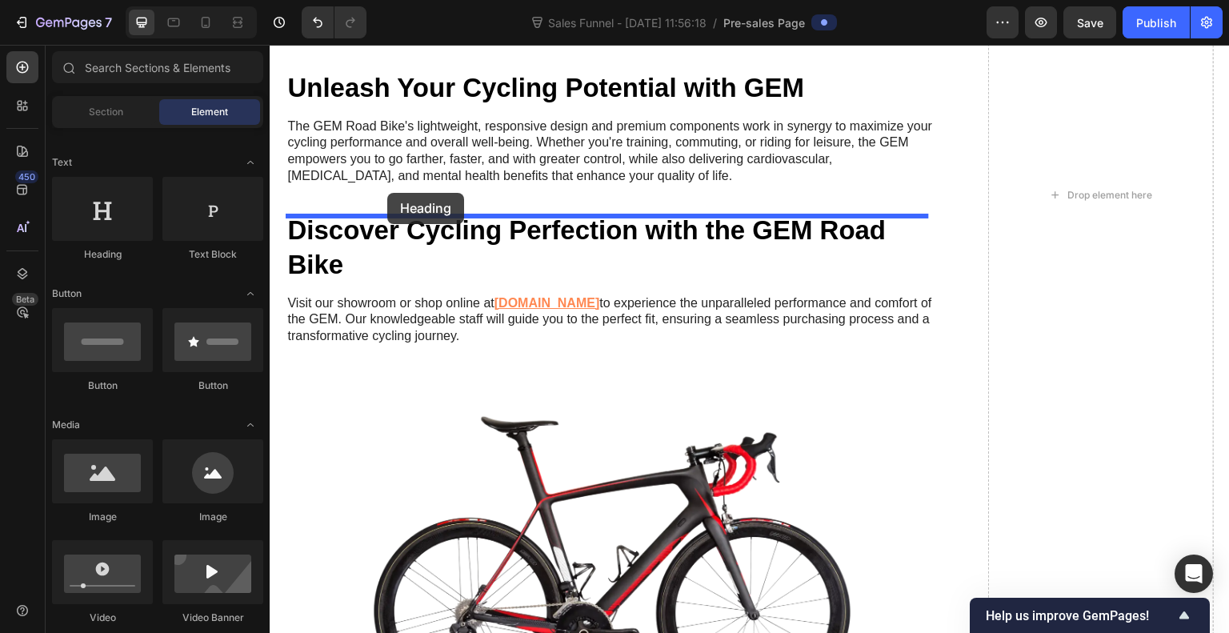
drag, startPoint x: 378, startPoint y: 243, endPoint x: 384, endPoint y: 202, distance: 42.1
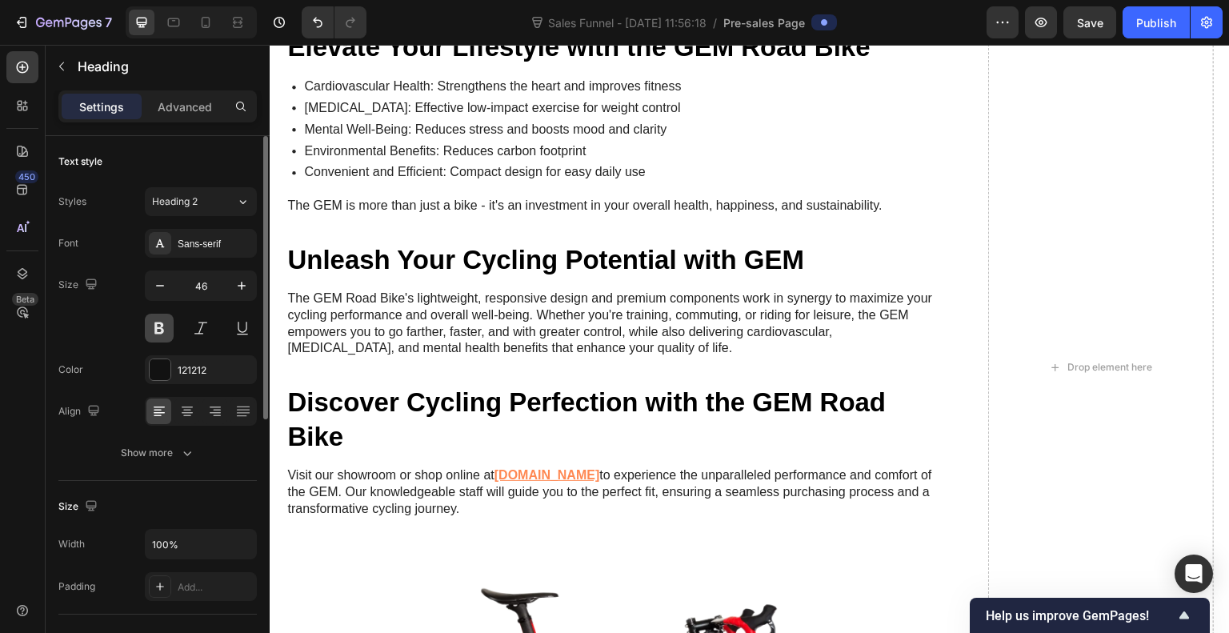
click at [169, 325] on button at bounding box center [159, 328] width 29 height 29
click at [163, 289] on icon "button" at bounding box center [160, 286] width 16 height 16
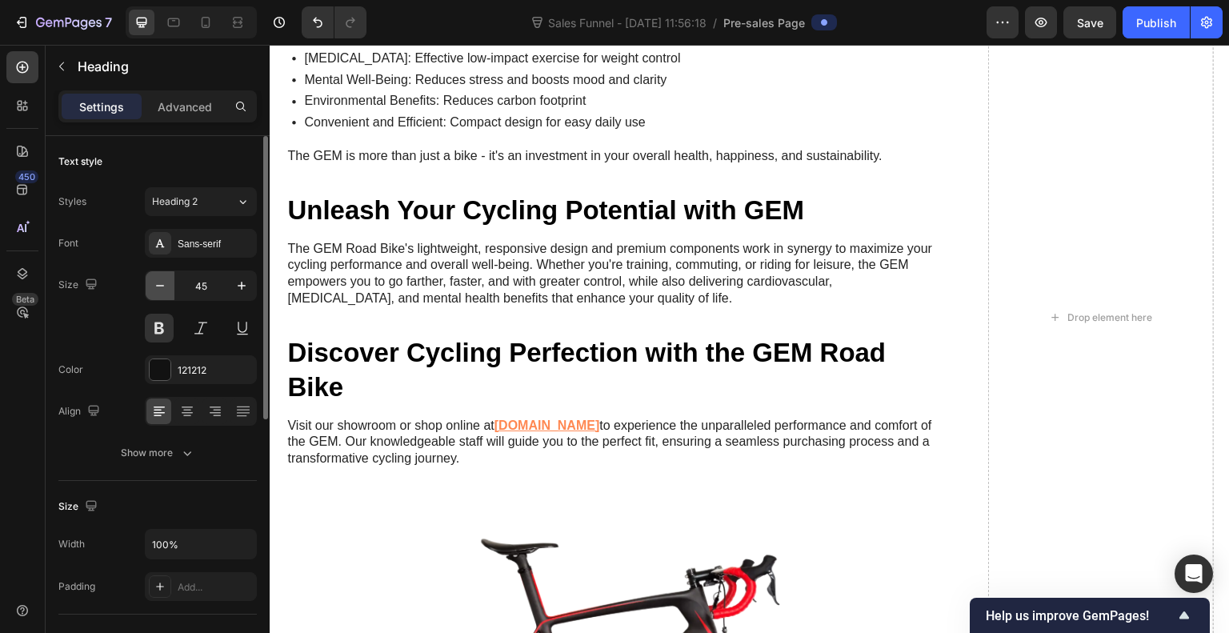
click at [163, 289] on icon "button" at bounding box center [160, 286] width 16 height 16
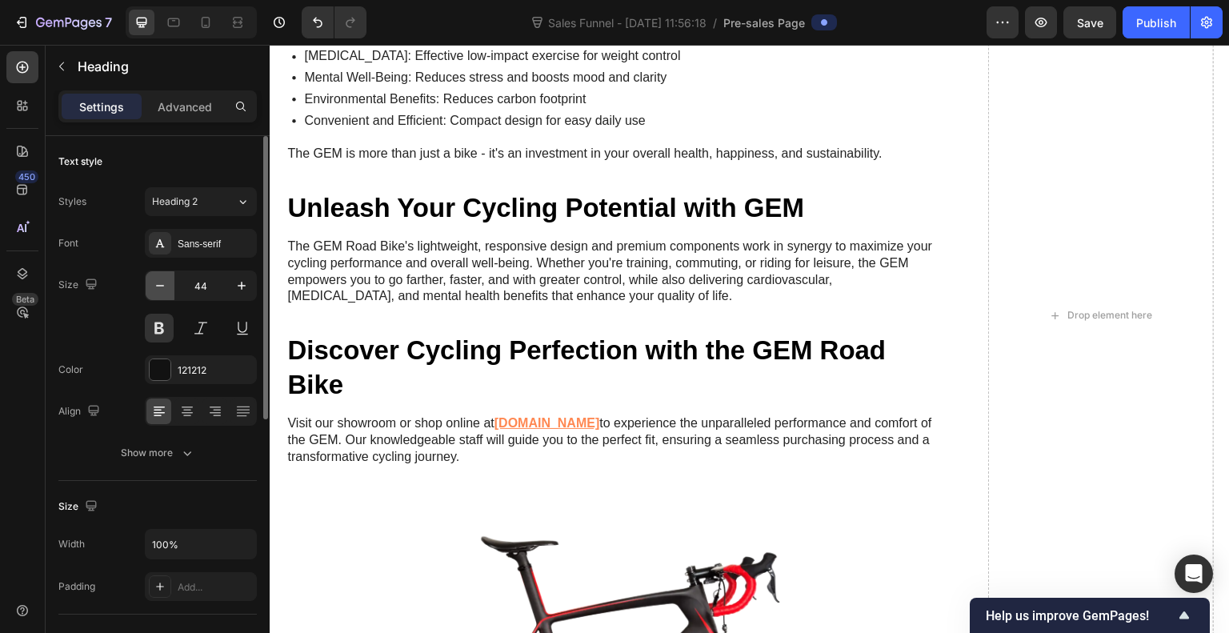
click at [163, 289] on icon "button" at bounding box center [160, 286] width 16 height 16
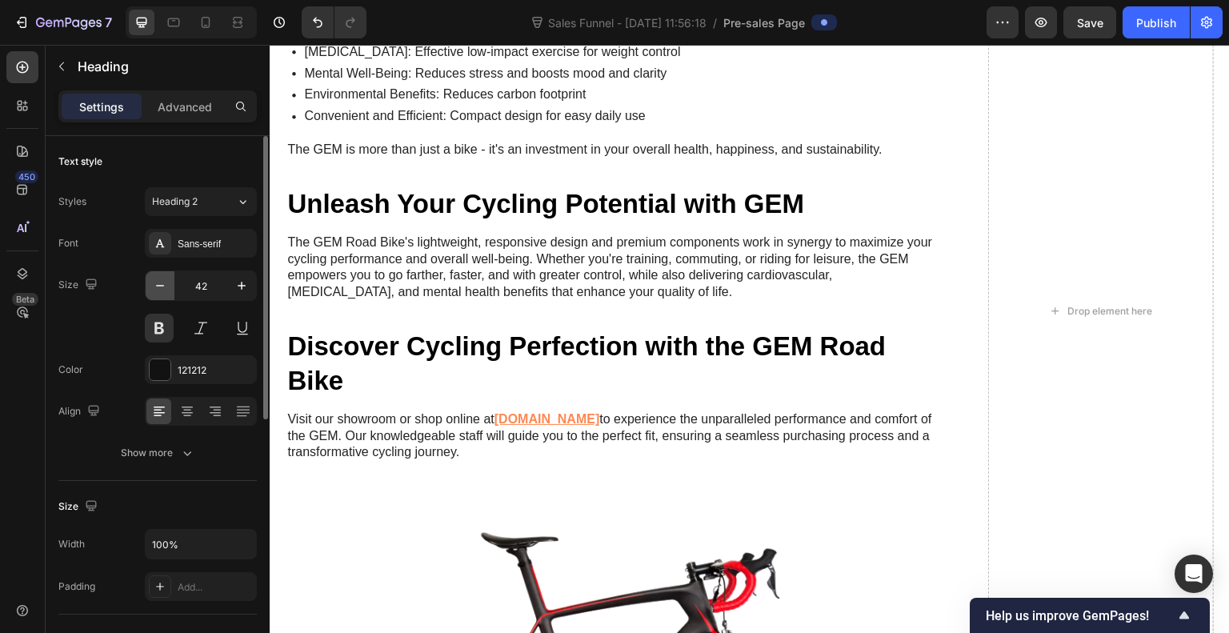
click at [163, 289] on icon "button" at bounding box center [160, 286] width 16 height 16
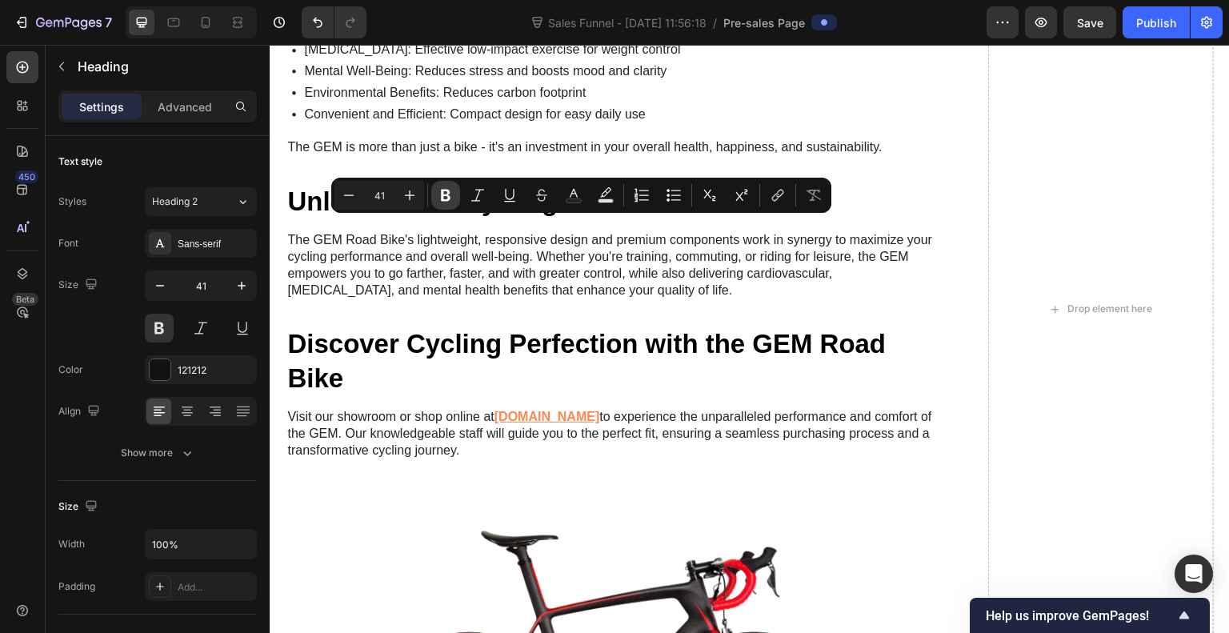
click at [450, 203] on icon "Editor contextual toolbar" at bounding box center [446, 195] width 16 height 16
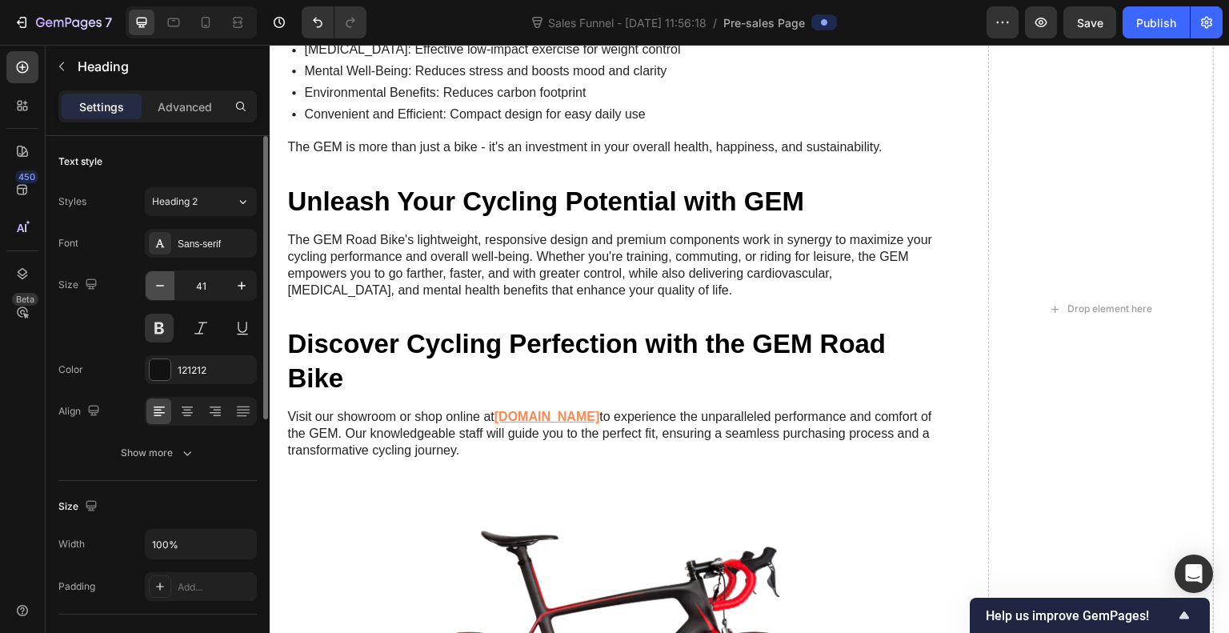
click at [162, 285] on icon "button" at bounding box center [160, 286] width 8 height 2
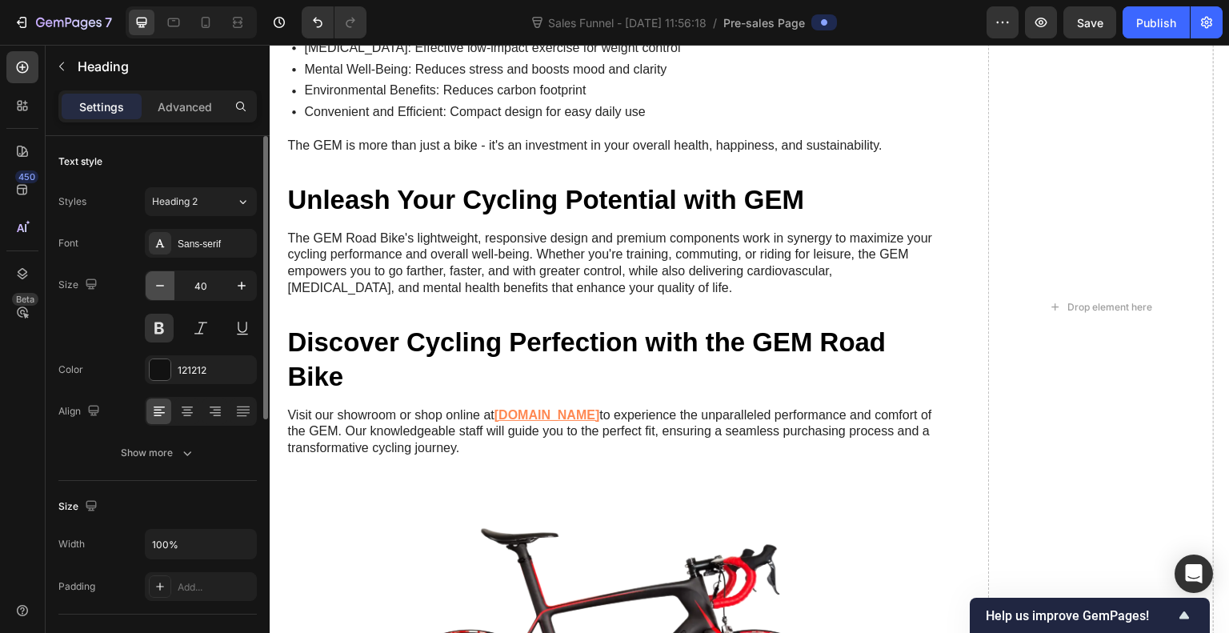
click at [162, 285] on icon "button" at bounding box center [160, 286] width 8 height 2
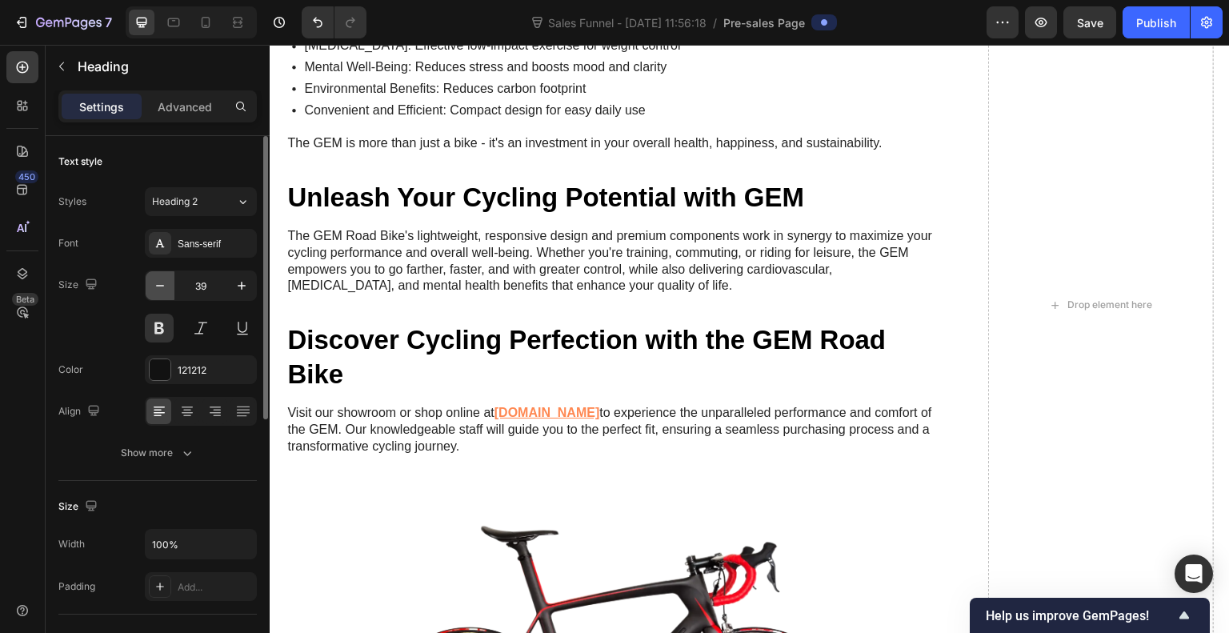
click at [162, 285] on icon "button" at bounding box center [160, 286] width 8 height 2
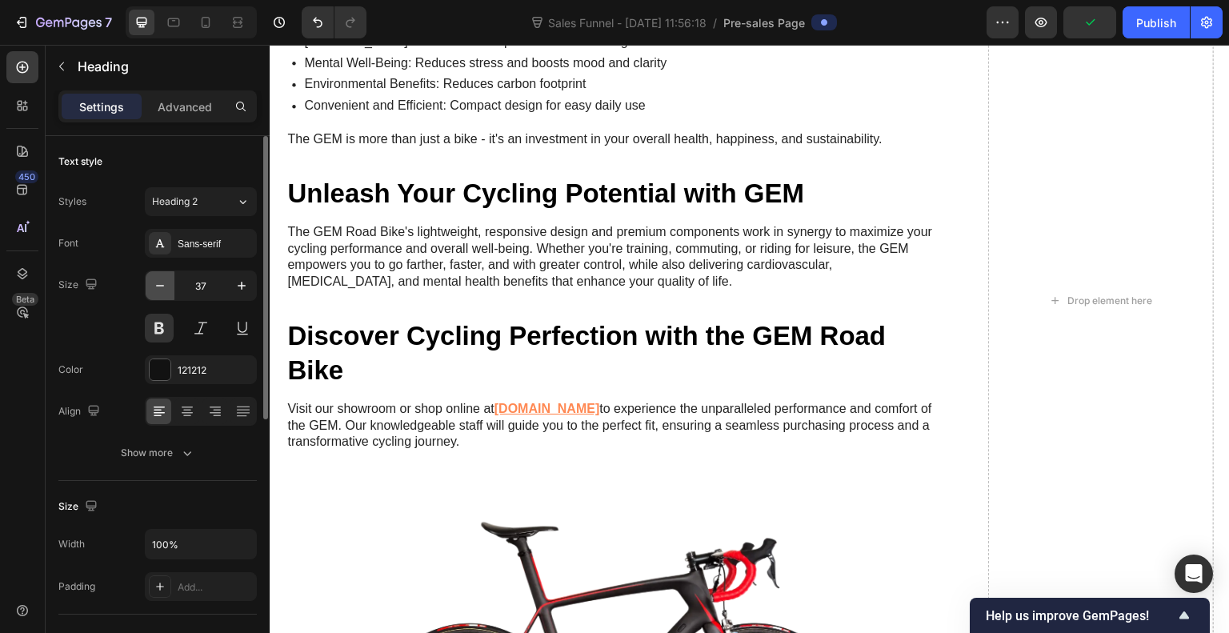
click at [162, 285] on icon "button" at bounding box center [160, 286] width 8 height 2
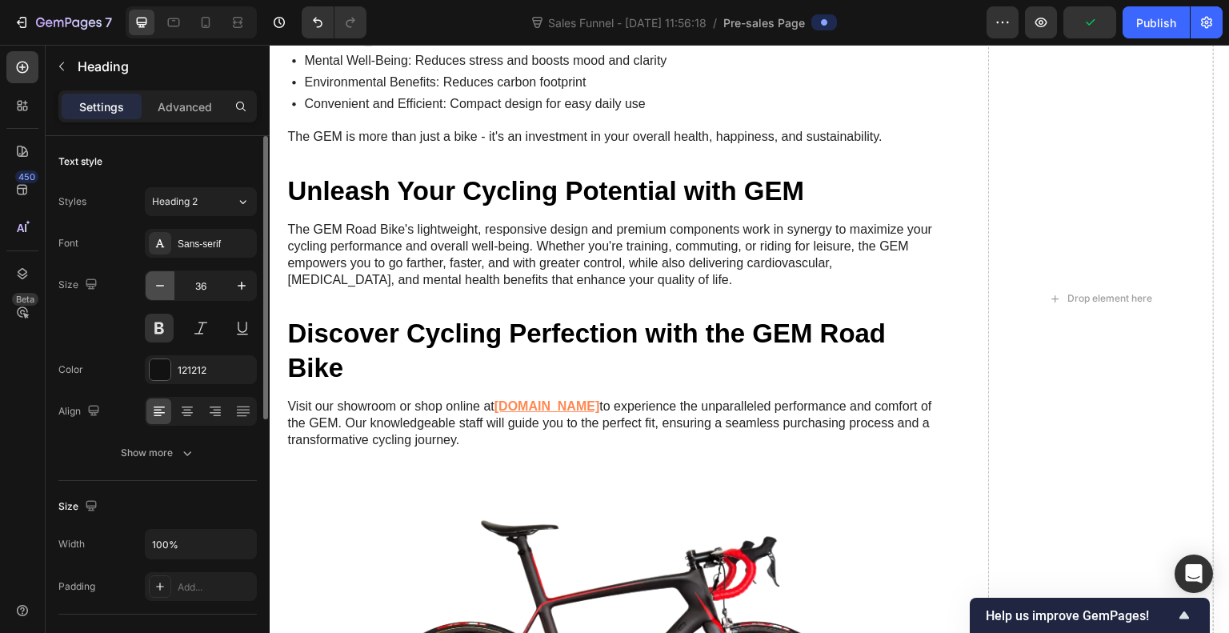
click at [162, 285] on icon "button" at bounding box center [160, 286] width 8 height 2
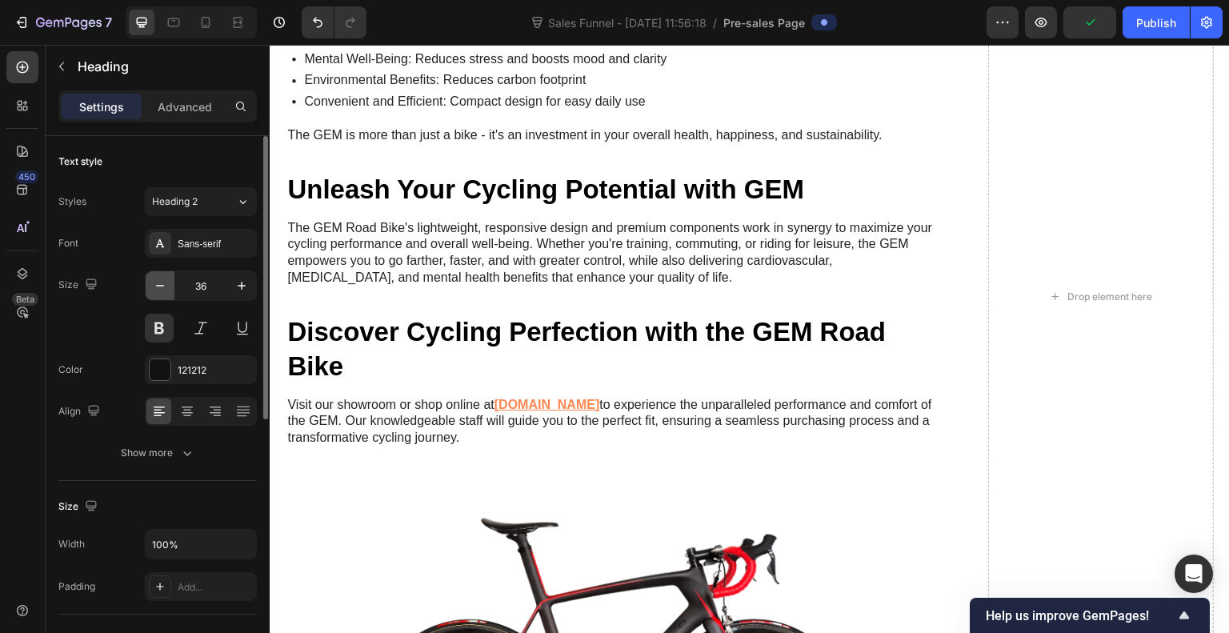
type input "35"
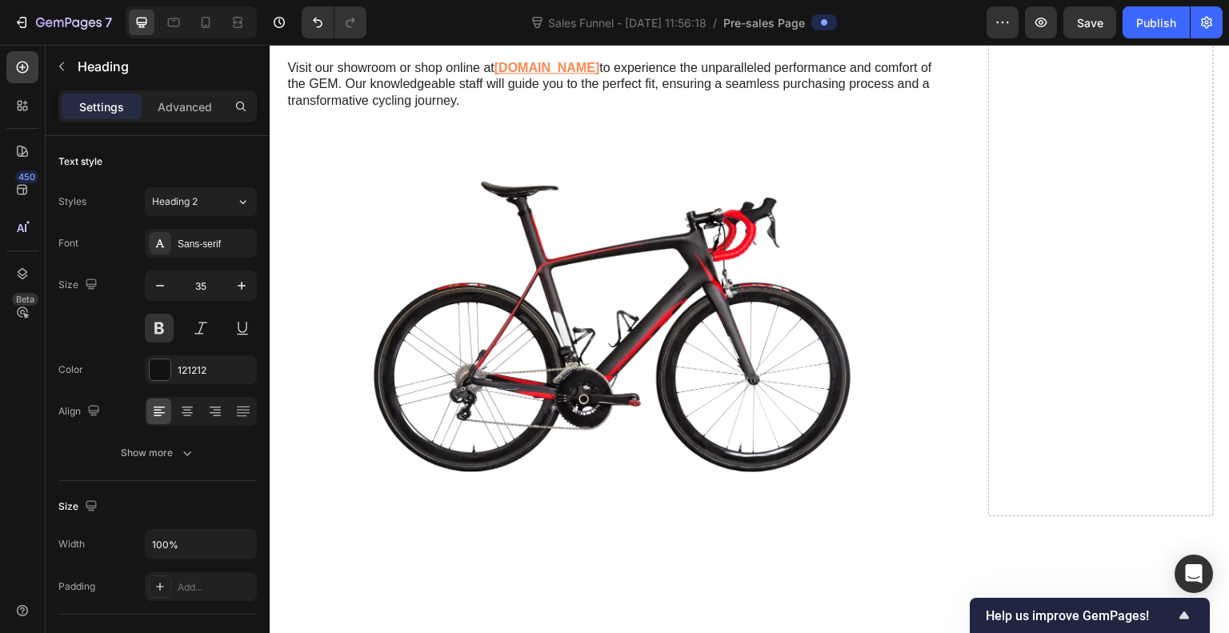
scroll to position [10769, 0]
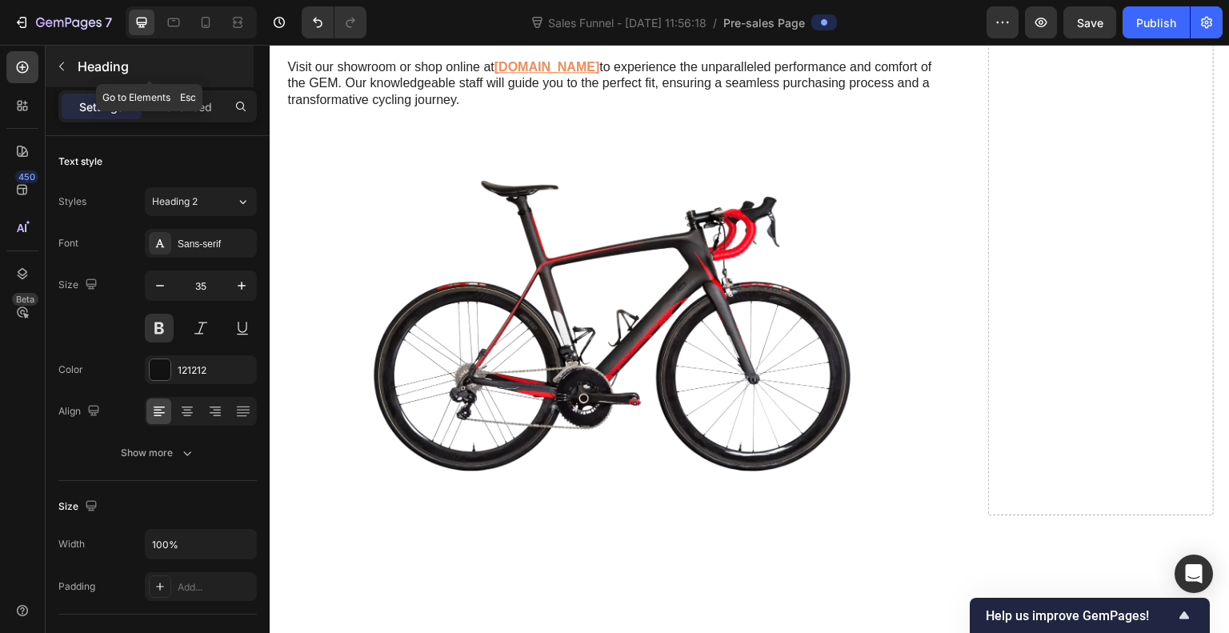
click at [55, 63] on icon "button" at bounding box center [61, 66] width 13 height 13
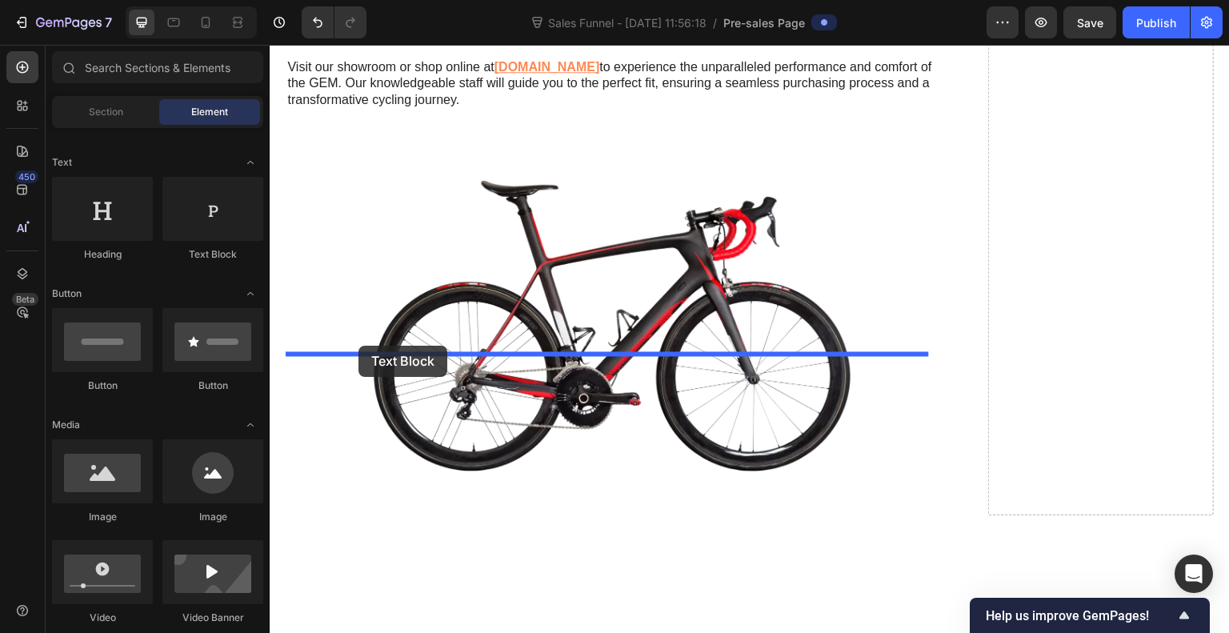
drag, startPoint x: 475, startPoint y: 267, endPoint x: 359, endPoint y: 346, distance: 140.5
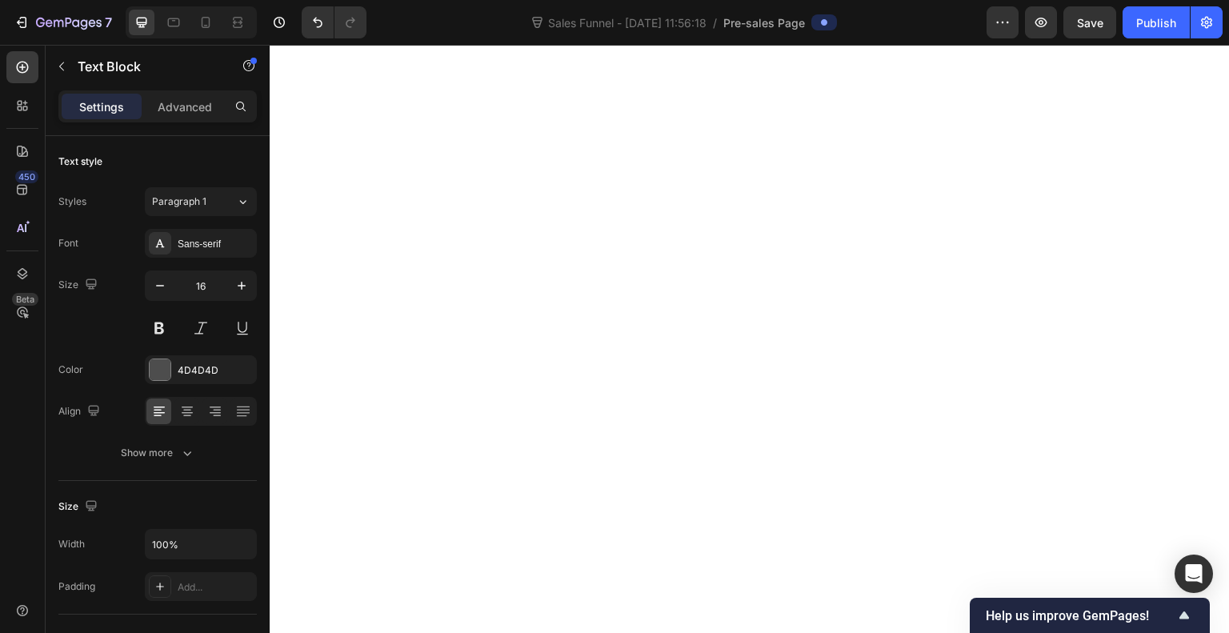
scroll to position [10963, 0]
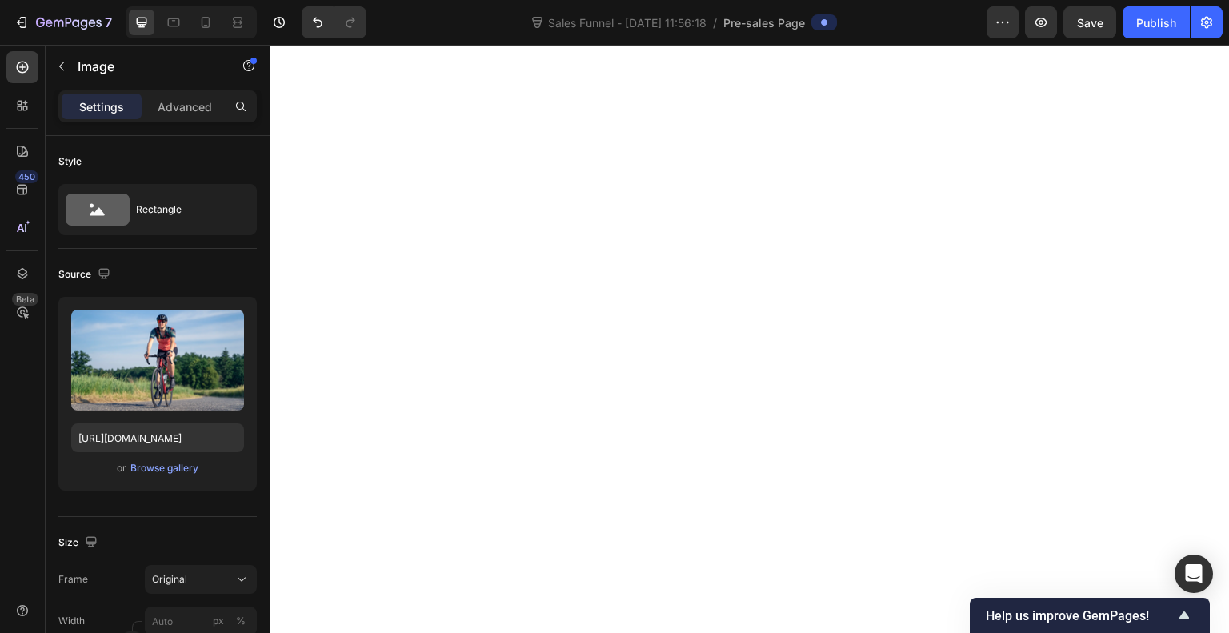
drag, startPoint x: 609, startPoint y: 156, endPoint x: 607, endPoint y: 182, distance: 25.7
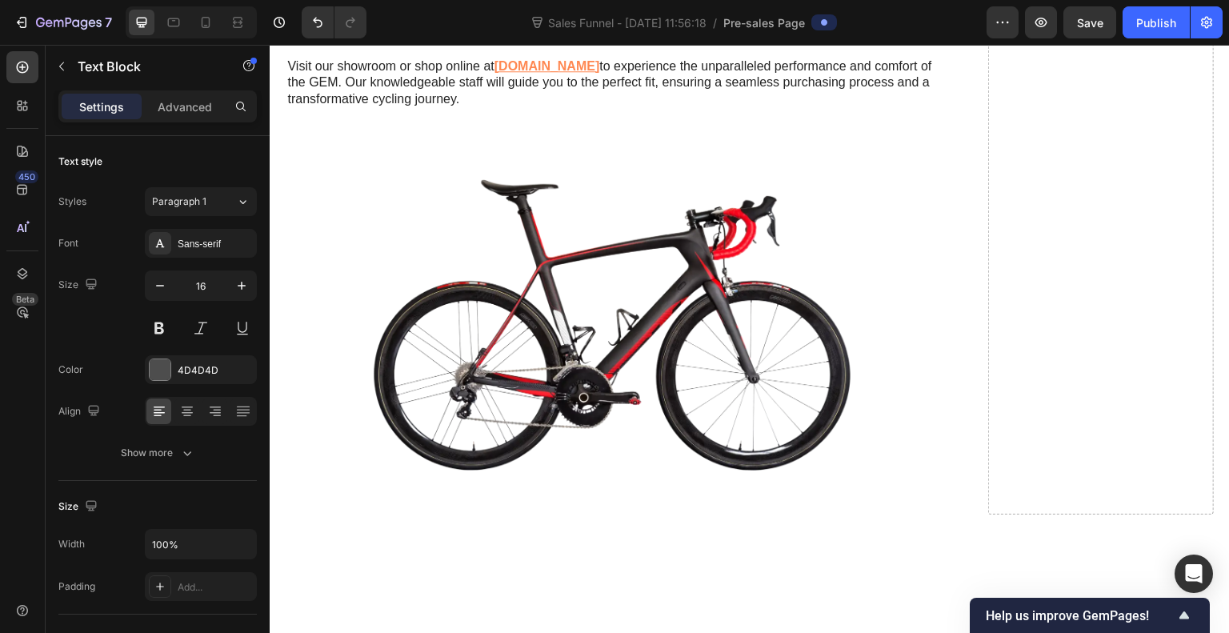
scroll to position [11366, 0]
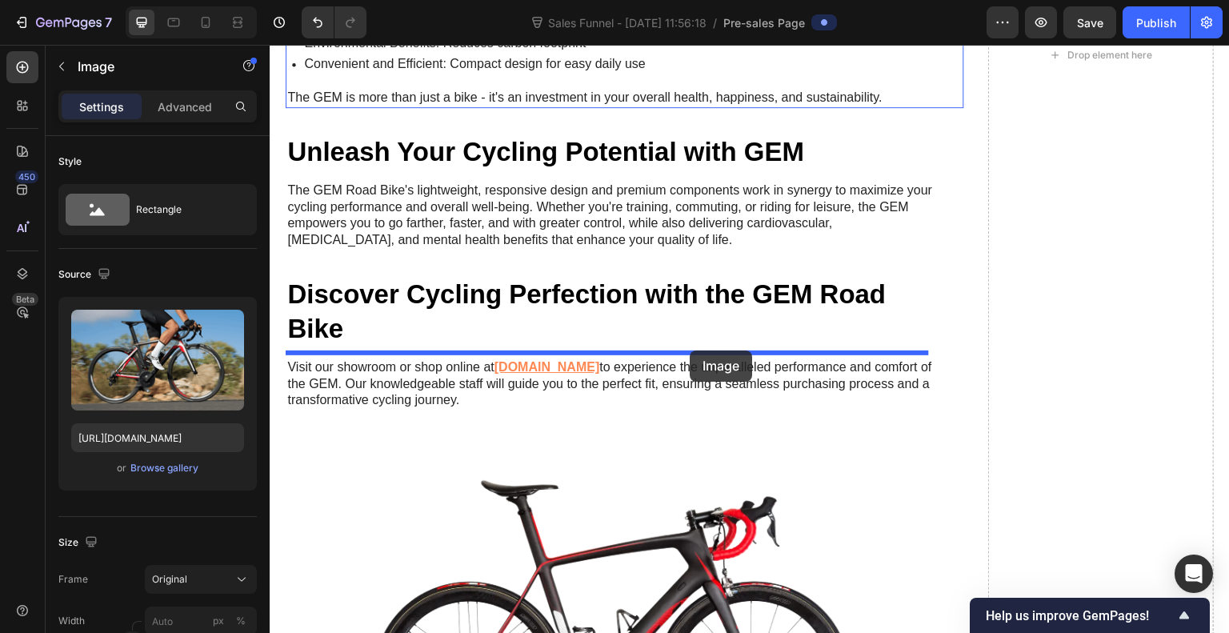
drag, startPoint x: 688, startPoint y: 568, endPoint x: 690, endPoint y: 351, distance: 216.9
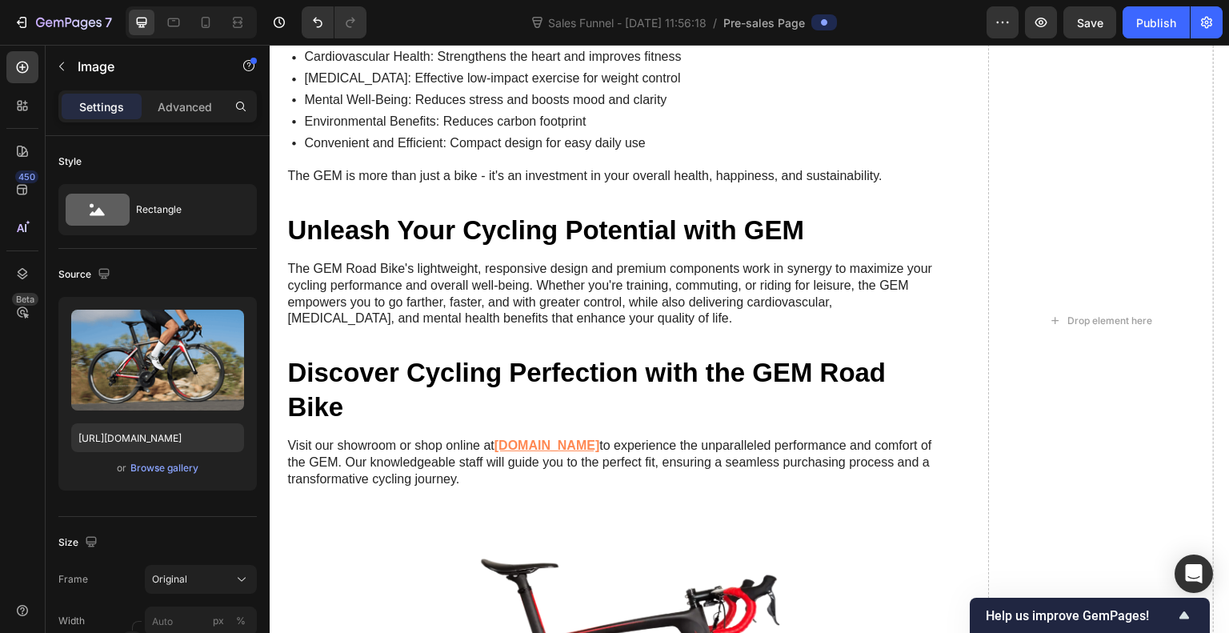
scroll to position [11890, 0]
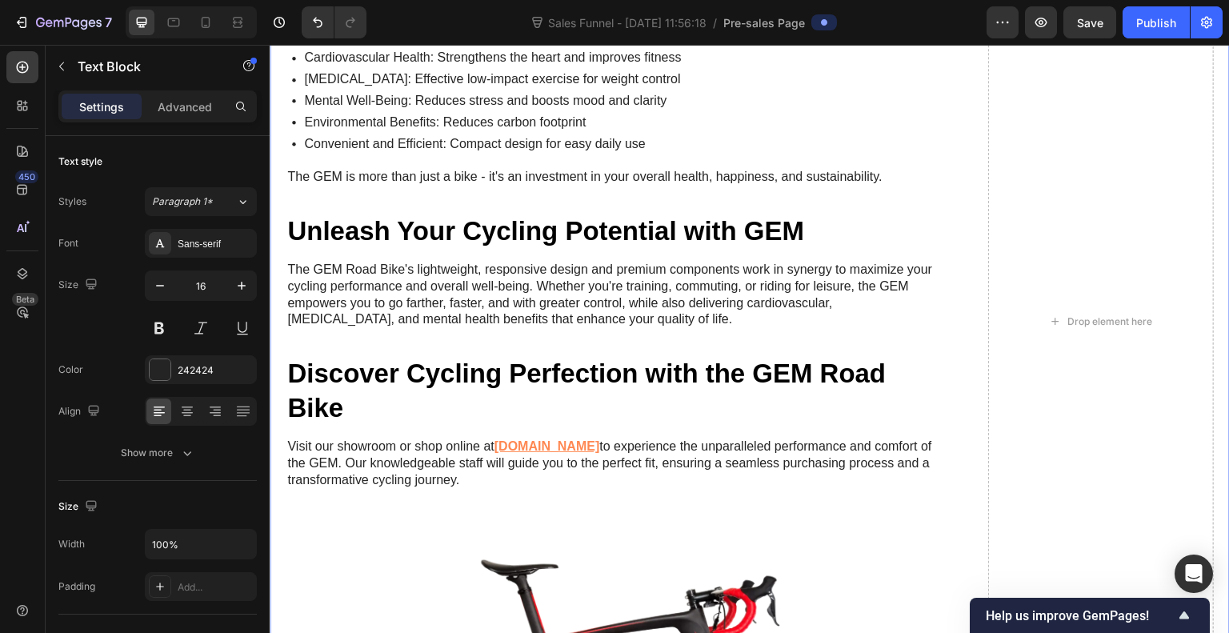
drag, startPoint x: 739, startPoint y: 343, endPoint x: 280, endPoint y: 231, distance: 472.2
click at [280, 231] on div "Here's our Promise to you: If it doesn't work, you don't pay! Heading Image Fro…" at bounding box center [750, 334] width 961 height 1173
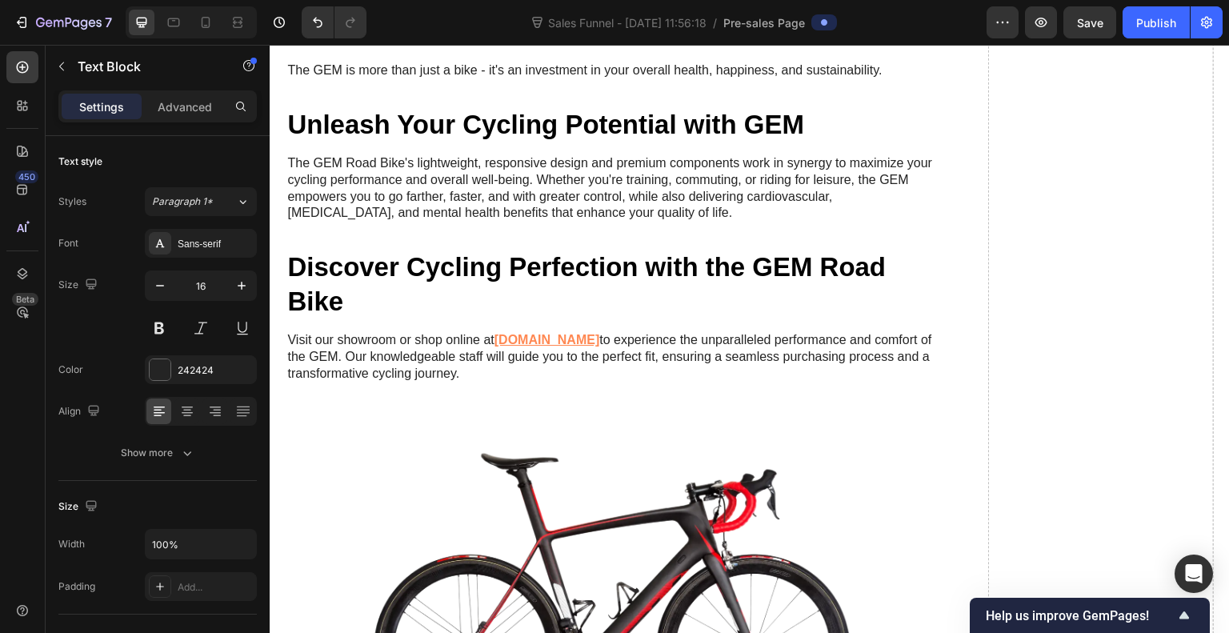
scroll to position [12415, 0]
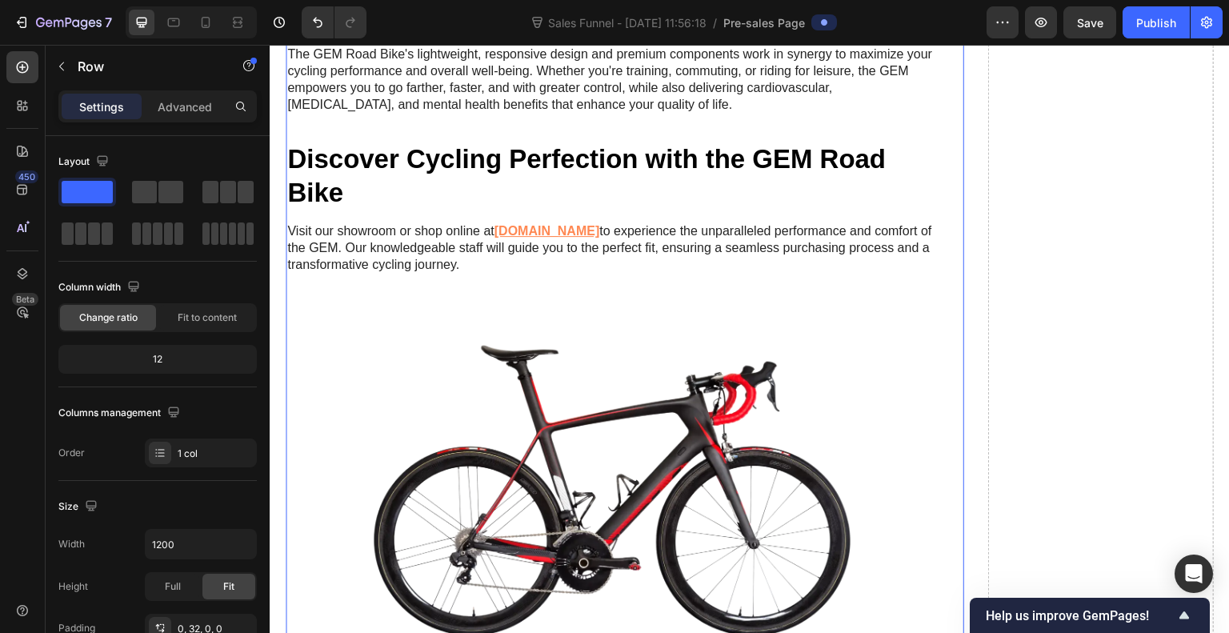
scroll to position [12359, 0]
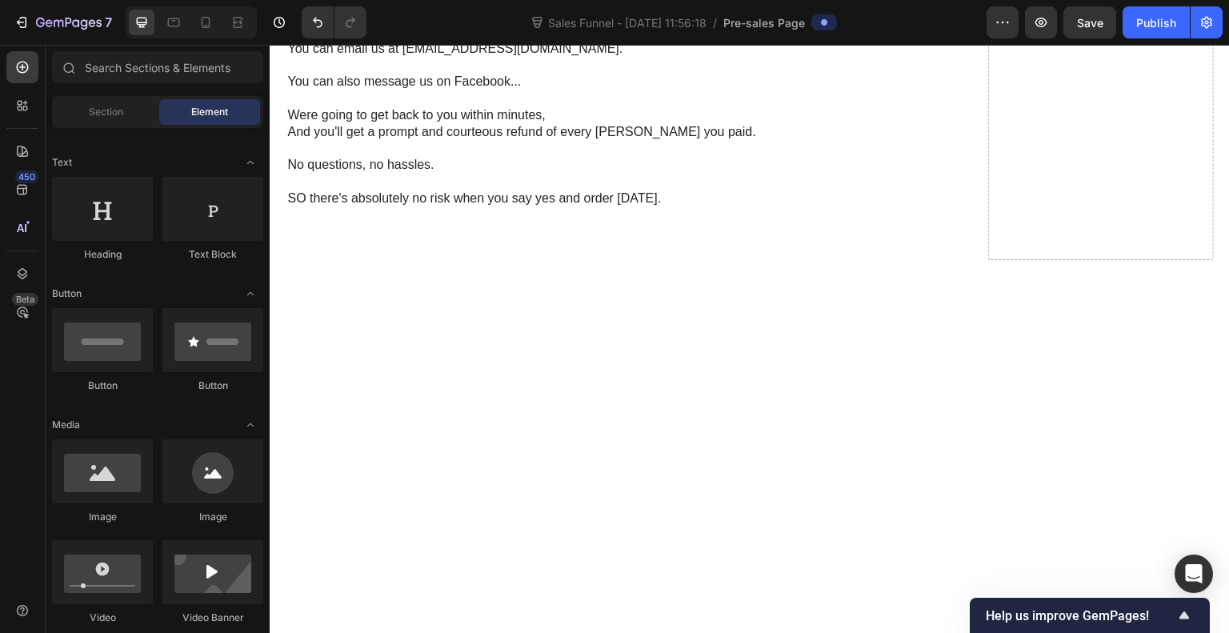
scroll to position [11096, 0]
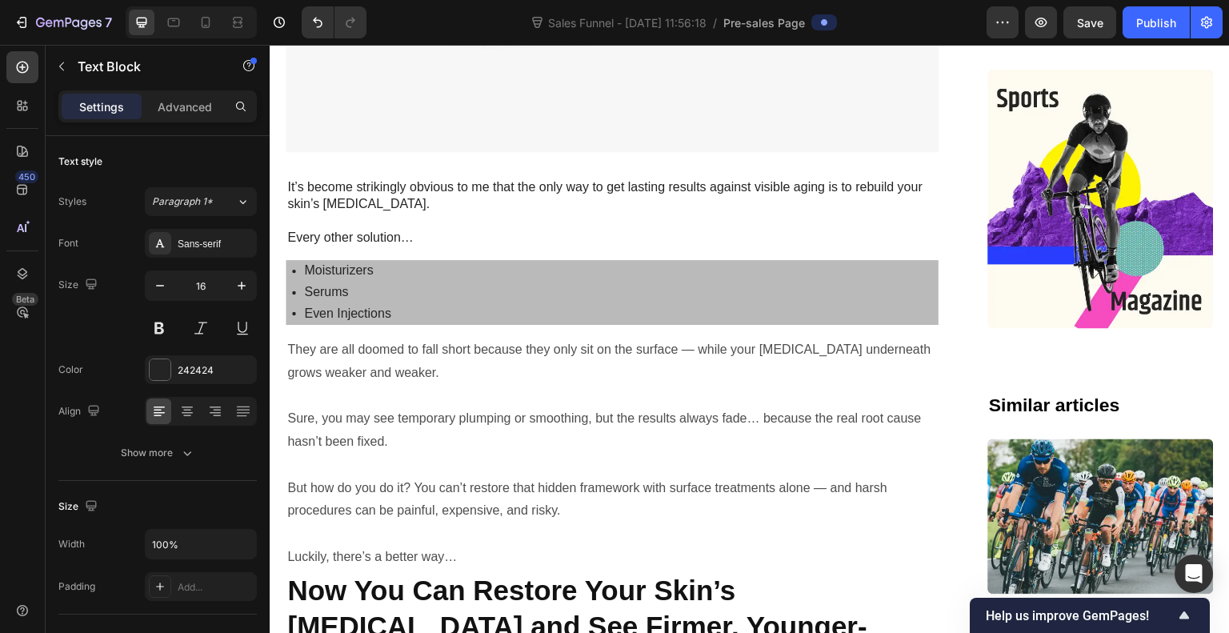
scroll to position [4098, 0]
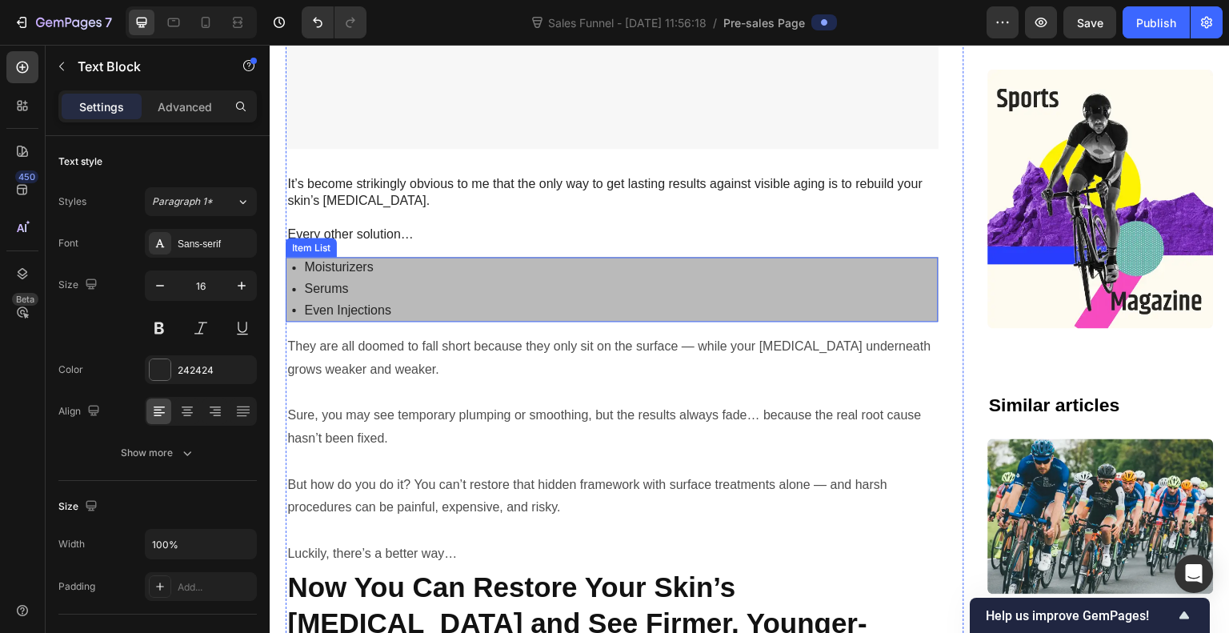
click at [529, 257] on div "Moisturizers Serums Even Injections" at bounding box center [612, 289] width 653 height 64
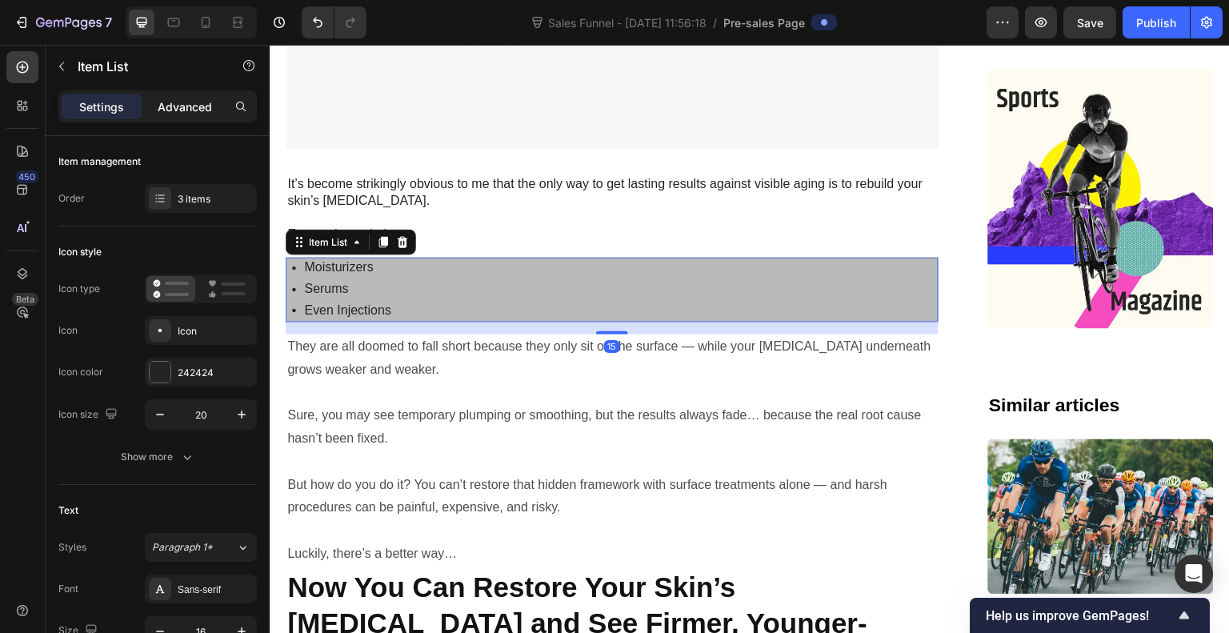
click at [186, 103] on p "Advanced" at bounding box center [185, 106] width 54 height 17
type input "100%"
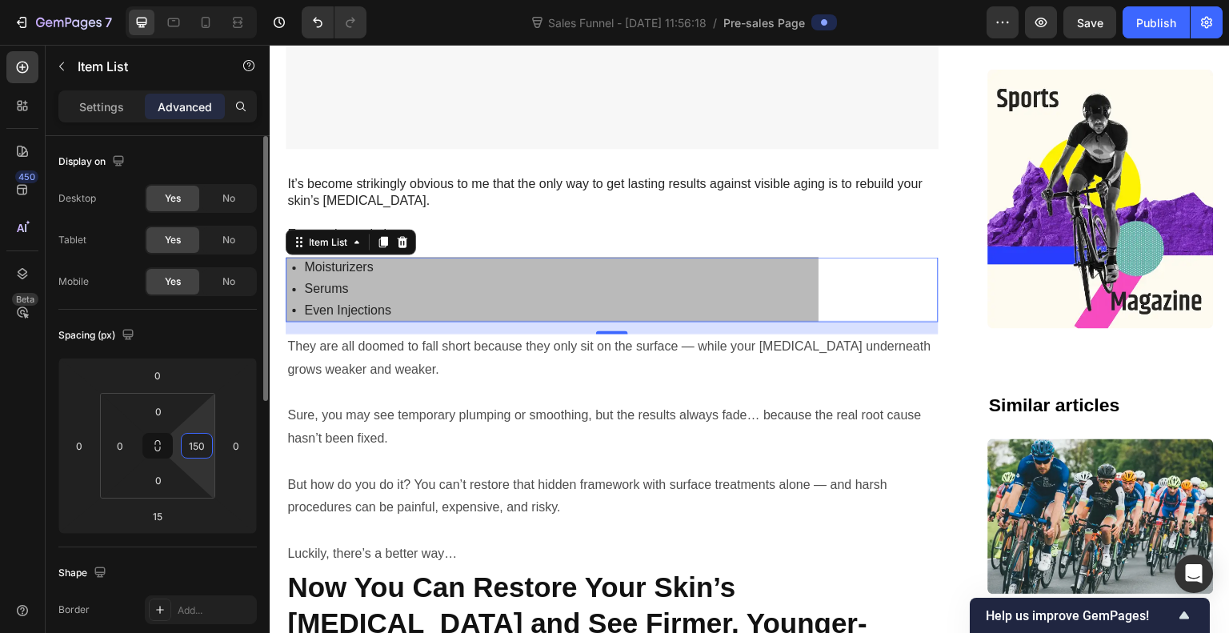
drag, startPoint x: 203, startPoint y: 440, endPoint x: 207, endPoint y: 403, distance: 37.8
click at [207, 0] on html "7 Sales Funnel - Sep 22, 11:56:18 / Pre-sales Page Preview Save Publish 450 Bet…" at bounding box center [614, 0] width 1229 height 0
type input "148"
type input "0"
click at [111, 0] on html "7 Sales Funnel - Sep 22, 11:56:18 / Pre-sales Page Preview Publish 450 Beta Sec…" at bounding box center [614, 0] width 1229 height 0
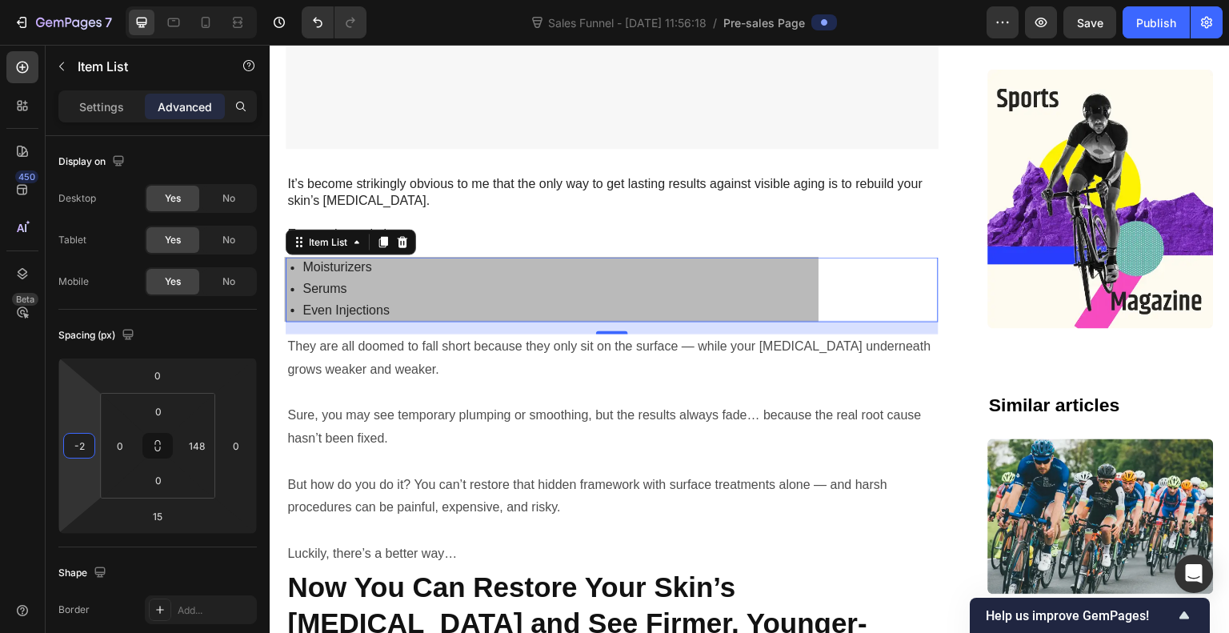
type input "0"
click at [76, 0] on html "7 Sales Funnel - Sep 22, 11:56:18 / Pre-sales Page Preview Save Publish 450 Bet…" at bounding box center [614, 0] width 1229 height 0
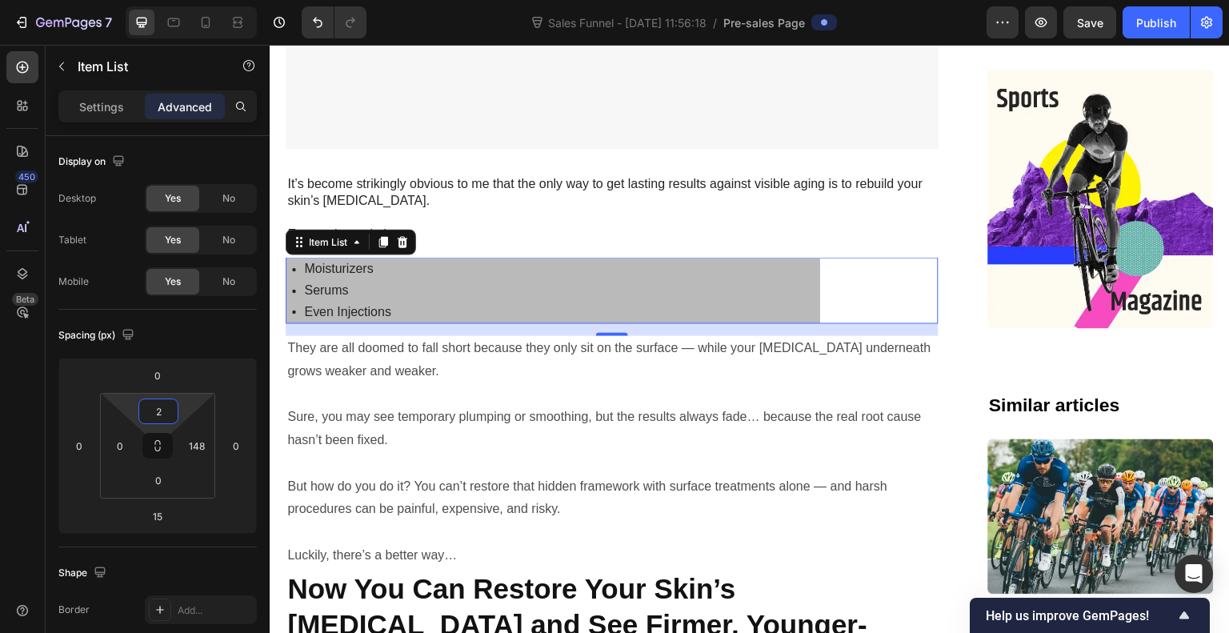
type input "0"
click at [130, 0] on html "7 Sales Funnel - Sep 22, 11:56:18 / Pre-sales Page Preview Save Publish 450 Bet…" at bounding box center [614, 0] width 1229 height 0
click at [889, 257] on div "Moisturizers Serums Even Injections" at bounding box center [612, 289] width 653 height 64
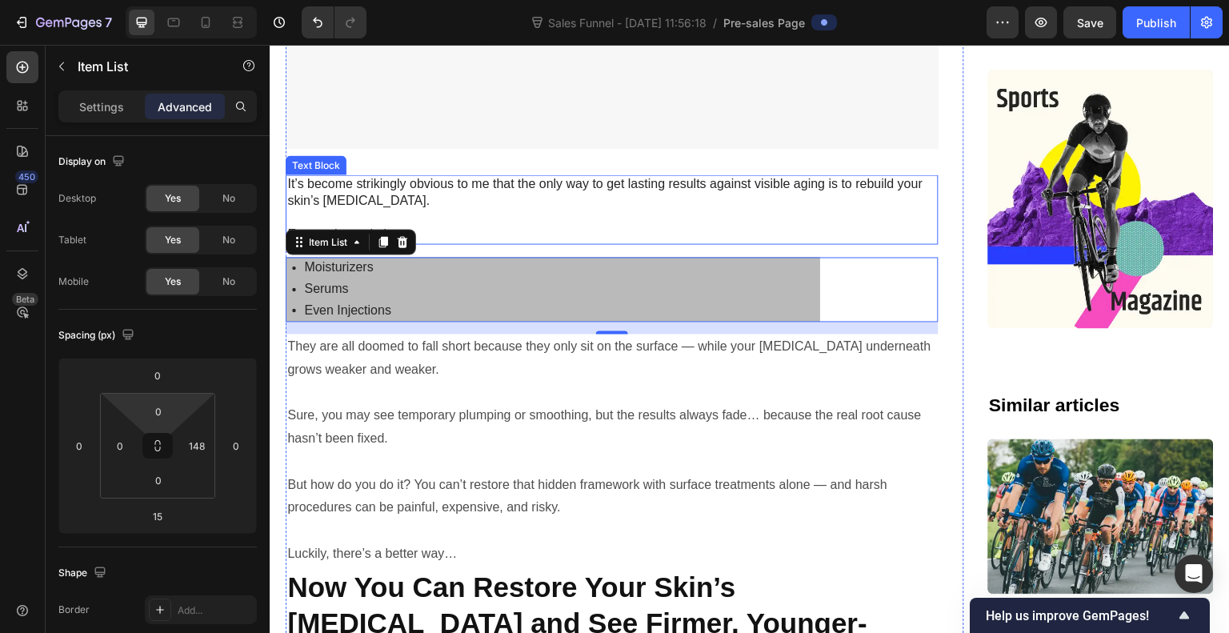
click at [663, 227] on p "Every other solution…" at bounding box center [612, 235] width 650 height 17
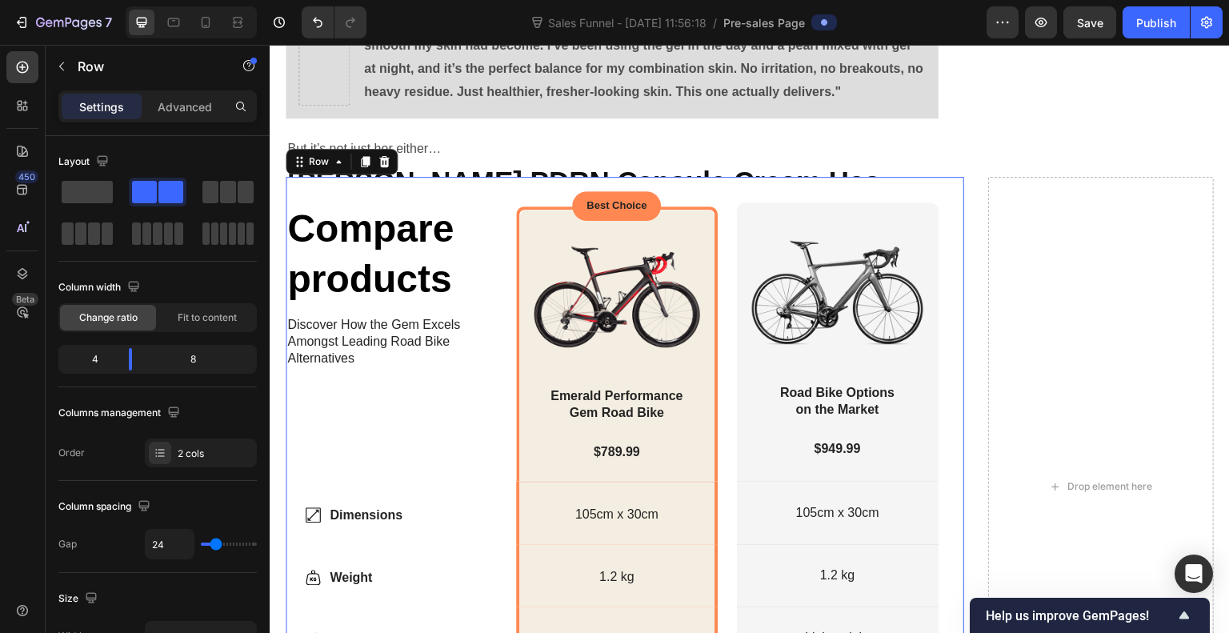
scroll to position [8017, 0]
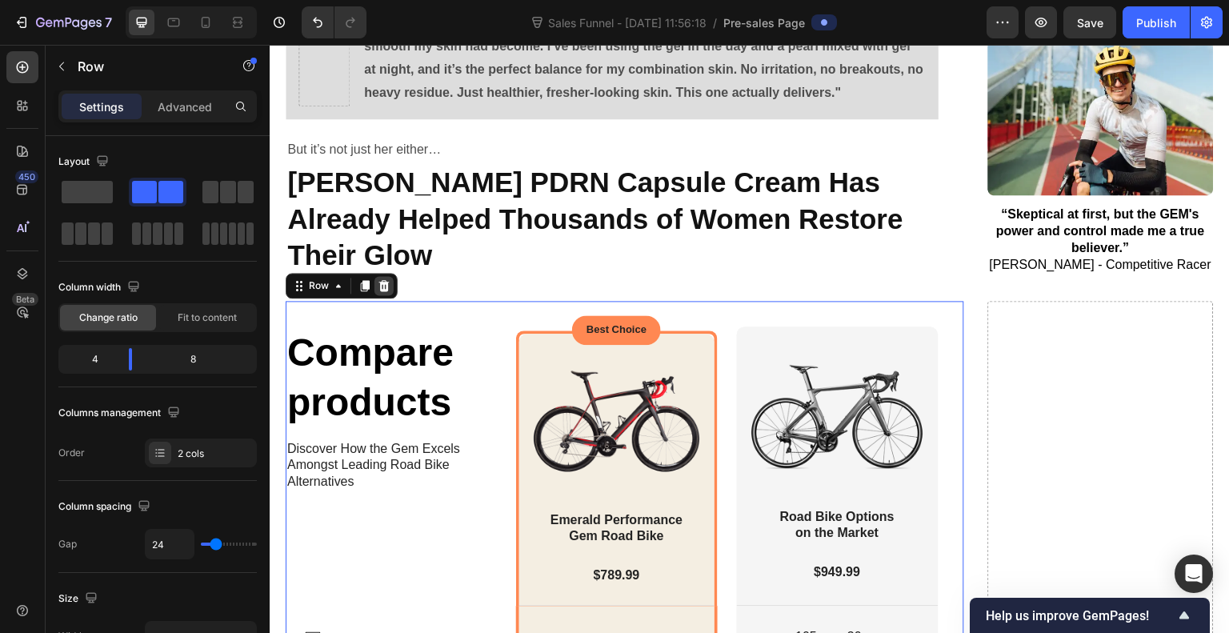
click at [387, 279] on icon at bounding box center [384, 285] width 13 height 13
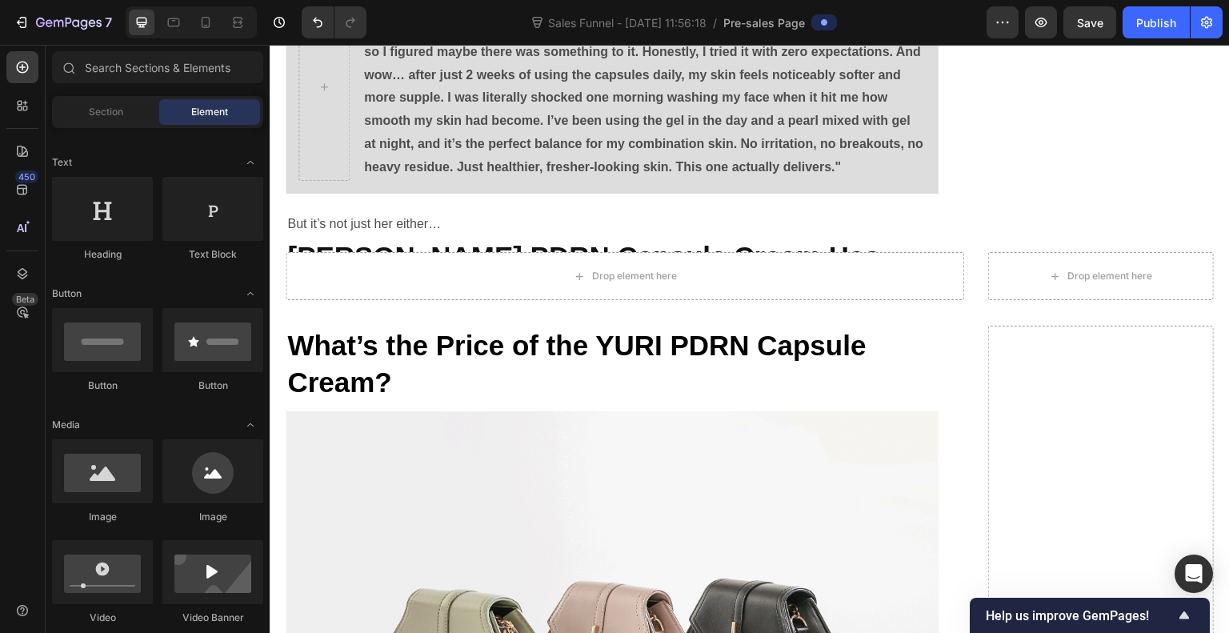
scroll to position [7937, 0]
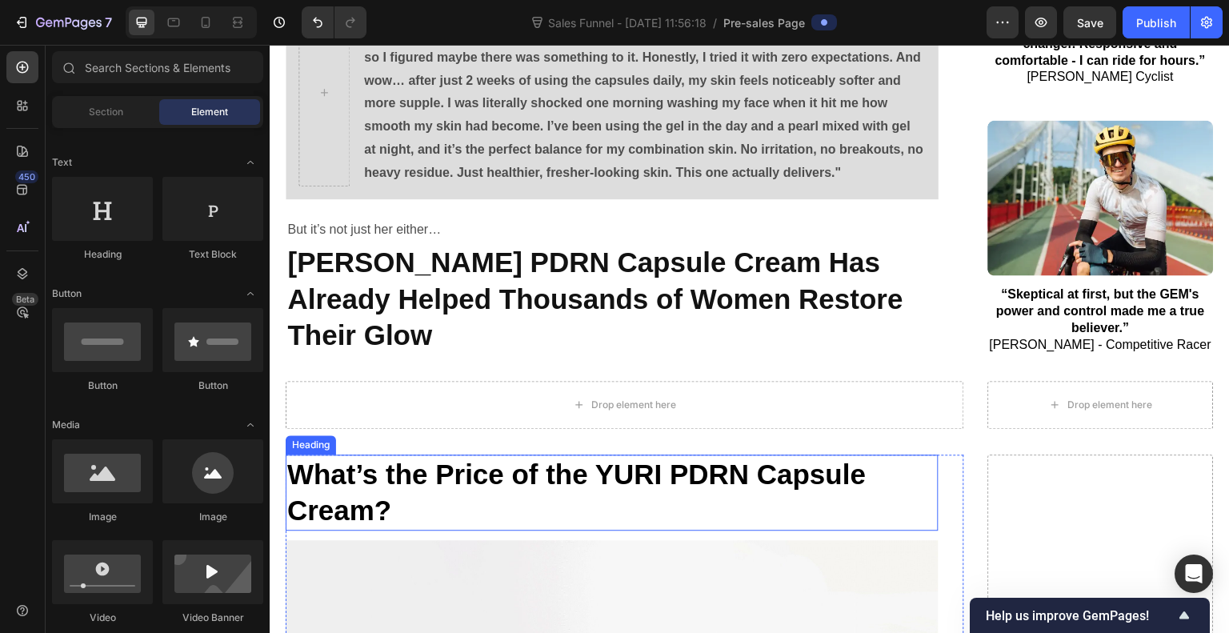
click at [697, 455] on h2 "What’s the Price of the YURI PDRN Capsule Cream?" at bounding box center [612, 493] width 653 height 76
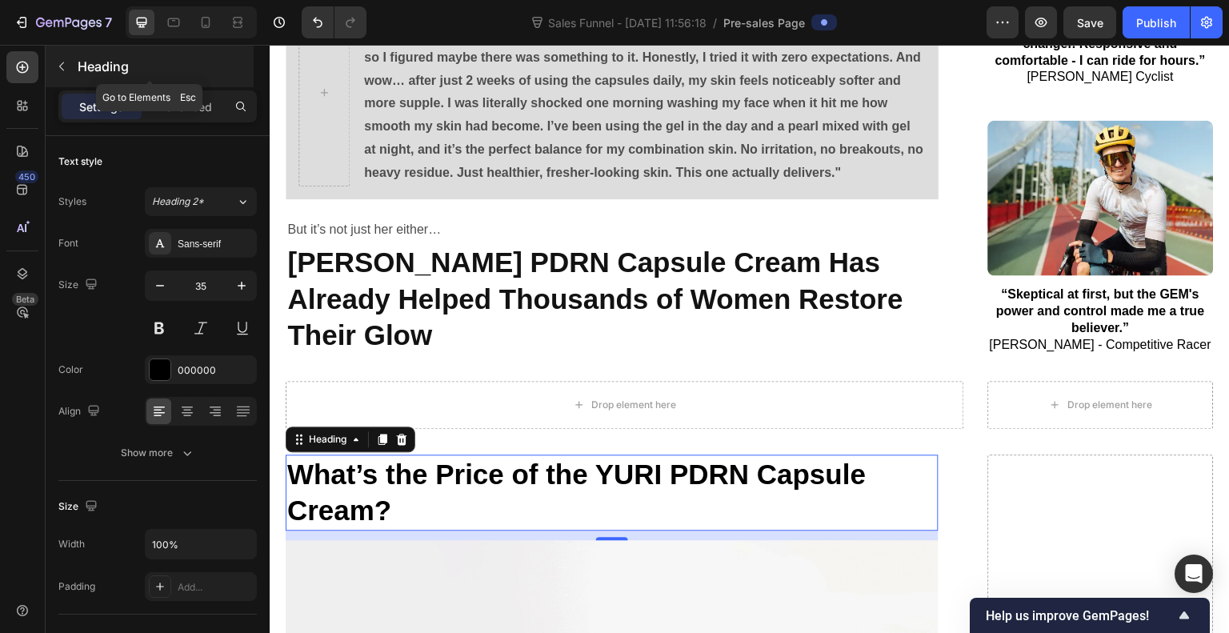
click at [64, 65] on icon "button" at bounding box center [61, 66] width 13 height 13
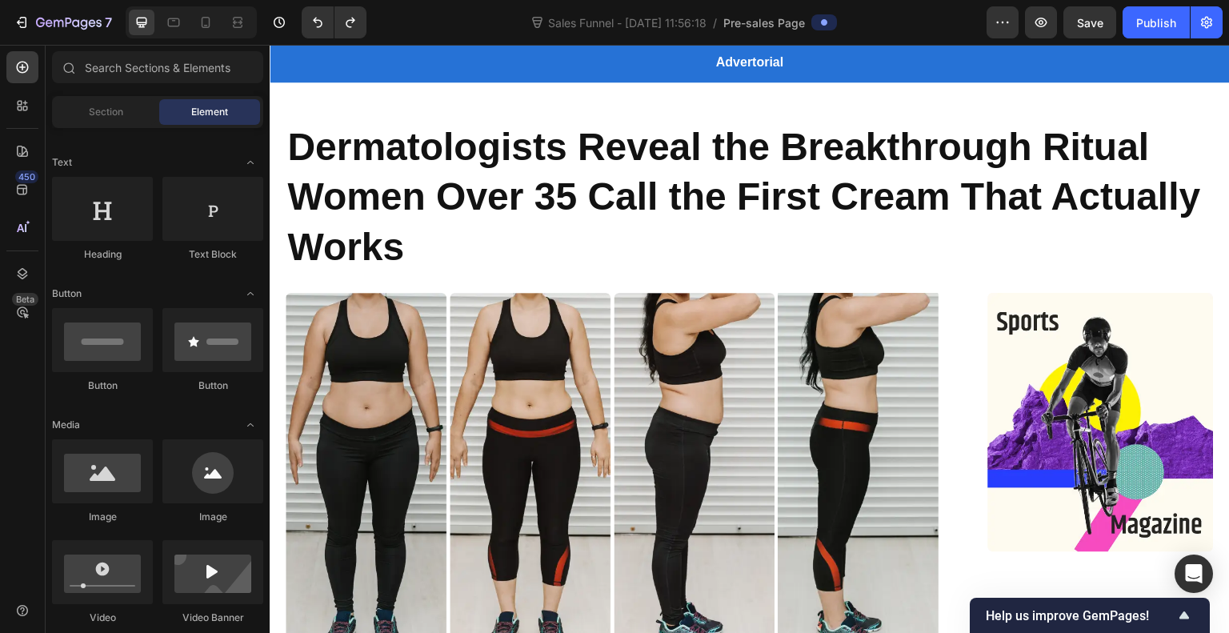
scroll to position [0, 0]
